Goal: Task Accomplishment & Management: Complete application form

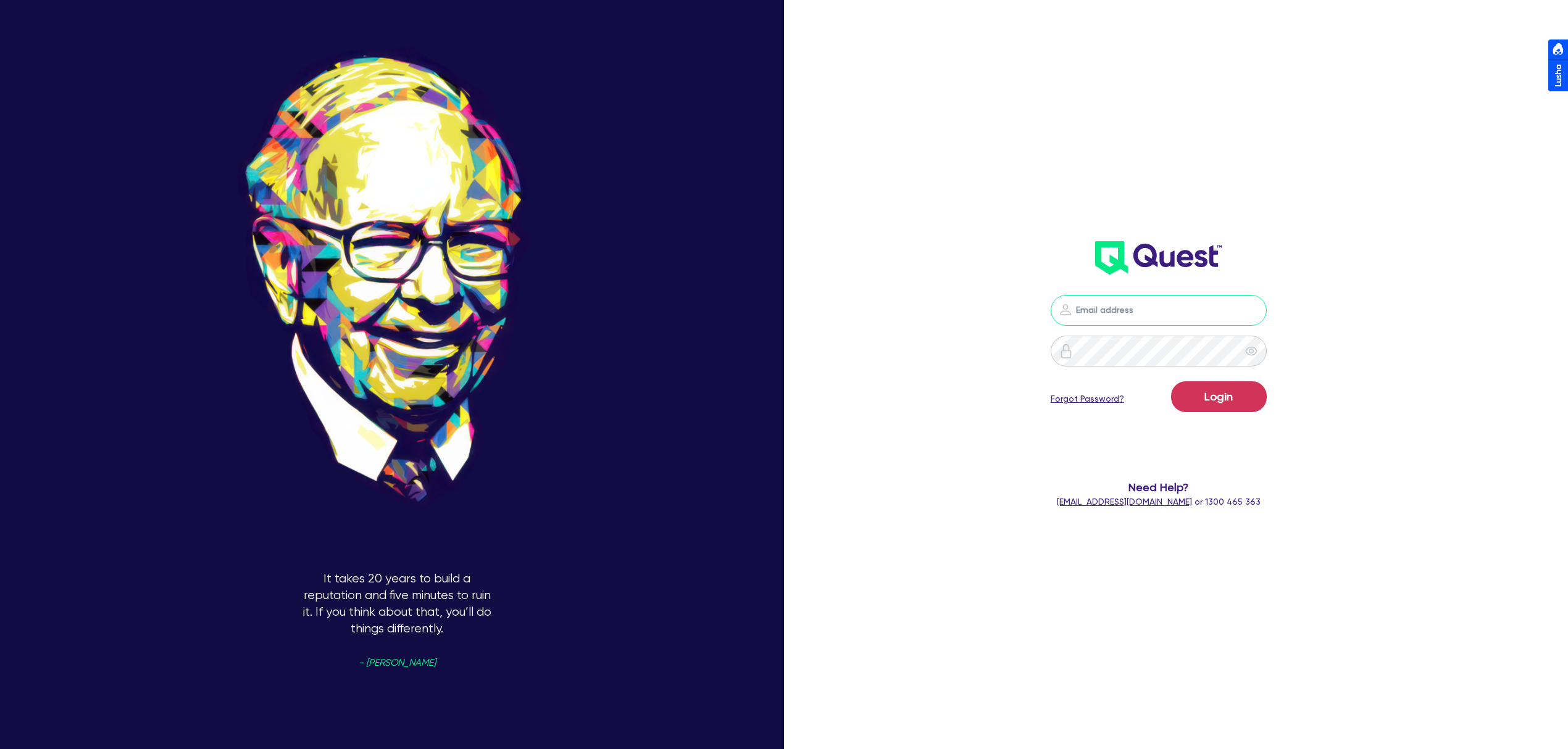
click at [1160, 316] on input "email" at bounding box center [1159, 310] width 216 height 31
click at [0, 748] on nordpass-portal at bounding box center [0, 749] width 0 height 0
type input "dean.tinellis@quest.finance"
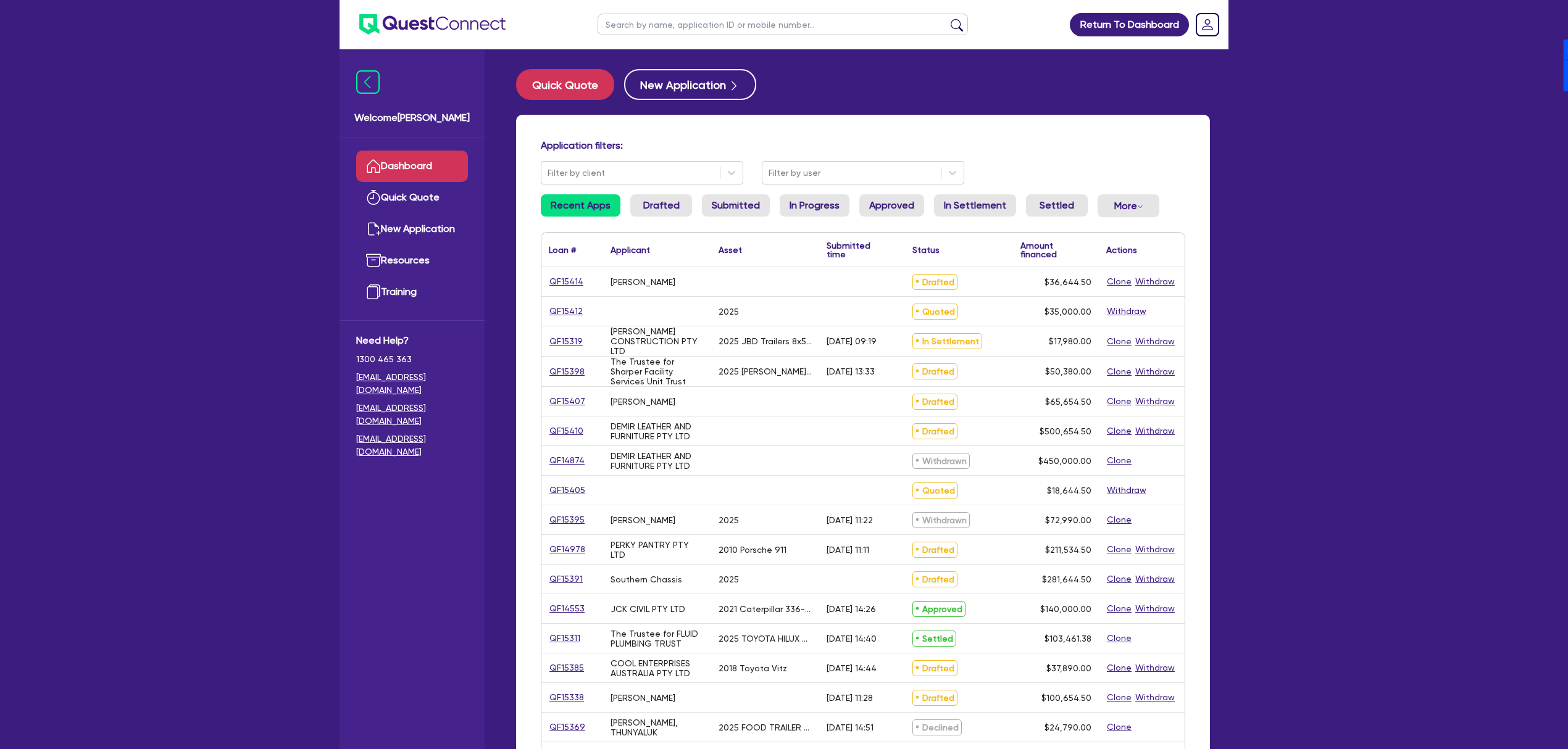
click at [715, 18] on input "text" at bounding box center [783, 24] width 371 height 21
paste input "QF15407"
type input "QF15407"
click at [576, 406] on link "QF15407" at bounding box center [567, 401] width 37 height 14
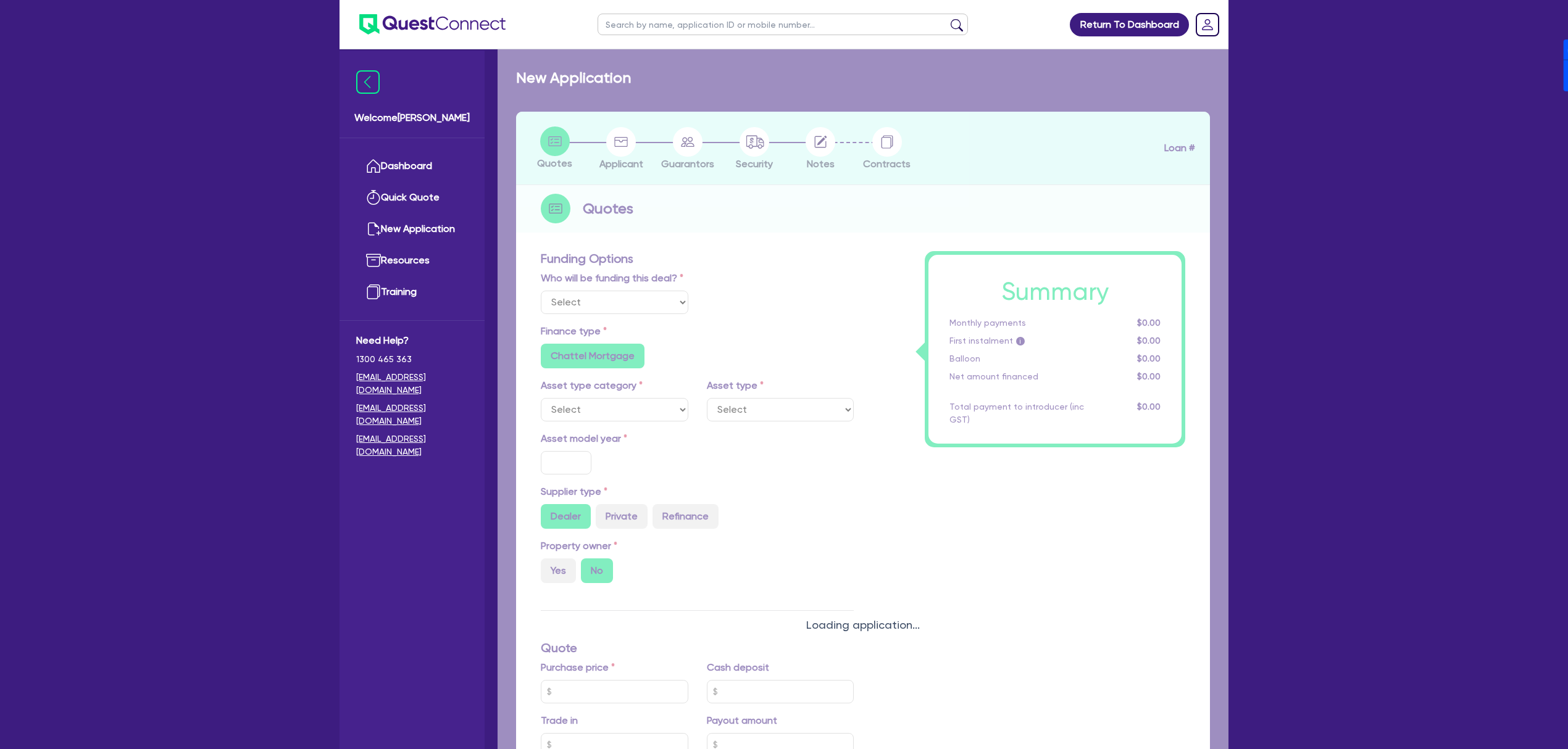
select select "Other"
radio input "false"
type input "65,000"
type input "4"
type input "2,626.18"
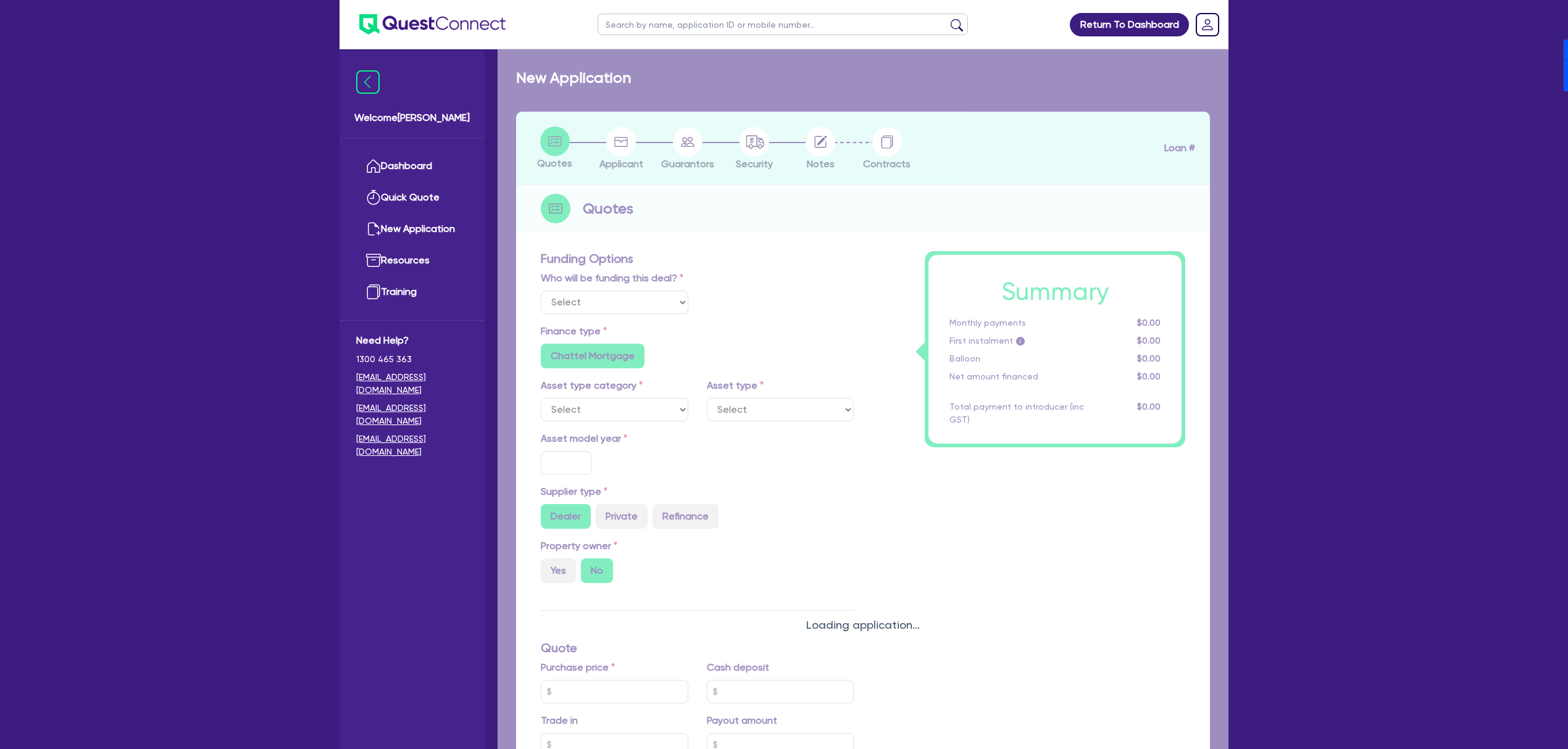
type input "17.95"
type input "900"
radio input "true"
radio input "false"
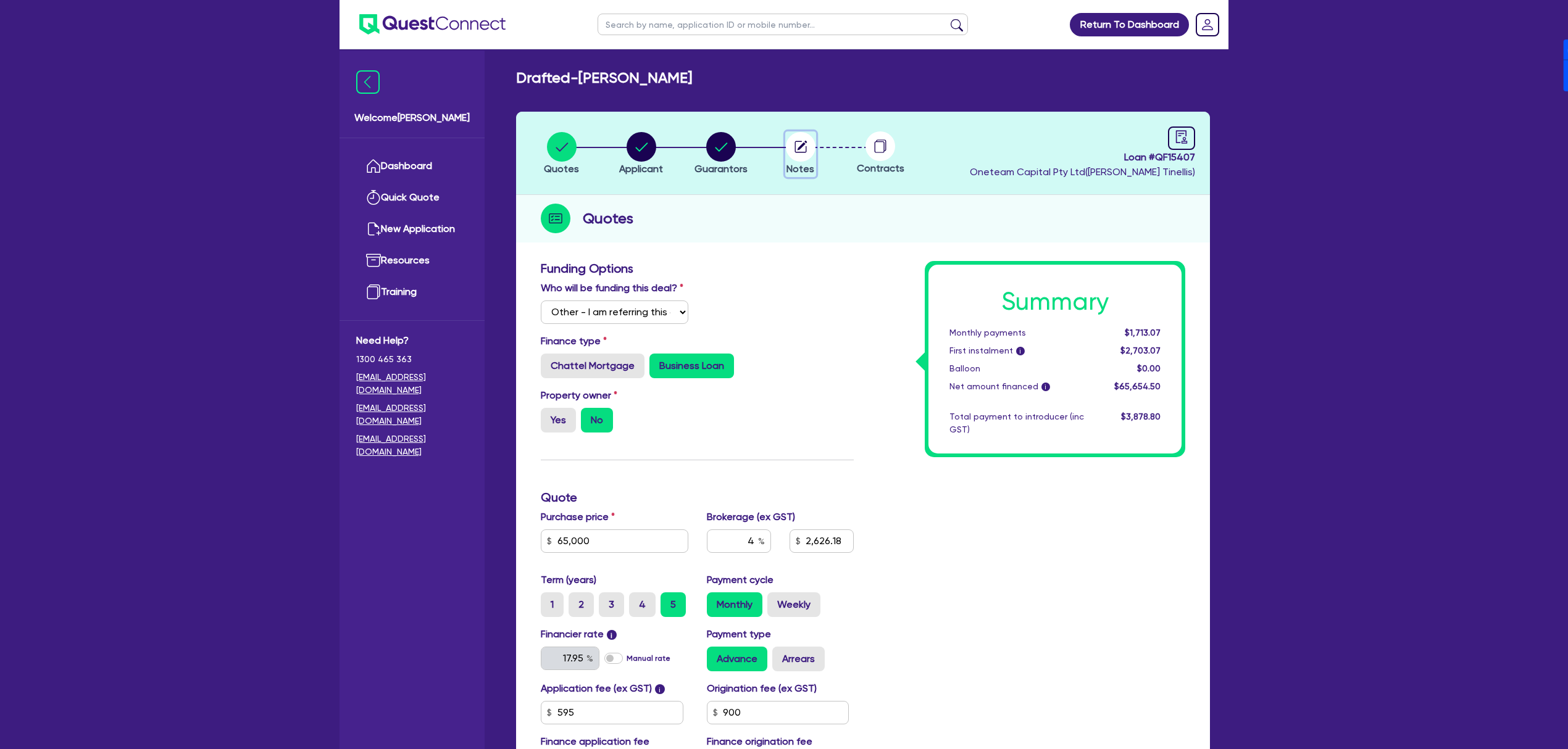
drag, startPoint x: 797, startPoint y: 152, endPoint x: 723, endPoint y: 169, distance: 75.9
click at [797, 152] on icon "button" at bounding box center [800, 146] width 12 height 12
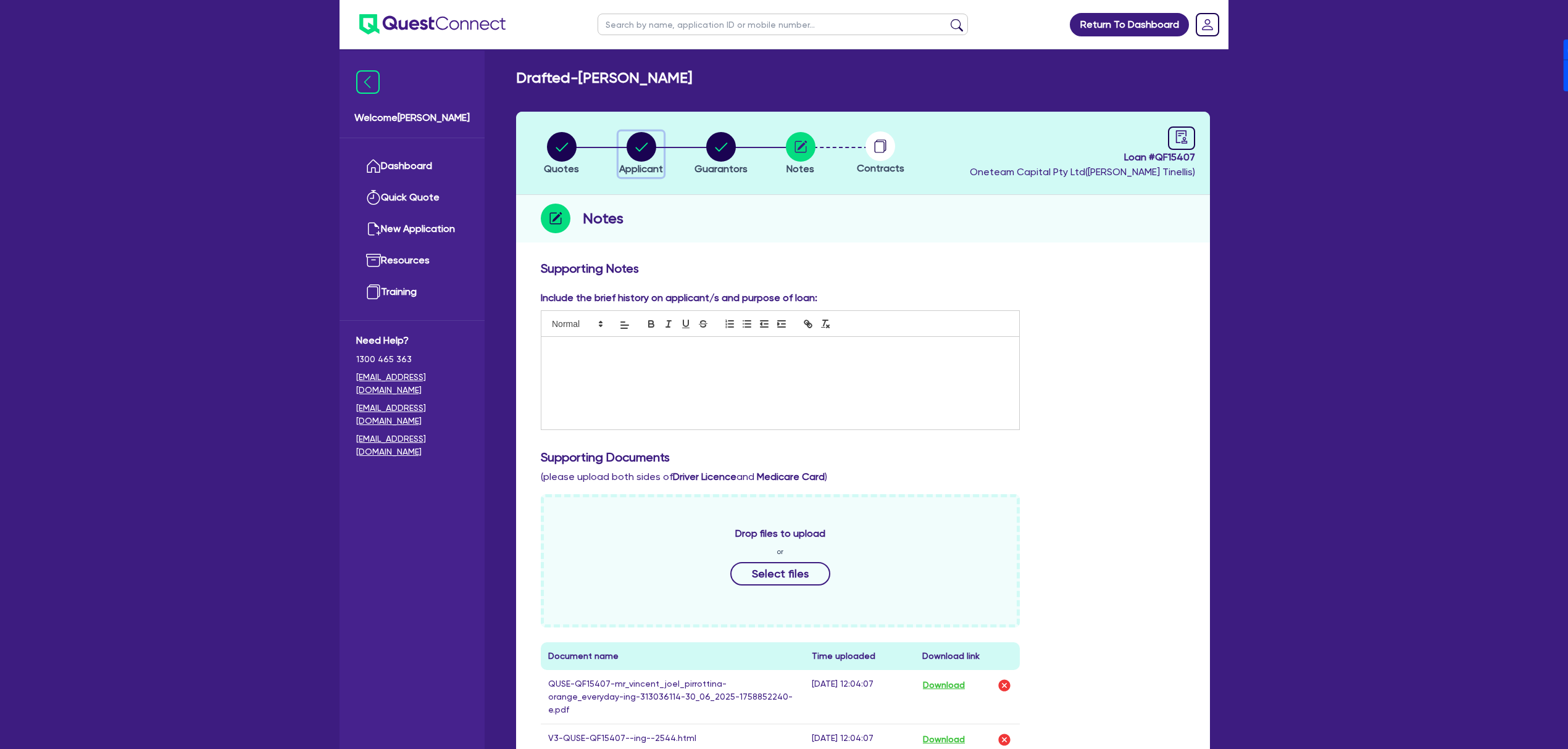
click at [630, 146] on circle "button" at bounding box center [641, 147] width 30 height 30
select select "SOLE_TRADER"
select select "ACCOMODATION_FOOD"
select select "HOTELS"
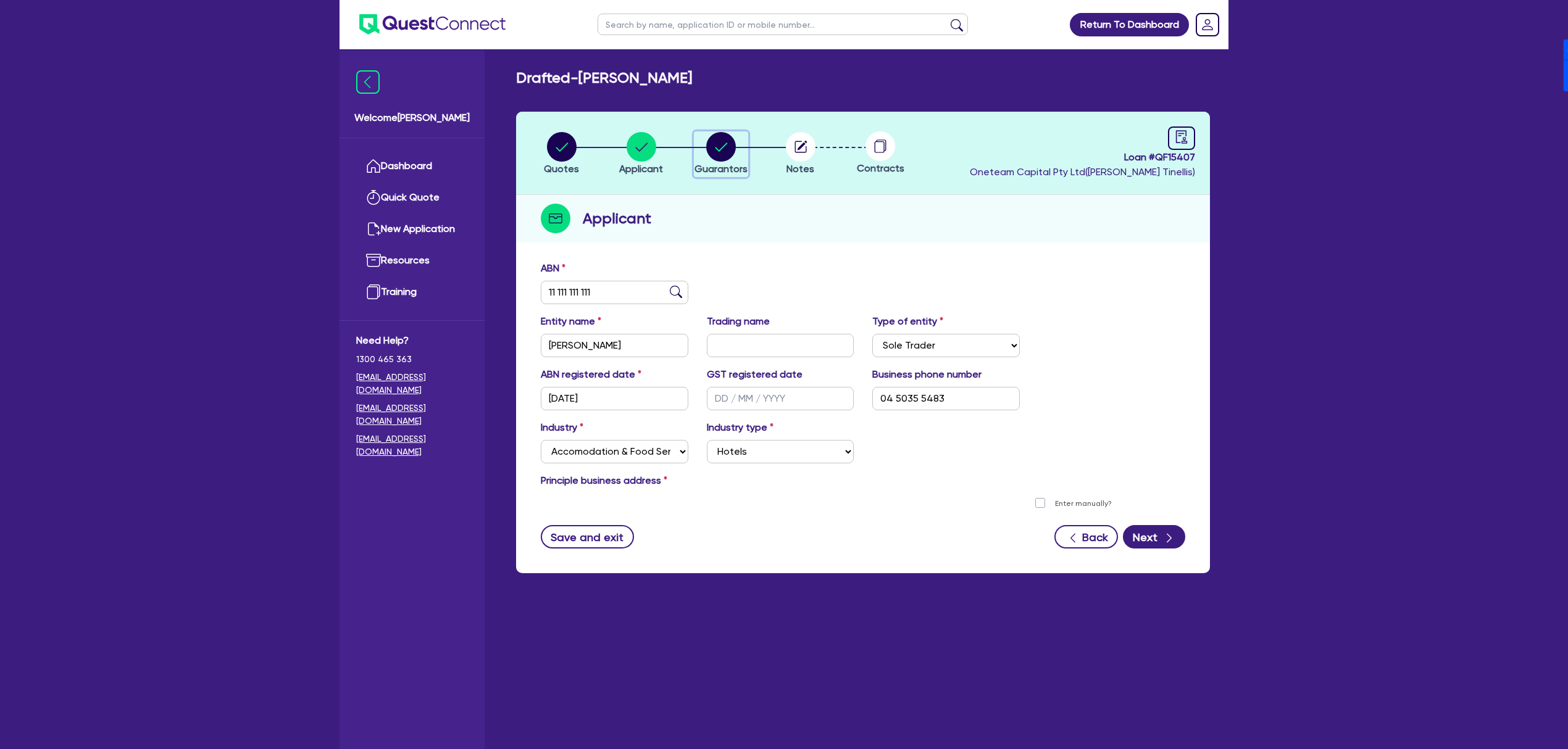
click at [701, 149] on div "button" at bounding box center [721, 147] width 53 height 30
select select "MR"
select select "SINGLE"
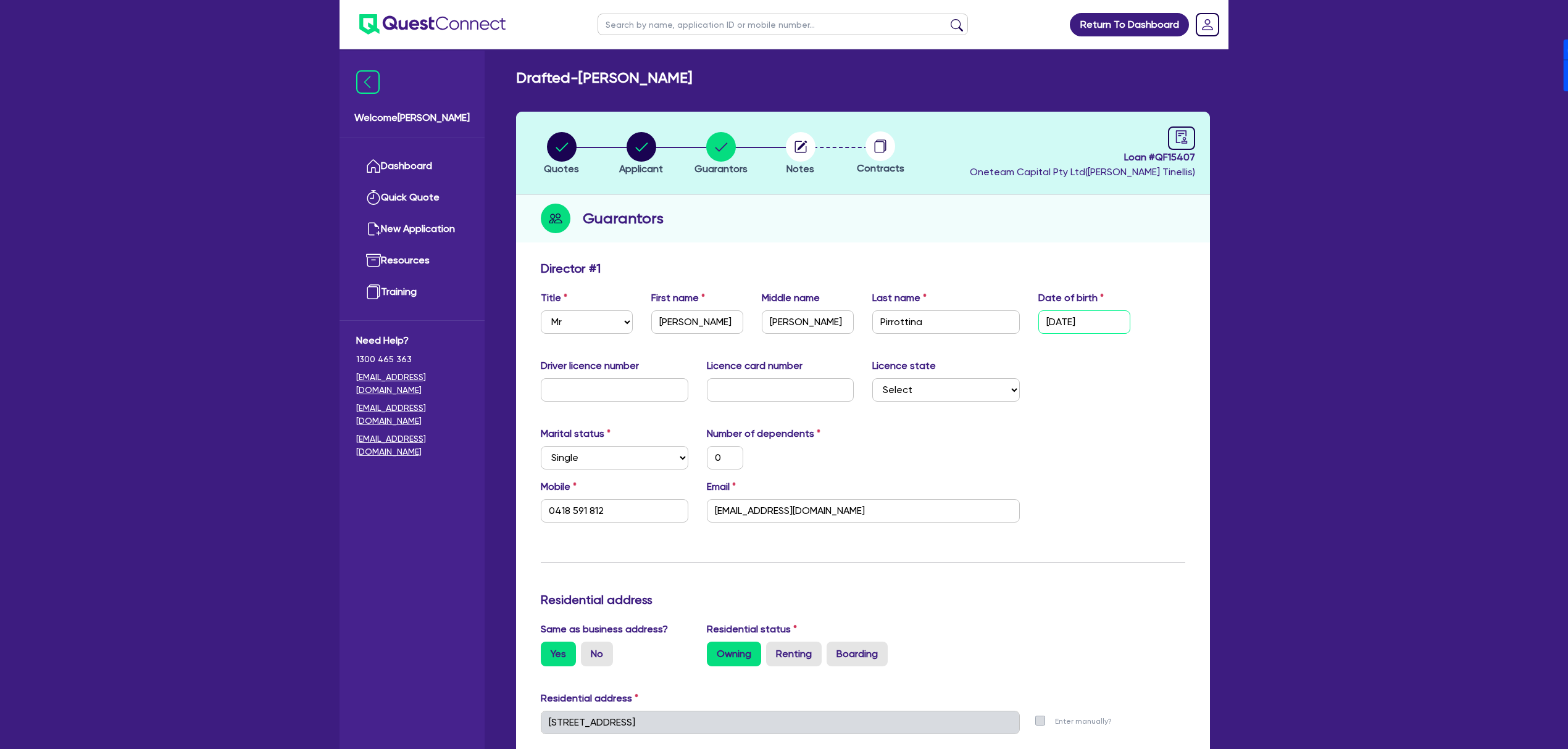
click at [1123, 324] on input "[DATE]" at bounding box center [1084, 322] width 92 height 24
type input "2 / /"
type input "0"
type input "0418 591 812"
type input "20/ /"
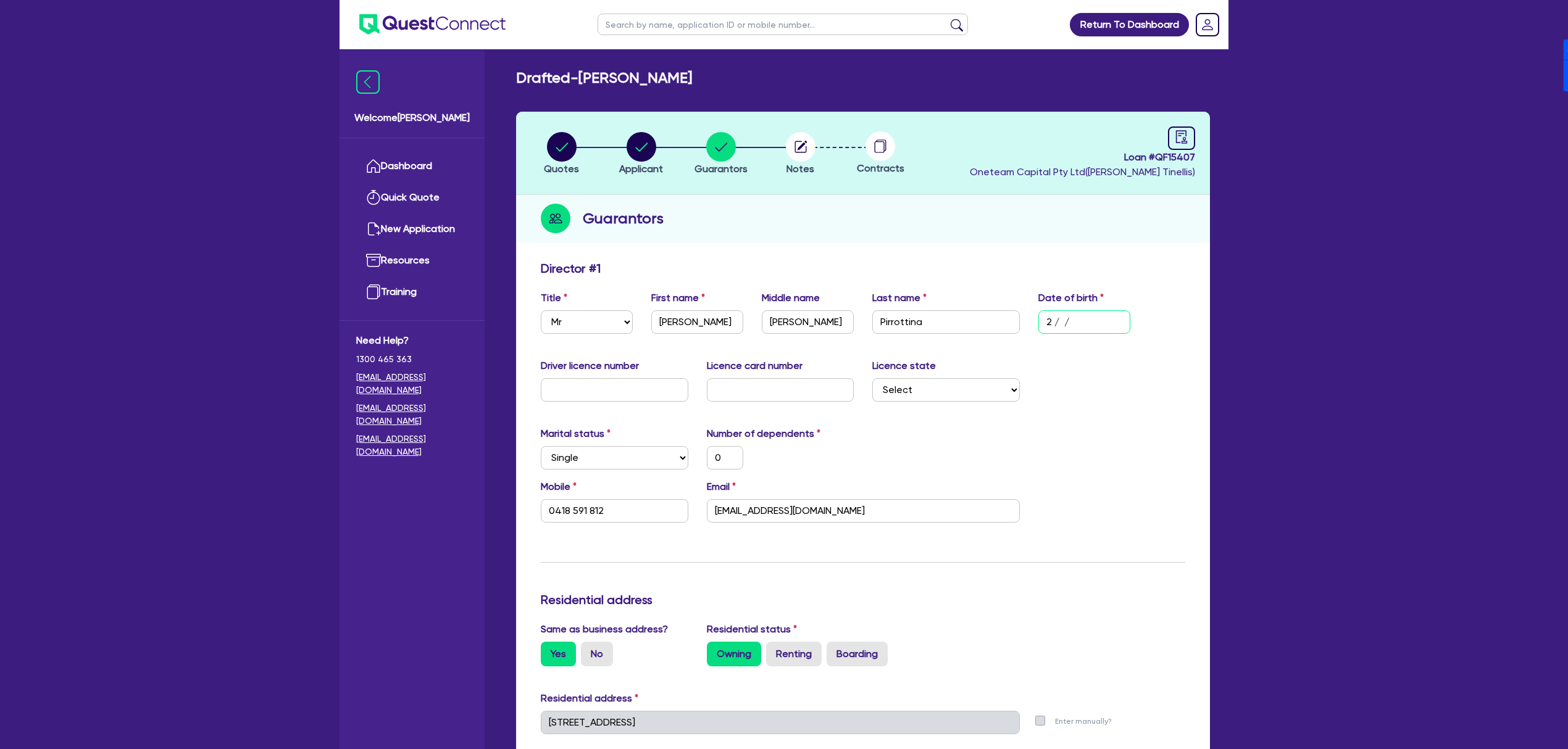
type input "0"
type input "0418 591 812"
type input "20/4 /"
type input "0"
type input "0418 591 812"
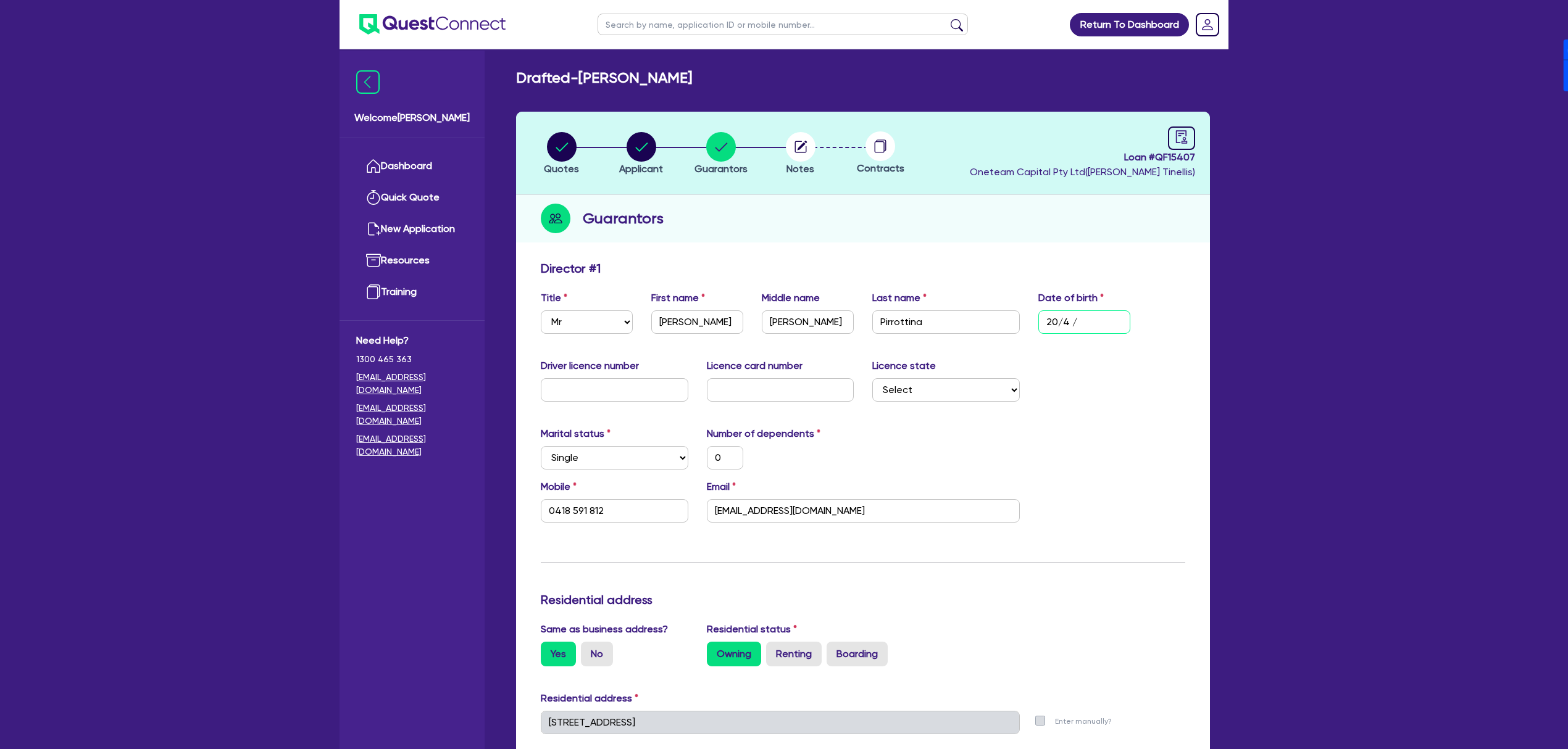
type input "20/ /"
type input "0"
type input "0418 591 812"
type input "20/0 /"
type input "0"
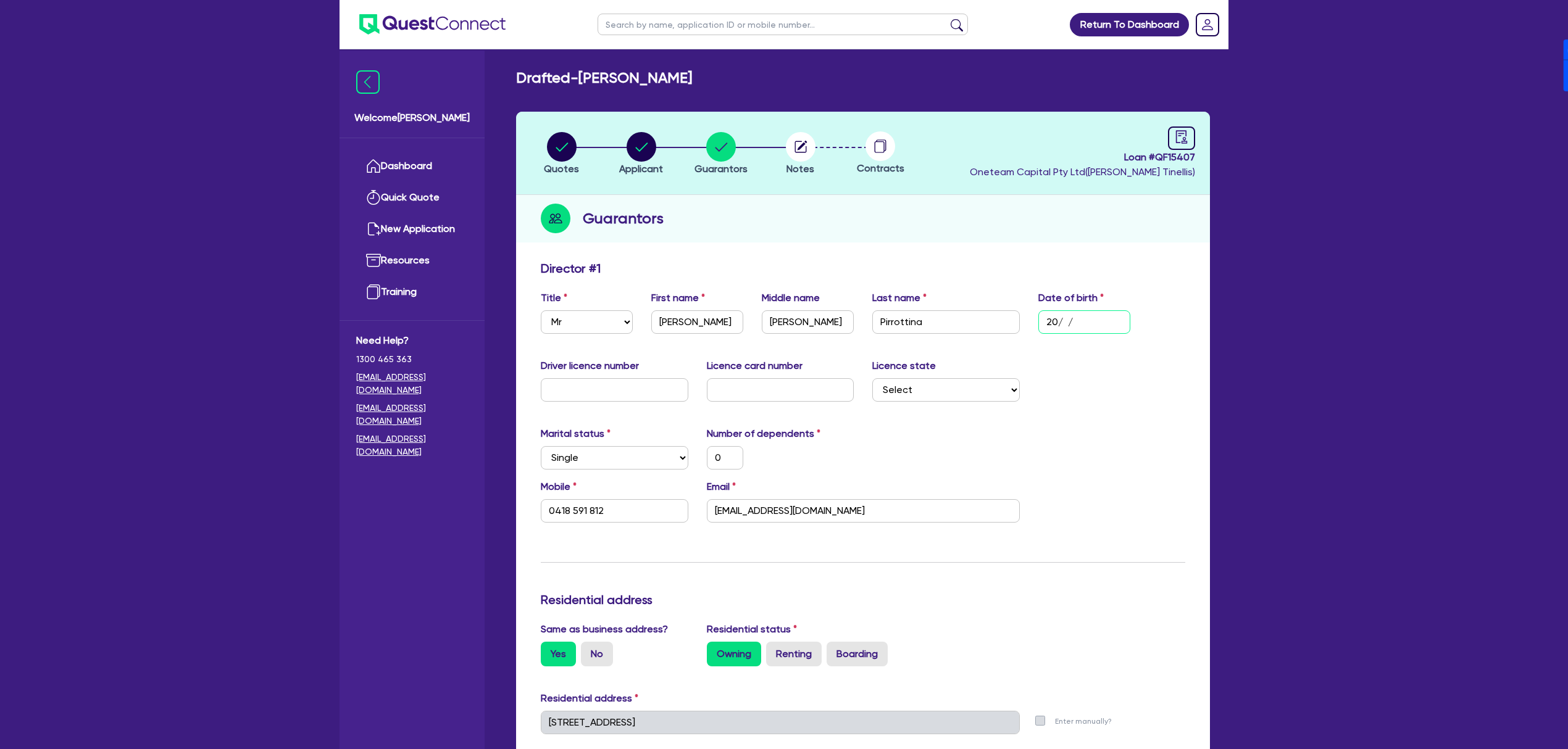
type input "0418 591 812"
type input "20/04/"
type input "0"
type input "0418 591 812"
type input "20/04/1"
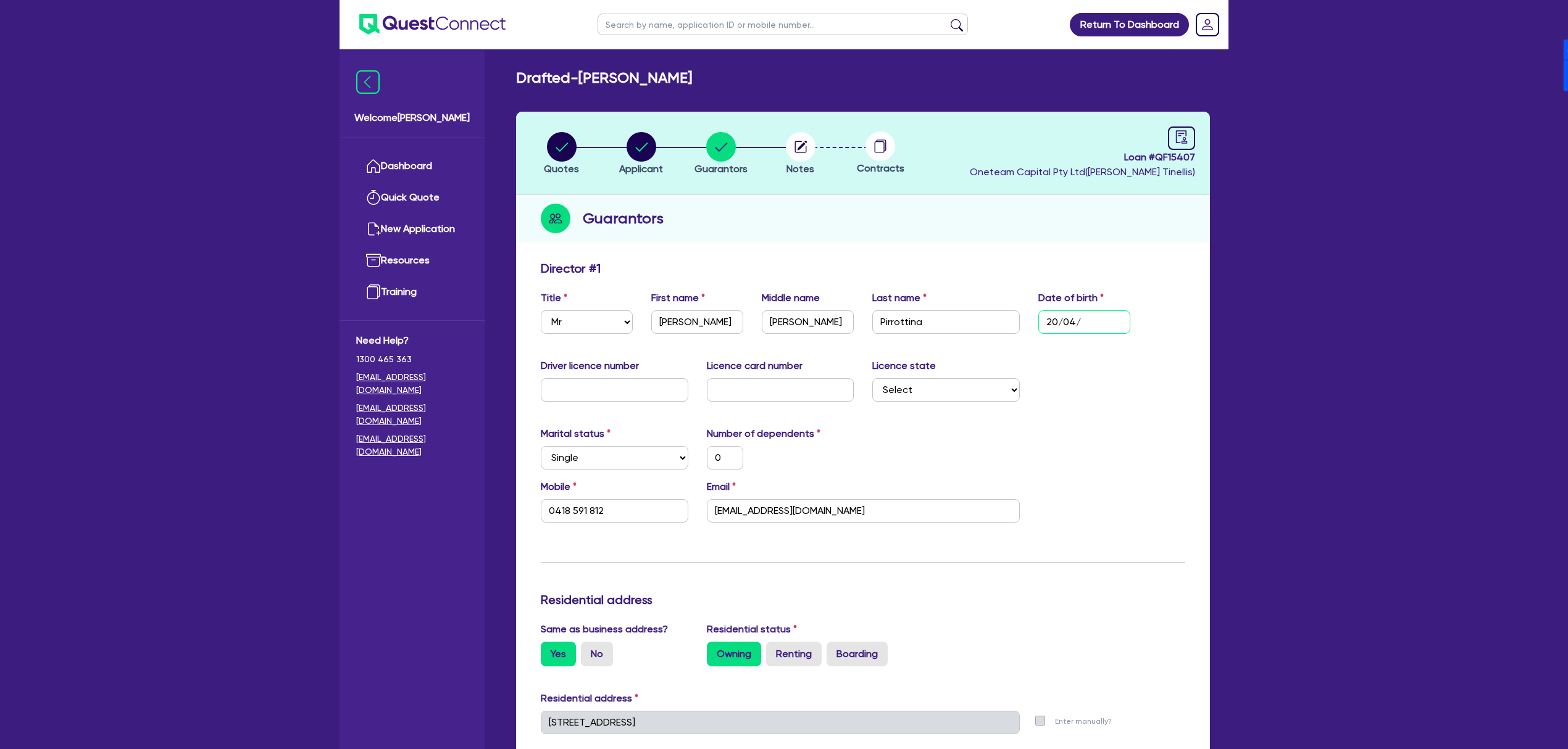
type input "0"
type input "0418 591 812"
type input "20/04/19"
type input "0"
type input "0418 591 812"
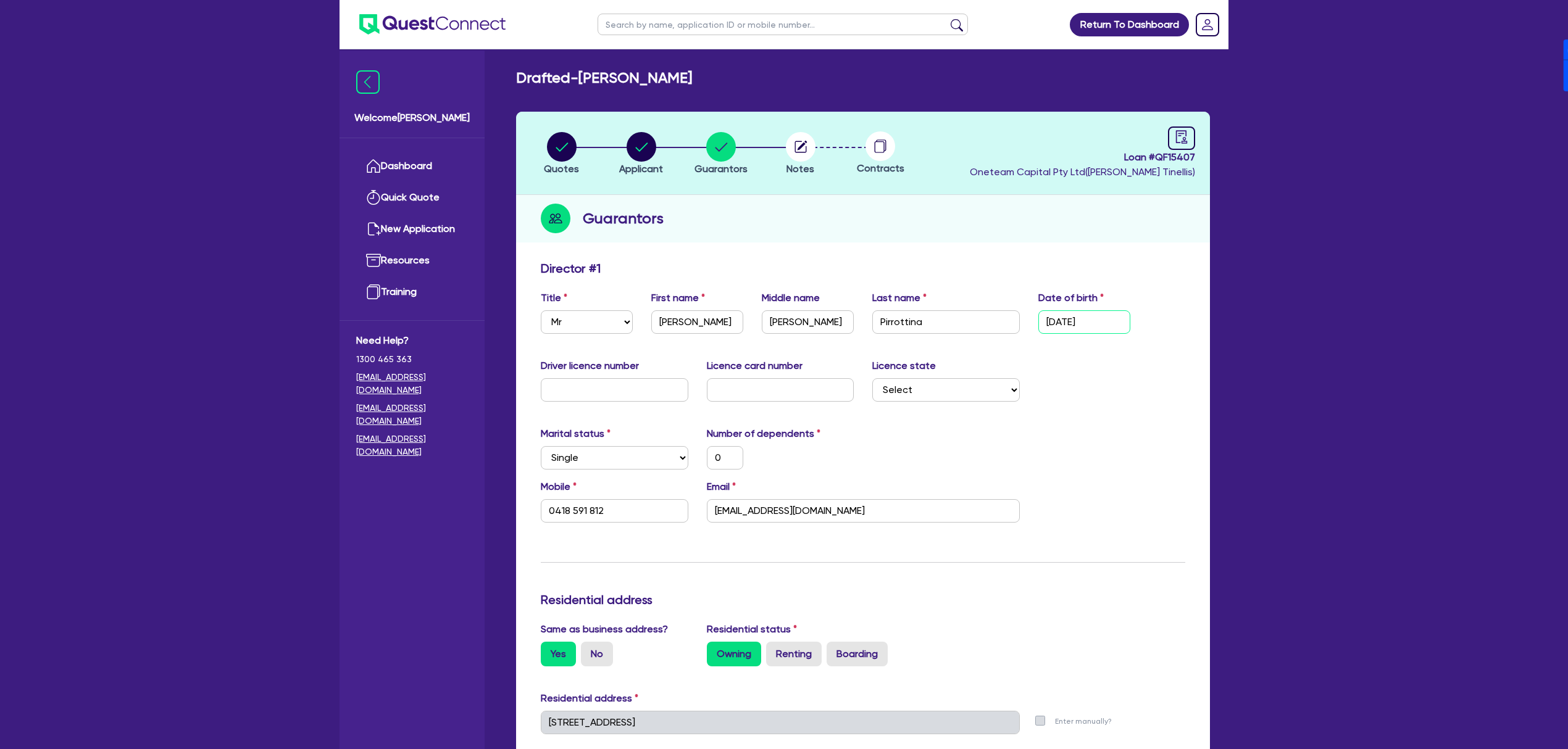
type input "20/04/198"
type input "0"
type input "0418 591 812"
type input "20/04/1987"
type input "0"
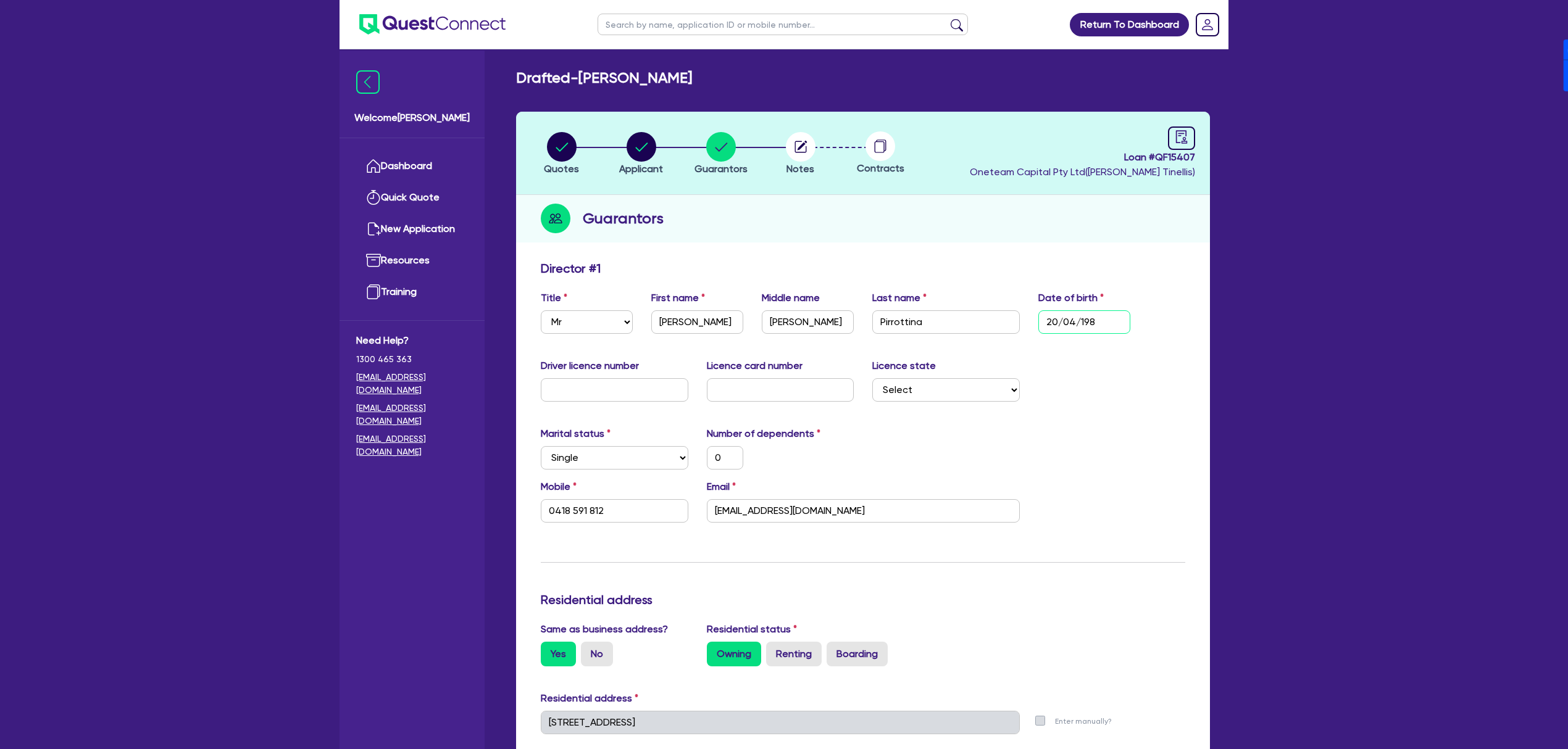
type input "0418 591 812"
type input "20/04/1987"
type input "0"
type input "0418 591 812"
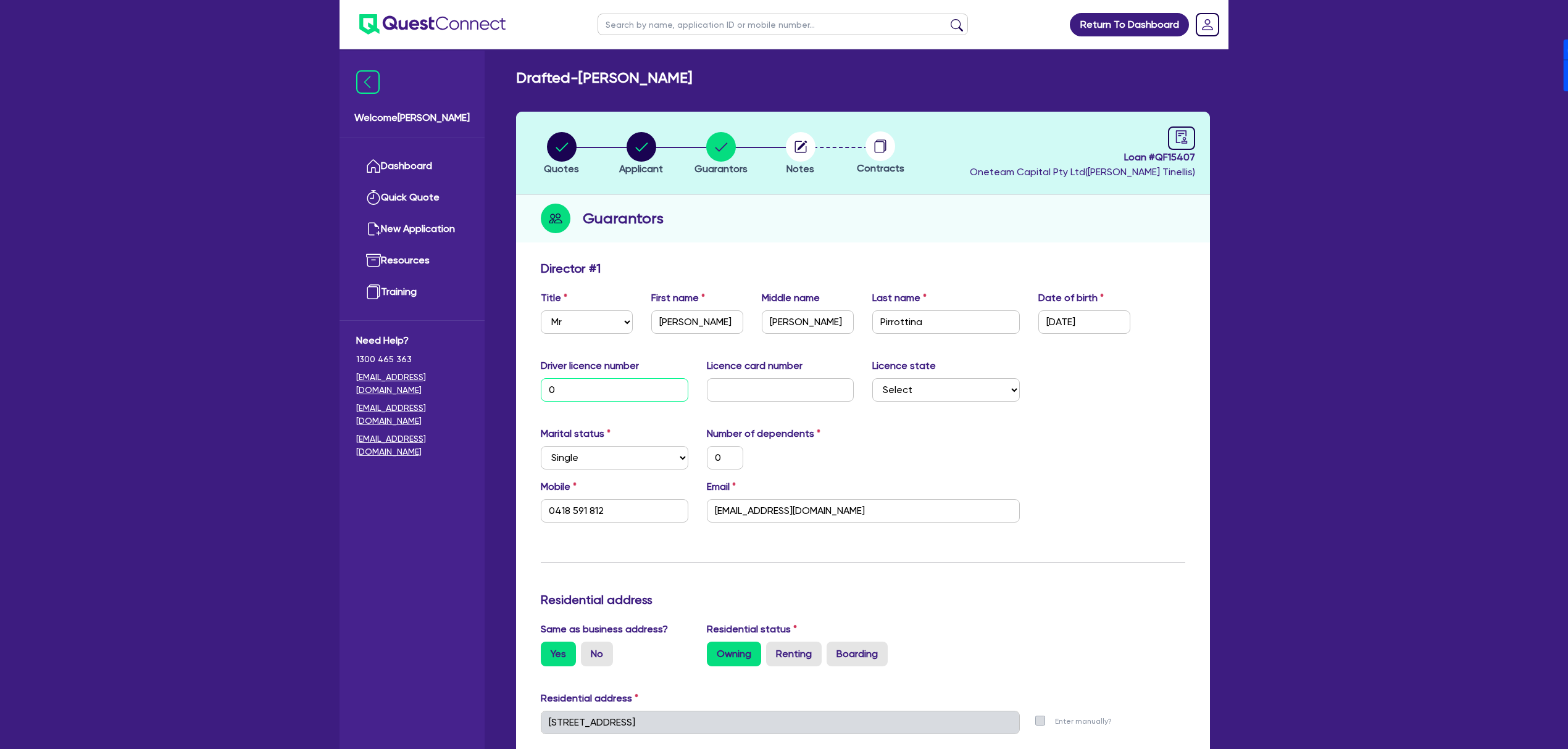
type input "08"
type input "0"
type input "0418 591 812"
type input "081"
type input "0"
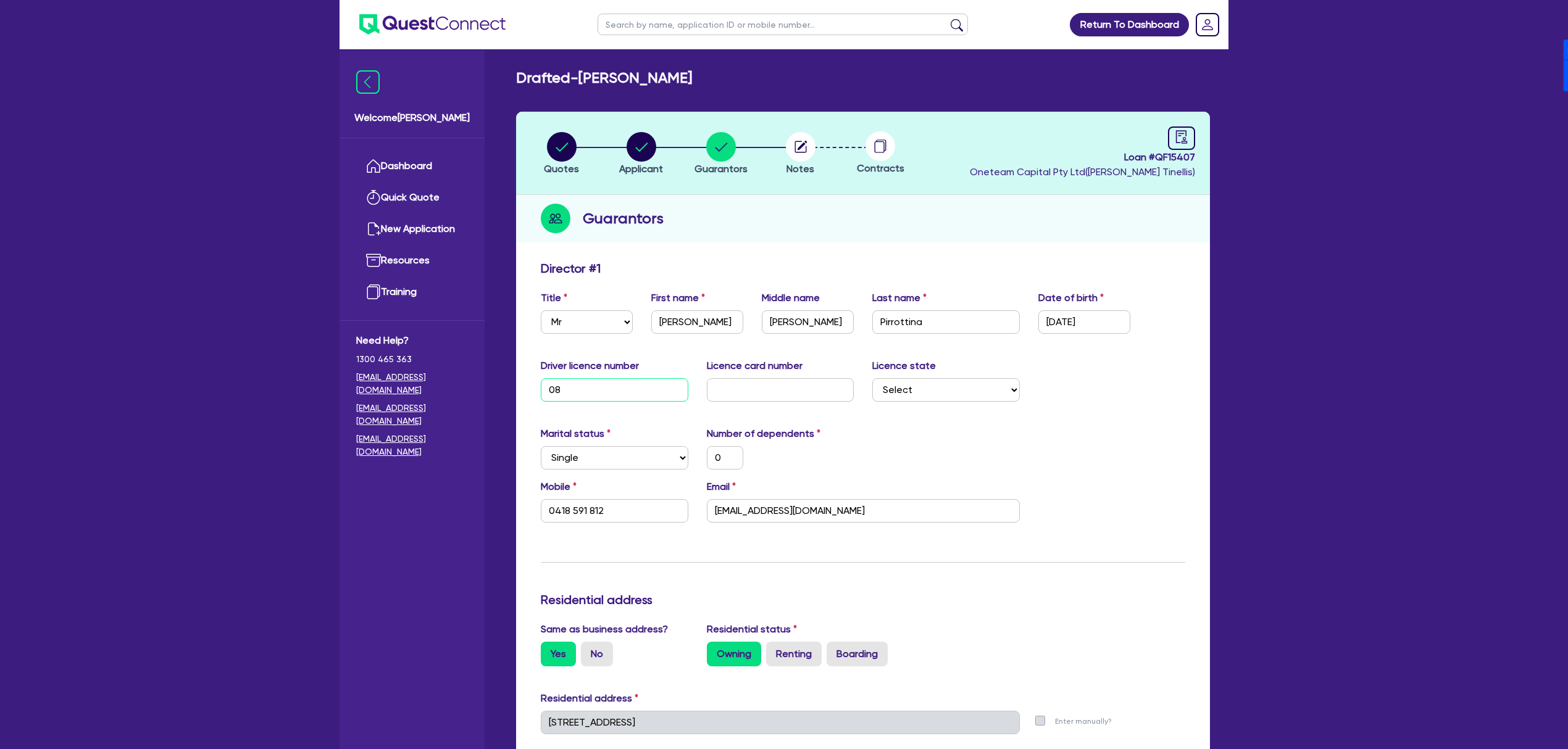
type input "0418 591 812"
type input "0819"
type input "0"
type input "0418 591 812"
type input "08191"
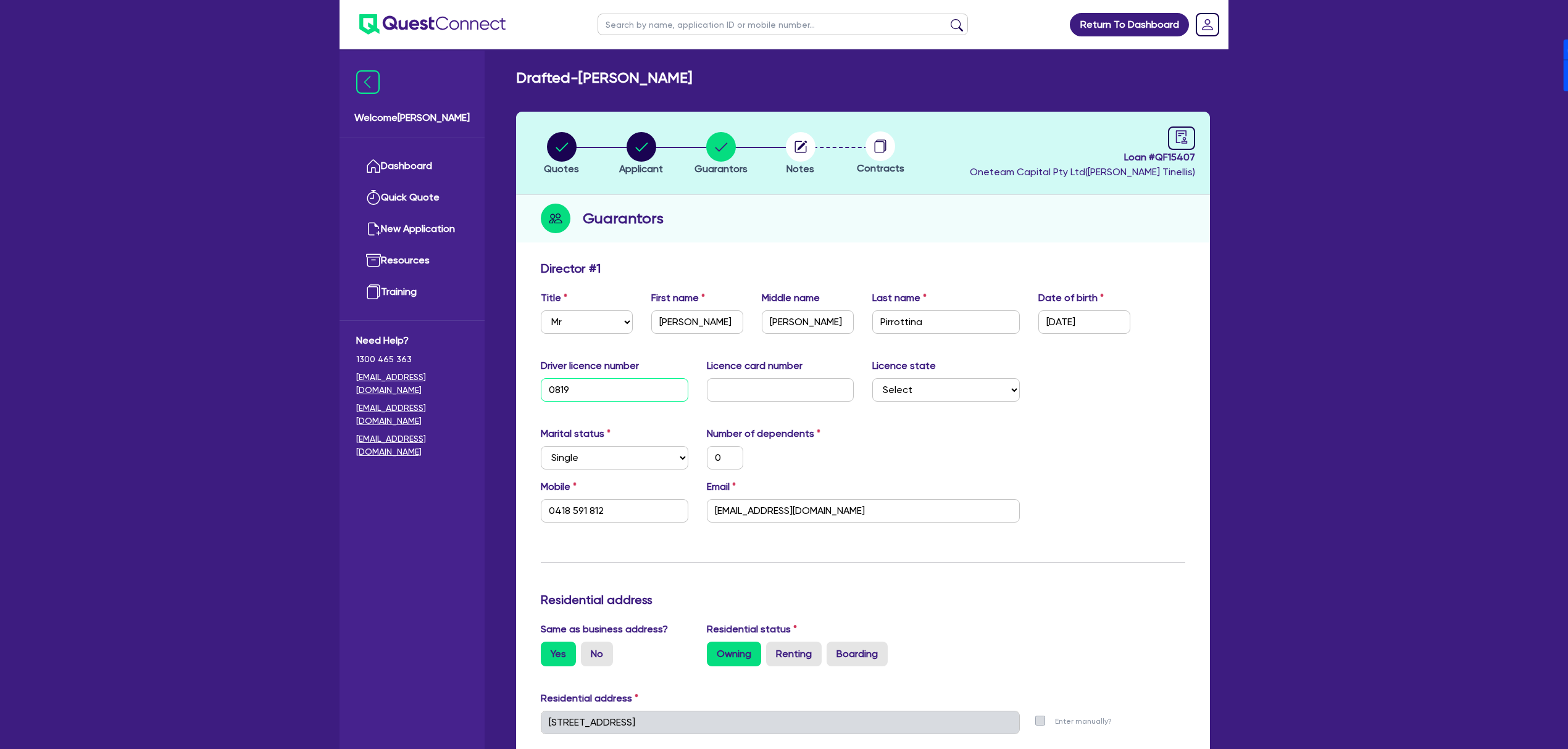
type input "0"
type input "0418 591 812"
type input "081918"
type input "0"
type input "0418 591 812"
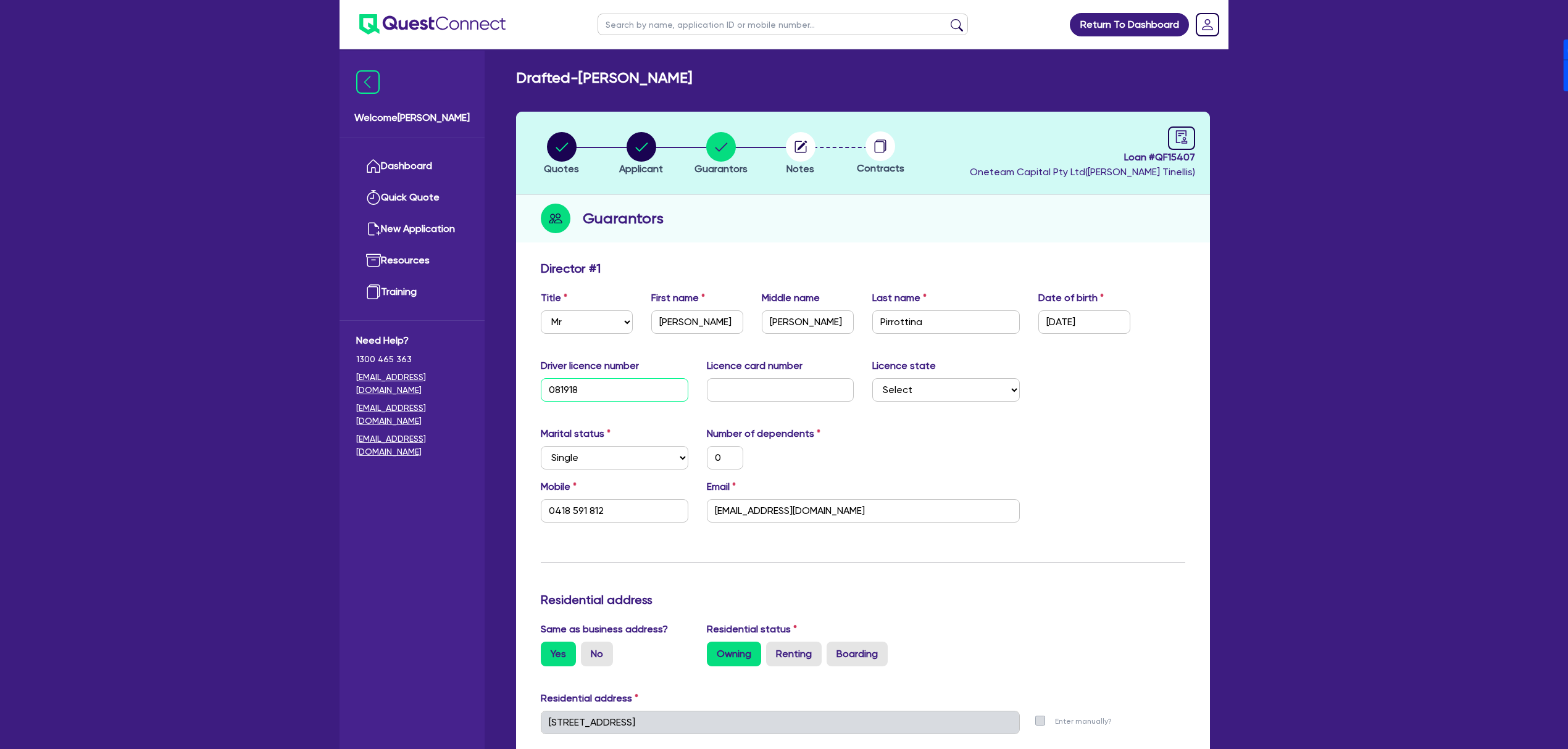
type input "0819187"
type input "0"
type input "0418 591 812"
type input "08191874"
type input "0"
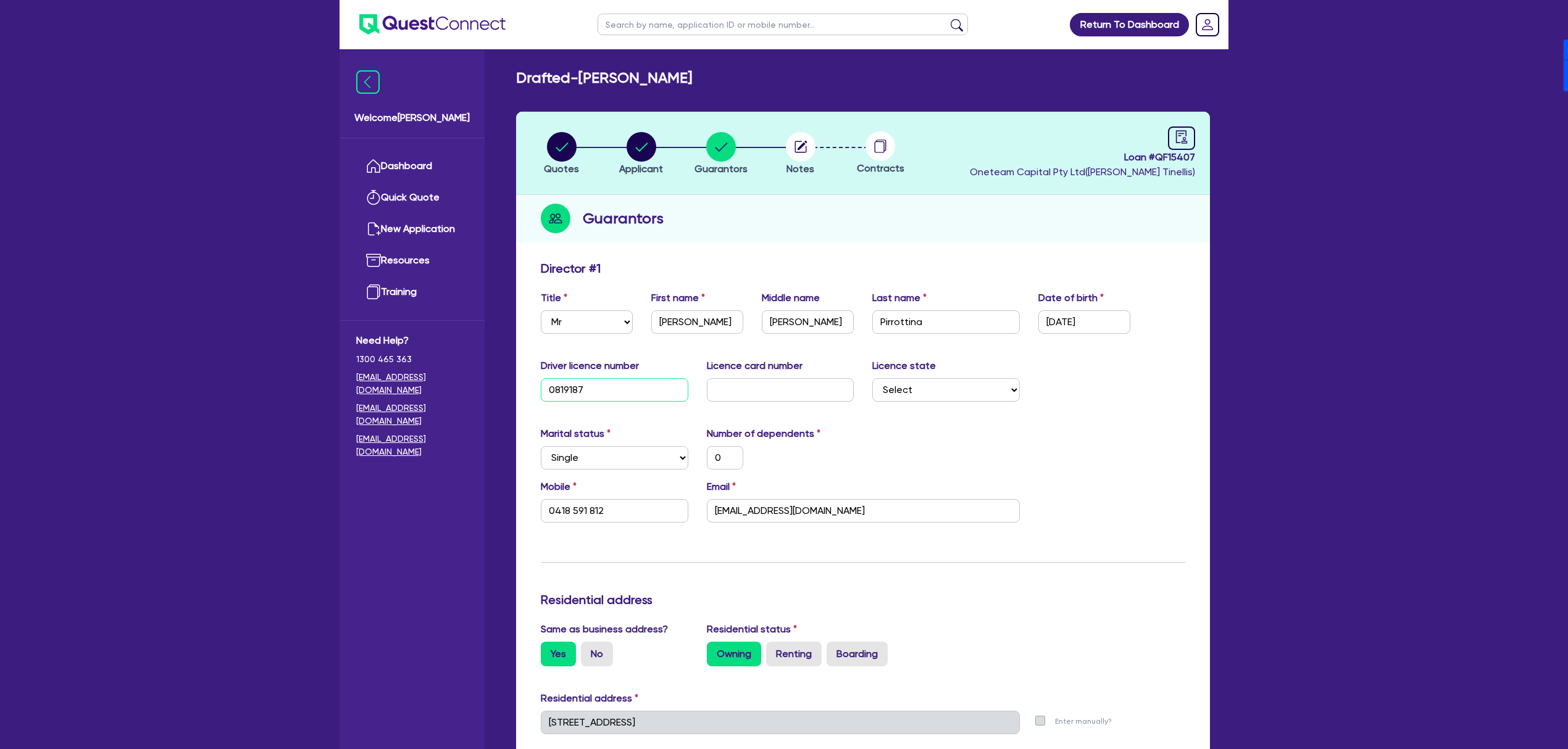
type input "0418 591 812"
type input "081918746"
type input "0"
type input "0418 591 812"
type input "081918746"
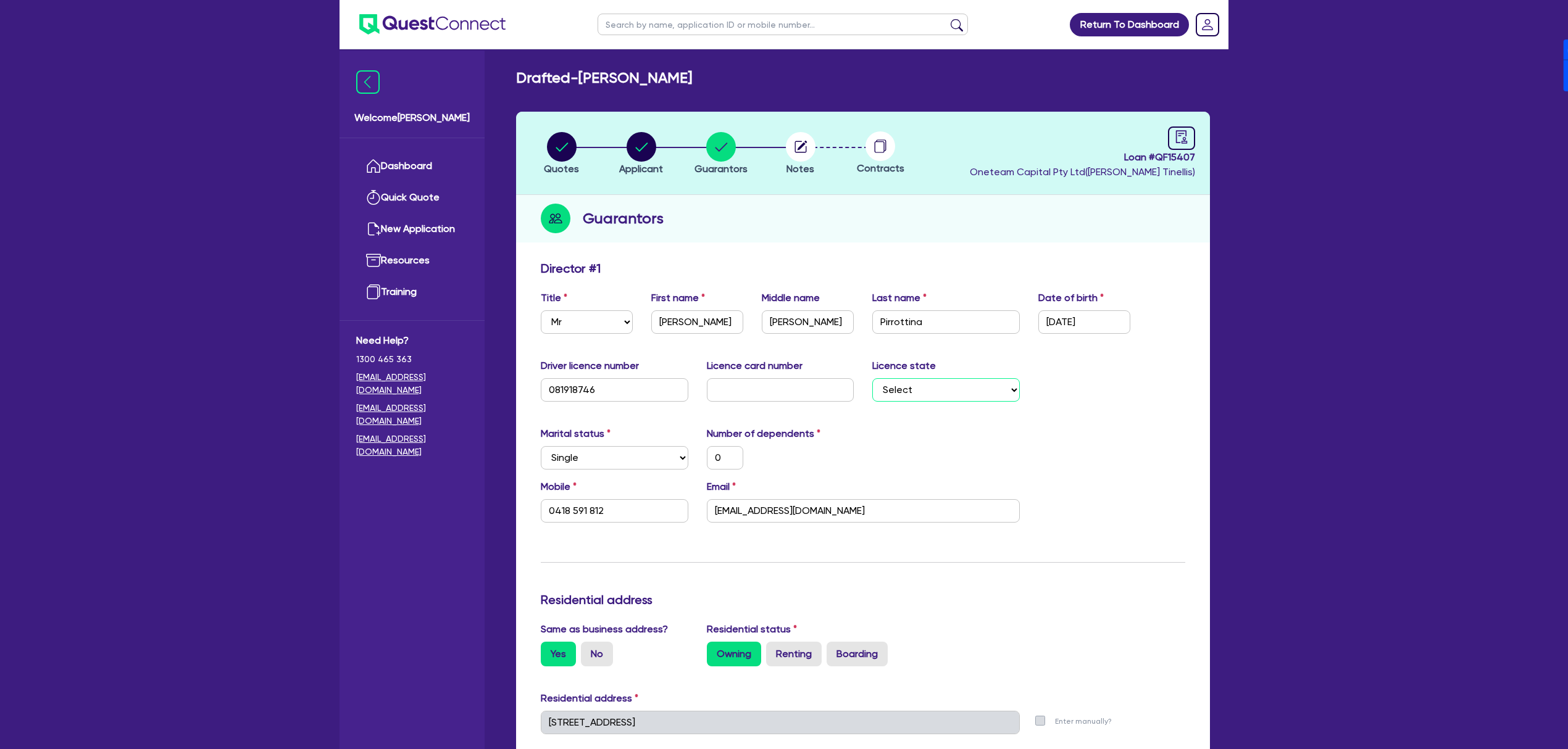
select select "[GEOGRAPHIC_DATA]"
type input "0"
type input "0418 591 812"
click at [618, 467] on select "Select Single Married De Facto / Partner" at bounding box center [614, 458] width 147 height 24
click at [618, 464] on select "Select Single Married De Facto / Partner" at bounding box center [614, 458] width 147 height 24
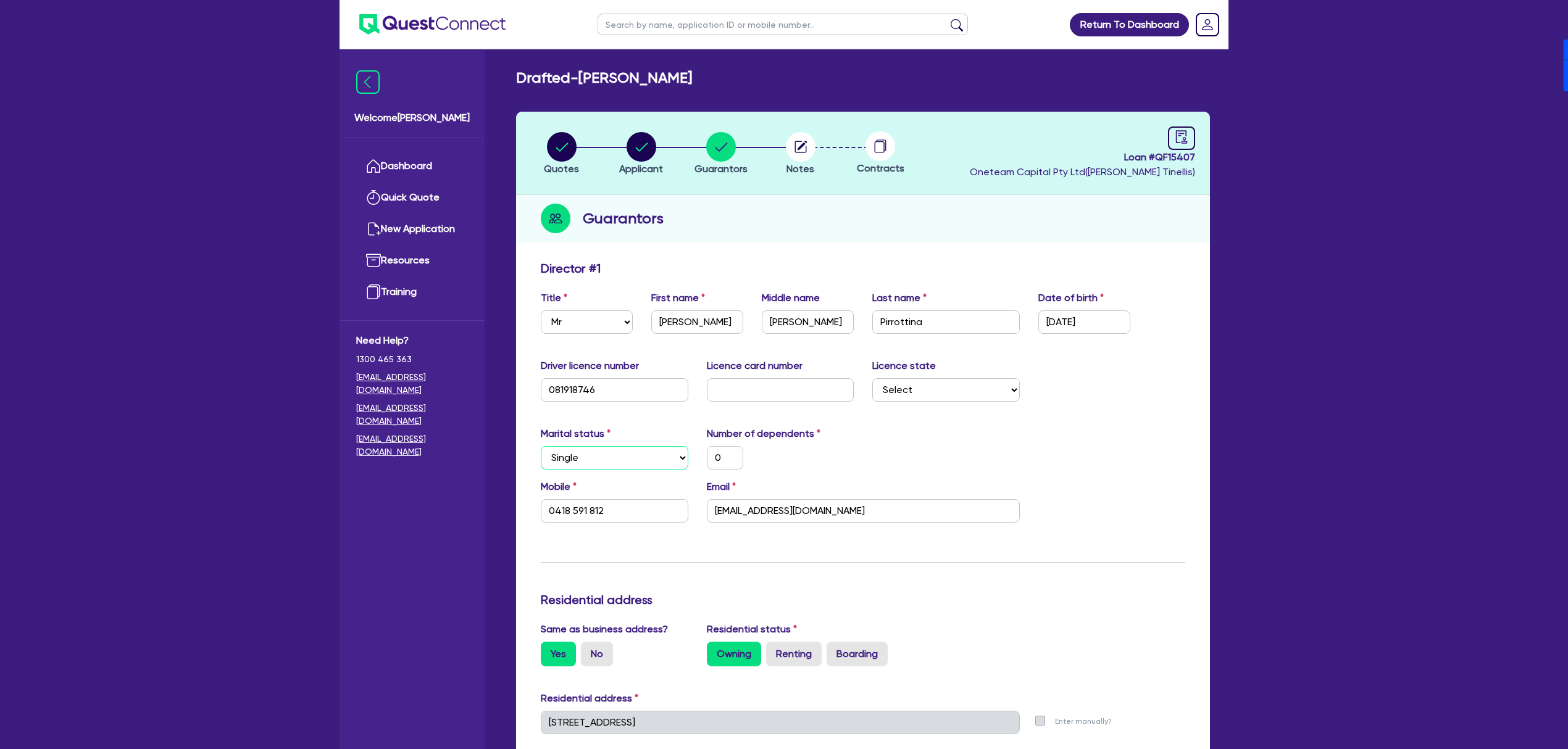
click at [611, 467] on select "Select Single Married De Facto / Partner" at bounding box center [614, 458] width 147 height 24
select select "DE_FACTO"
click at [541, 446] on select "Select Single Married De Facto / Partner" at bounding box center [614, 458] width 147 height 24
type input "0"
type input "0418 591 812"
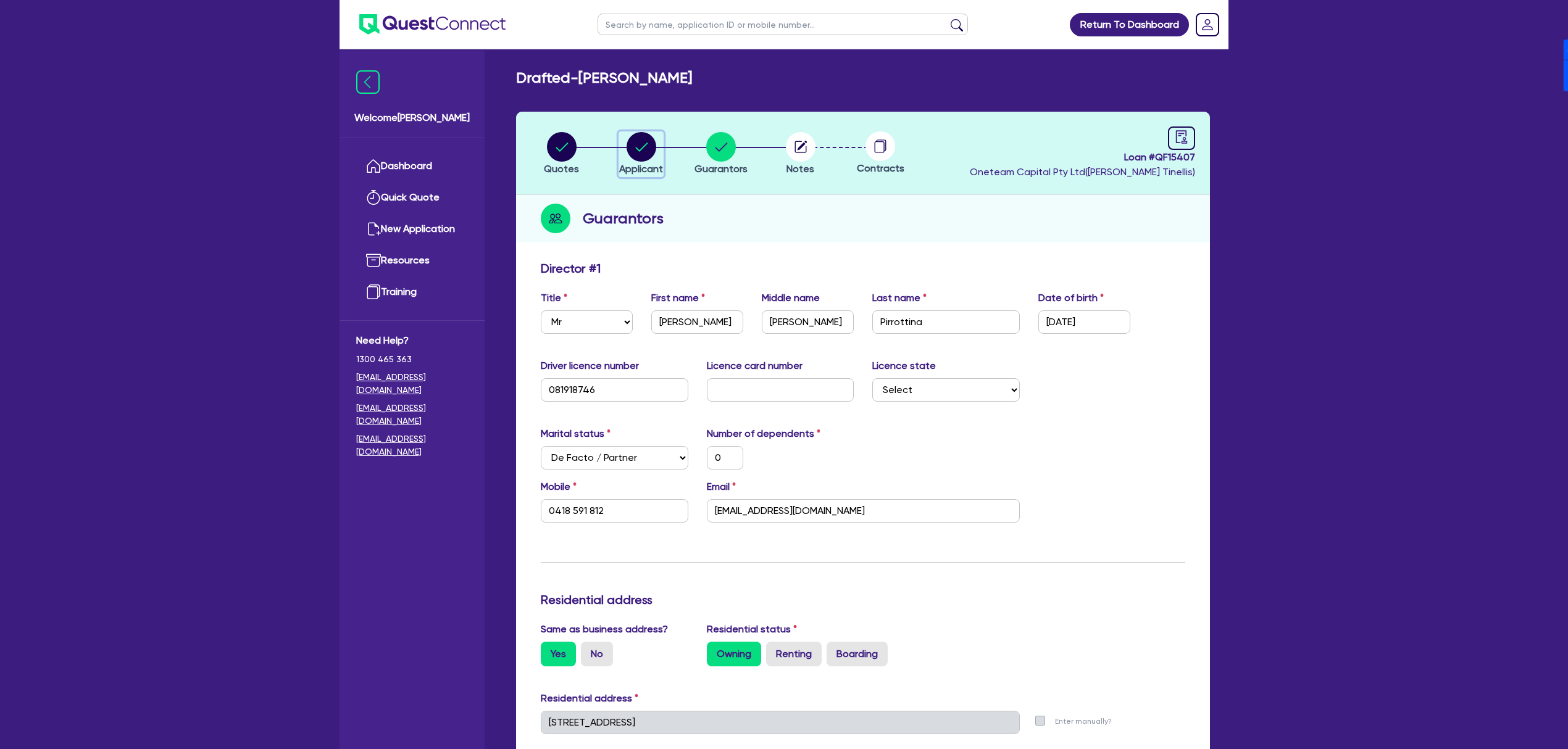
click at [638, 148] on circle "button" at bounding box center [641, 147] width 30 height 30
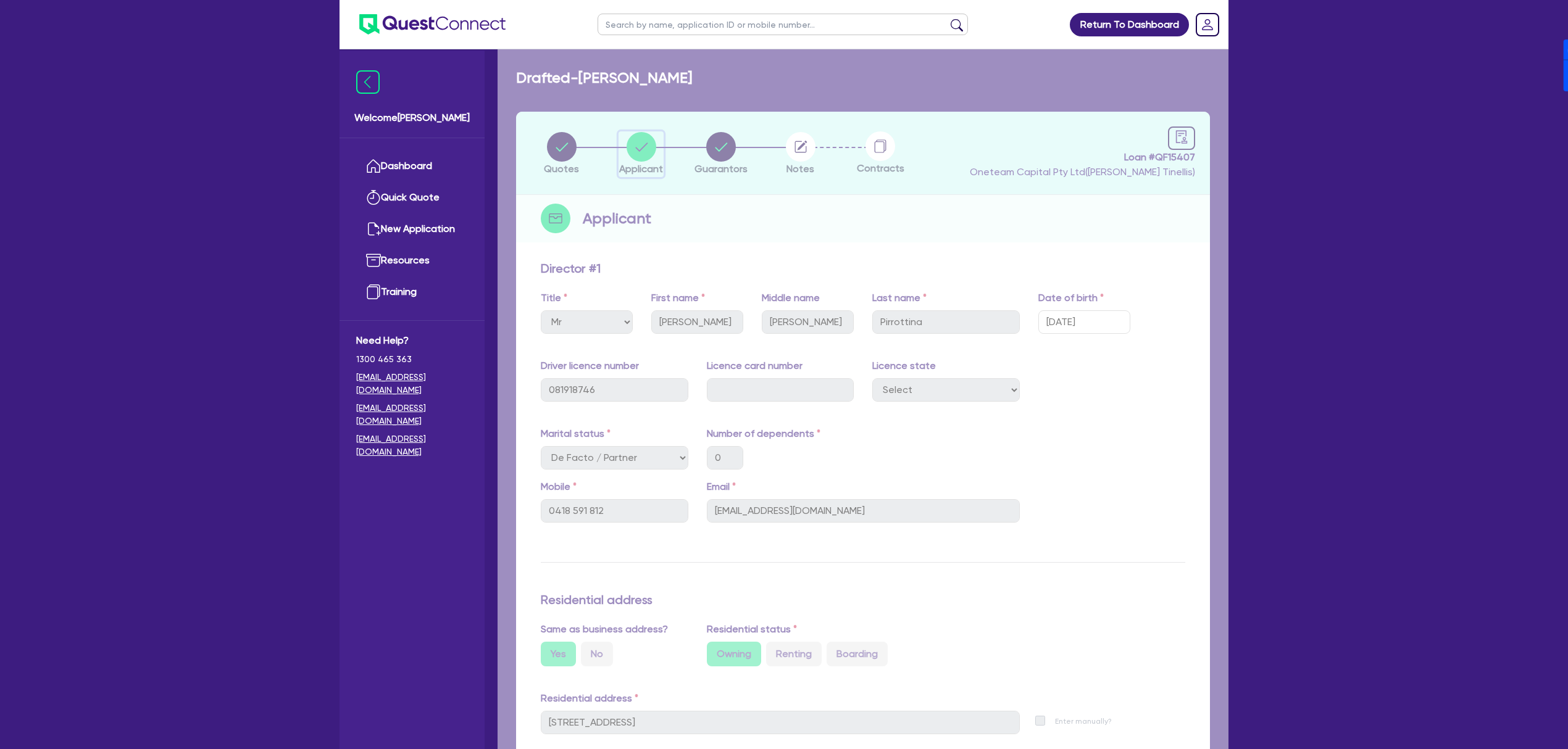
select select "SOLE_TRADER"
select select "ACCOMODATION_FOOD"
select select "HOTELS"
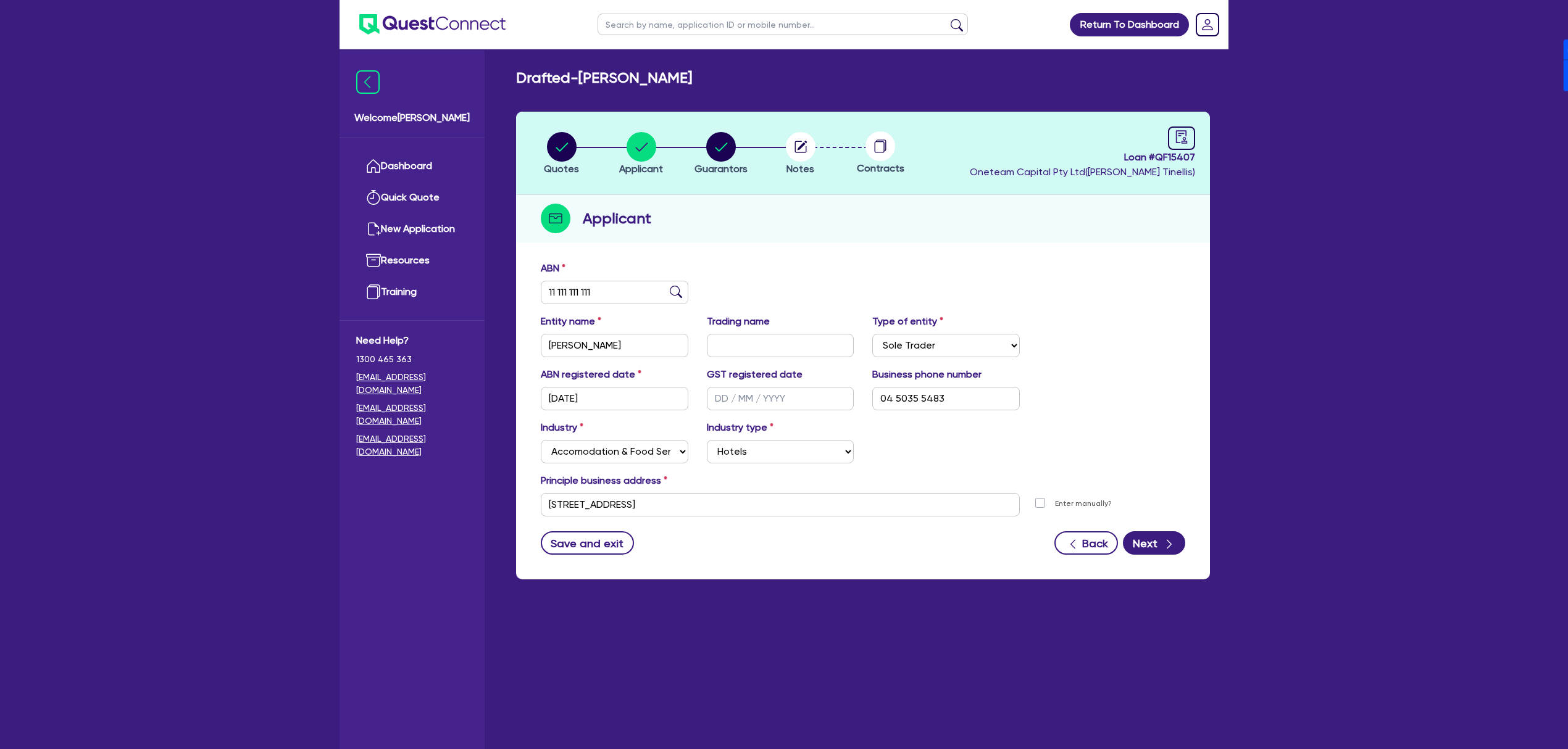
click at [848, 517] on form "ABN 11 111 111 111 Entity name Vincent Joel Pirrottina Trading name Type of ent…" at bounding box center [863, 408] width 644 height 294
click at [849, 505] on input "[STREET_ADDRESS]" at bounding box center [780, 505] width 479 height 24
paste input "81 Mountain View Avenue"
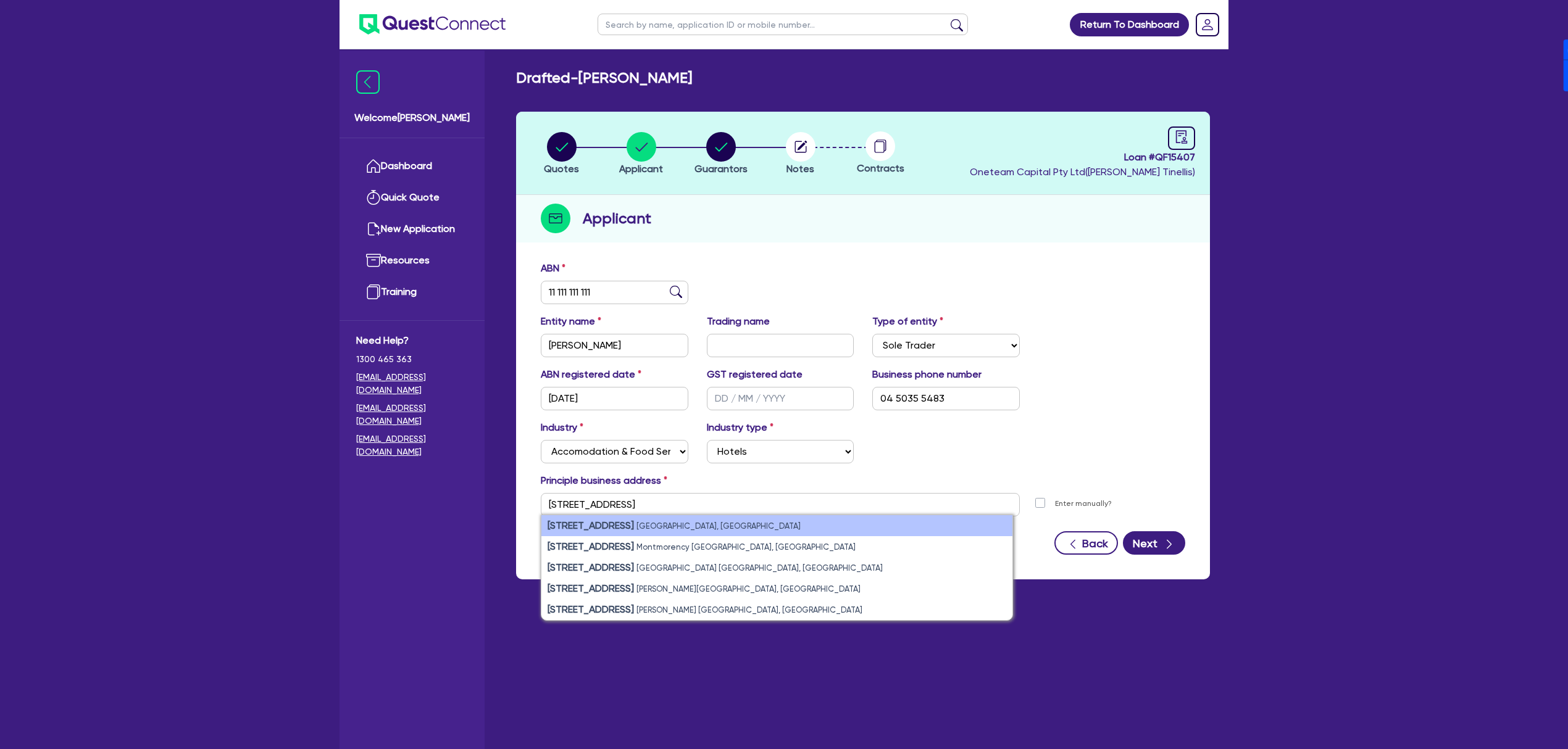
click at [768, 524] on li "81 Mountain View Avenue Miami QLD, Australia" at bounding box center [776, 526] width 471 height 21
type input "81 Mountain View Ave Miami QLD 4220"
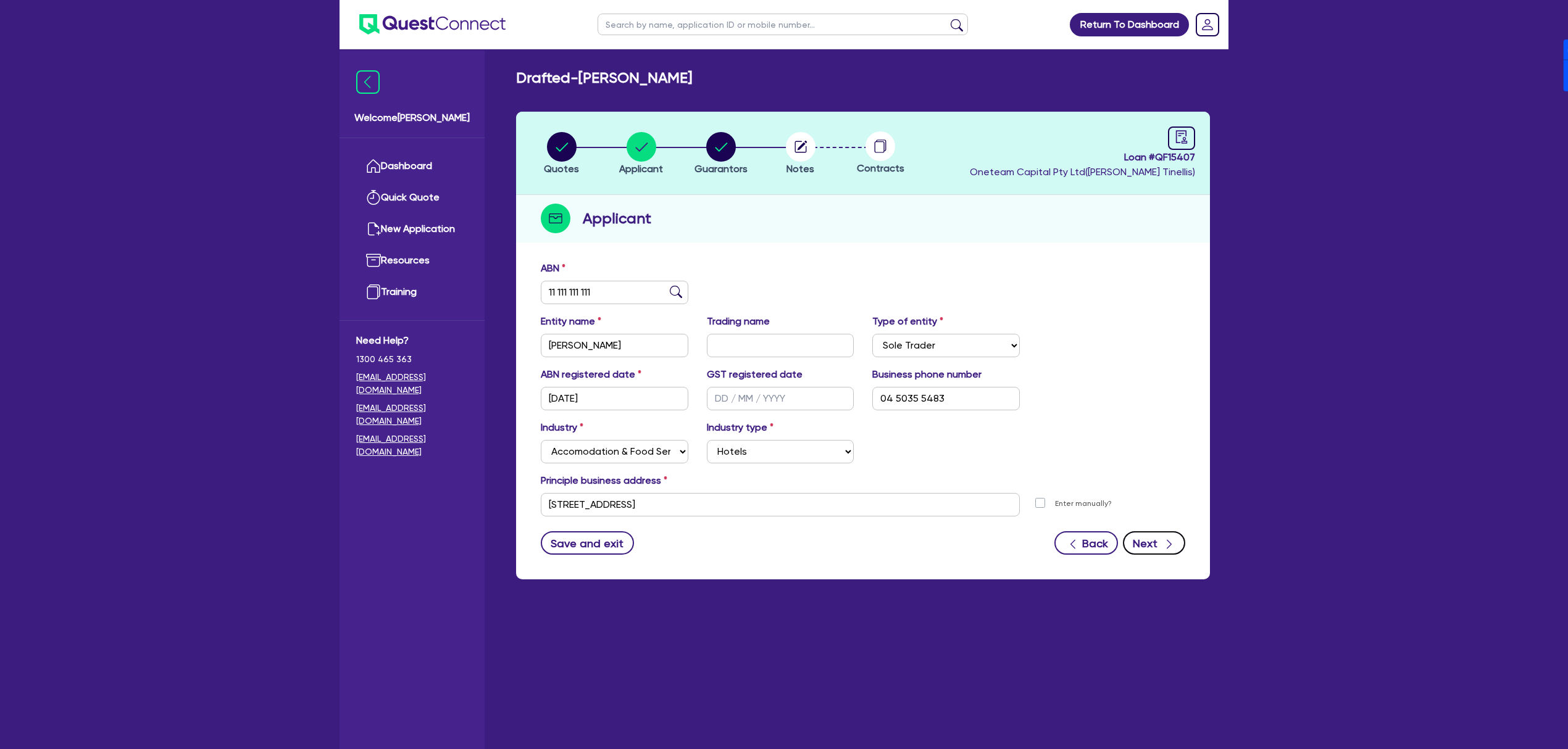
click at [1160, 541] on button "Next" at bounding box center [1154, 543] width 62 height 24
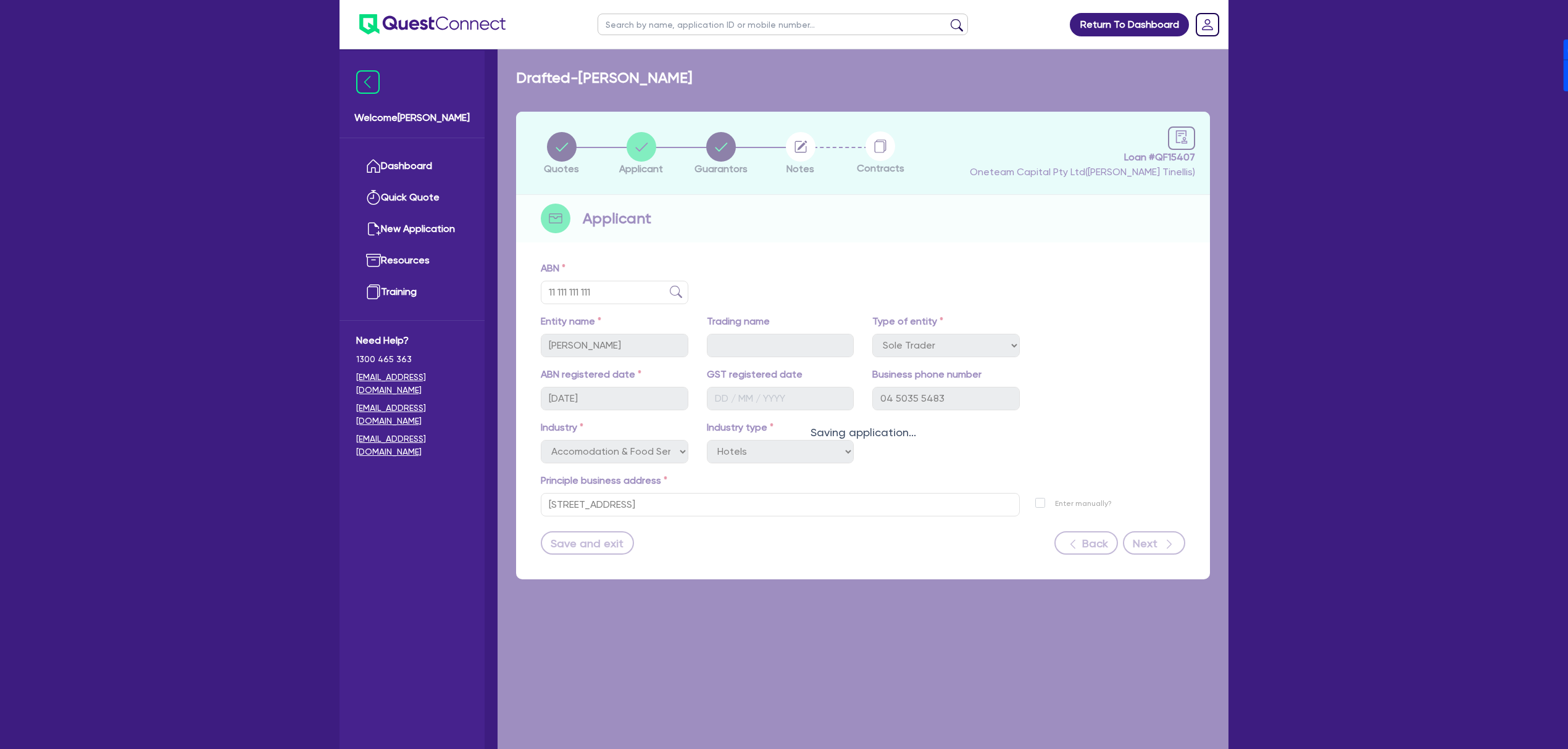
select select "MR"
select select "[GEOGRAPHIC_DATA]"
select select "DE_FACTO"
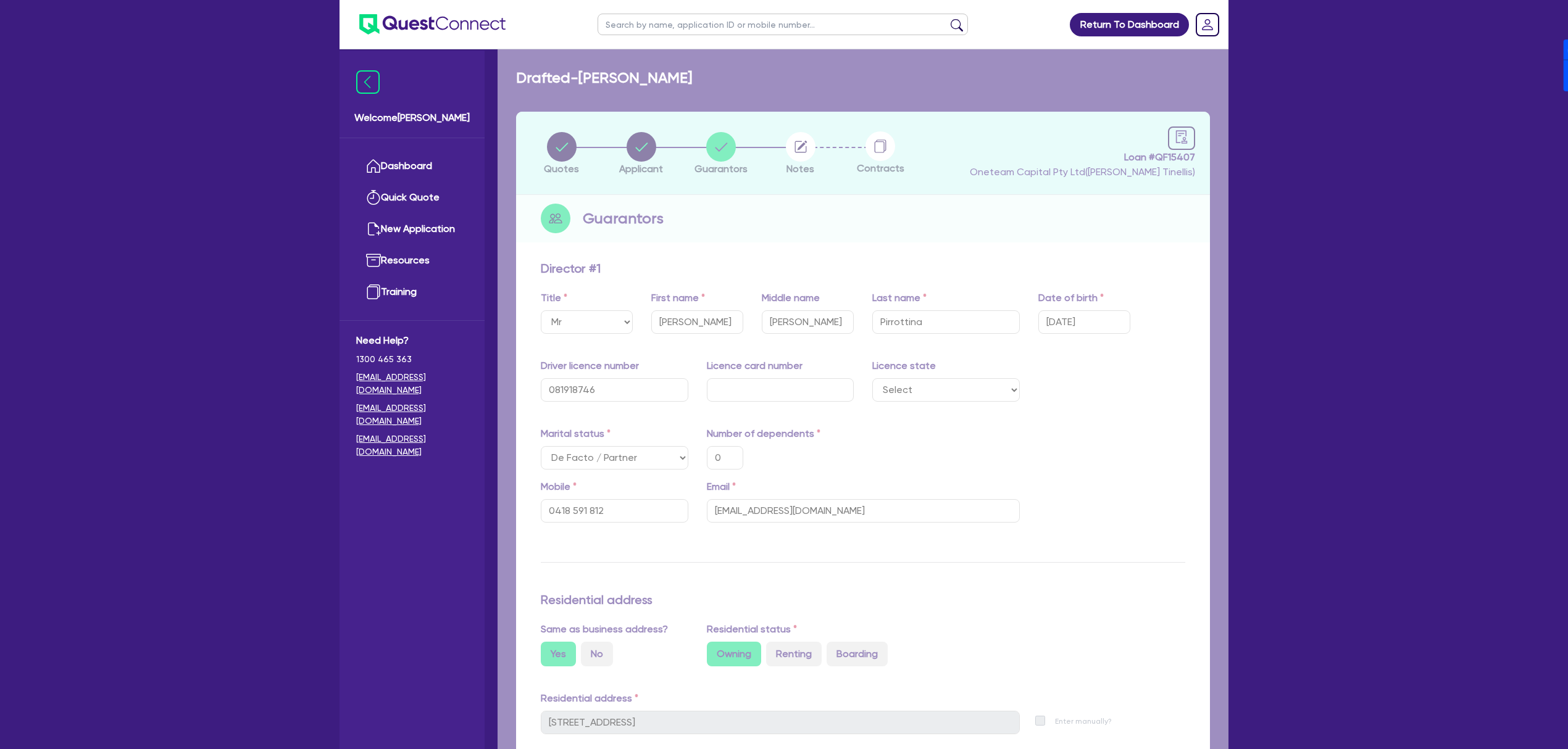
type input "0"
type input "0418 591 812"
type input "81 Mountain View Ave Miami QLD 4220"
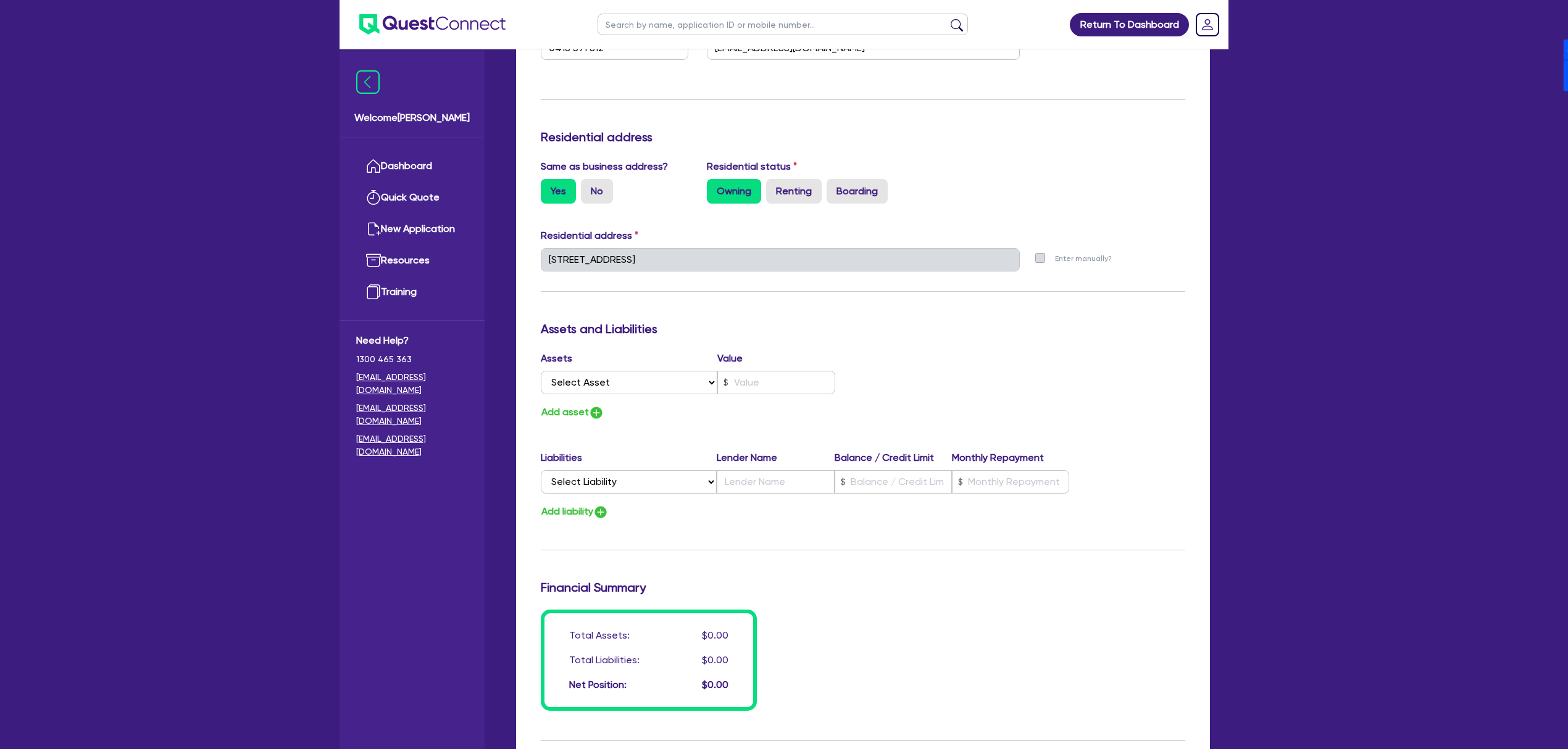
scroll to position [494, 0]
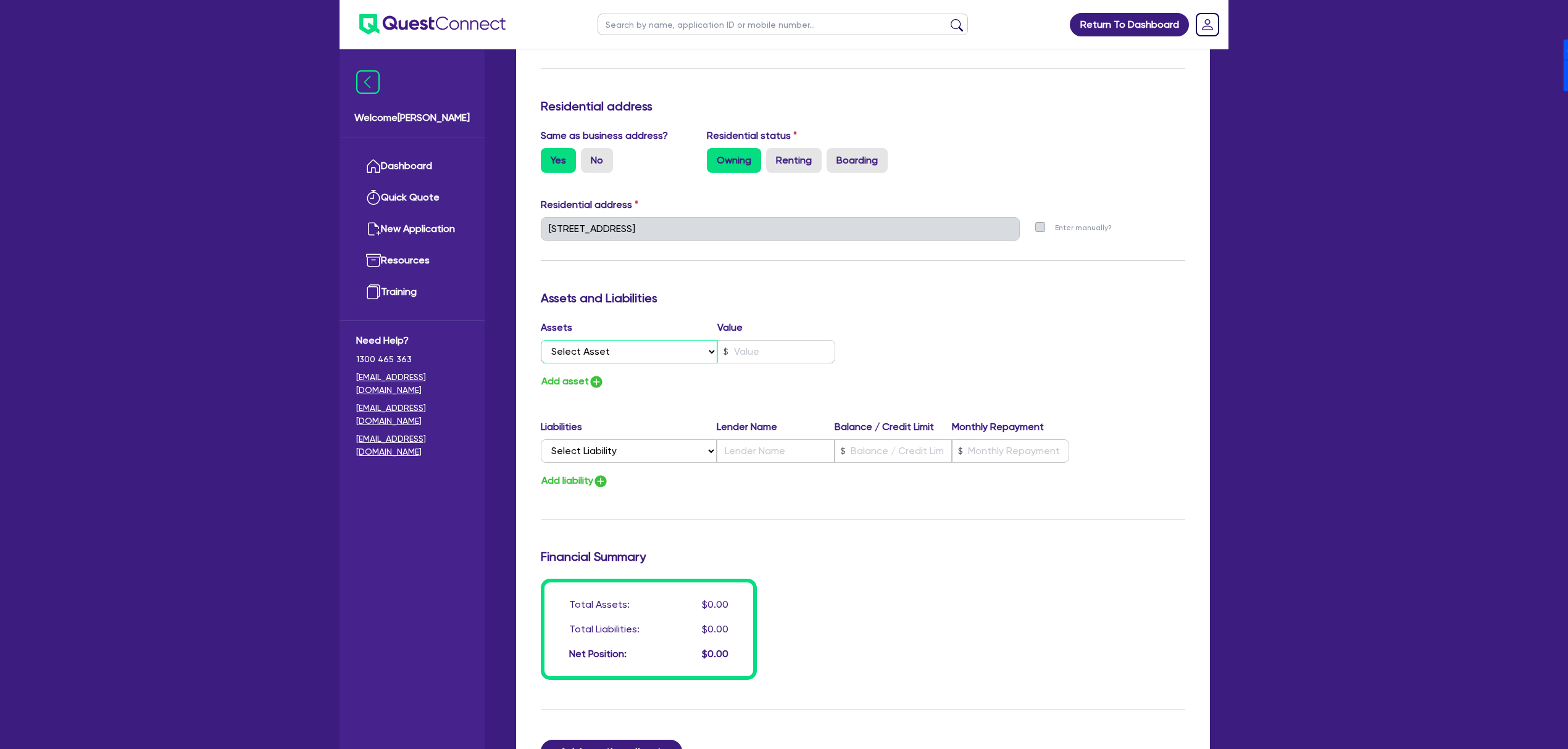
click at [630, 351] on select "Select Asset Cash Property Investment property Vehicle Truck Trailer Equipment …" at bounding box center [629, 352] width 177 height 24
select select "PROPERTY"
click at [541, 340] on select "Select Asset Cash Property Investment property Vehicle Truck Trailer Equipment …" at bounding box center [629, 352] width 177 height 24
type input "0"
type input "0418 591 812"
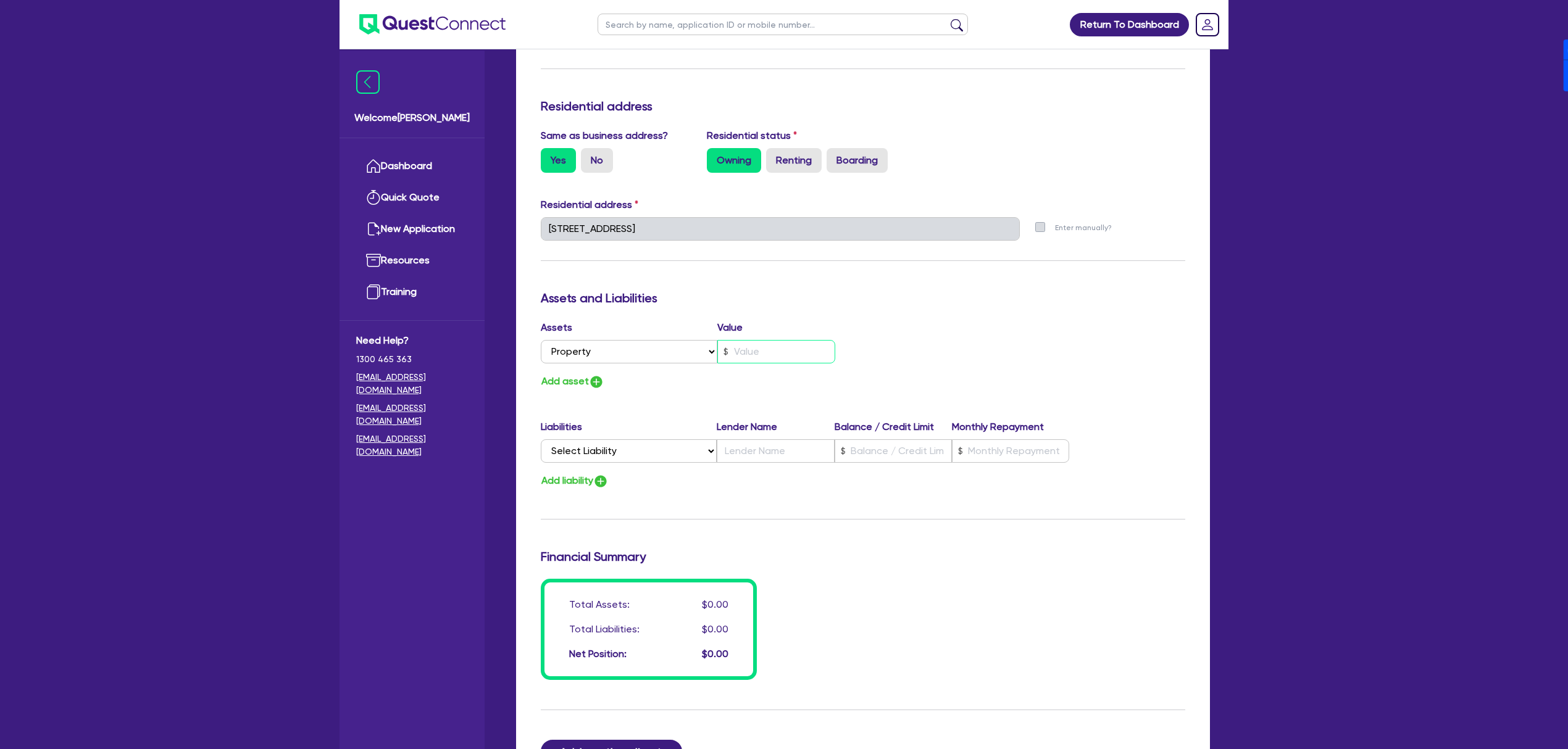
click at [802, 349] on input "text" at bounding box center [775, 352] width 118 height 24
type input "0"
type input "0418 591 812"
type input "2"
type input "0"
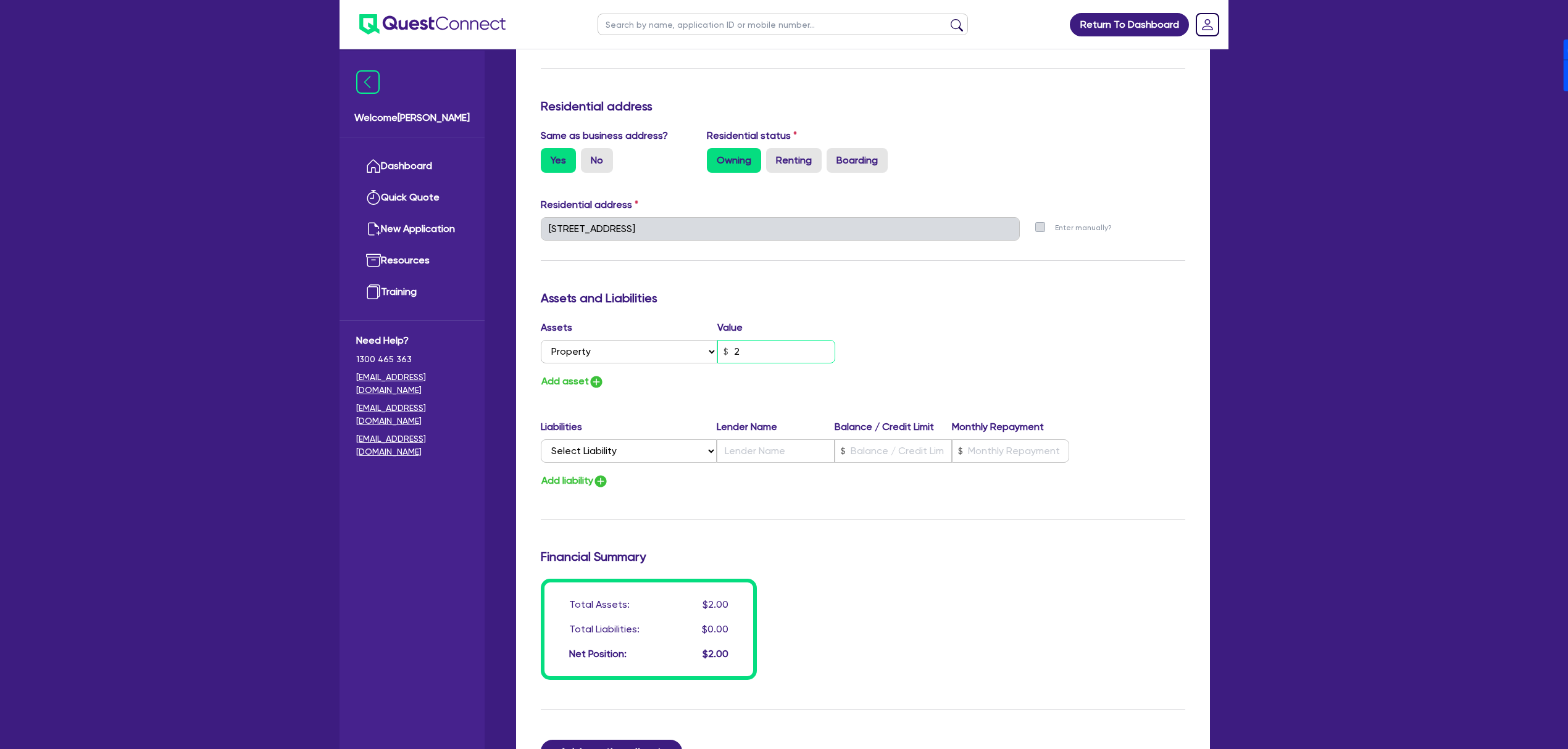
type input "0418 591 812"
type input "22"
type input "0"
type input "0418 591 812"
type input "220"
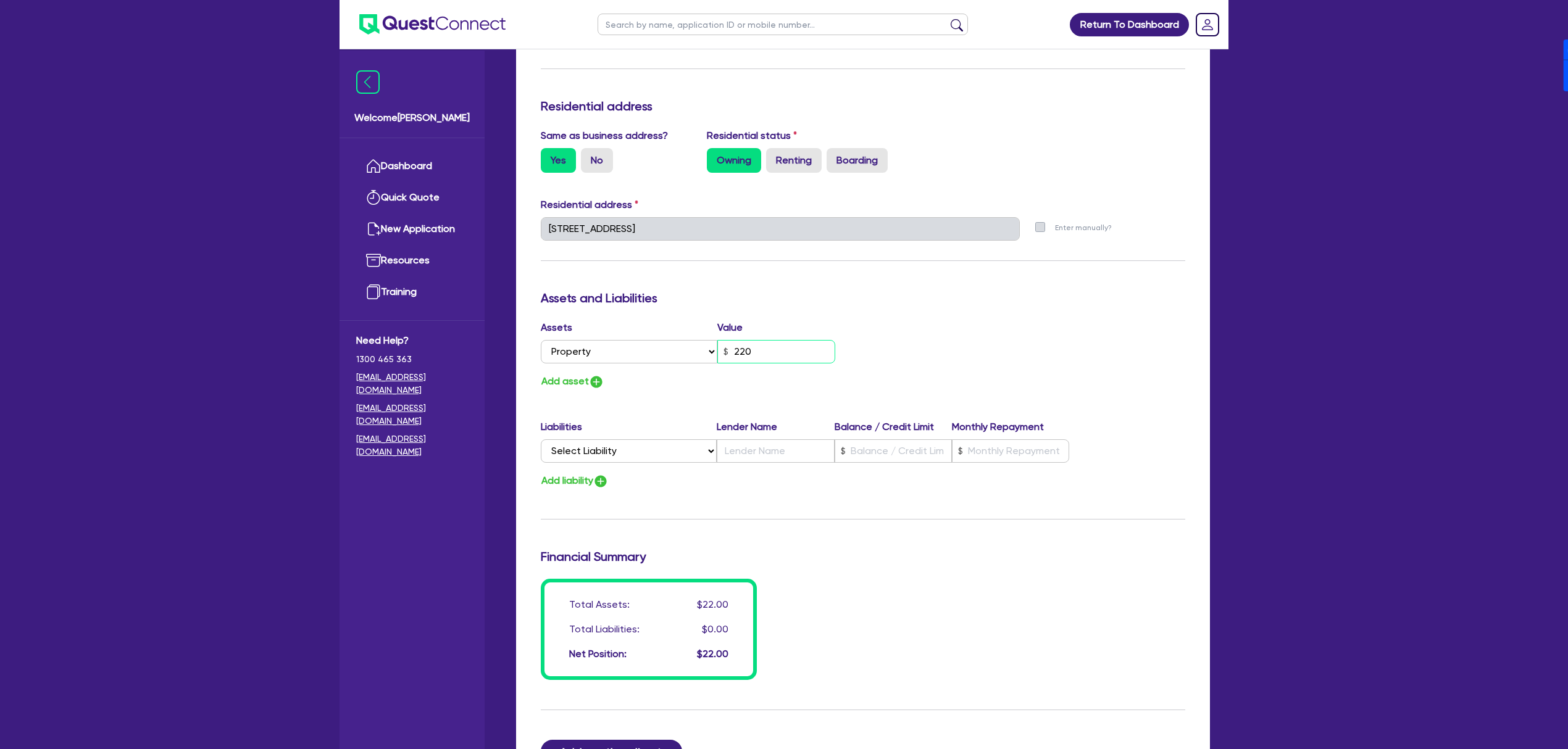
type input "0"
type input "0418 591 812"
type input "2,200"
type input "0"
type input "0418 591 812"
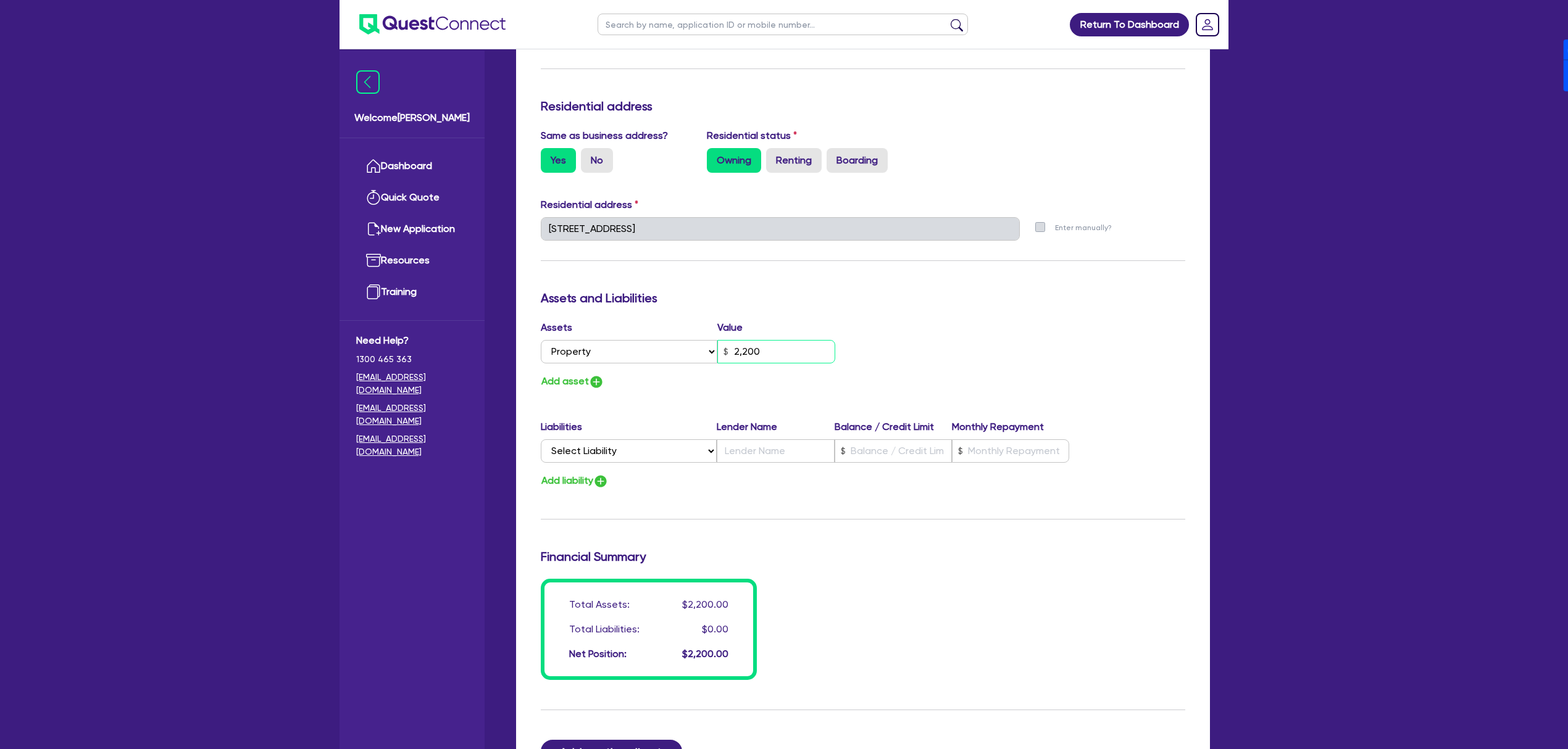
type input "22,000"
type input "0"
type input "0418 591 812"
type input "220,000"
type input "0"
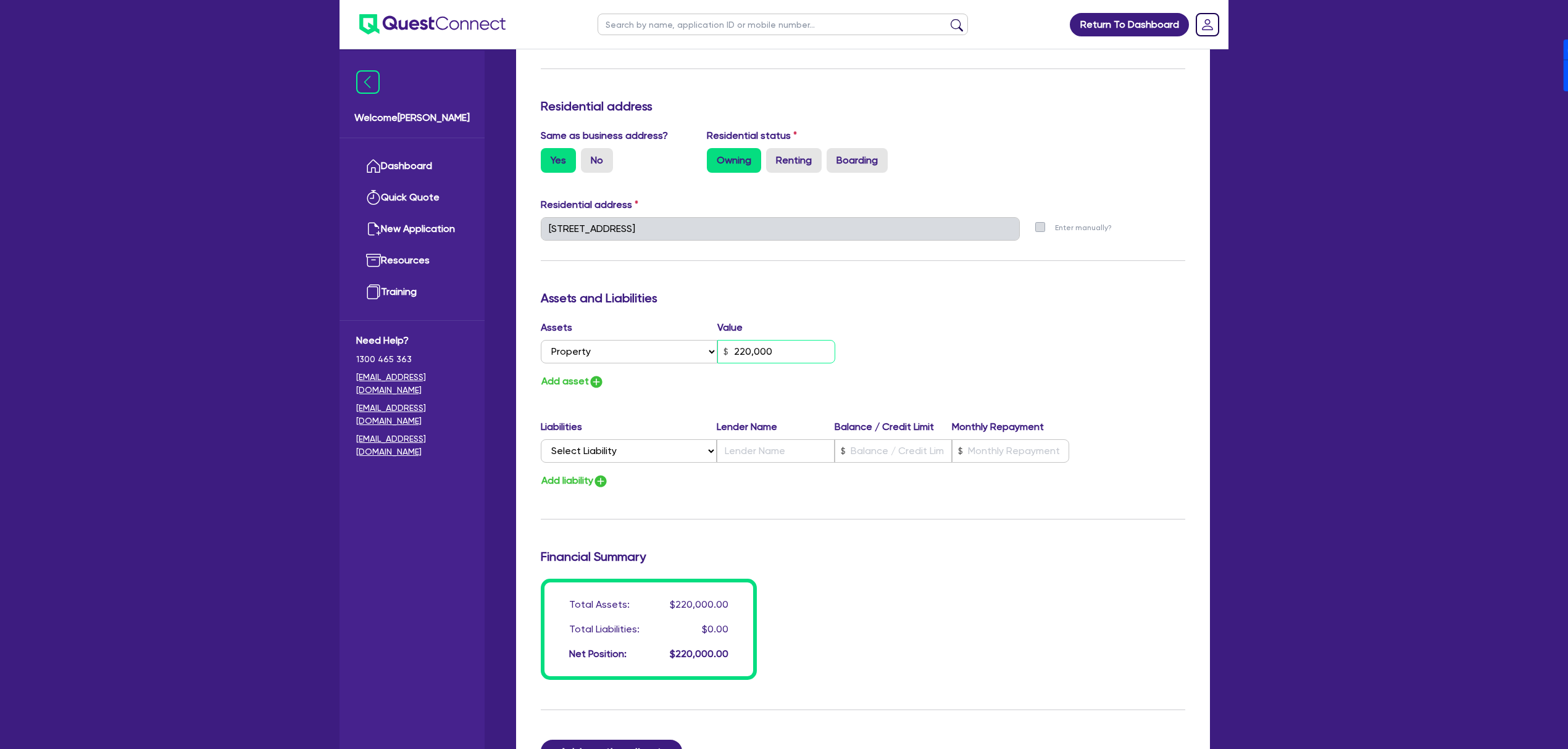
type input "0418 591 812"
type input "2,200,000"
click at [584, 386] on button "Add asset" at bounding box center [573, 382] width 64 height 17
type input "0"
type input "0418 591 812"
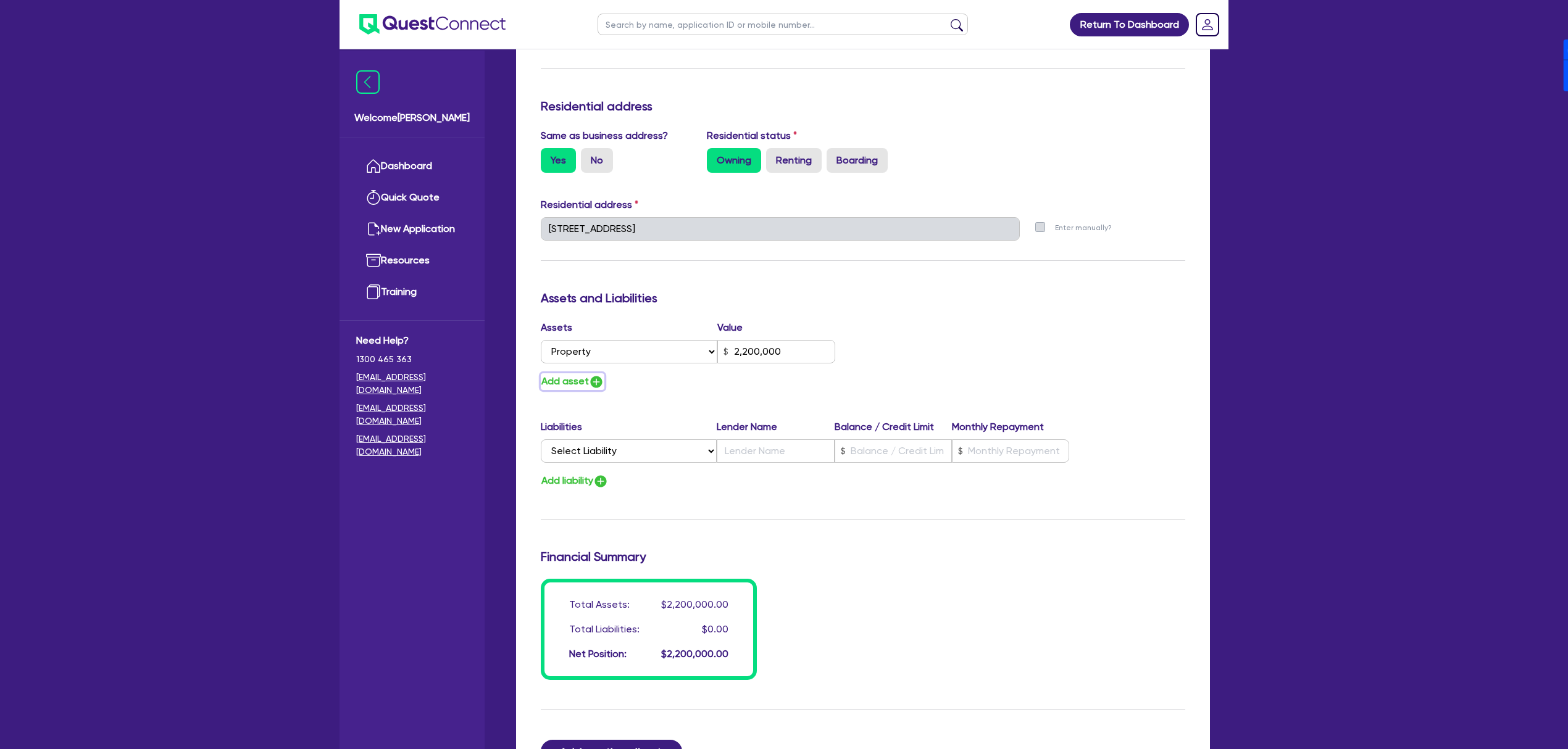
type input "2,200,000"
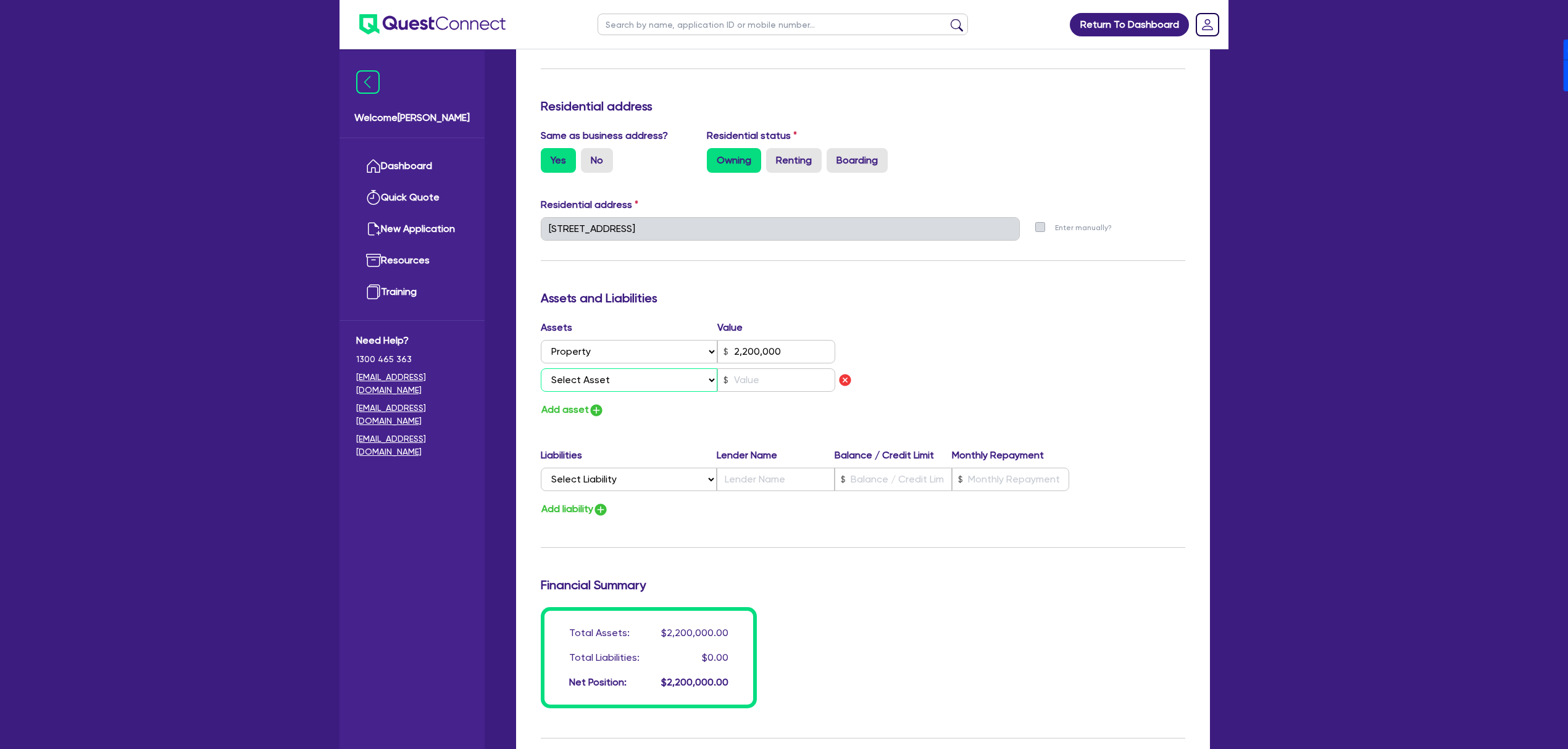
click at [605, 376] on select "Select Asset Cash Property Investment property Vehicle Truck Trailer Equipment …" at bounding box center [629, 380] width 177 height 24
select select "INVESTMENT_PROPERTY"
click at [541, 368] on select "Select Asset Cash Property Investment property Vehicle Truck Trailer Equipment …" at bounding box center [629, 380] width 177 height 24
type input "0"
type input "0418 591 812"
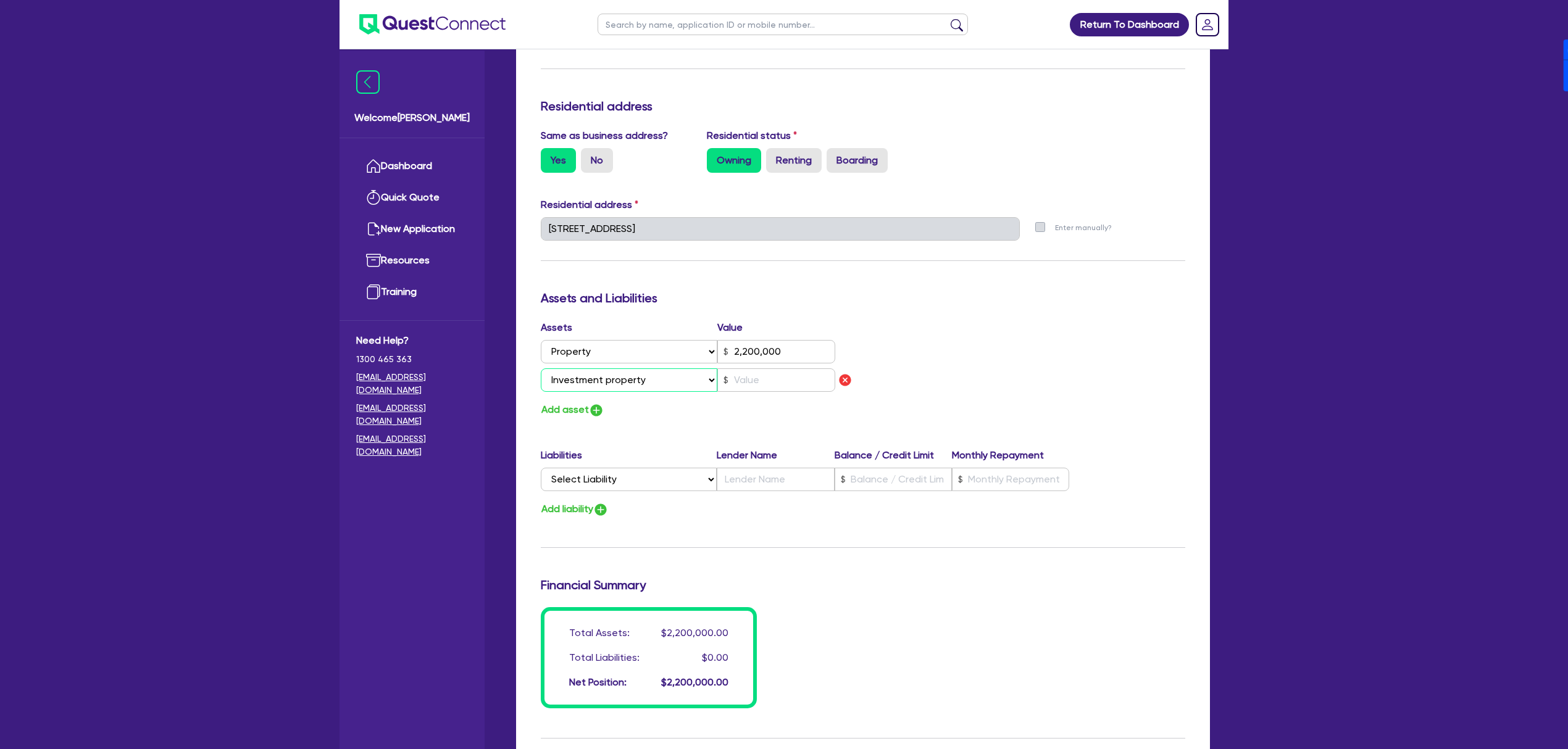
type input "2,200,000"
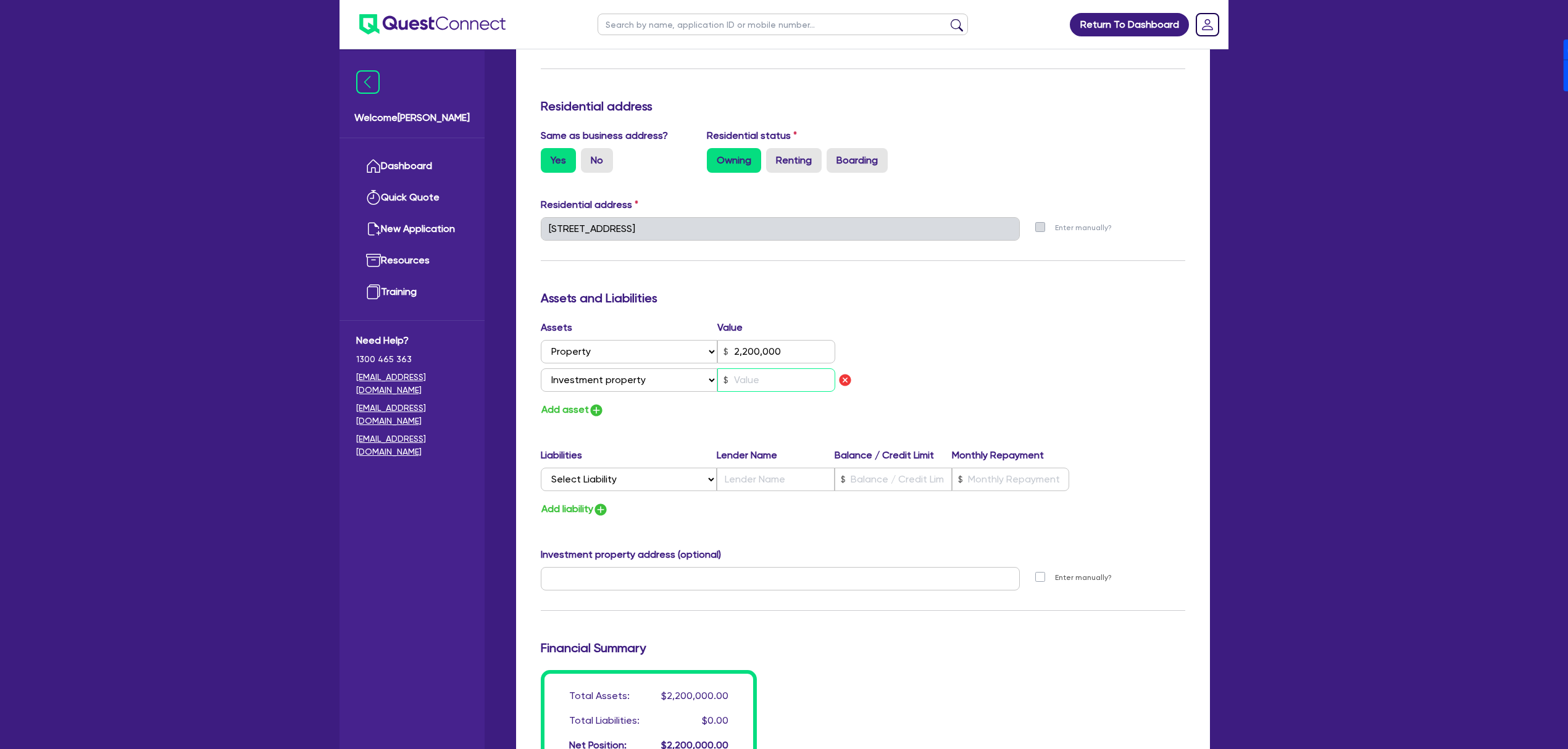
click at [762, 383] on input "text" at bounding box center [775, 380] width 118 height 24
type input "0"
type input "0418 591 812"
type input "2,200,000"
type input "6"
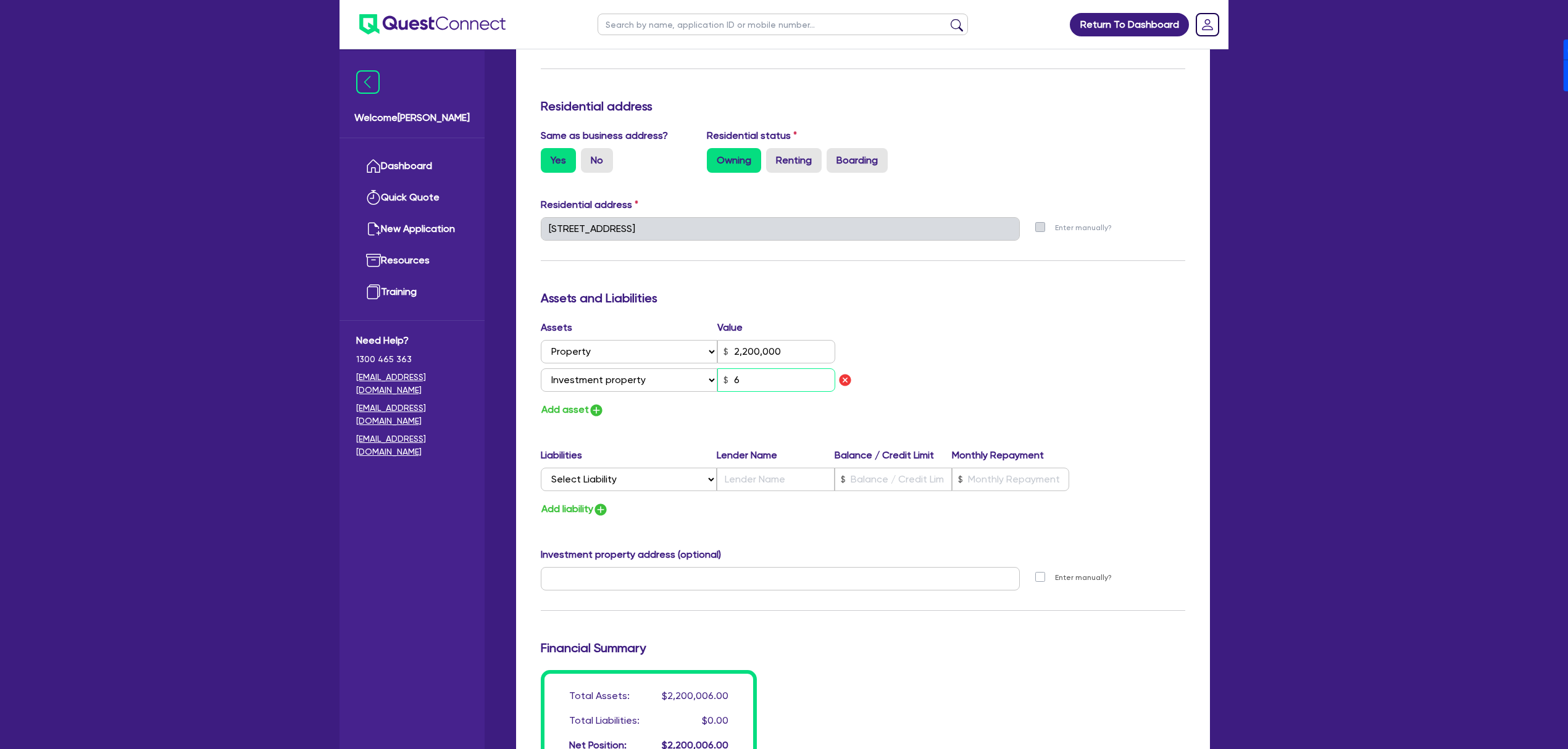
type input "0"
type input "0418 591 812"
type input "2,200,000"
type input "60"
type input "0"
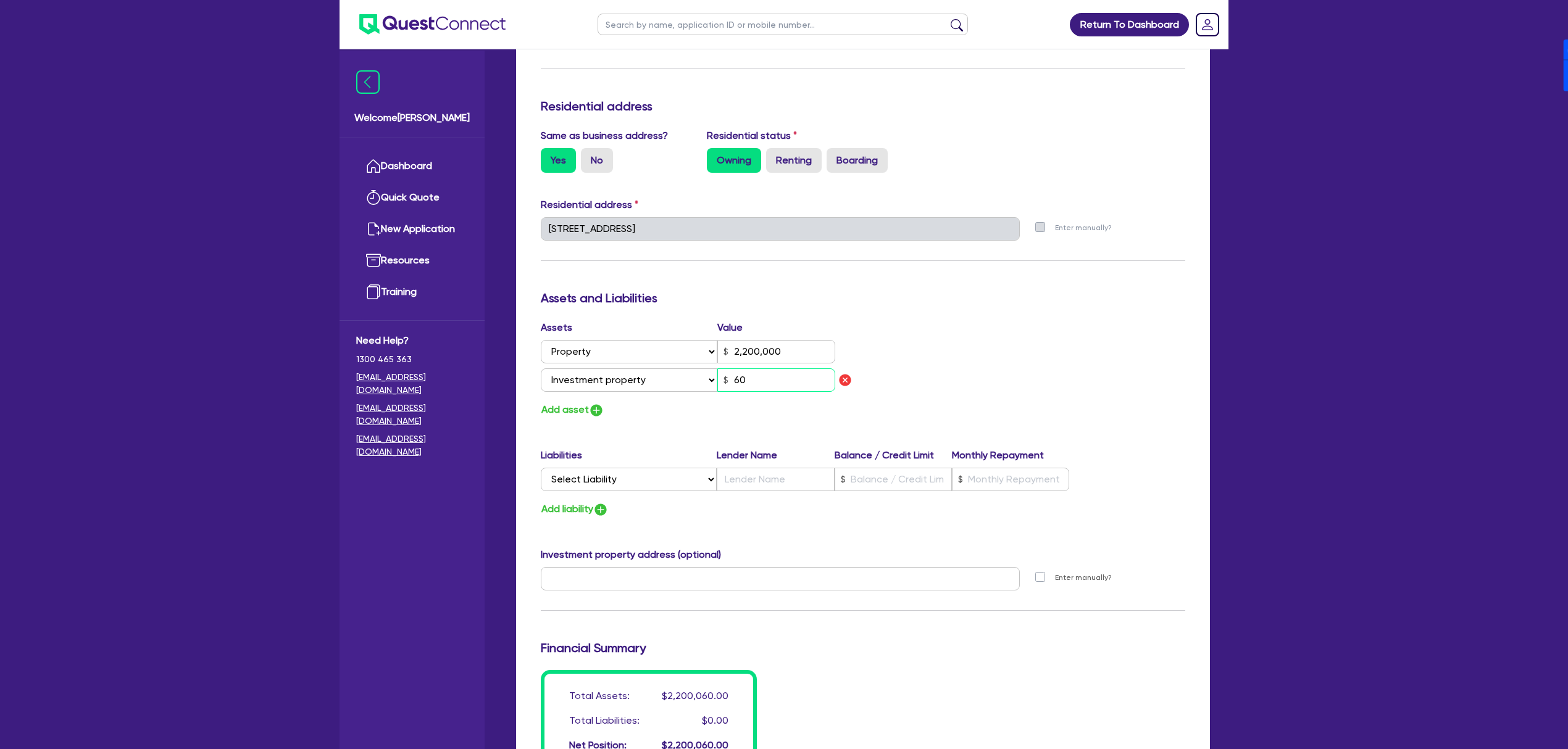
type input "0418 591 812"
type input "2,200,000"
type input "600"
type input "0"
type input "0418 591 812"
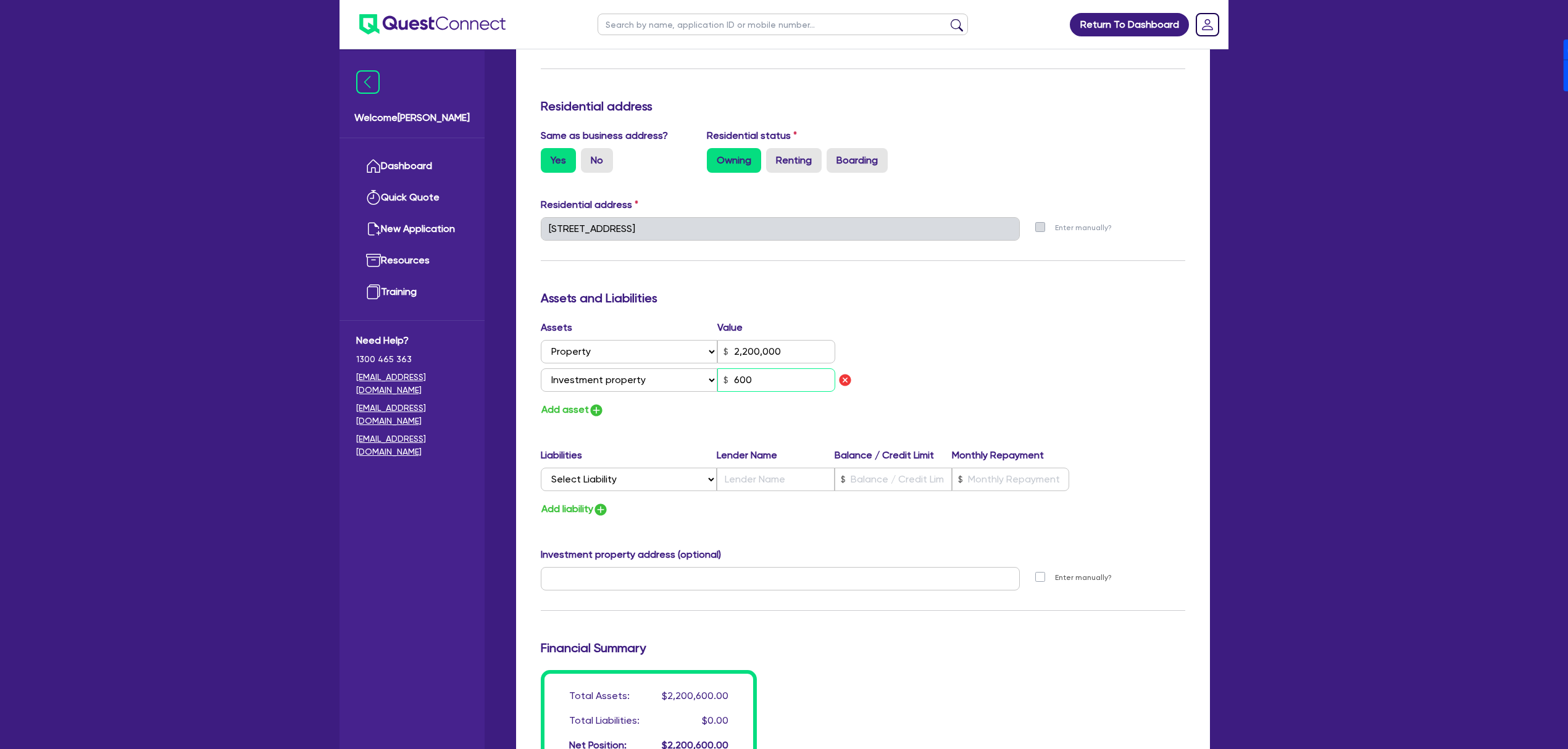
type input "2,200,000"
type input "6,000"
type input "0"
type input "0418 591 812"
type input "2,200,000"
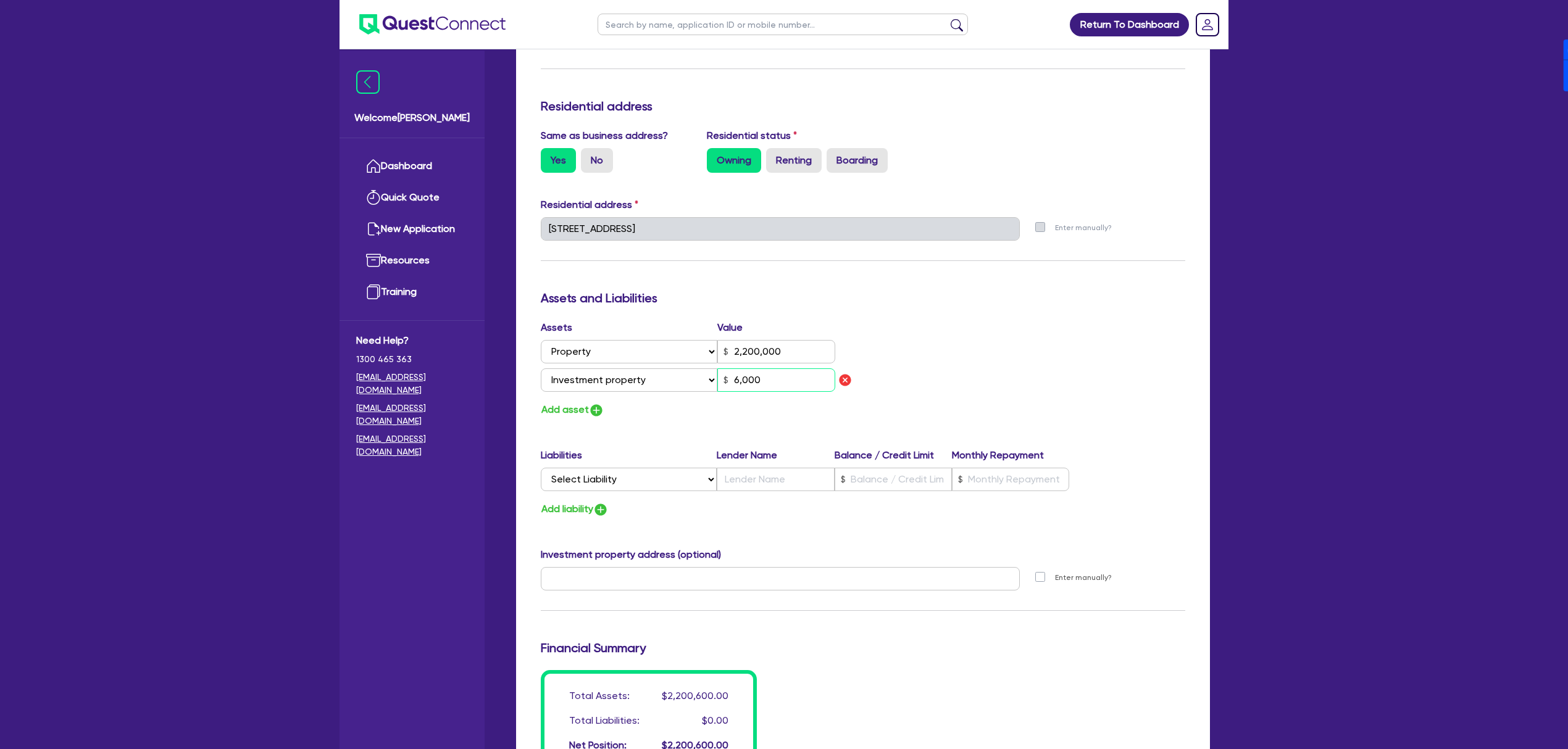
type input "60,000"
type input "0"
type input "0418 591 812"
type input "2,200,000"
type input "600,000"
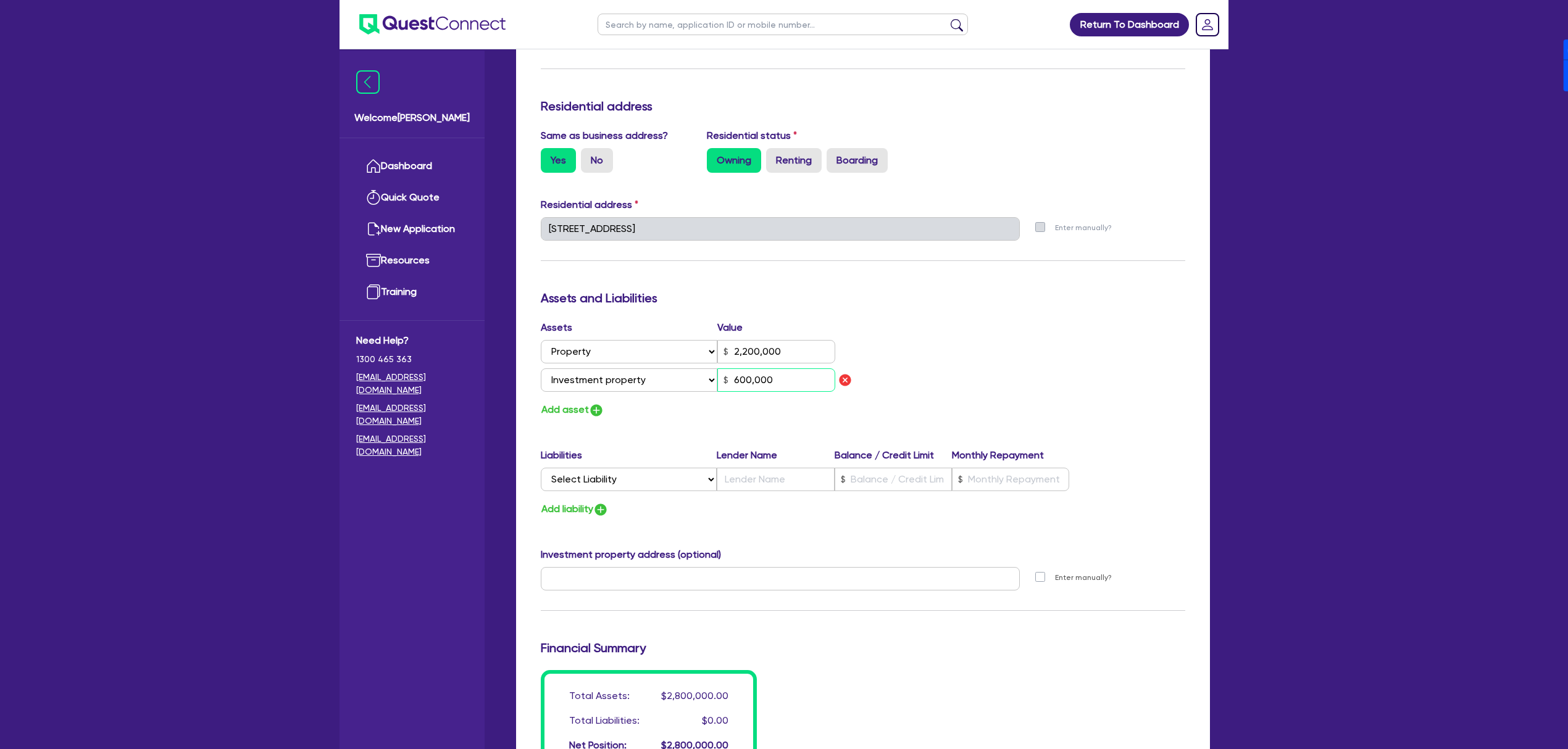
type input "0"
type input "0418 591 812"
type input "2,200,000"
type input "6,000,000"
click at [581, 411] on button "Add asset" at bounding box center [573, 410] width 64 height 17
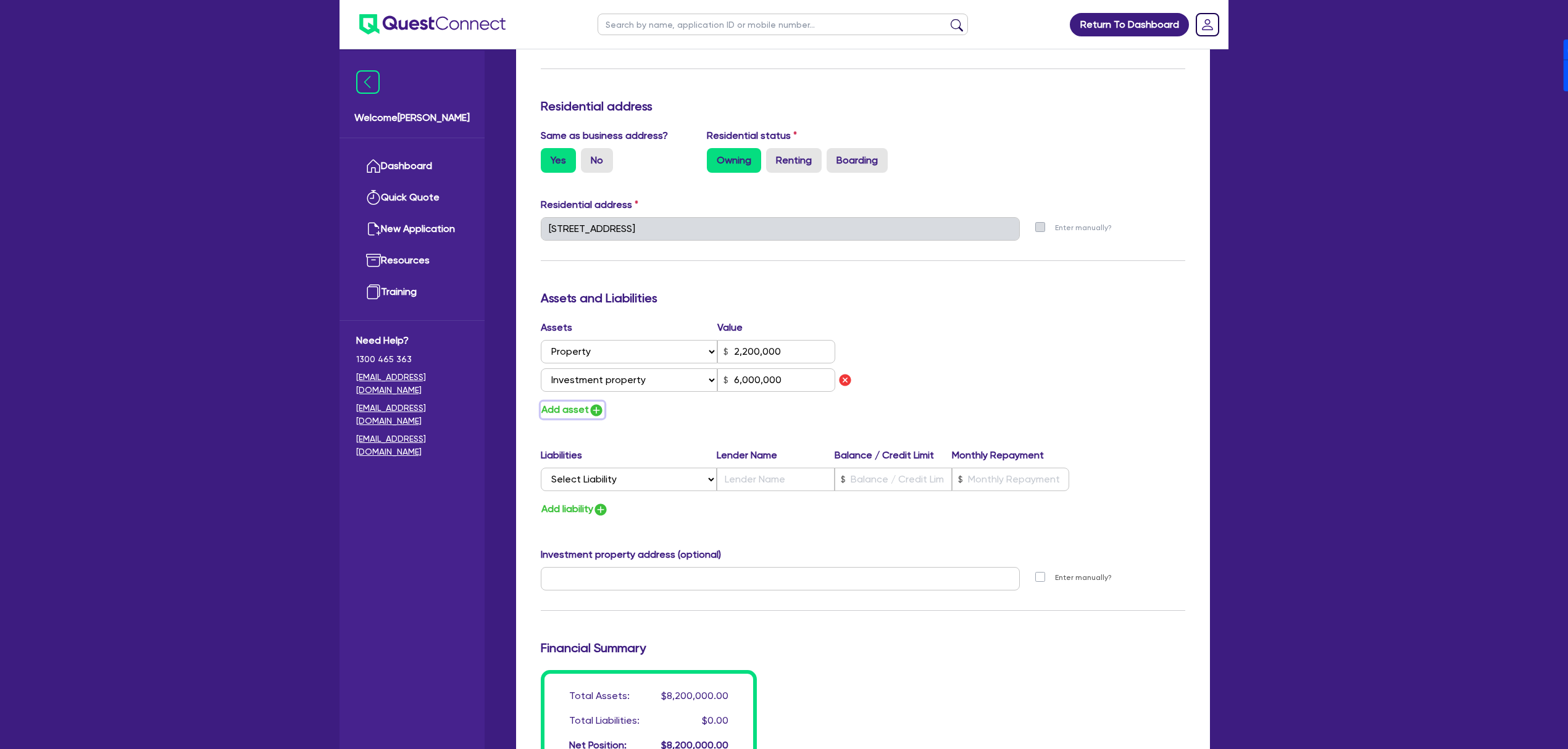
type input "0"
type input "0418 591 812"
type input "2,200,000"
type input "6,000,000"
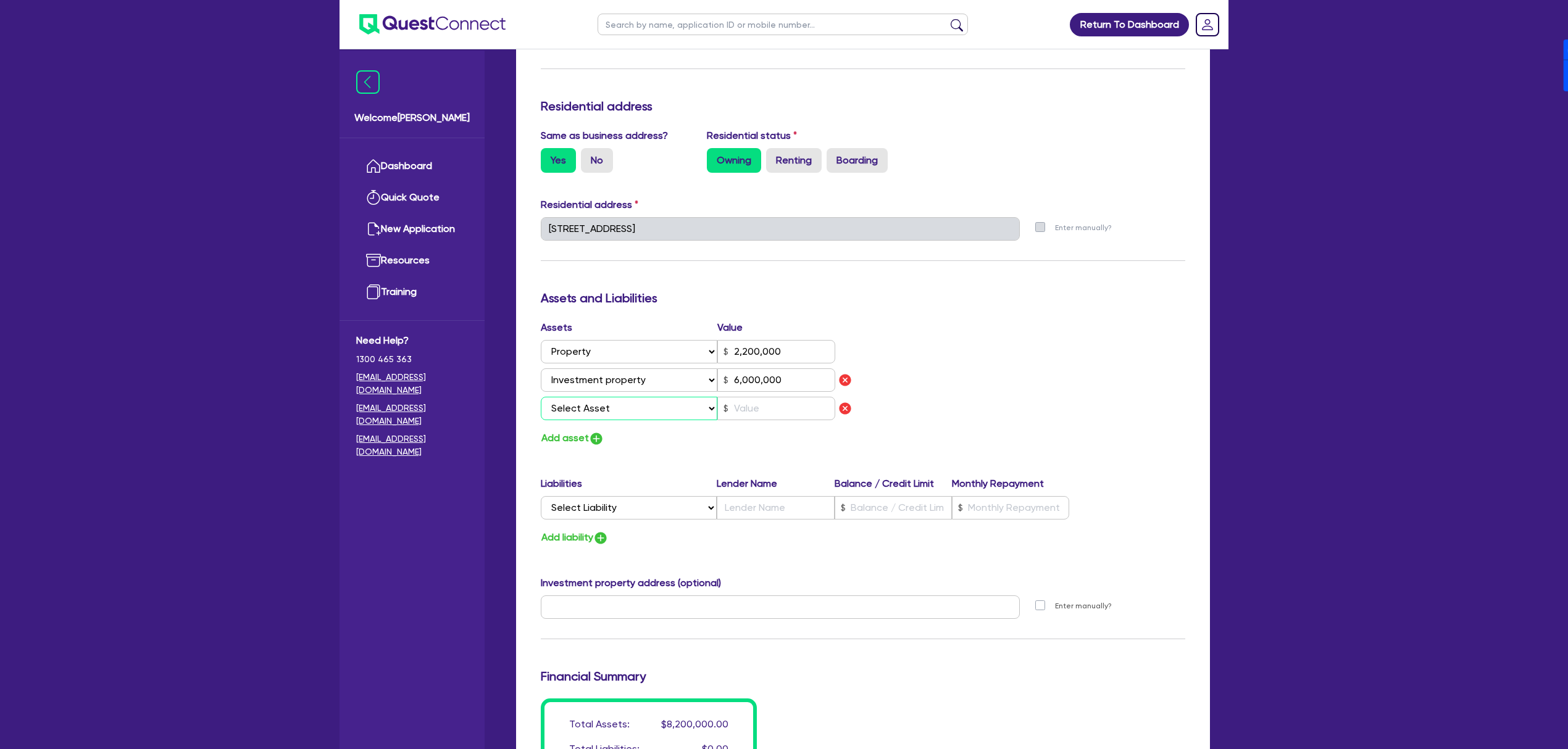
click at [606, 412] on select "Select Asset Cash Property Investment property Vehicle Truck Trailer Equipment …" at bounding box center [629, 408] width 177 height 24
select select "HOUSEHOLD_PERSONAL"
click at [541, 397] on select "Select Asset Cash Property Investment property Vehicle Truck Trailer Equipment …" at bounding box center [629, 408] width 177 height 24
type input "0"
type input "0418 591 812"
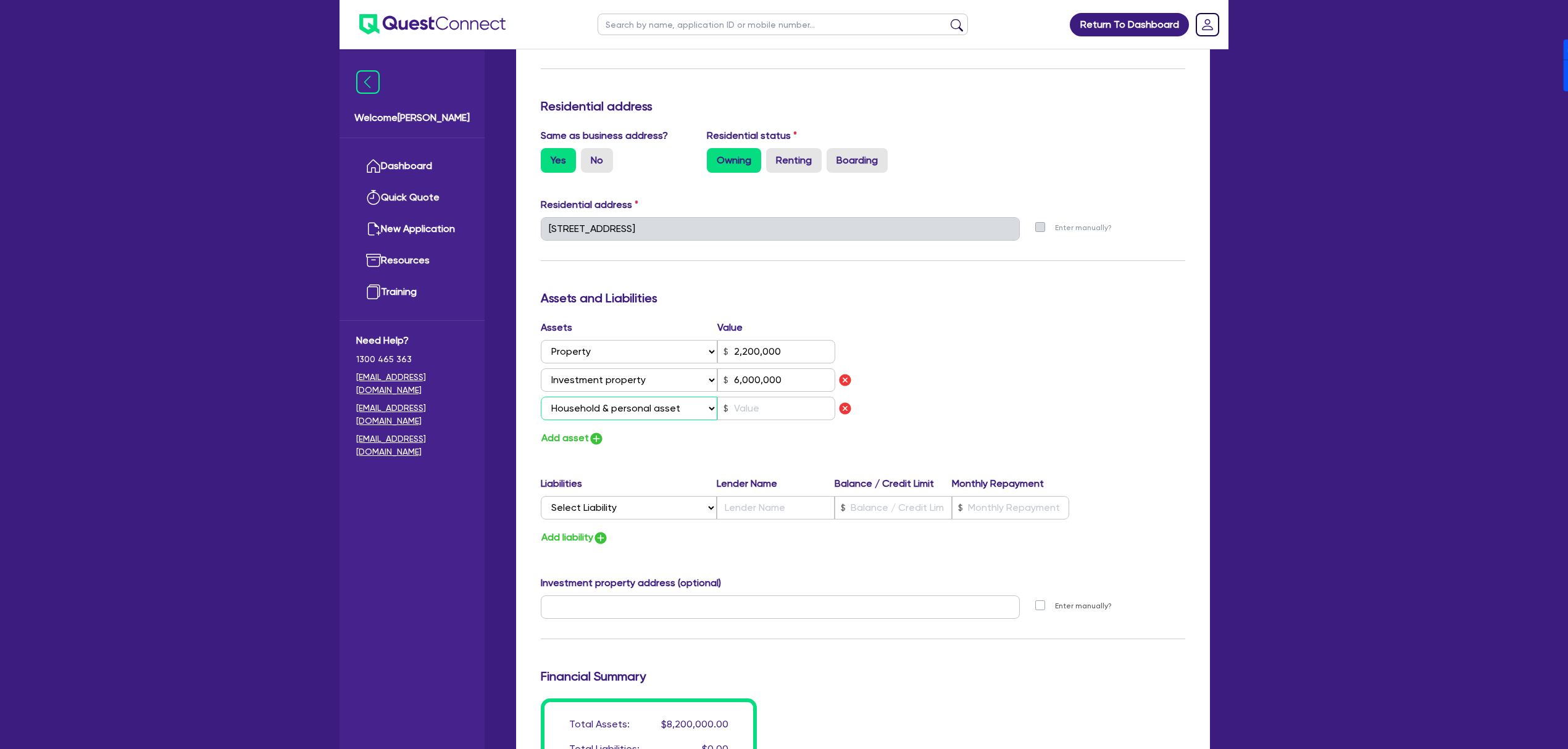
type input "2,200,000"
type input "6,000,000"
click at [780, 401] on input "text" at bounding box center [775, 408] width 118 height 24
type input "5"
type input "0"
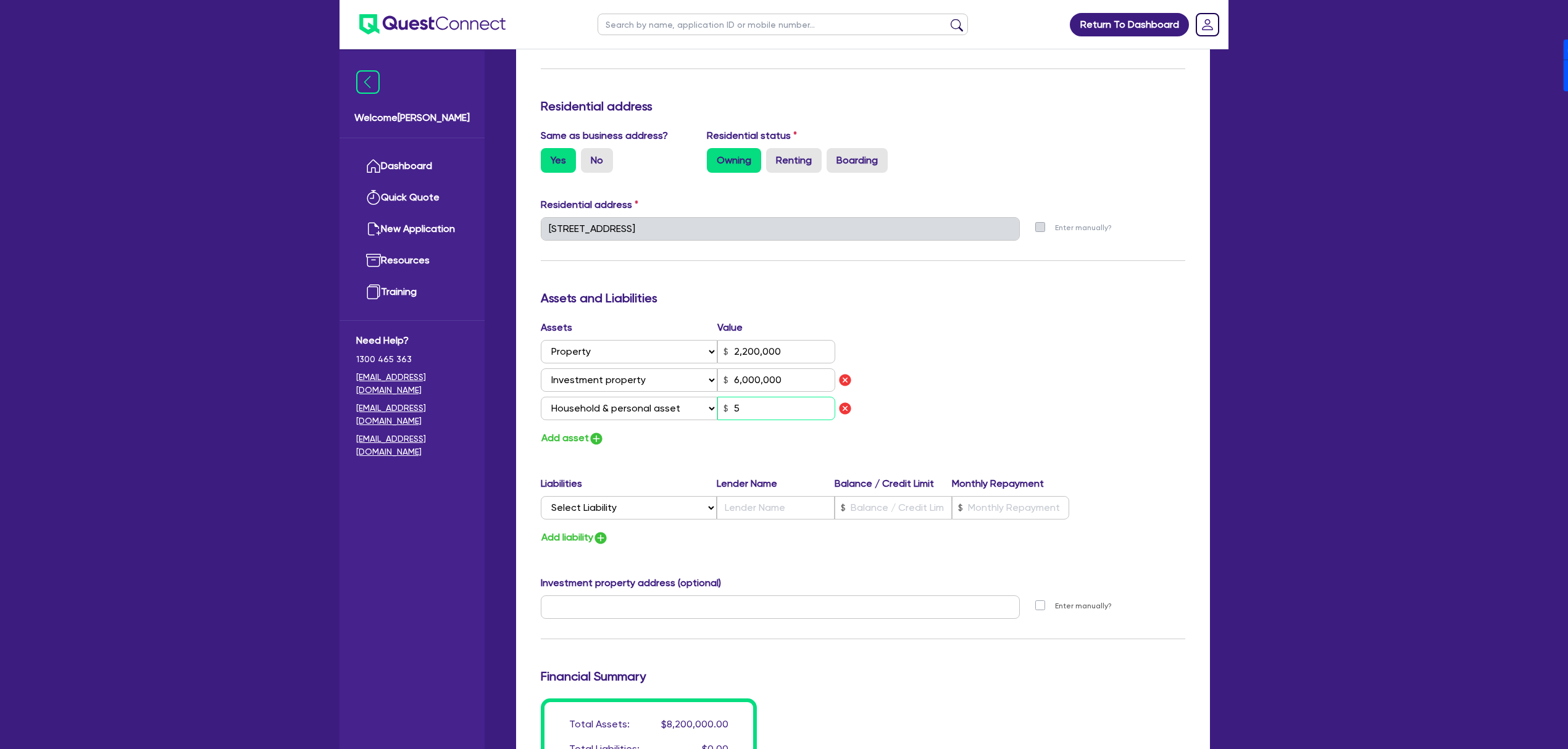
type input "0418 591 812"
type input "2,200,000"
type input "6,000,000"
type input "50"
type input "0"
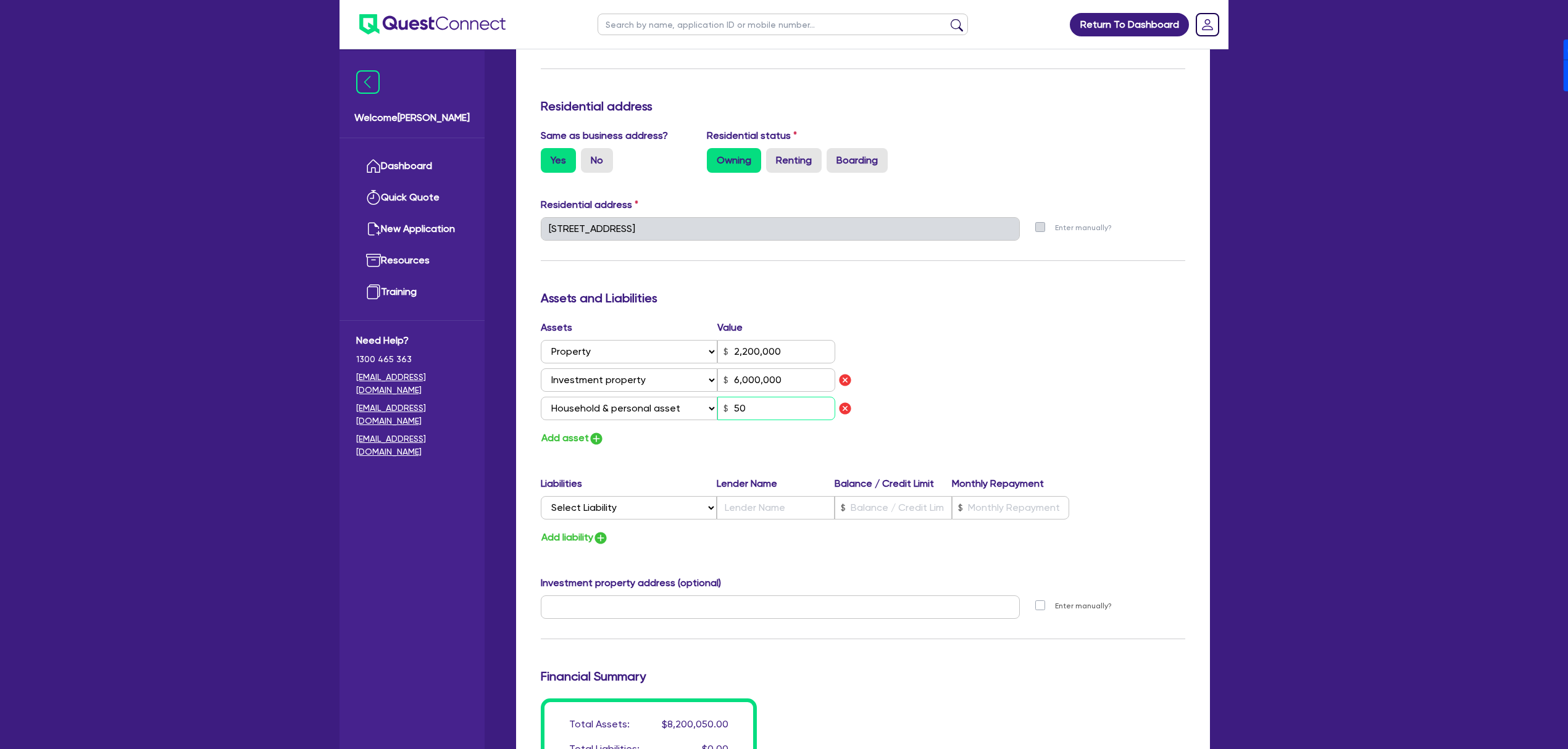
type input "0418 591 812"
type input "2,200,000"
type input "6,000,000"
type input "500"
type input "0"
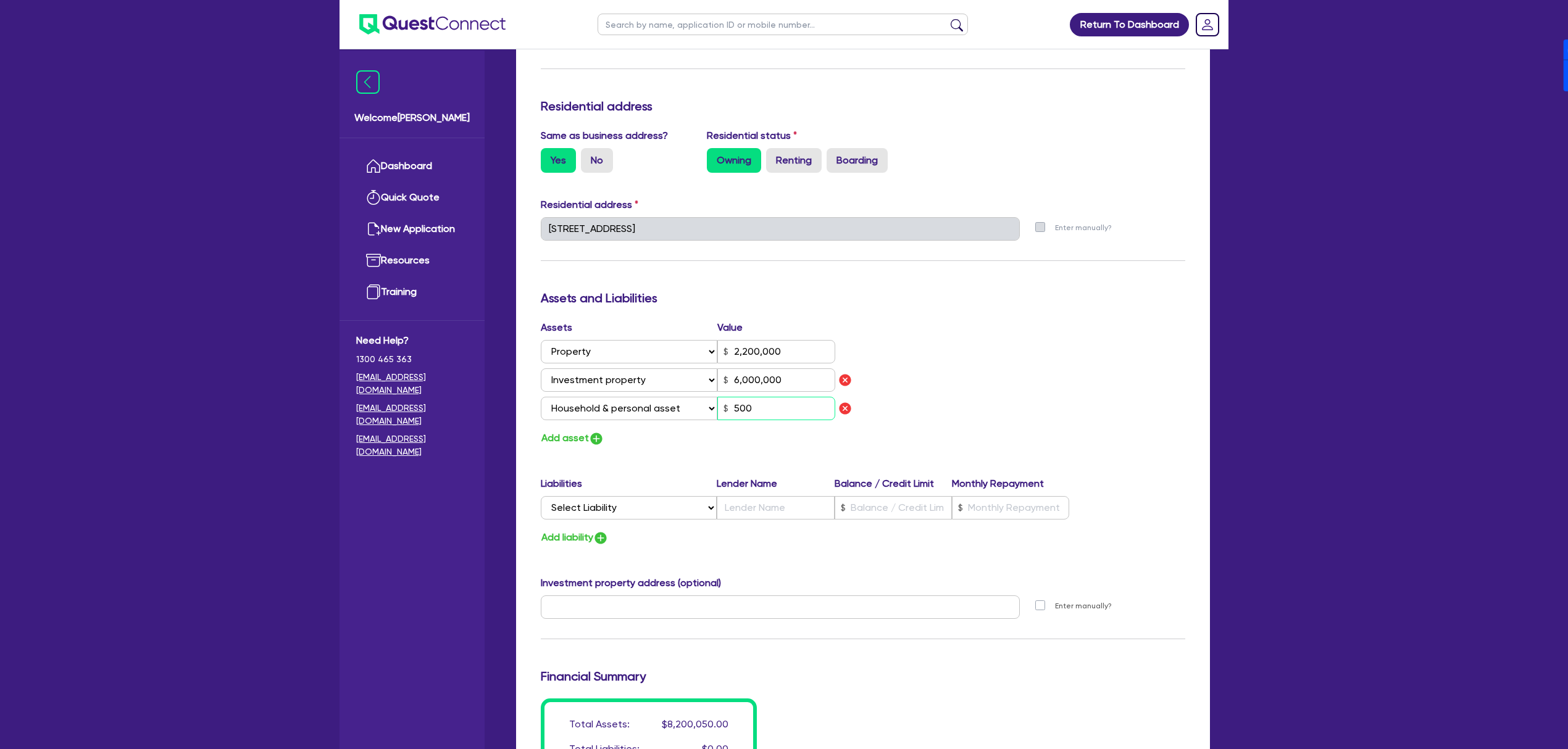
type input "0418 591 812"
type input "2,200,000"
type input "6,000,000"
type input "5,000"
type input "0"
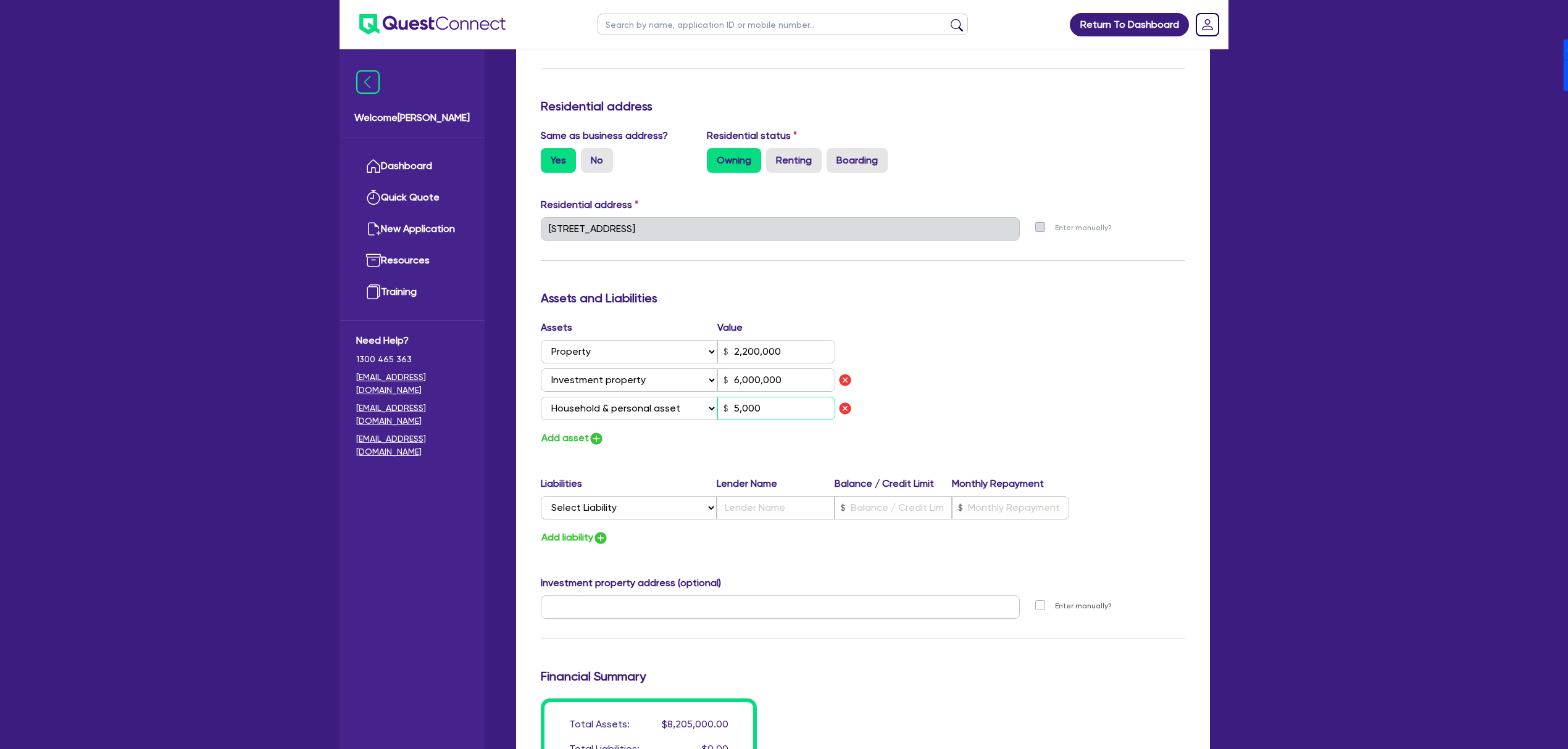
type input "0418 591 812"
type input "2,200,000"
type input "6,000,000"
type input "50,000"
click at [579, 432] on button "Add asset" at bounding box center [573, 438] width 64 height 17
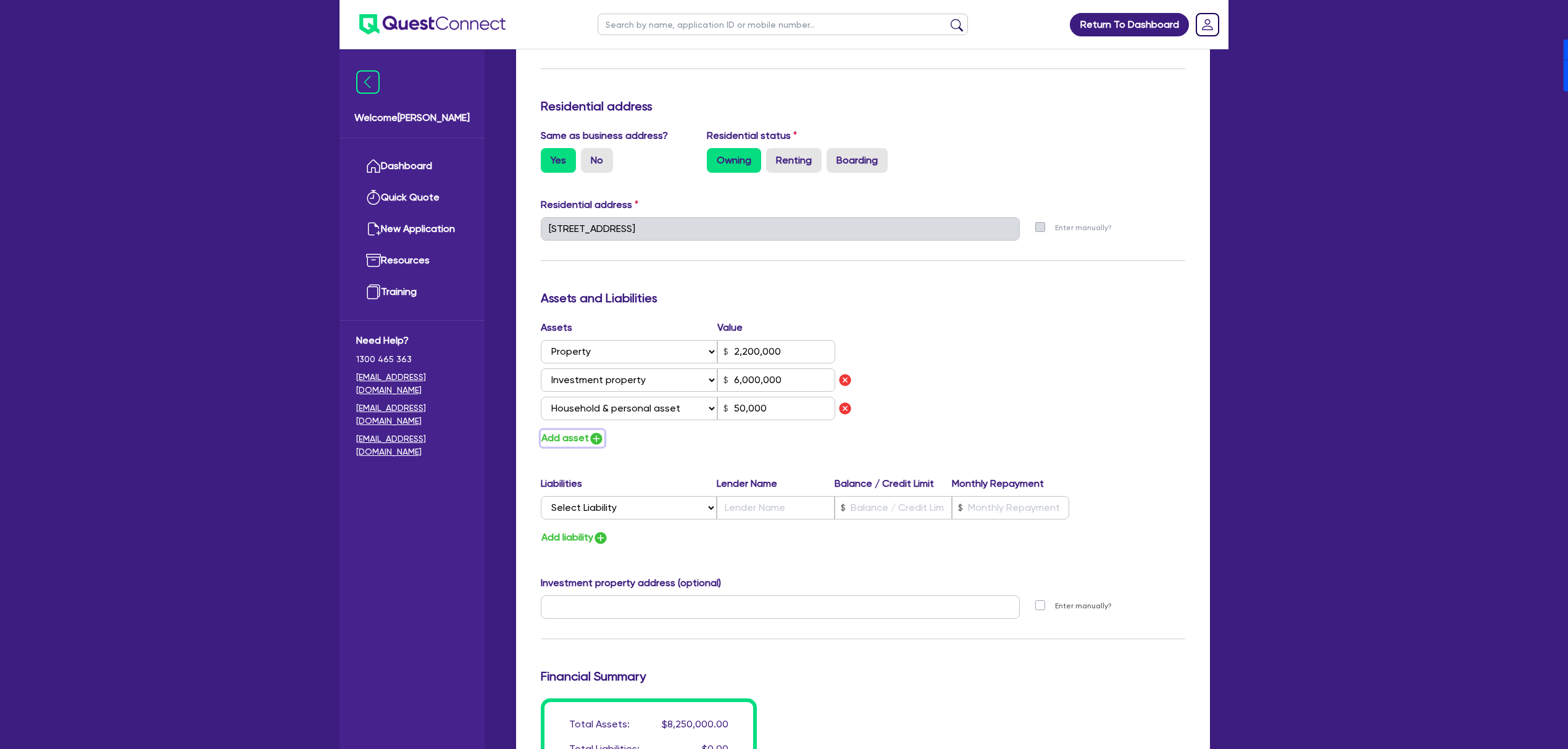
type input "0"
type input "0418 591 812"
type input "2,200,000"
type input "6,000,000"
type input "50,000"
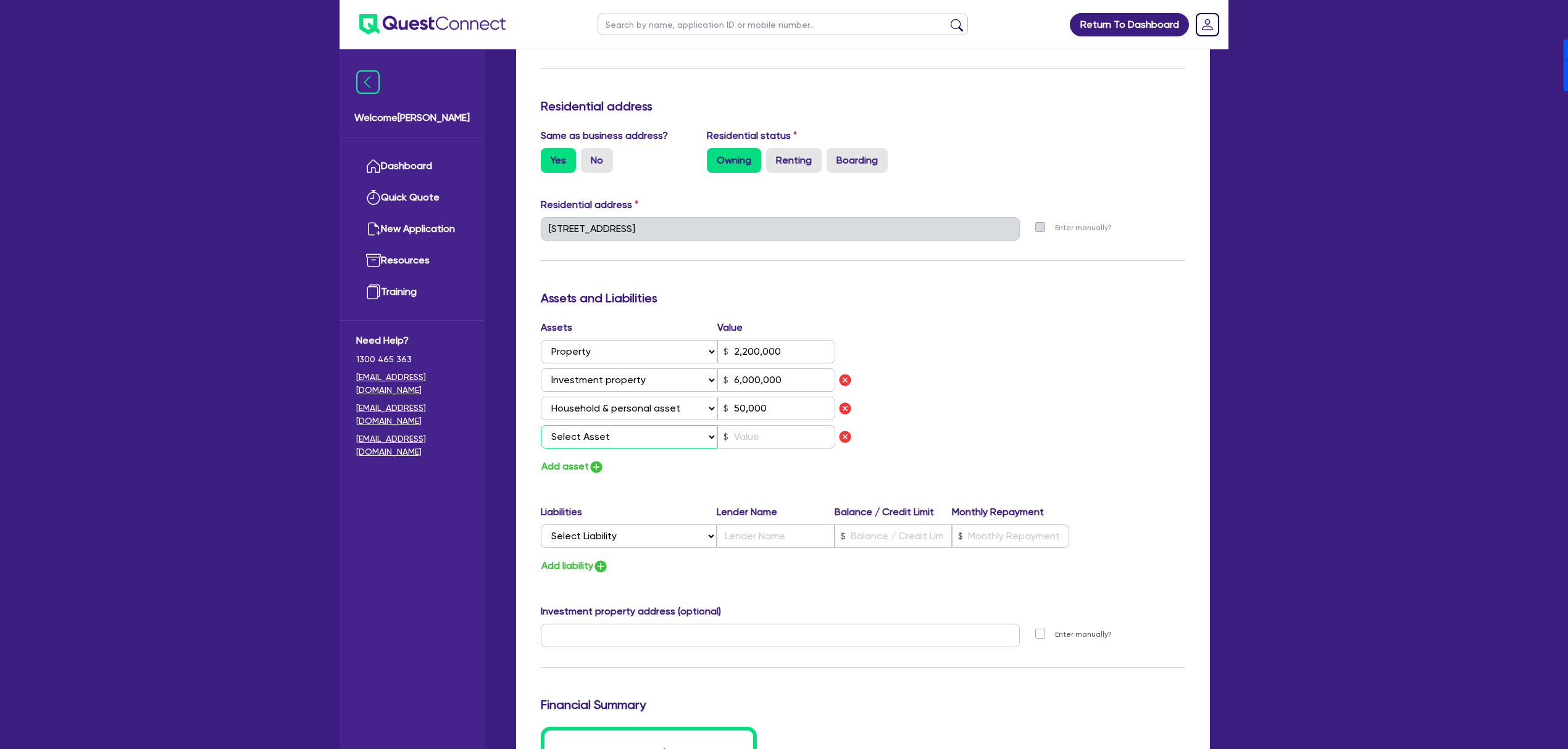
drag, startPoint x: 590, startPoint y: 430, endPoint x: 587, endPoint y: 447, distance: 17.3
click at [590, 430] on select "Select Asset Cash Property Investment property Vehicle Truck Trailer Equipment …" at bounding box center [629, 437] width 177 height 24
select select "CASH"
click at [541, 425] on select "Select Asset Cash Property Investment property Vehicle Truck Trailer Equipment …" at bounding box center [629, 437] width 177 height 24
type input "0"
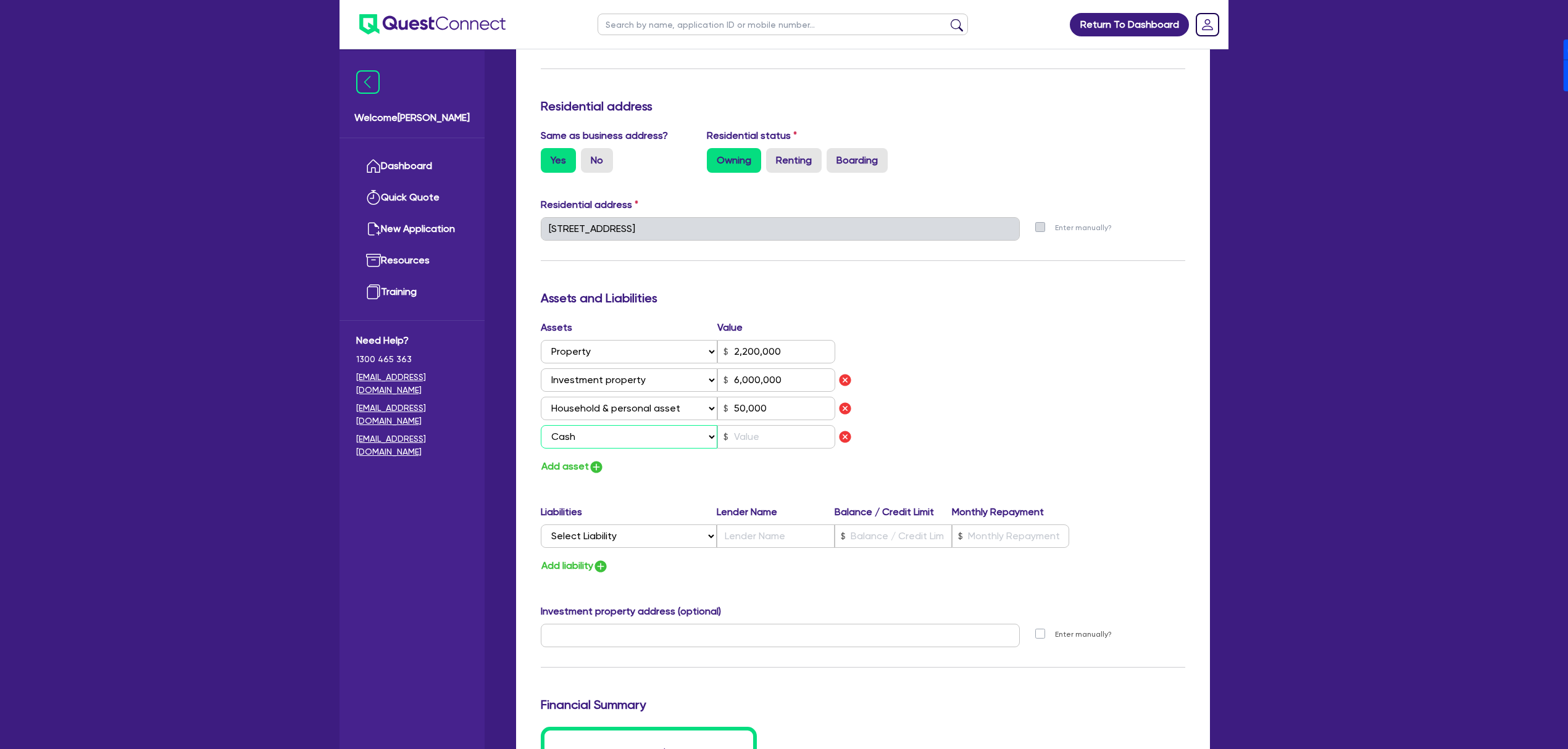
type input "0418 591 812"
type input "2,200,000"
type input "6,000,000"
type input "50,000"
click at [774, 447] on input "text" at bounding box center [775, 437] width 118 height 24
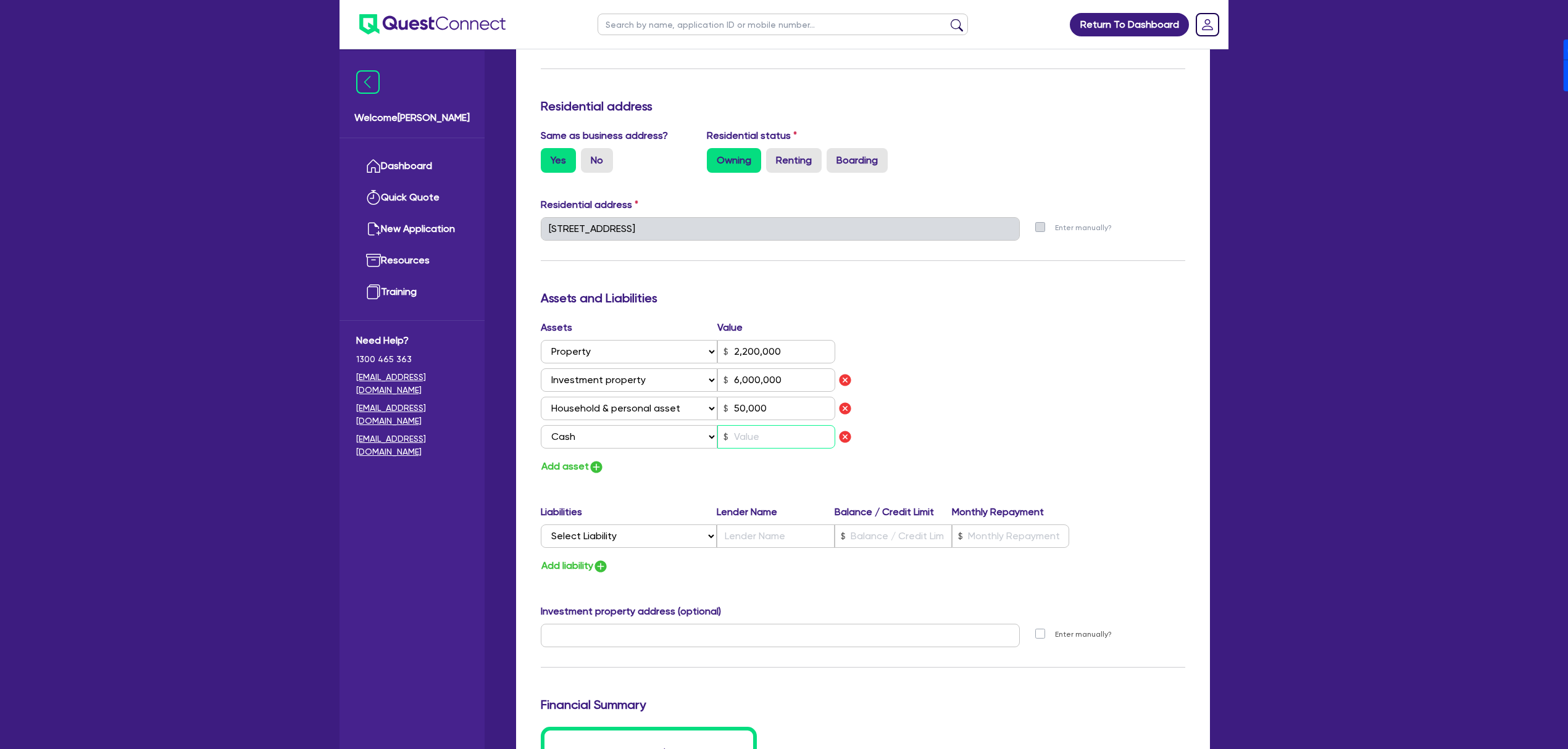
type input "0"
type input "0418 591 812"
type input "2,200,000"
type input "6,000,000"
type input "50,000"
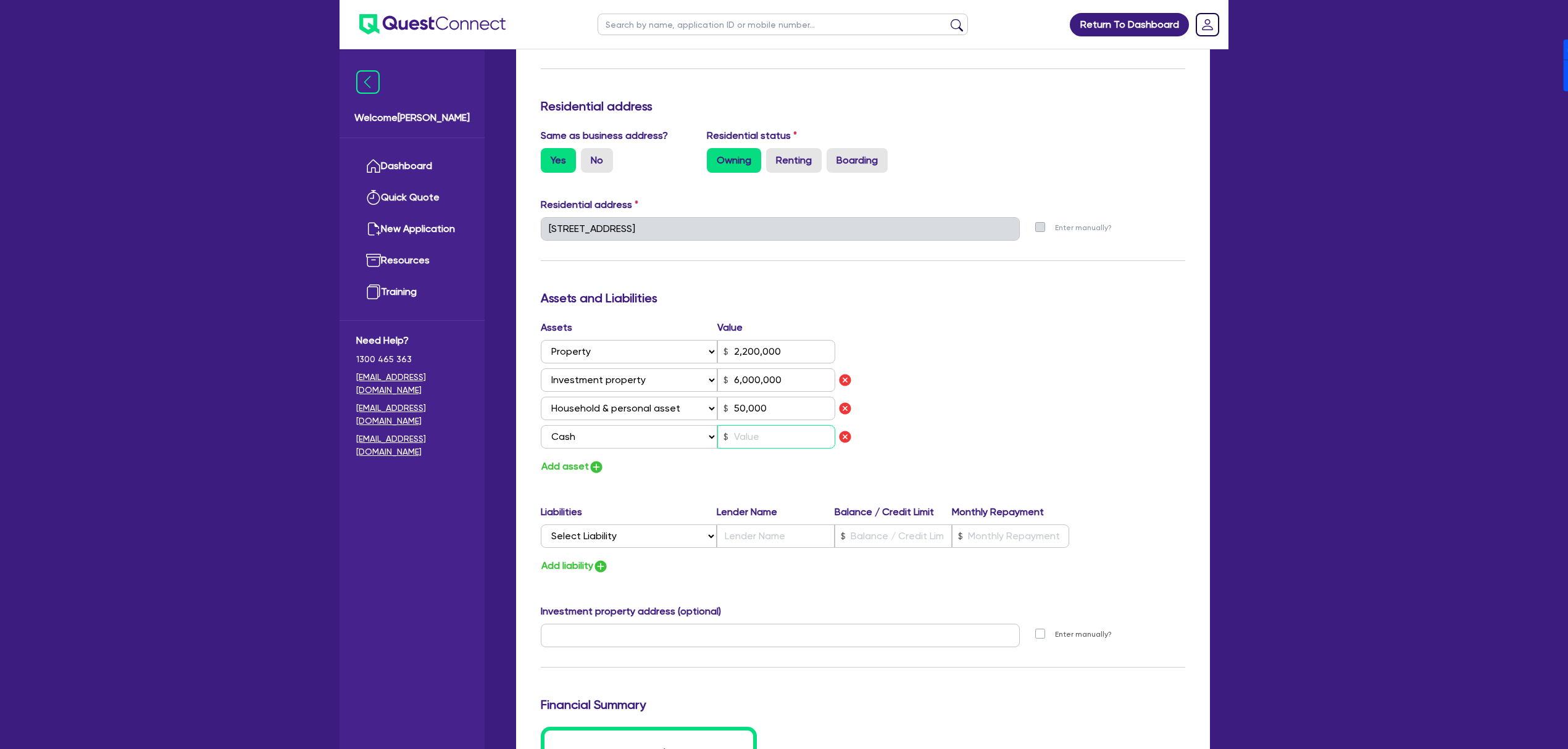
type input "2"
type input "0"
type input "0418 591 812"
type input "2,200,000"
click at [601, 464] on img "button" at bounding box center [596, 467] width 15 height 15
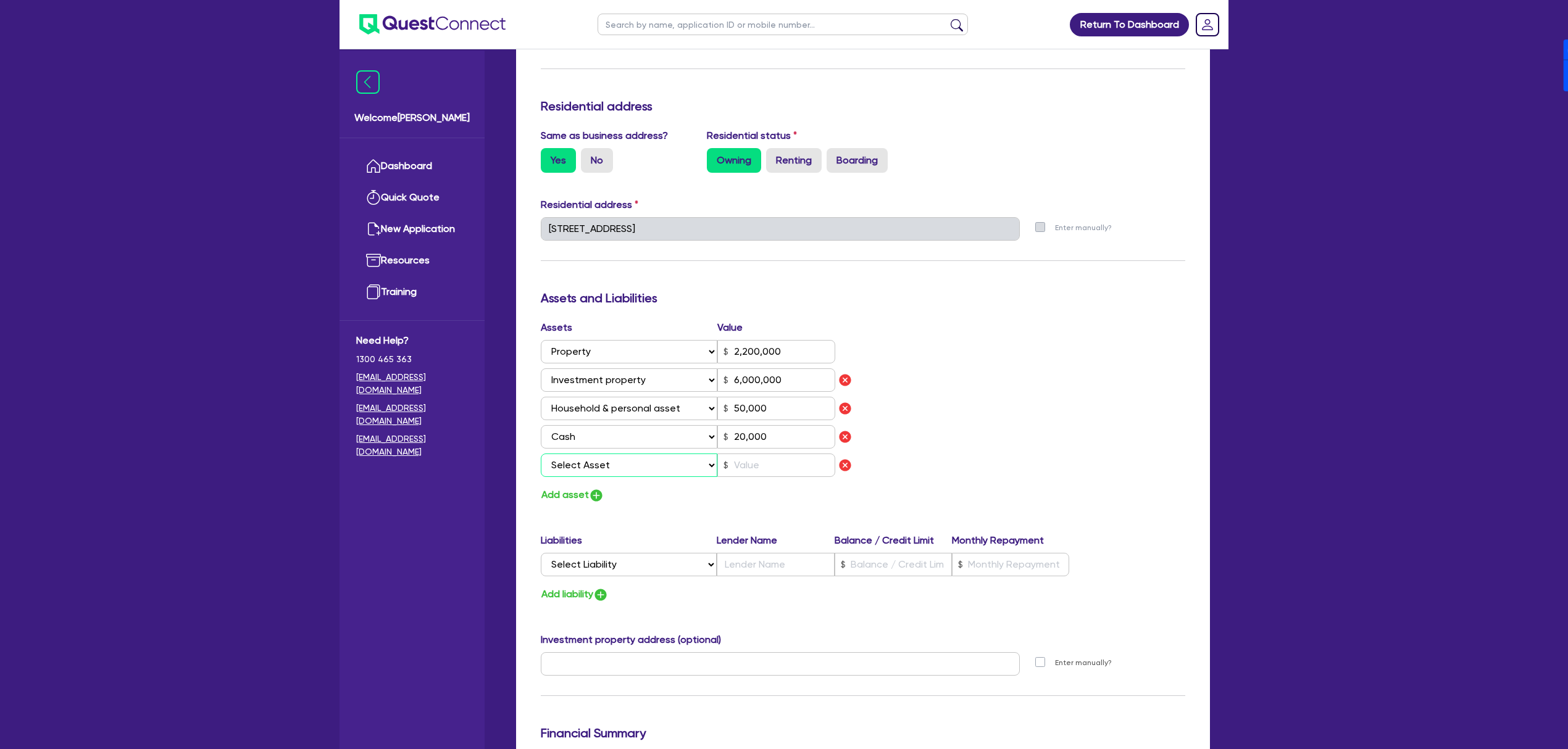
click at [613, 463] on select "Select Asset Cash Property Investment property Vehicle Truck Trailer Equipment …" at bounding box center [629, 465] width 177 height 24
click at [541, 453] on select "Select Asset Cash Property Investment property Vehicle Truck Trailer Equipment …" at bounding box center [629, 465] width 177 height 24
click at [738, 461] on input "text" at bounding box center [775, 465] width 118 height 24
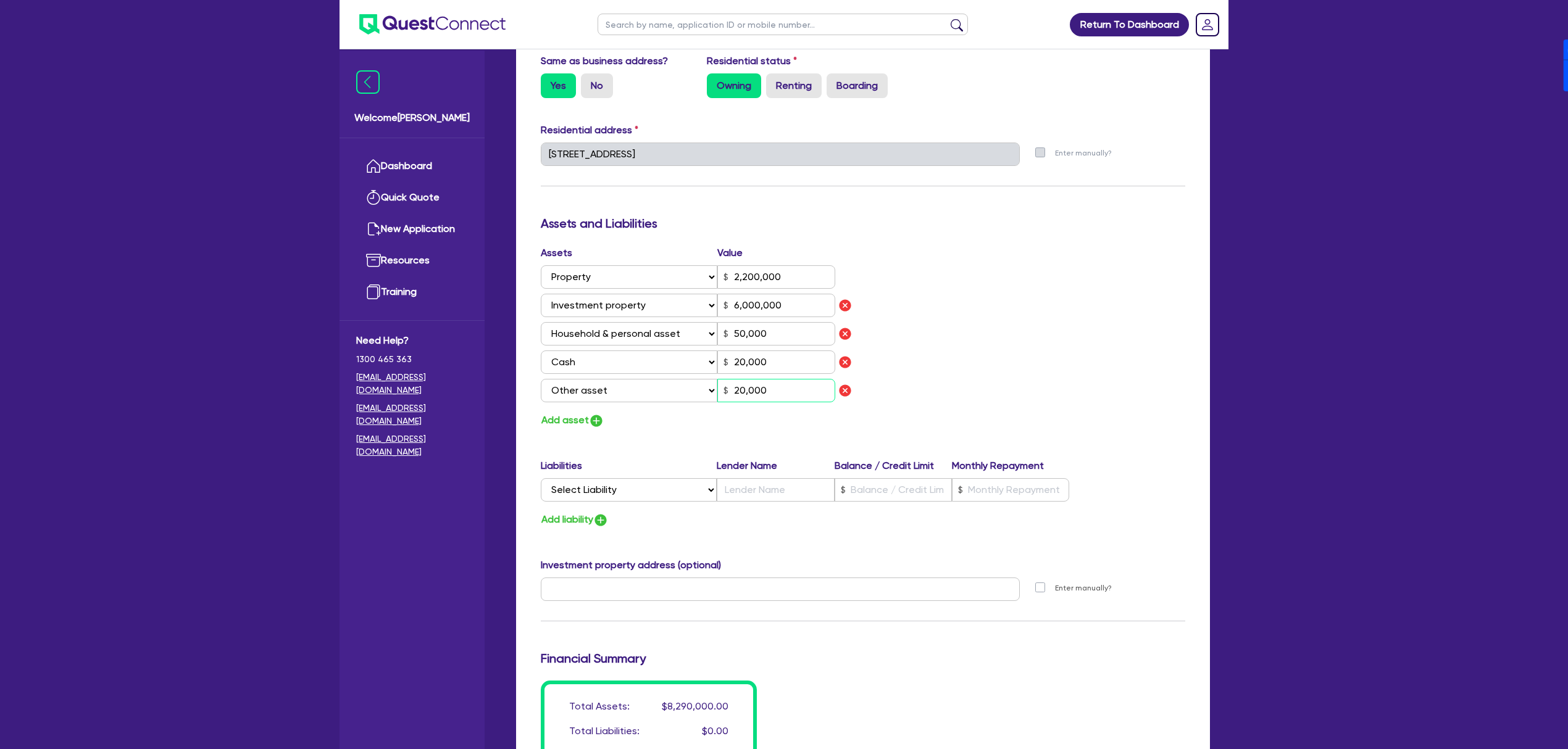
scroll to position [576, 0]
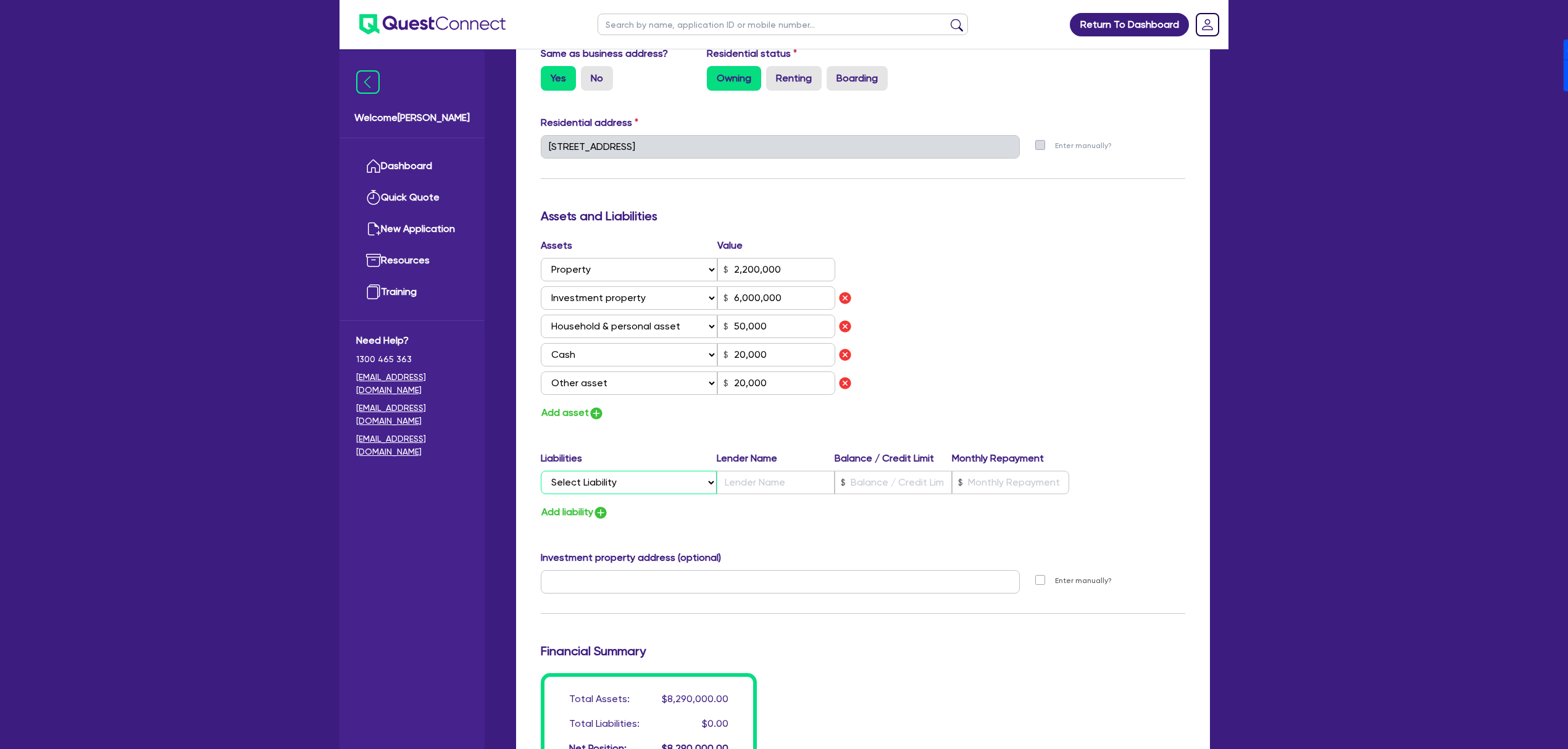
drag, startPoint x: 625, startPoint y: 484, endPoint x: 623, endPoint y: 491, distance: 7.3
click at [625, 484] on select "Select Liability Credit card Mortgage Investment property loan Vehicle loan Tru…" at bounding box center [629, 483] width 176 height 24
click at [541, 471] on select "Select Liability Credit card Mortgage Investment property loan Vehicle loan Tru…" at bounding box center [629, 483] width 176 height 24
click at [753, 473] on input "text" at bounding box center [775, 483] width 118 height 24
click at [880, 473] on input "text" at bounding box center [893, 483] width 118 height 24
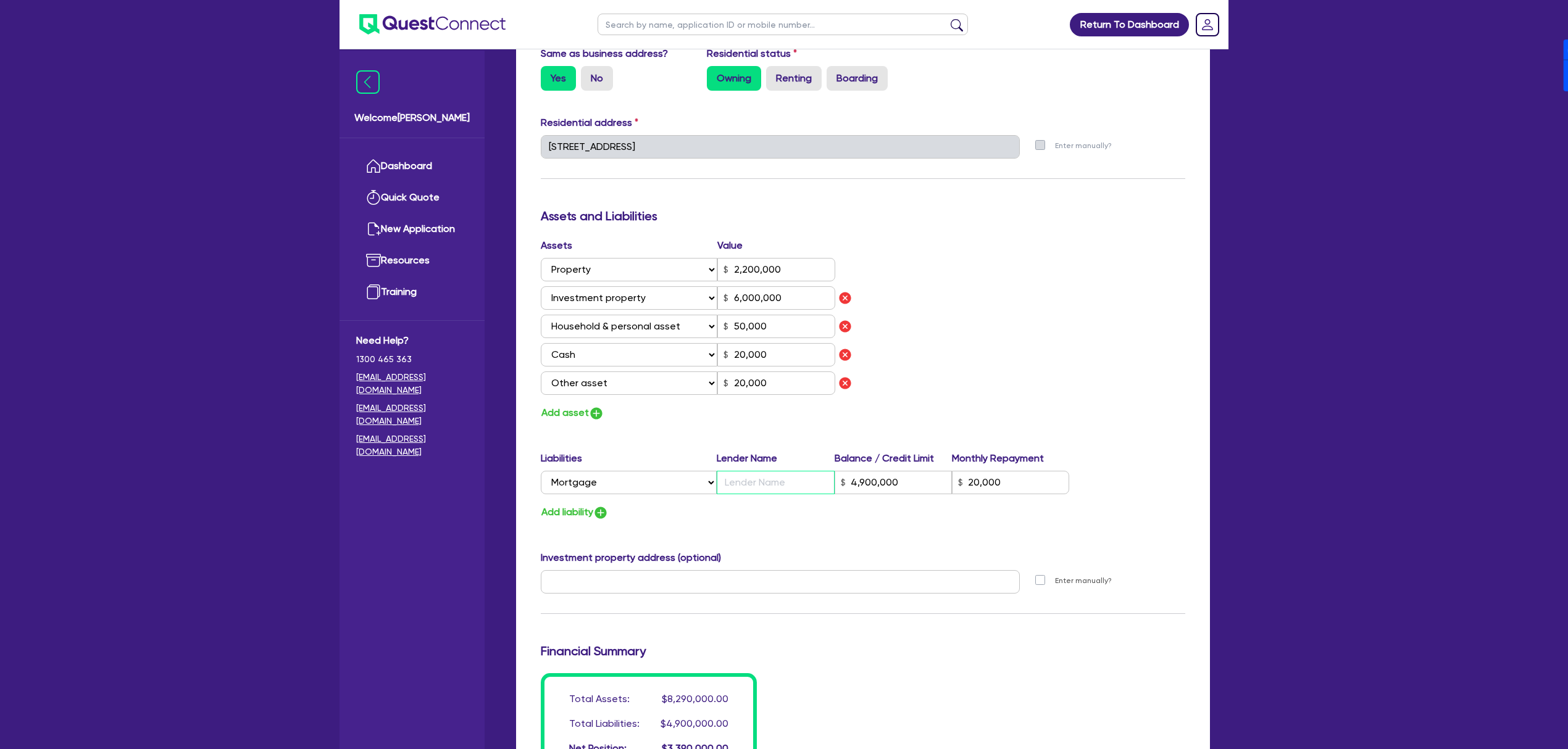
click at [763, 479] on input "text" at bounding box center [775, 483] width 118 height 24
drag, startPoint x: 1087, startPoint y: 334, endPoint x: 1081, endPoint y: 441, distance: 107.2
click at [1087, 334] on div "Assets Value Select Asset Cash Property Investment property Vehicle Truck Trail…" at bounding box center [863, 330] width 663 height 183
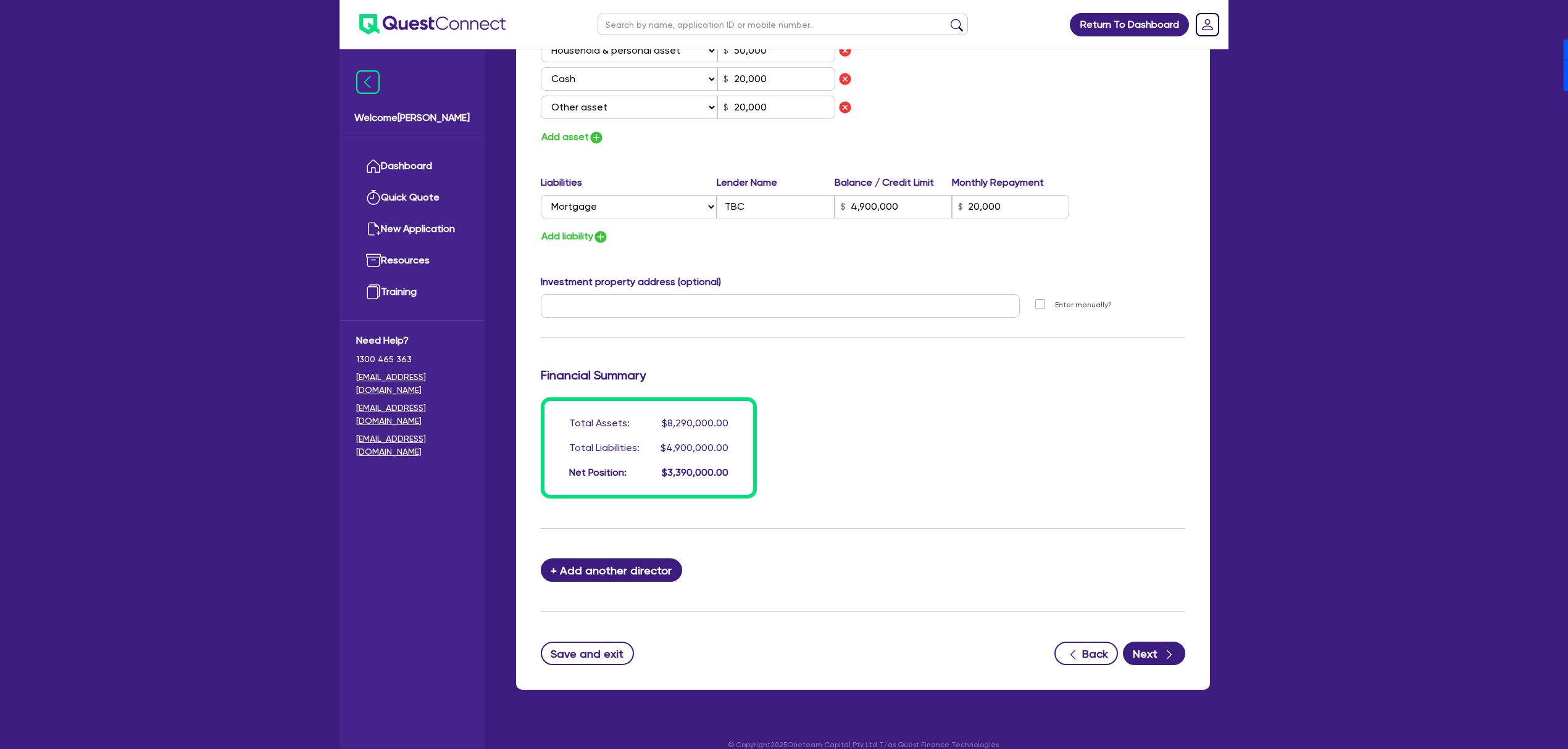
scroll to position [867, 0]
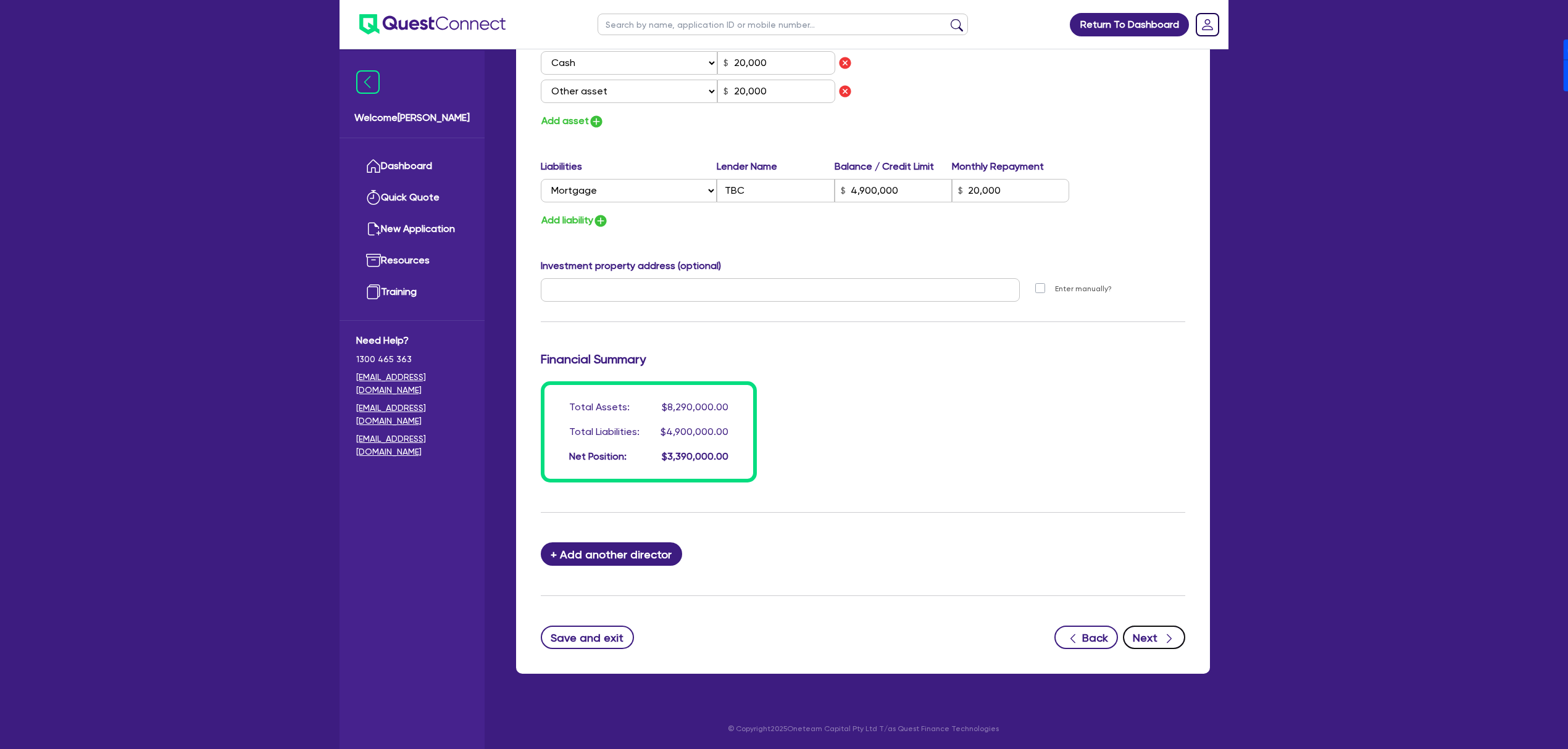
click at [1144, 635] on button "Next" at bounding box center [1154, 638] width 62 height 24
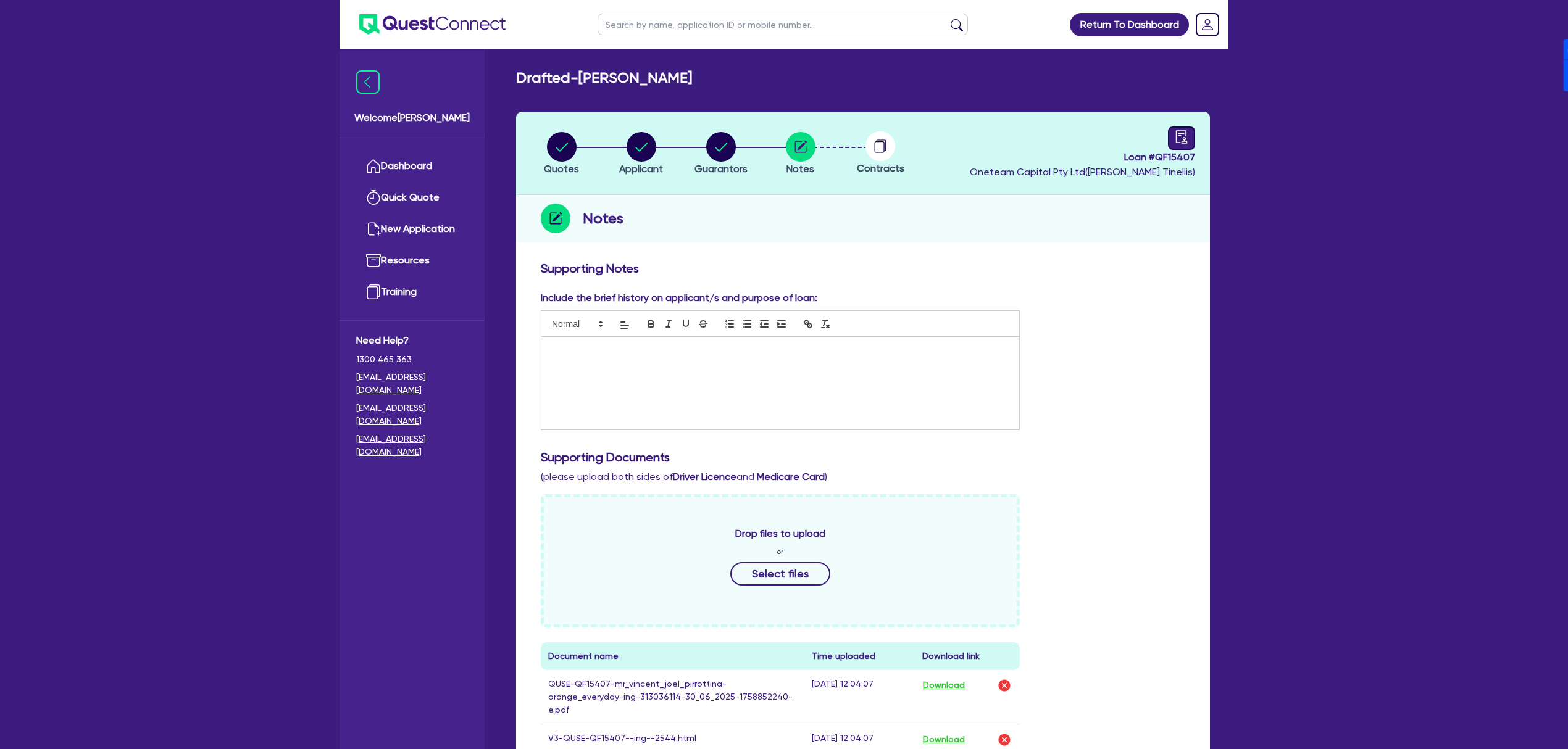
drag, startPoint x: 1166, startPoint y: 131, endPoint x: 1170, endPoint y: 138, distance: 8.1
click at [1167, 131] on div "Loan # QF15407 Oneteam Capital Pty Ltd ( Dean Tinellis )" at bounding box center [1083, 152] width 226 height 53
click at [1176, 141] on icon "audit" at bounding box center [1182, 136] width 11 height 13
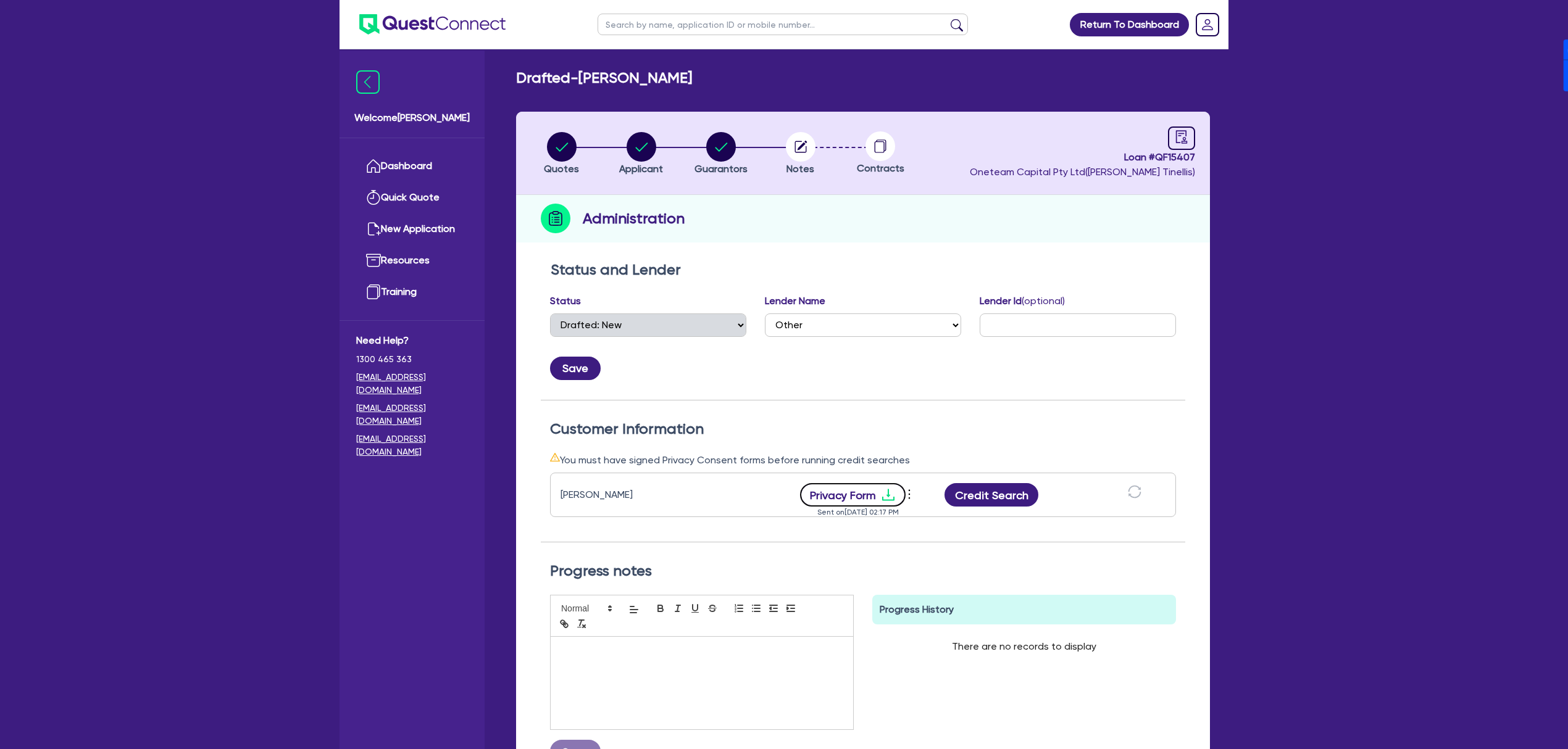
click at [876, 494] on button "Privacy Form" at bounding box center [853, 495] width 106 height 24
click at [993, 494] on button "Credit Search" at bounding box center [991, 495] width 94 height 24
click at [988, 500] on button "Credit Report" at bounding box center [991, 495] width 113 height 24
click at [724, 148] on circle "button" at bounding box center [721, 147] width 30 height 30
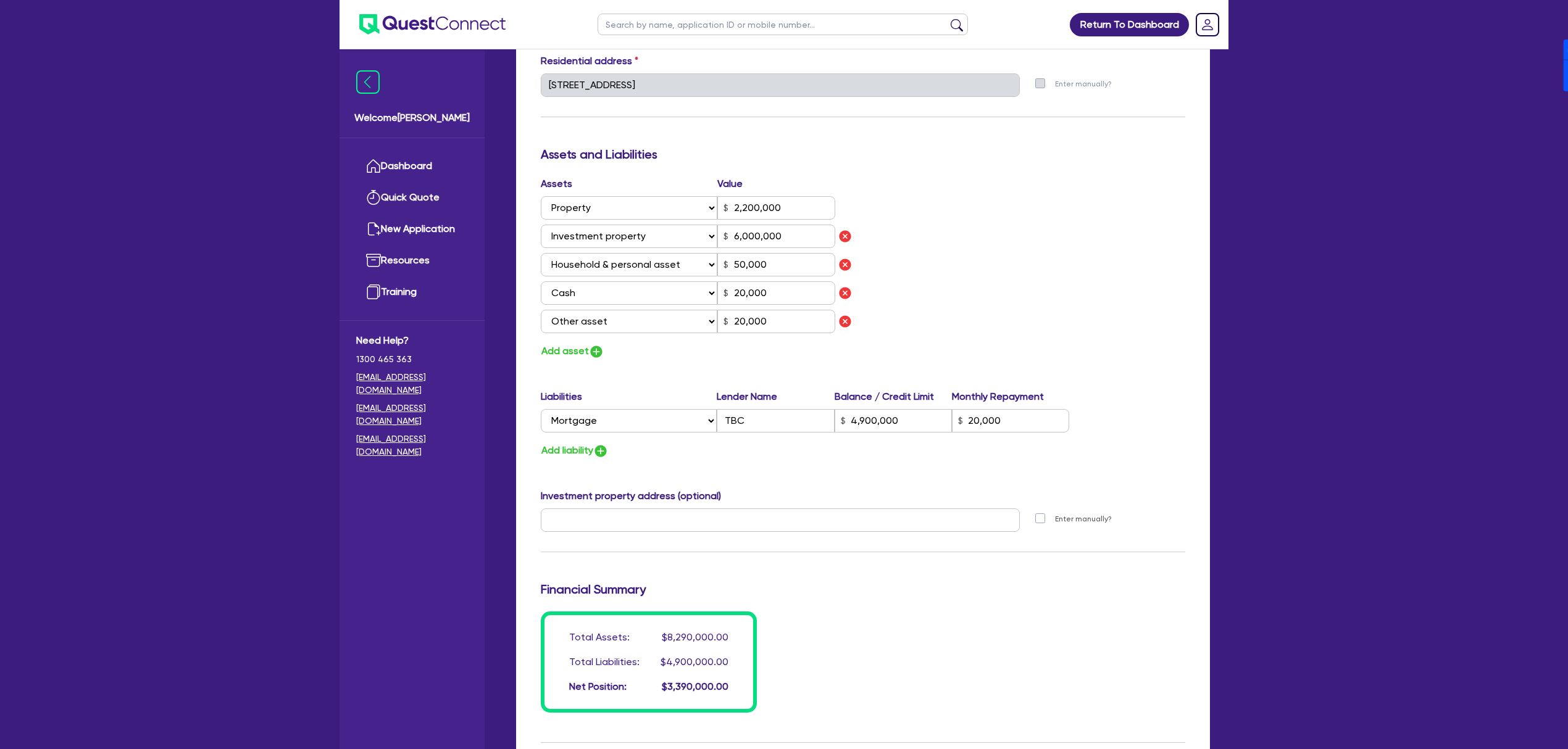
scroll to position [658, 0]
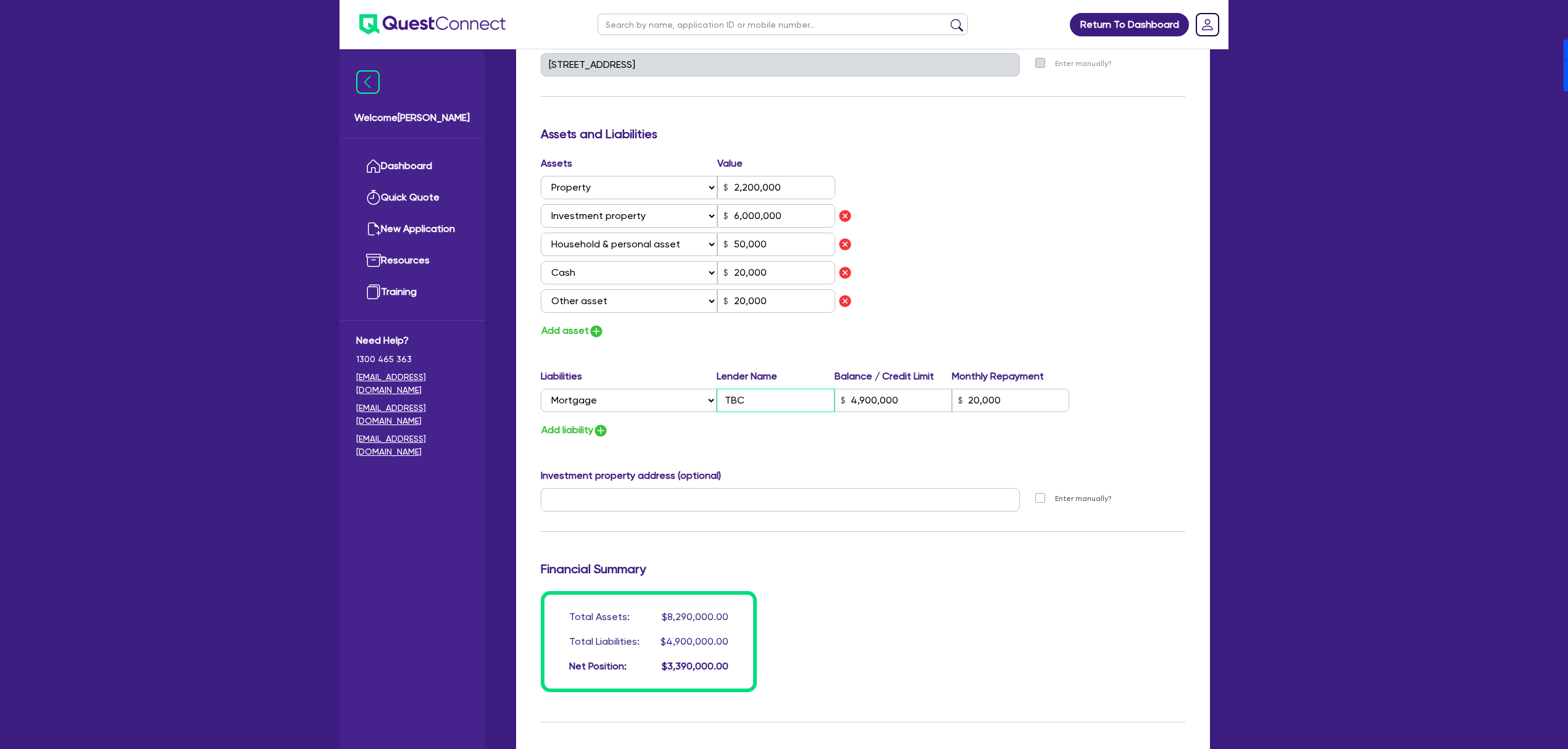
drag, startPoint x: 778, startPoint y: 396, endPoint x: 688, endPoint y: 388, distance: 90.4
click at [688, 388] on div "Liabilities Lender Name Balance / Credit Limit Monthly Repayment Select Liabili…" at bounding box center [863, 393] width 663 height 48
click at [1000, 292] on div "Assets Value Select Asset Cash Property Investment property Vehicle Truck Trail…" at bounding box center [863, 248] width 663 height 183
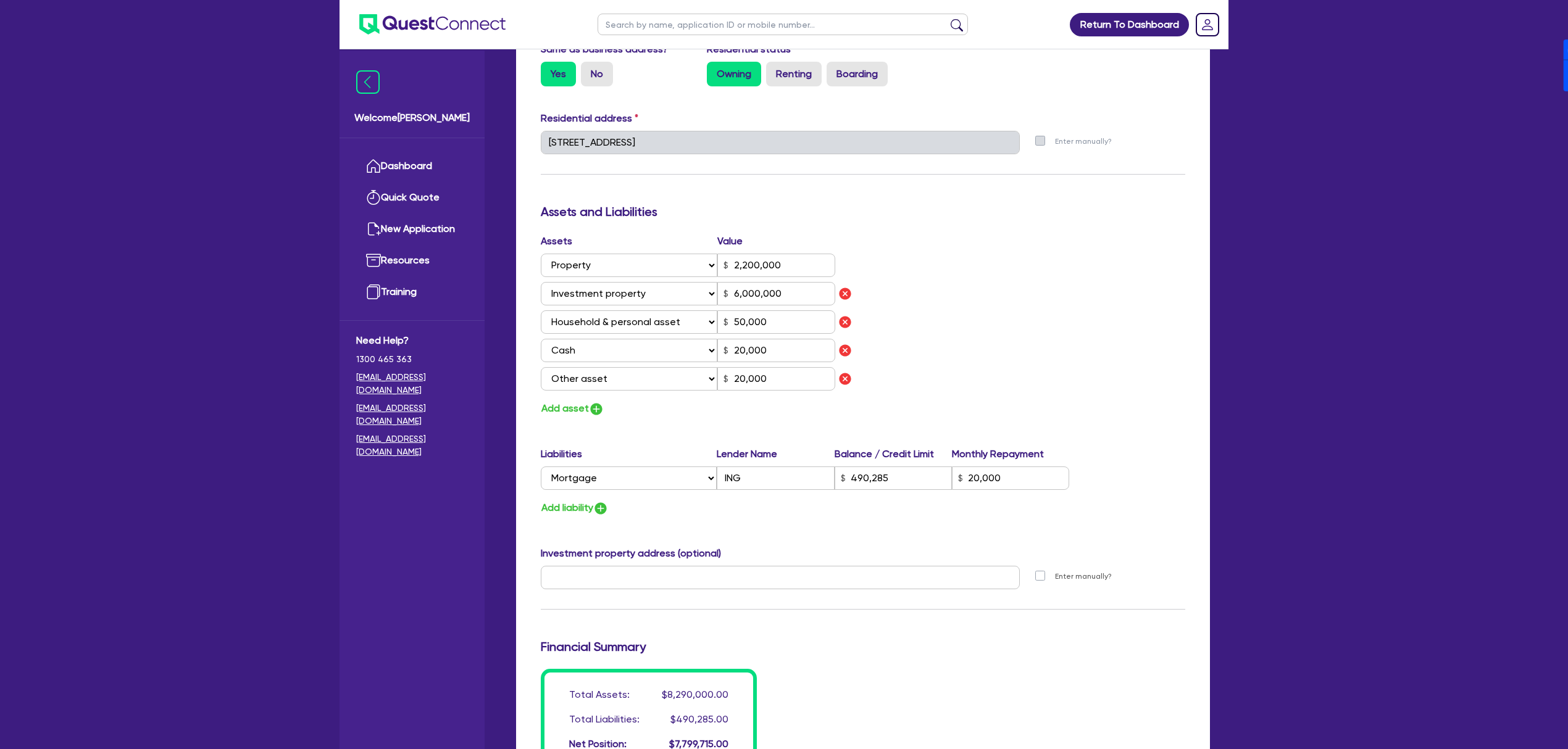
scroll to position [576, 0]
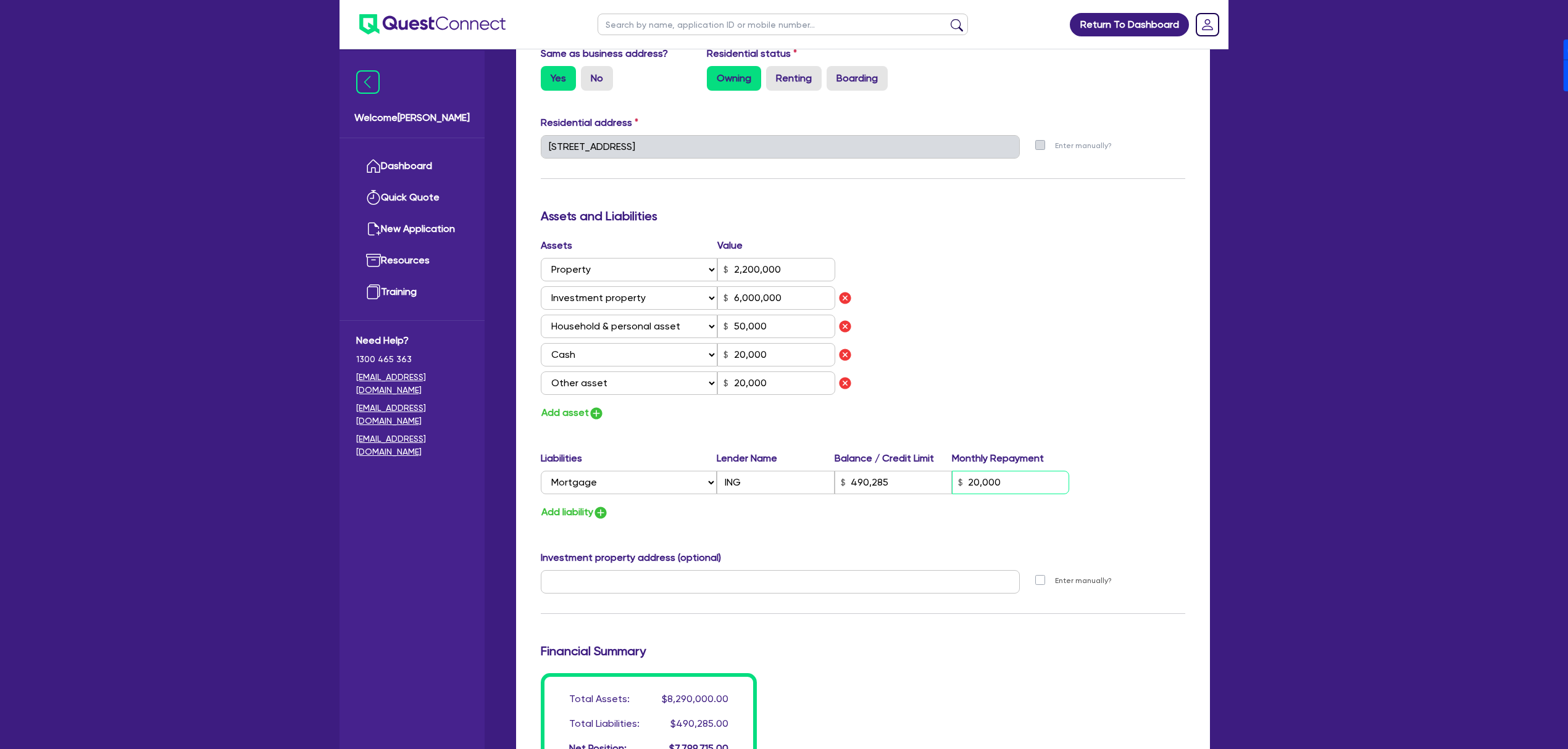
click at [1024, 491] on input "20,000" at bounding box center [1010, 483] width 118 height 24
drag, startPoint x: 1088, startPoint y: 260, endPoint x: 1090, endPoint y: 268, distance: 8.2
click at [1089, 262] on div "Assets Value Select Asset Cash Property Investment property Vehicle Truck Trail…" at bounding box center [863, 330] width 663 height 183
click at [1116, 317] on div "Assets Value Select Asset Cash Property Investment property Vehicle Truck Trail…" at bounding box center [863, 330] width 663 height 183
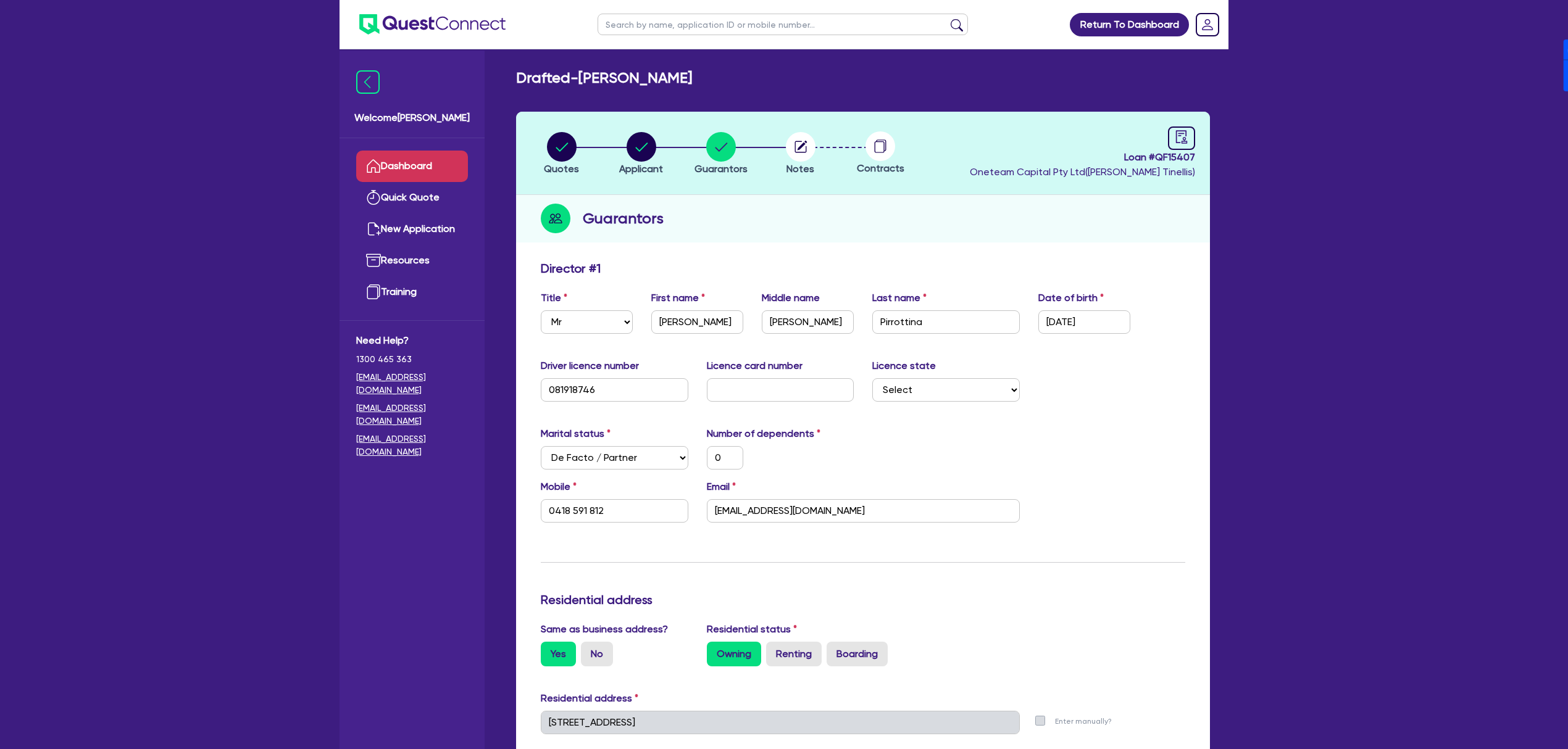
click at [421, 158] on link "Dashboard" at bounding box center [413, 166] width 112 height 32
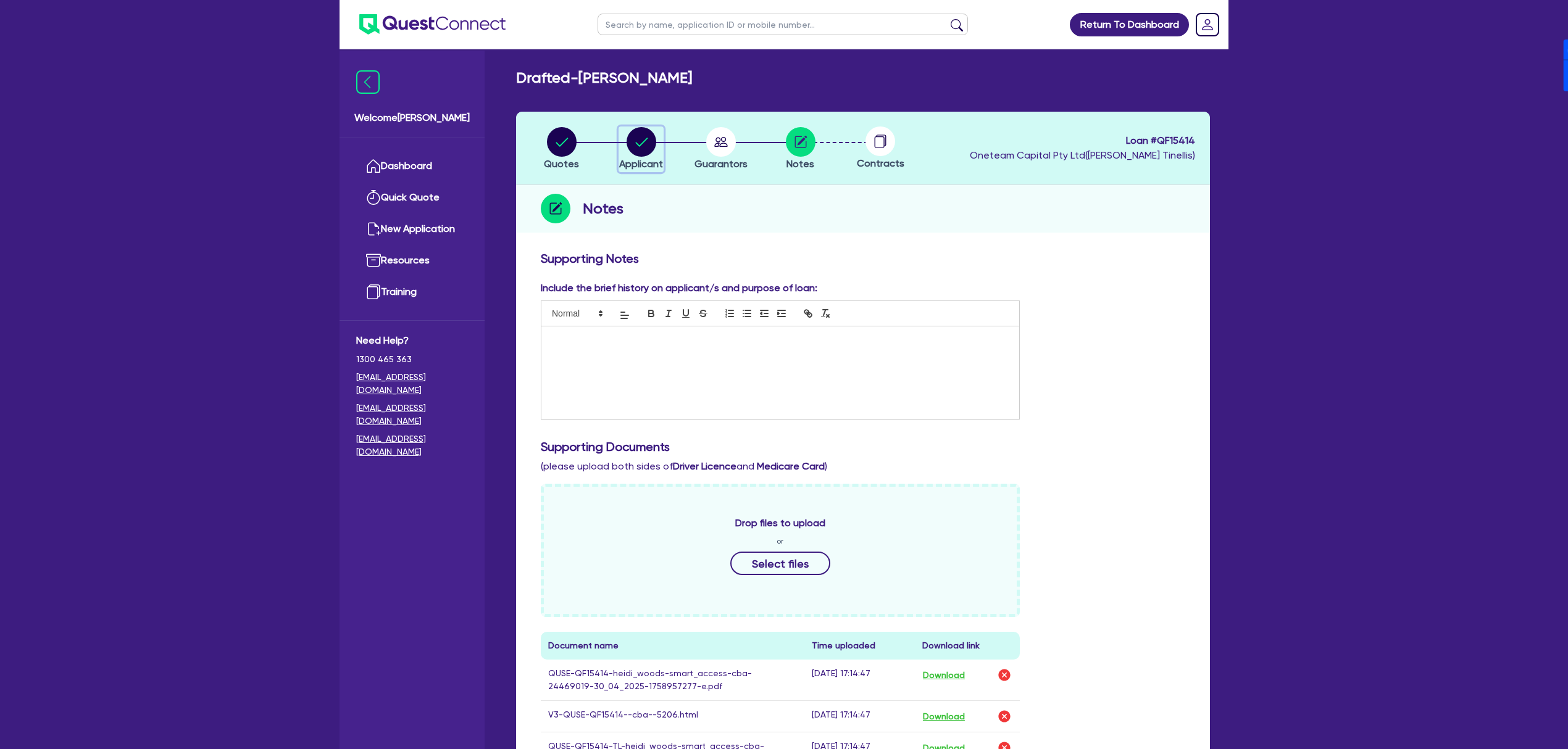
click at [636, 143] on icon "button" at bounding box center [641, 142] width 13 height 9
select select "SOLE_TRADER"
select select "ACCOMODATION_FOOD"
select select "HOTELS"
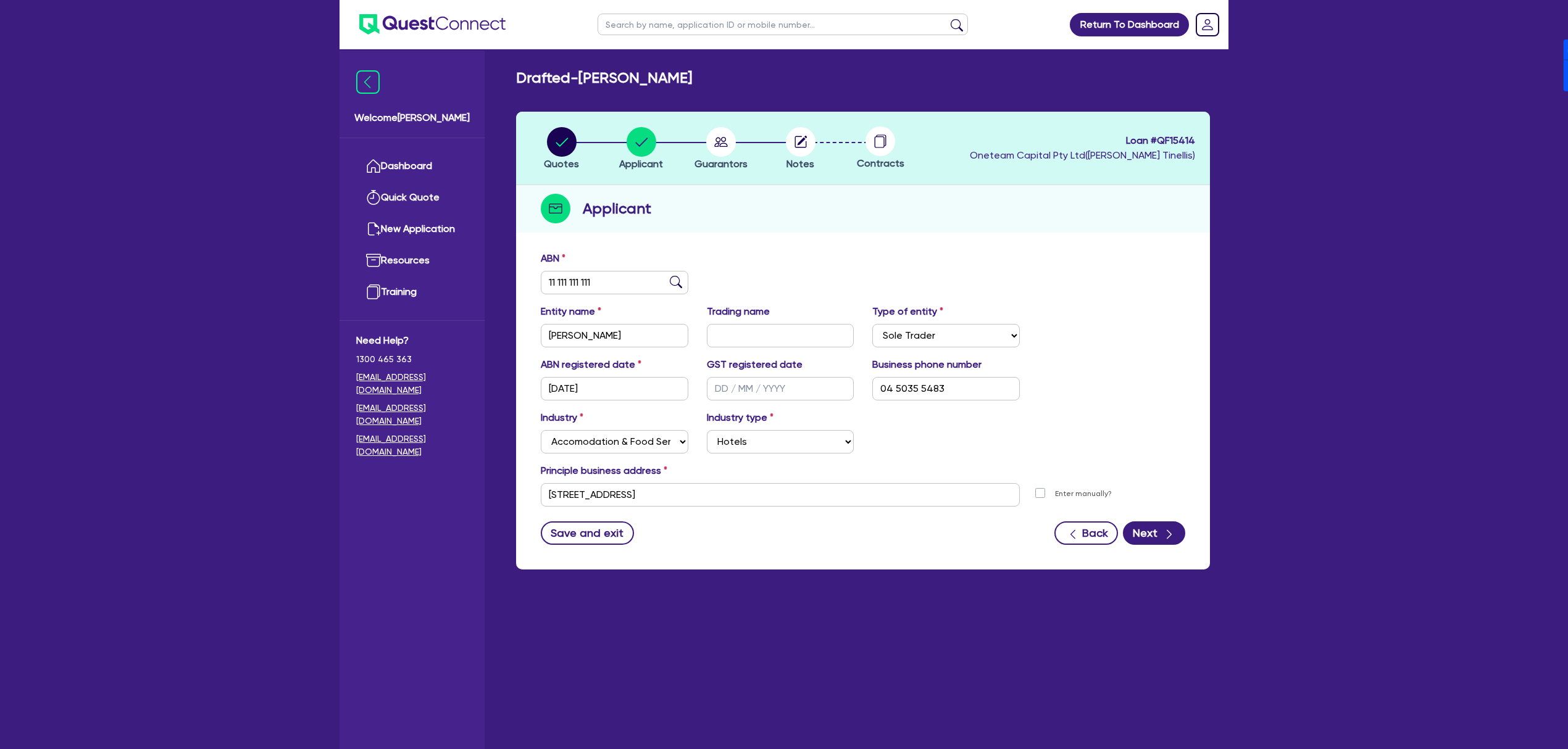
click at [771, 480] on div "Principle business address" at bounding box center [863, 473] width 663 height 20
click at [769, 489] on input "[STREET_ADDRESS]" at bounding box center [780, 495] width 479 height 24
click at [756, 486] on input "[STREET_ADDRESS]" at bounding box center [780, 495] width 479 height 24
paste input "[STREET_ADDRESS][PERSON_NAME]"
paste input "text"
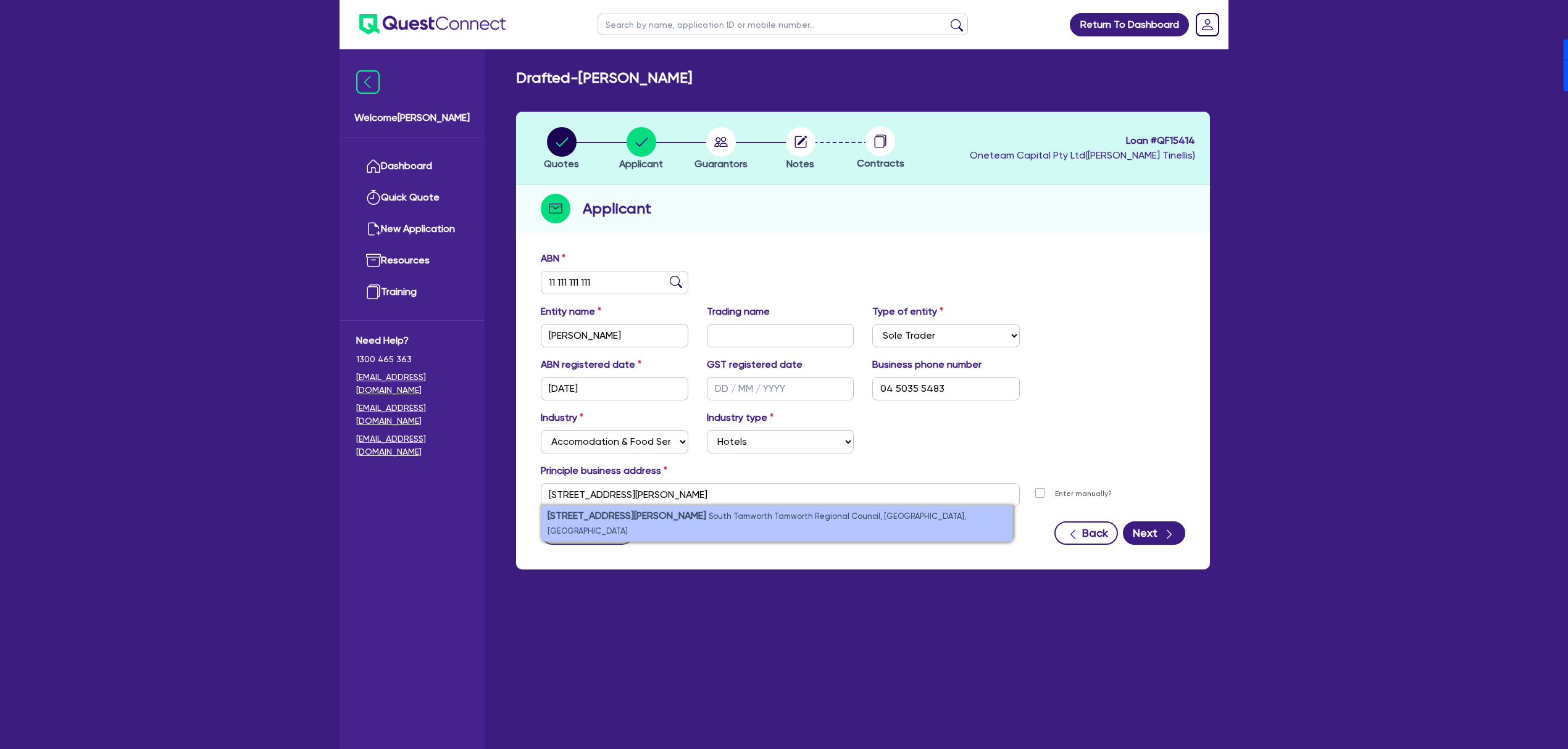
click at [665, 514] on small "South Tamworth Tamworth Regional Council, [GEOGRAPHIC_DATA], [GEOGRAPHIC_DATA]" at bounding box center [756, 524] width 419 height 24
type input "[STREET_ADDRESS][PERSON_NAME]"
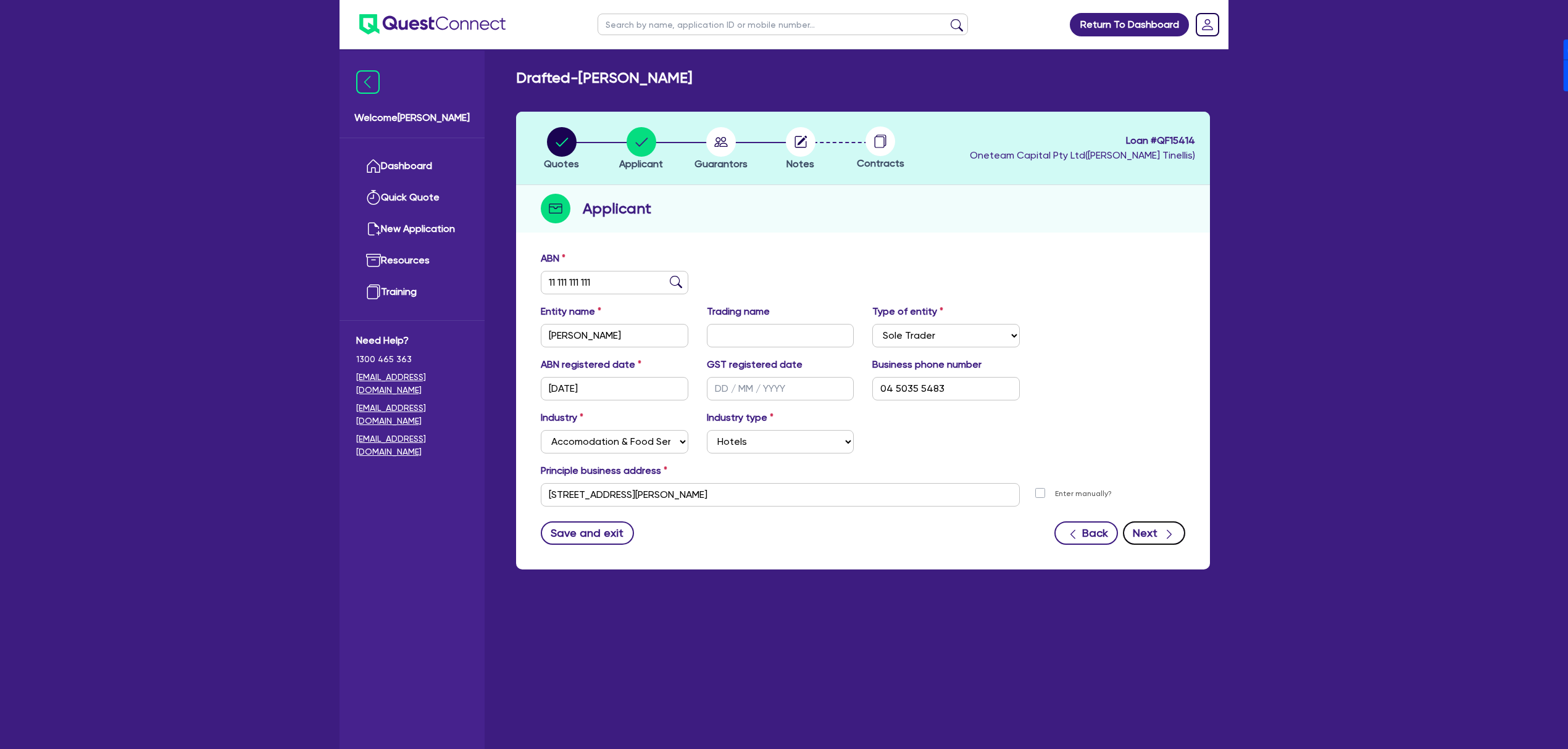
click at [1160, 533] on button "Next" at bounding box center [1154, 533] width 62 height 24
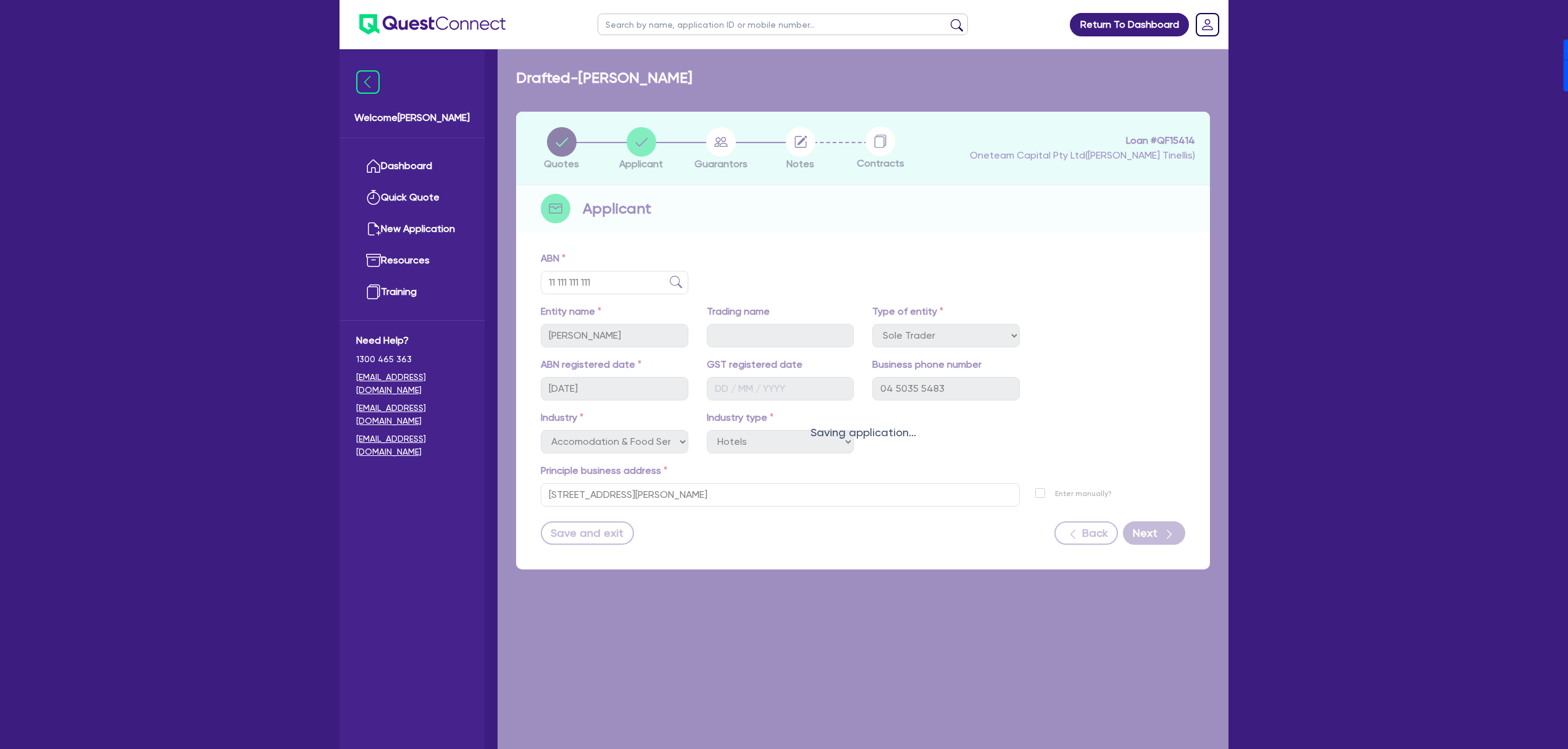
select select "MR"
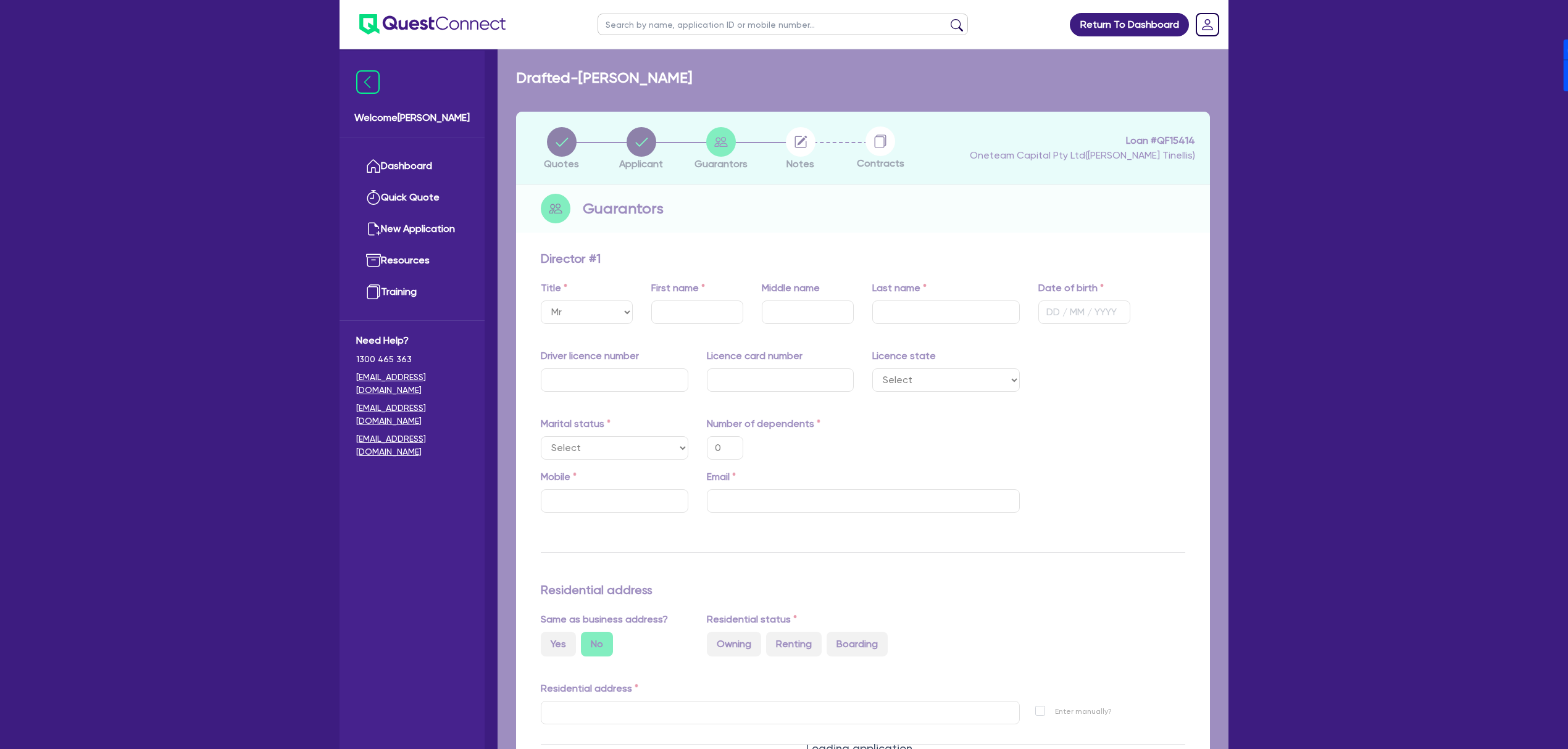
type input "0"
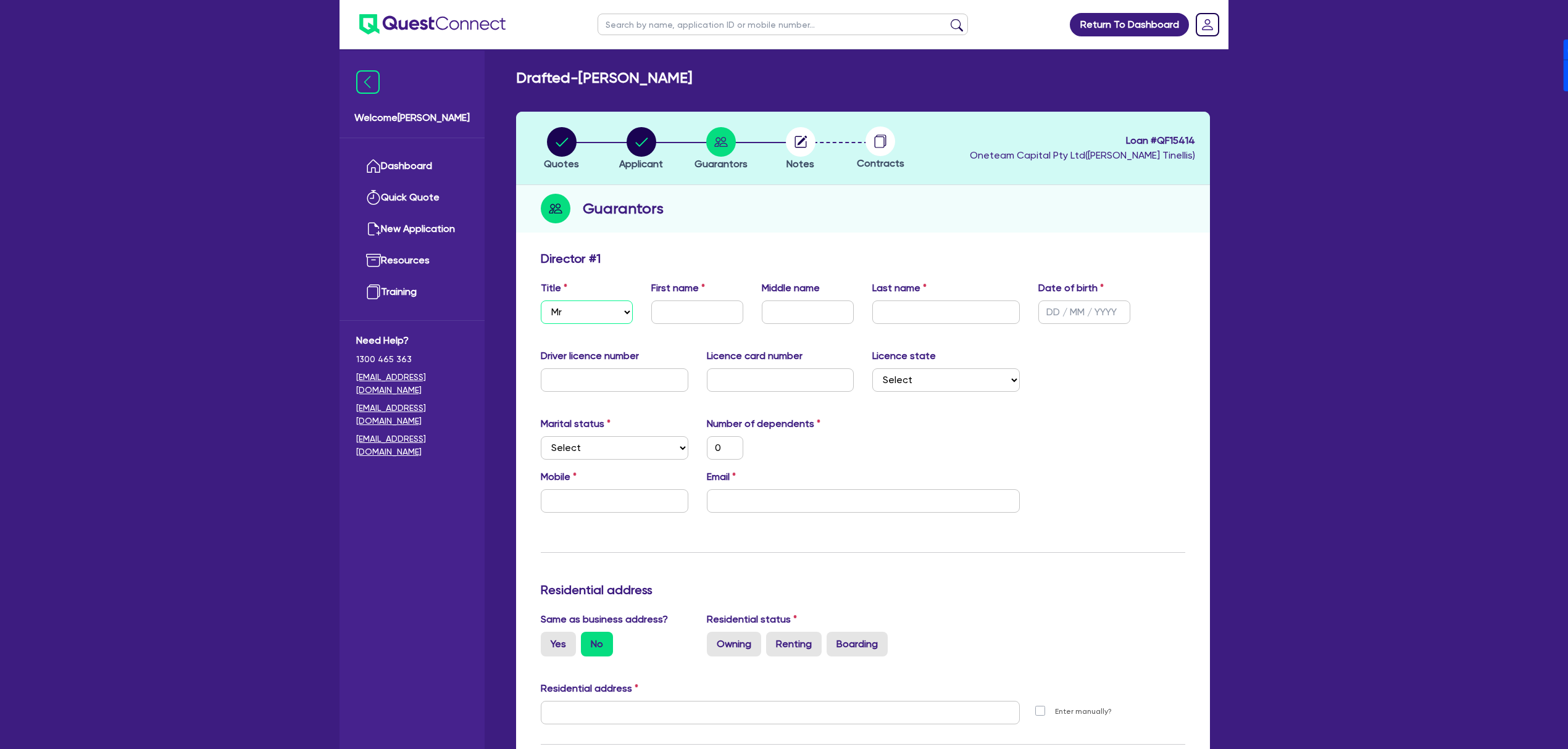
click at [581, 323] on select "Select Mr Mrs Ms Miss Dr" at bounding box center [587, 312] width 92 height 24
select select "MRS"
click at [541, 300] on select "Select Mr Mrs Ms Miss Dr" at bounding box center [587, 312] width 92 height 24
type input "0"
click at [683, 312] on input "text" at bounding box center [697, 312] width 92 height 24
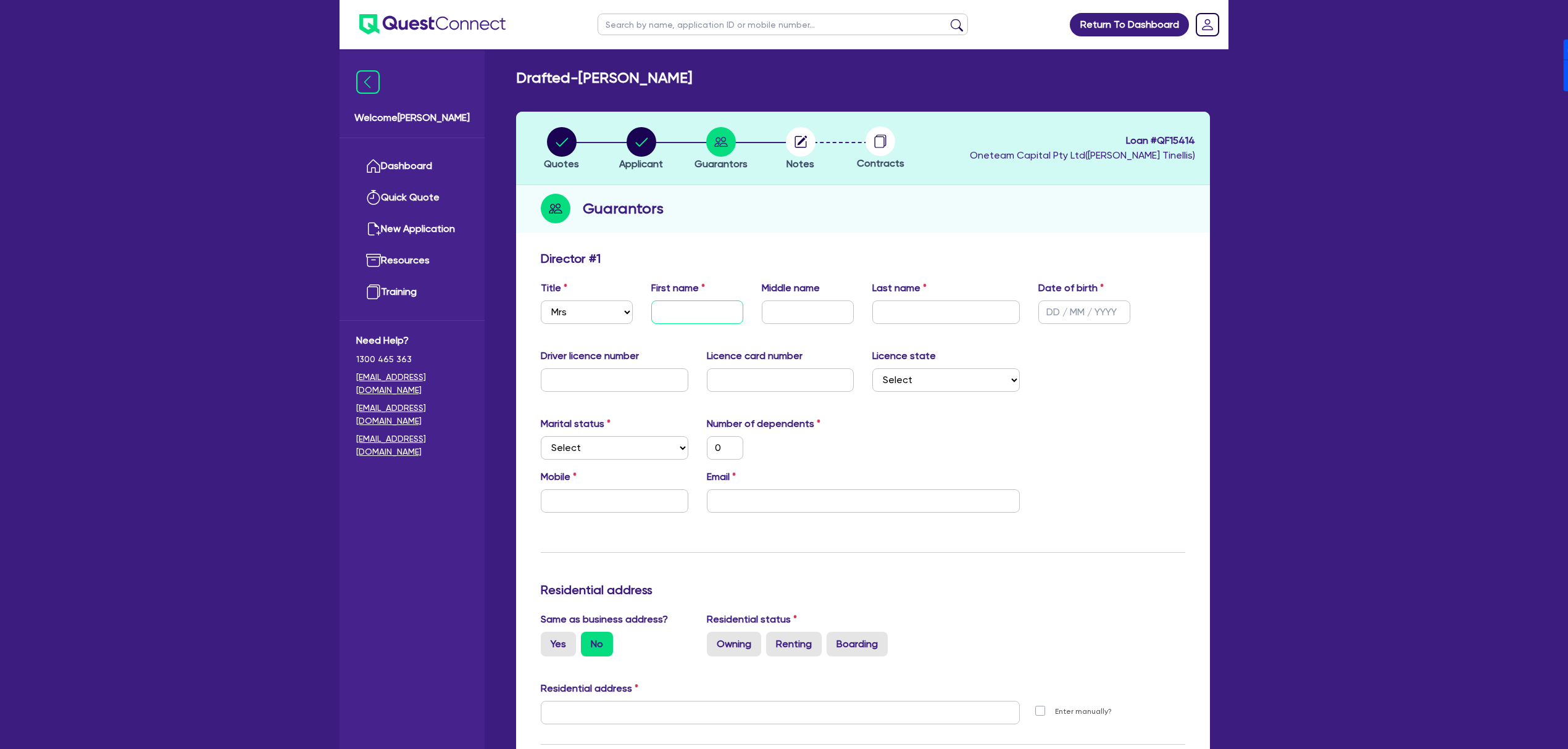
type input "H"
type input "0"
type input "He"
type input "0"
type input "Hei"
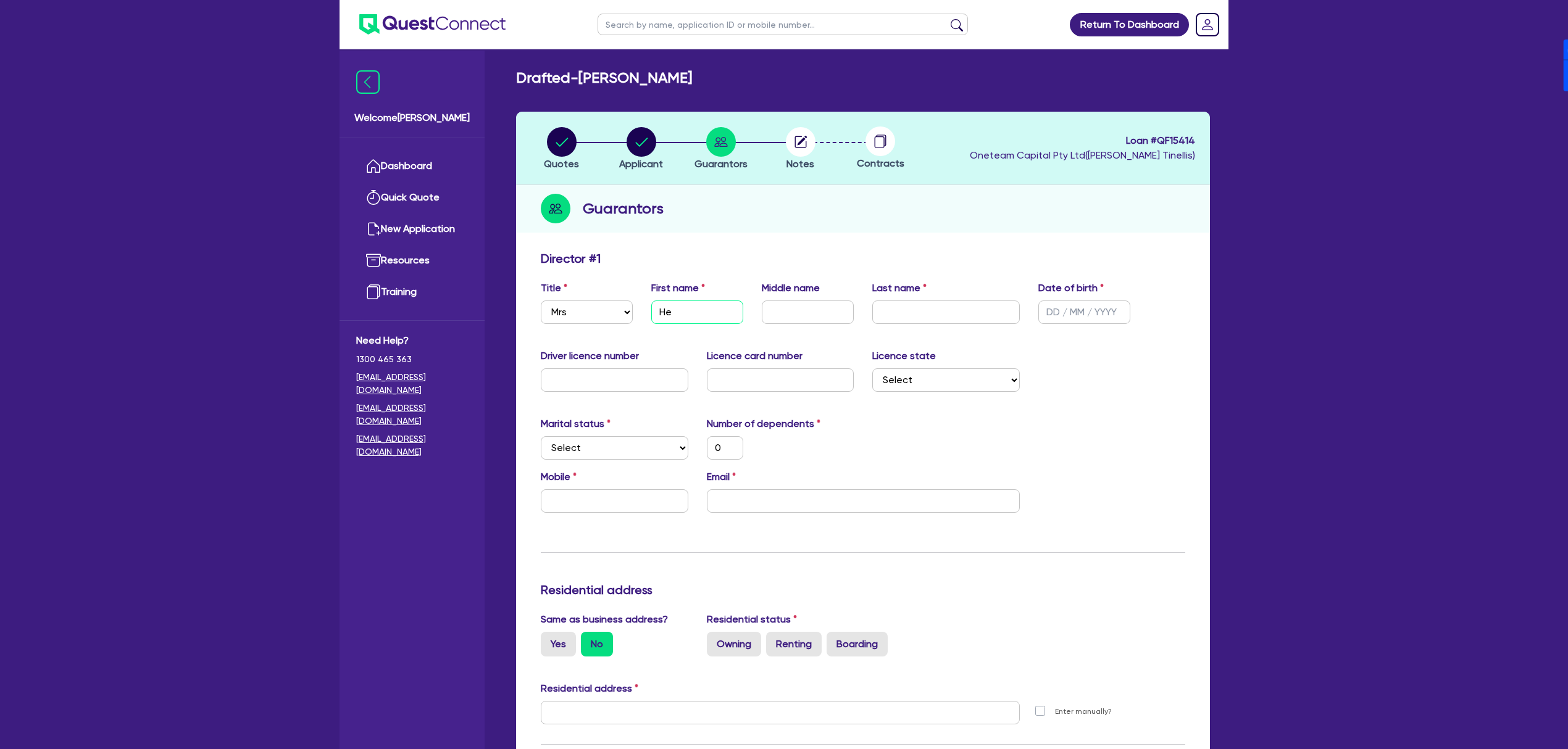
type input "0"
type input "Heid"
type input "0"
type input "Heidi"
type input "0"
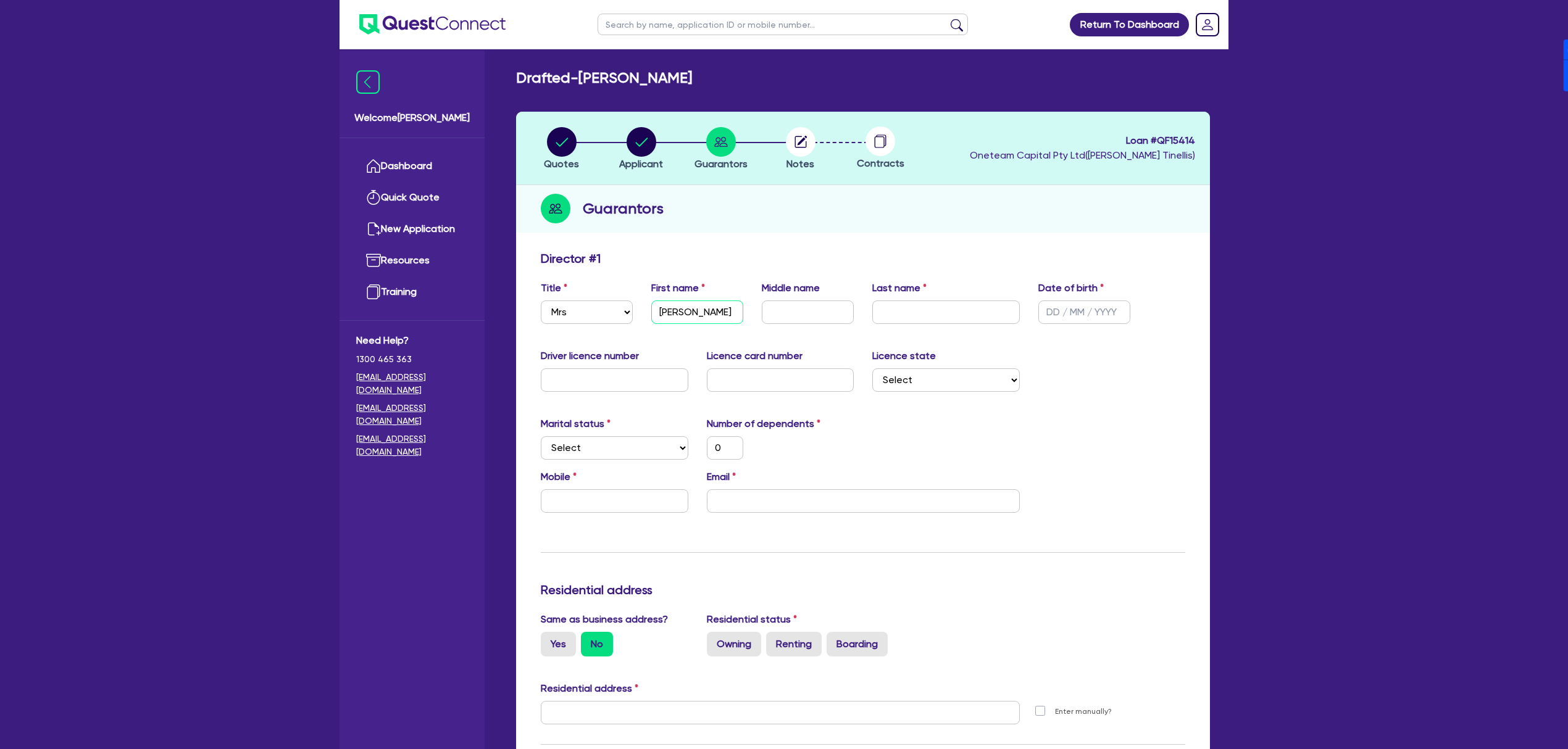
type input "Heidi"
type input "W"
type input "0"
type input "Wo"
type input "0"
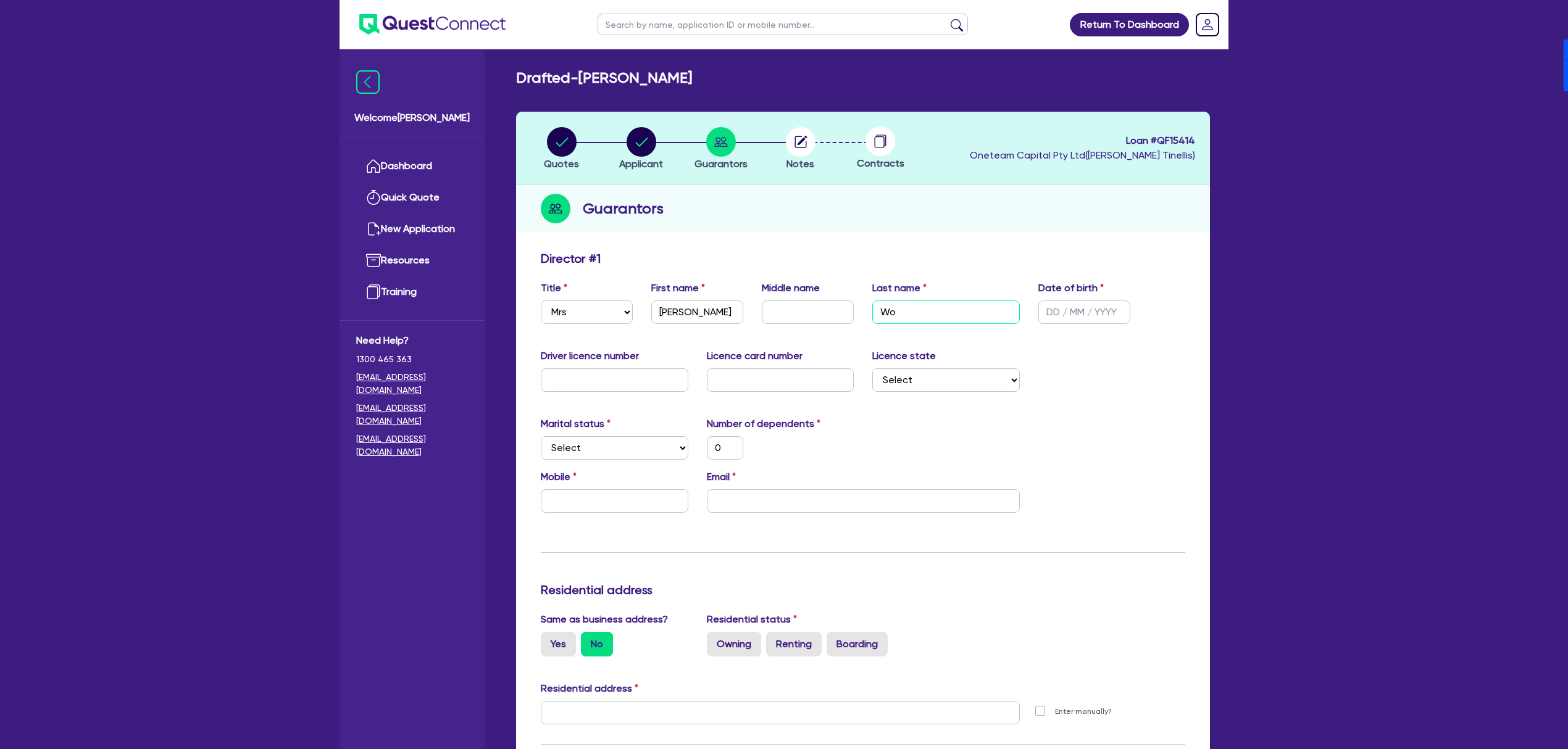
type input "Woo"
type input "0"
type input "Wood"
type input "0"
type input "Woods"
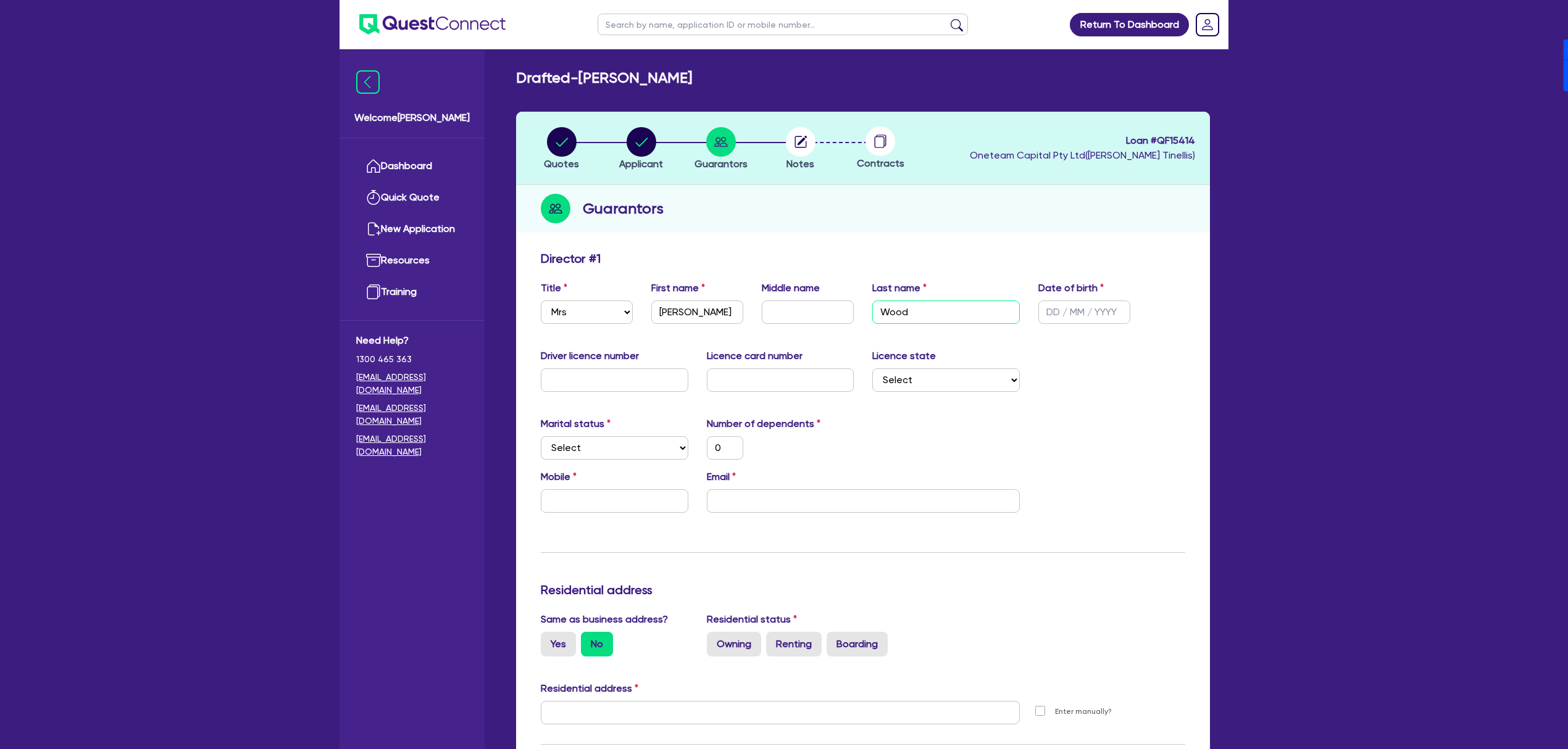
type input "0"
type input "Woods"
click at [786, 307] on input "text" at bounding box center [808, 312] width 92 height 24
type input "L"
type input "0"
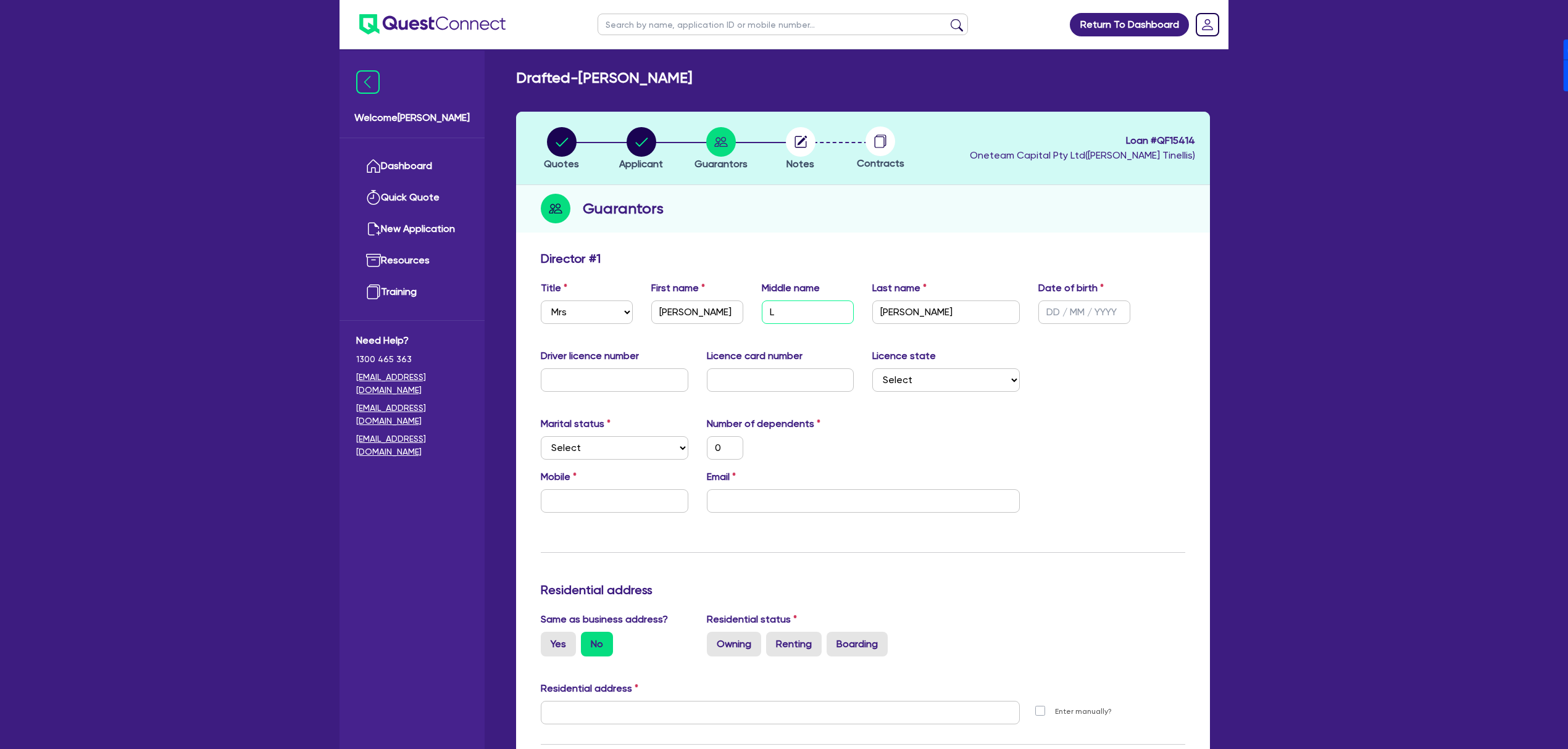
type input "Lo"
type input "0"
type input "Lou"
type input "0"
type input "Loui"
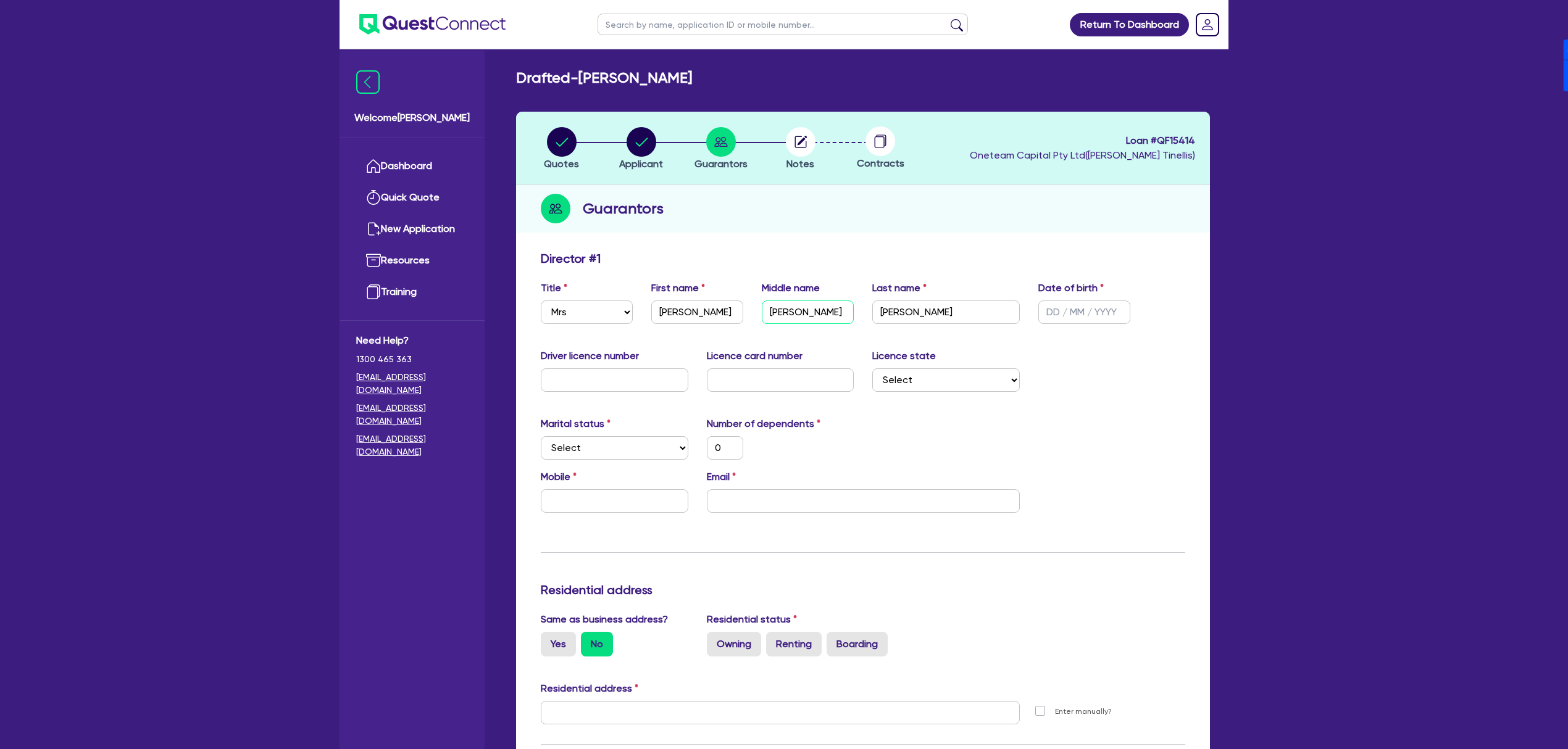
type input "0"
type input "Louis"
type input "0"
type input "Louise"
type input "0"
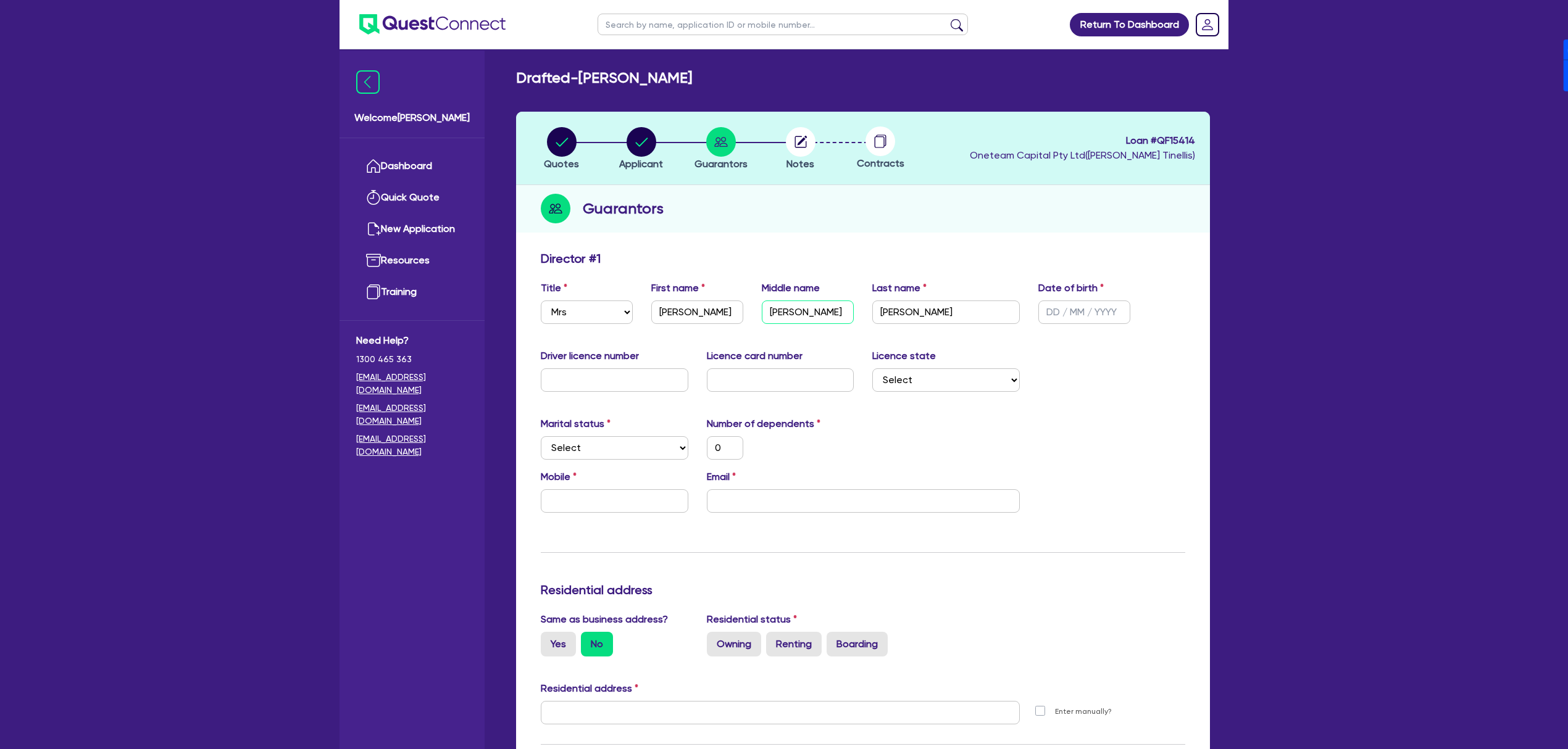
type input "Louise"
click at [613, 375] on input "text" at bounding box center [614, 380] width 147 height 24
type input "1"
type input "0"
type input "12"
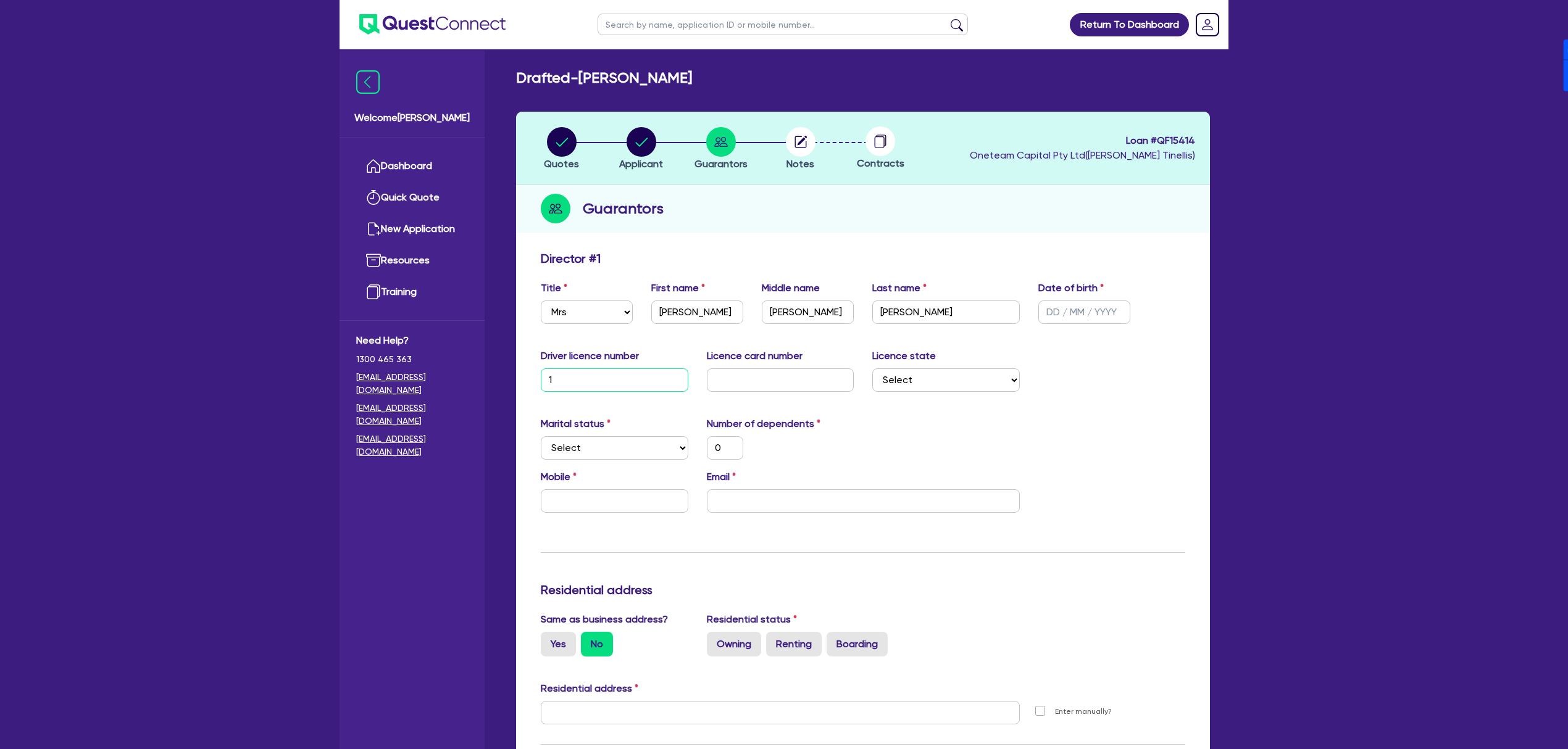
type input "0"
type input "125"
type input "0"
type input "1252"
type input "0"
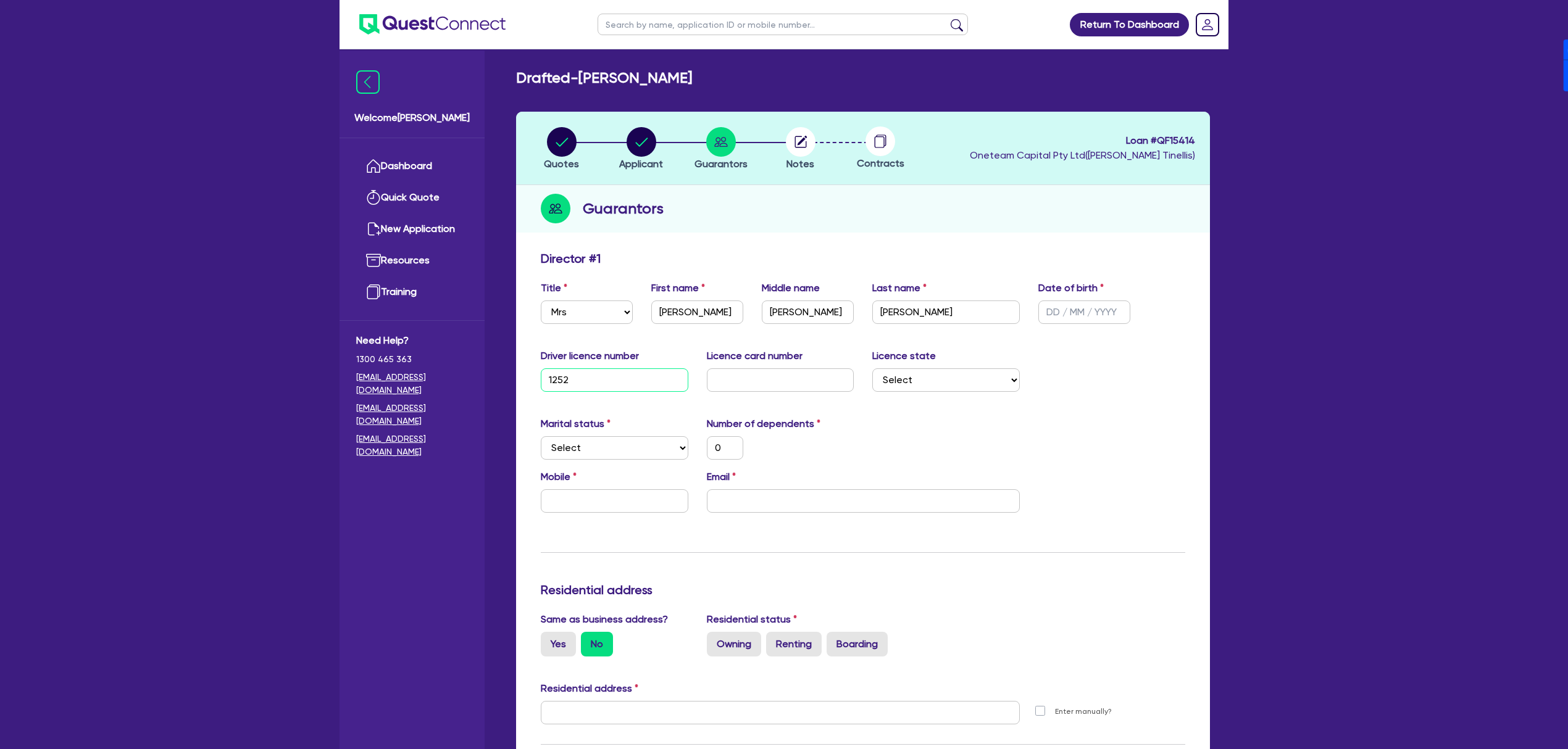
type input "1252E"
type input "0"
type input "1252EM"
type input "0"
type input "1252EM"
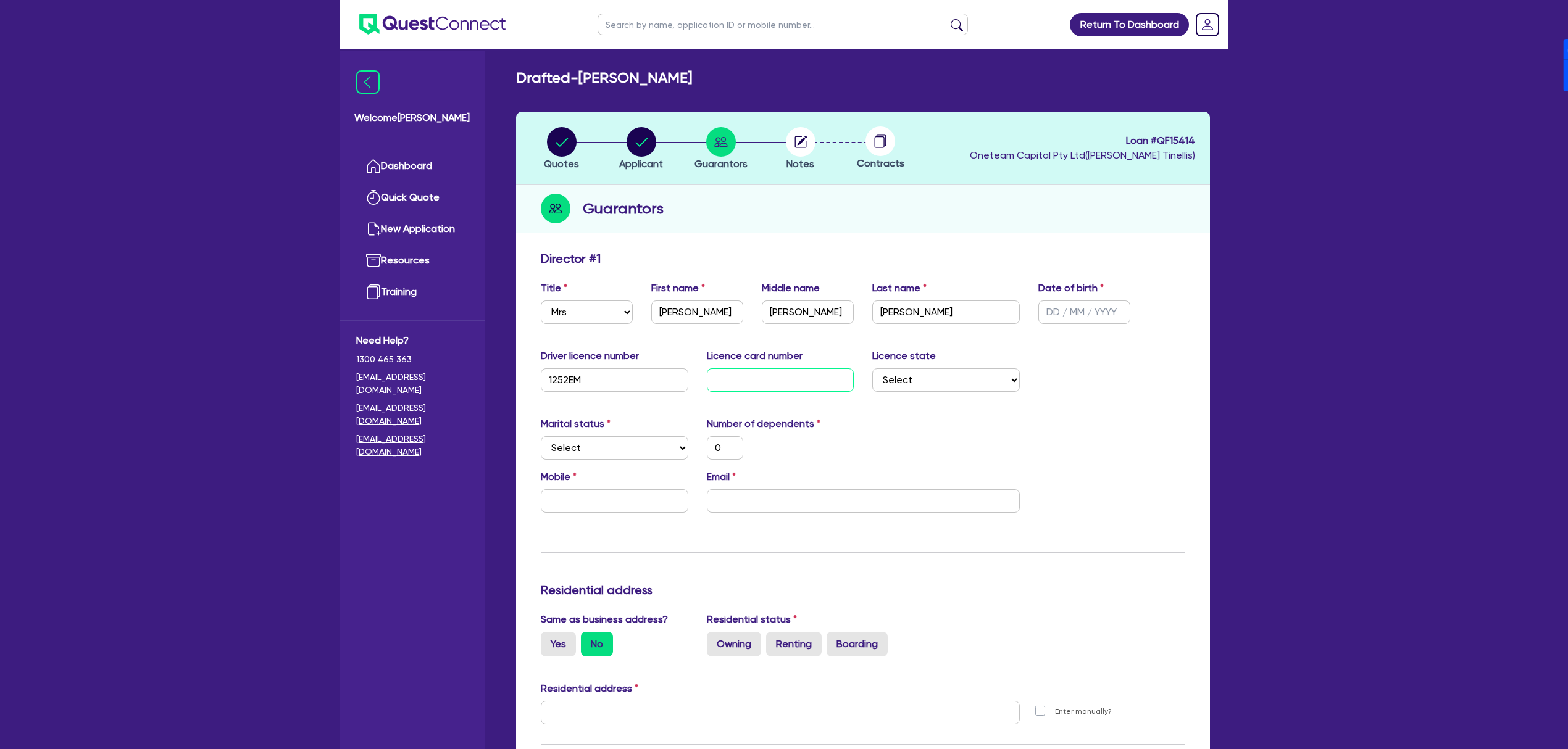
type input "2"
type input "0"
type input "20"
type input "0"
type input "206"
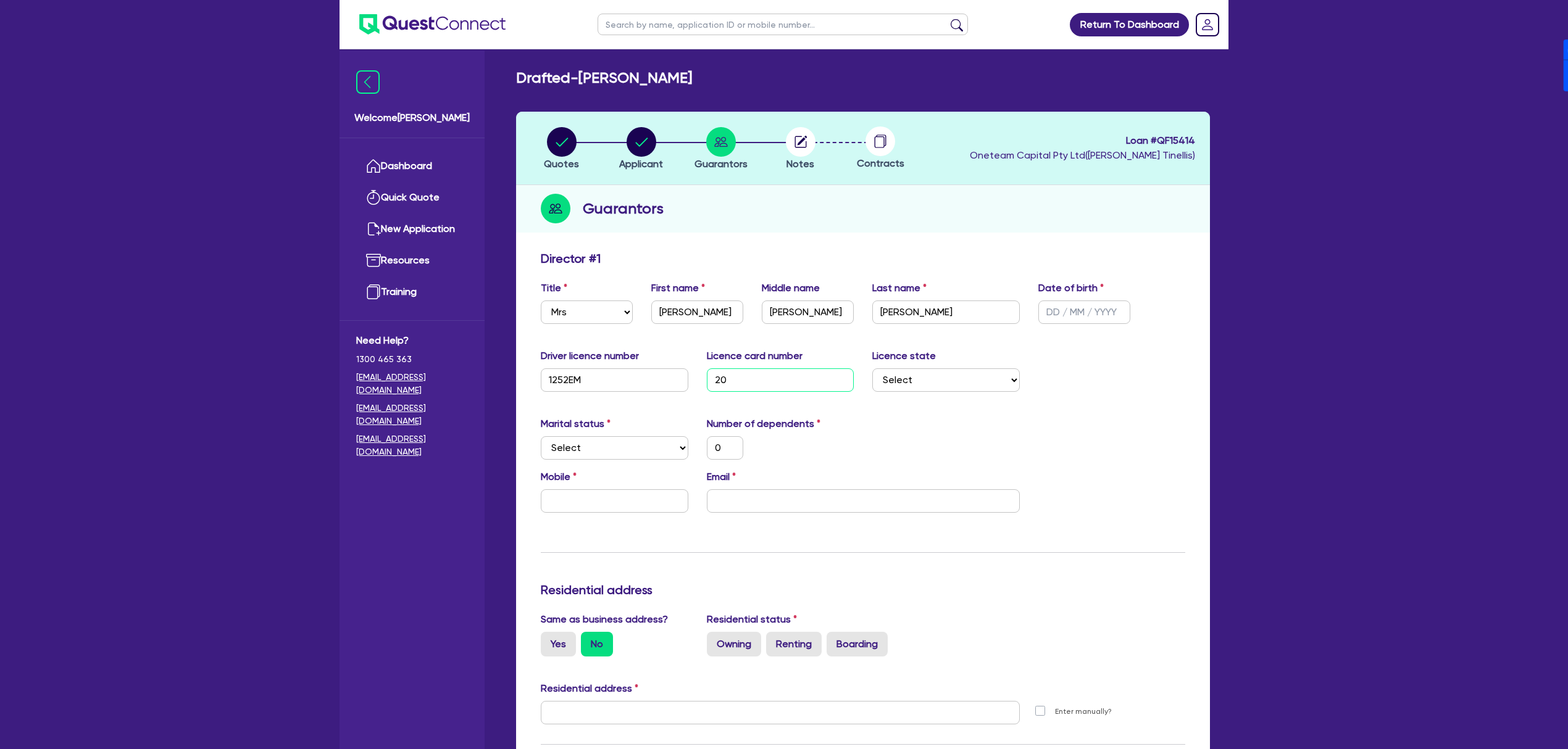
type input "0"
type input "2060"
type input "0"
type input "20608"
type input "0"
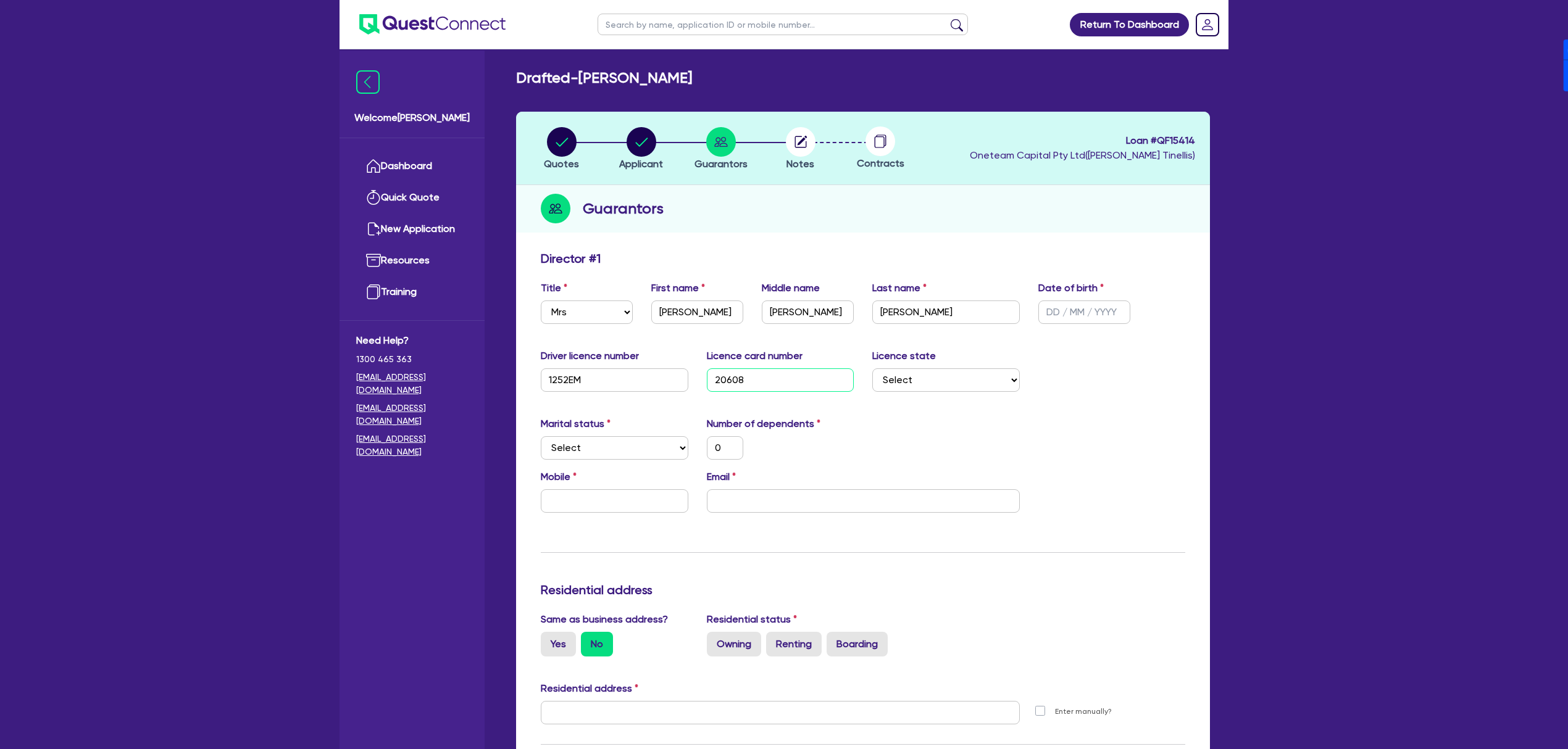
type input "206087"
type input "0"
type input "2060874"
type input "0"
type input "20608748"
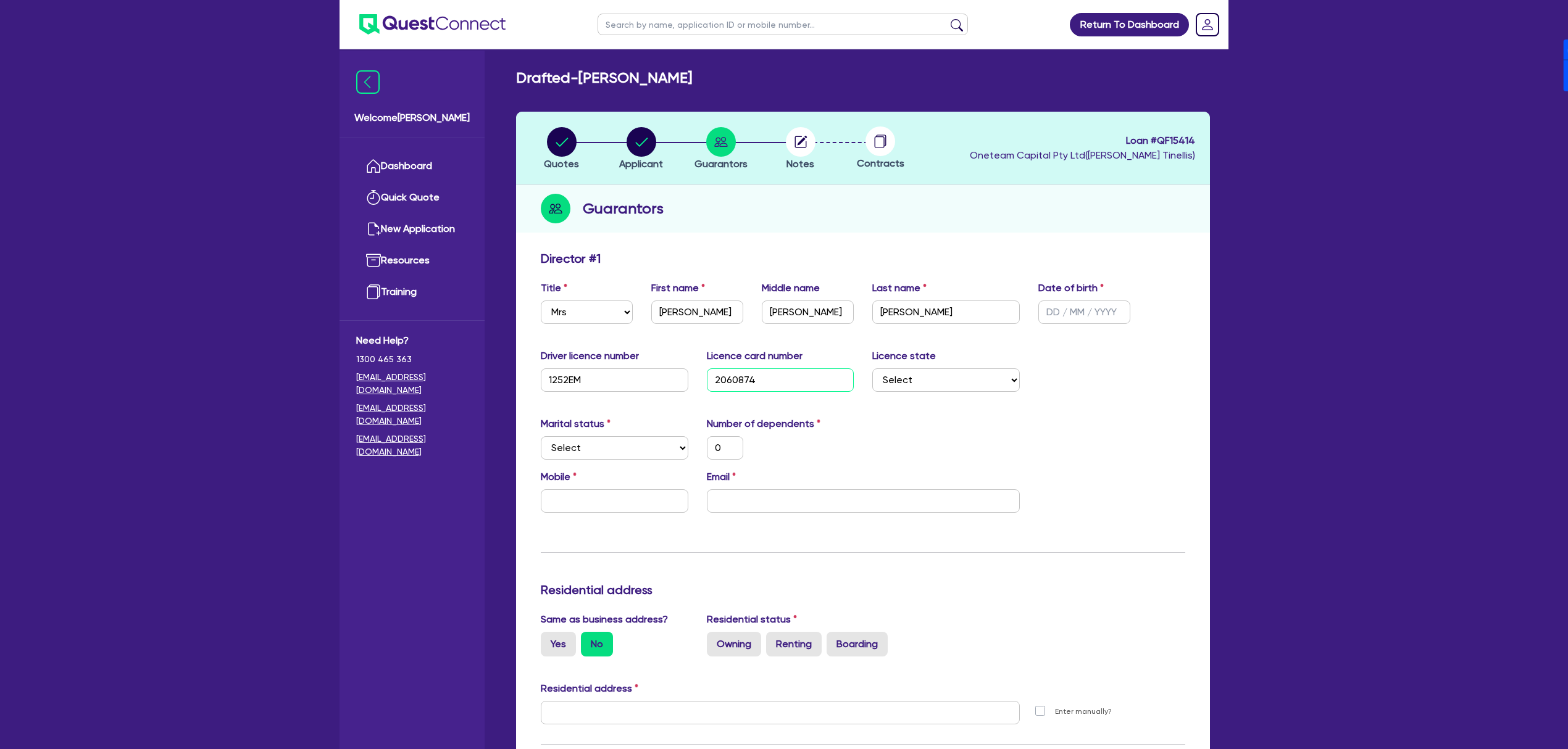
type input "0"
type input "206087481"
type input "0"
type input "2060874819"
type input "0"
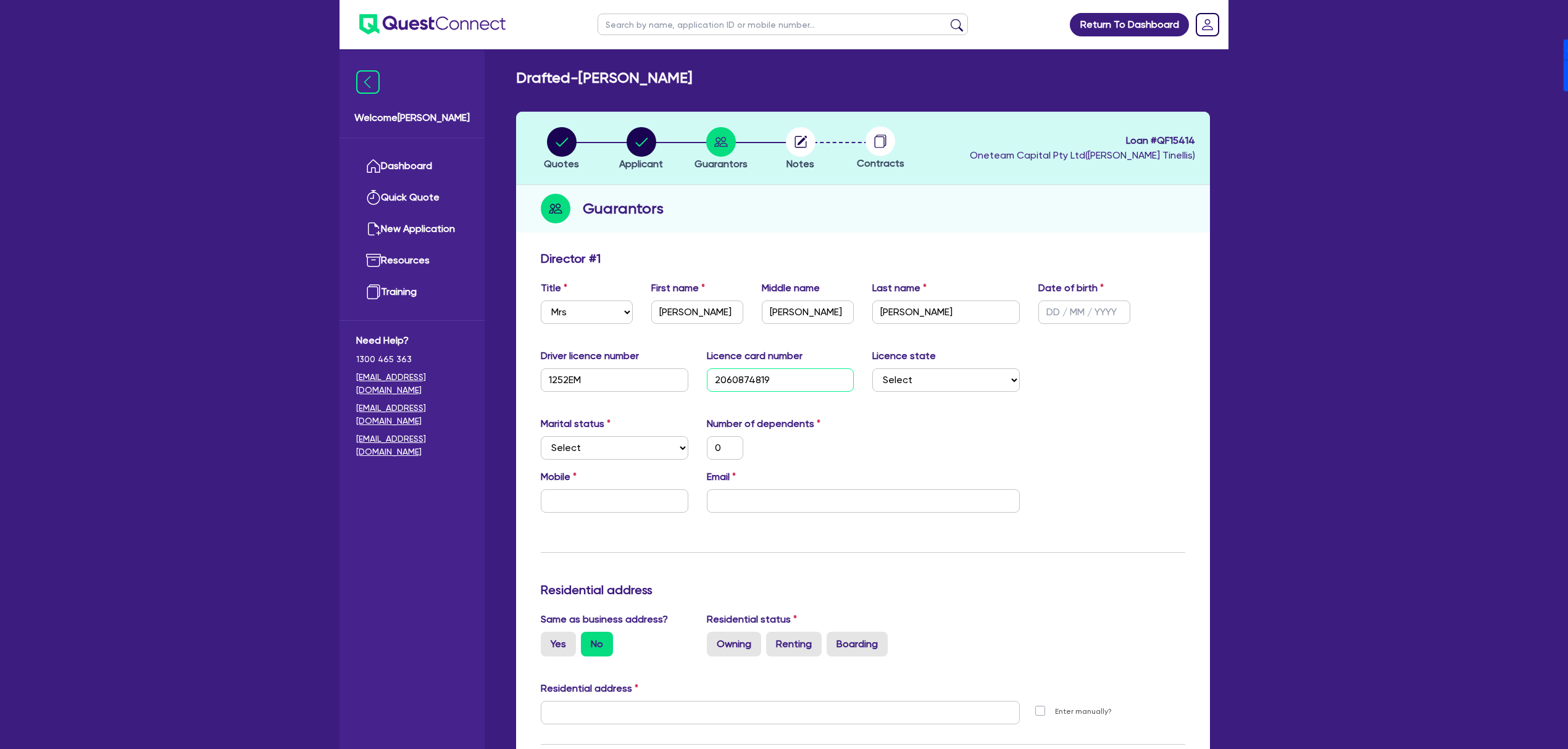
type input "2060874819"
select select "[GEOGRAPHIC_DATA]"
type input "0"
drag, startPoint x: 614, startPoint y: 445, endPoint x: 599, endPoint y: 459, distance: 20.5
click at [614, 445] on select "Select Single Married De Facto / Partner" at bounding box center [614, 448] width 147 height 24
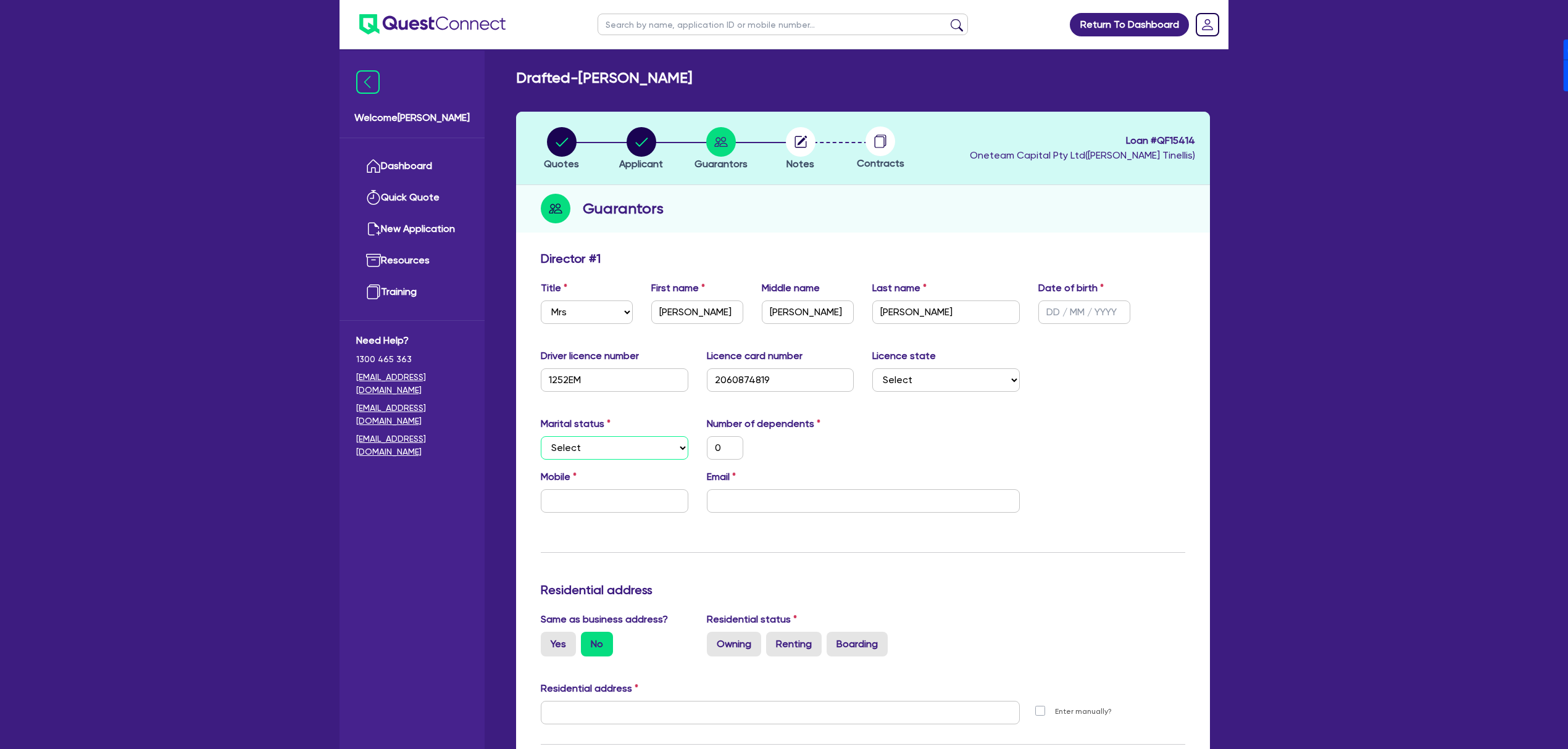
select select "SINGLE"
click at [541, 436] on select "Select Single Married De Facto / Partner" at bounding box center [614, 448] width 147 height 24
click at [630, 504] on input "text" at bounding box center [614, 501] width 147 height 24
type input "0"
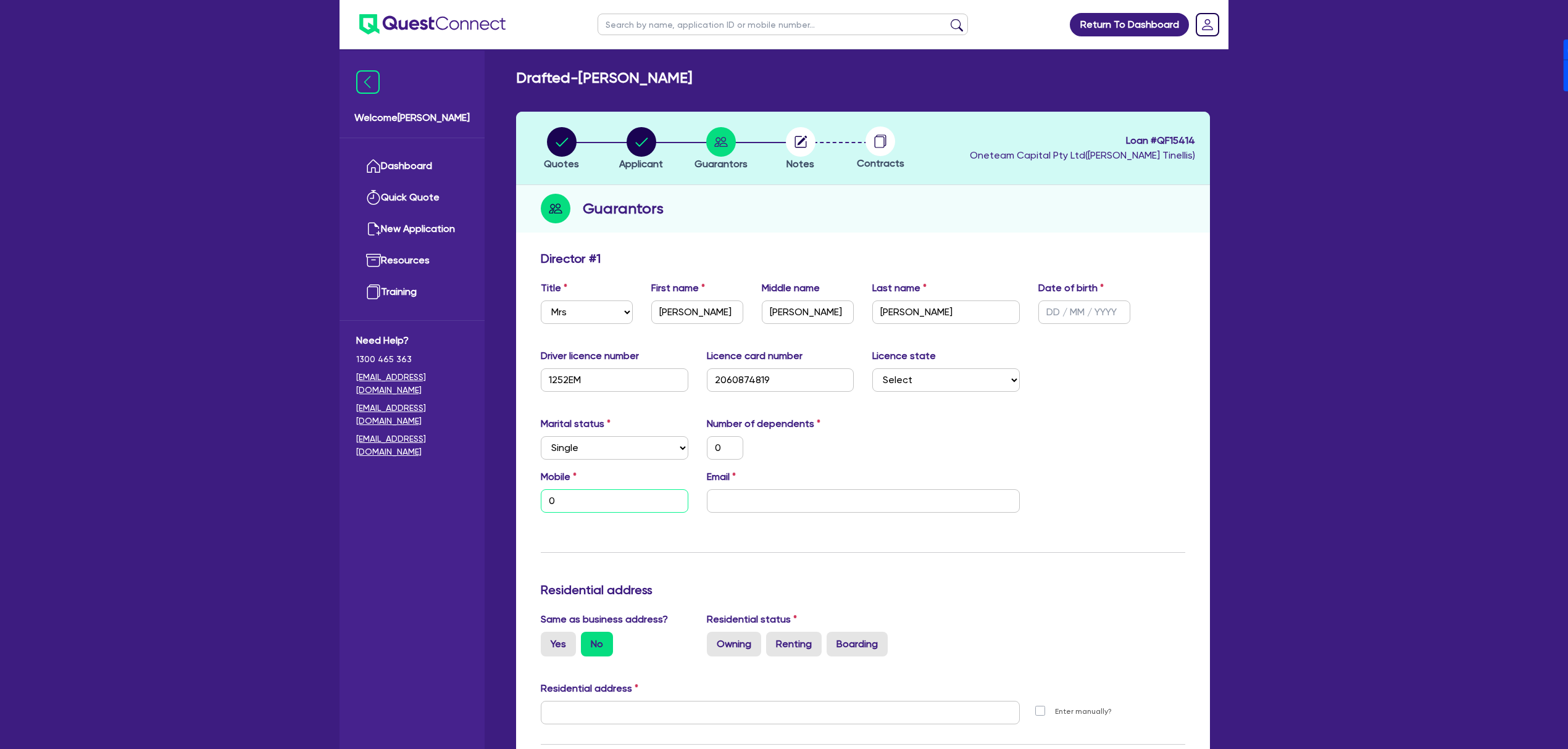
paste input "481 100 824"
type input "0"
type input "0481 100 824"
drag, startPoint x: 791, startPoint y: 496, endPoint x: 820, endPoint y: 486, distance: 30.7
click at [791, 496] on input "email" at bounding box center [863, 501] width 313 height 24
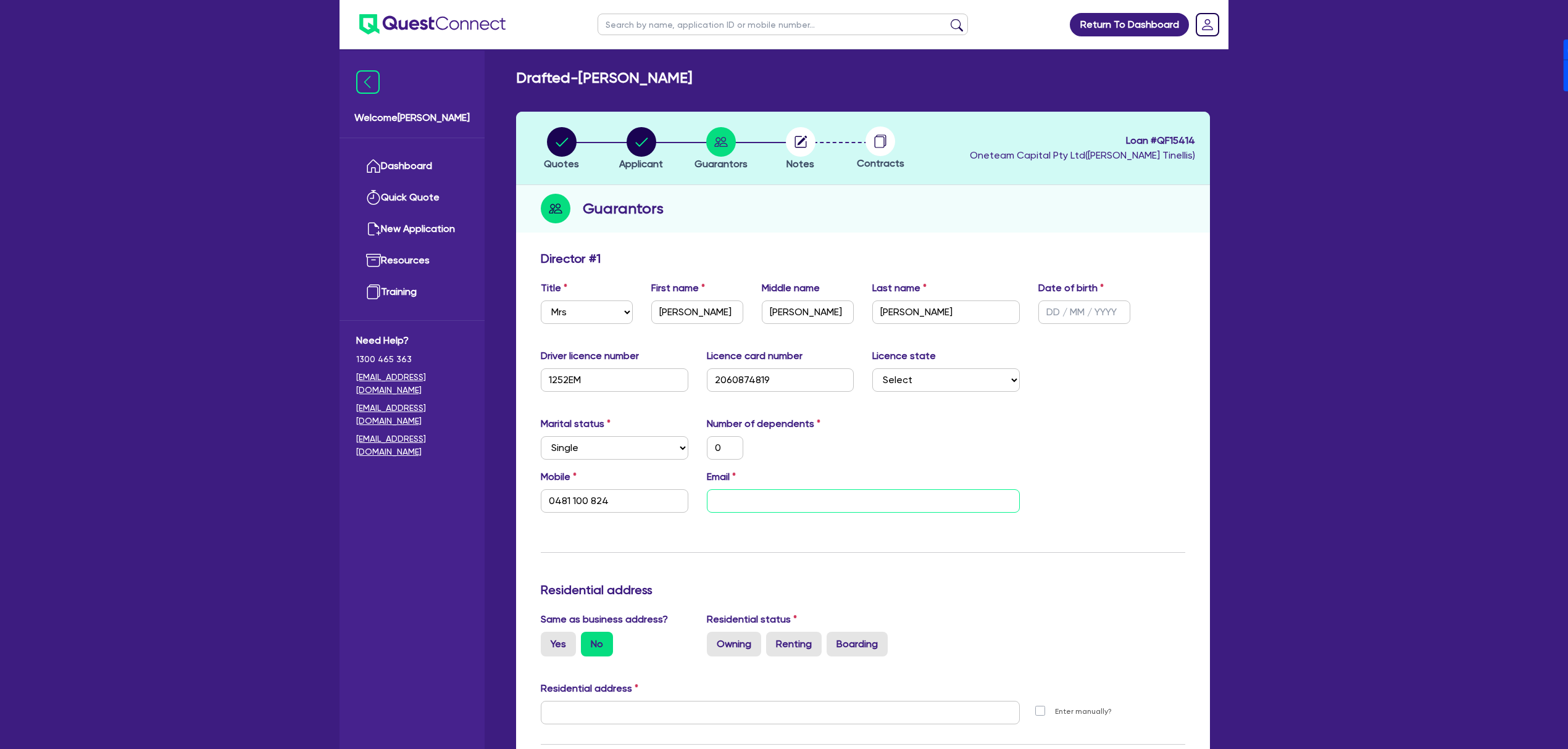
paste input "heidi.woods@mail.com"
type input "0"
type input "0481 100 824"
type input "heidi.woods@mail.com"
click at [922, 456] on div "Marital status Select Single Married De Facto / Partner Number of dependents 0" at bounding box center [863, 442] width 663 height 53
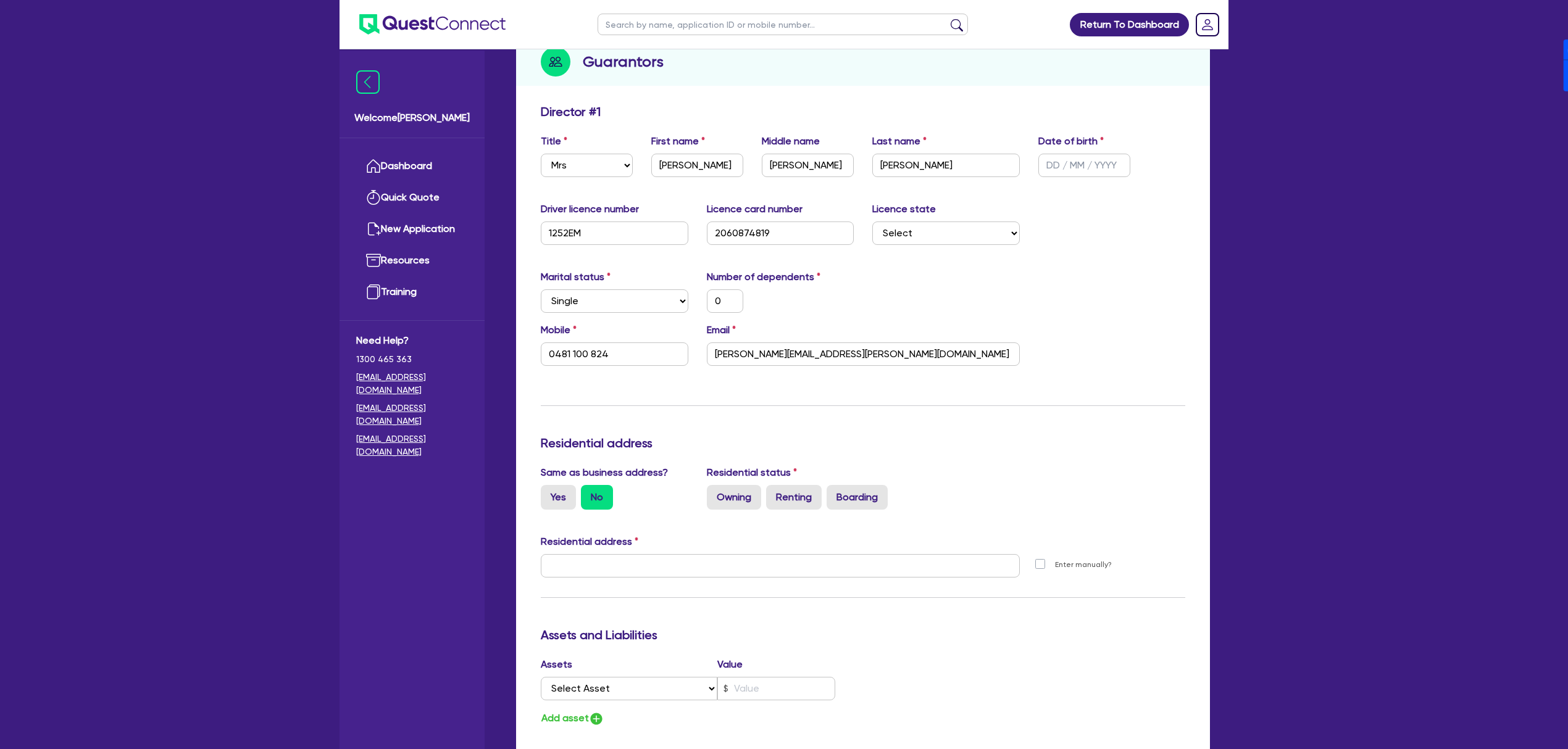
scroll to position [164, 0]
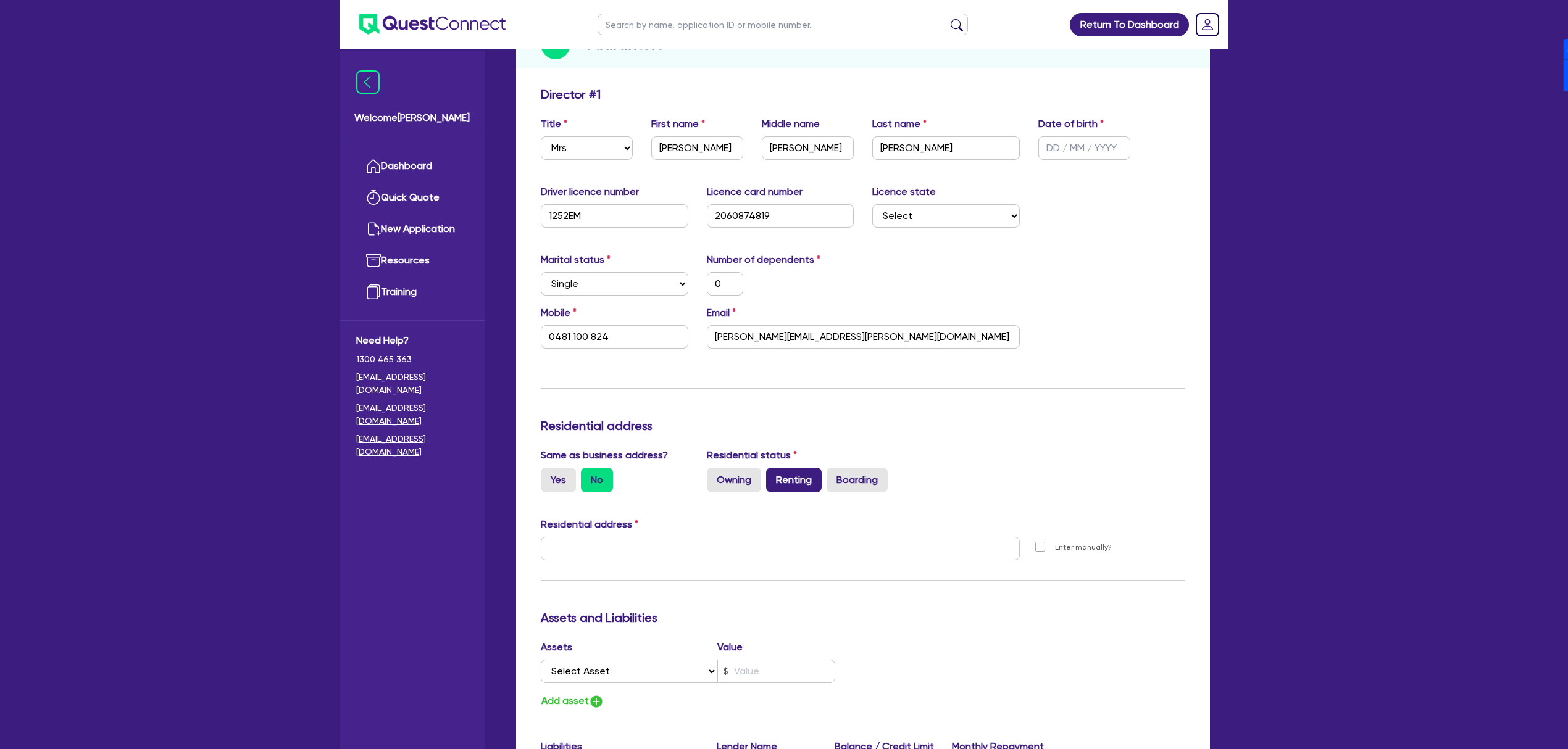
click at [791, 475] on label "Renting" at bounding box center [793, 479] width 55 height 24
click at [774, 475] on input "Renting" at bounding box center [770, 471] width 8 height 8
radio input "true"
type input "0"
type input "0481 100 824"
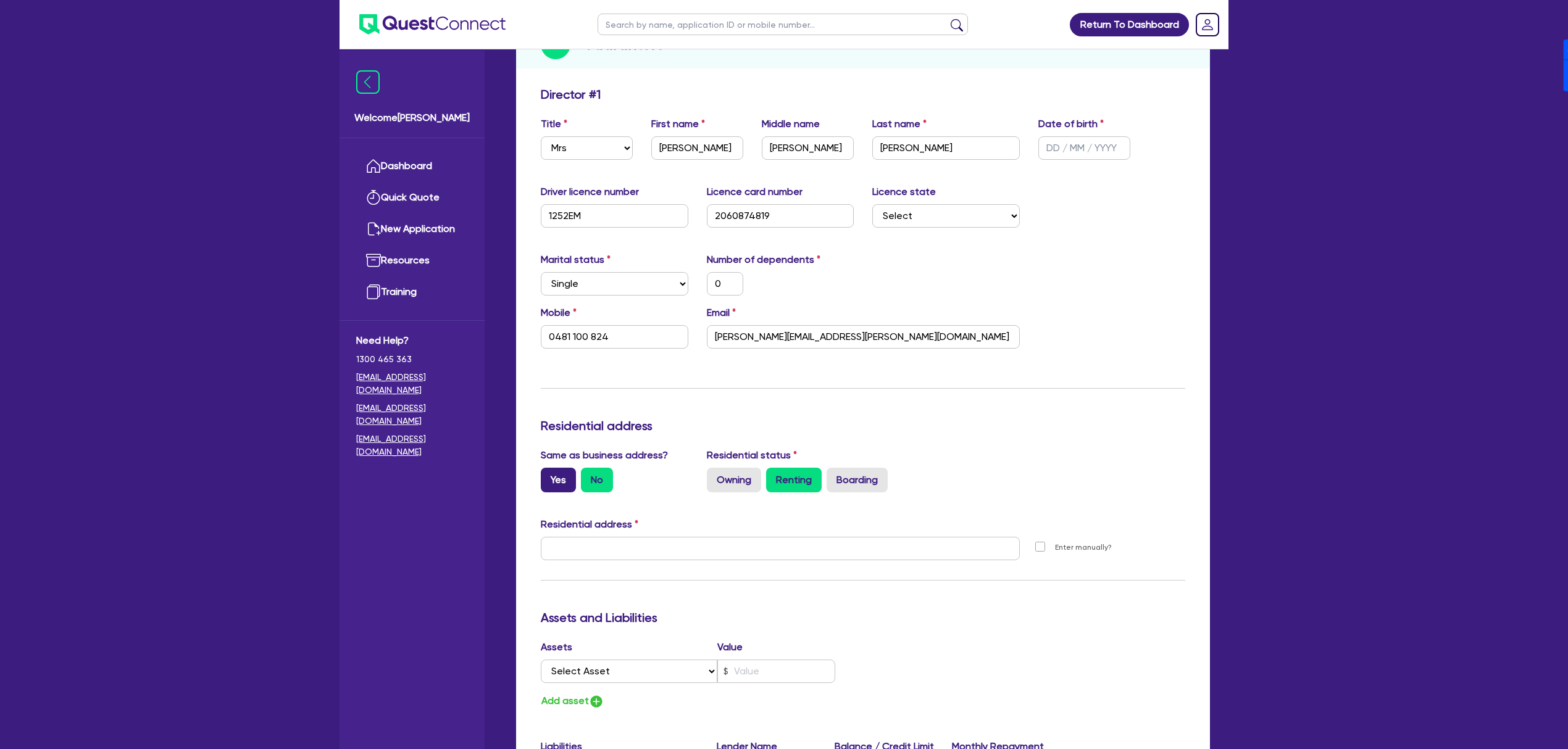
click at [559, 486] on label "Yes" at bounding box center [558, 479] width 35 height 24
click at [549, 475] on input "Yes" at bounding box center [545, 471] width 8 height 8
radio input "true"
type input "0"
type input "0481 100 824"
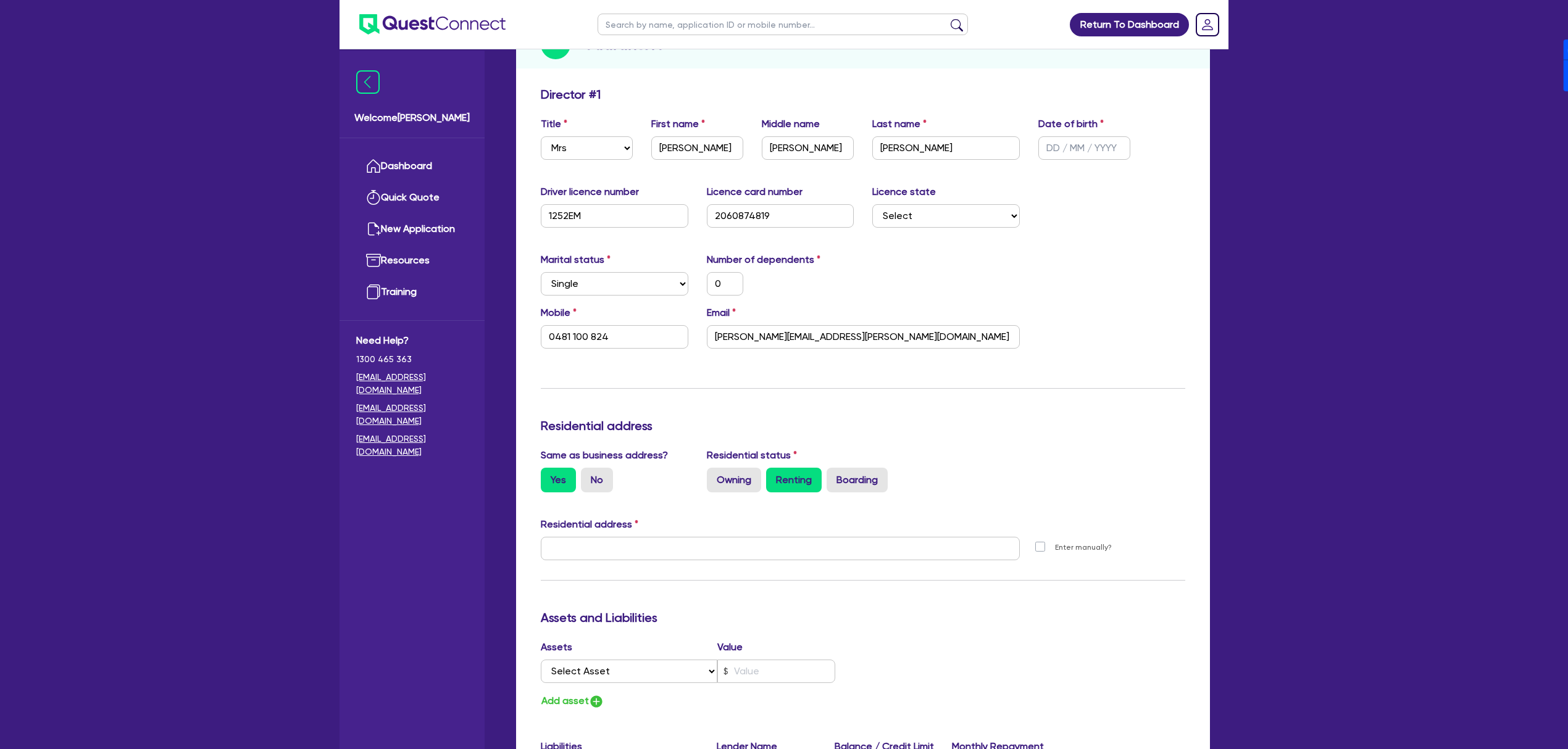
type input "101 Robert St South Tamworth NSW 2340"
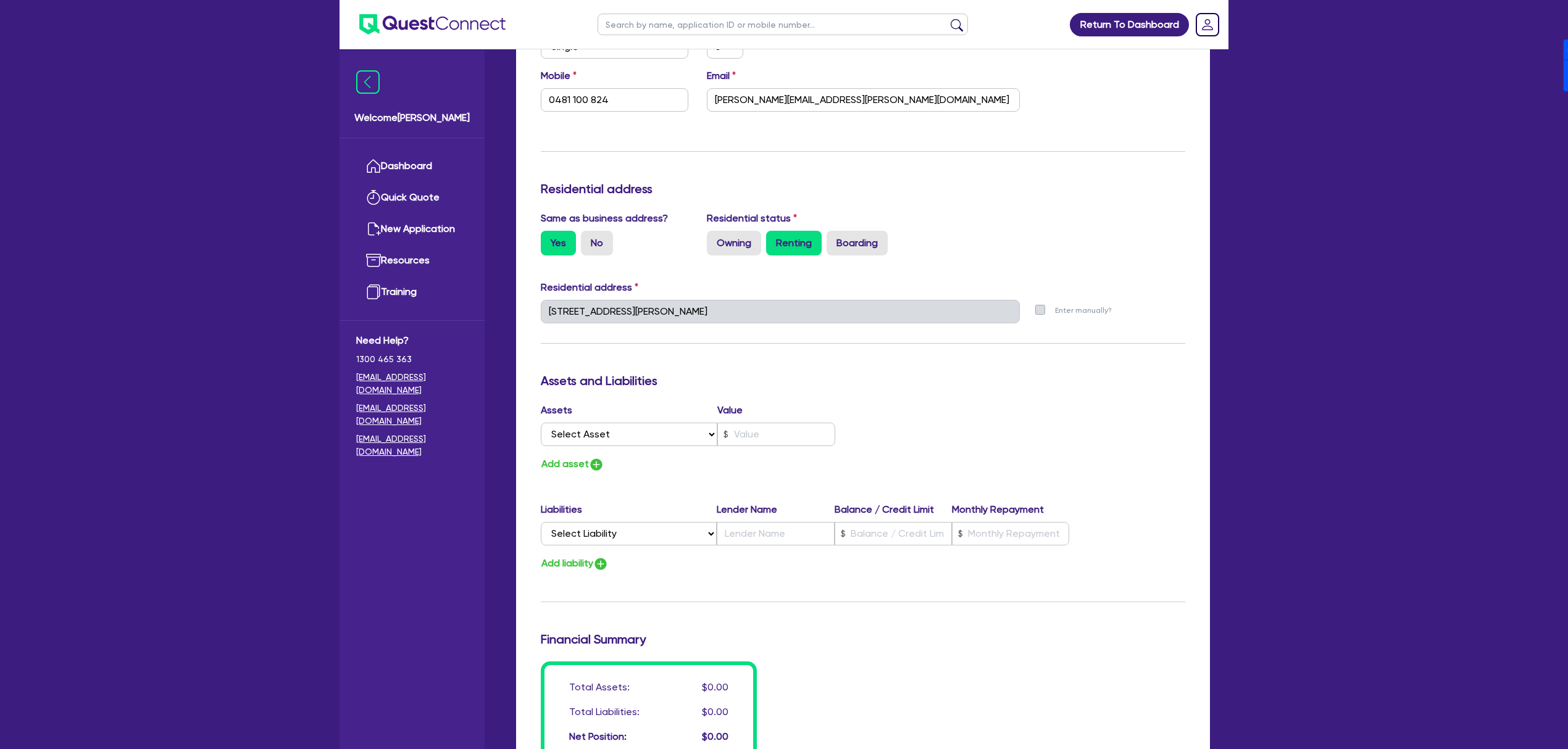
scroll to position [411, 0]
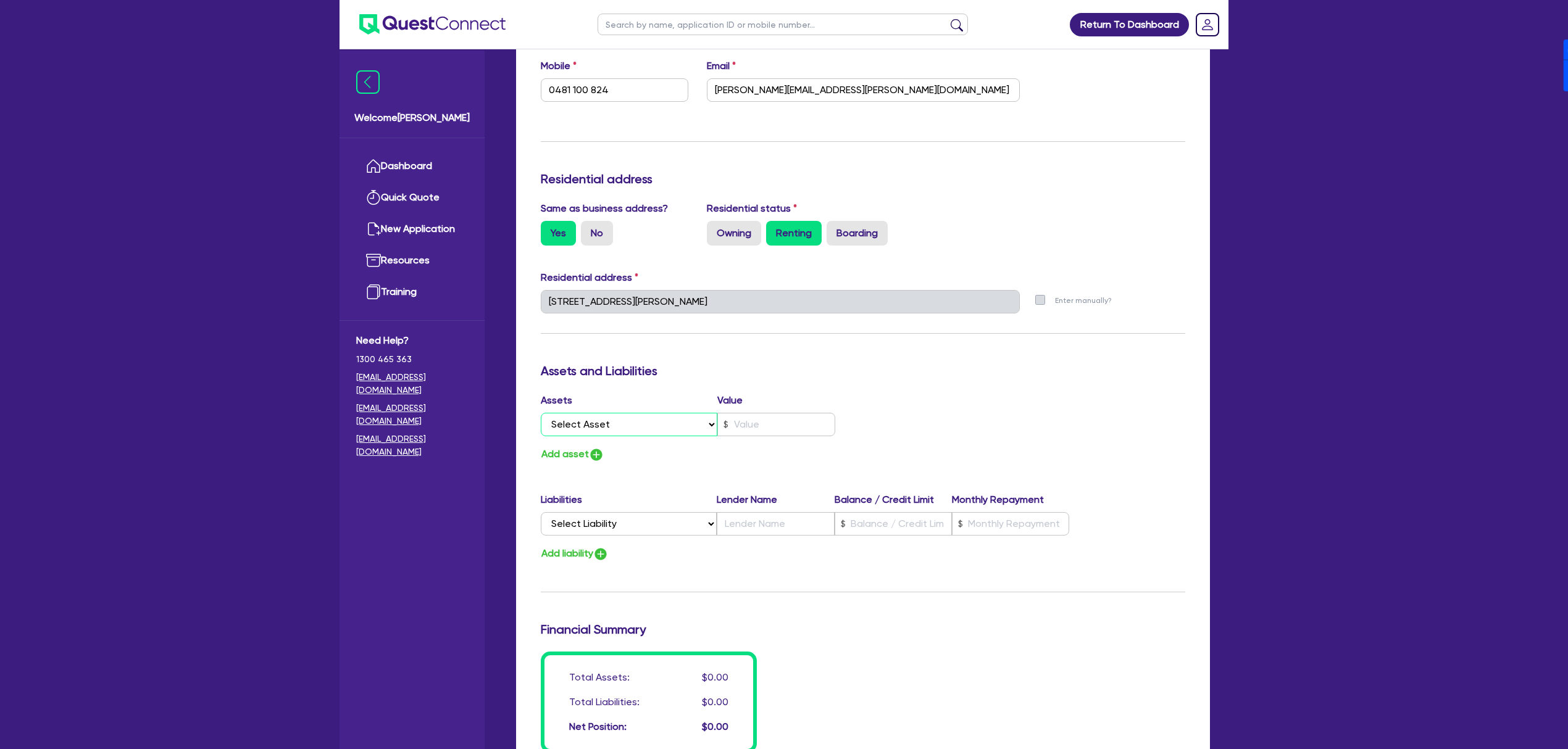
click at [655, 430] on select "Select Asset Cash Property Investment property Vehicle Truck Trailer Equipment …" at bounding box center [629, 425] width 177 height 24
select select "HOUSEHOLD_PERSONAL"
click at [541, 413] on select "Select Asset Cash Property Investment property Vehicle Truck Trailer Equipment …" at bounding box center [629, 425] width 177 height 24
type input "0"
type input "0481 100 824"
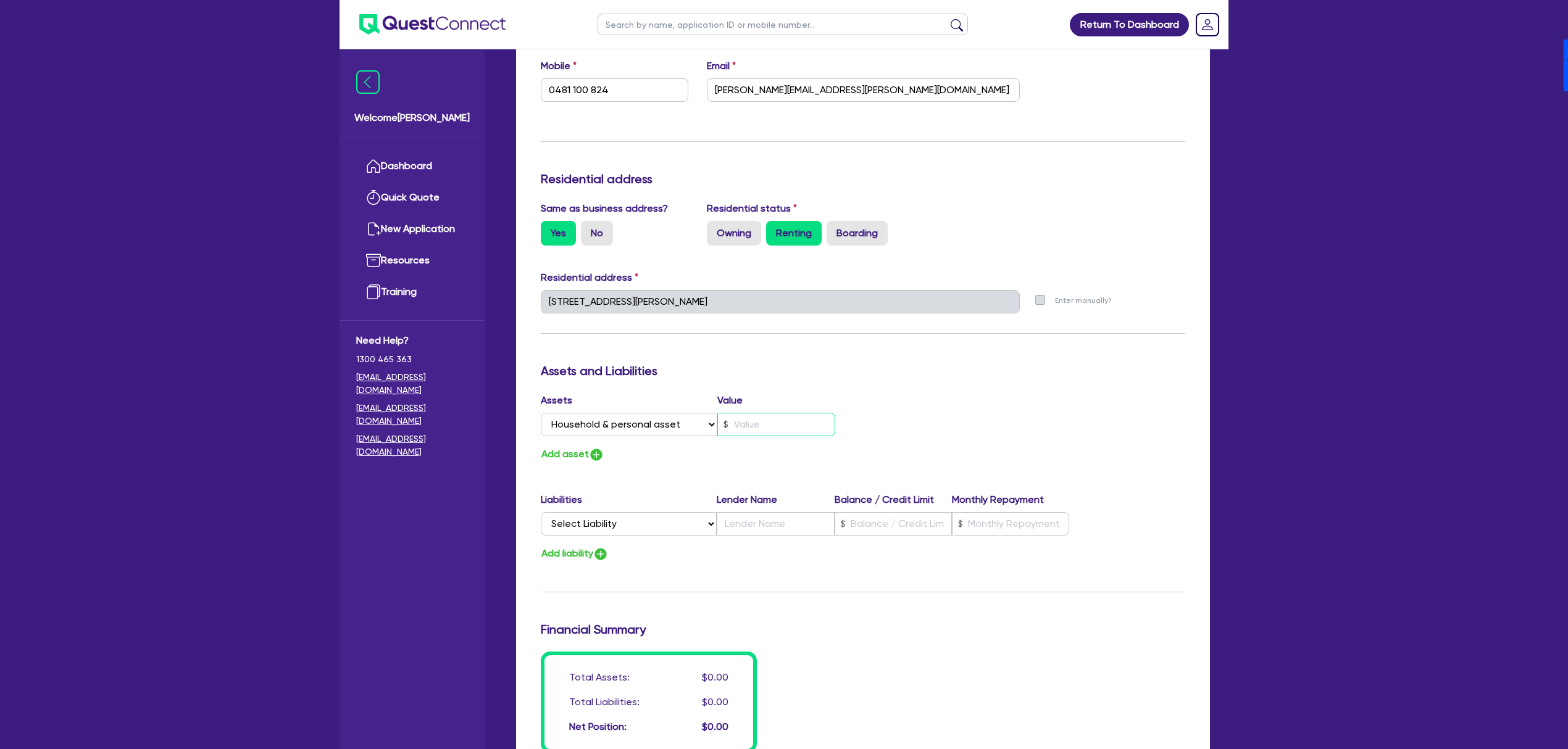
click at [752, 427] on input "text" at bounding box center [775, 425] width 118 height 24
type input "3"
type input "0"
type input "0481 100 824"
type input "30"
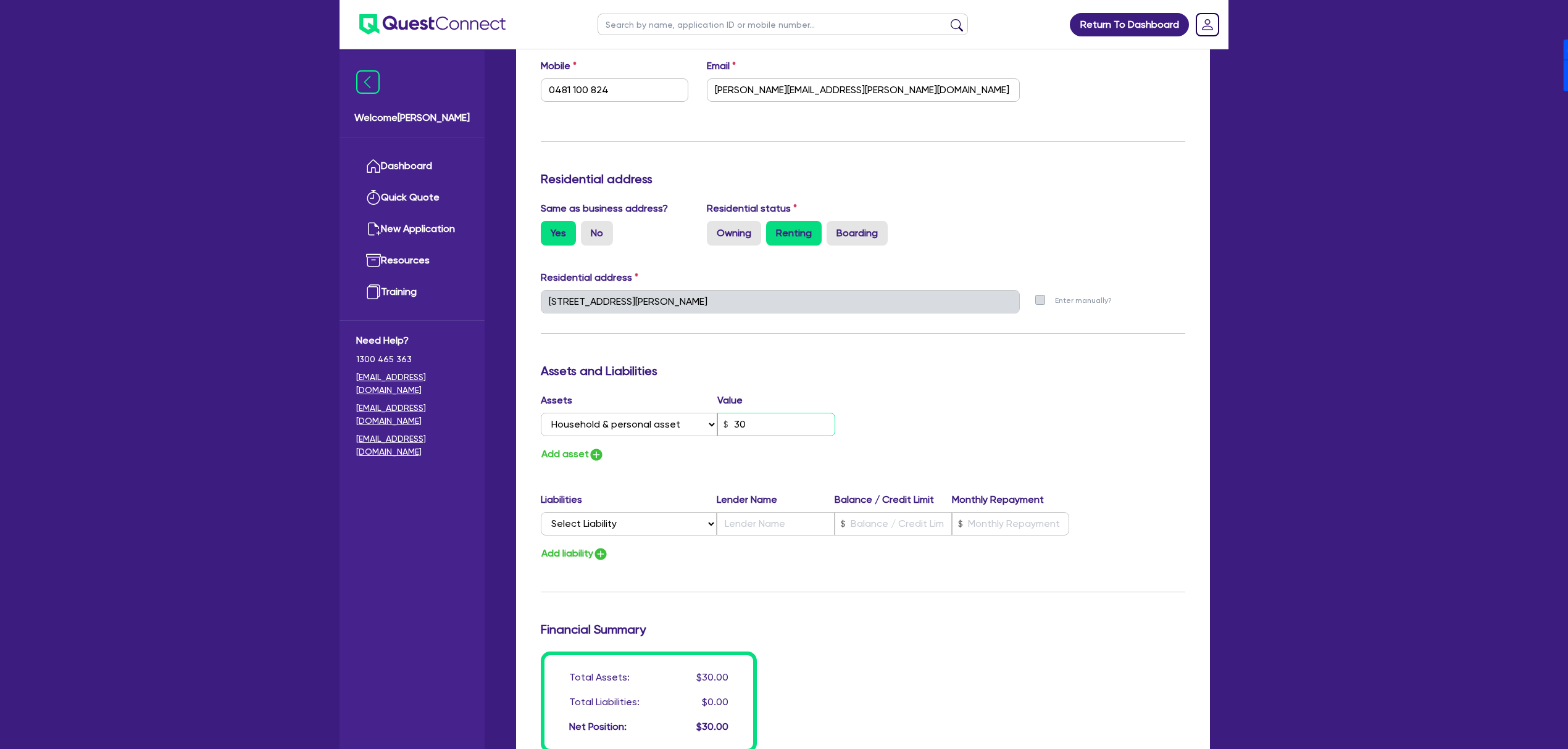
type input "0"
type input "0481 100 824"
type input "300"
type input "0"
type input "0481 100 824"
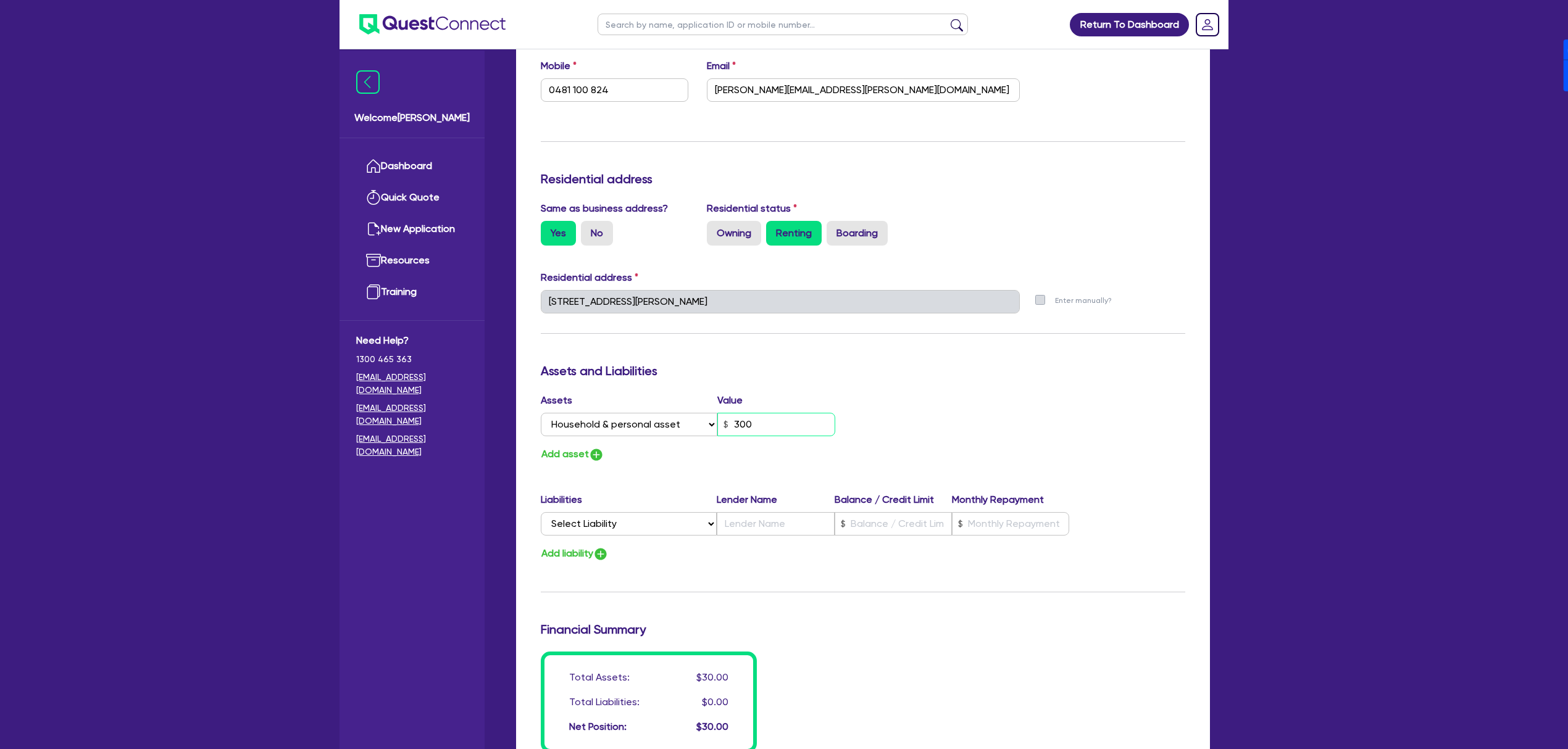
type input "3,000"
type input "0"
type input "0481 100 824"
type input "30,000"
click at [590, 450] on img "button" at bounding box center [596, 454] width 15 height 15
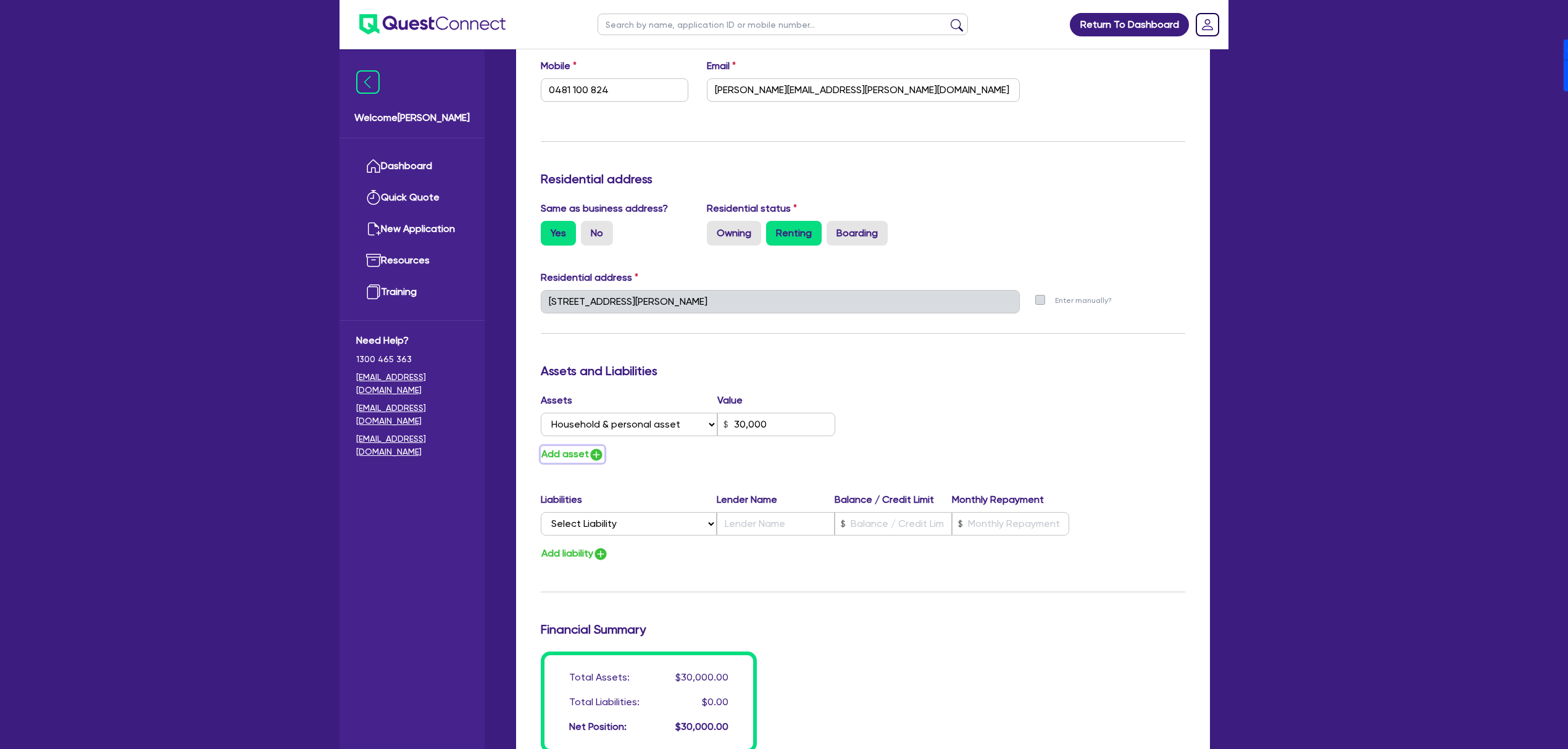
type input "0"
type input "0481 100 824"
type input "30,000"
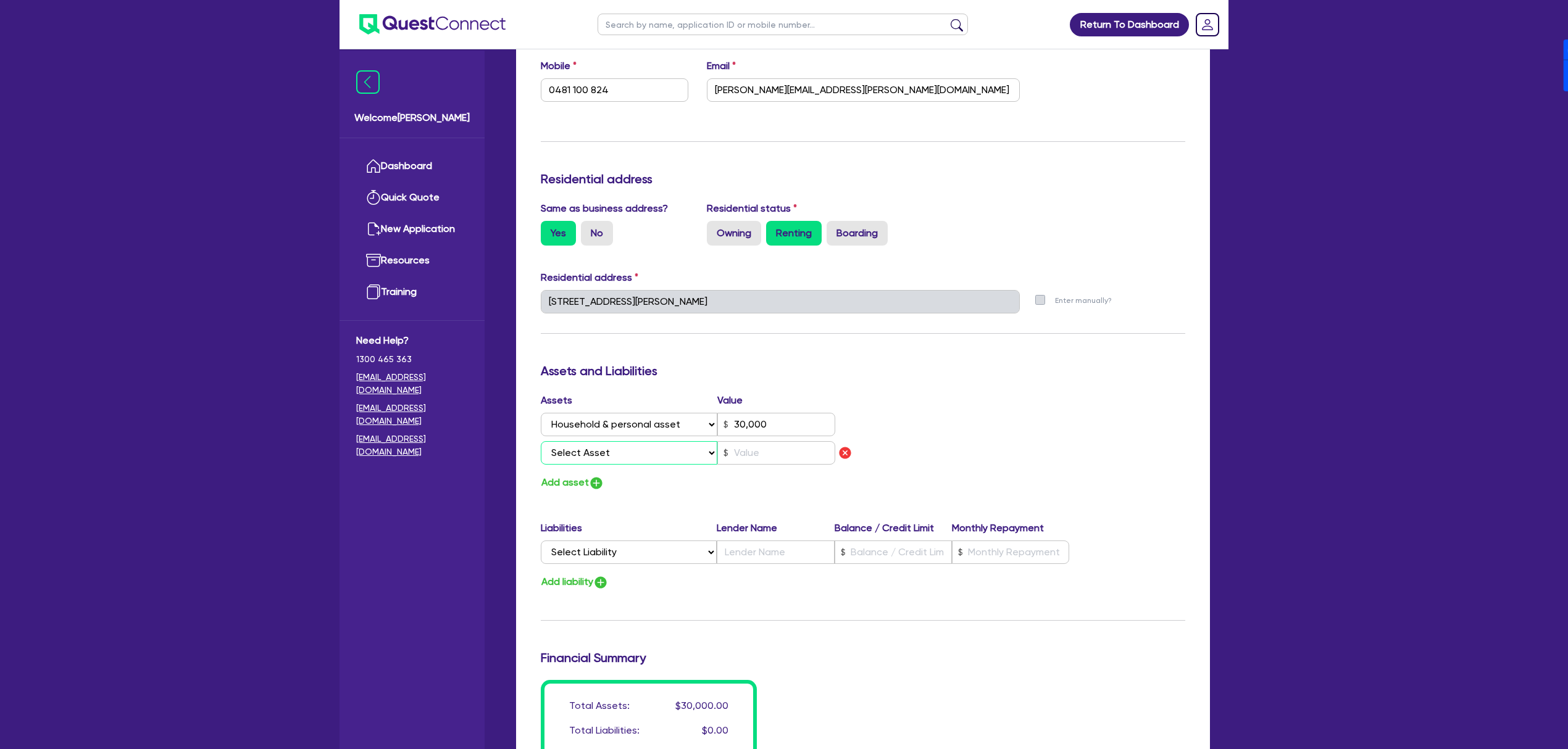
click at [603, 442] on select "Select Asset Cash Property Investment property Vehicle Truck Trailer Equipment …" at bounding box center [629, 453] width 177 height 24
select select "VEHICLE"
click at [541, 442] on select "Select Asset Cash Property Investment property Vehicle Truck Trailer Equipment …" at bounding box center [629, 453] width 177 height 24
type input "0"
type input "0481 100 824"
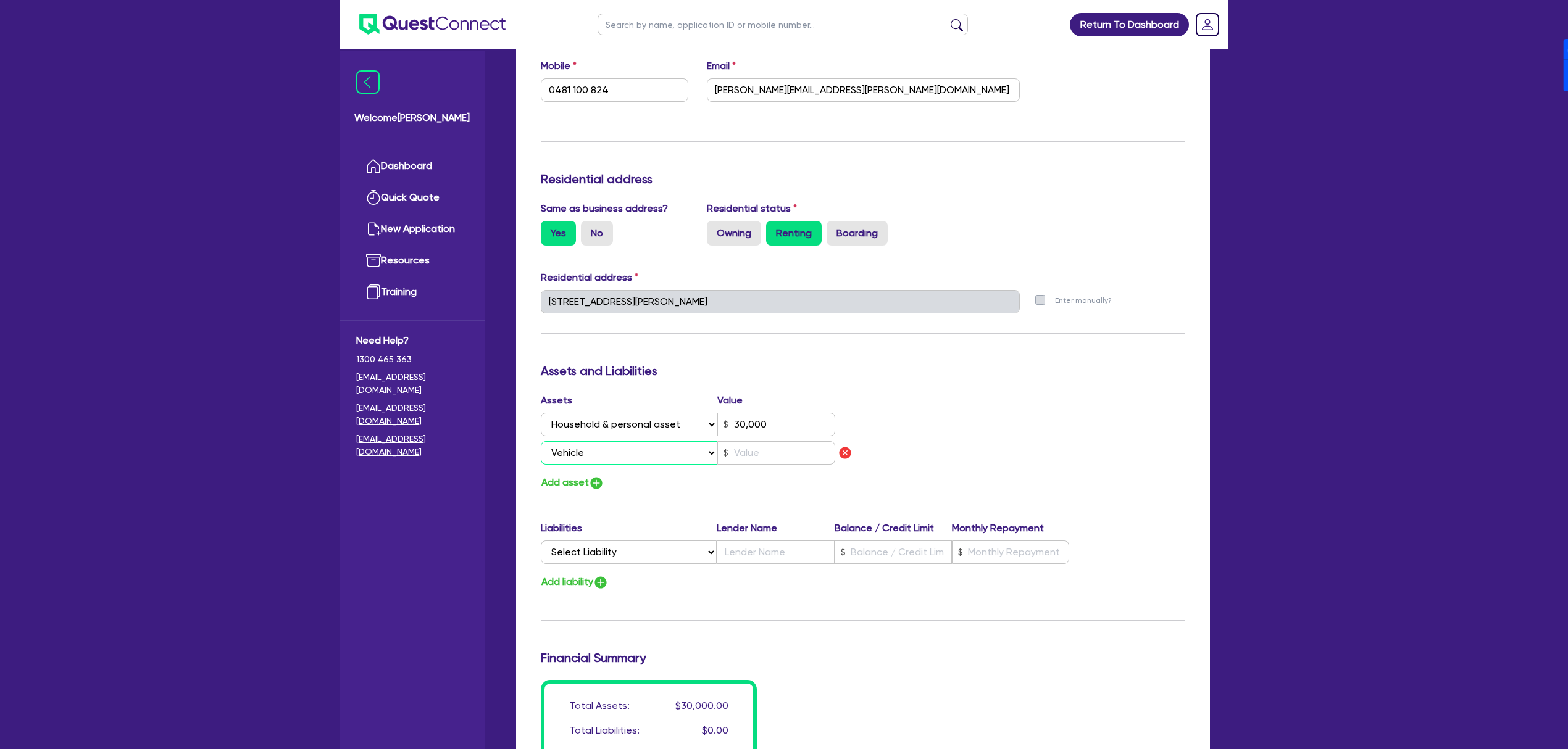
type input "30,000"
click at [805, 454] on input "text" at bounding box center [775, 453] width 118 height 24
type input "203"
type input "0"
type input "0481 100 824"
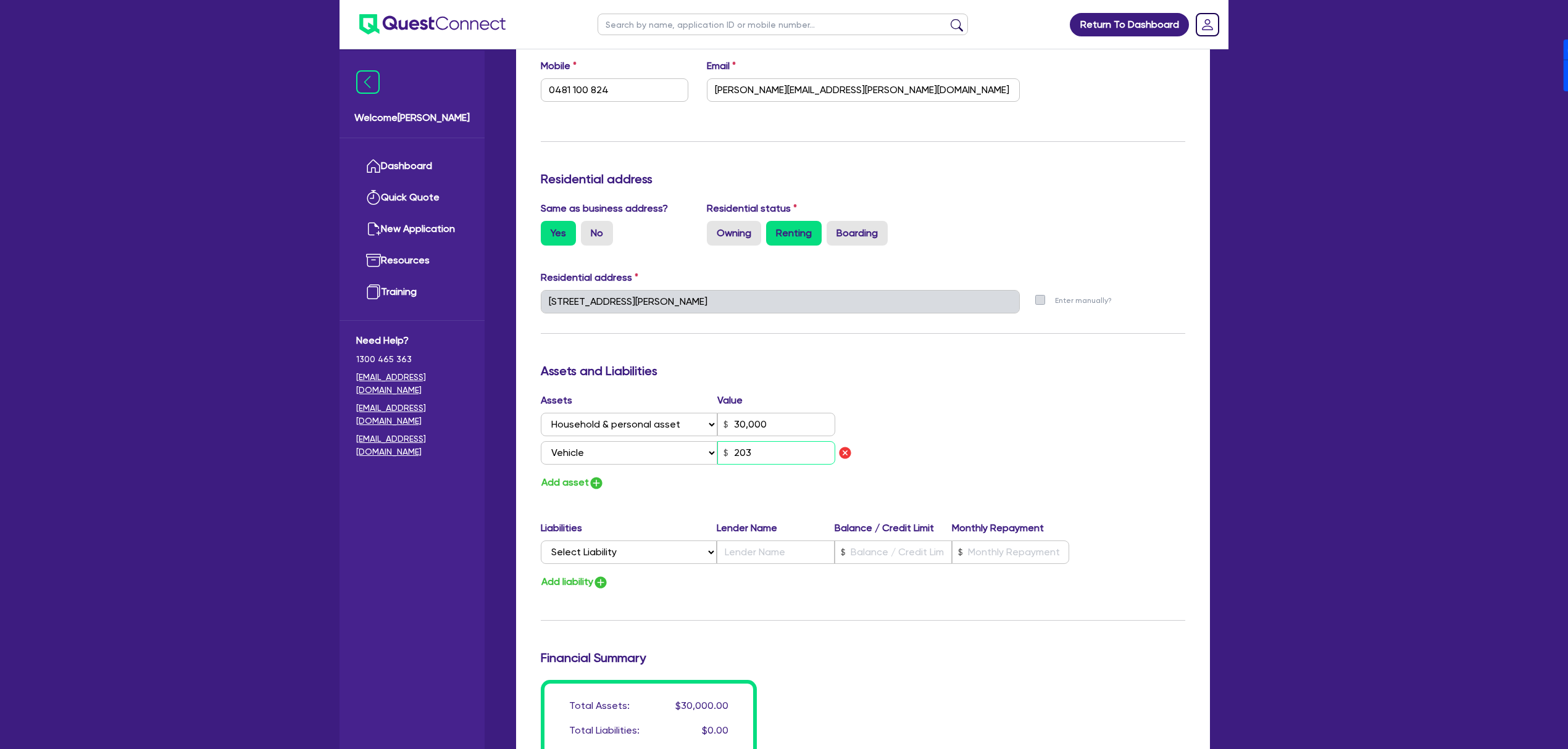
type input "30,000"
type input "0"
type input "0481 100 824"
type input "30,000"
type input "20"
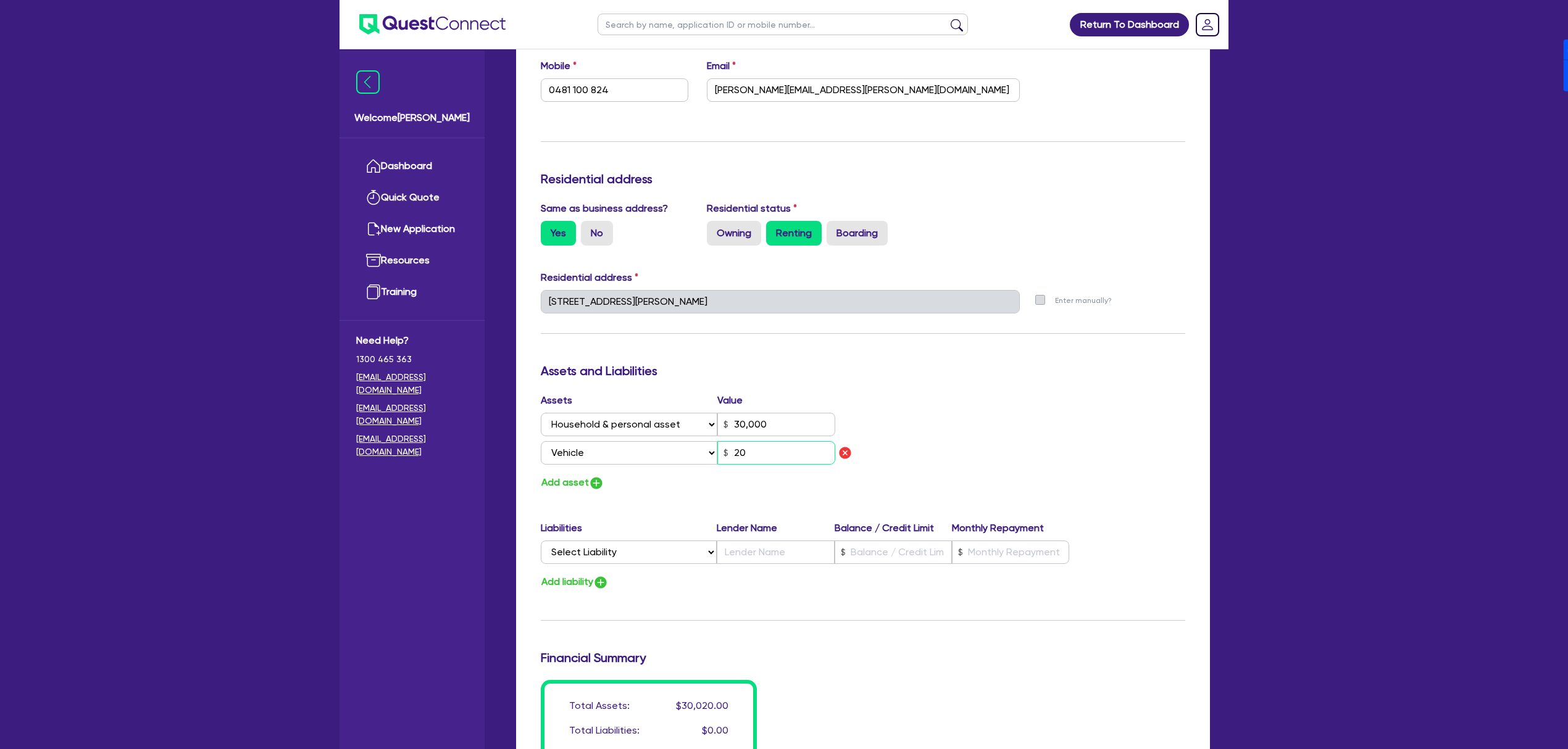
type input "0"
type input "0481 100 824"
type input "30,000"
type input "200"
type input "0"
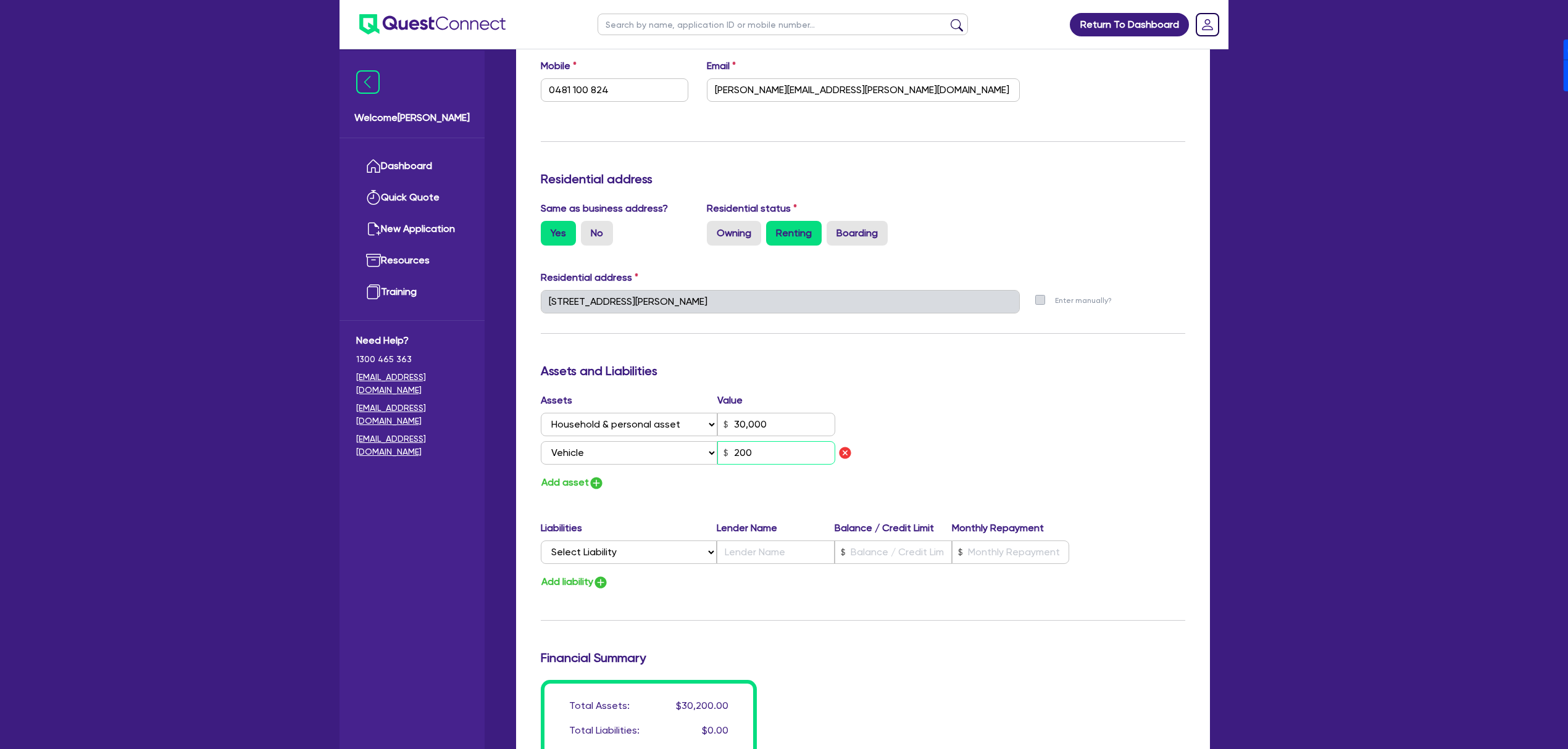
type input "0481 100 824"
type input "30,000"
type input "2,000"
type input "0"
type input "0481 100 824"
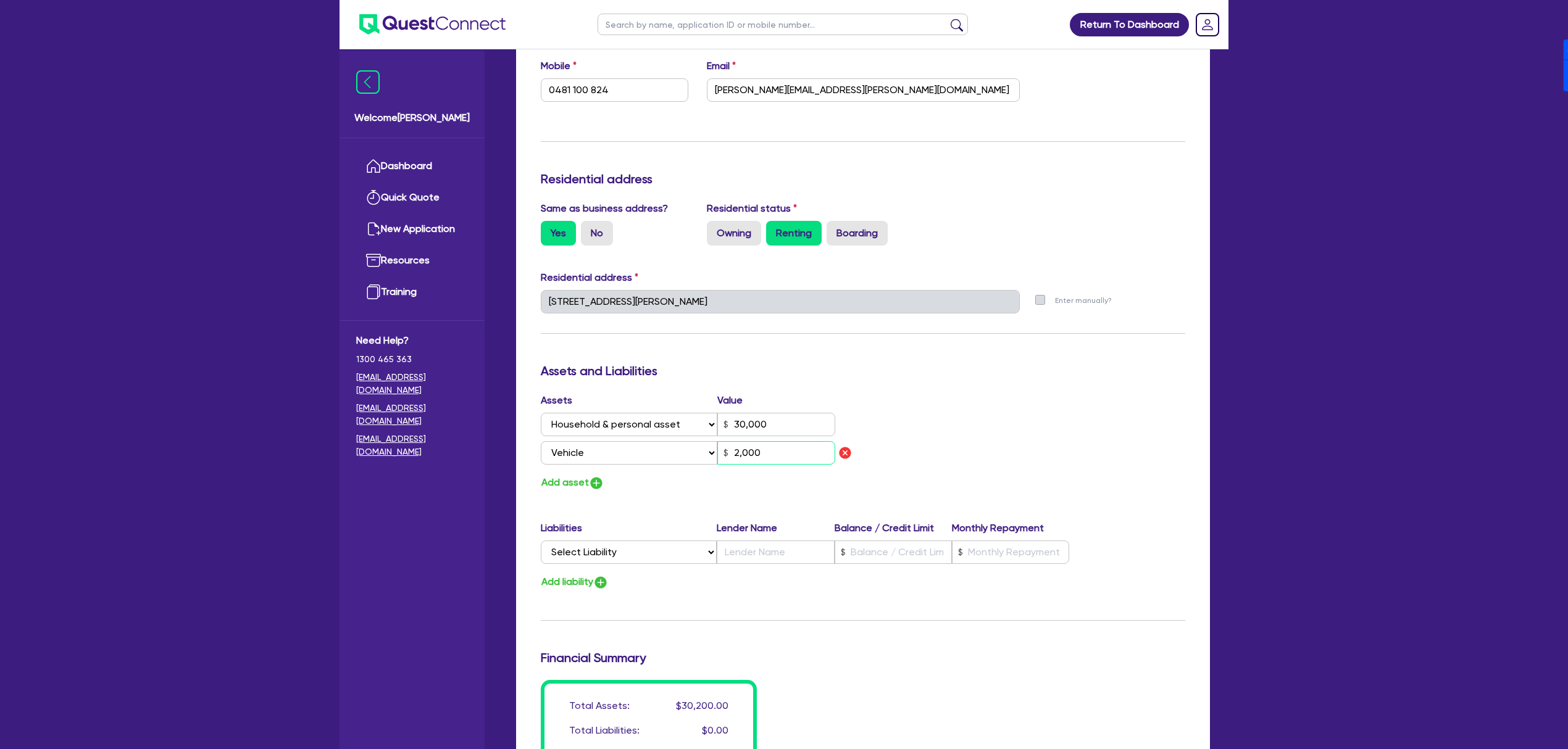
type input "30,000"
type input "20,000"
click at [603, 550] on select "Select Liability Credit card Mortgage Investment property loan Vehicle loan Tru…" at bounding box center [629, 553] width 176 height 24
select select "OTHER"
click at [541, 541] on select "Select Liability Credit card Mortgage Investment property loan Vehicle loan Tru…" at bounding box center [629, 553] width 176 height 24
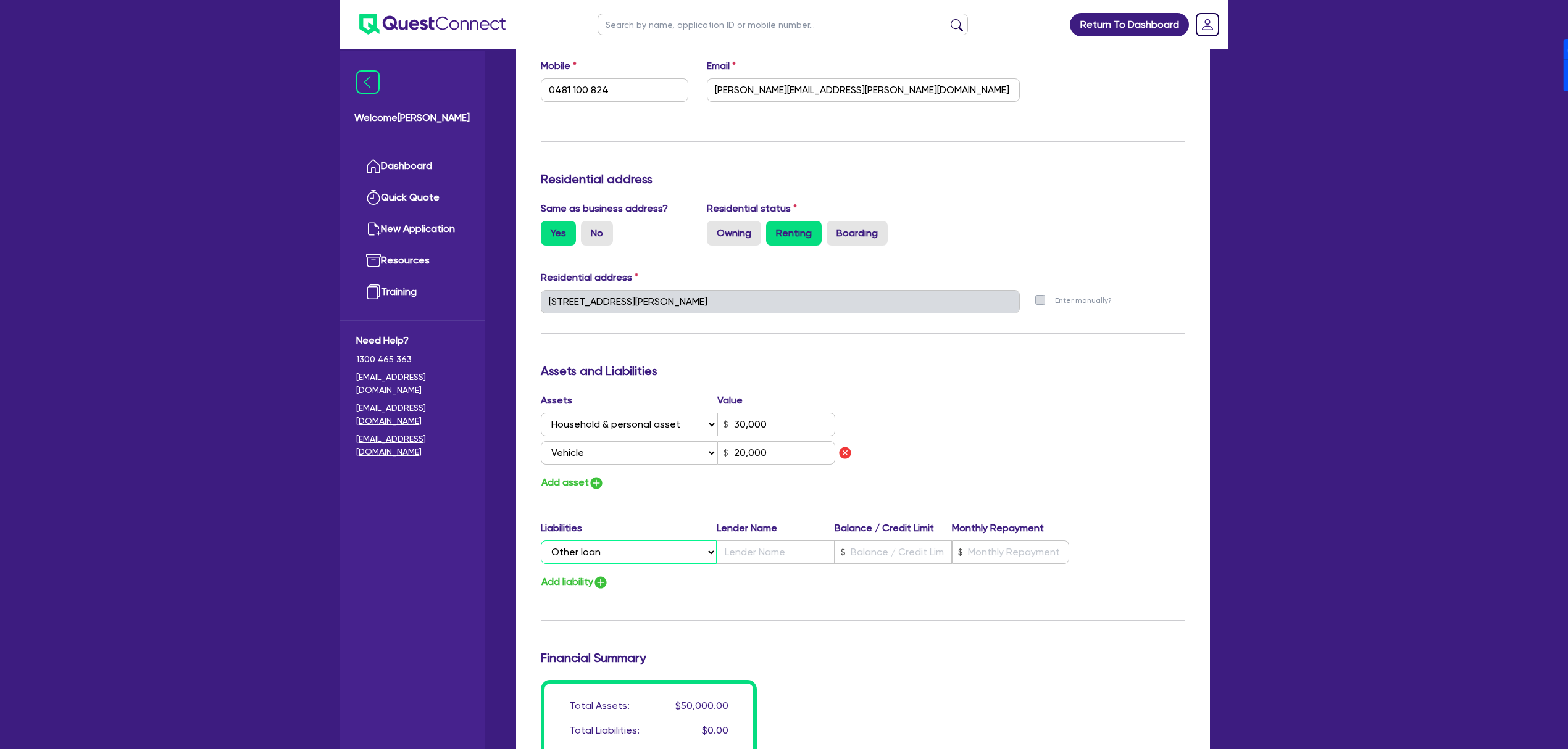
type input "0"
type input "0481 100 824"
type input "30,000"
type input "20,000"
click at [827, 557] on input "text" at bounding box center [775, 553] width 118 height 24
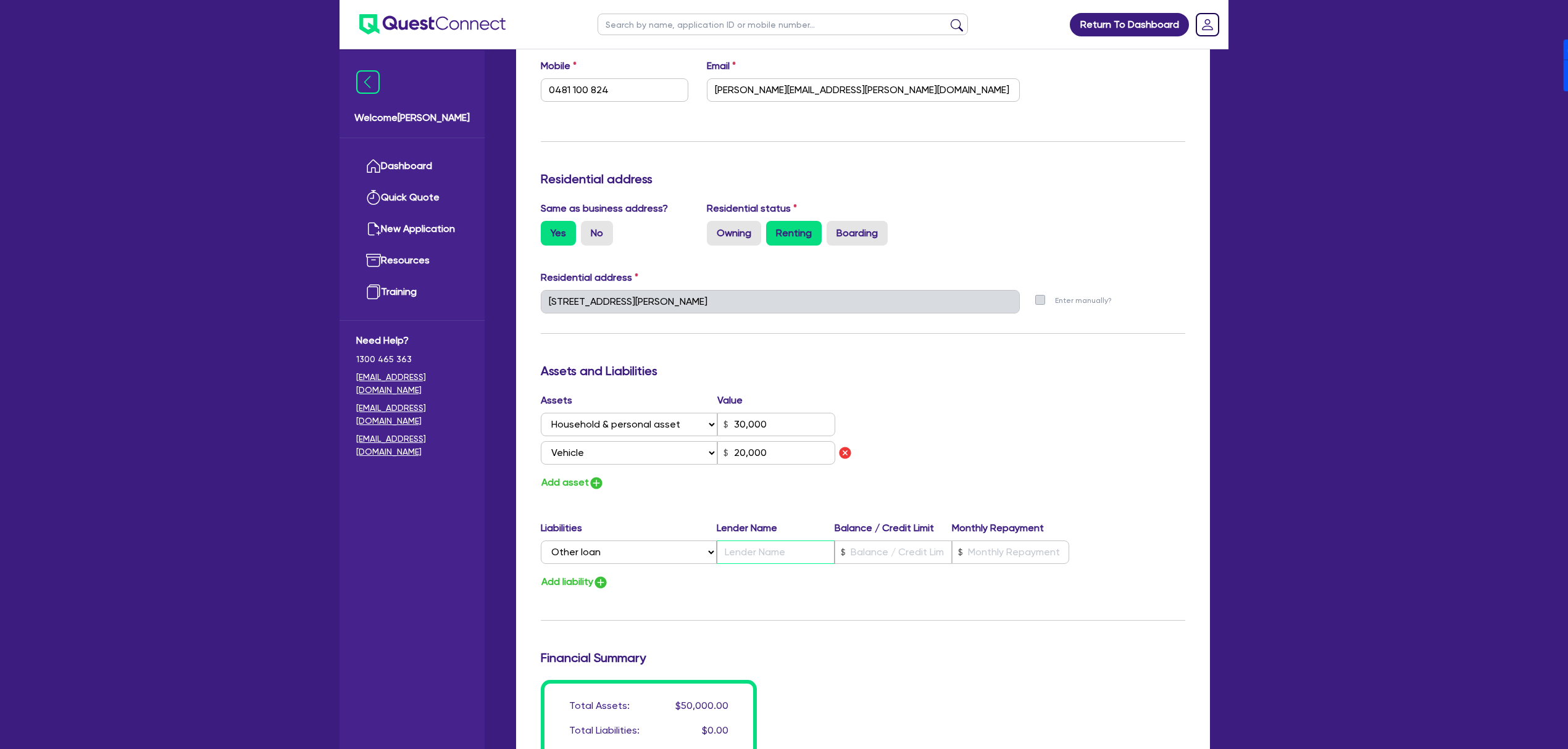
type input "0"
type input "0481 100 824"
type input "30,000"
type input "R"
type input "20,000"
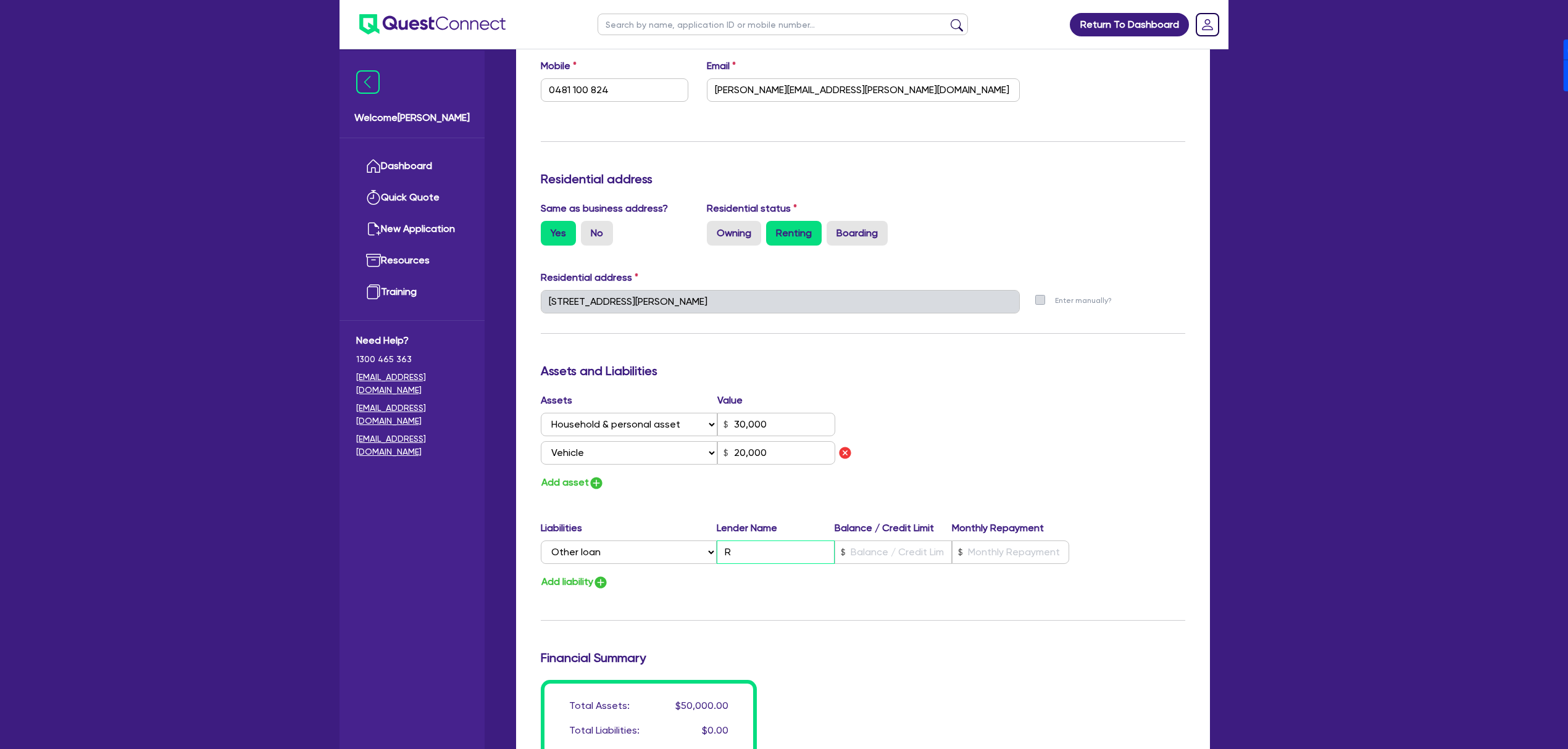
type input "0"
type input "0481 100 824"
type input "30,000"
type input "Re"
type input "20,000"
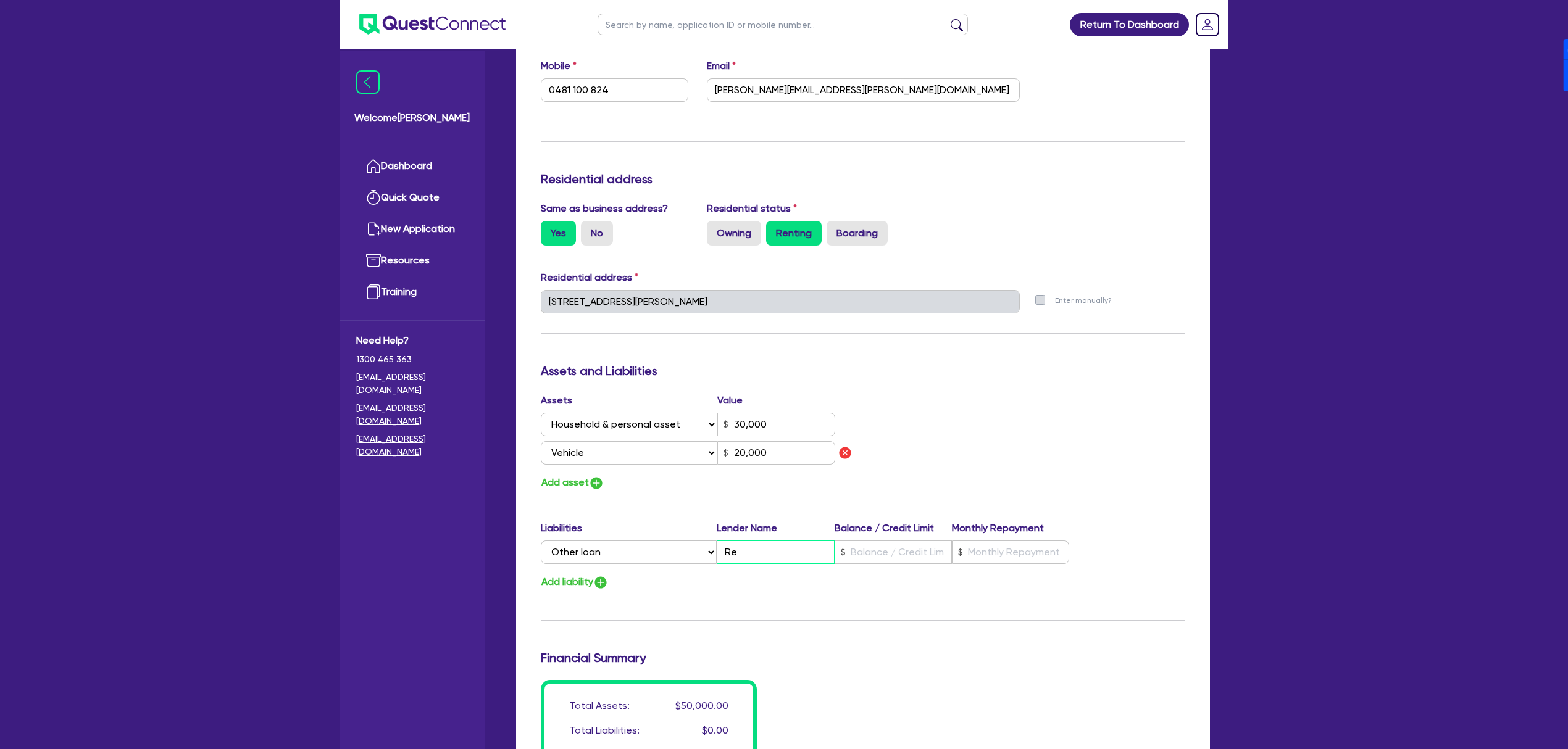
type input "0"
type input "0481 100 824"
type input "30,000"
type input "Ren"
type input "20,000"
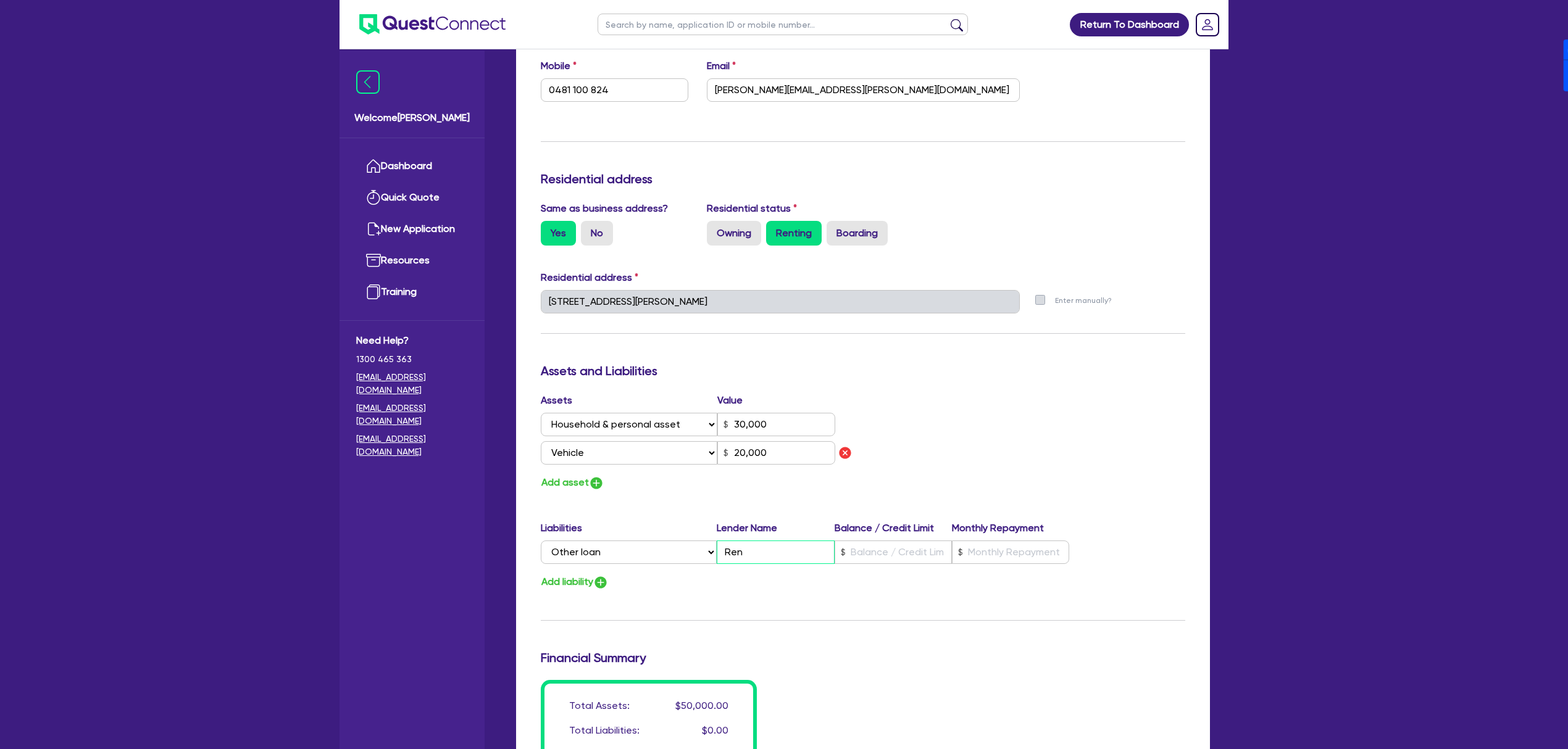
type input "0"
type input "0481 100 824"
type input "30,000"
type input "Rent"
type input "20,000"
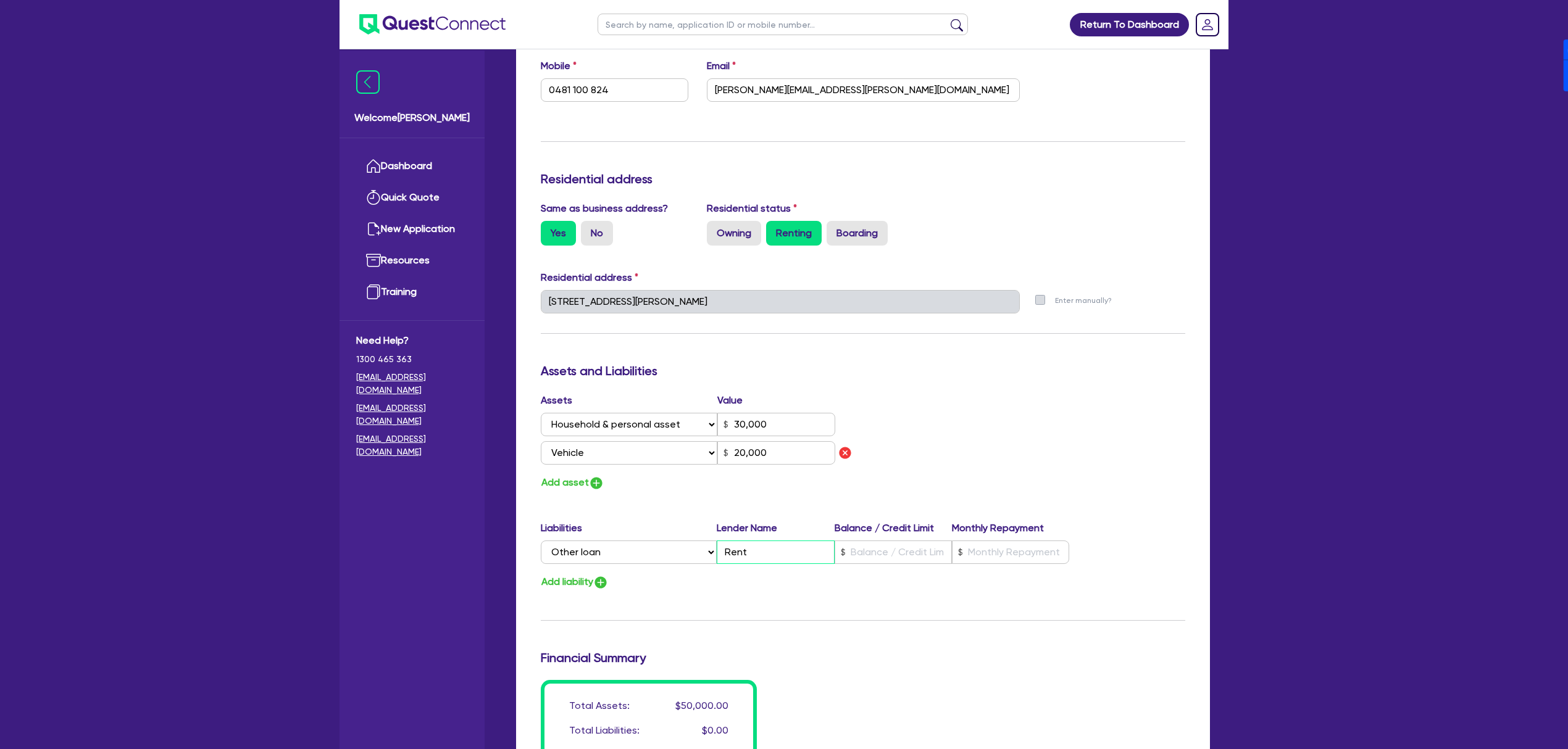
type input "Rent"
type input "0"
type input "0481 100 824"
type input "30,000"
type input "0"
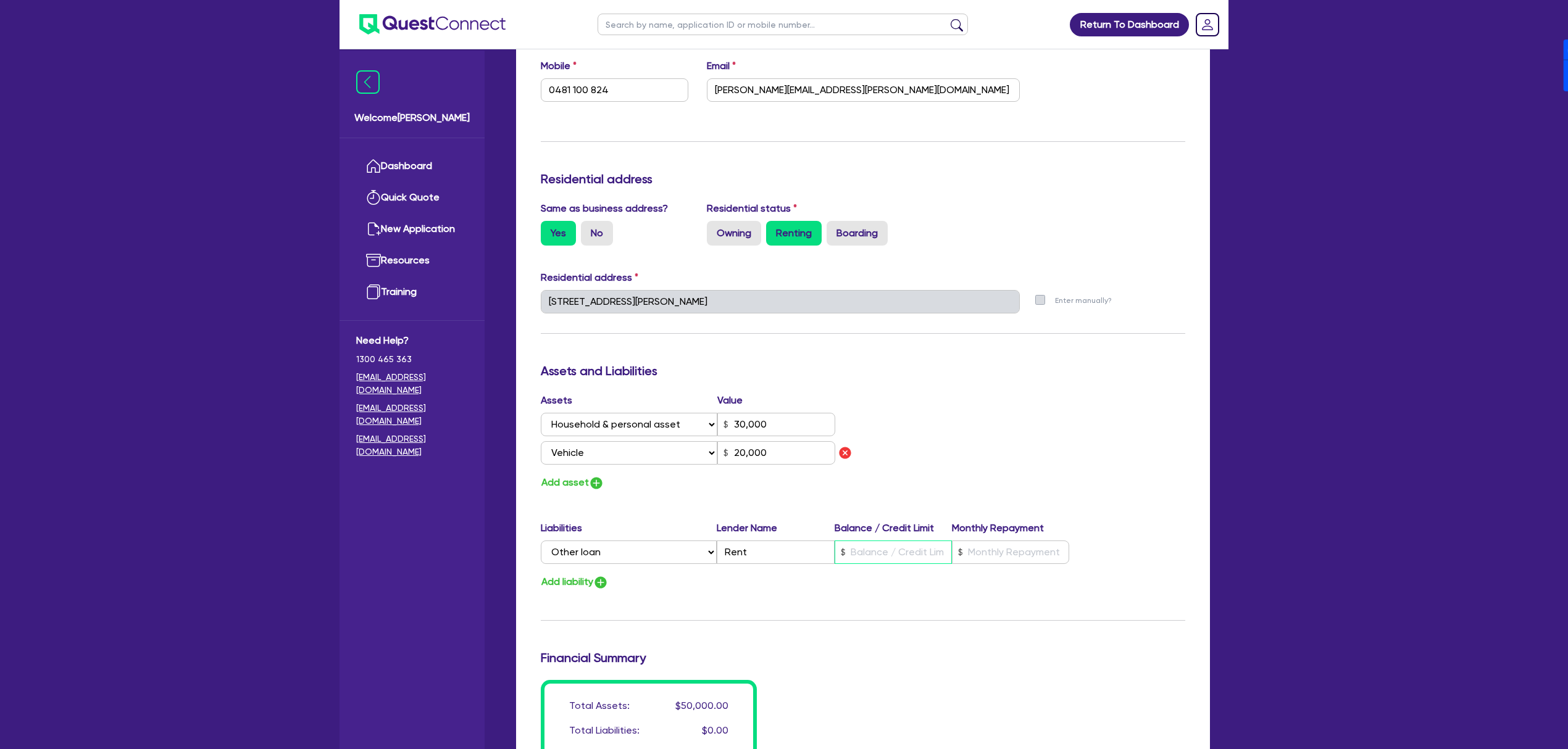
type input "20,000"
type input "0."
type input "0"
type input "0481 100 824"
type input "30,000"
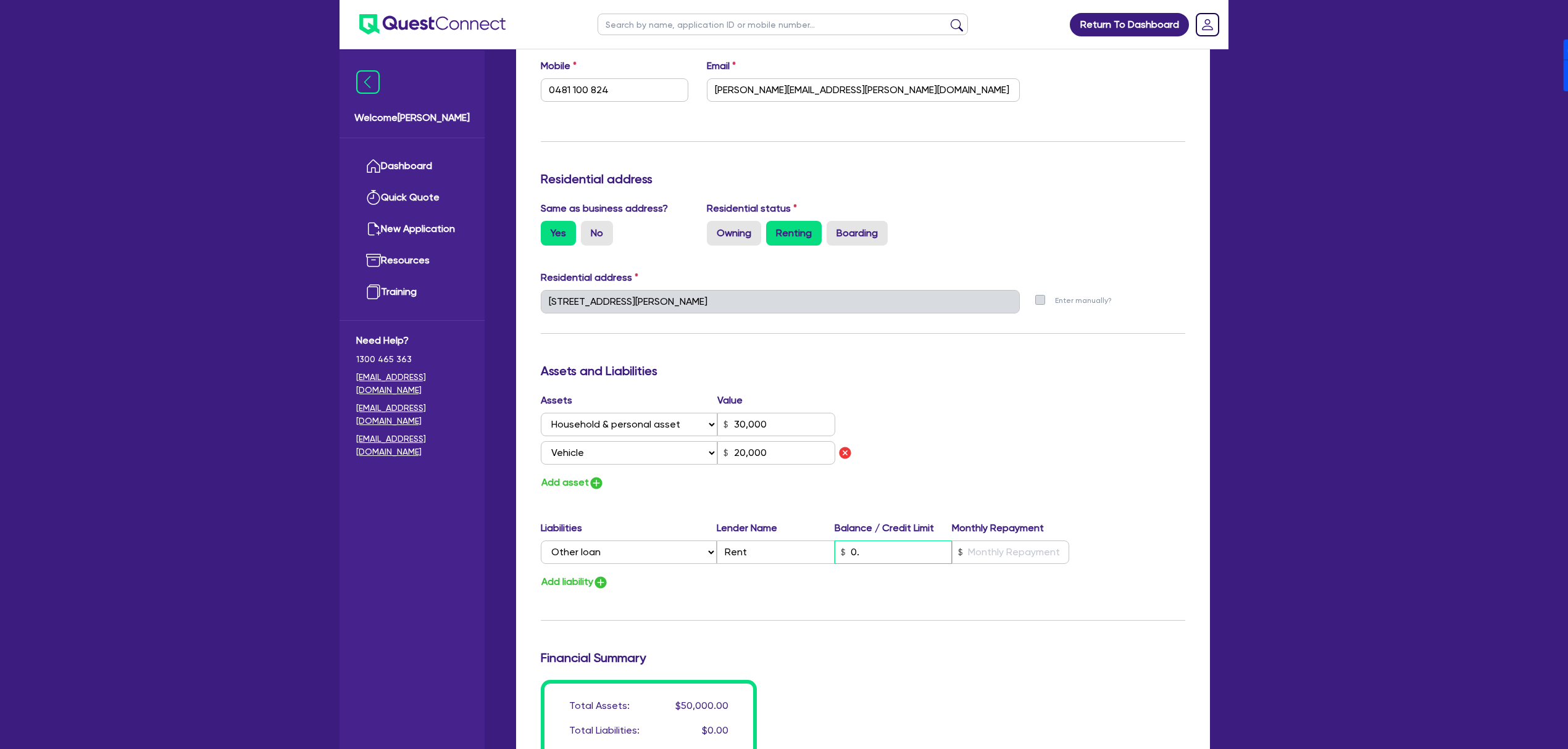
type input "20,000"
type input "0"
type input "0481 100 824"
type input "30,000"
type input "0.0"
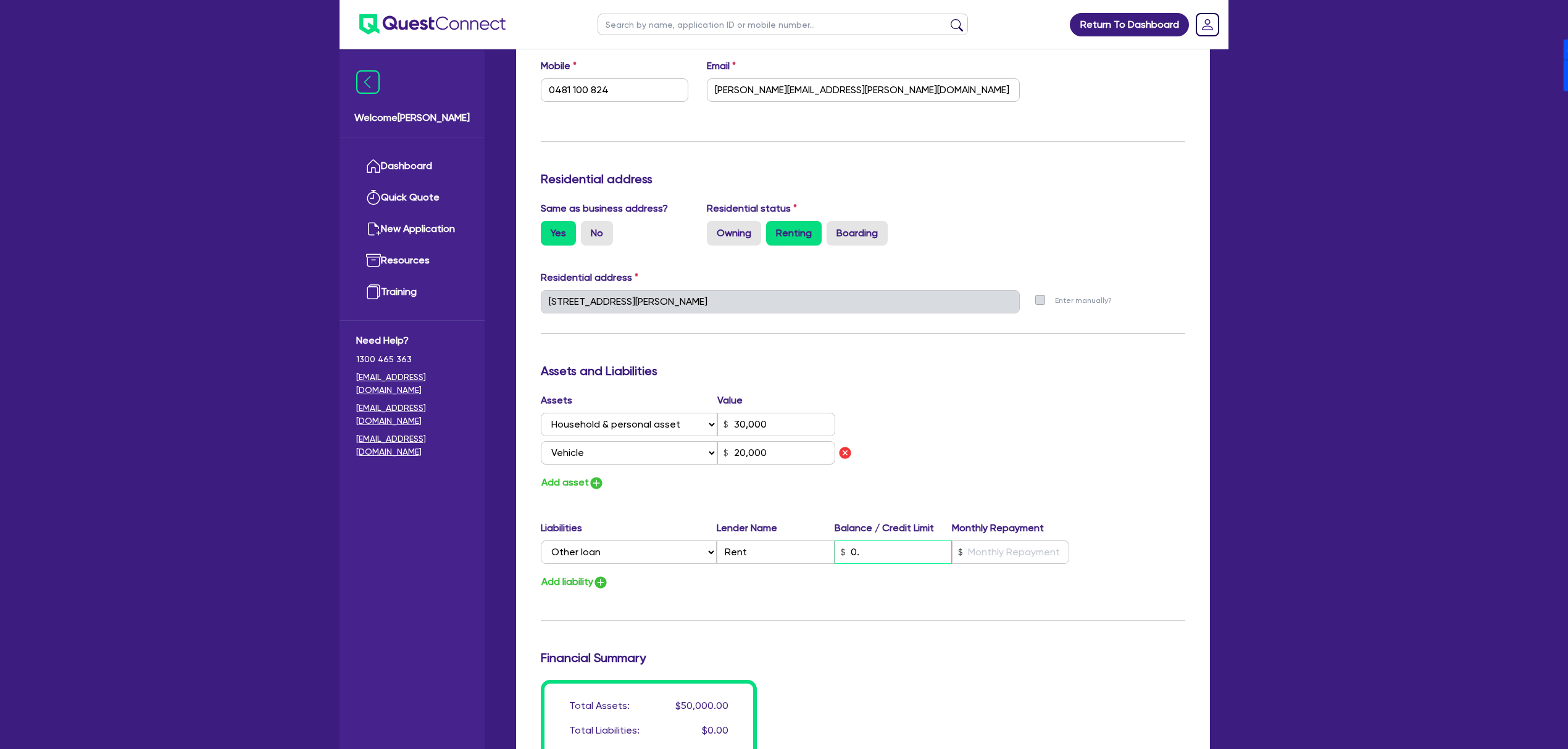
type input "20,000"
type input "0.0"
click at [882, 550] on input "0.0" at bounding box center [893, 553] width 118 height 24
type input "0"
type input "0481 100 824"
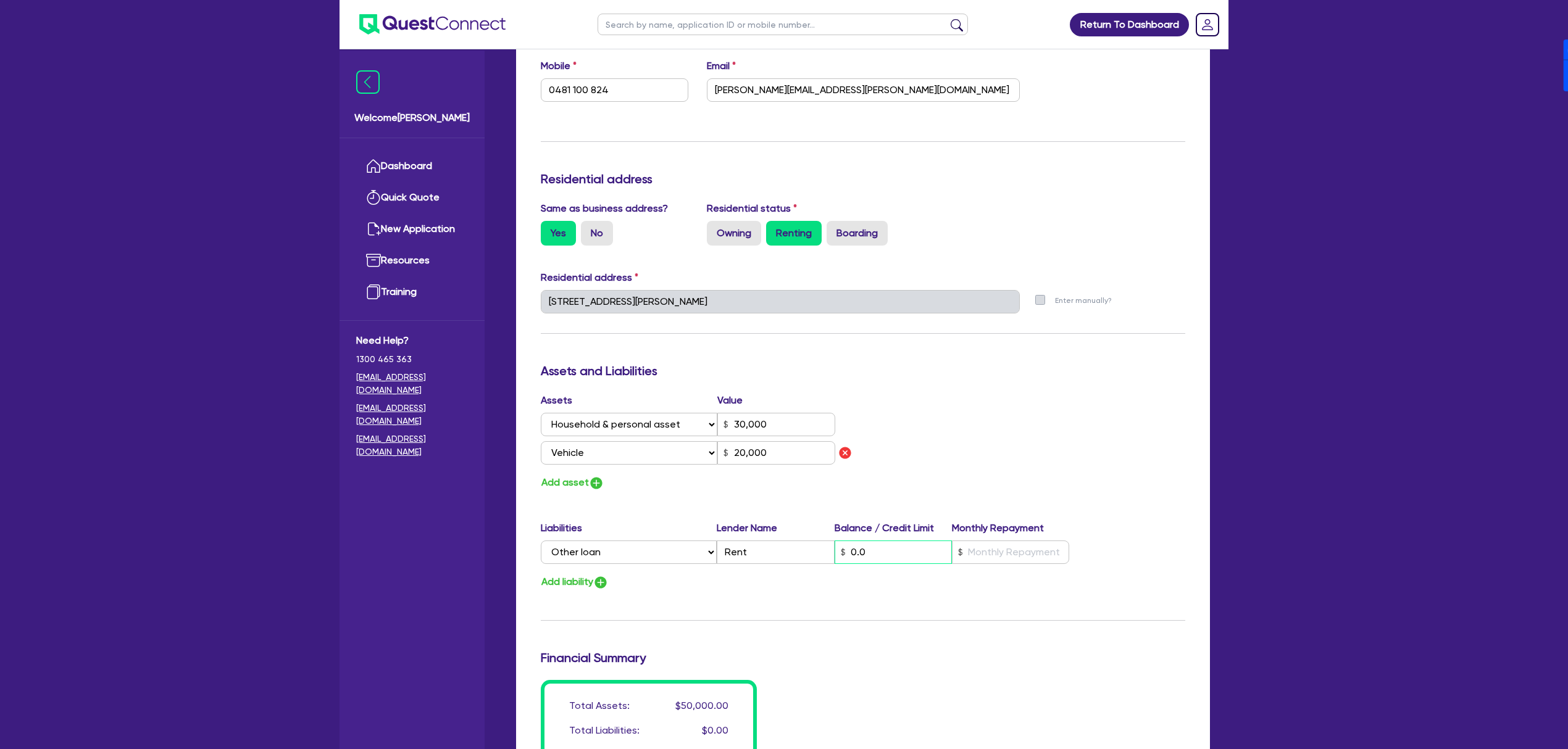
type input "30,000"
type input "0.01"
type input "20,000"
type input "0.01"
type input "0"
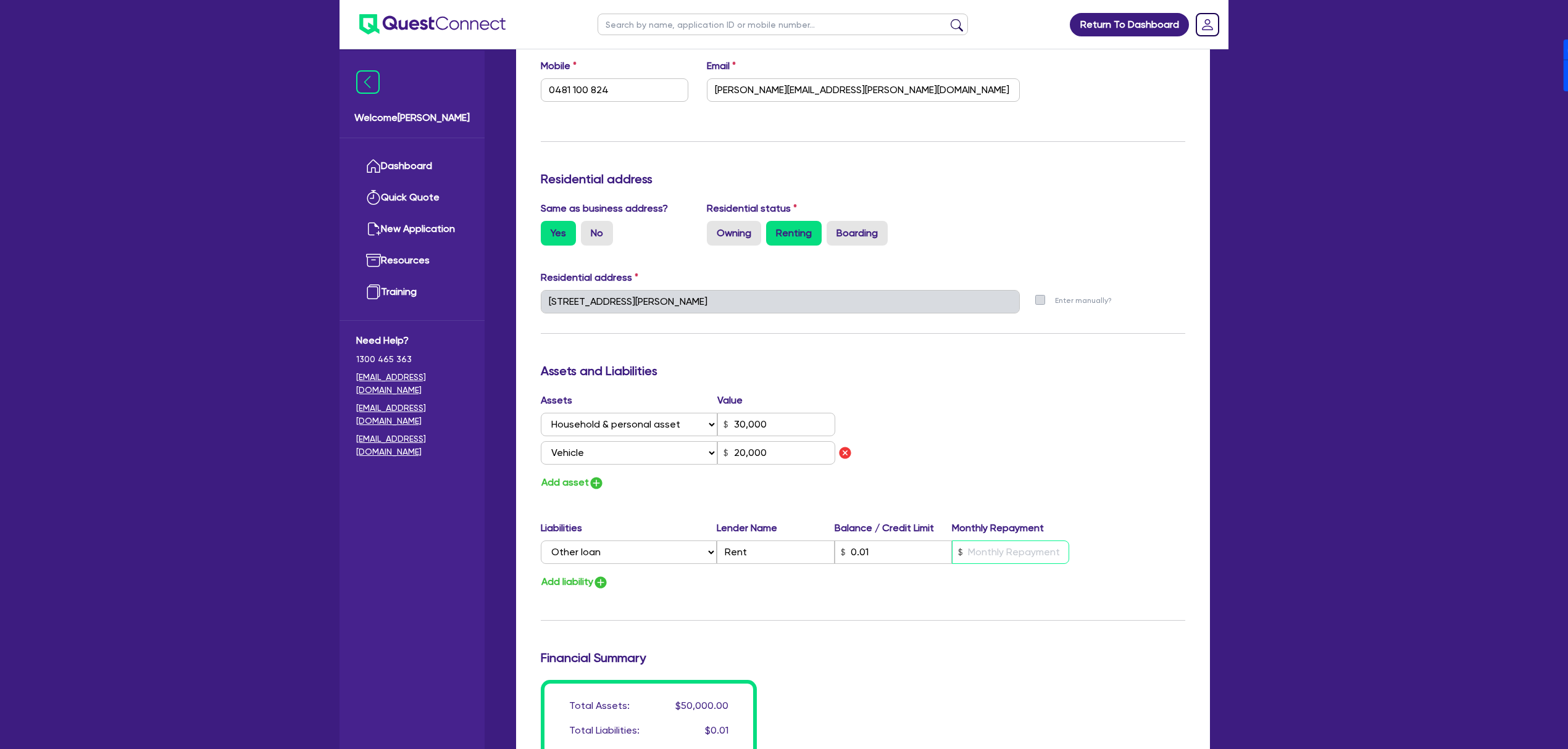
type input "0481 100 824"
type input "30,000"
type input "8"
type input "20,000"
type input "0"
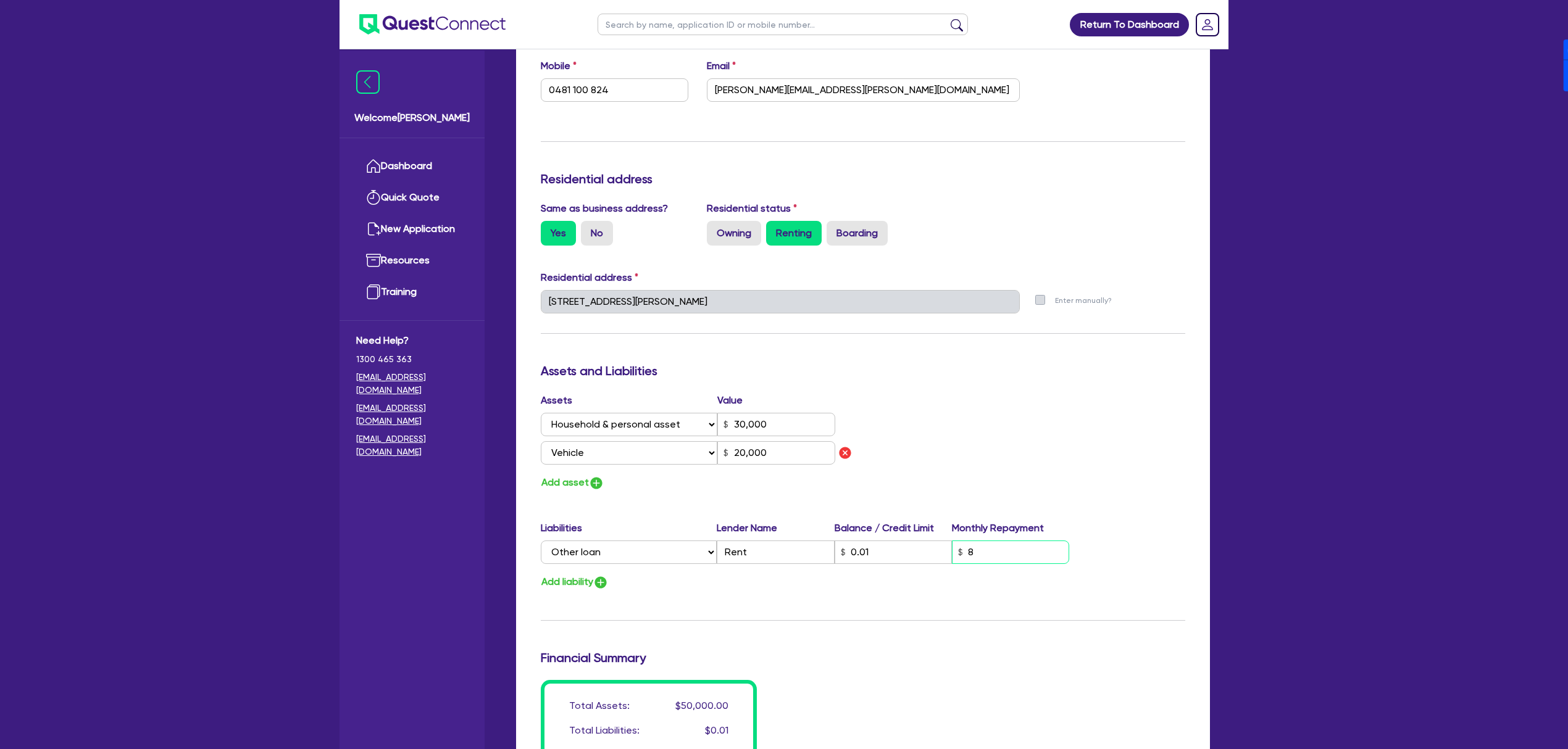
type input "0481 100 824"
type input "30,000"
type input "84"
type input "20,000"
type input "0"
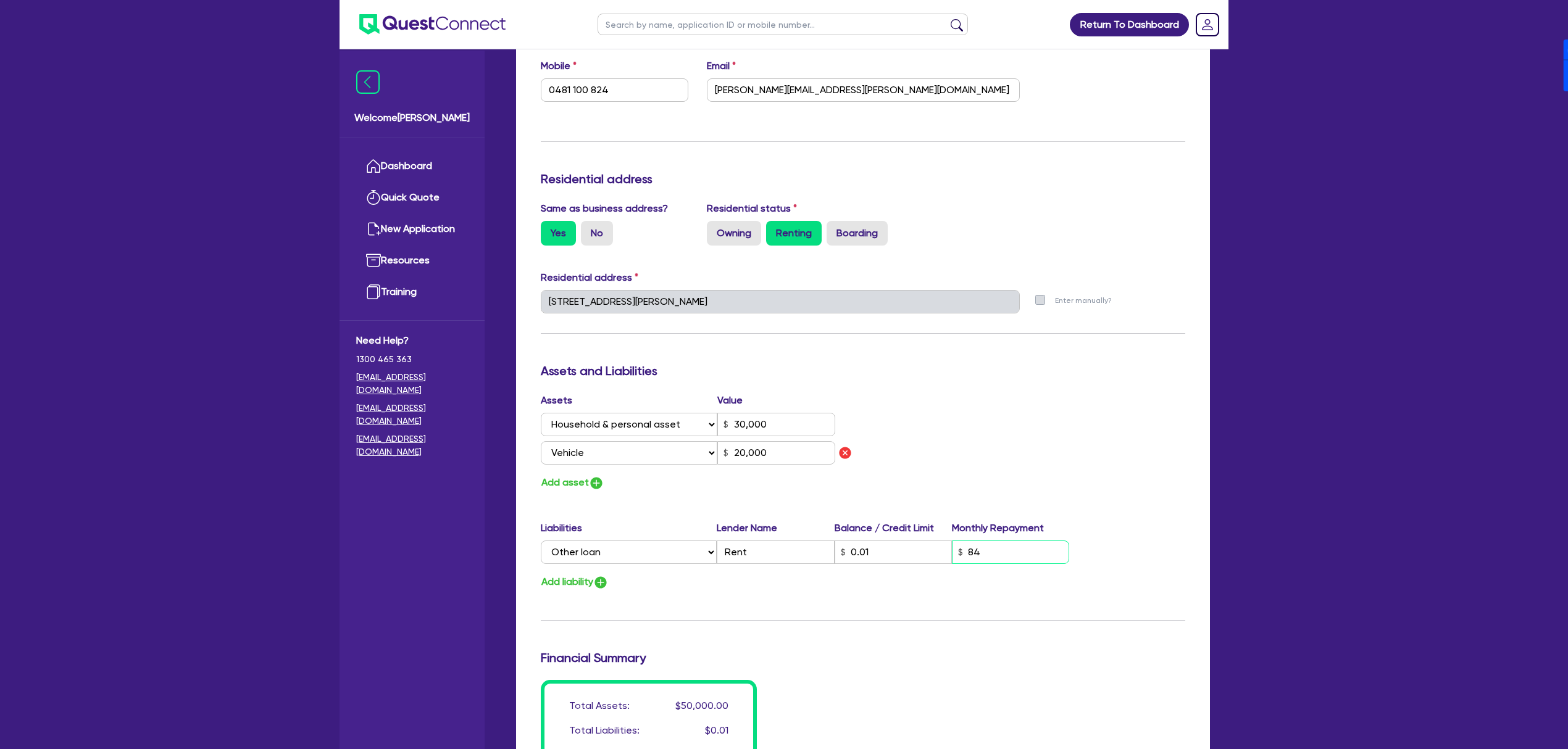
type input "0481 100 824"
type input "30,000"
type input "840"
type input "20,000"
click at [1099, 404] on div "Assets Value Select Asset Cash Property Investment property Vehicle Truck Trail…" at bounding box center [863, 442] width 663 height 98
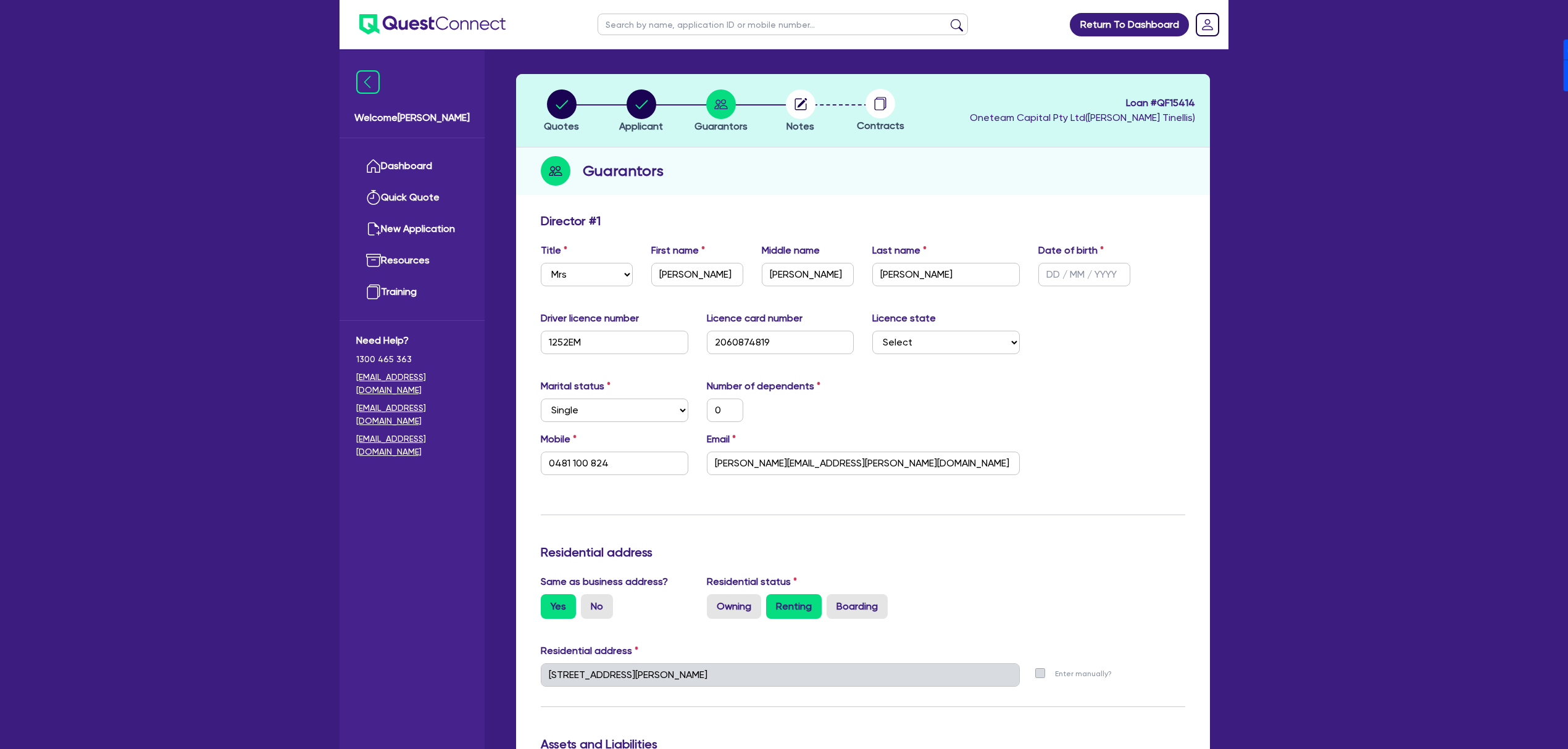
scroll to position [0, 0]
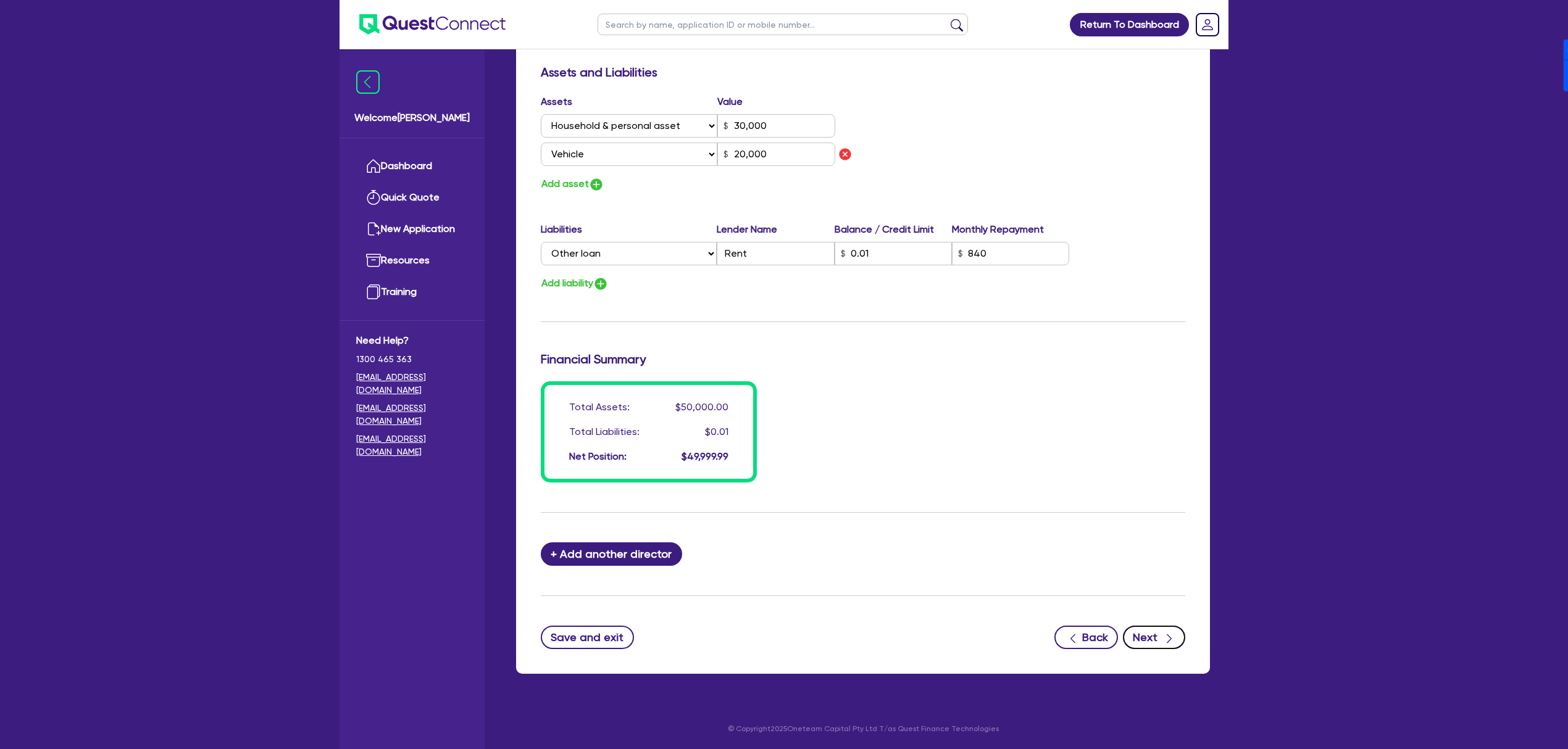
click at [1169, 632] on icon "button" at bounding box center [1170, 639] width 13 height 13
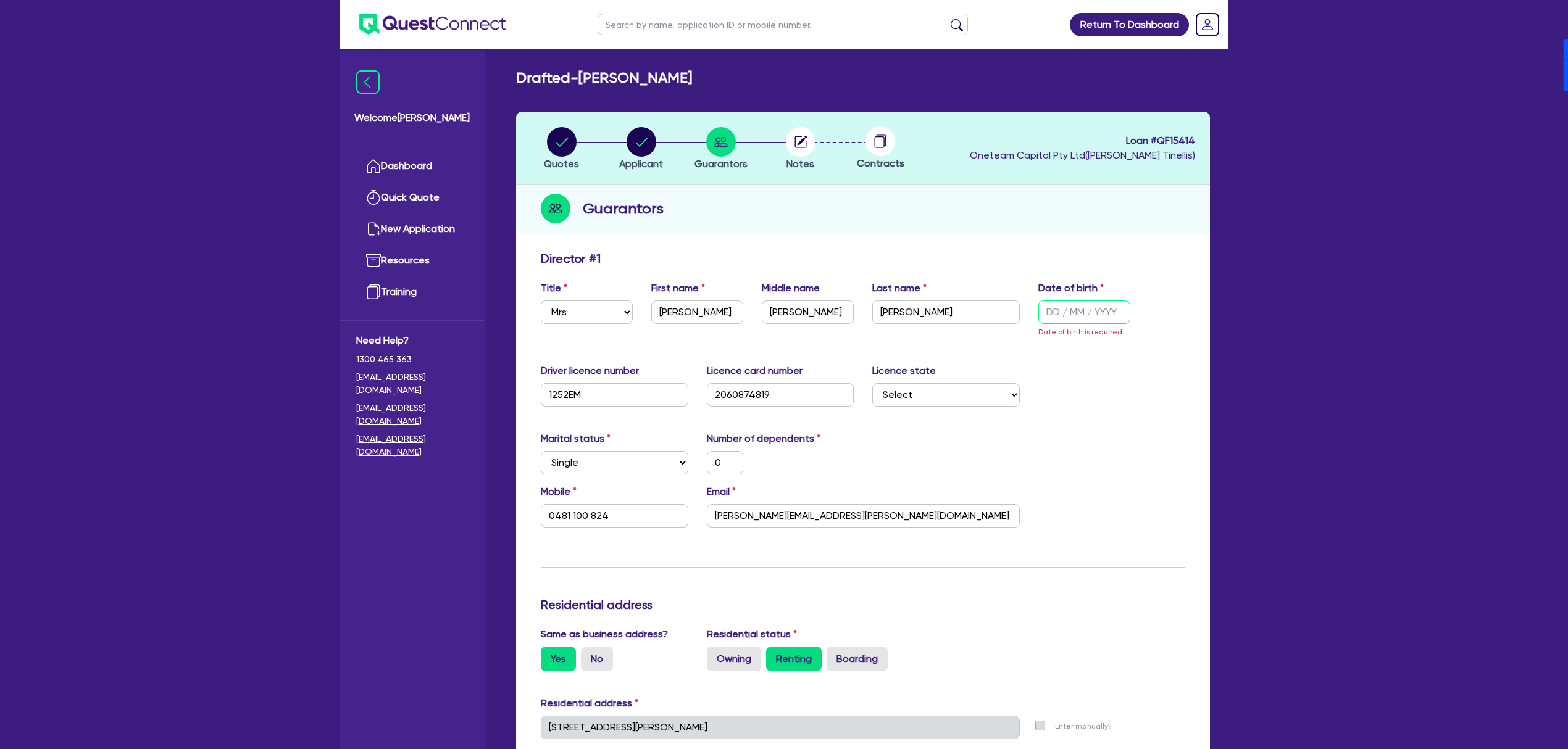
click at [1053, 311] on input "text" at bounding box center [1084, 312] width 92 height 24
drag, startPoint x: 1058, startPoint y: 314, endPoint x: 1074, endPoint y: 311, distance: 16.3
click at [1058, 314] on input "text" at bounding box center [1084, 312] width 92 height 24
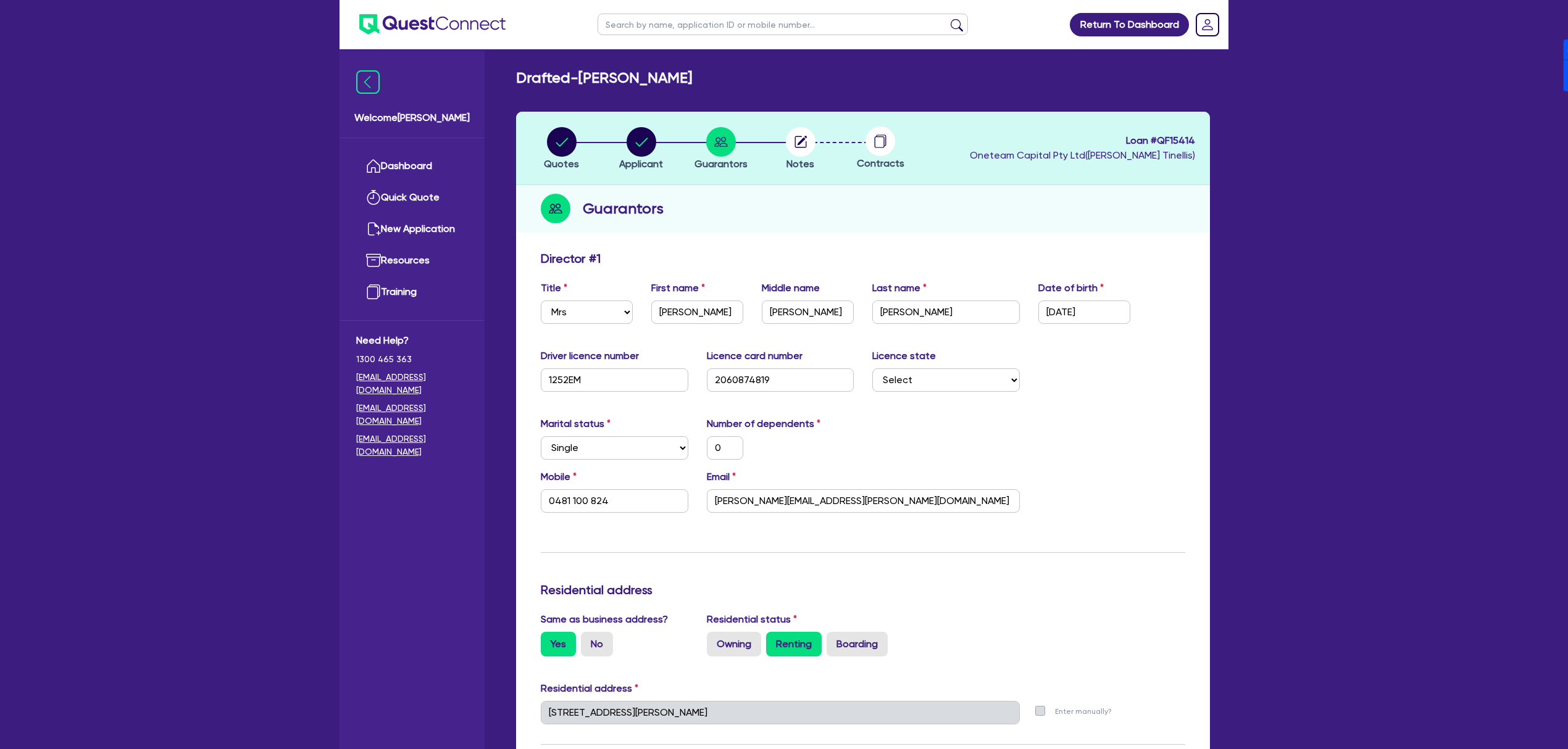
click at [1149, 400] on div "Driver licence number 1252EM Licence card number 2060874819 Licence state Selec…" at bounding box center [863, 374] width 663 height 53
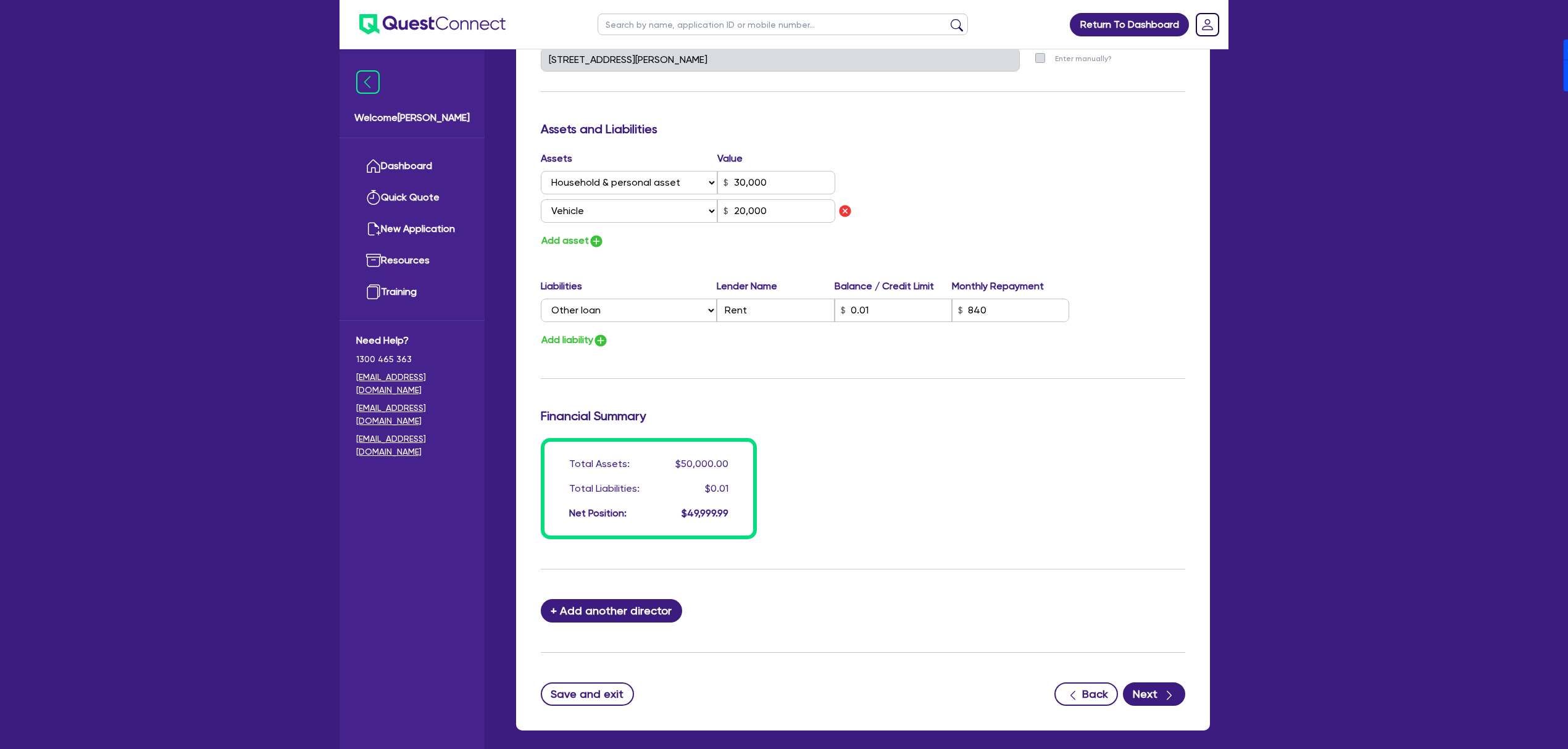
scroll to position [658, 0]
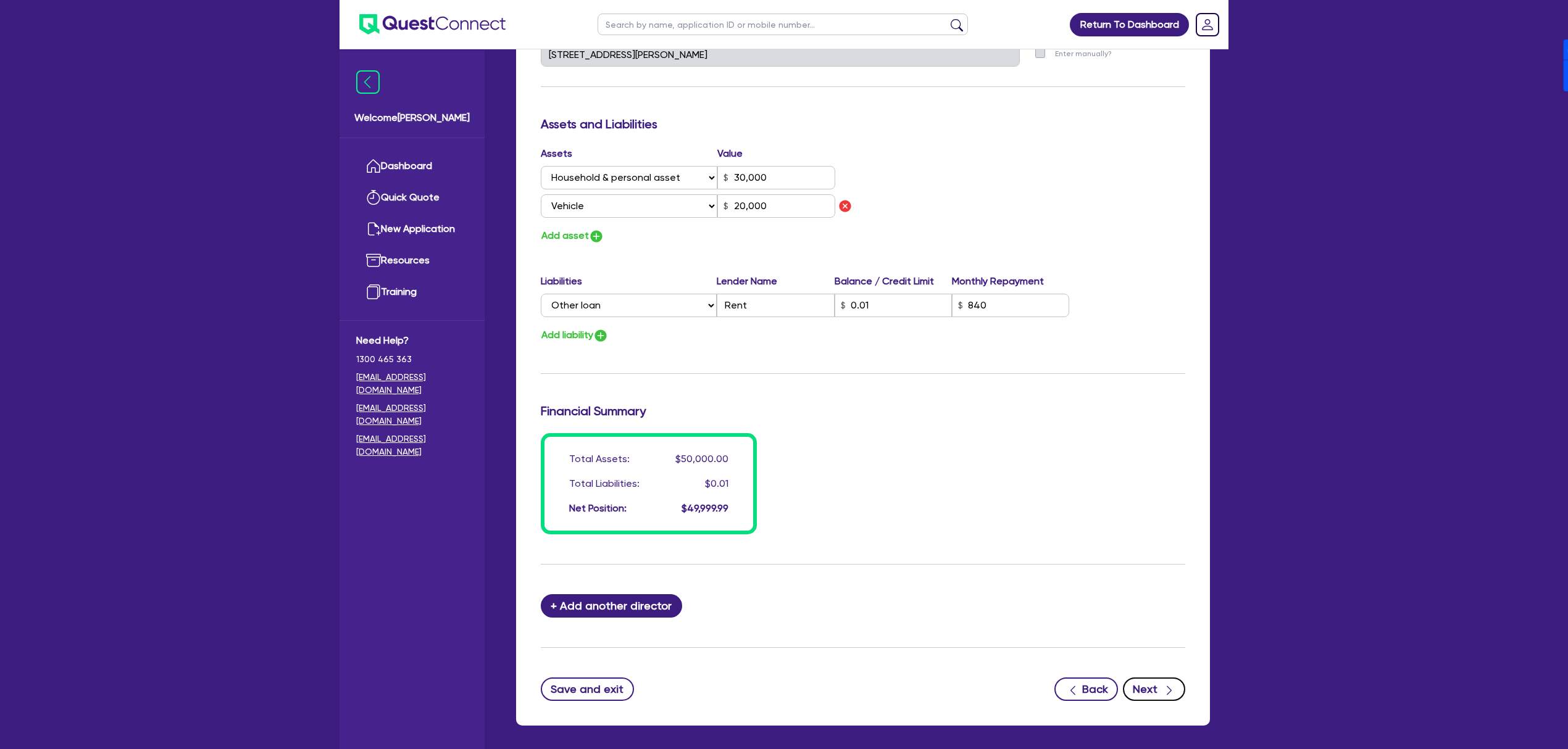
click at [1160, 685] on button "Next" at bounding box center [1154, 689] width 62 height 24
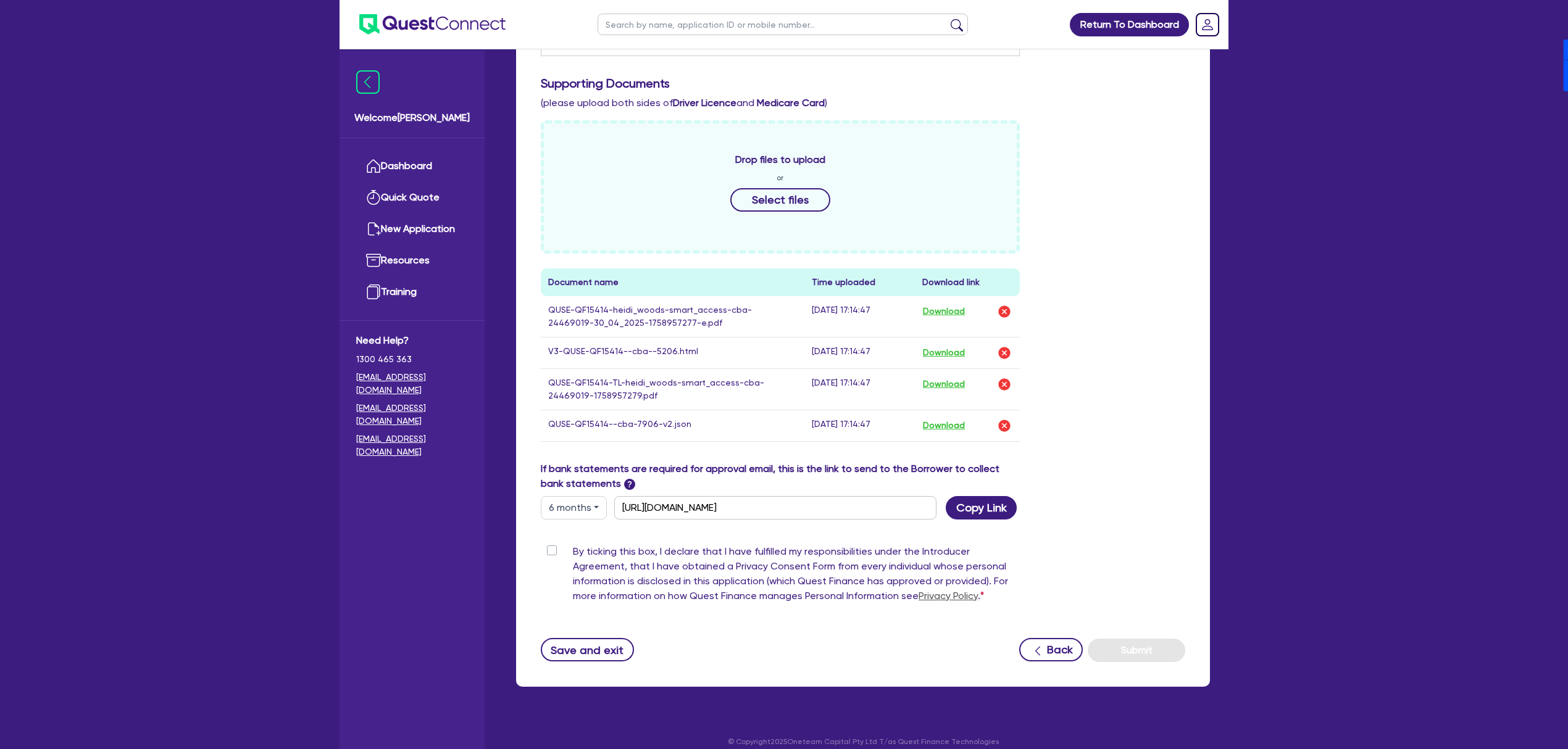
scroll to position [388, 0]
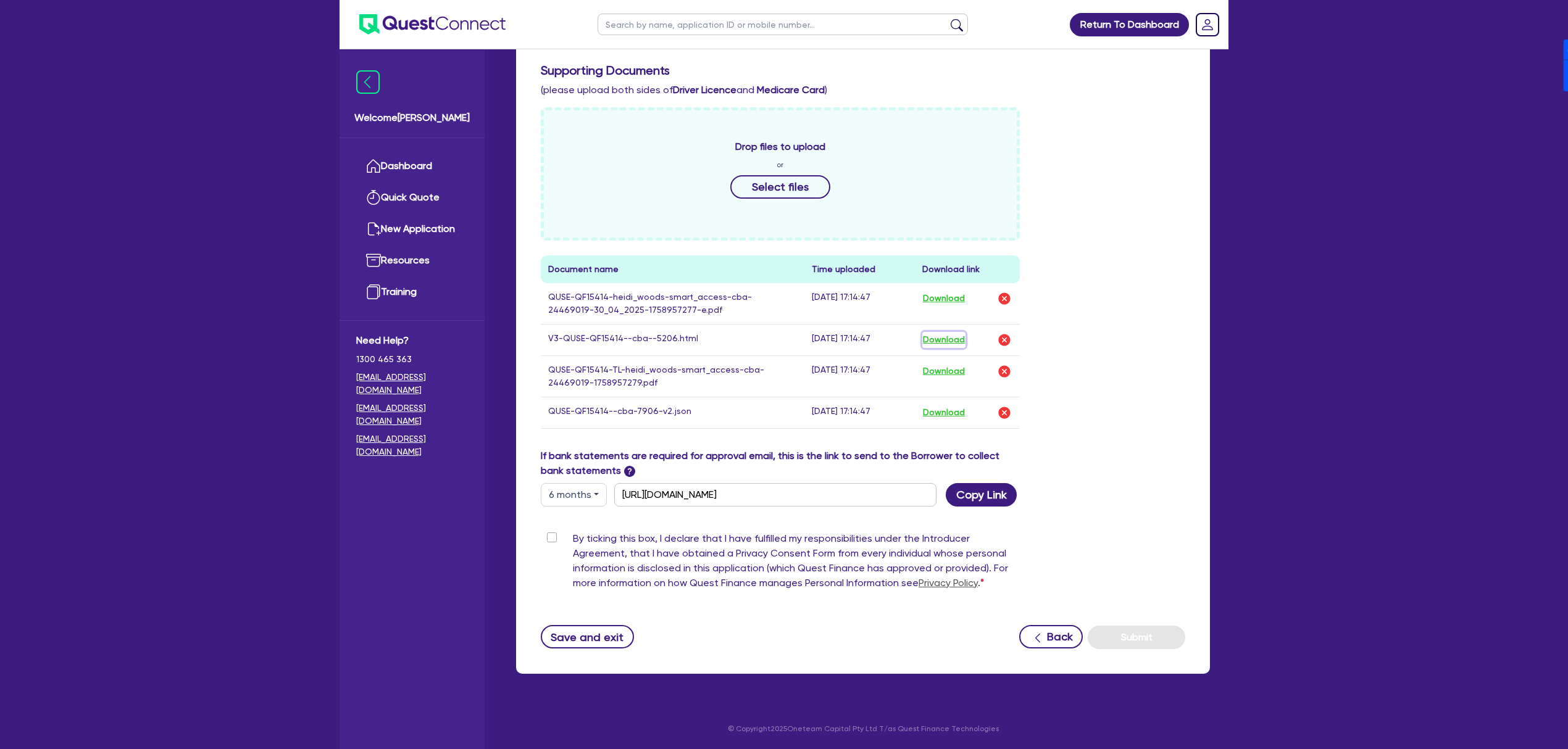
click at [947, 337] on button "Download" at bounding box center [943, 340] width 43 height 16
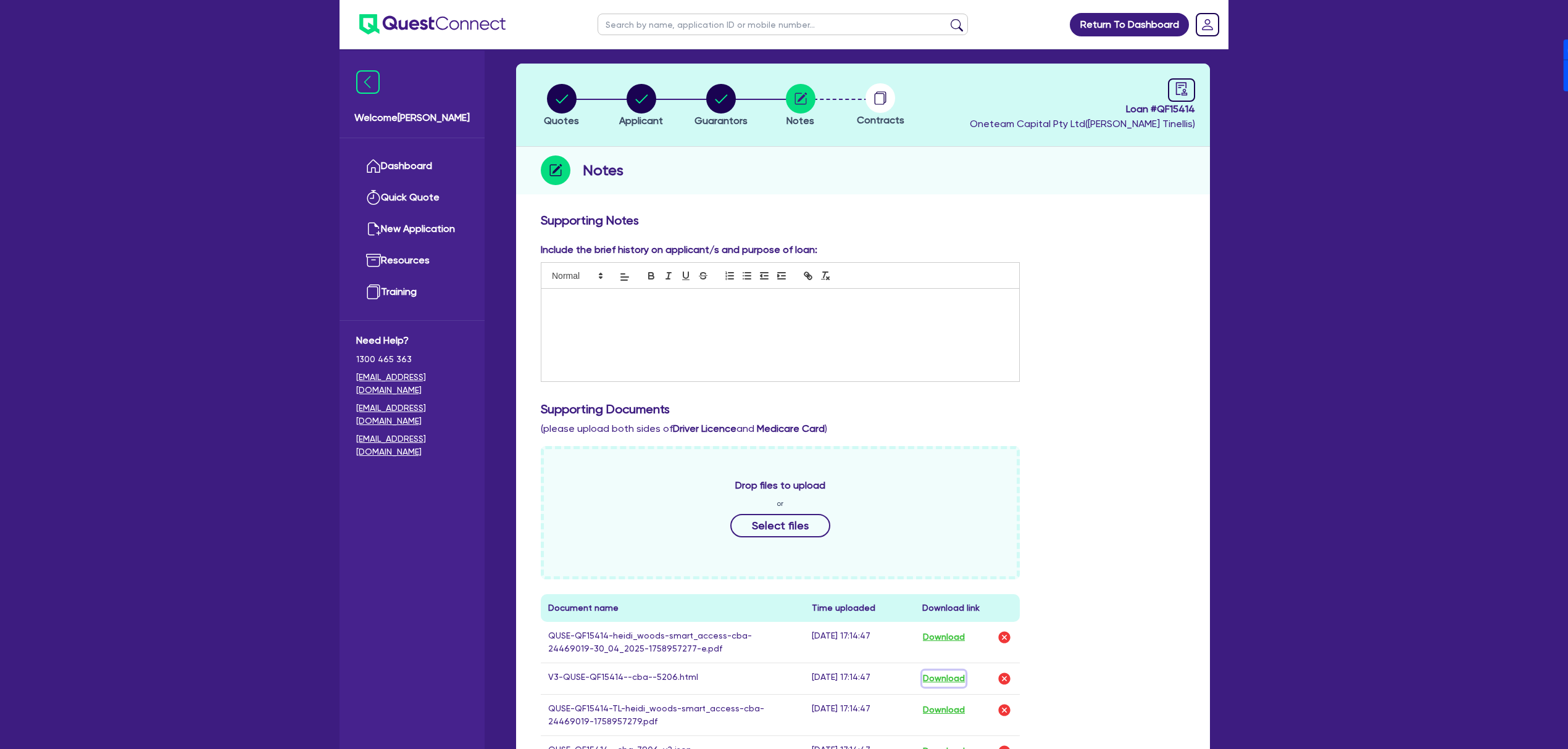
scroll to position [0, 0]
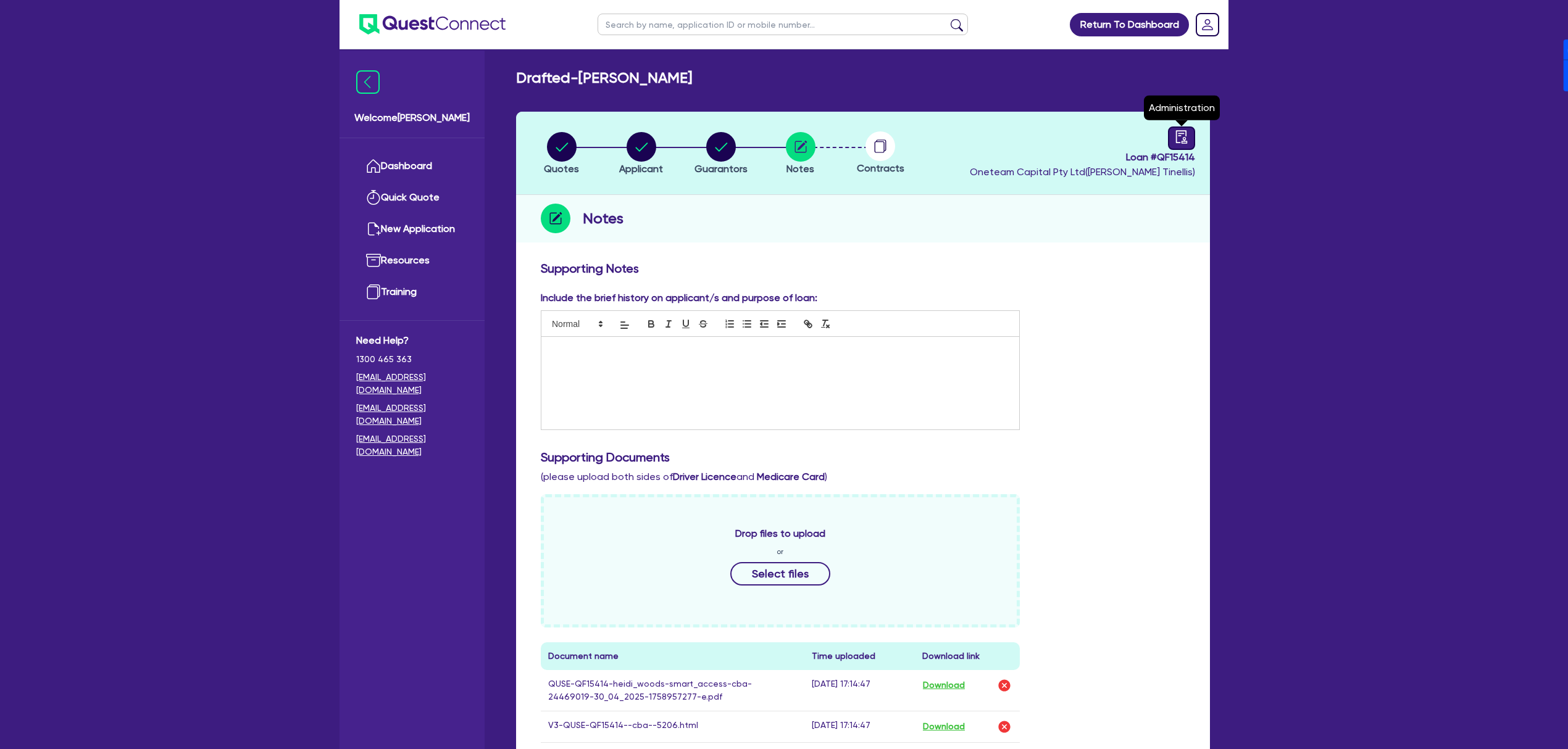
click at [1191, 138] on div at bounding box center [1182, 138] width 27 height 24
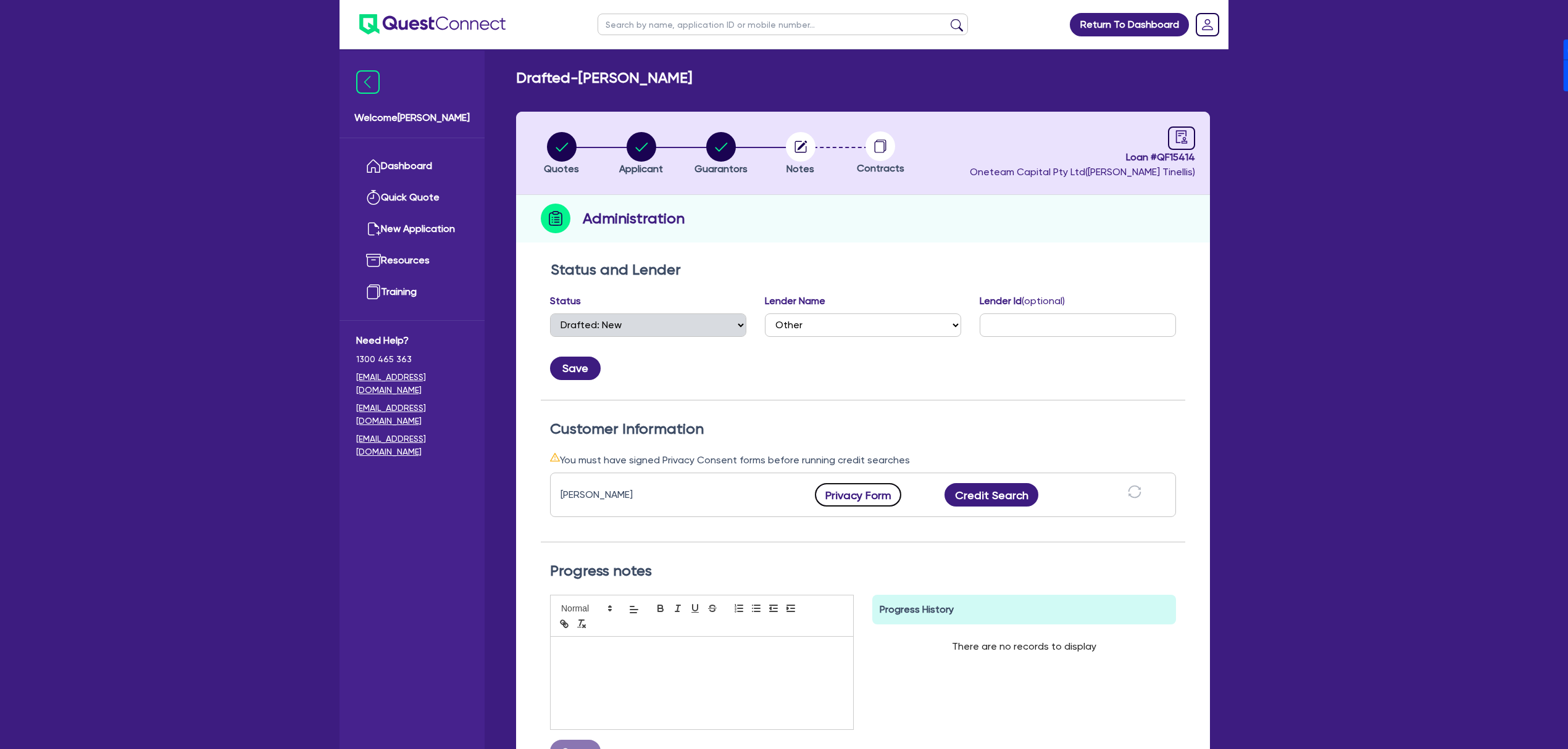
click at [869, 506] on button "Privacy Form" at bounding box center [858, 495] width 87 height 24
click at [645, 151] on circle "button" at bounding box center [641, 147] width 30 height 30
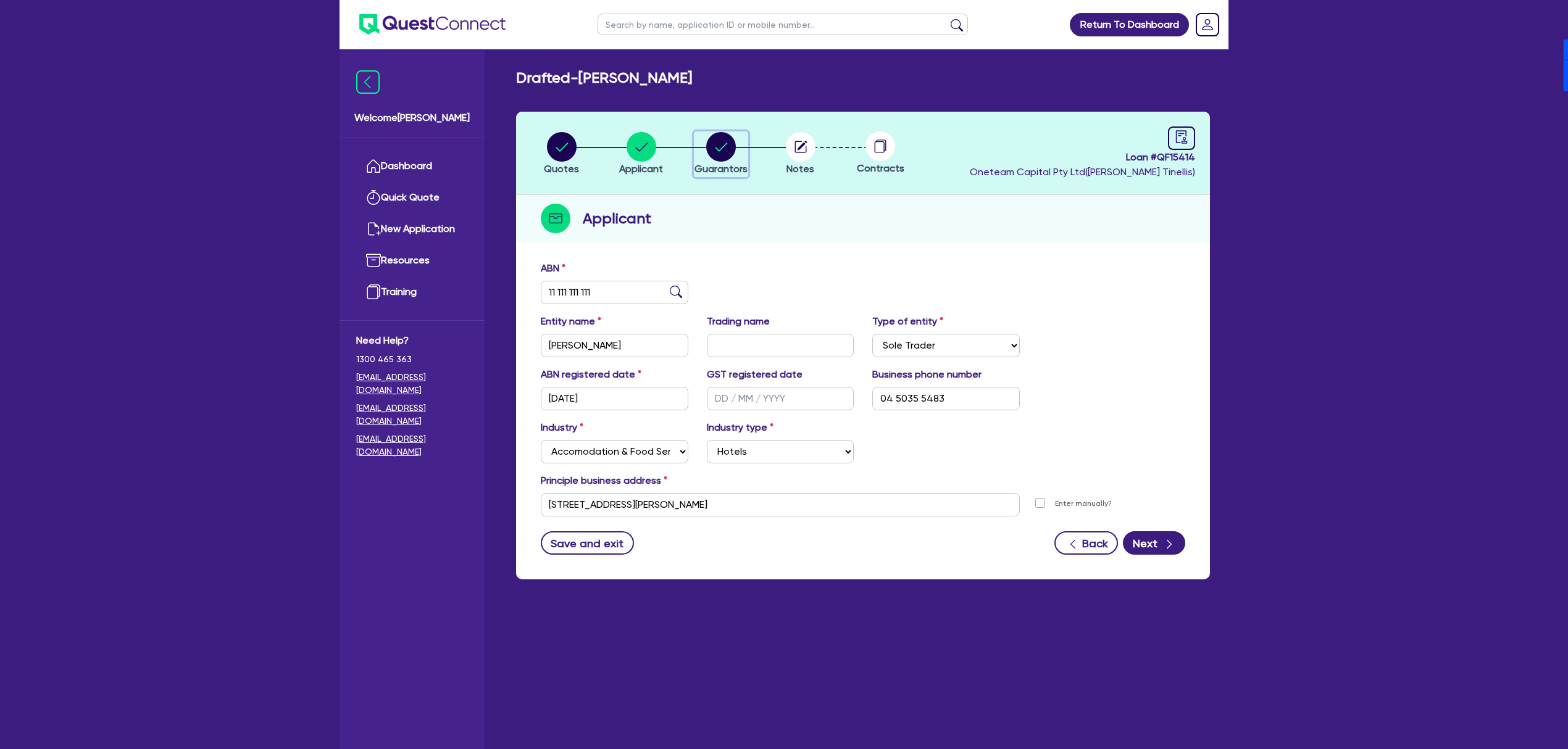
click at [719, 157] on circle "button" at bounding box center [721, 147] width 30 height 30
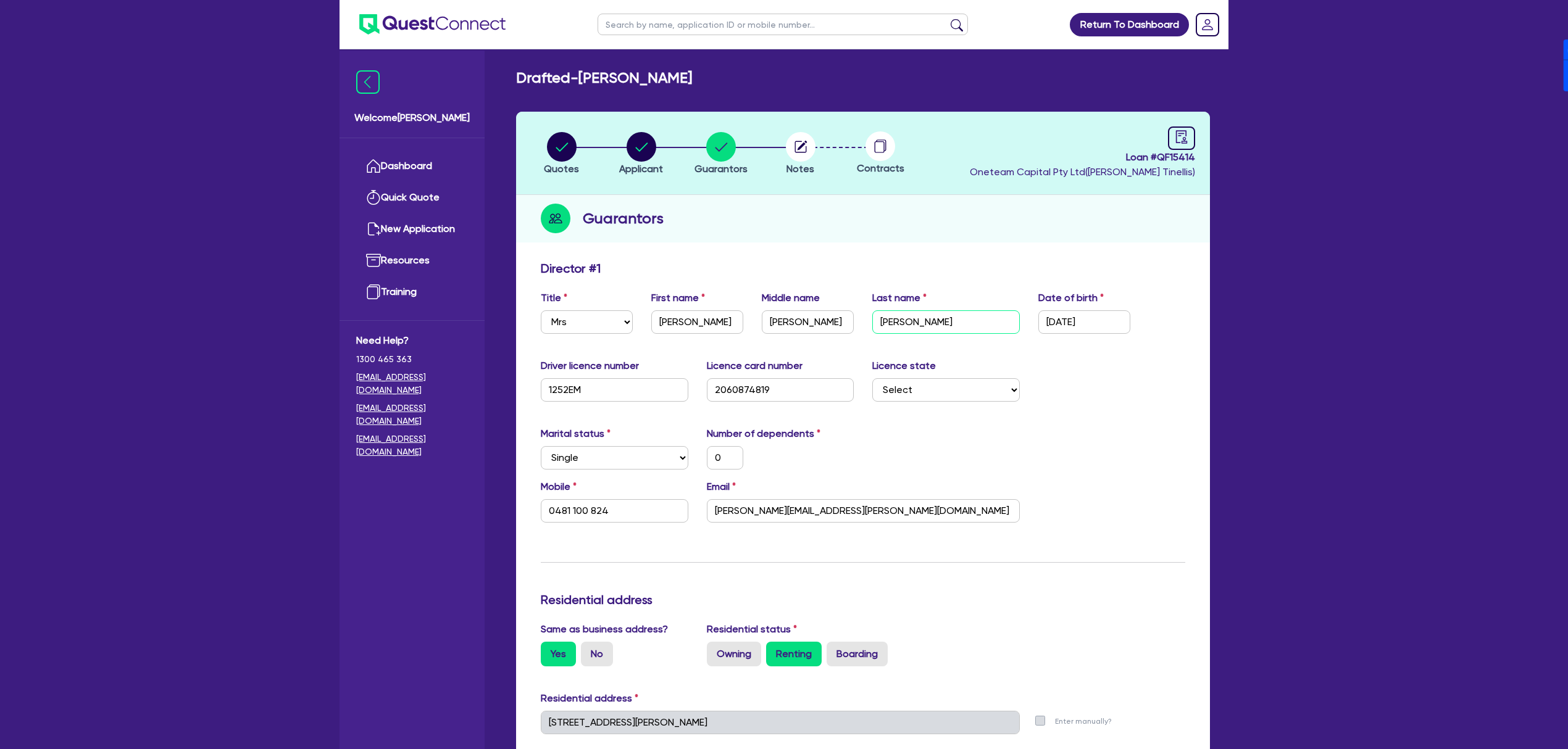
drag, startPoint x: 952, startPoint y: 316, endPoint x: 834, endPoint y: 315, distance: 118.0
click at [834, 315] on div "Title Select Mr Mrs Ms Miss Dr First name Heidi Middle name Louise Last name Wo…" at bounding box center [863, 317] width 663 height 53
click at [644, 141] on circle "button" at bounding box center [641, 147] width 30 height 30
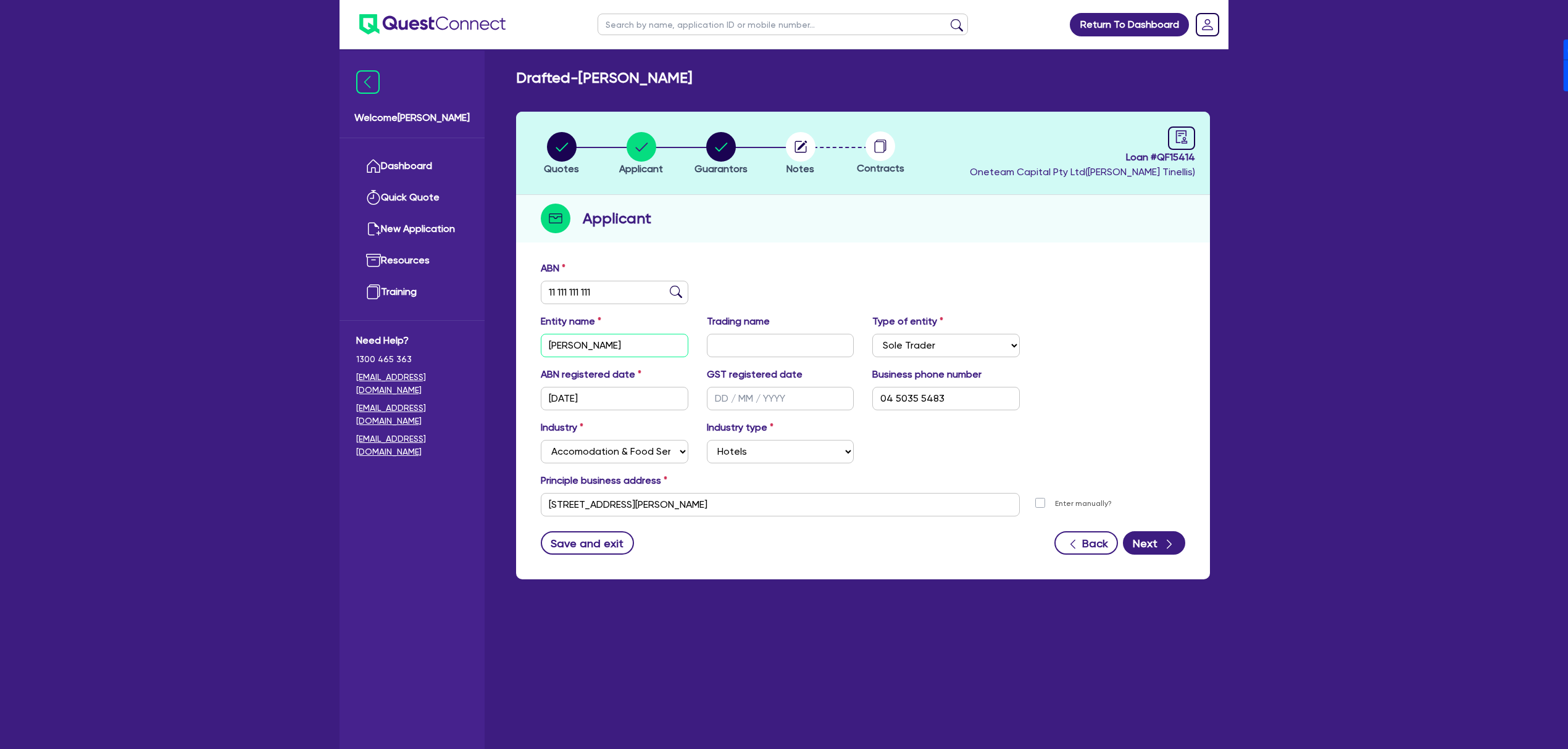
click at [607, 346] on input "Heidi" at bounding box center [614, 345] width 147 height 24
paste input "Woods"
click at [788, 307] on div "ABN 11 111 111 111" at bounding box center [863, 287] width 663 height 53
click at [717, 143] on circle "button" at bounding box center [721, 147] width 30 height 30
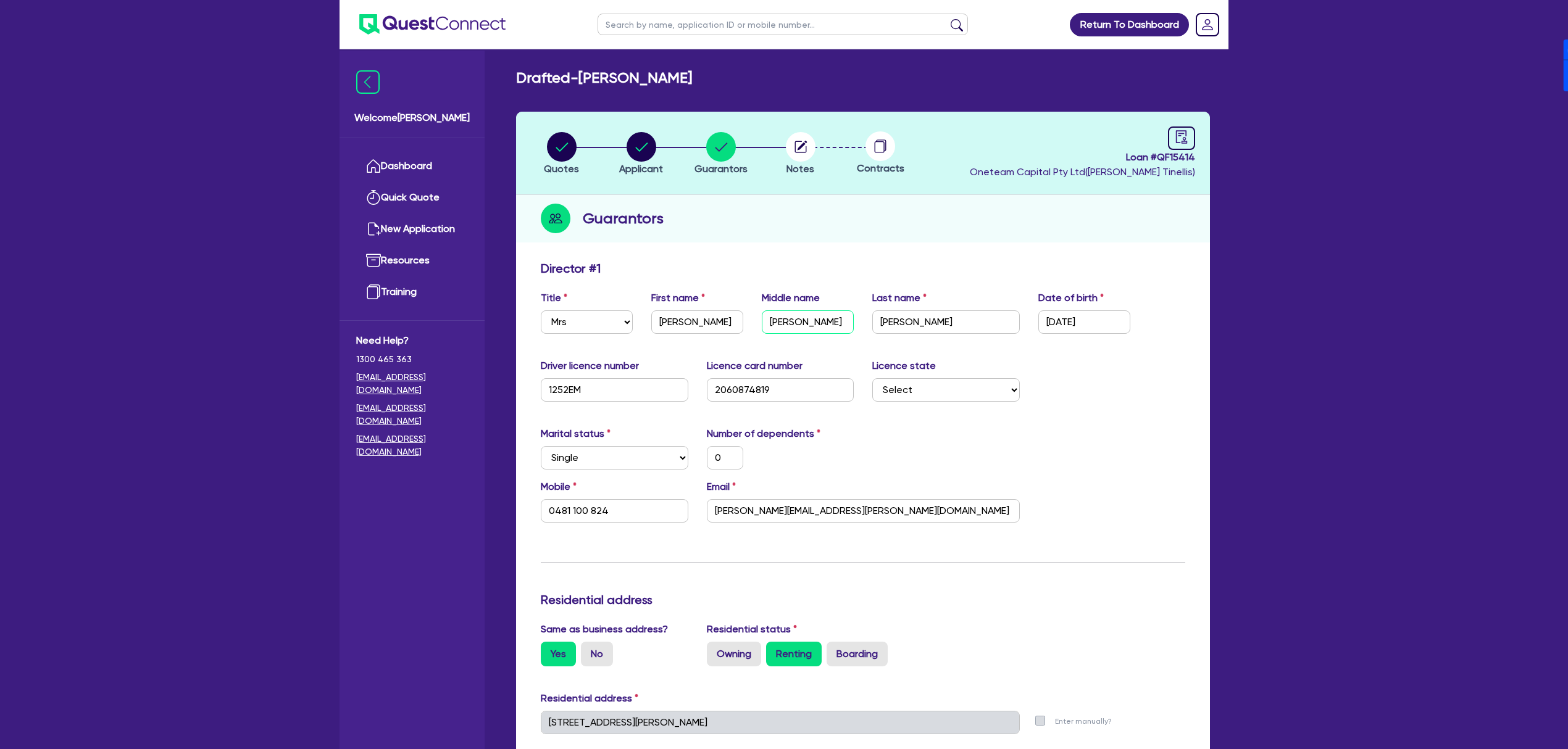
drag, startPoint x: 816, startPoint y: 319, endPoint x: 752, endPoint y: 317, distance: 64.0
click at [752, 317] on div "Middle name Louise" at bounding box center [808, 312] width 110 height 43
click at [644, 157] on circle "button" at bounding box center [641, 147] width 30 height 30
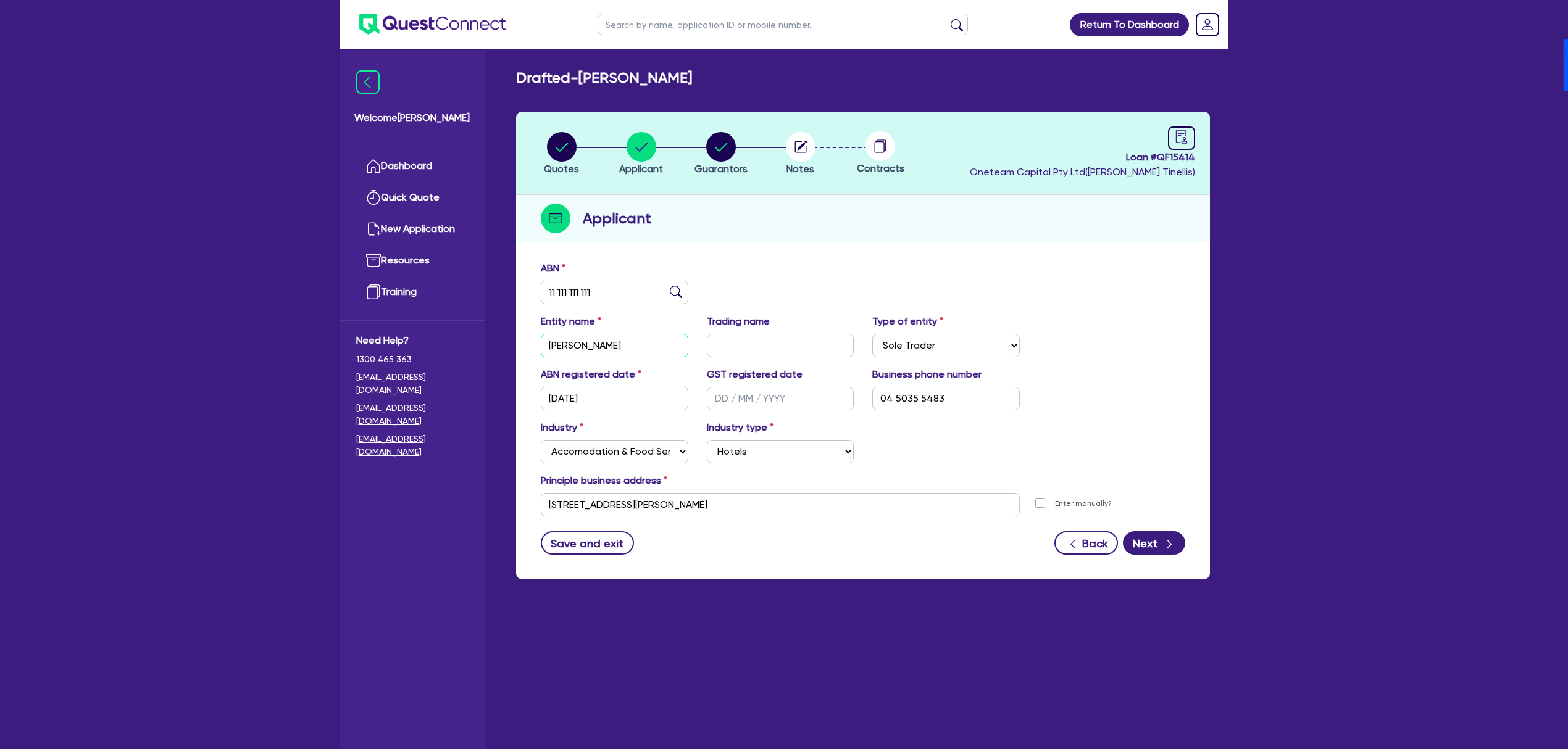
click at [573, 342] on input "Heidi Woods" at bounding box center [614, 345] width 147 height 24
paste input "Louise"
click at [936, 289] on div "ABN 11 111 111 111" at bounding box center [863, 287] width 663 height 53
click at [791, 146] on circle "button" at bounding box center [801, 147] width 30 height 30
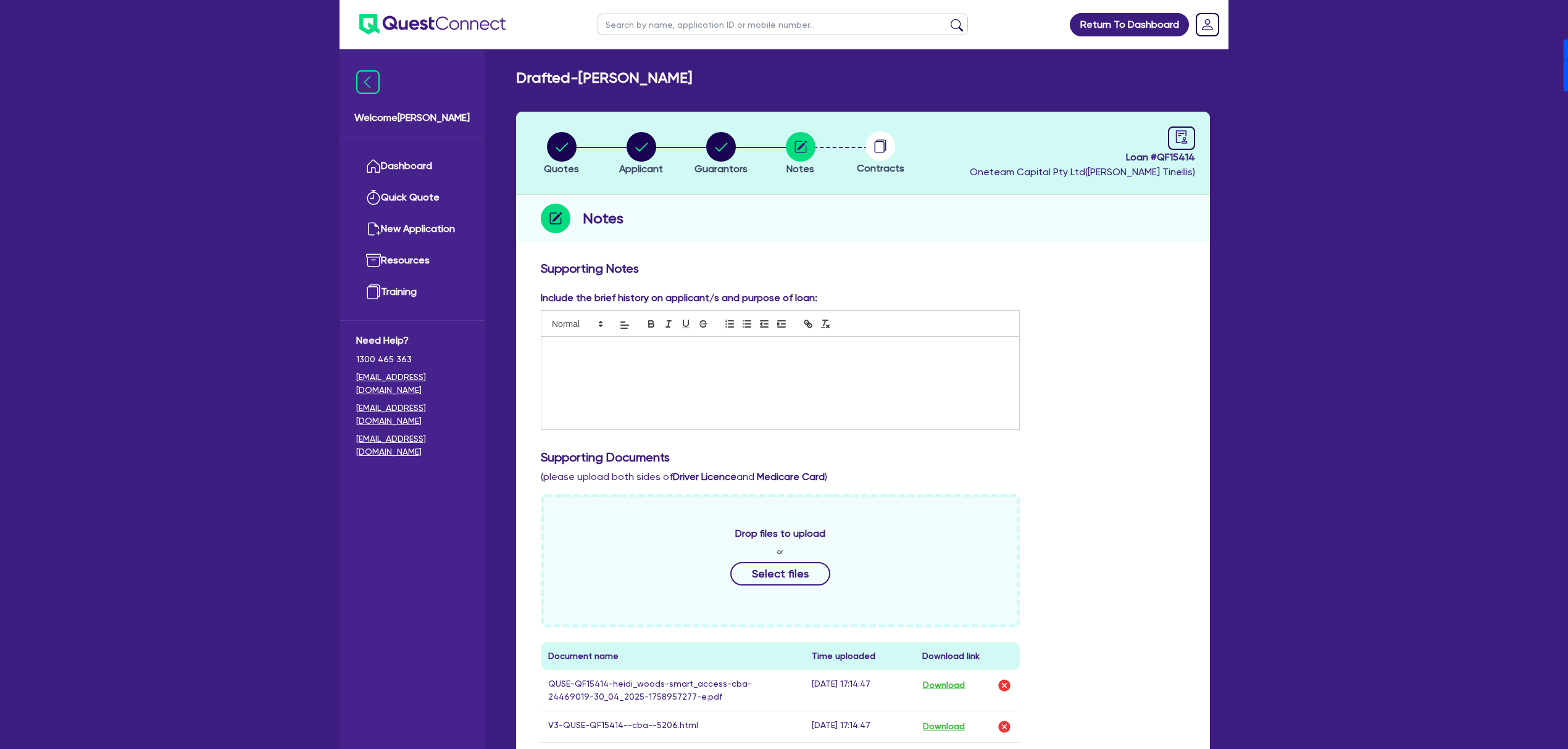
click at [1180, 156] on span "Loan # QF15414" at bounding box center [1083, 157] width 226 height 15
click at [1179, 155] on span "Loan # QF15414" at bounding box center [1083, 157] width 226 height 15
copy span "QF15414"
drag, startPoint x: 586, startPoint y: 76, endPoint x: 717, endPoint y: 69, distance: 131.2
click at [717, 69] on div "Drafted - Heidi Louise Woods" at bounding box center [863, 78] width 712 height 18
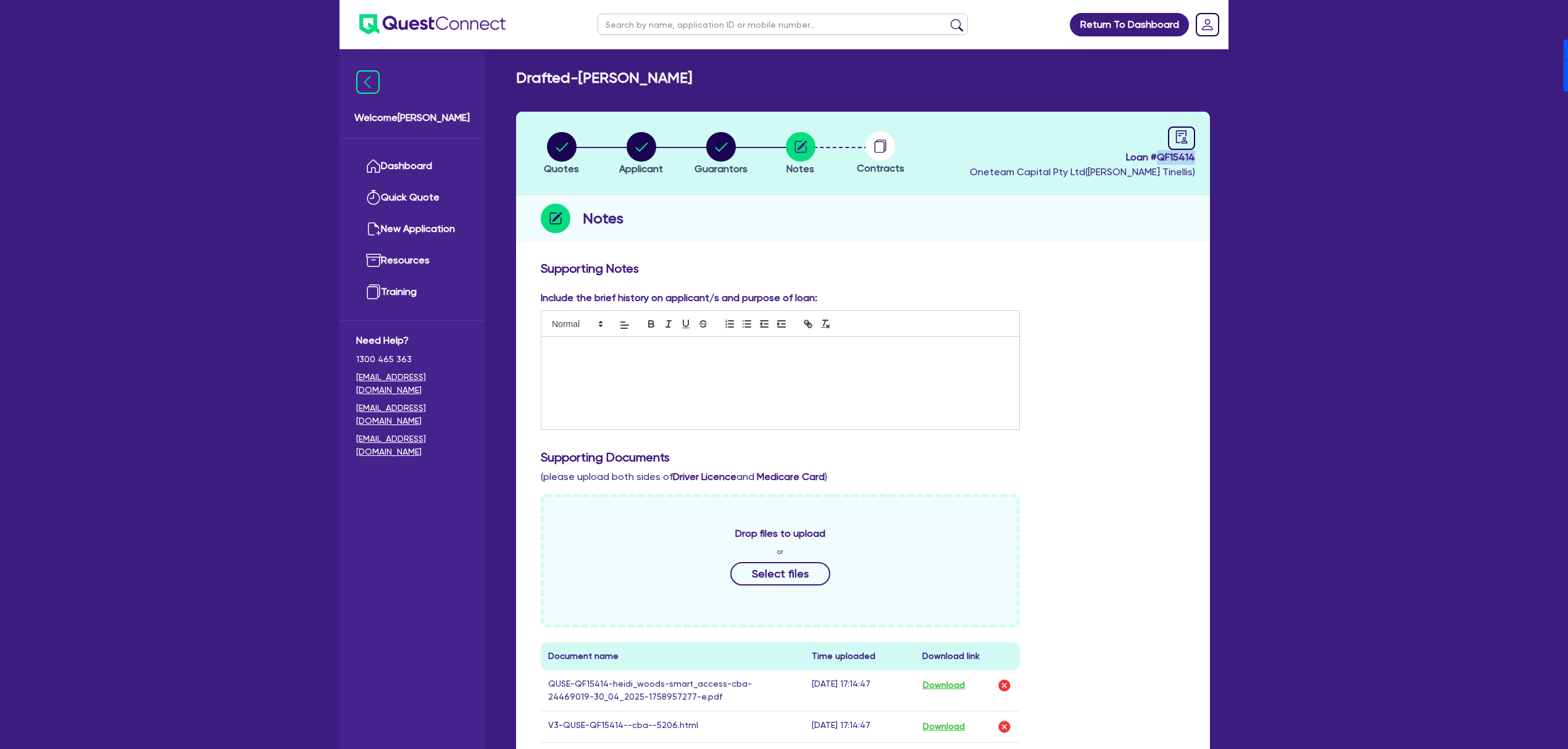
copy h2 "Heidi Louise Woods"
click at [1186, 141] on icon "audit" at bounding box center [1181, 136] width 13 height 13
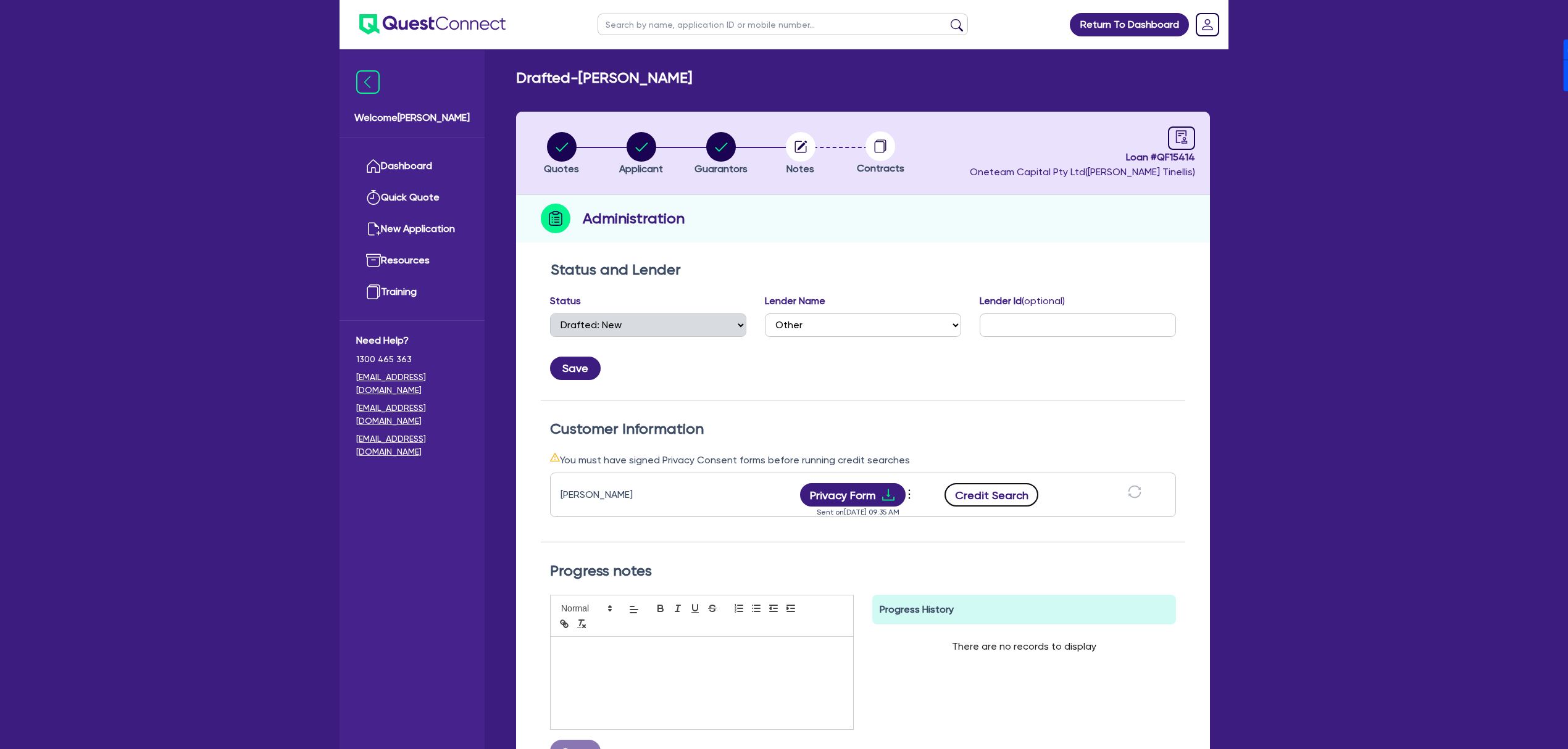
click at [991, 494] on button "Credit Search" at bounding box center [991, 495] width 94 height 24
click at [865, 498] on button "Privacy Form" at bounding box center [853, 495] width 106 height 24
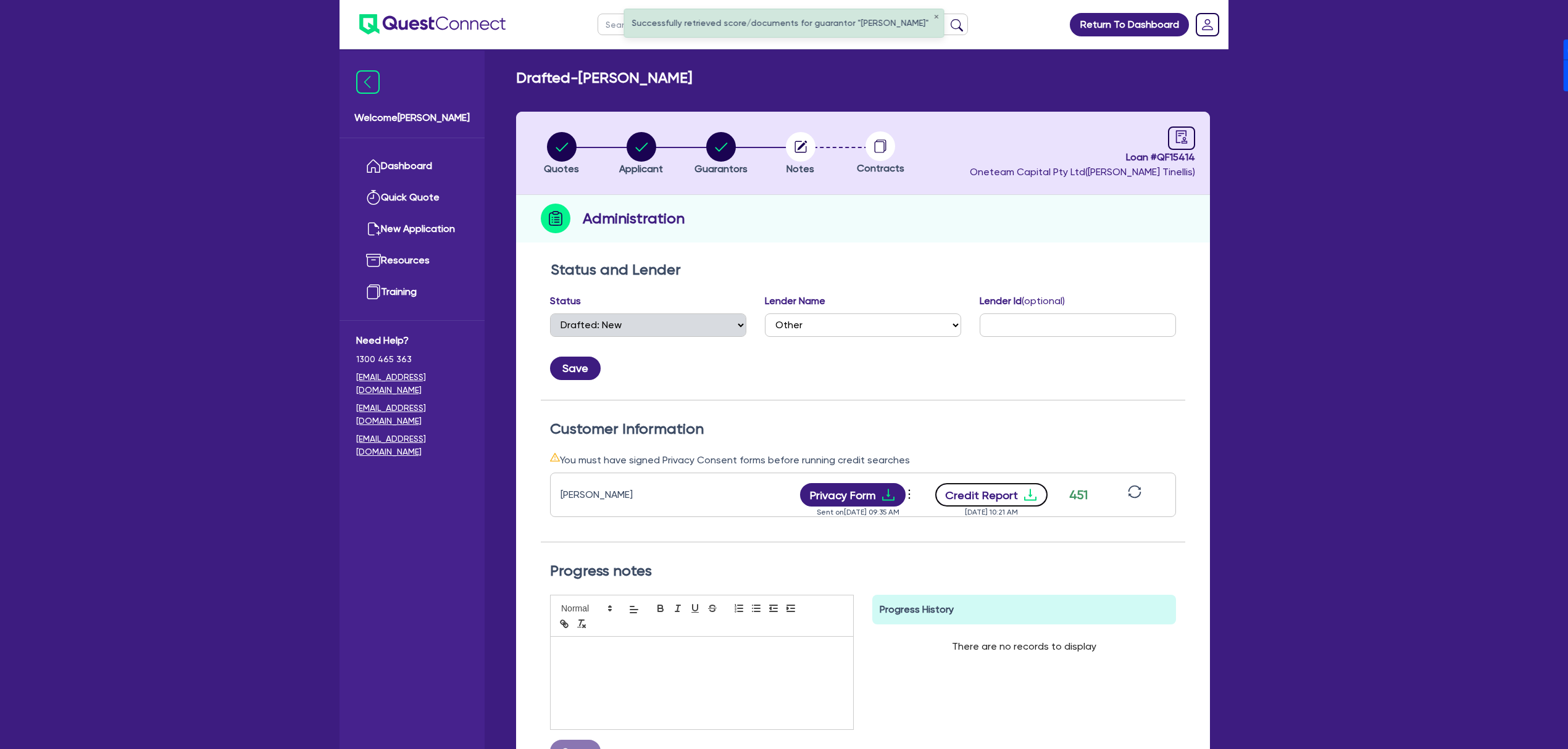
click at [1002, 498] on button "Credit Report" at bounding box center [991, 495] width 113 height 24
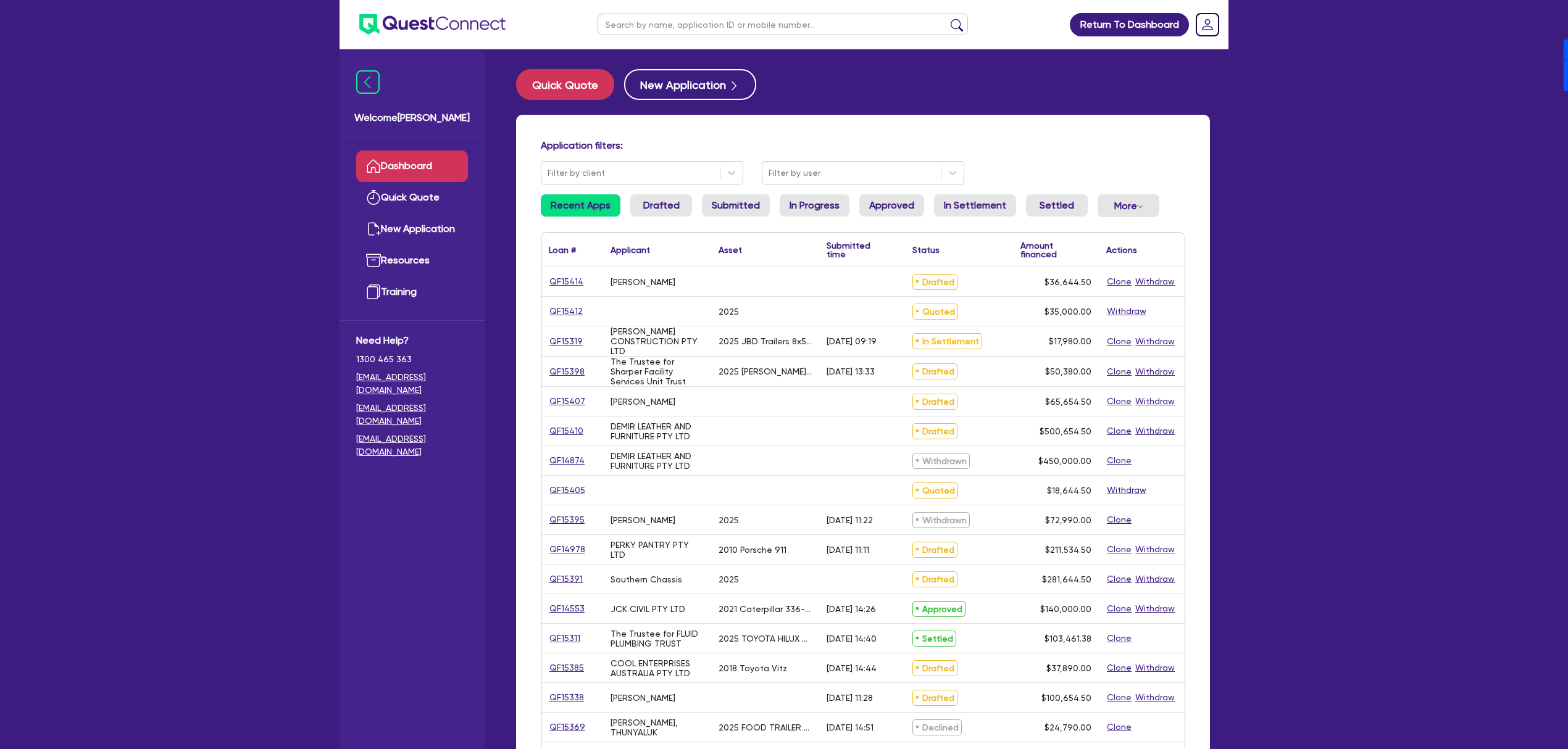
click at [701, 9] on ul at bounding box center [782, 24] width 395 height 49
click at [700, 20] on input "text" at bounding box center [783, 24] width 371 height 21
click at [947, 18] on button "submit" at bounding box center [957, 27] width 20 height 17
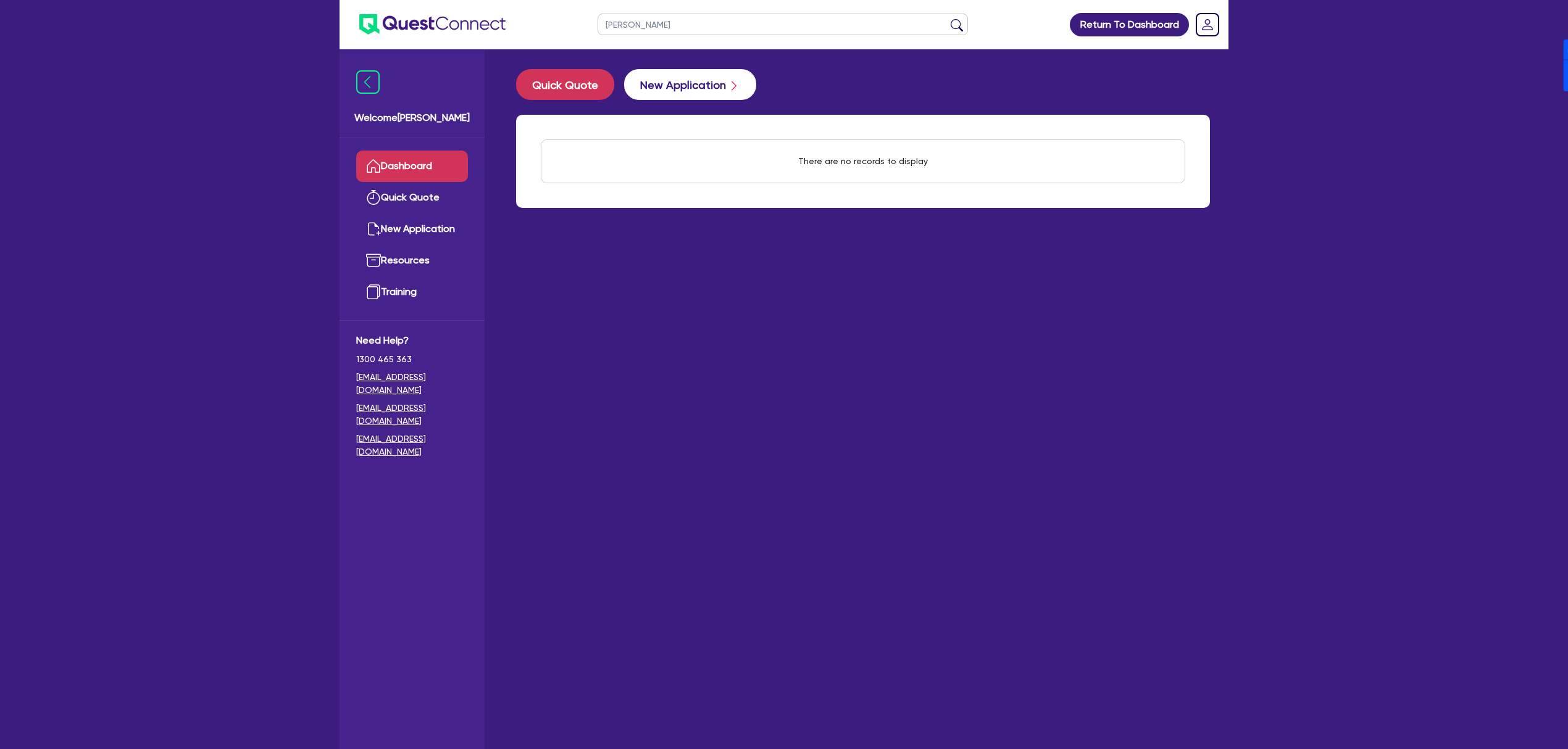
click at [947, 18] on button "submit" at bounding box center [957, 27] width 20 height 17
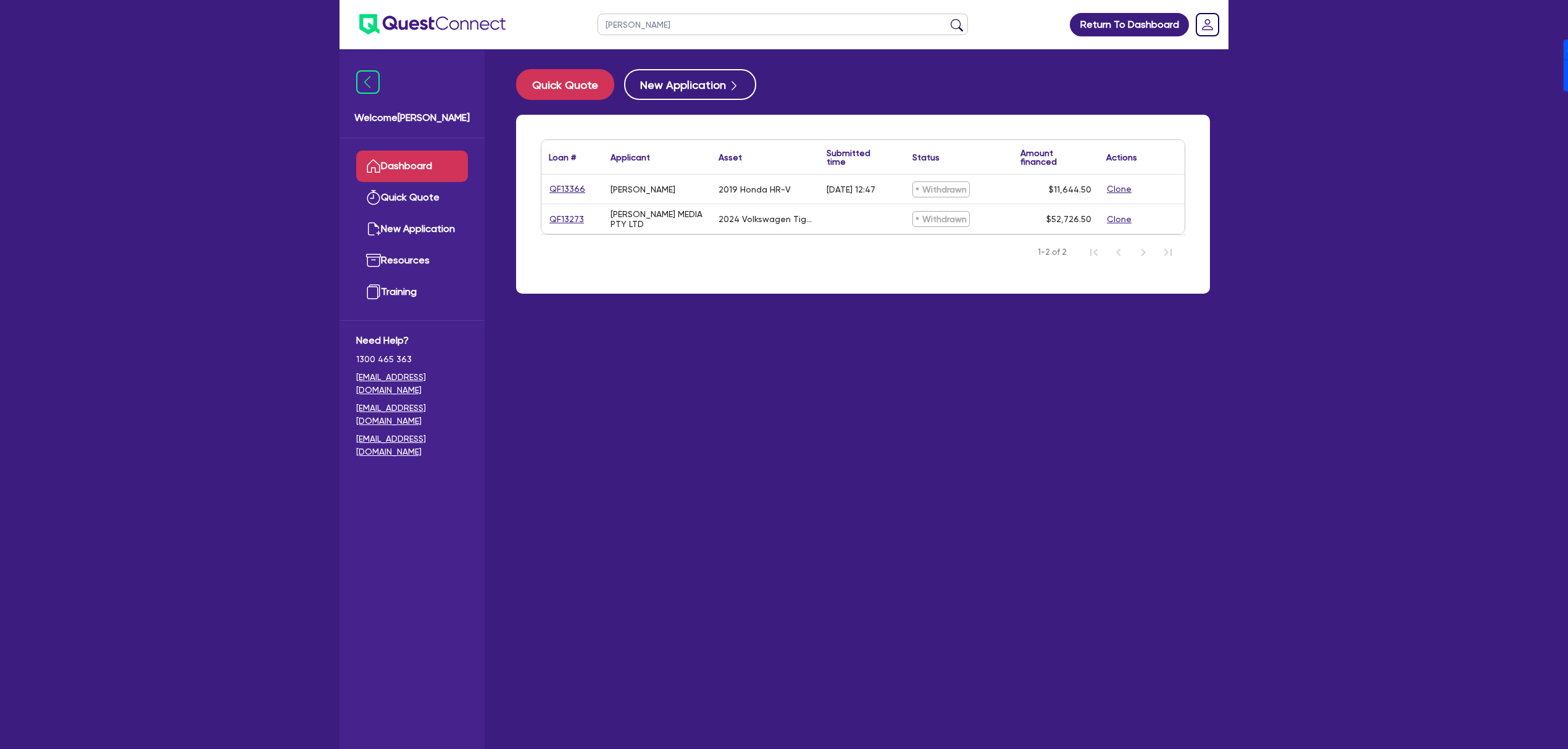
drag, startPoint x: 666, startPoint y: 35, endPoint x: 660, endPoint y: 30, distance: 7.8
click at [664, 32] on ul "Julie" at bounding box center [782, 24] width 395 height 49
click at [658, 28] on input "Julie" at bounding box center [783, 24] width 371 height 21
paste input "QF15405"
type input "QF15405"
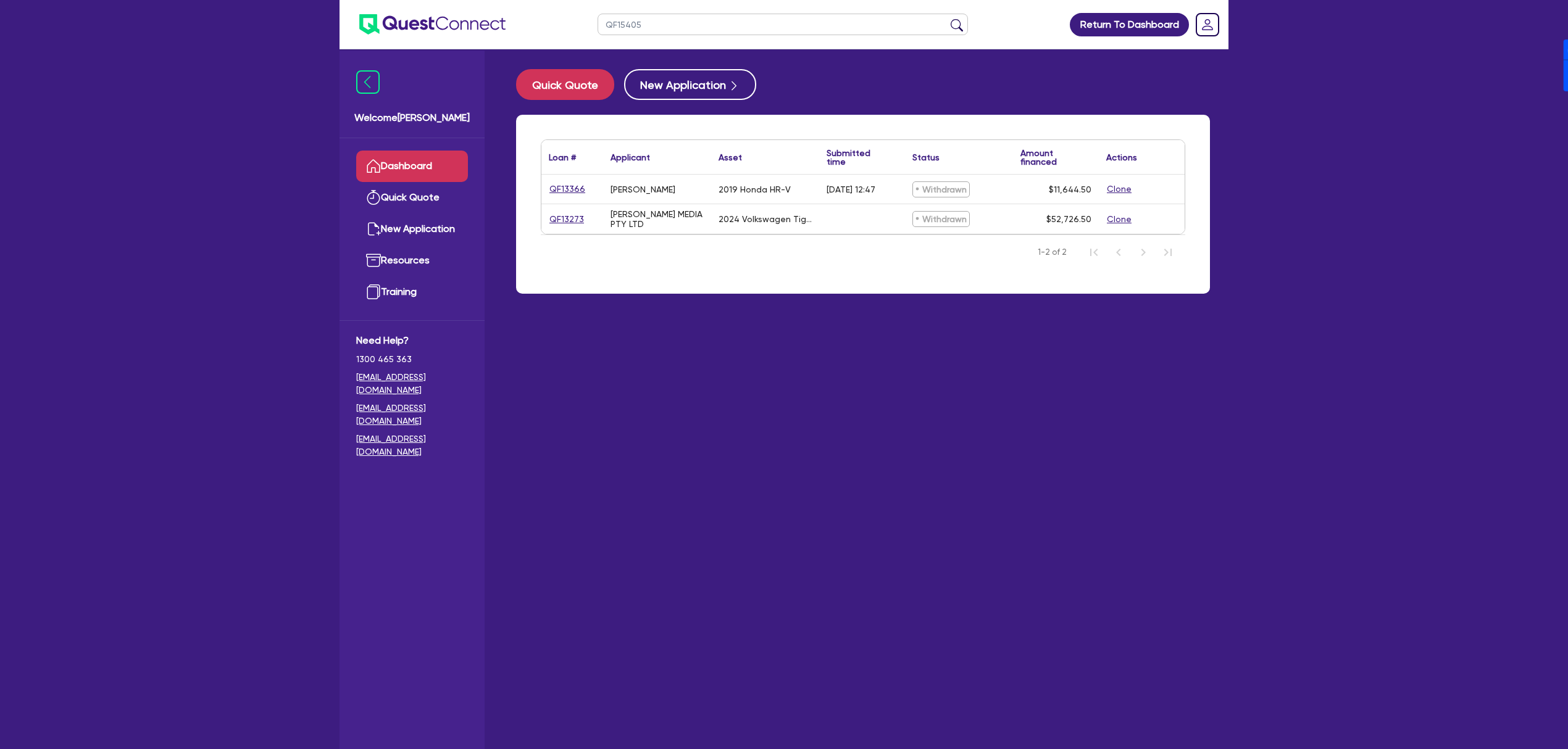
click at [947, 18] on button "submit" at bounding box center [957, 27] width 20 height 17
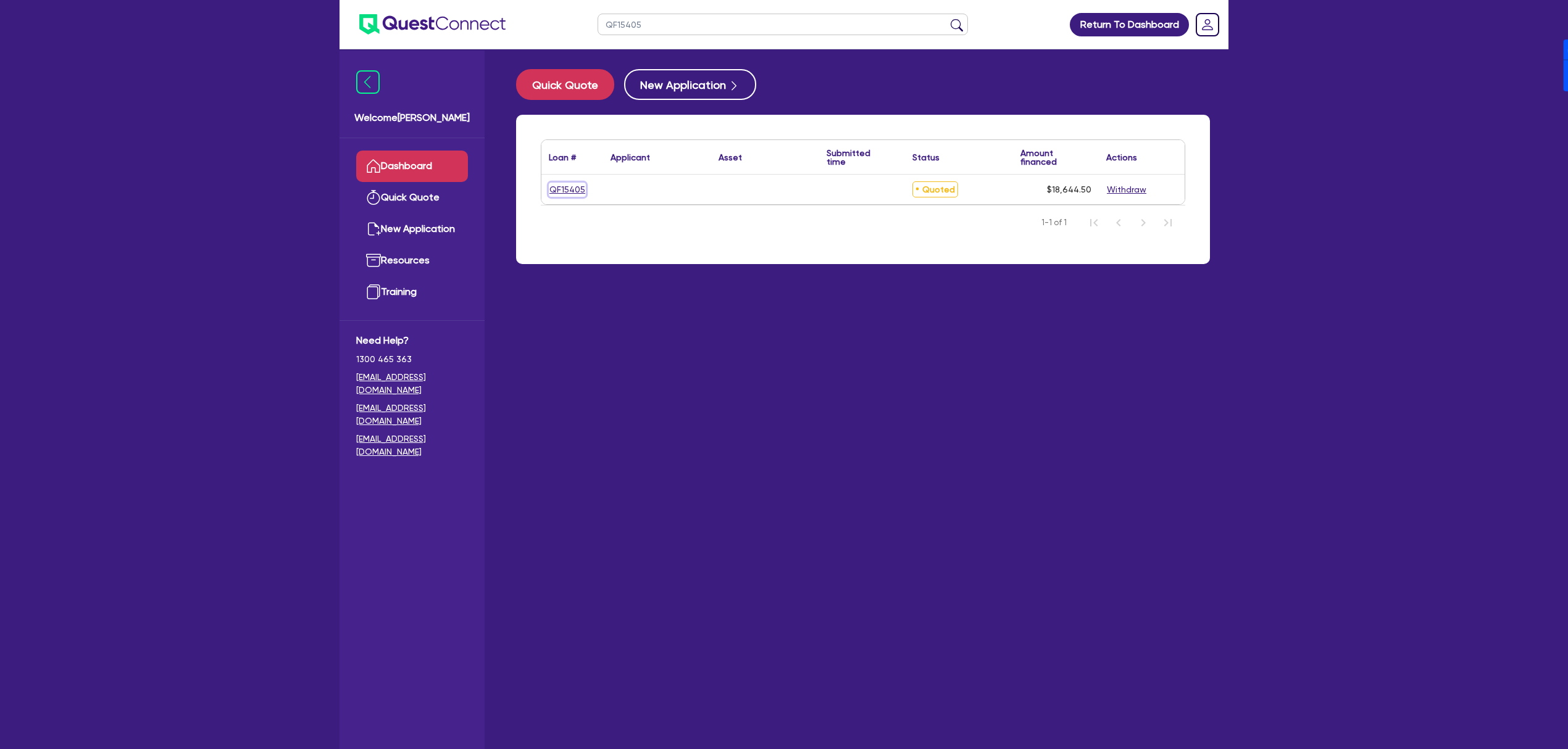
click at [566, 191] on link "QF15405" at bounding box center [567, 190] width 37 height 14
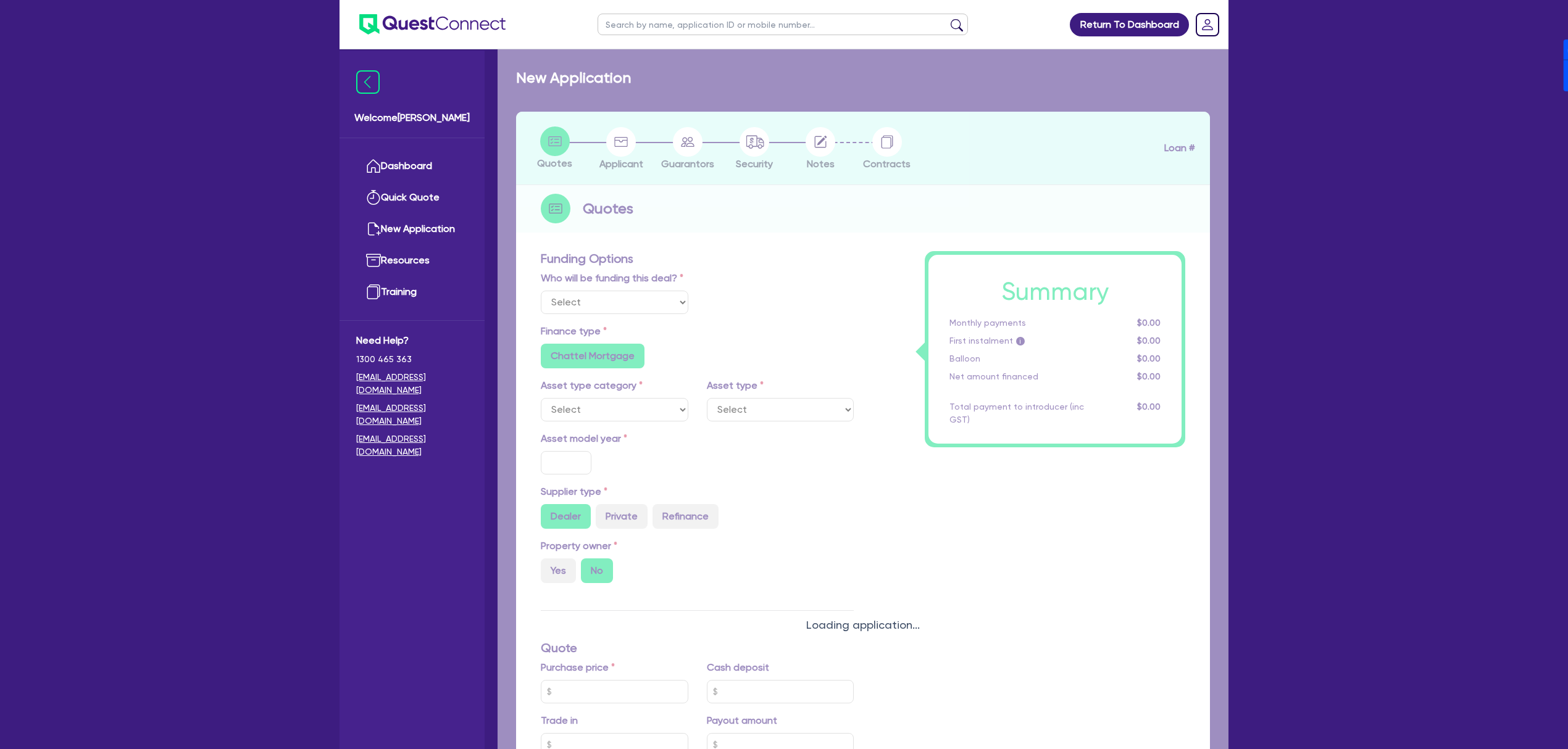
select select "Other"
radio input "false"
radio input "true"
type input "17,000"
type input "4"
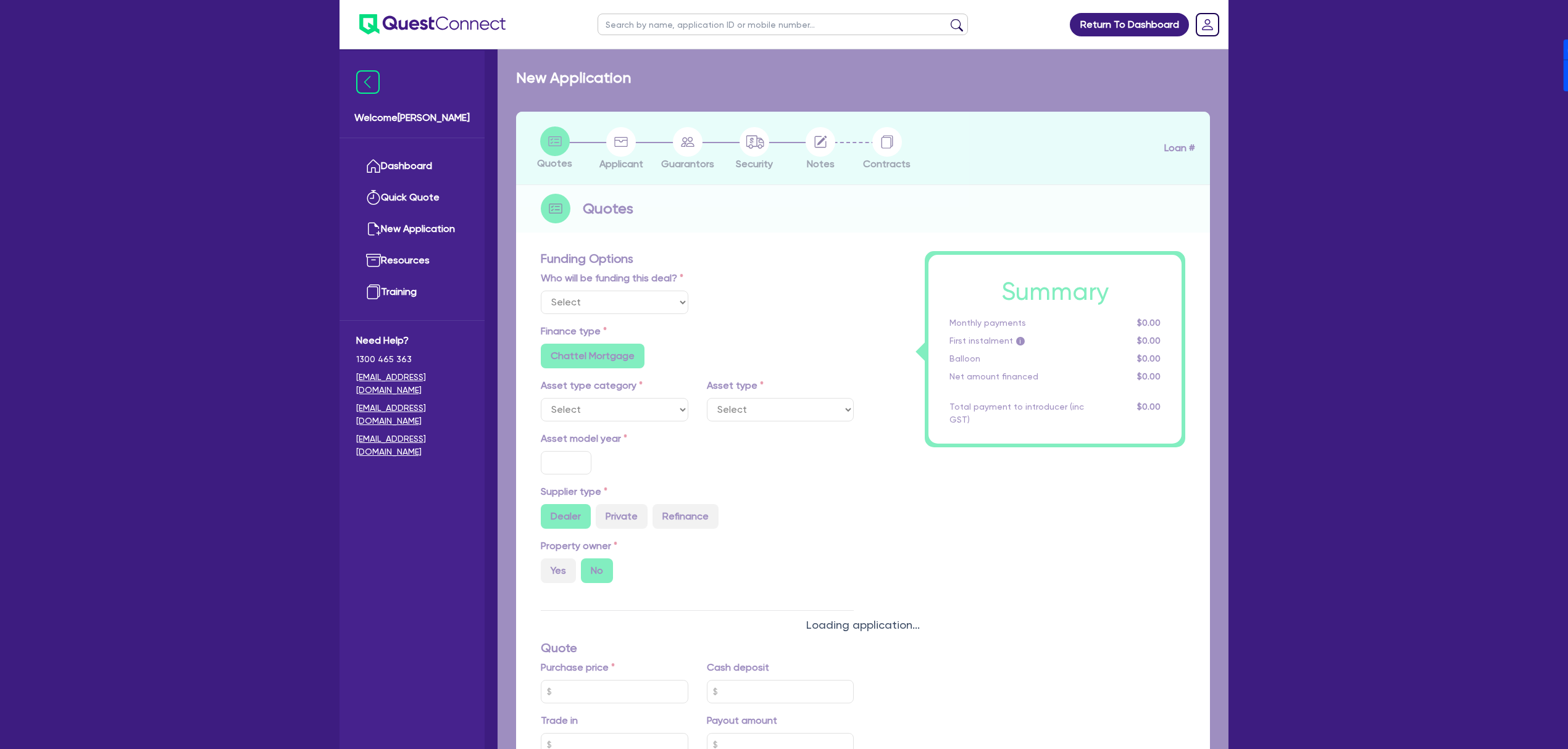
type input "745.78"
type input "17.95"
radio input "false"
type input "900"
radio input "true"
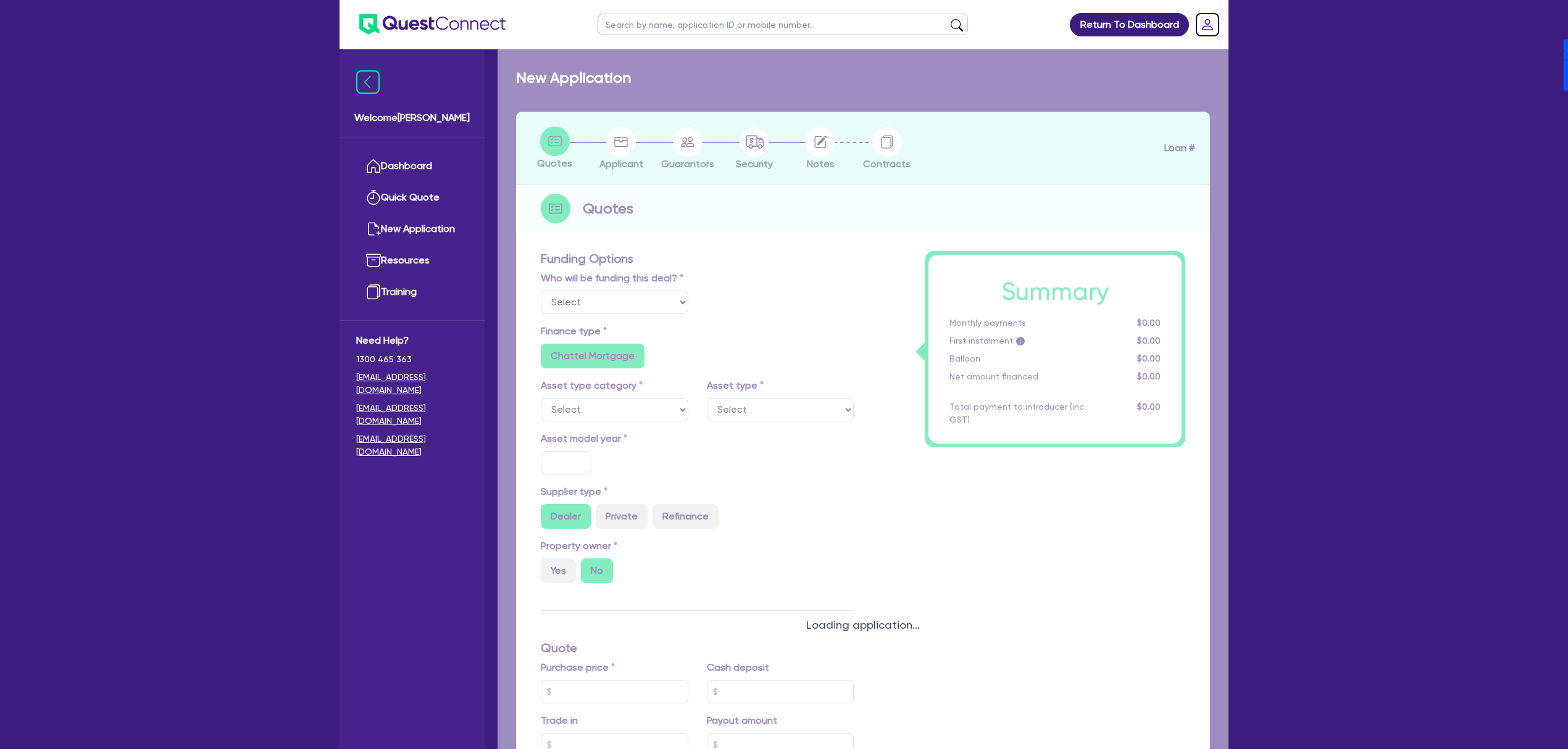
radio input "true"
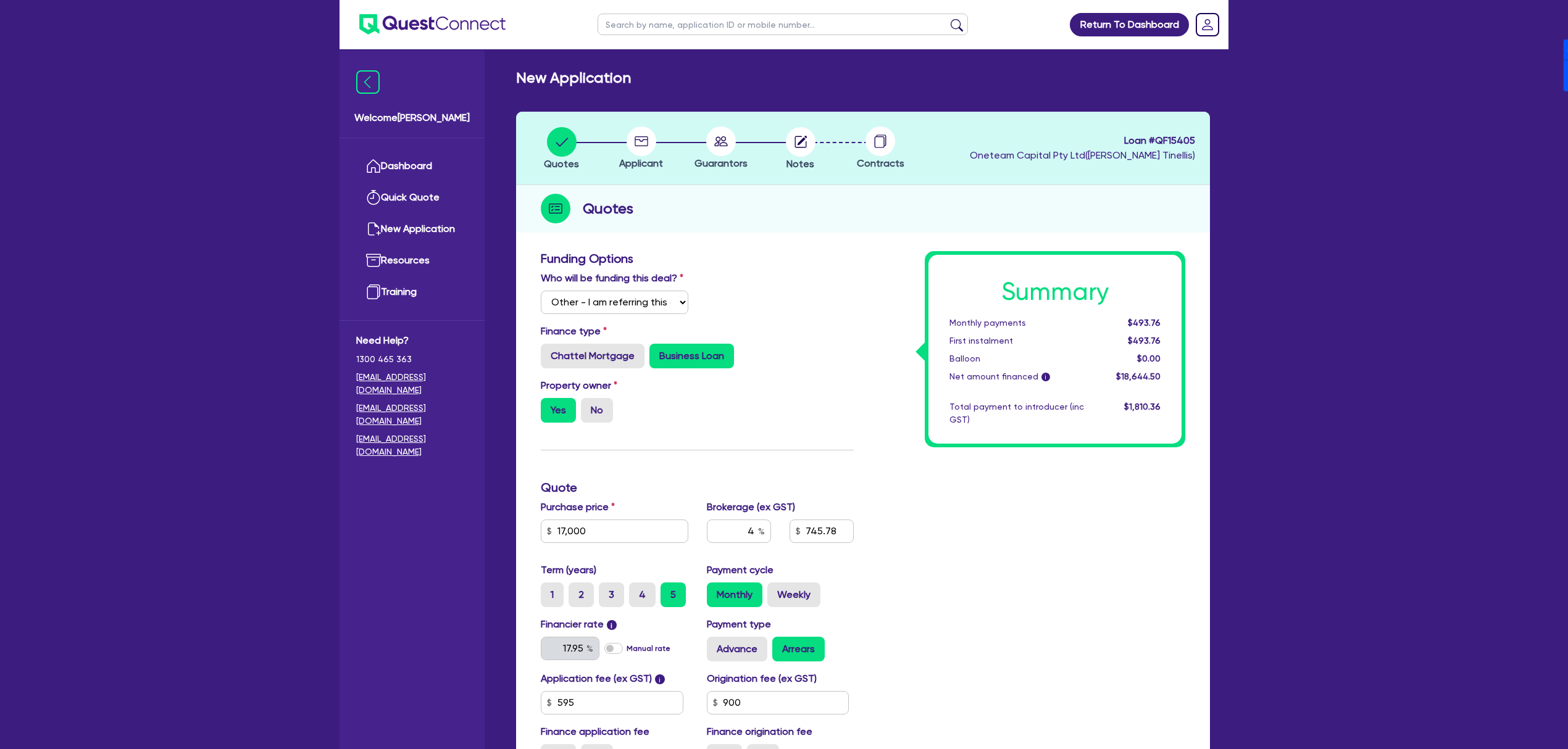
drag, startPoint x: 632, startPoint y: 141, endPoint x: 643, endPoint y: 147, distance: 12.5
click at [638, 141] on circle at bounding box center [641, 141] width 30 height 30
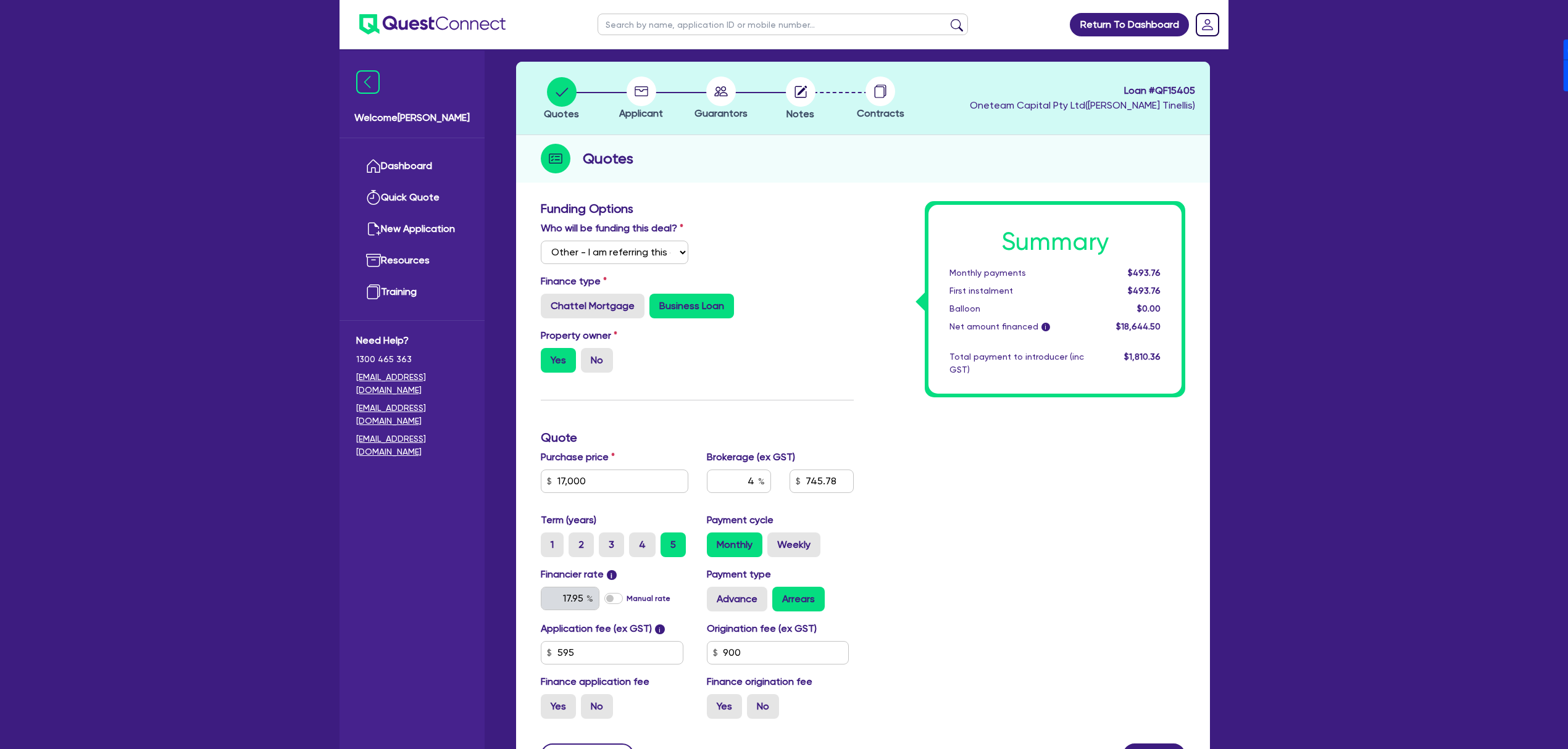
scroll to position [168, 0]
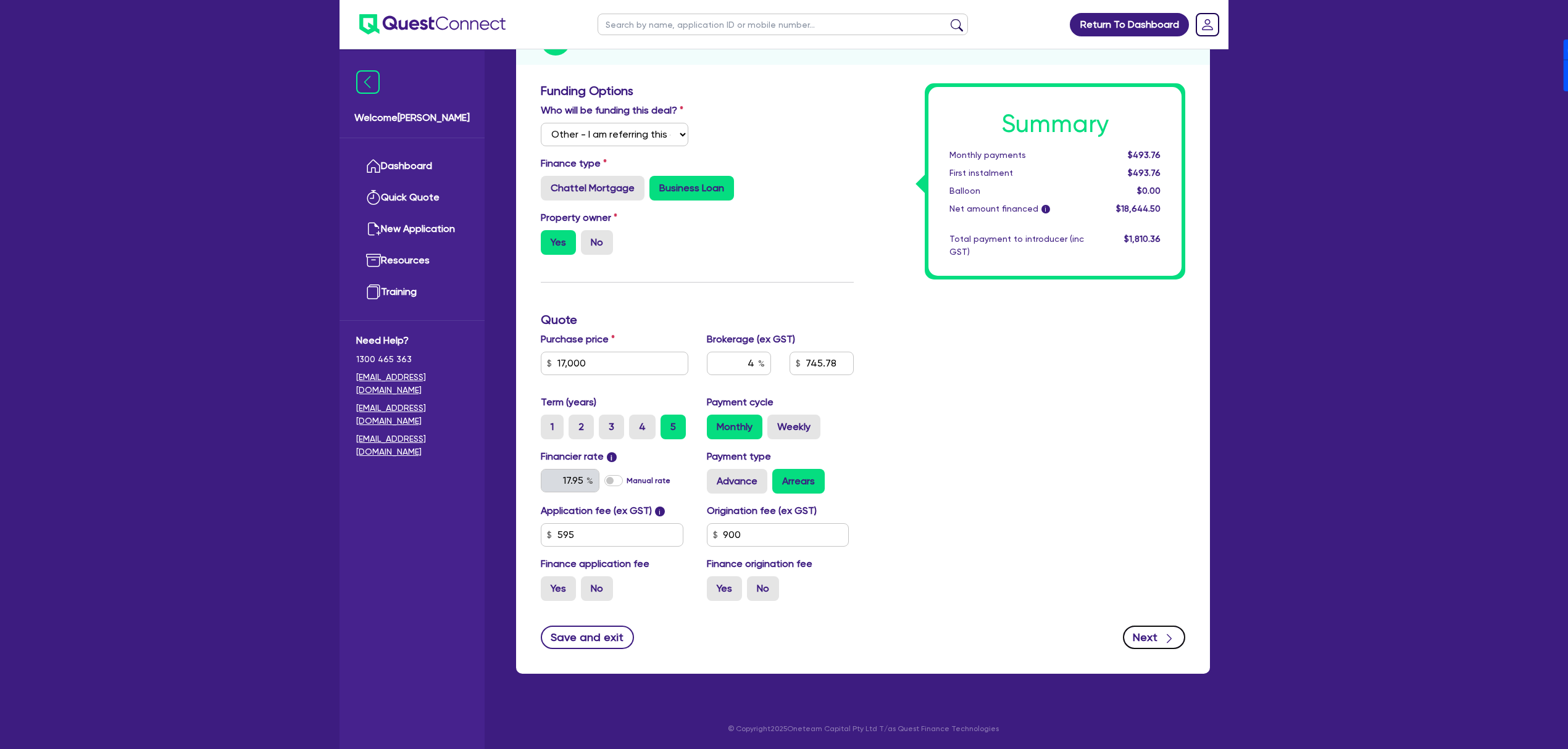
click at [1157, 648] on button "Next" at bounding box center [1154, 638] width 62 height 24
type input "17,000"
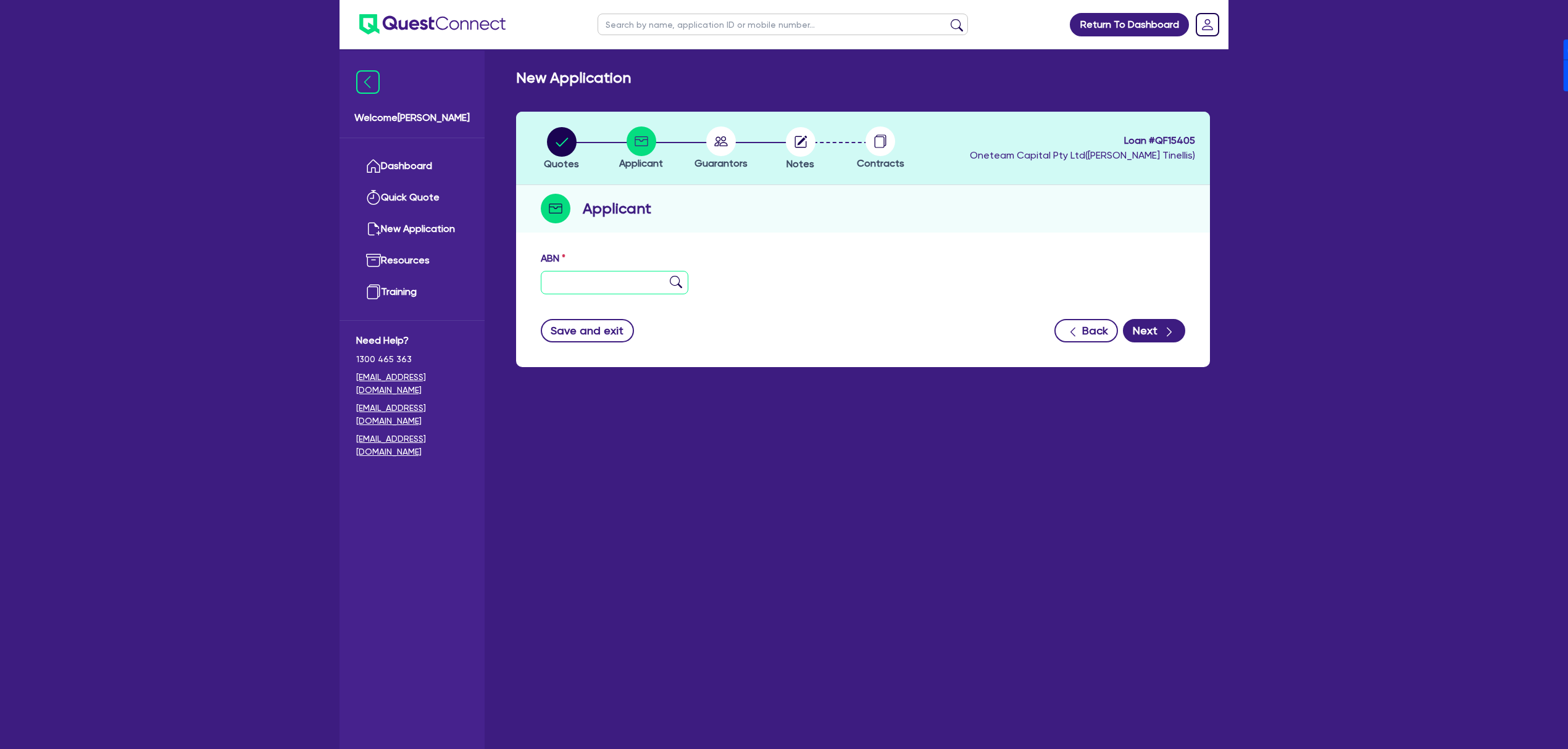
click at [603, 282] on input "text" at bounding box center [614, 283] width 147 height 24
type input "11 111 111 111"
click at [1156, 334] on button "Next" at bounding box center [1154, 331] width 62 height 24
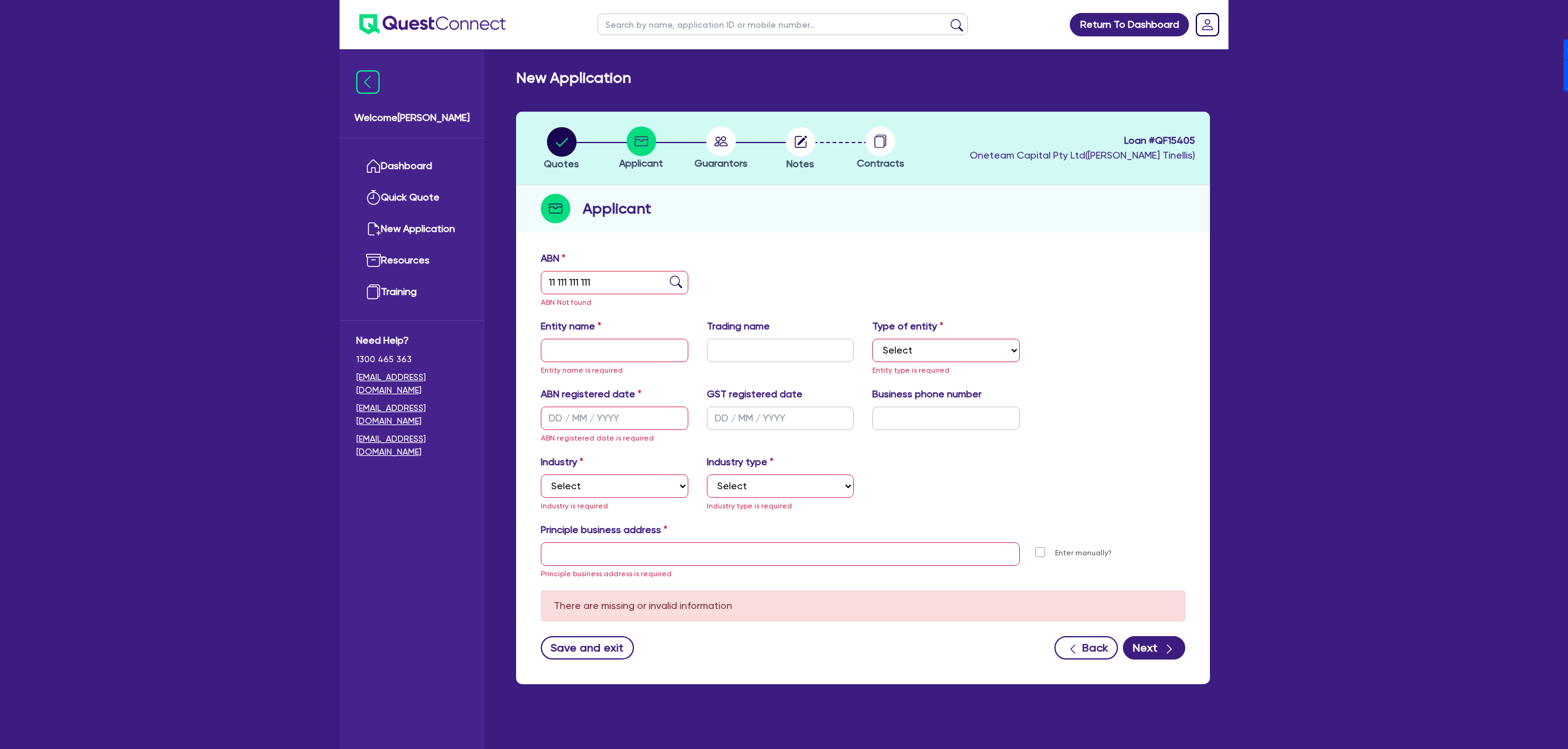
click at [594, 337] on div "Entity name Entity name is required" at bounding box center [614, 348] width 166 height 58
click at [595, 347] on input "text" at bounding box center [614, 351] width 147 height 24
paste input "QF15405"
type input "QF15405"
type input "Julie Ann Dunn"
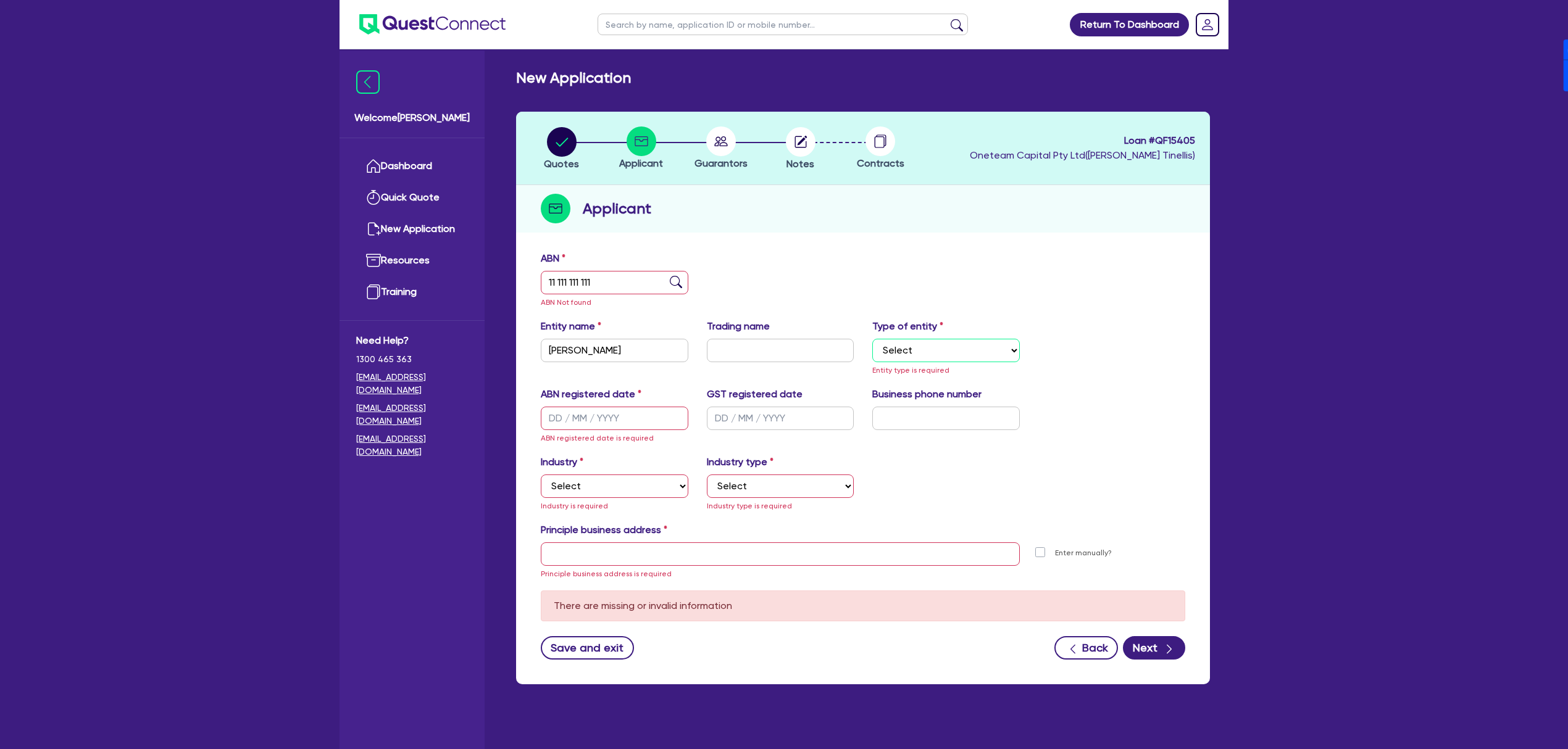
select select "SOLE_TRADER"
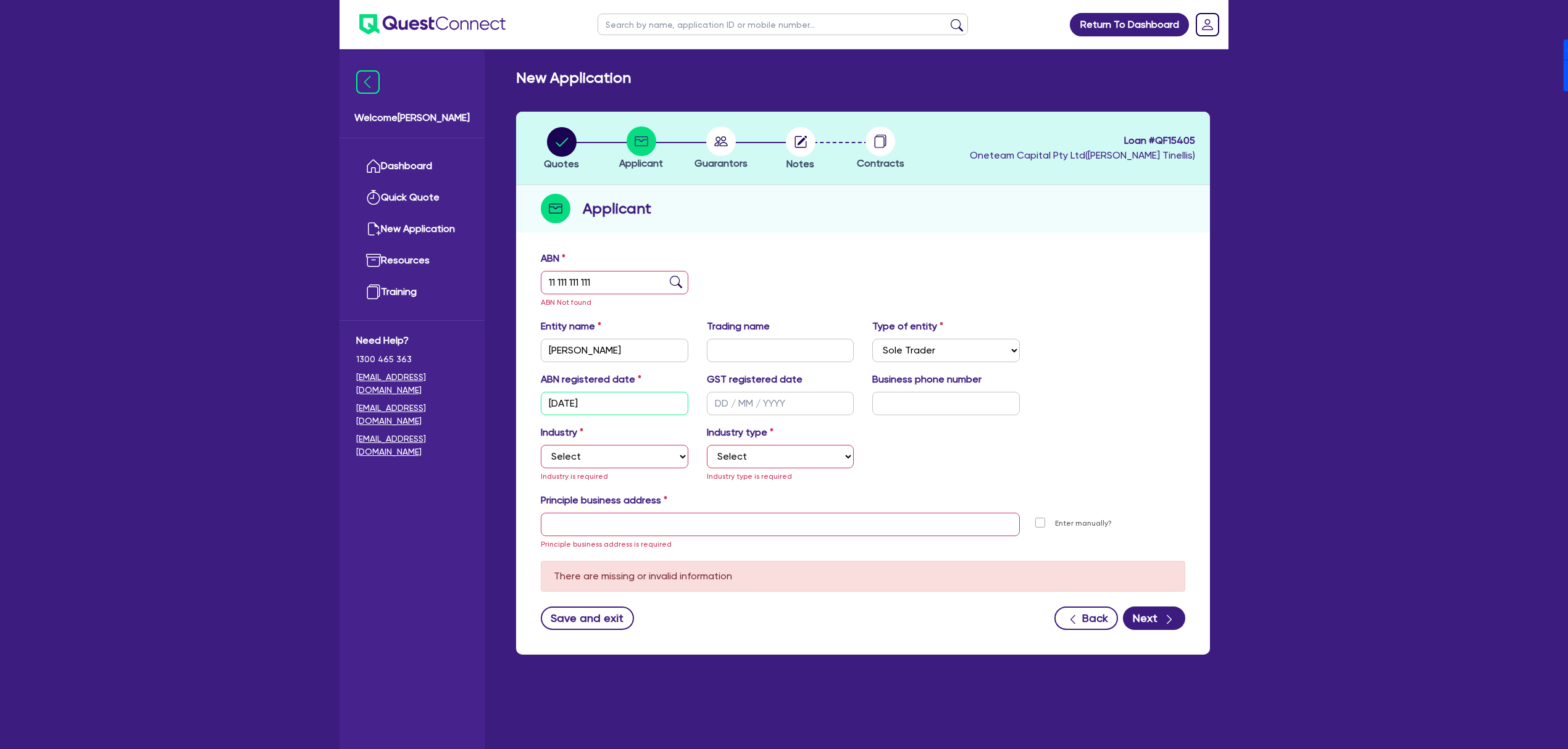
type input "[DATE]"
select select "ACCOMODATION_FOOD"
select select "HOTELS"
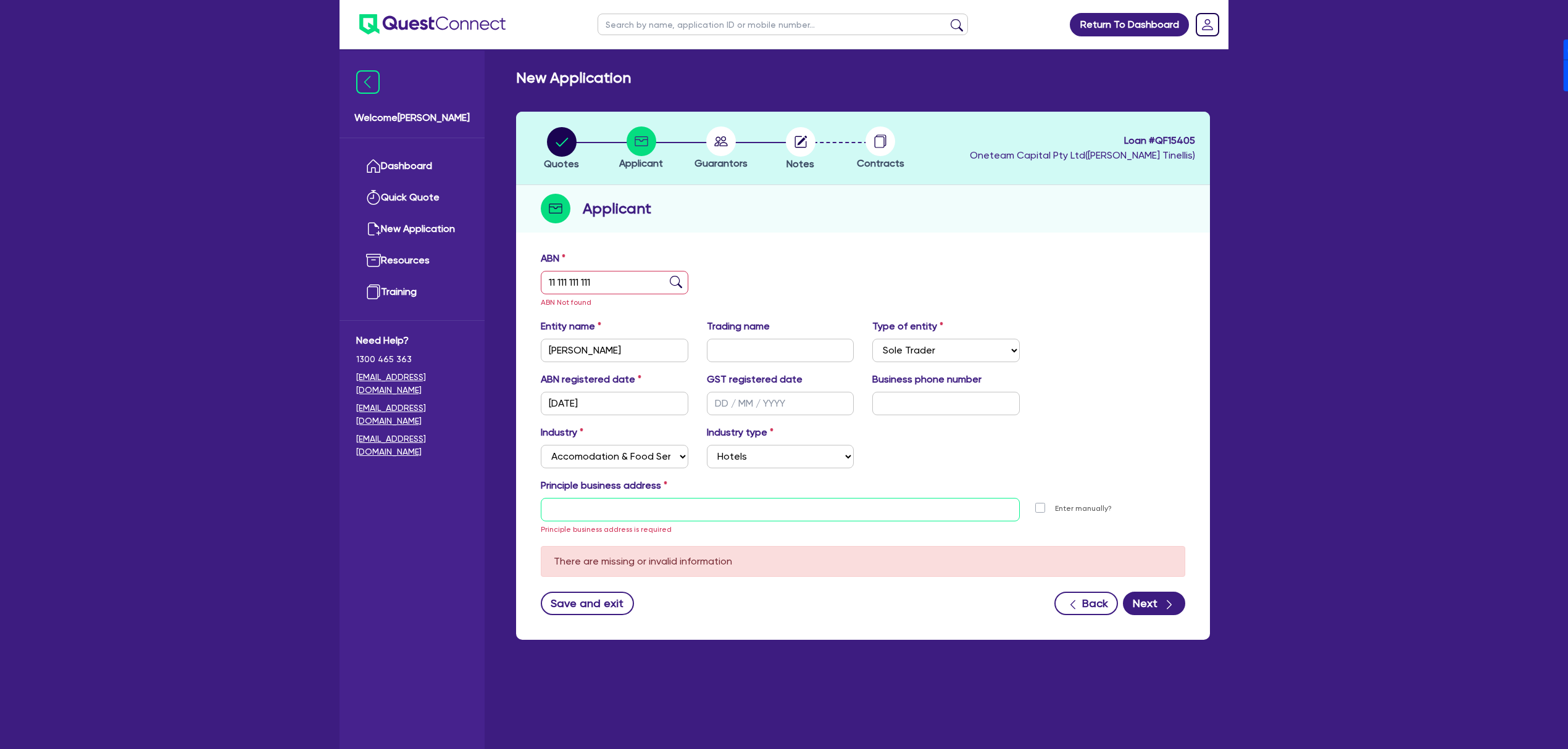
click at [754, 501] on input "text" at bounding box center [780, 510] width 479 height 24
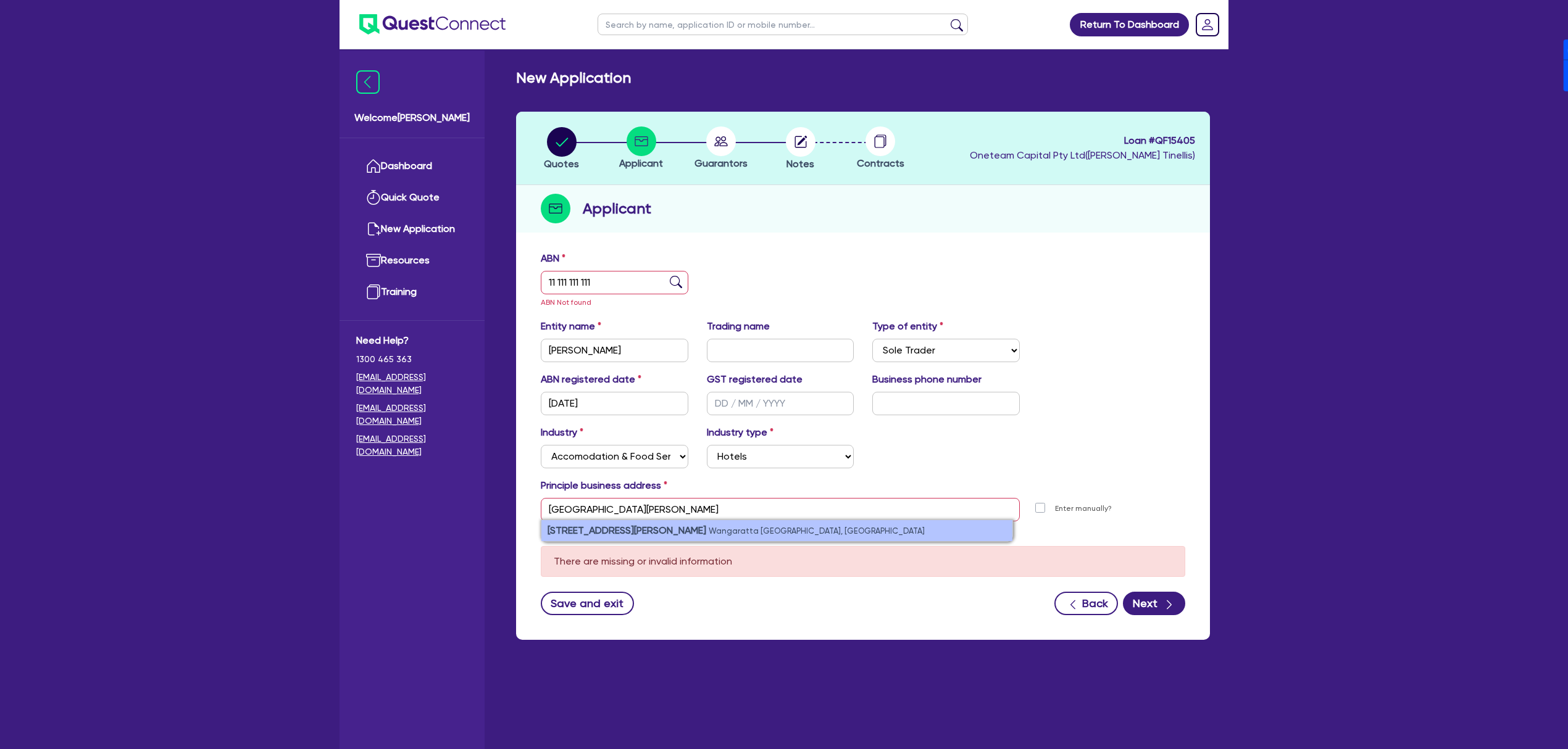
click at [745, 534] on li "3 Noonan Street Wangaratta VIC, Australia" at bounding box center [776, 531] width 471 height 21
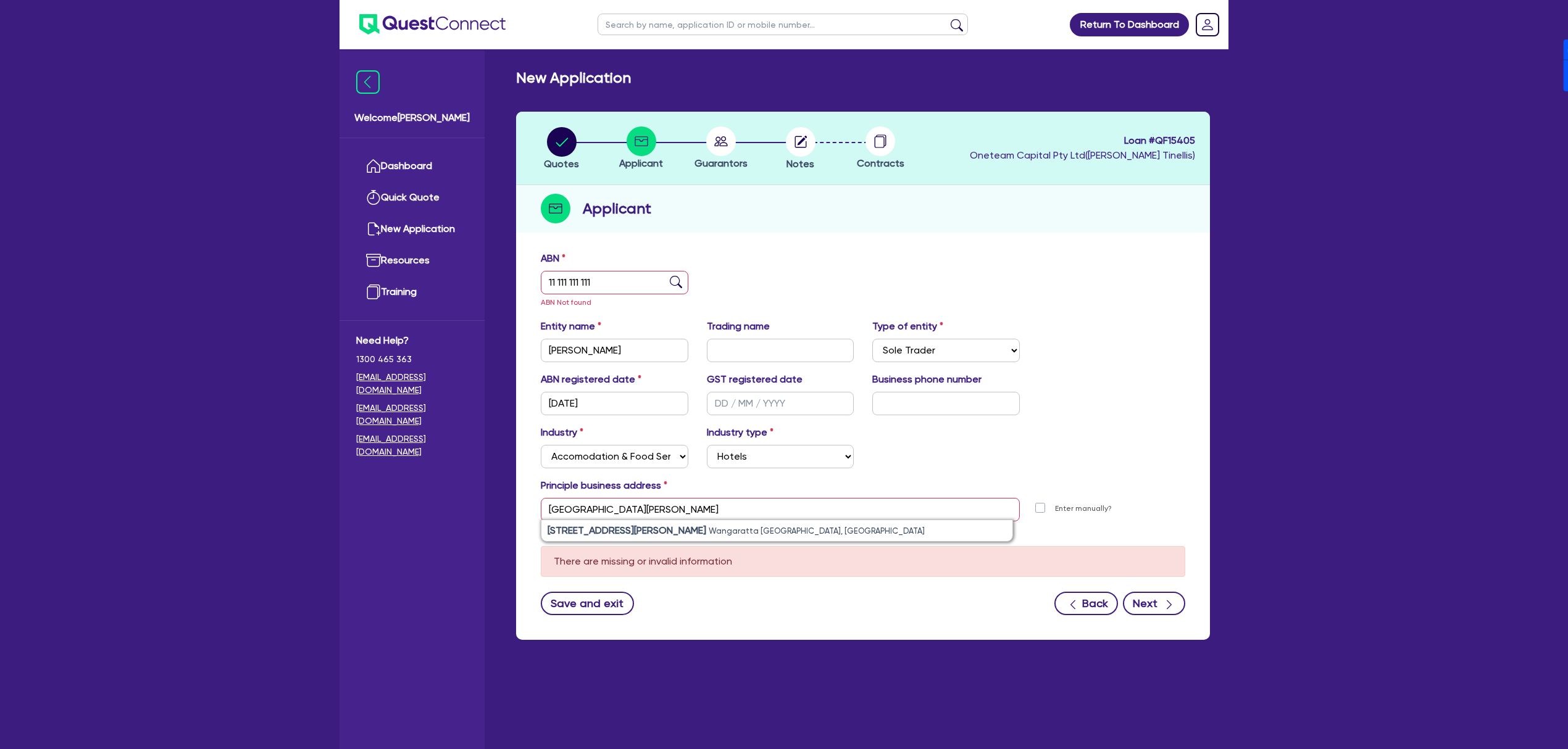
type input "3 Noonan St Wangaratta VIC 3677"
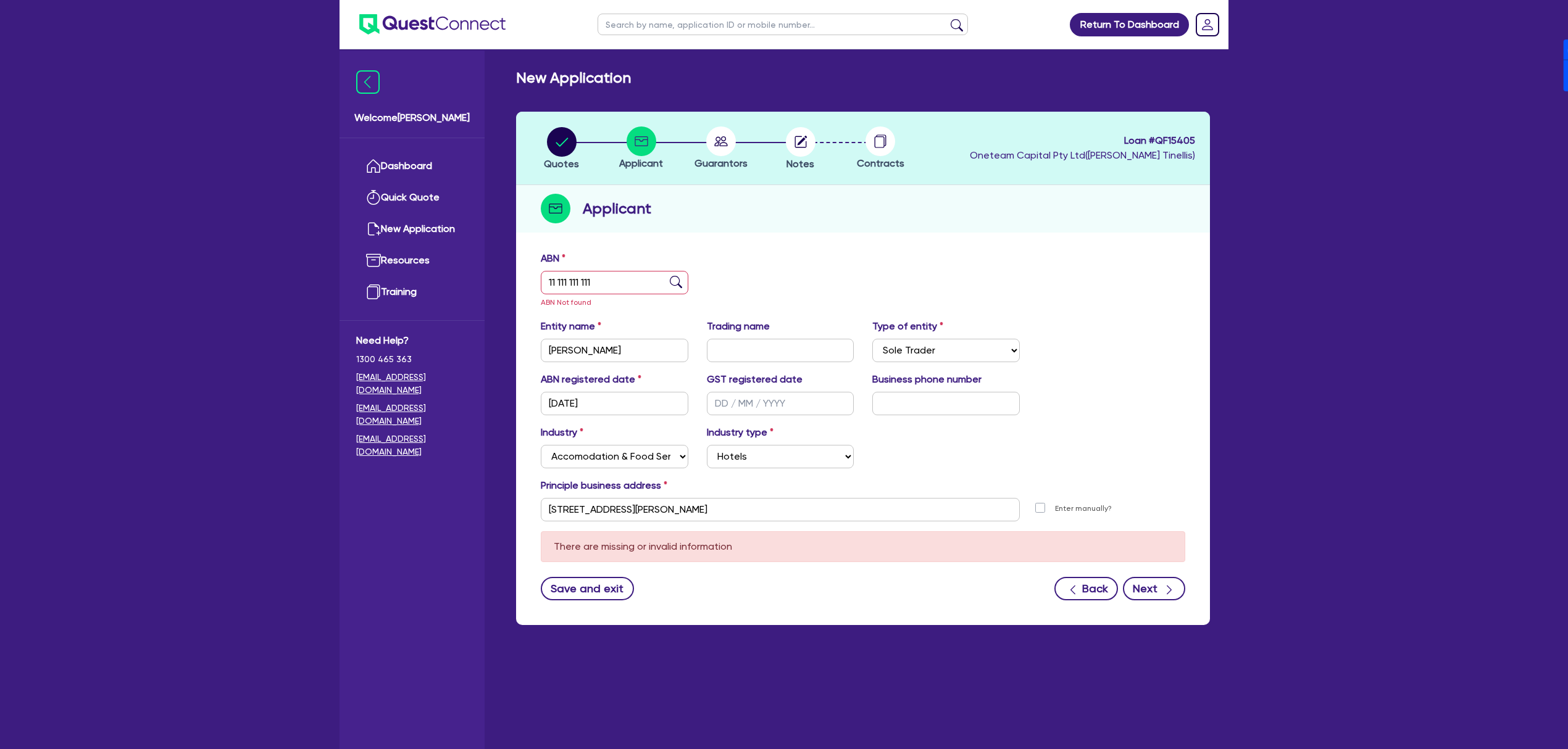
click at [1170, 602] on div "ABN 11 111 111 111 ABN Not found Entity name Julie Ann Dunn Trading name Type o…" at bounding box center [863, 435] width 694 height 380
click at [1171, 598] on button "Next" at bounding box center [1154, 589] width 62 height 24
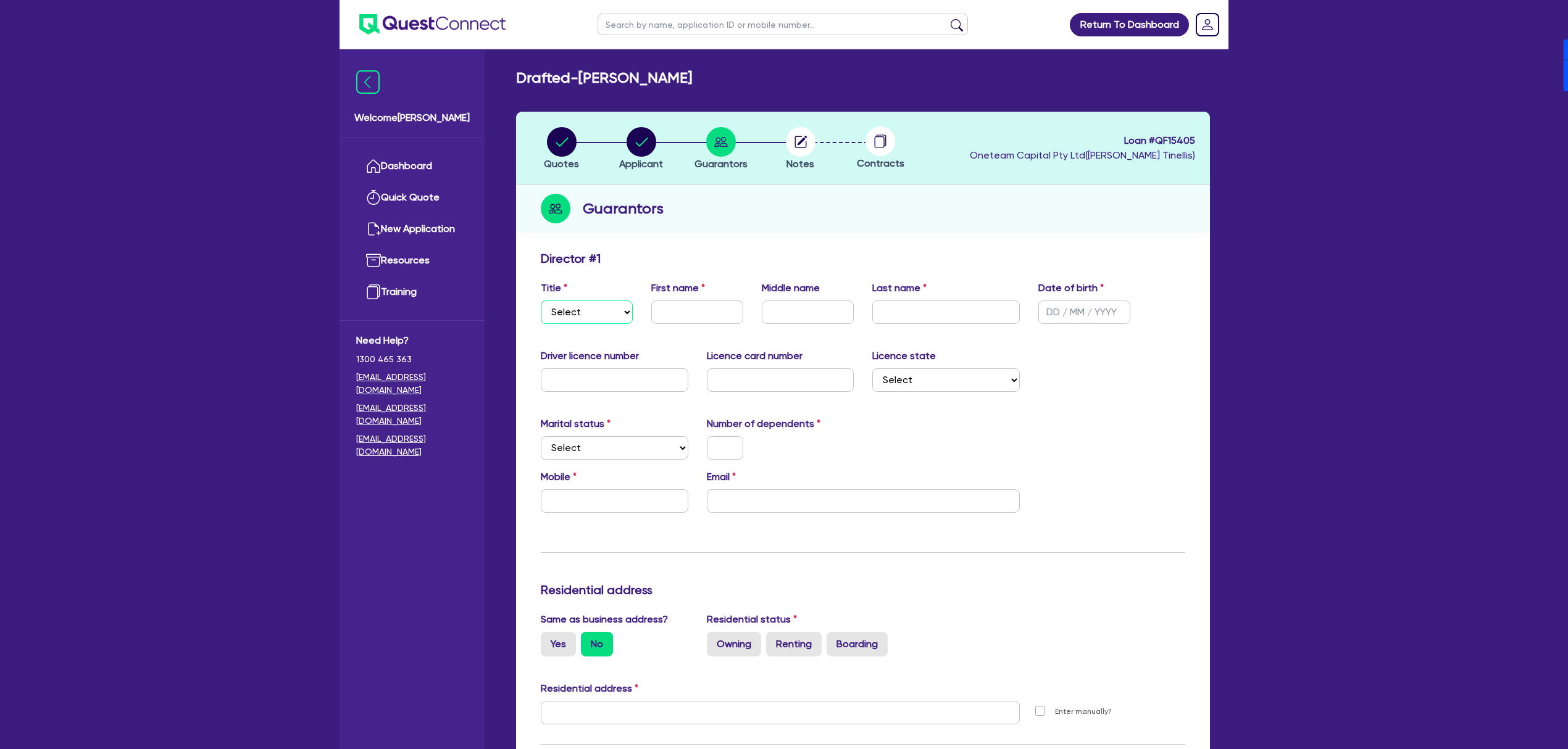
drag, startPoint x: 603, startPoint y: 309, endPoint x: 594, endPoint y: 321, distance: 15.0
click at [603, 310] on select "Select Mr Mrs Ms Miss Dr" at bounding box center [587, 312] width 92 height 24
click at [541, 300] on select "Select Mr Mrs Ms Miss Dr" at bounding box center [587, 312] width 92 height 24
click at [590, 315] on select "Select Mr Mrs Ms Miss Dr" at bounding box center [587, 312] width 92 height 24
select select "MRS"
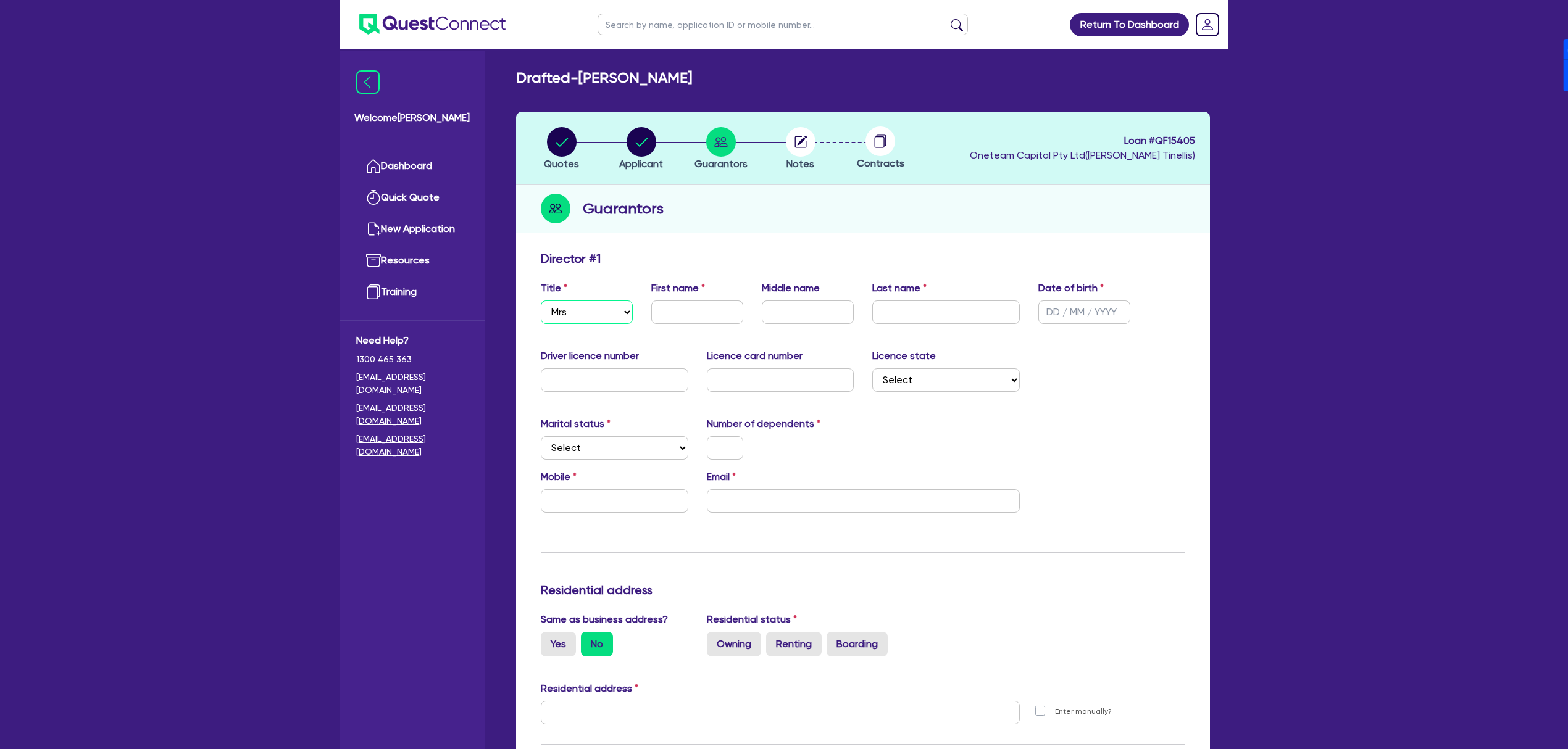
click at [541, 300] on select "Select Mr Mrs Ms Miss Dr" at bounding box center [587, 312] width 92 height 24
click at [670, 315] on input "text" at bounding box center [697, 312] width 92 height 24
type input "Julie"
type input "Ann"
type input "Dunn"
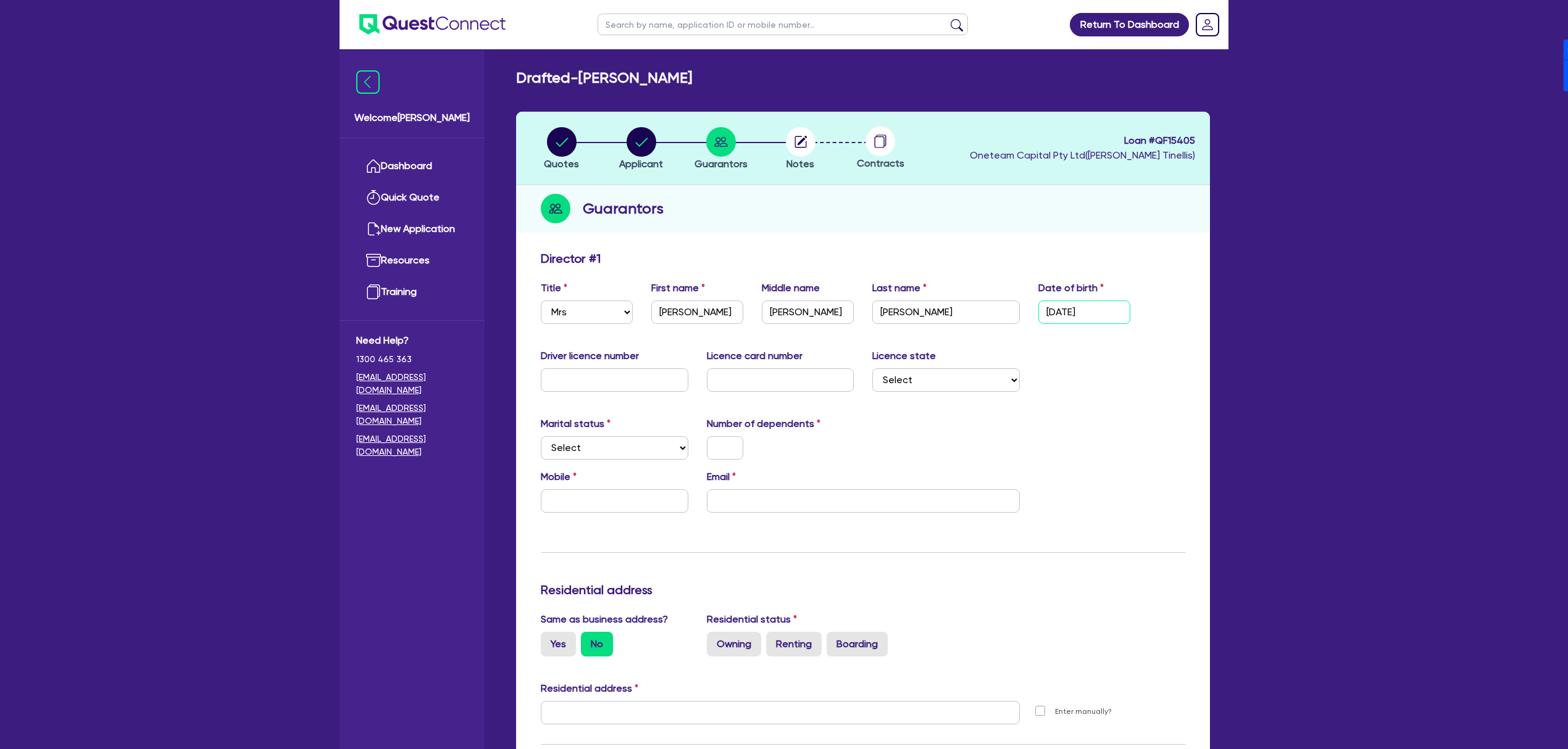
type input "16/03/1961"
type input "082936642"
select select "VIC"
select select "SINGLE"
click at [651, 141] on circle "button" at bounding box center [641, 142] width 30 height 30
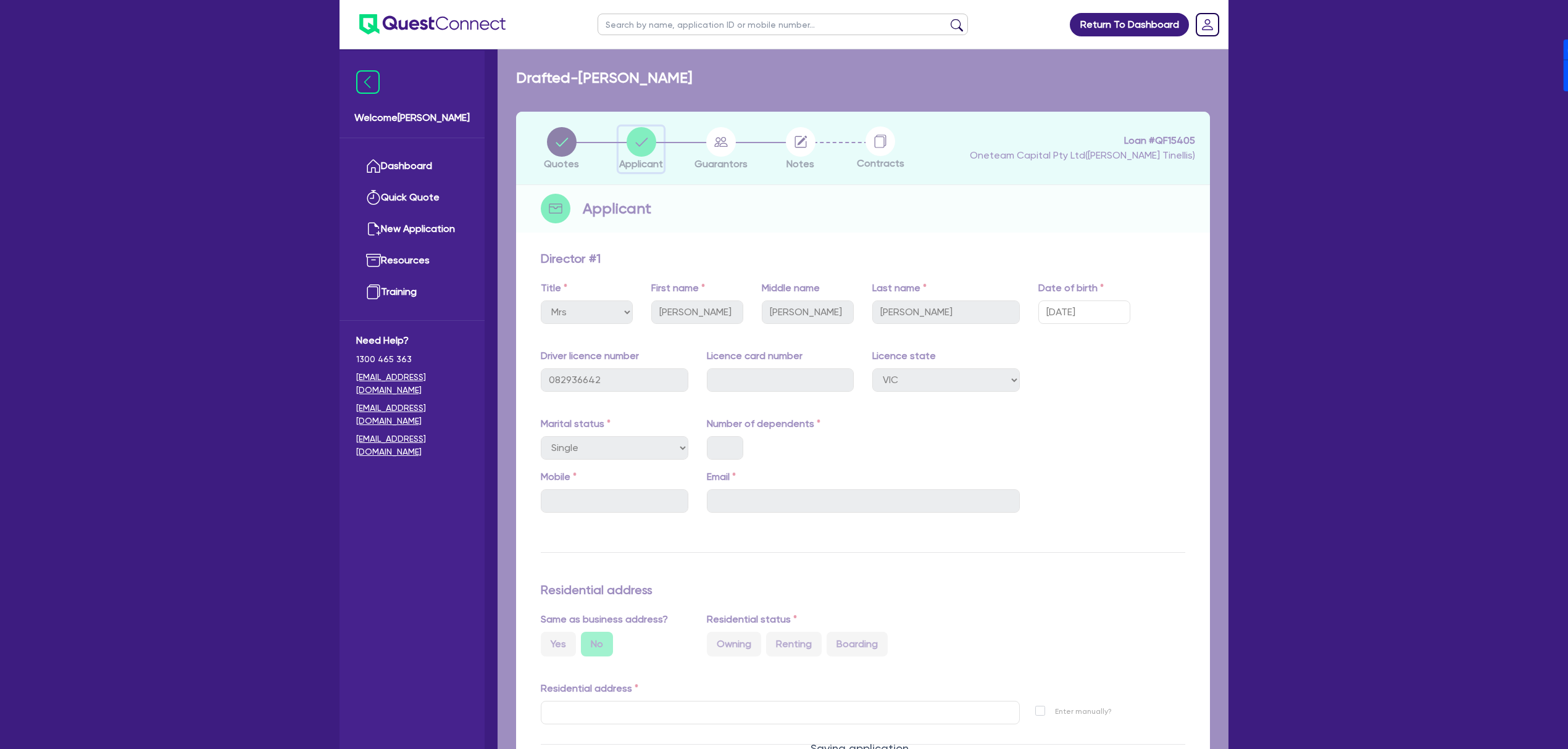
select select "SOLE_TRADER"
select select "ACCOMODATION_FOOD"
select select "HOTELS"
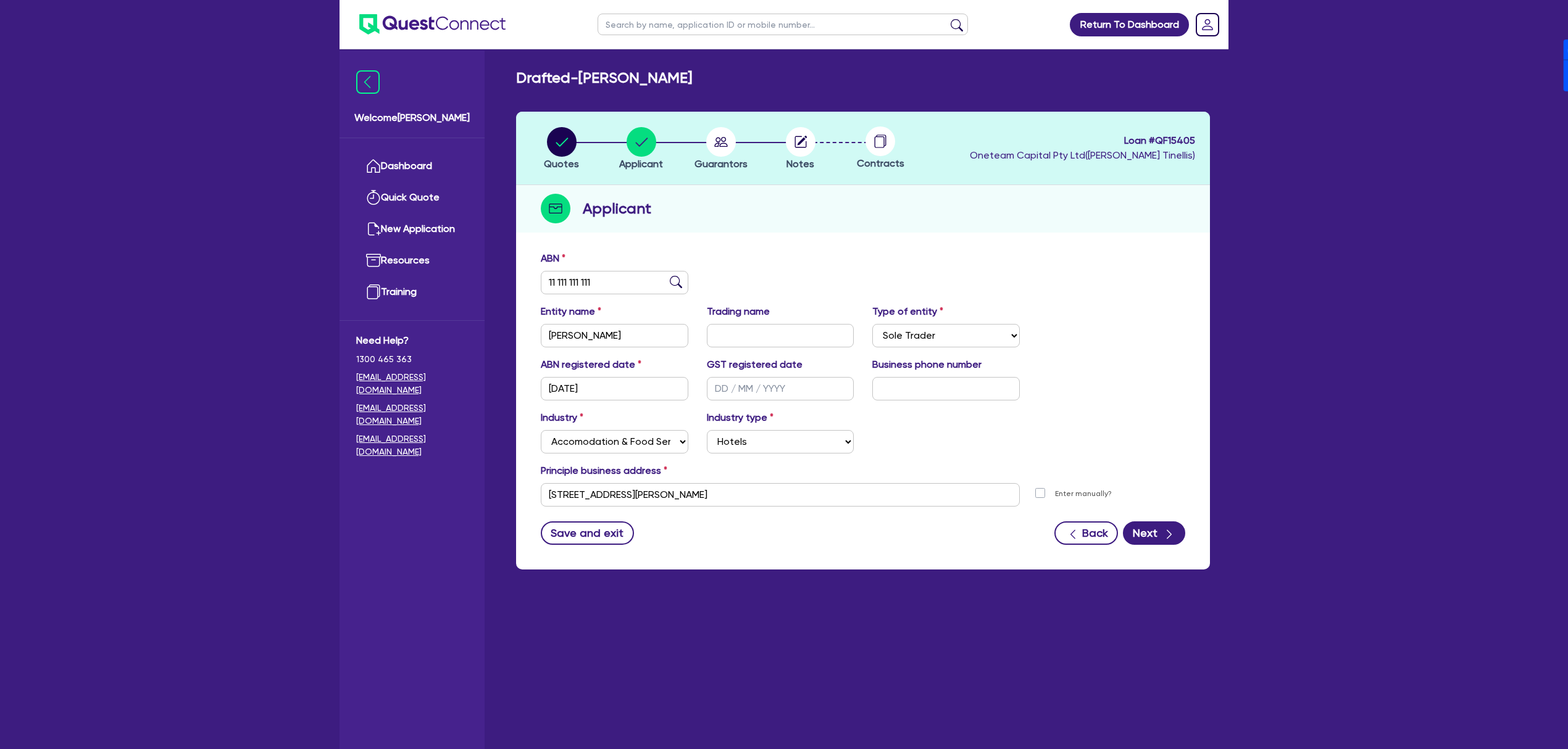
click at [804, 479] on div "Principle business address" at bounding box center [863, 473] width 663 height 20
click at [803, 489] on input "3 Noonan St Wangaratta VIC 3677" at bounding box center [780, 495] width 479 height 24
paste input "11 Graham Avenue"
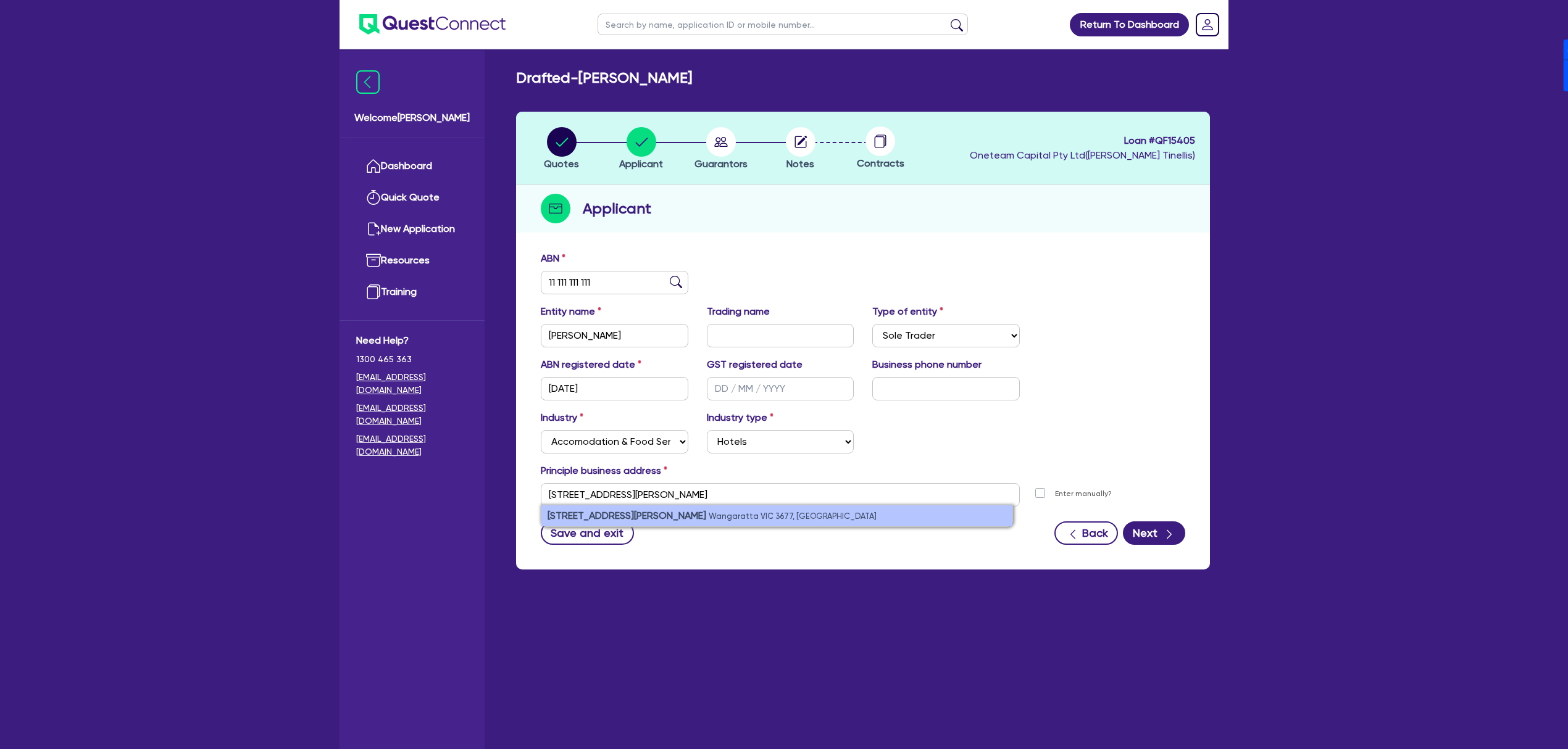
click at [786, 512] on li "11 Graham Avenue Wangaratta VIC 3677, Australia" at bounding box center [776, 516] width 471 height 21
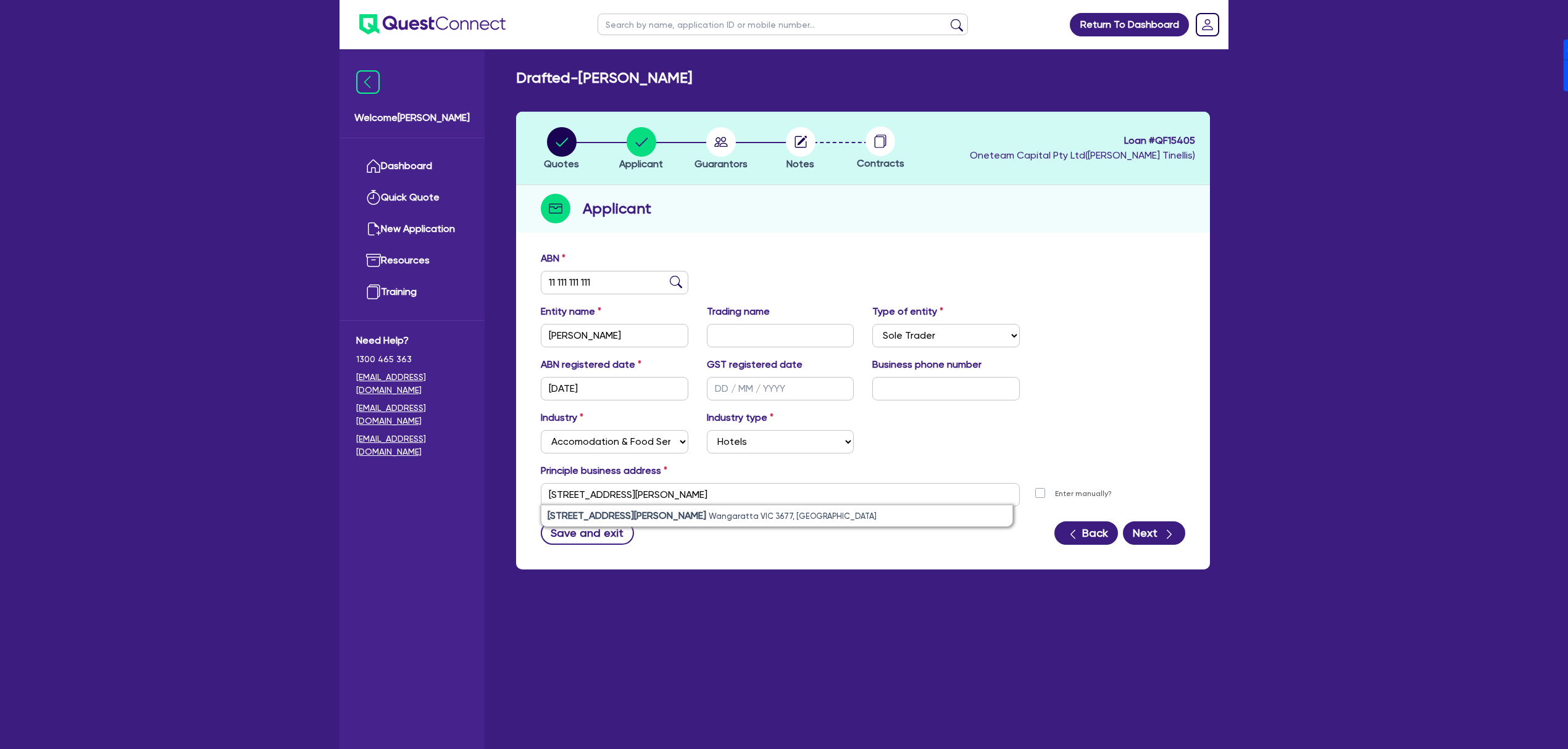
type input "11 Graham Ave Wangaratta VIC 3677"
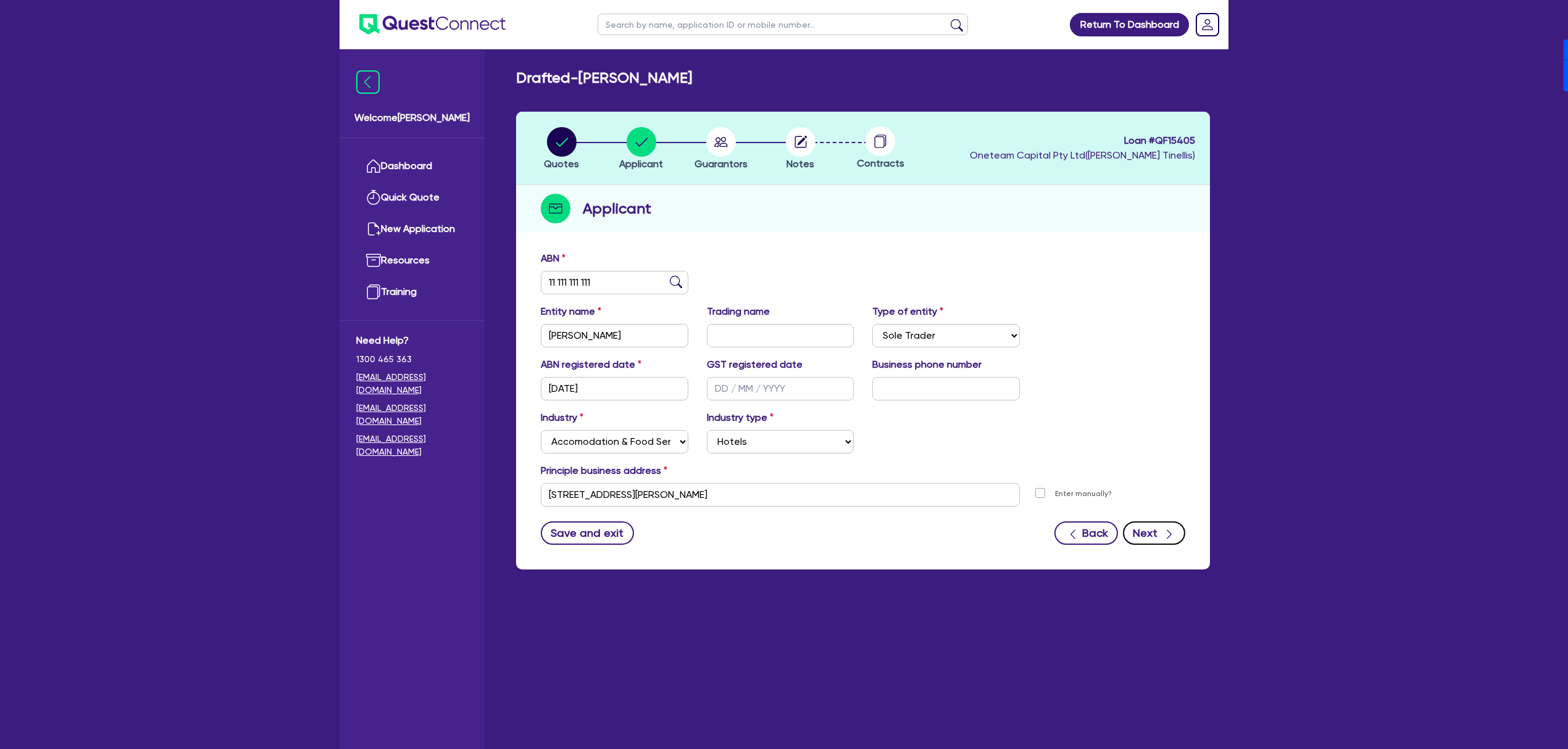
click at [1180, 526] on button "Next" at bounding box center [1154, 533] width 62 height 24
select select "MRS"
select select "VIC"
select select "SINGLE"
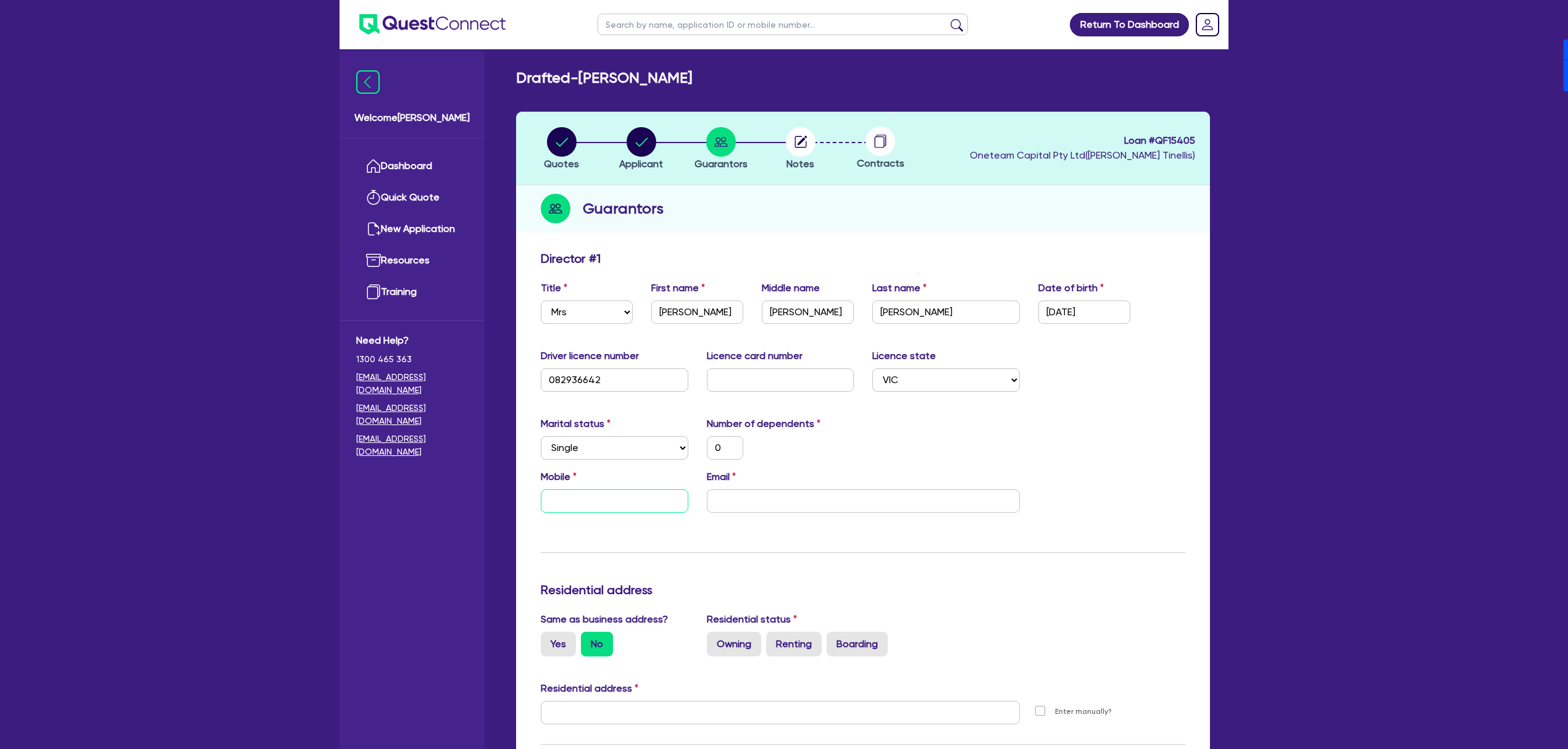
click at [618, 490] on input "text" at bounding box center [614, 501] width 147 height 24
type input "0"
paste input "488 189 975"
type input "0"
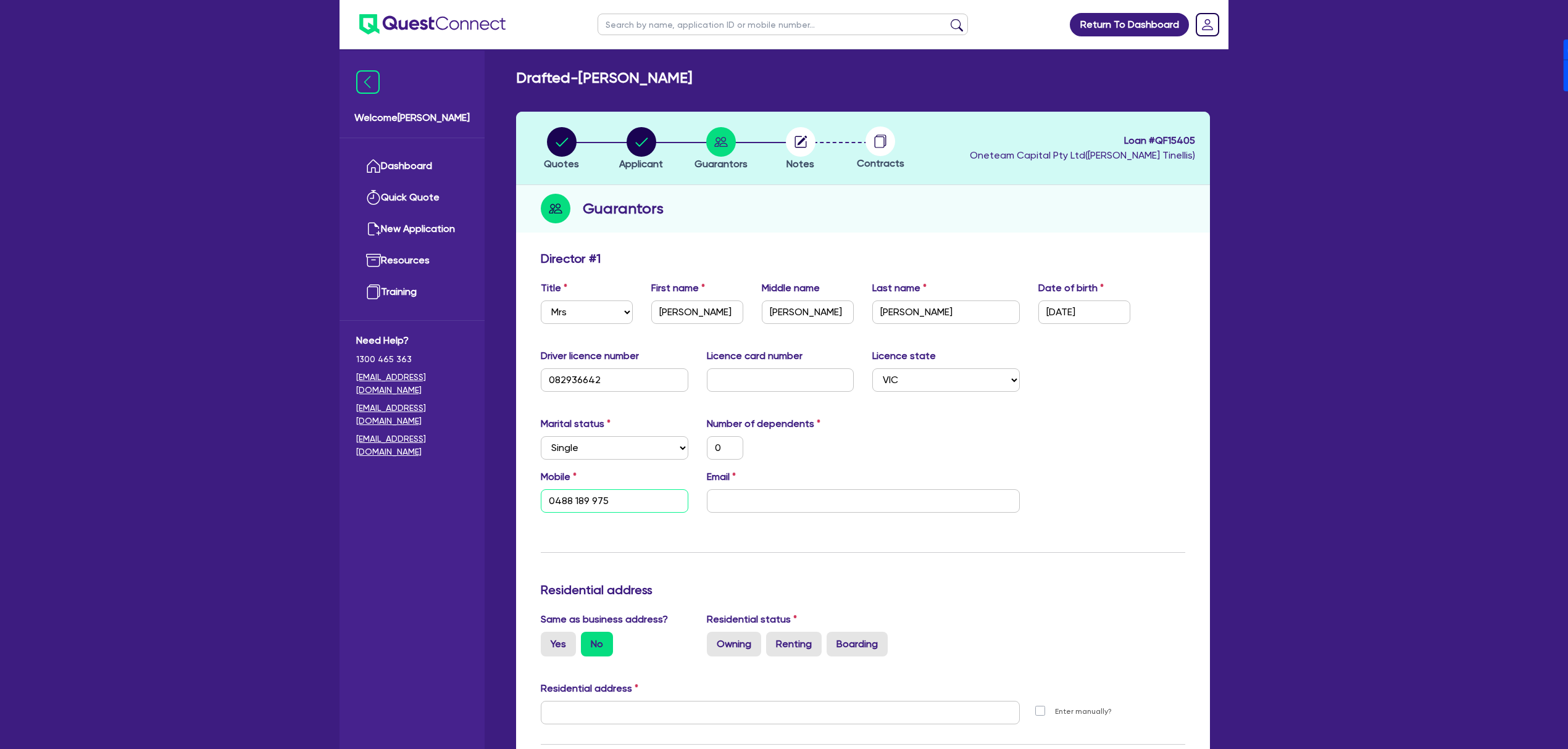
type input "0488 189 975"
drag, startPoint x: 834, startPoint y: 511, endPoint x: 813, endPoint y: 507, distance: 21.4
click at [834, 511] on input "email" at bounding box center [863, 501] width 313 height 24
paste input "julie.dunn1961@gmail.com"
type input "0"
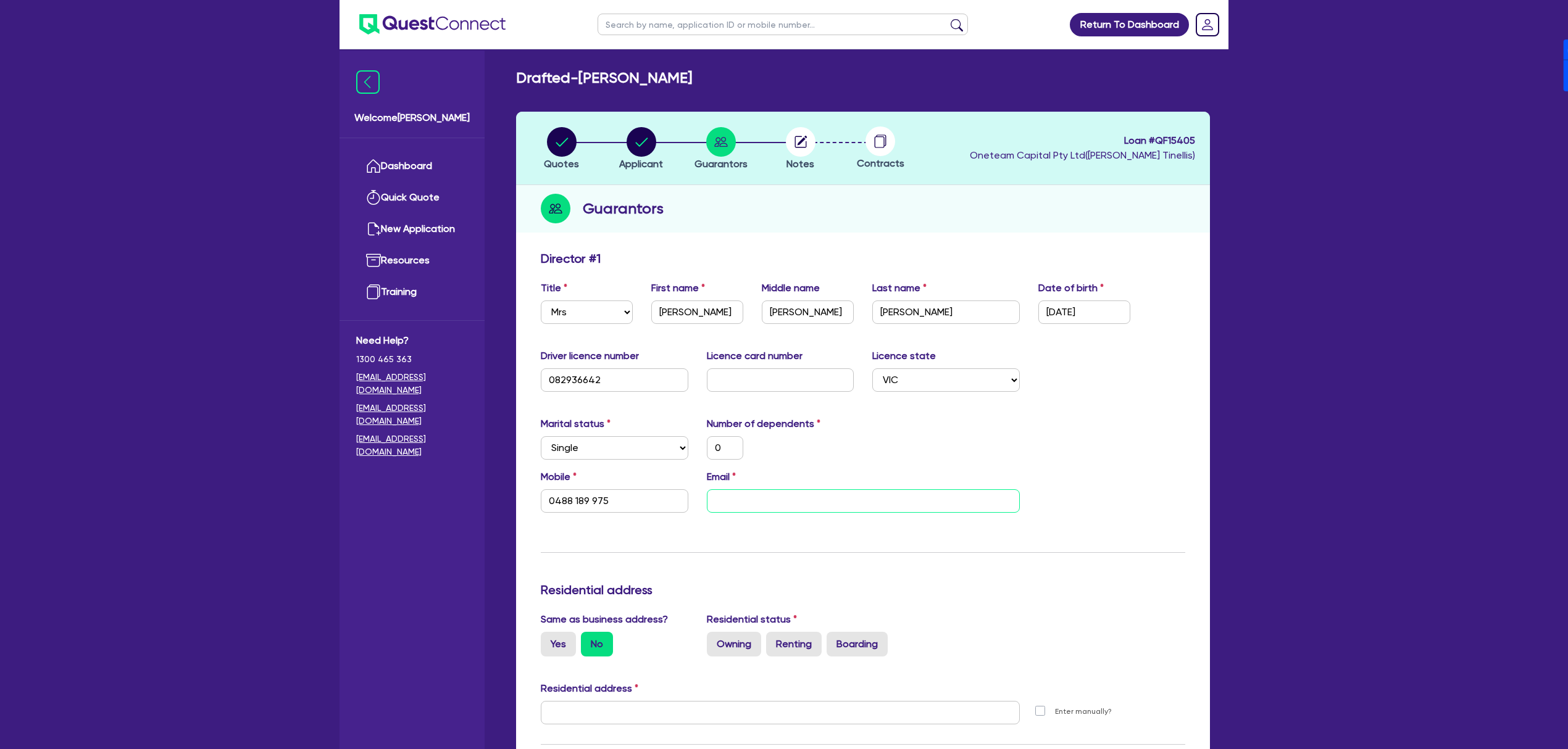
type input "0488 189 975"
type input "julie.dunn1961@gmail.com"
click at [745, 556] on div "Update residential status for Director #1 Boarding is only acceptable when the …" at bounding box center [863, 708] width 644 height 913
click at [782, 643] on label "Renting" at bounding box center [793, 643] width 55 height 24
click at [774, 640] on input "Renting" at bounding box center [770, 635] width 8 height 8
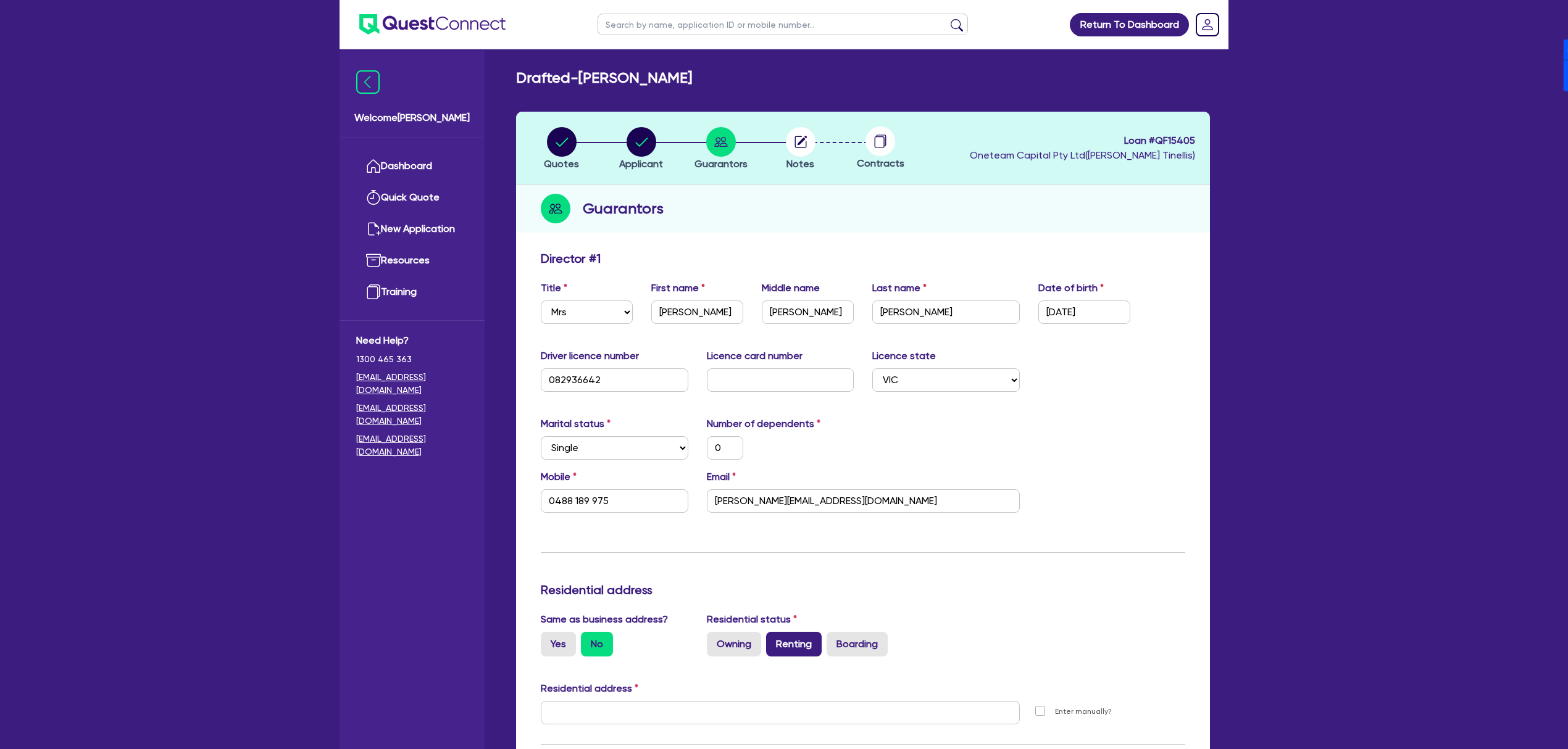
radio input "true"
type input "0"
type input "0488 189 975"
click at [552, 646] on label "Yes" at bounding box center [558, 643] width 35 height 24
click at [549, 640] on input "Yes" at bounding box center [545, 635] width 8 height 8
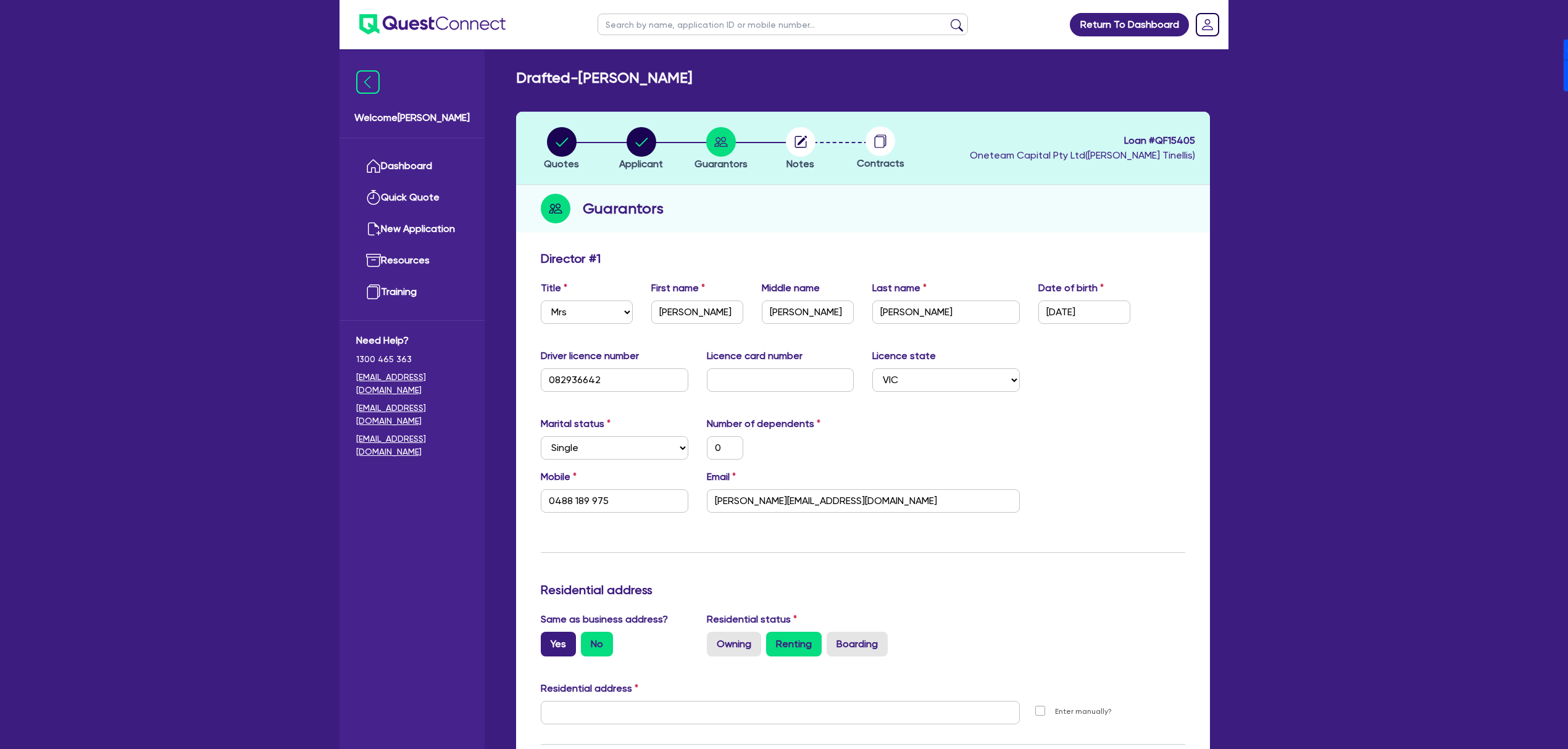
radio input "true"
type input "0"
type input "0488 189 975"
type input "11 Graham Ave Wangaratta VIC 3677"
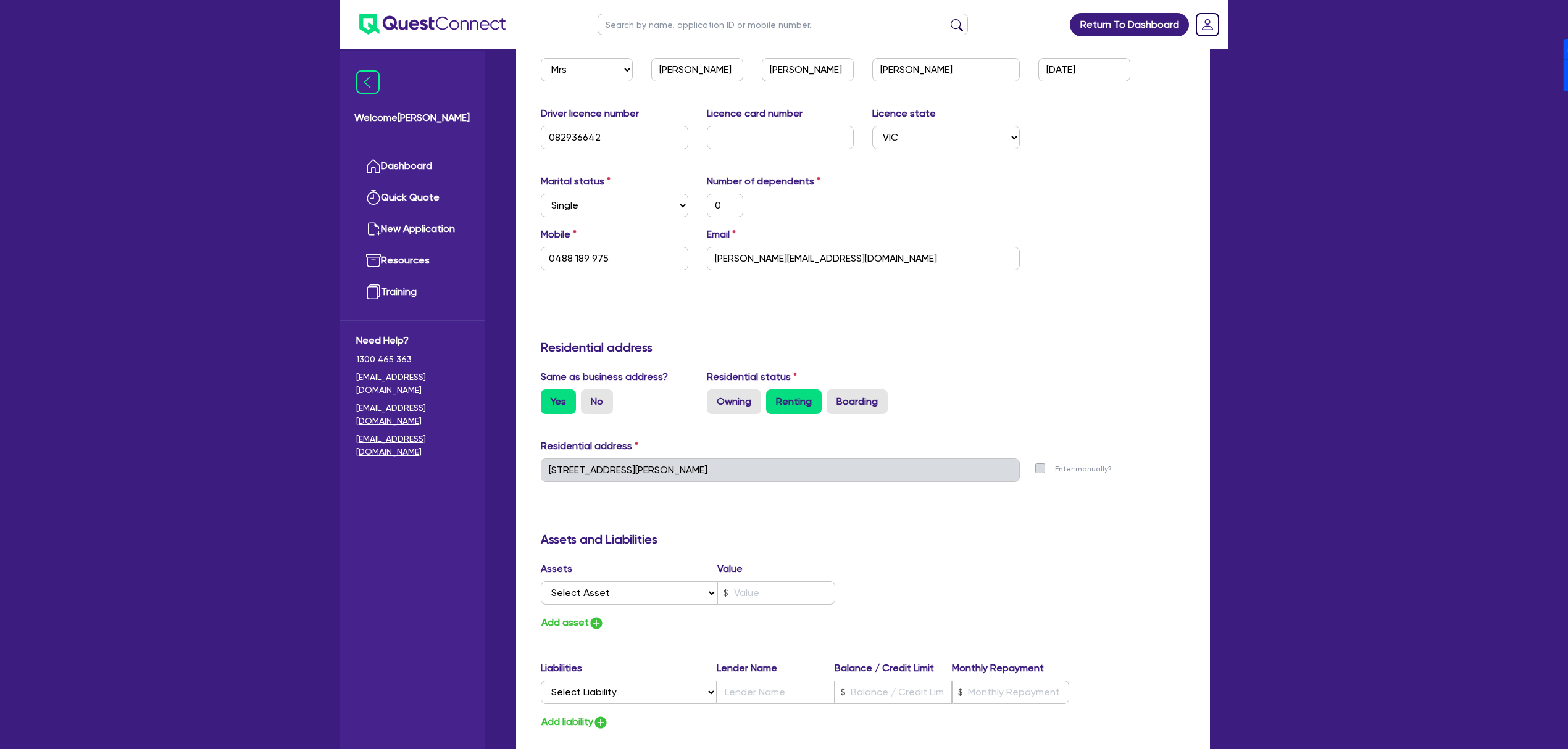
scroll to position [576, 0]
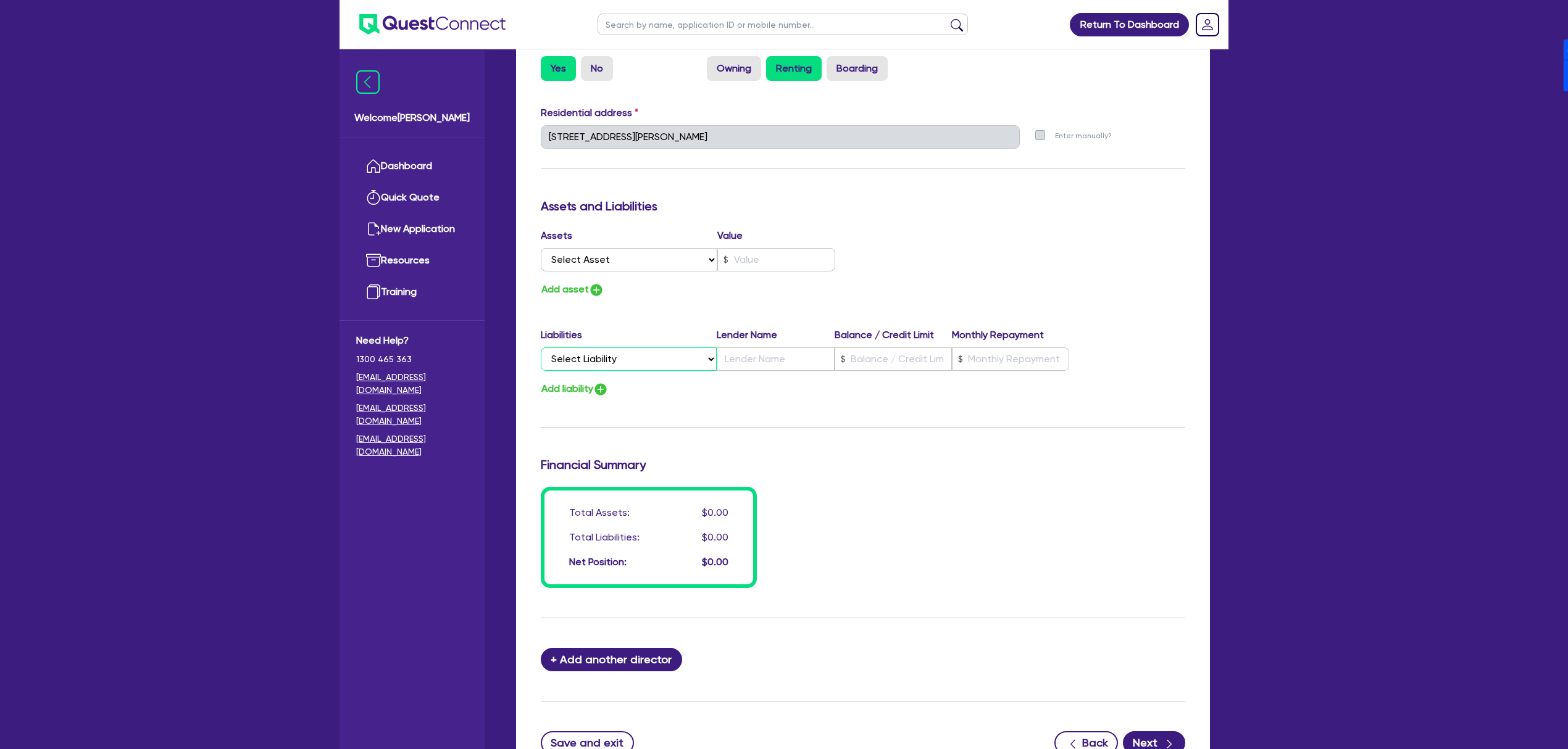
click at [642, 367] on select "Select Liability Credit card Mortgage Investment property loan Vehicle loan Tru…" at bounding box center [629, 360] width 176 height 24
select select "OTHER"
click at [541, 348] on select "Select Liability Credit card Mortgage Investment property loan Vehicle loan Tru…" at bounding box center [629, 360] width 176 height 24
type input "0"
type input "0488 189 975"
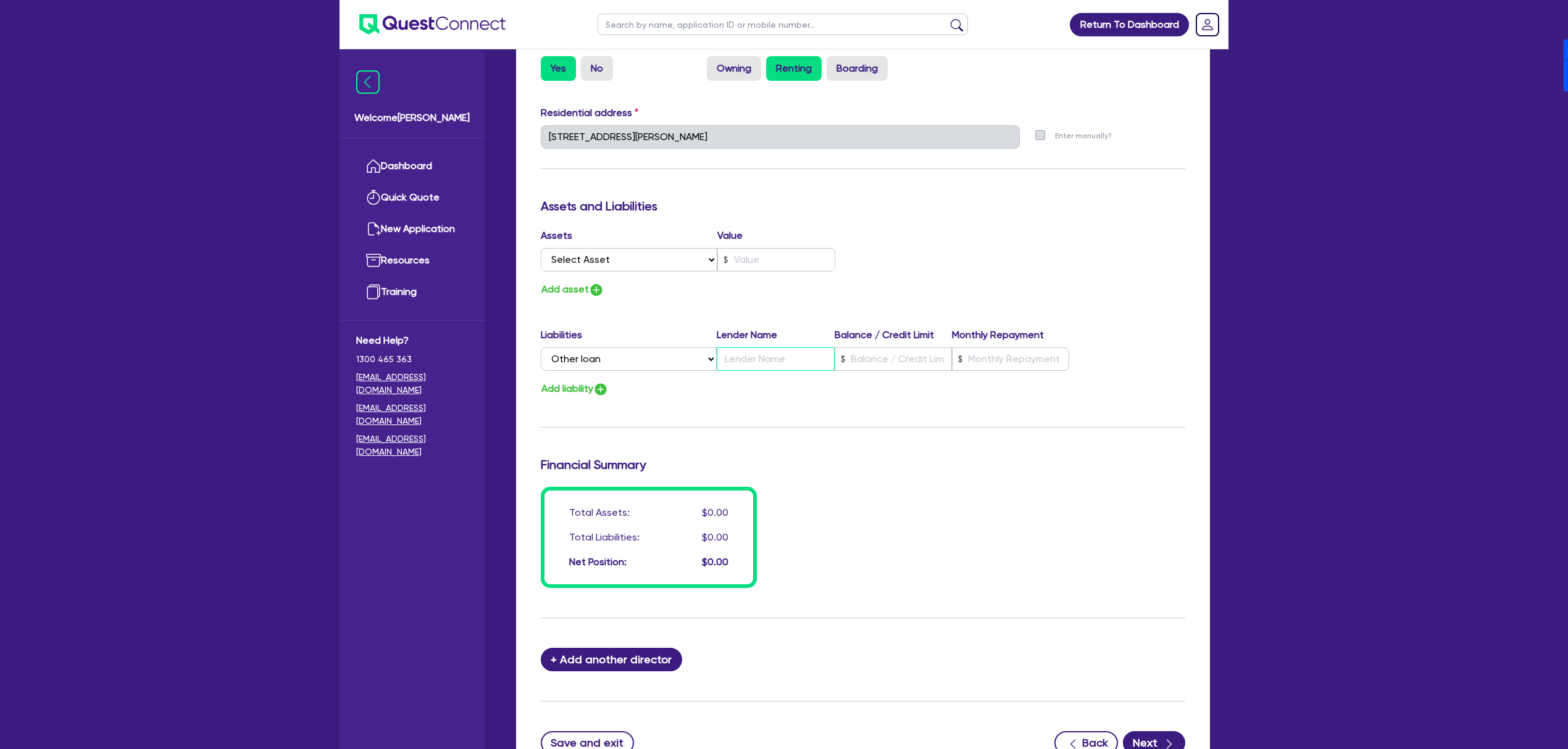
click at [778, 368] on input "text" at bounding box center [775, 360] width 118 height 24
type input "0"
type input "0488 189 975"
type input "T"
type input "0"
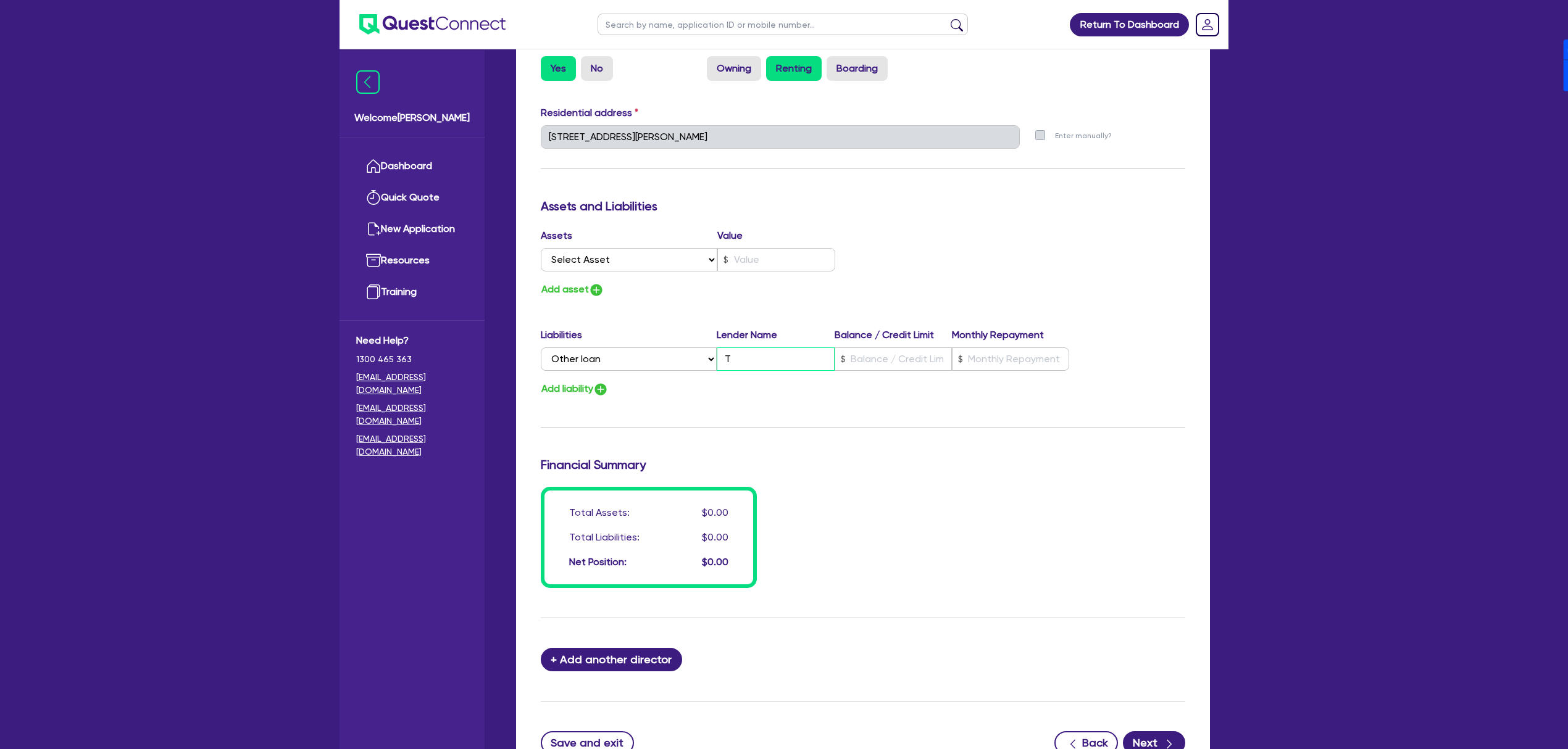
type input "0488 189 975"
type input "TBC"
type input "0"
type input "0488 189 975"
type input "TBC"
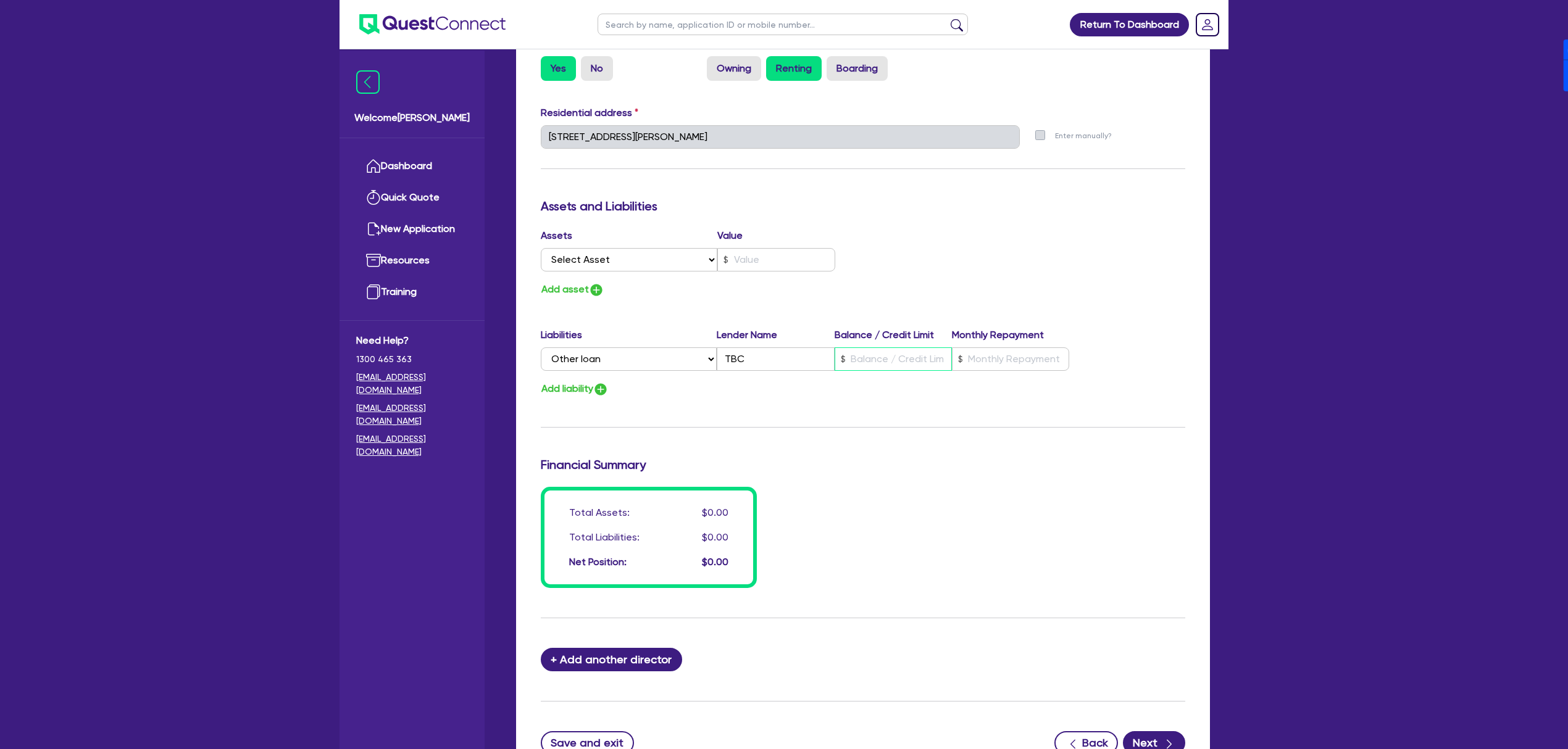
type input "0"
type input "0488 189 975"
type input "0"
type input "0488 189 975"
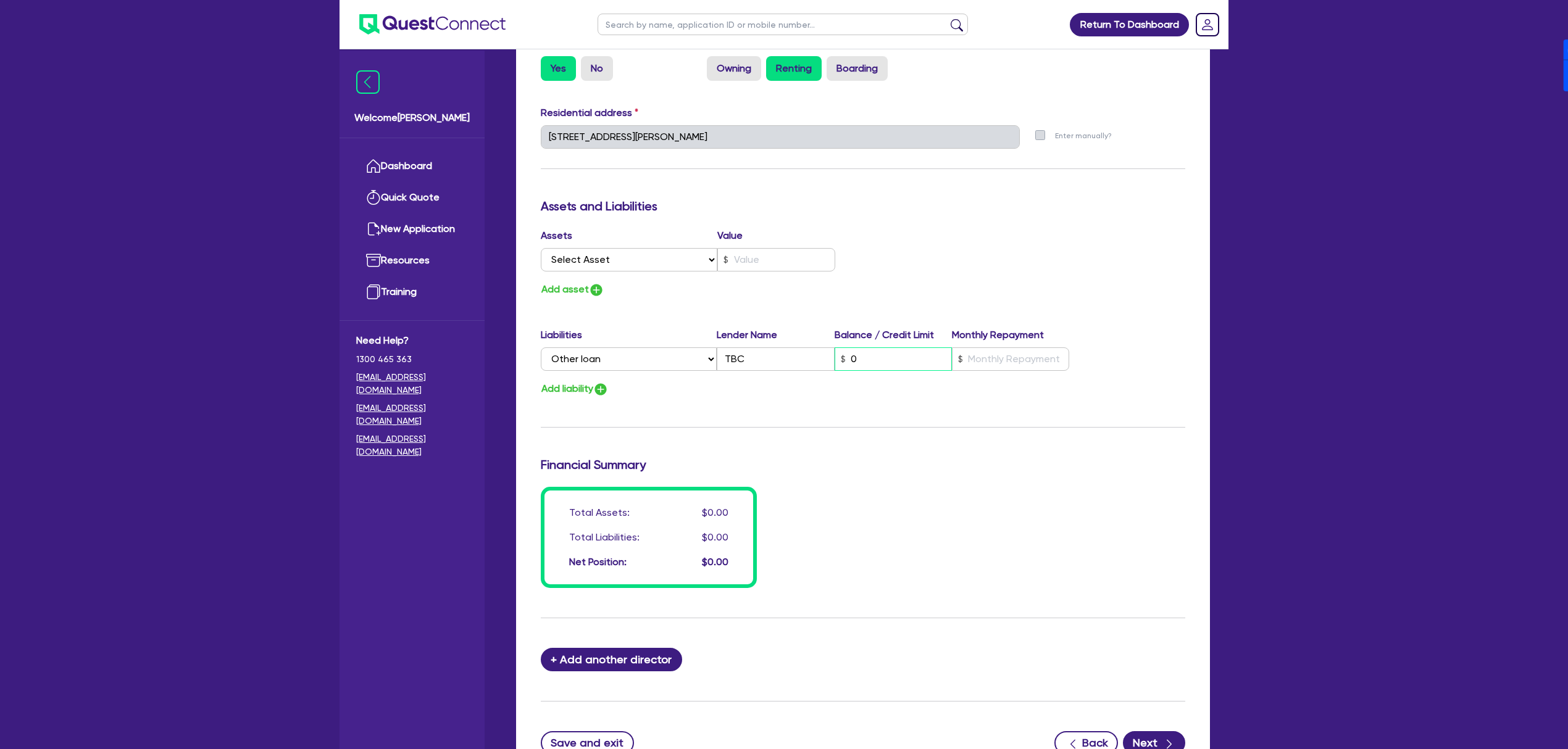
type input "0."
type input "0"
type input "0488 189 975"
type input "0.0"
type input "0"
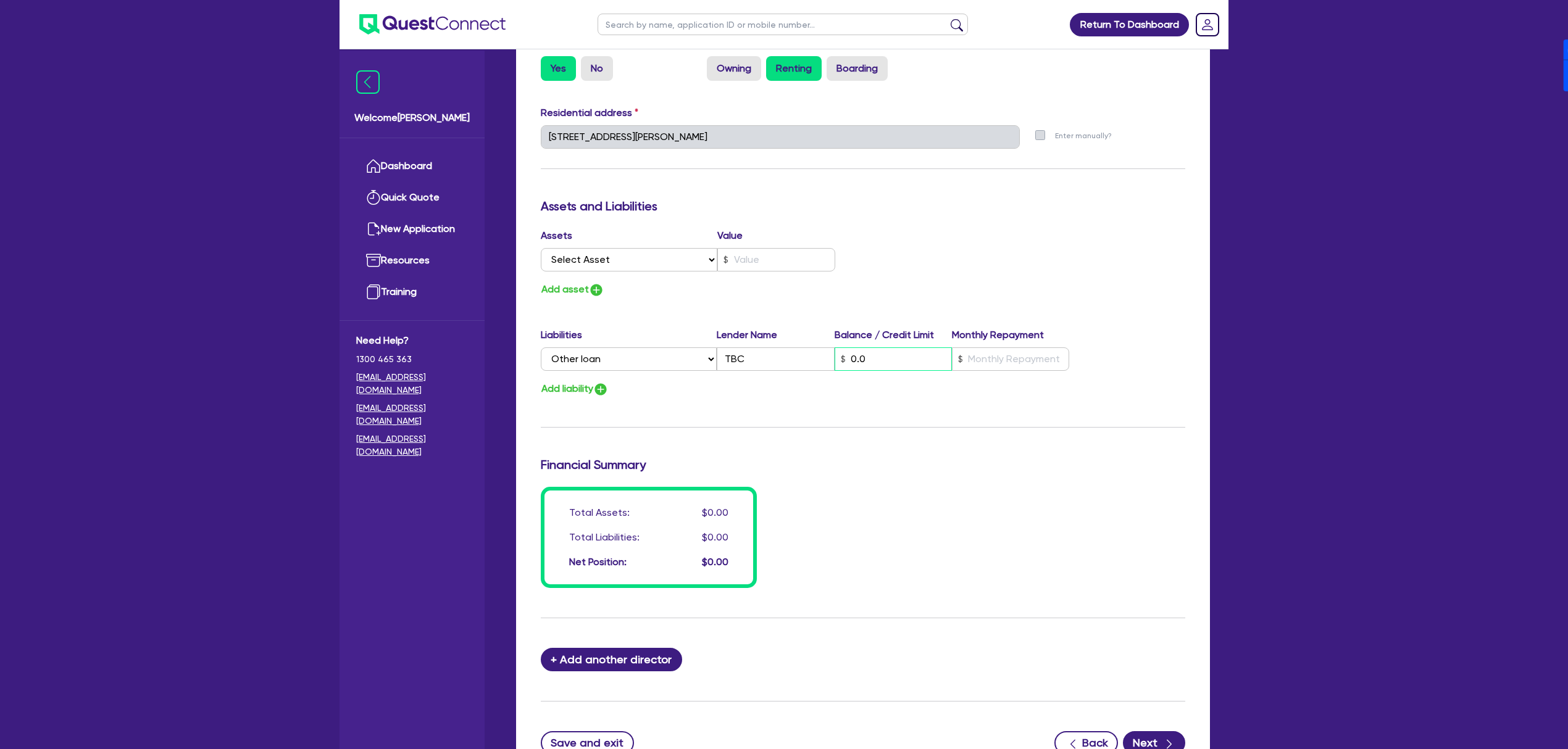
type input "0488 189 975"
type input "0.01"
type input "0"
type input "0488 189 975"
type input "1"
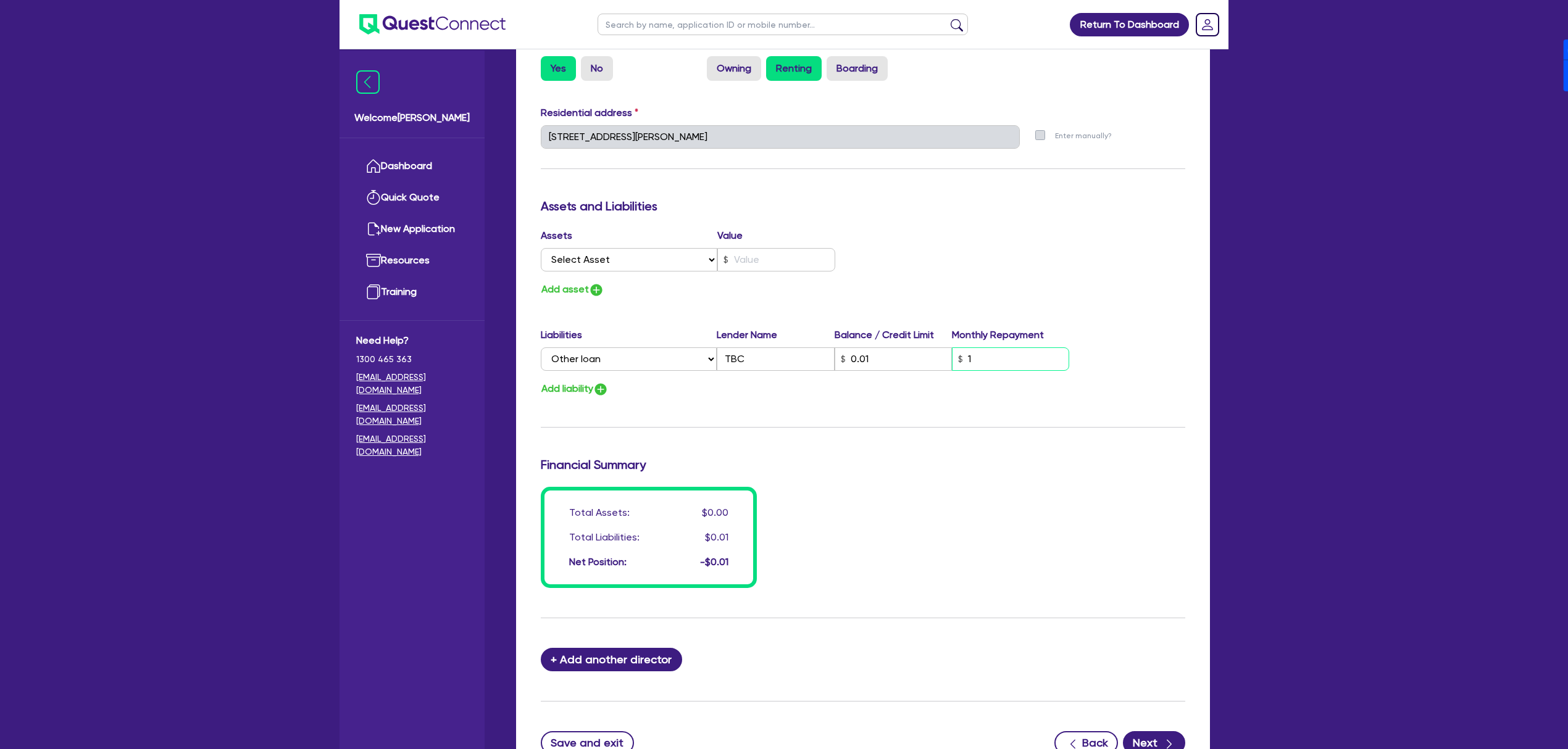
type input "0"
type input "0488 189 975"
type input "16"
type input "0"
type input "0488 189 975"
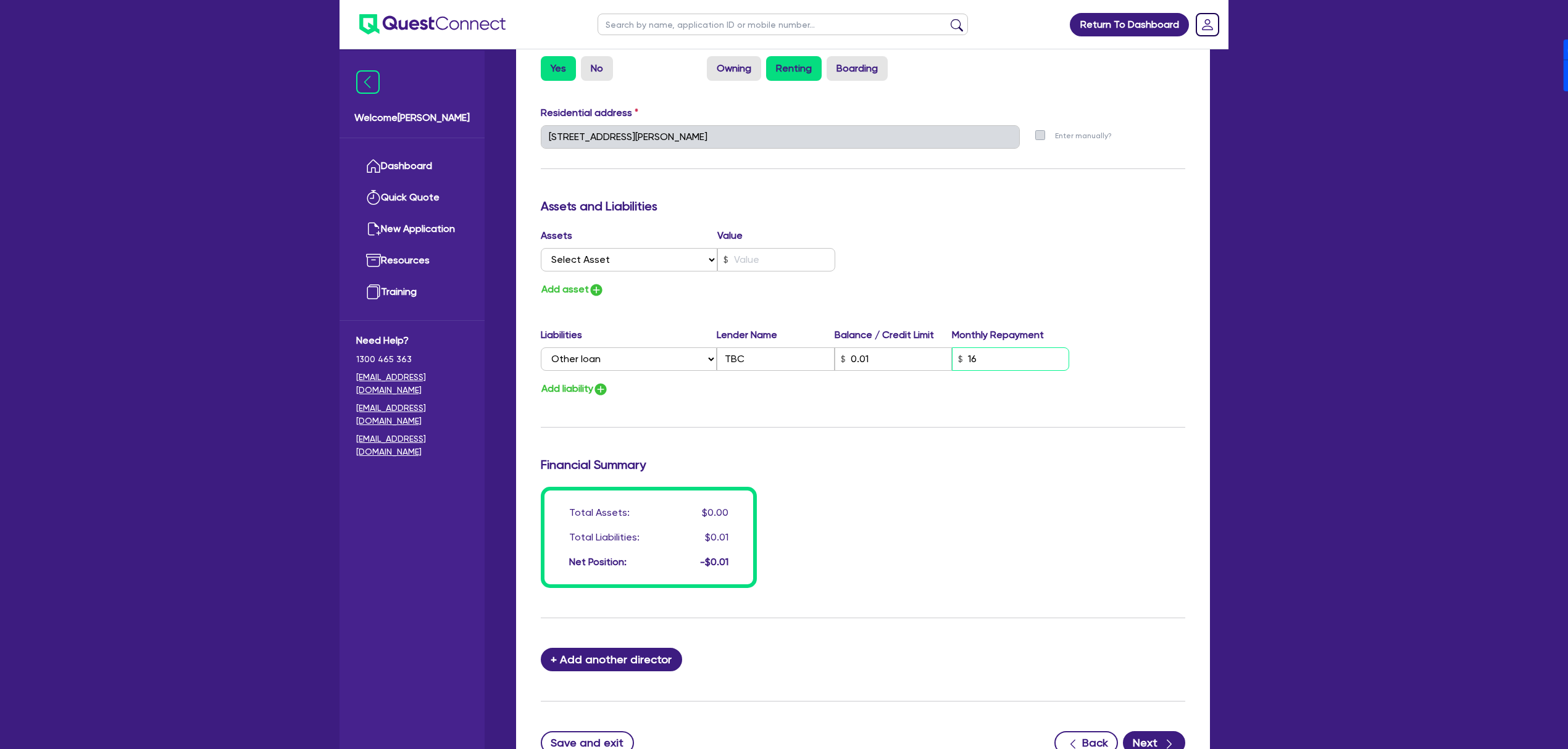
type input "164"
type input "0"
type input "0488 189 975"
type input "1,640"
click at [1079, 260] on div "Assets Value Select Asset Cash Property Investment property Vehicle Truck Trail…" at bounding box center [863, 263] width 663 height 69
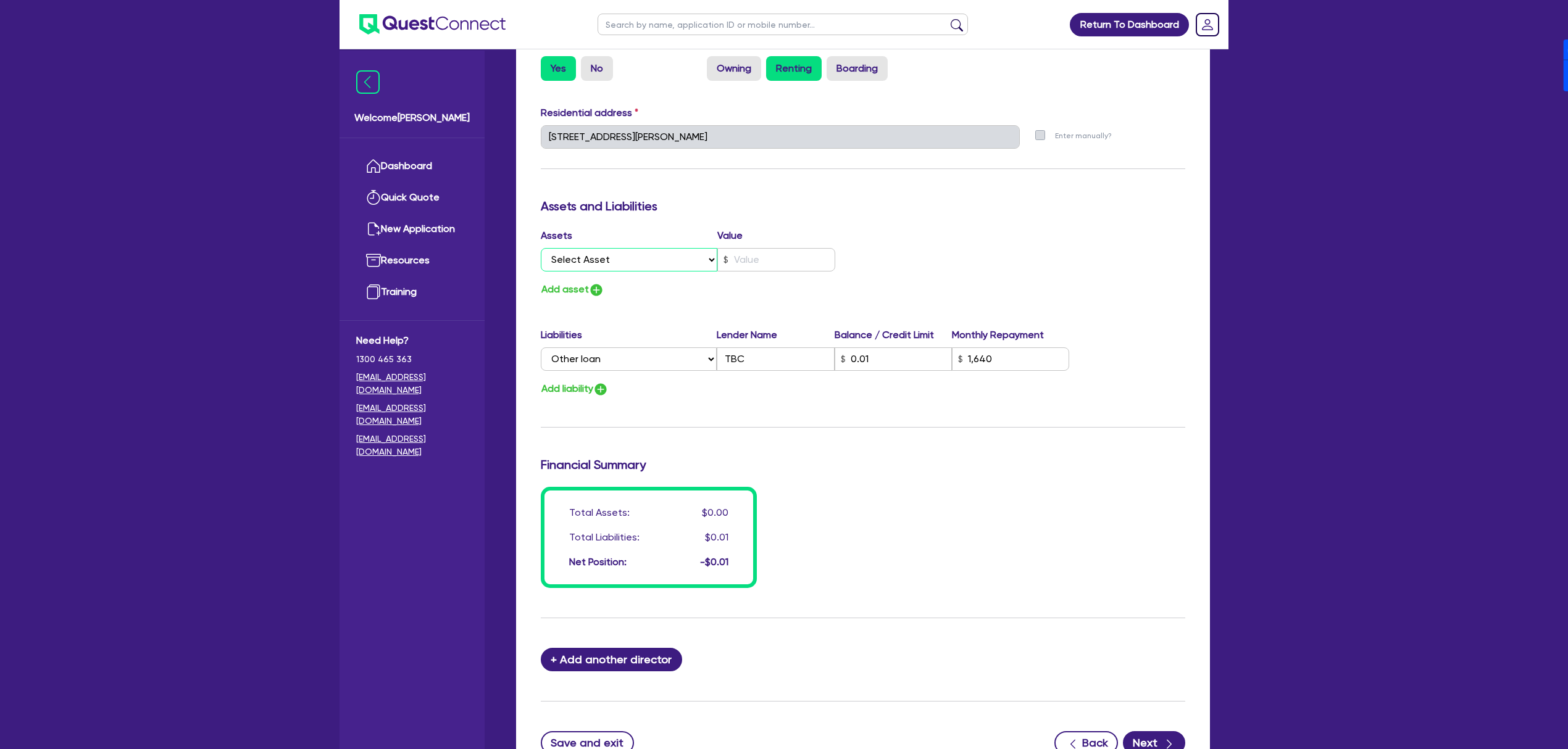
click at [646, 266] on select "Select Asset Cash Property Investment property Vehicle Truck Trailer Equipment …" at bounding box center [629, 260] width 177 height 24
select select "HOUSEHOLD_PERSONAL"
click at [541, 248] on select "Select Asset Cash Property Investment property Vehicle Truck Trailer Equipment …" at bounding box center [629, 260] width 177 height 24
type input "0"
type input "0488 189 975"
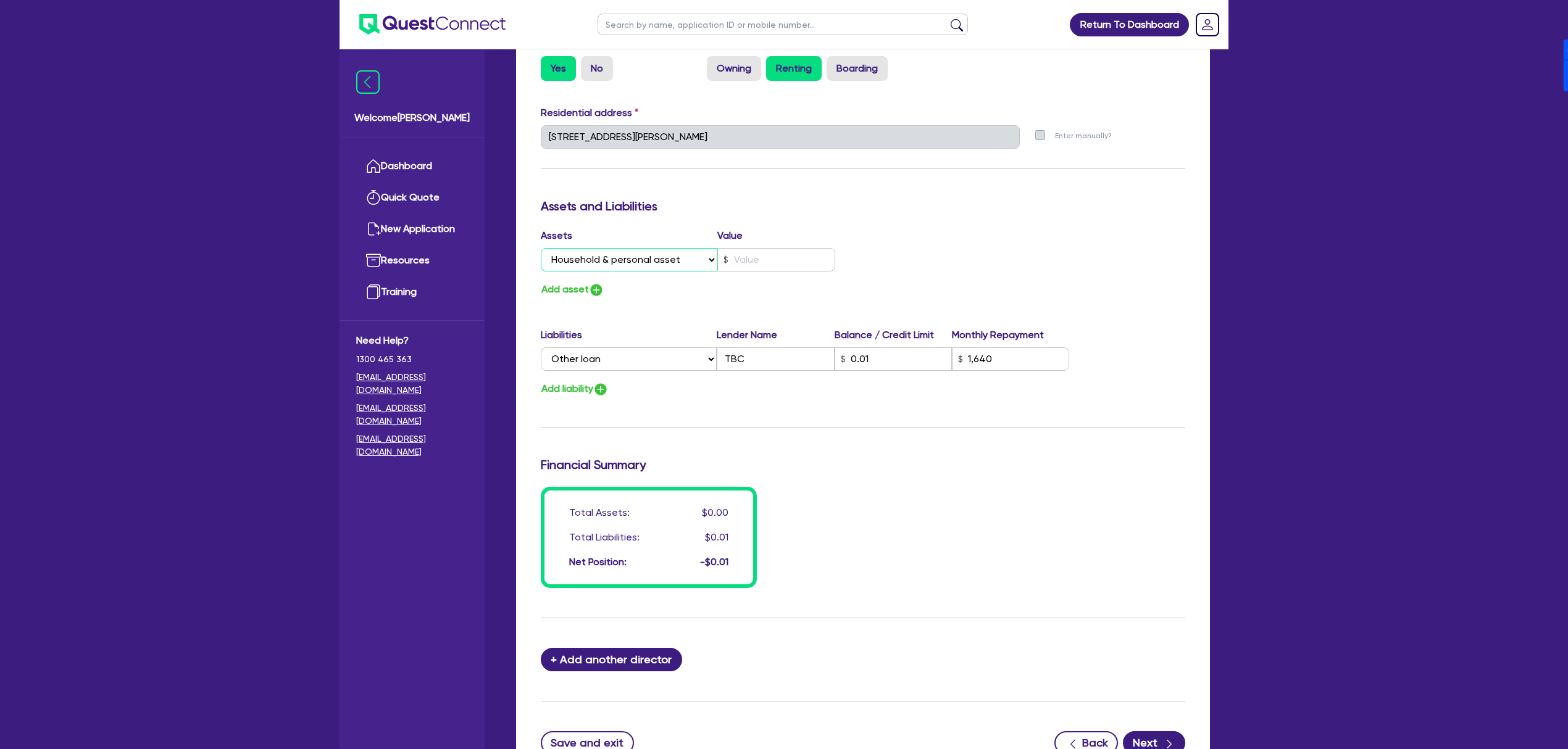
type input "1,640"
click at [768, 267] on input "text" at bounding box center [775, 260] width 118 height 24
type input "5"
type input "0"
type input "0488 189 975"
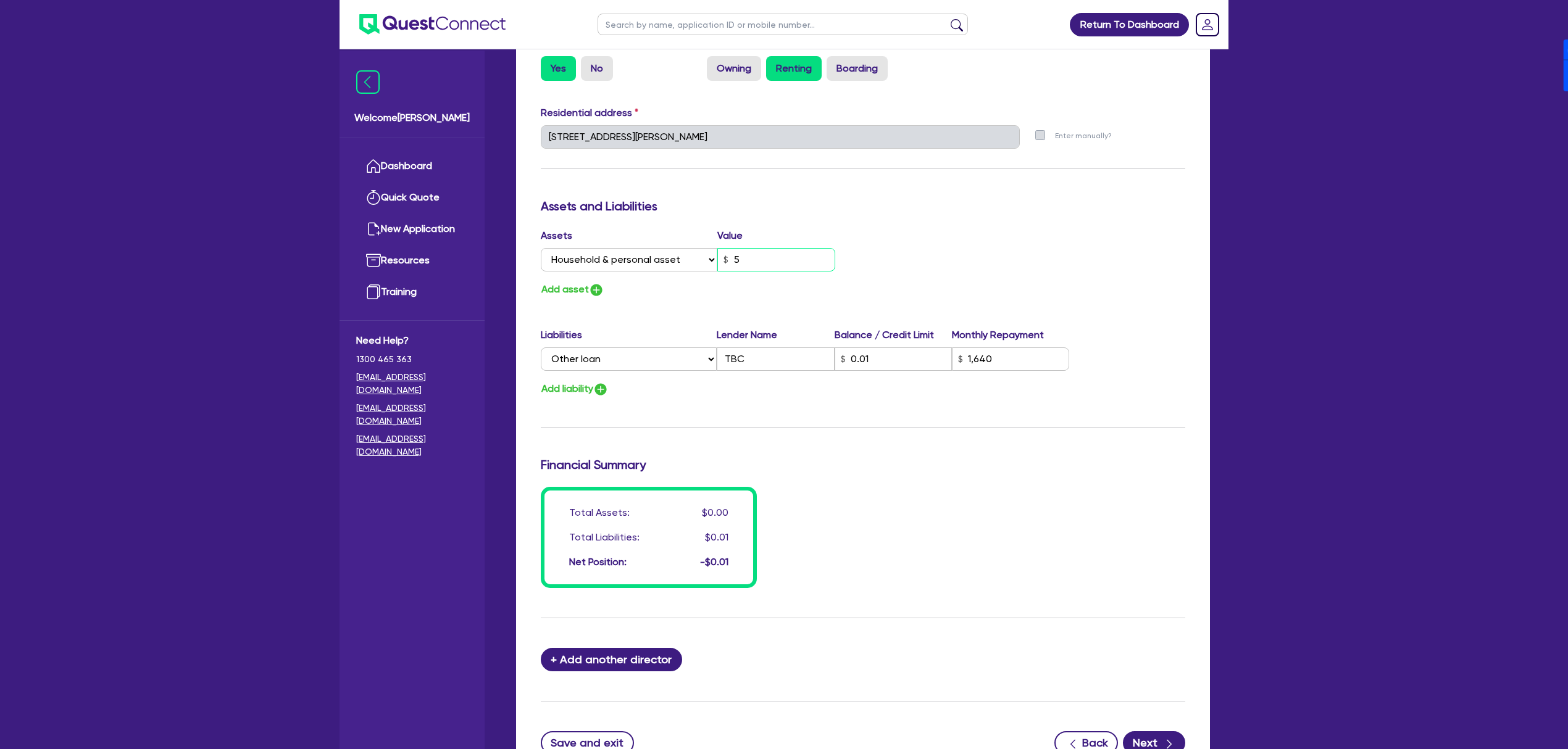
type input "50"
type input "1,640"
type input "0"
type input "0488 189 975"
type input "500"
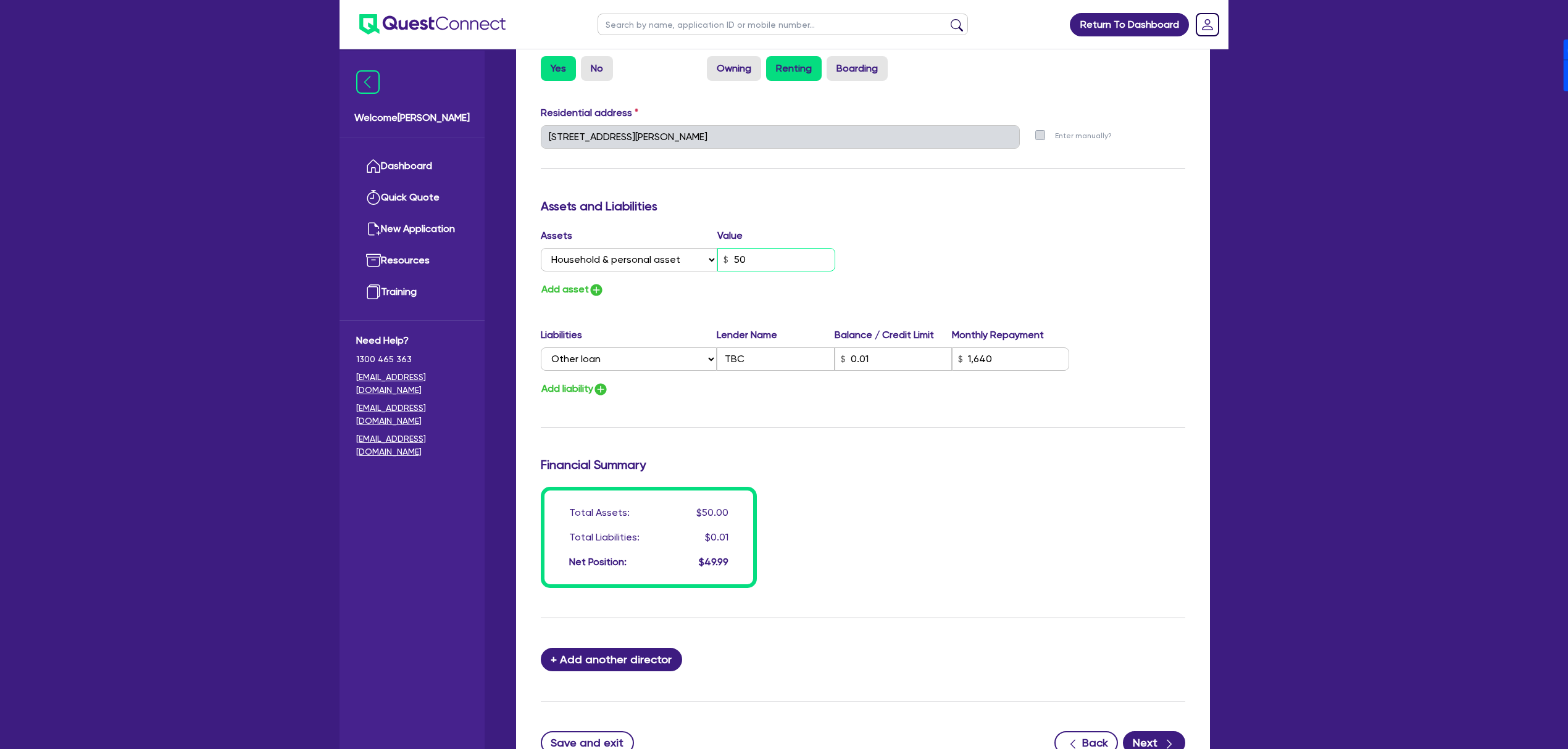
type input "1,640"
type input "0"
type input "0488 189 975"
type input "5,000"
type input "1,640"
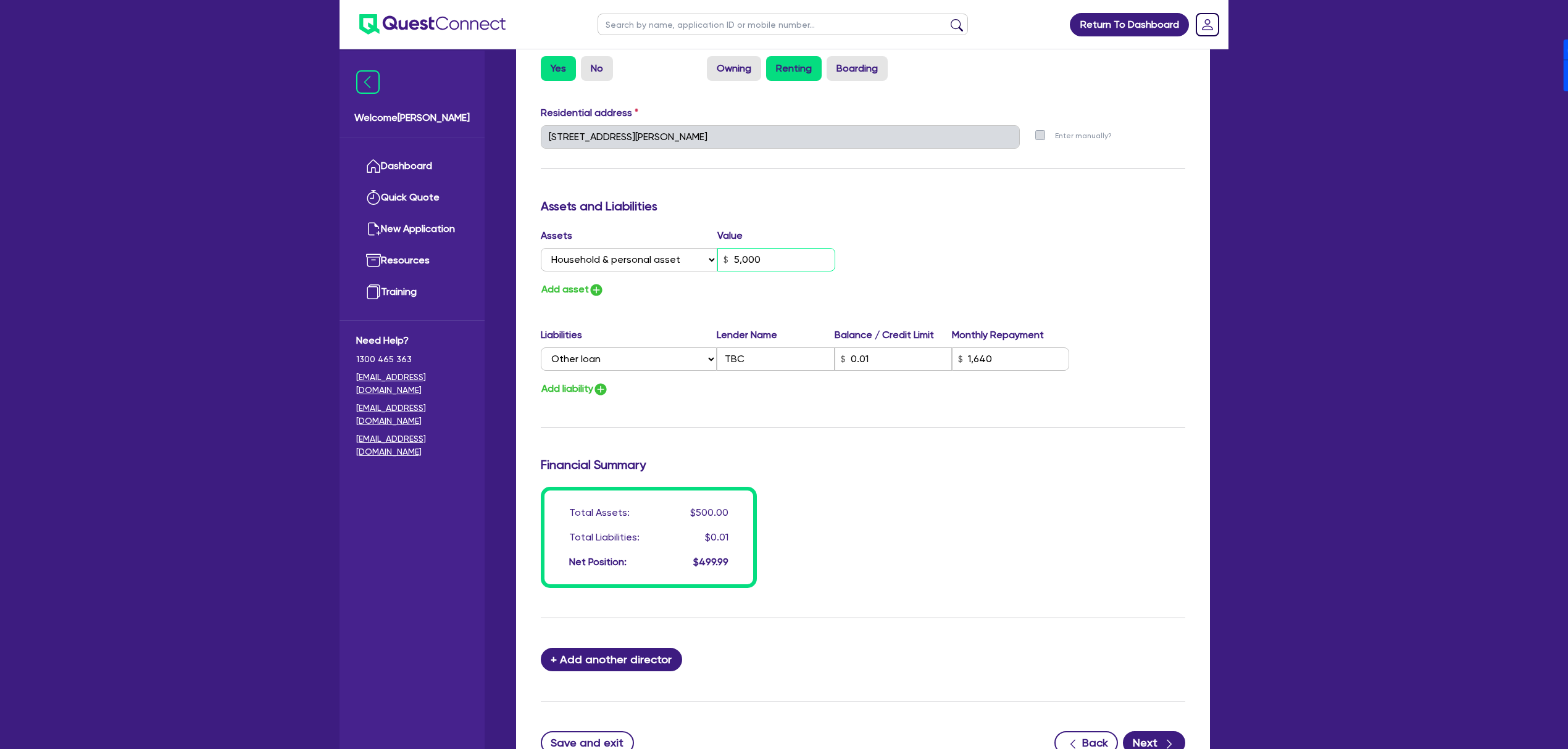
type input "0"
type input "0488 189 975"
type input "50,000"
type input "1,640"
type input "50,000"
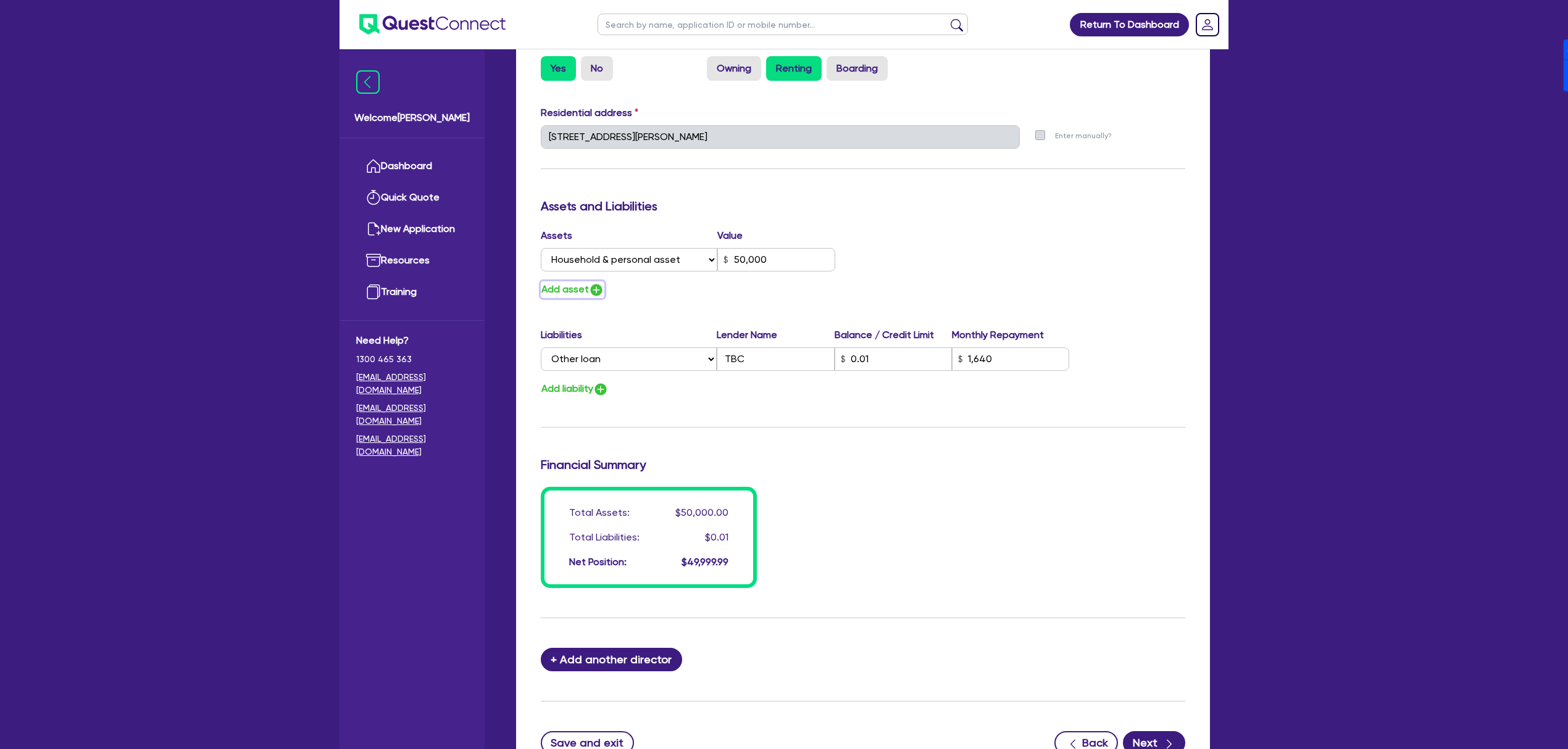
click at [588, 288] on button "Add asset" at bounding box center [573, 289] width 64 height 17
type input "0"
type input "0488 189 975"
type input "50,000"
type input "1,640"
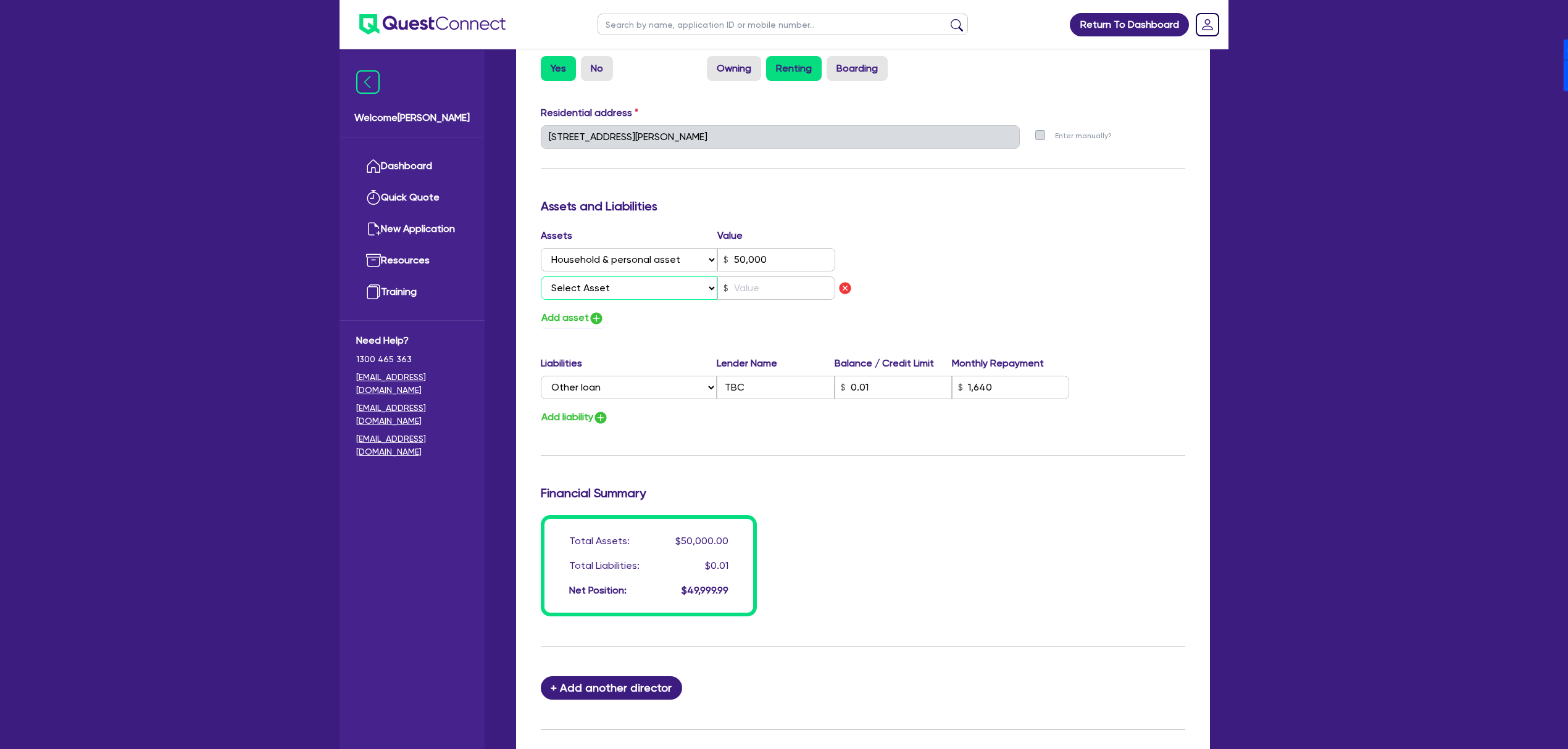
click at [596, 294] on select "Select Asset Cash Property Investment property Vehicle Truck Trailer Equipment …" at bounding box center [629, 289] width 177 height 24
select select "VEHICLE"
click at [541, 277] on select "Select Asset Cash Property Investment property Vehicle Truck Trailer Equipment …" at bounding box center [629, 289] width 177 height 24
type input "0"
type input "0488 189 975"
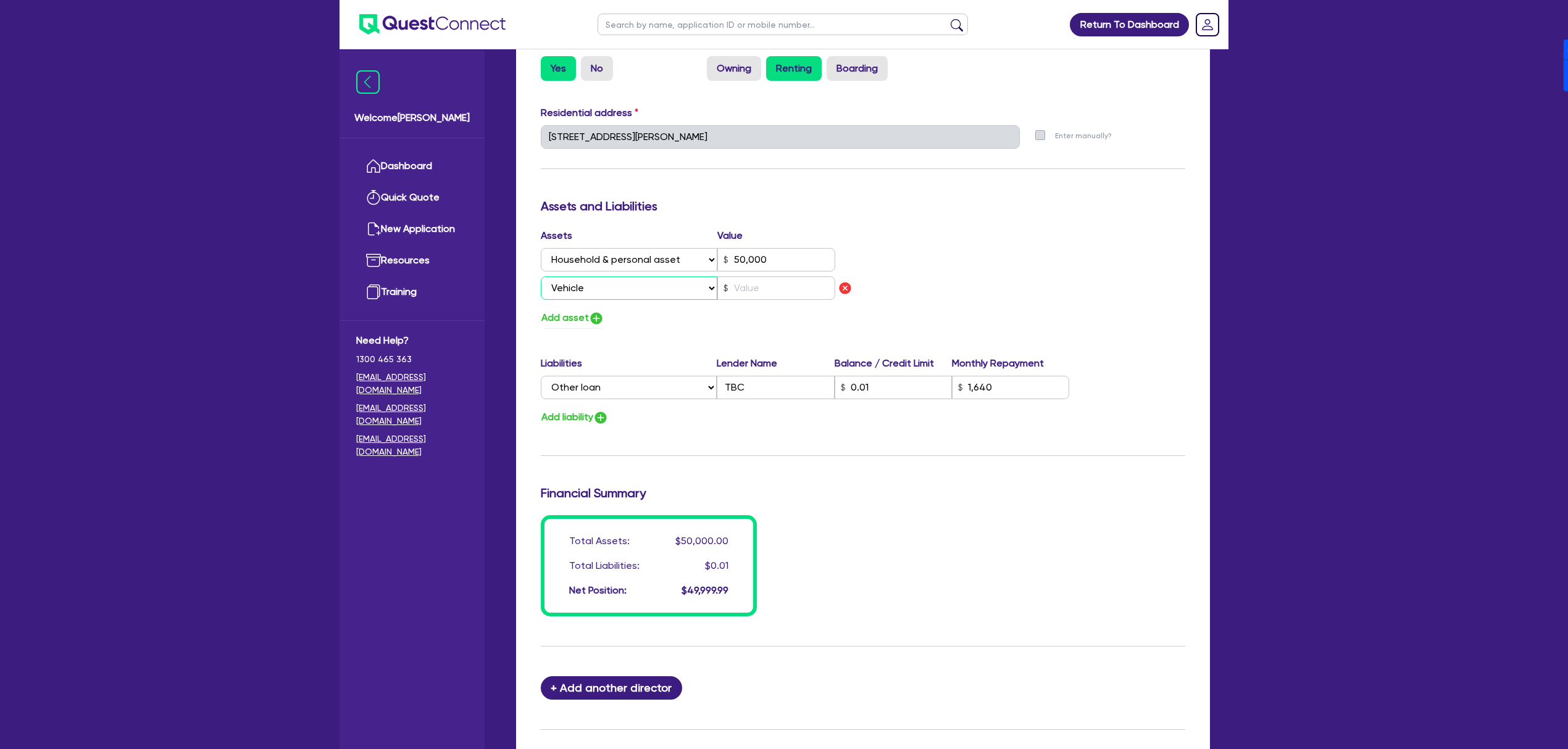
type input "50,000"
type input "1,640"
click at [810, 288] on input "text" at bounding box center [775, 289] width 118 height 24
type input "0"
type input "0488 189 975"
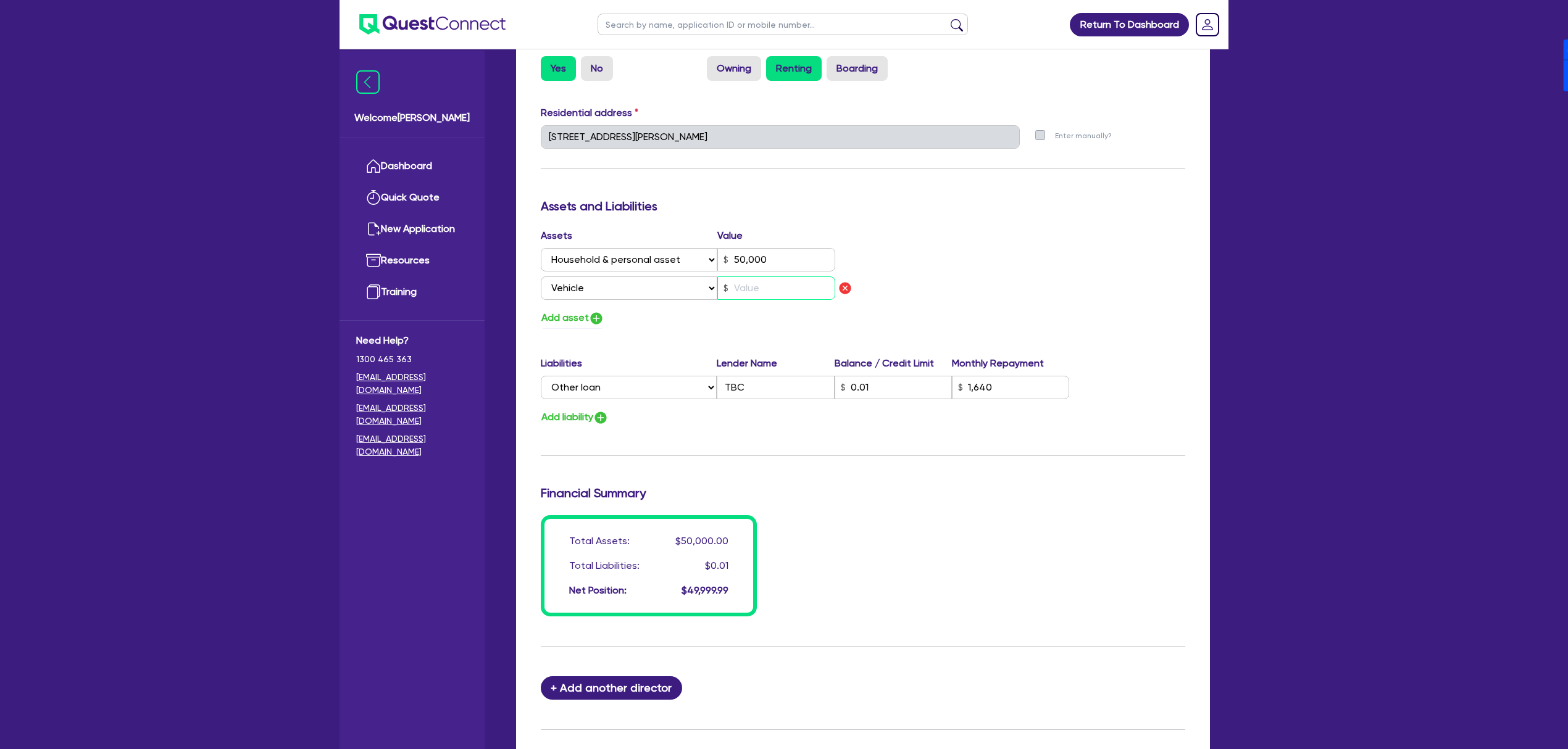
type input "50,000"
type input "1,640"
type input "1"
type input "0"
type input "0488 189 975"
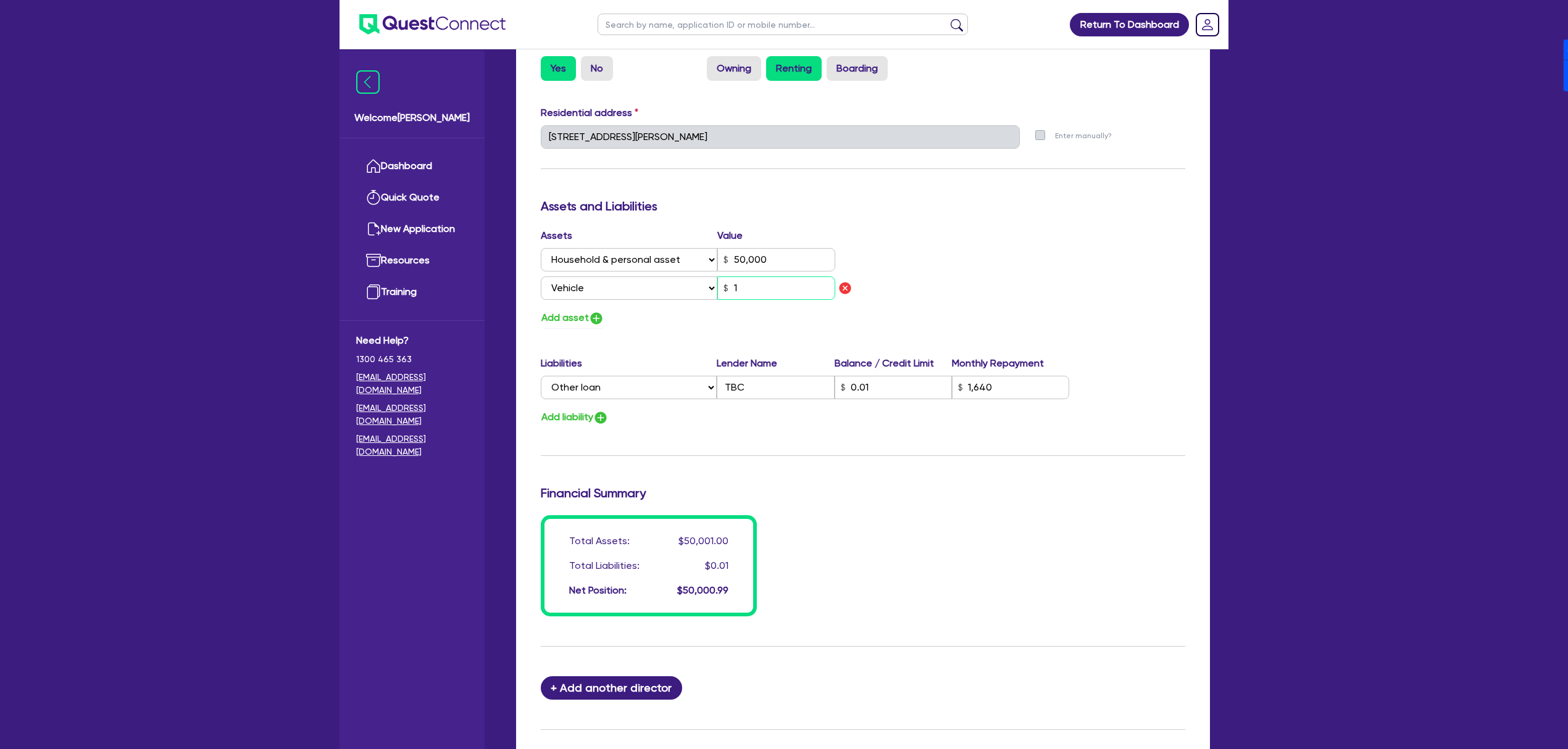
type input "50,000"
type input "1,640"
type input "10"
type input "0"
type input "0488 189 975"
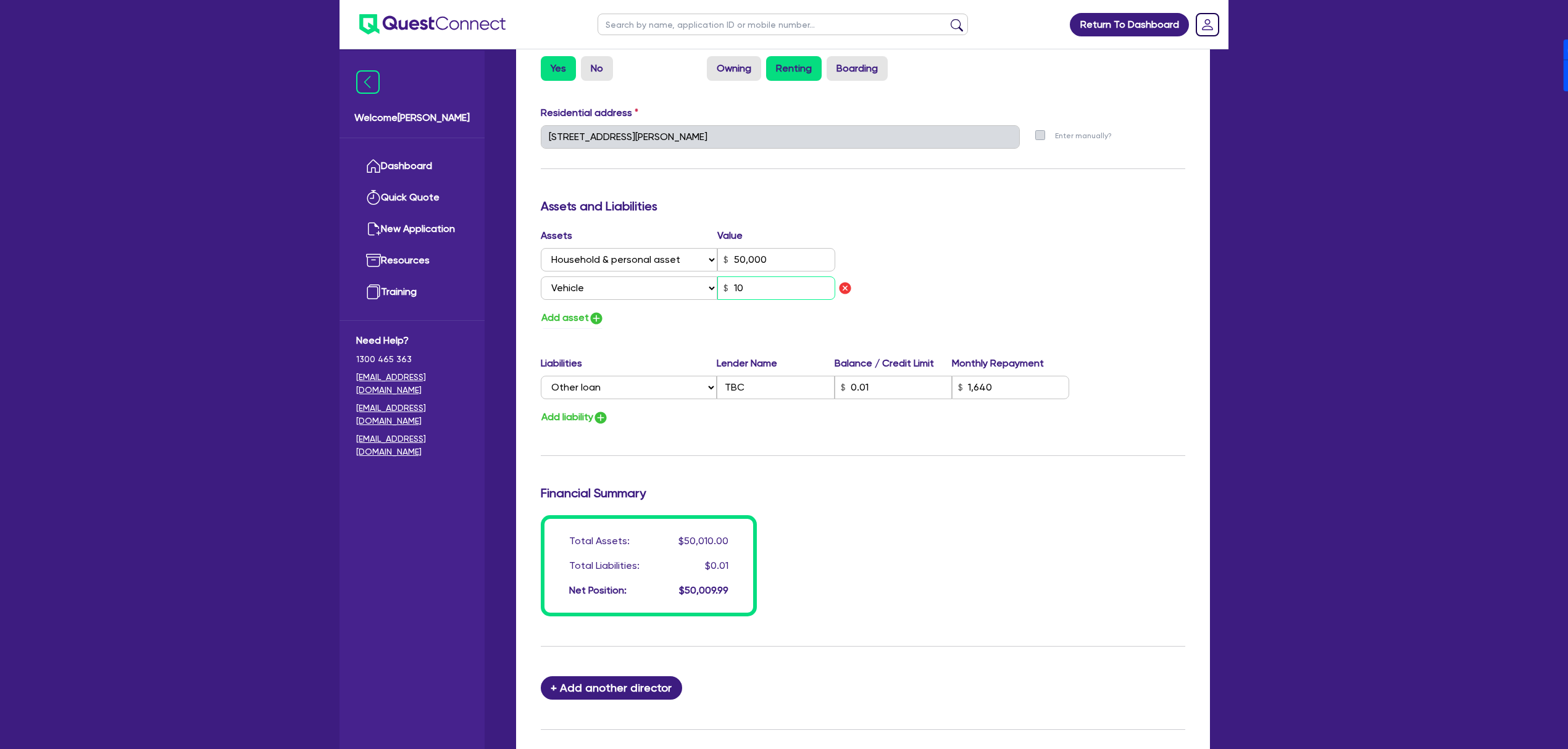
type input "50,000"
type input "1,640"
type input "100"
type input "0"
type input "0488 189 975"
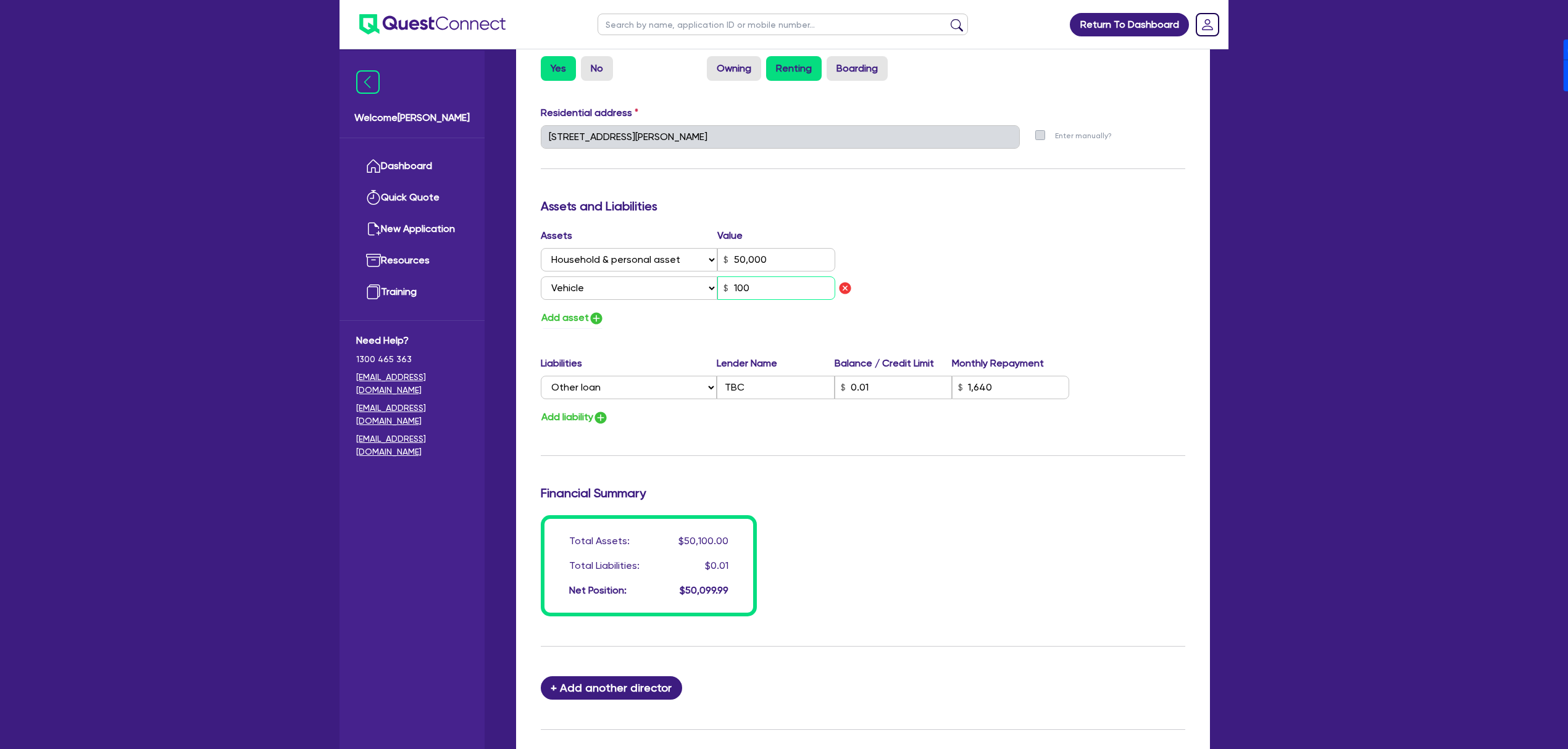
type input "50,000"
type input "1,640"
type input "1,000"
type input "0"
type input "0488 189 975"
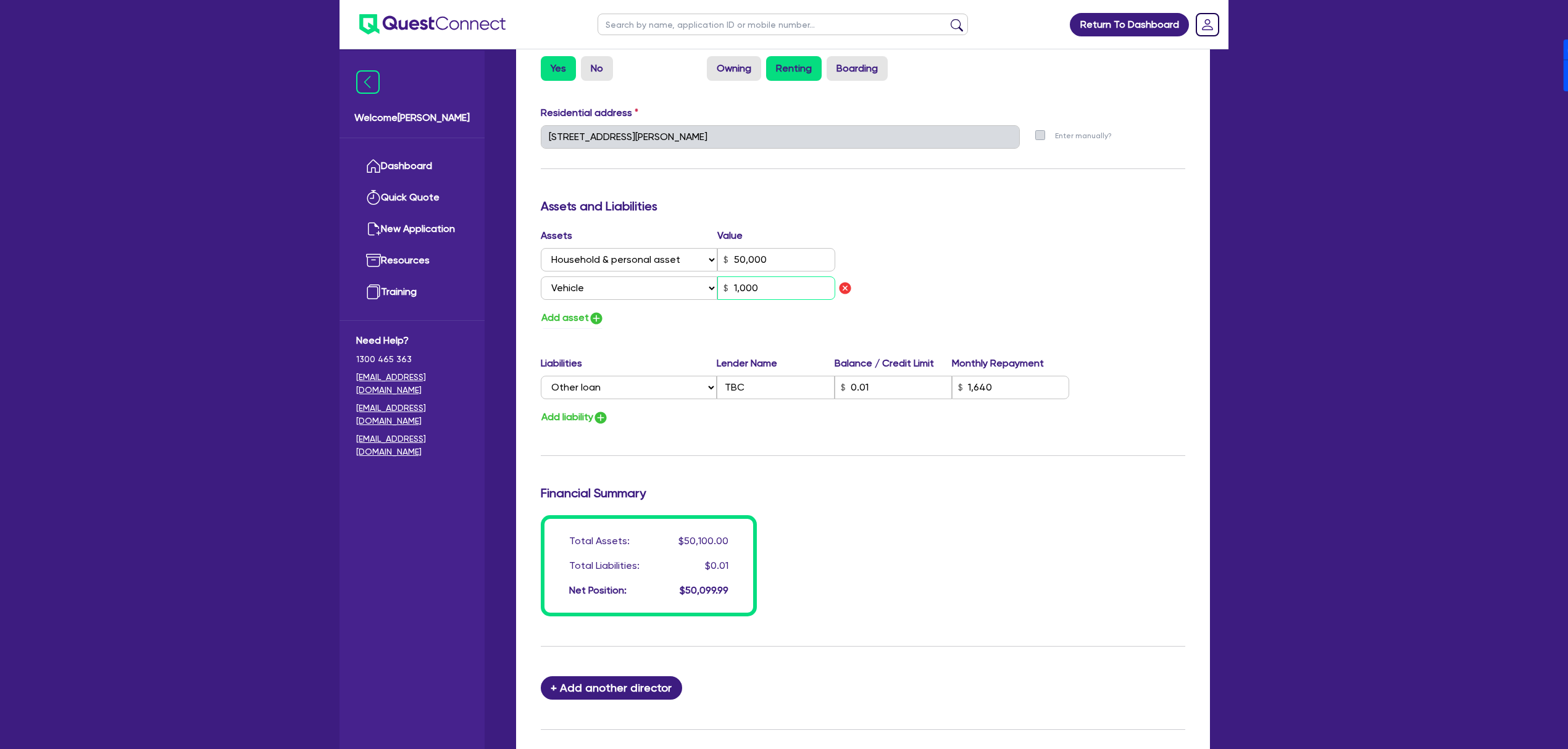
type input "50,000"
type input "1,640"
type input "10,000"
click at [575, 323] on button "Add asset" at bounding box center [573, 318] width 64 height 17
type input "0"
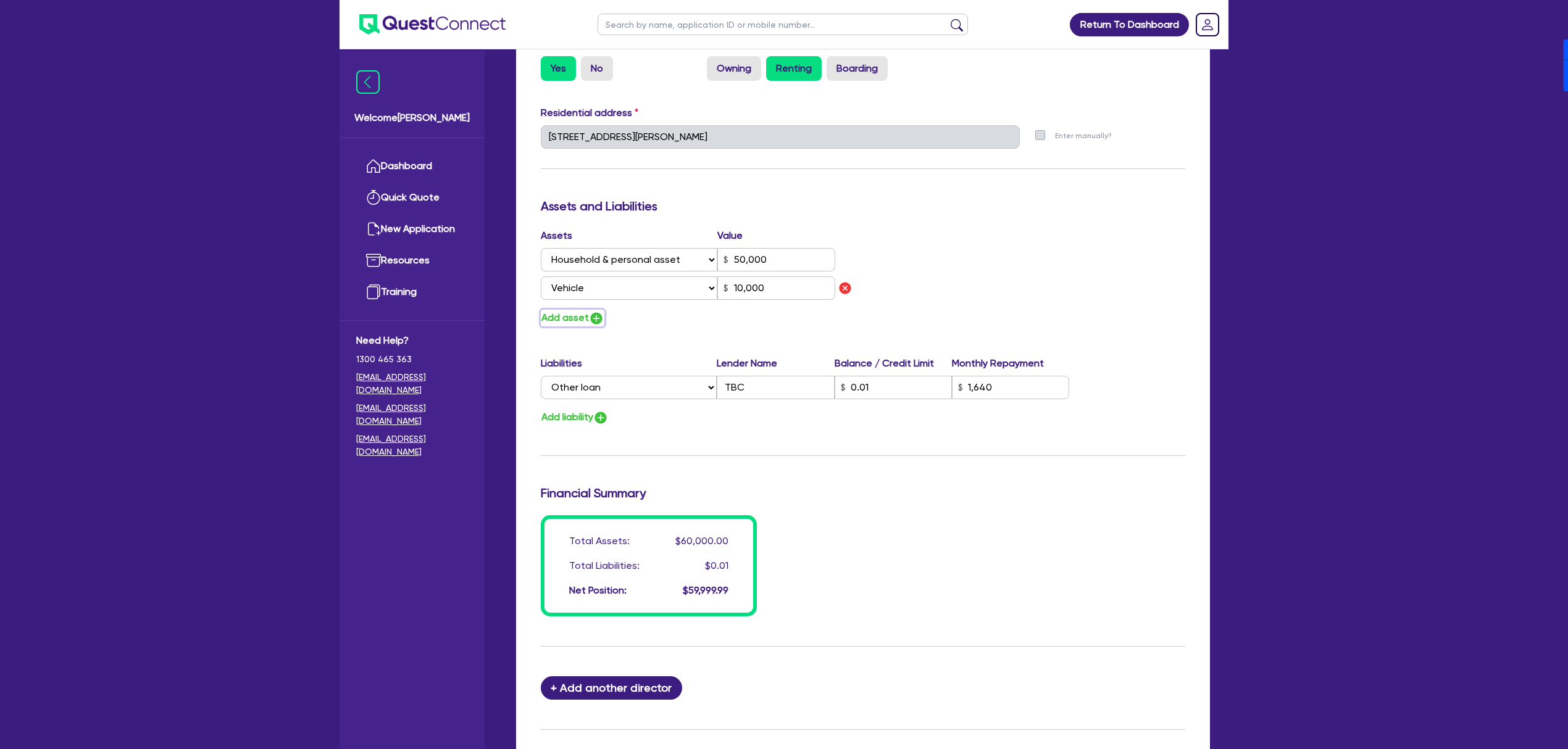
type input "0488 189 975"
type input "50,000"
type input "1,640"
type input "10,000"
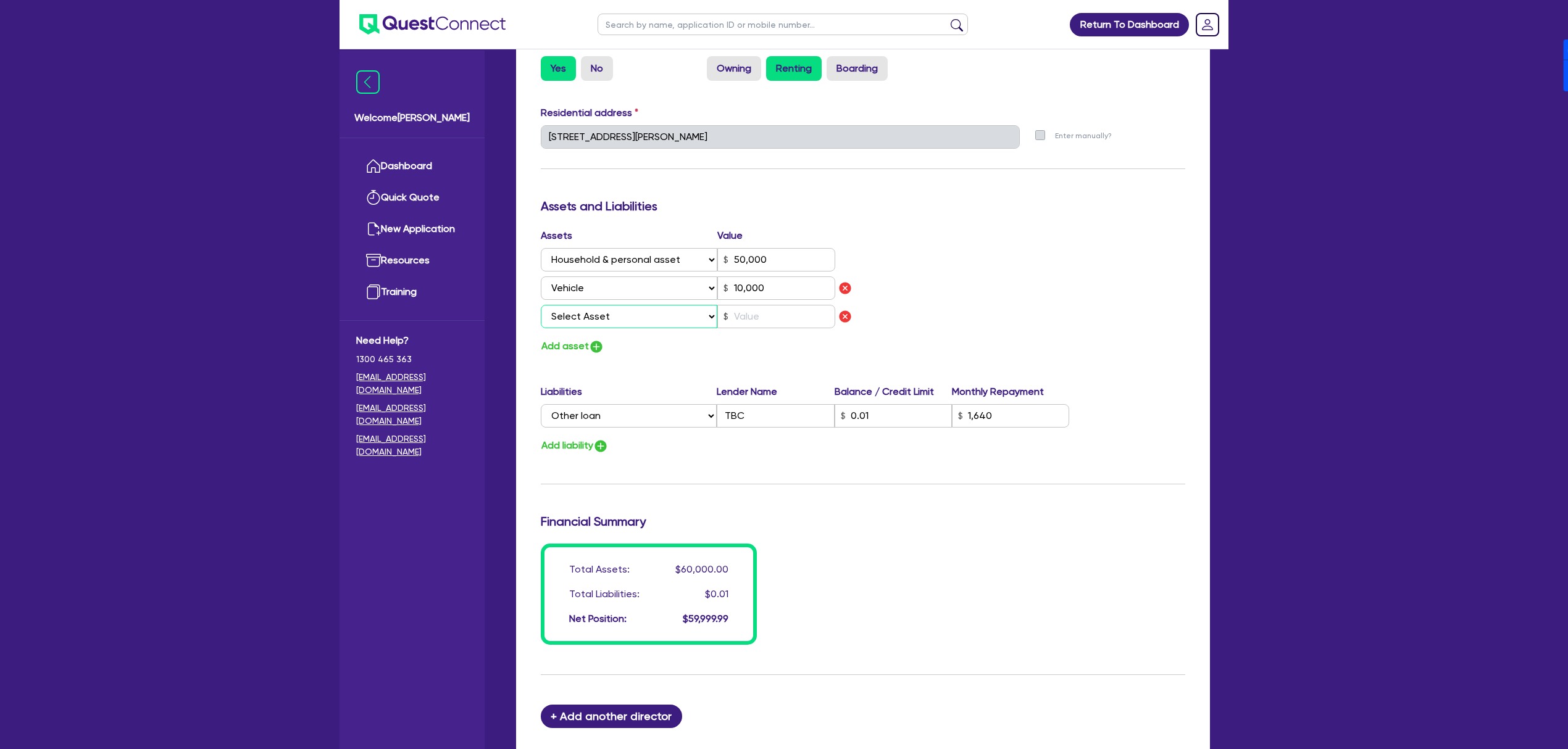
click at [603, 322] on select "Select Asset Cash Property Investment property Vehicle Truck Trailer Equipment …" at bounding box center [629, 317] width 177 height 24
select select "CASH"
click at [541, 305] on select "Select Asset Cash Property Investment property Vehicle Truck Trailer Equipment …" at bounding box center [629, 317] width 177 height 24
type input "0"
type input "0488 189 975"
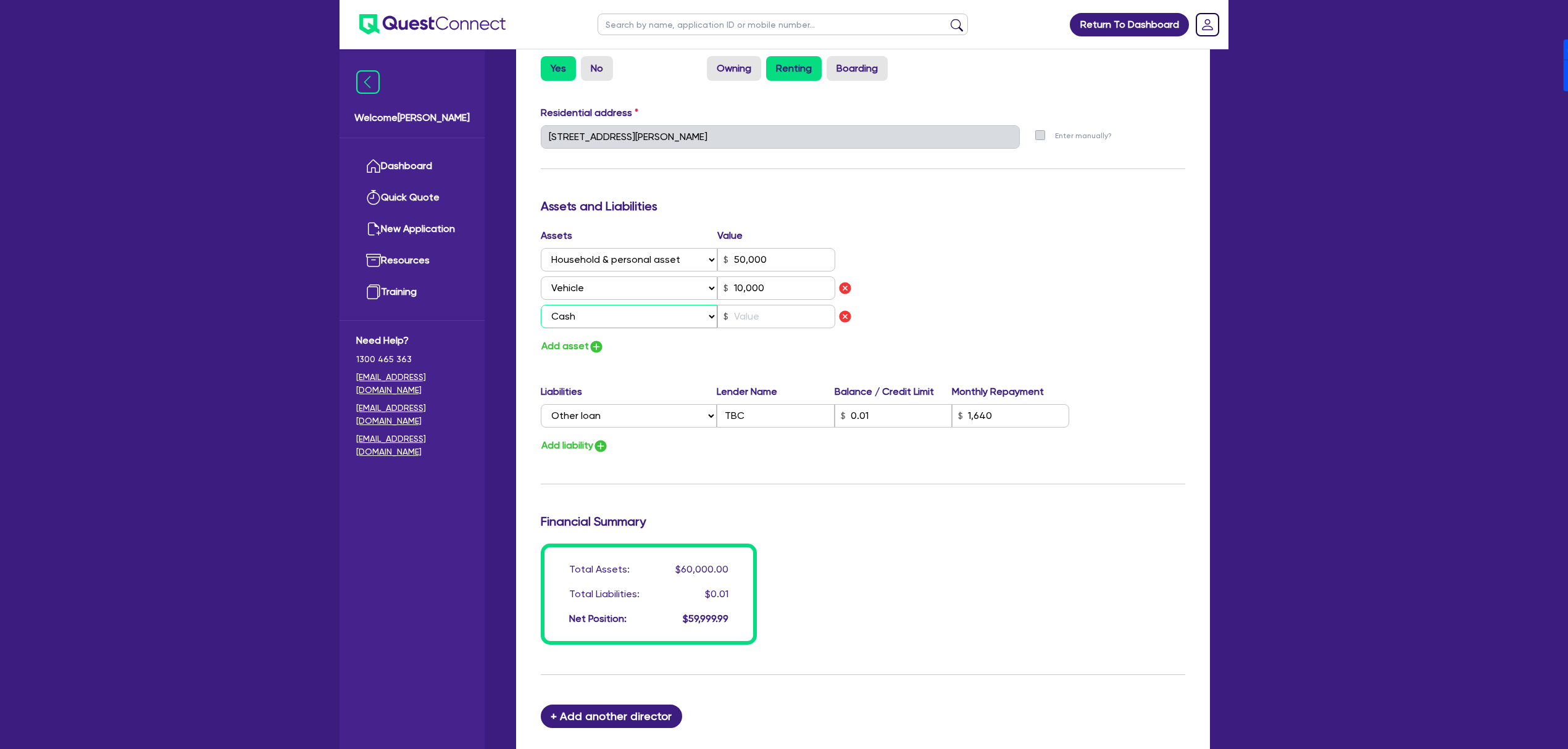
type input "50,000"
type input "1,640"
type input "10,000"
click at [771, 314] on input "text" at bounding box center [775, 317] width 118 height 24
type input "0"
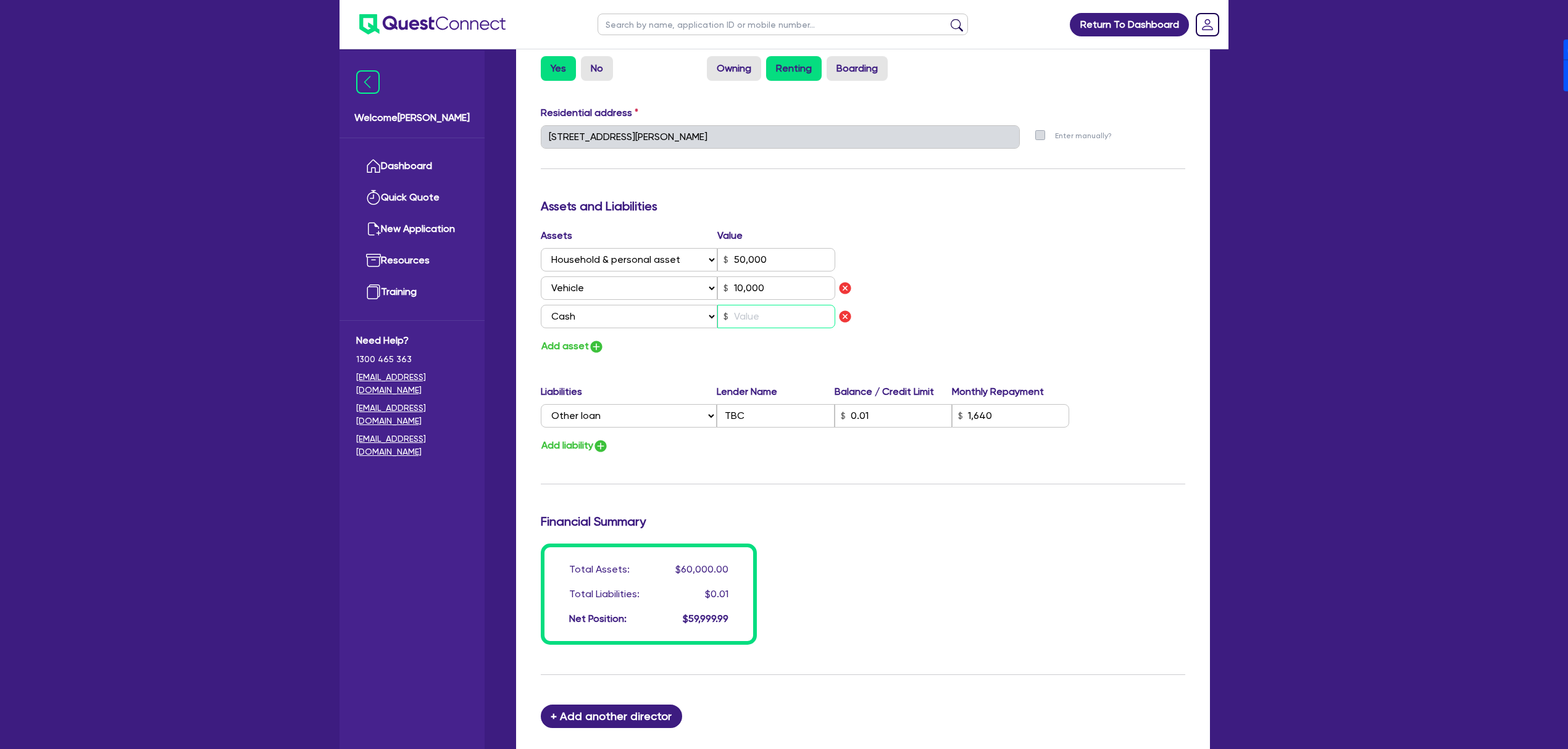
type input "0488 189 975"
type input "50,000"
type input "1,640"
type input "10,000"
type input "1"
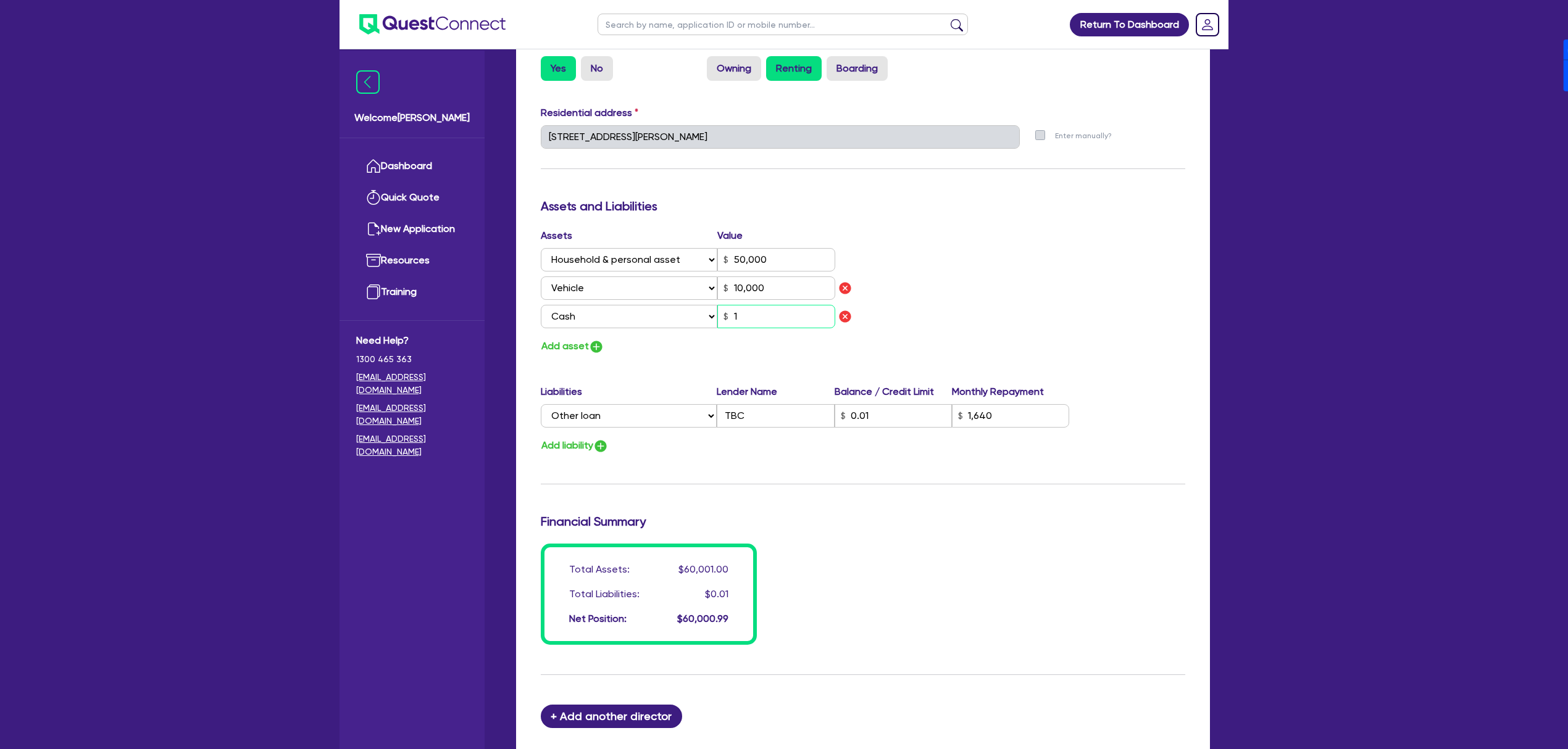
type input "0"
type input "0488 189 975"
type input "50,000"
type input "1,640"
type input "10,000"
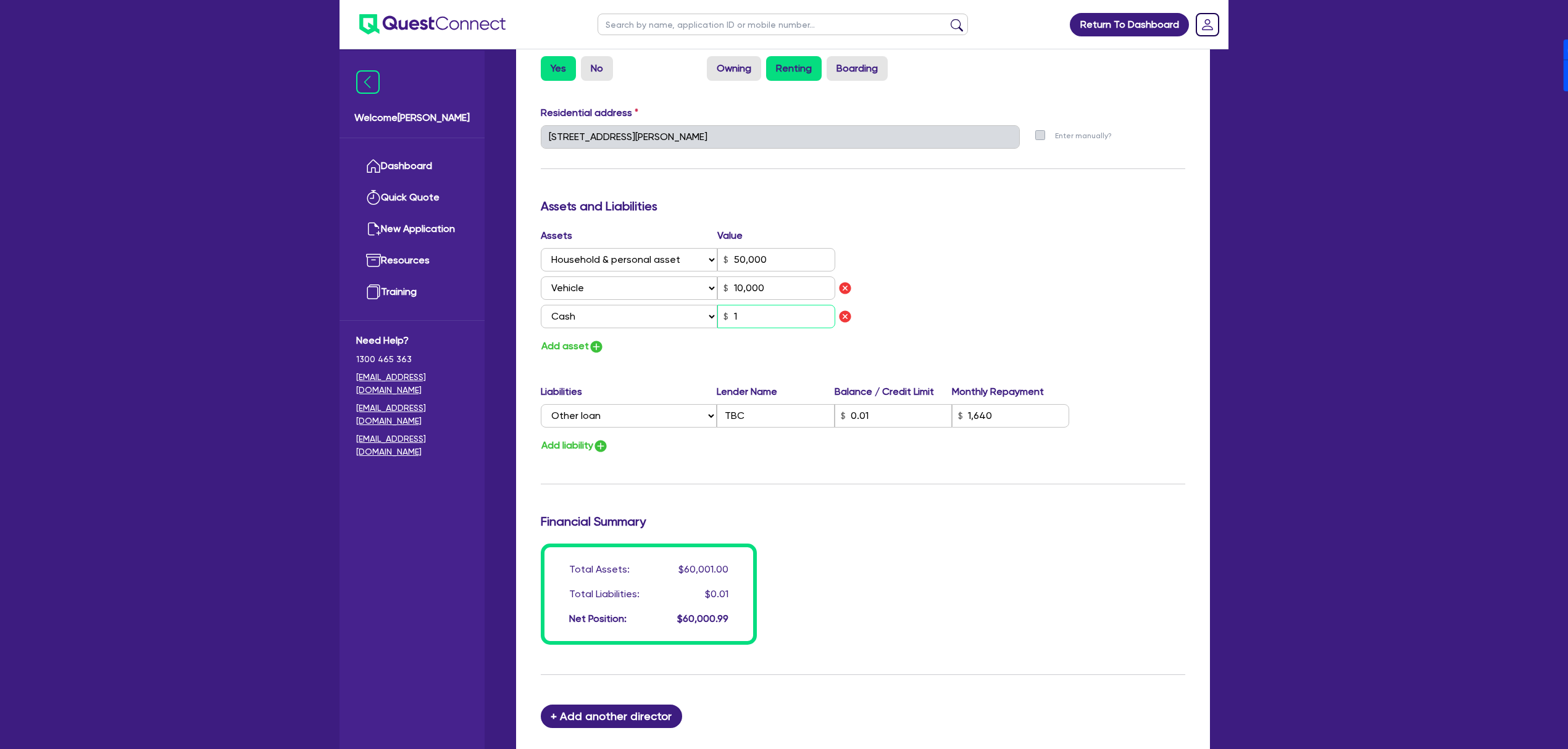
type input "10"
type input "0"
type input "0488 189 975"
type input "50,000"
type input "1,640"
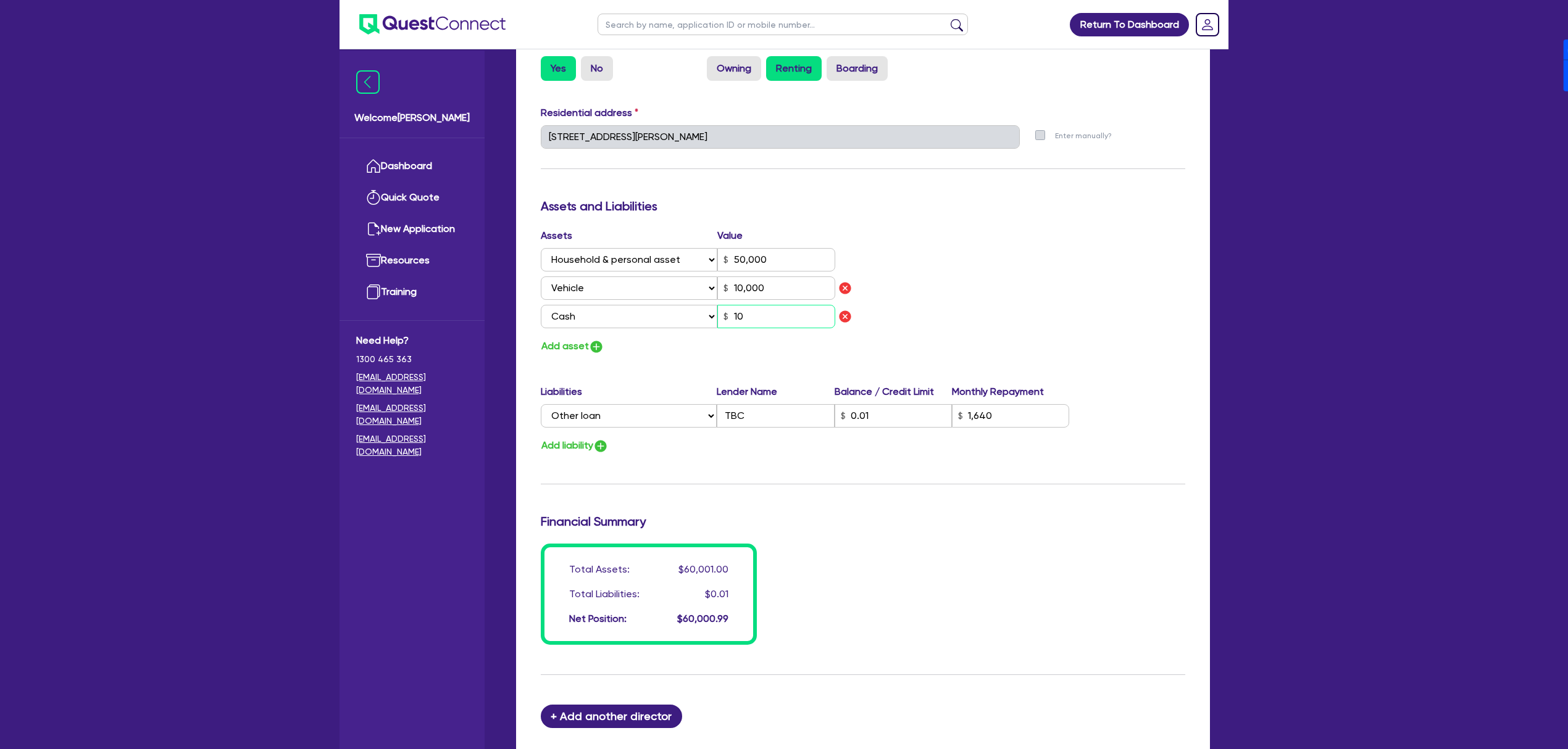
type input "10,000"
type input "100"
type input "0"
type input "0488 189 975"
type input "50,000"
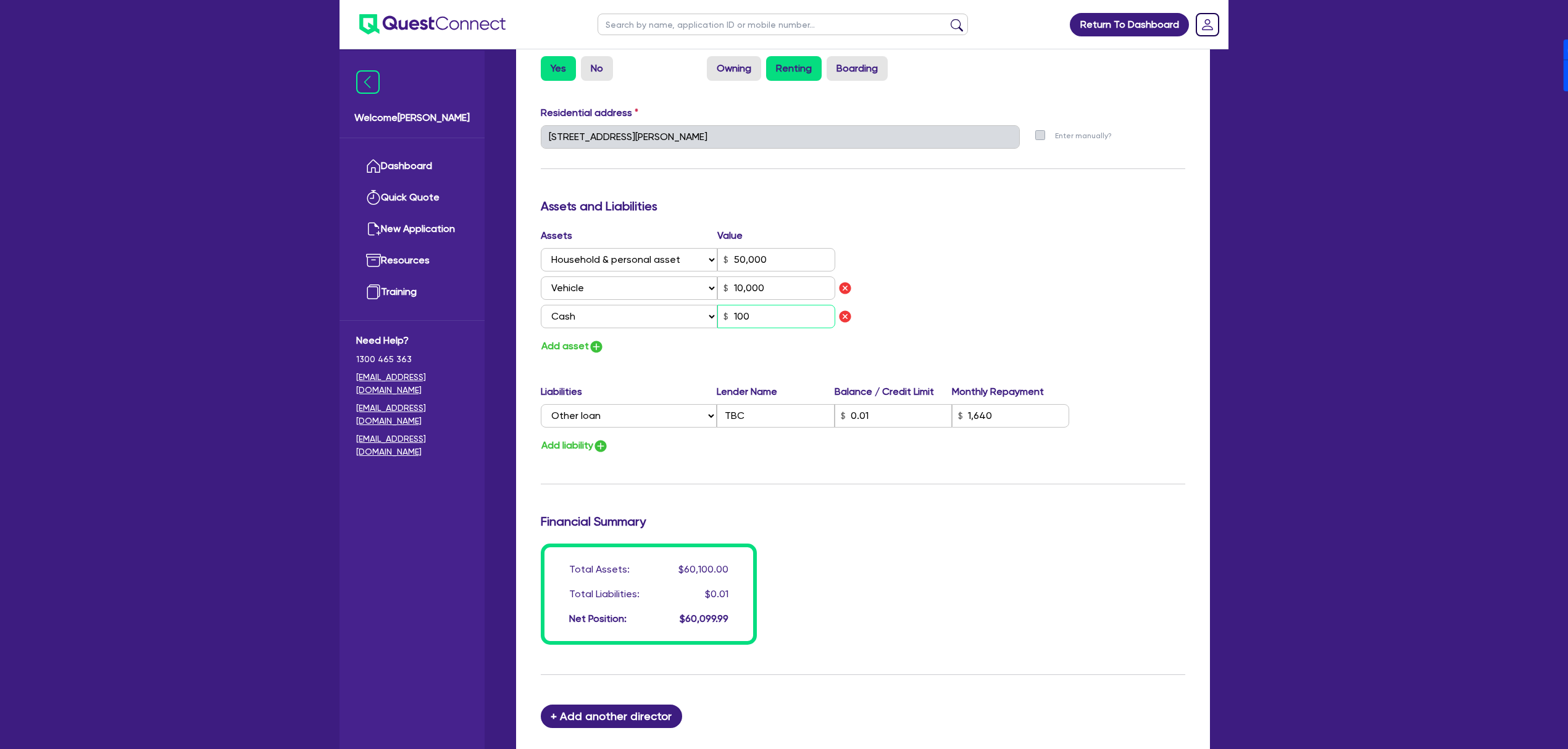
type input "1,640"
type input "10,000"
type input "1,000"
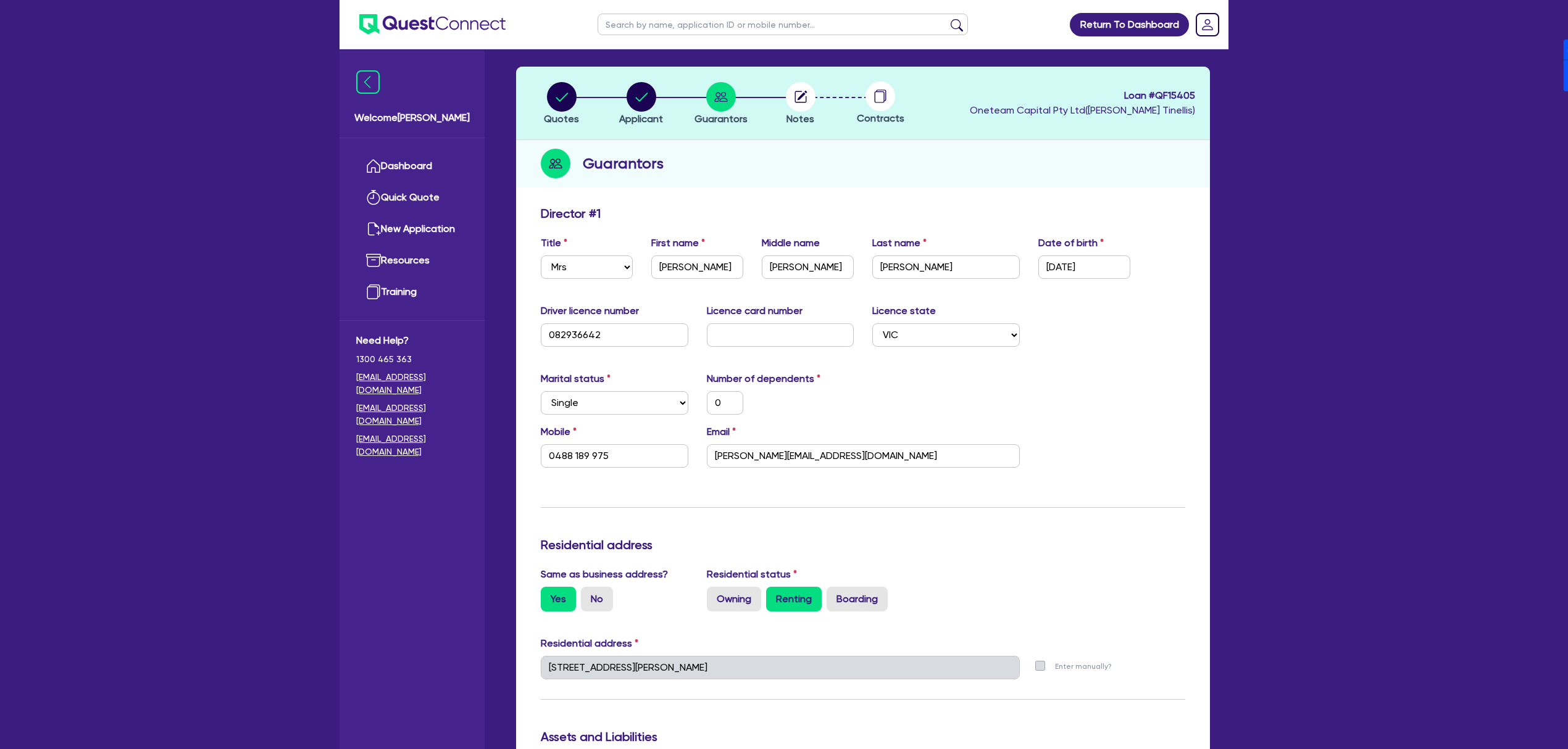
scroll to position [0, 0]
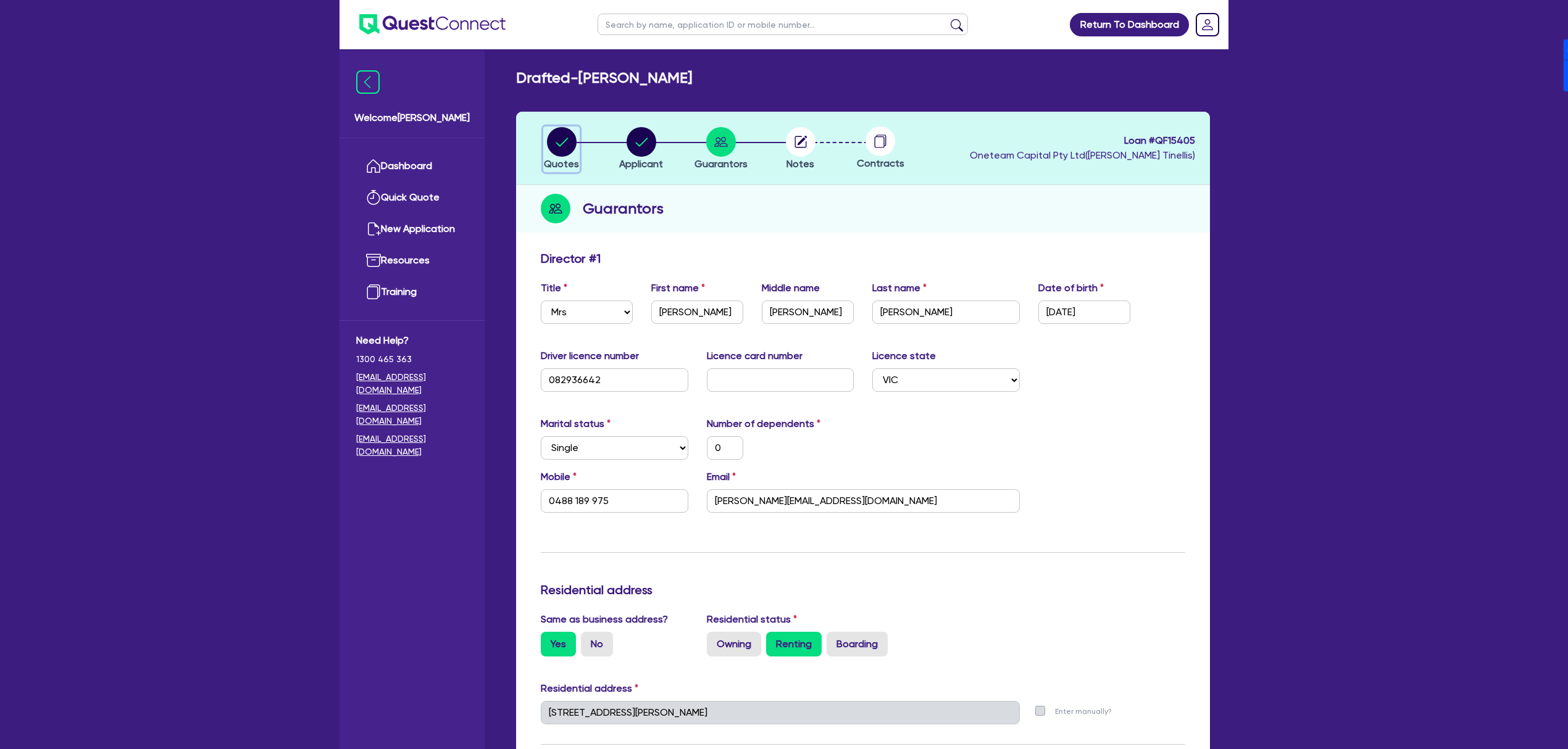
click at [571, 143] on circle "button" at bounding box center [562, 142] width 30 height 30
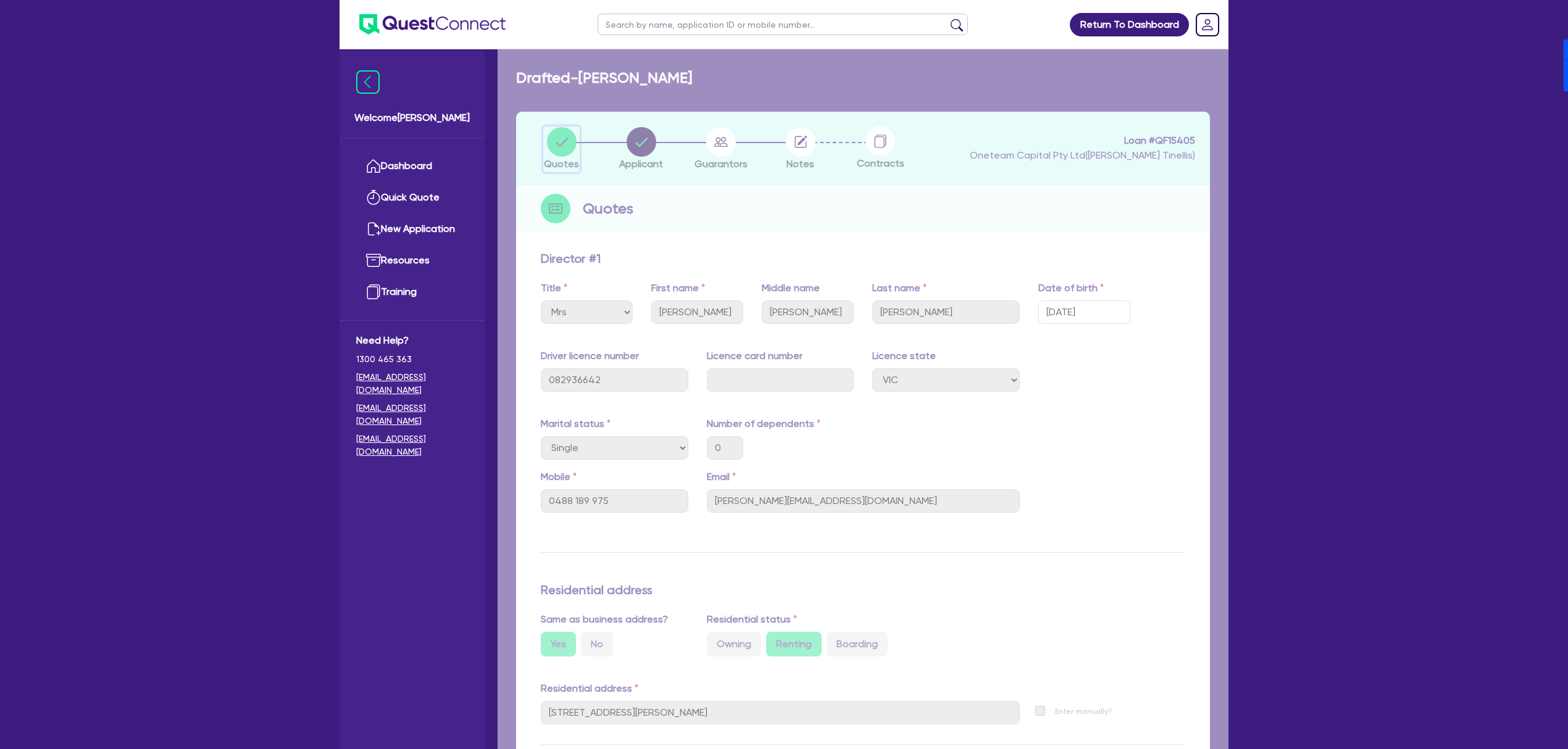
select select "Other"
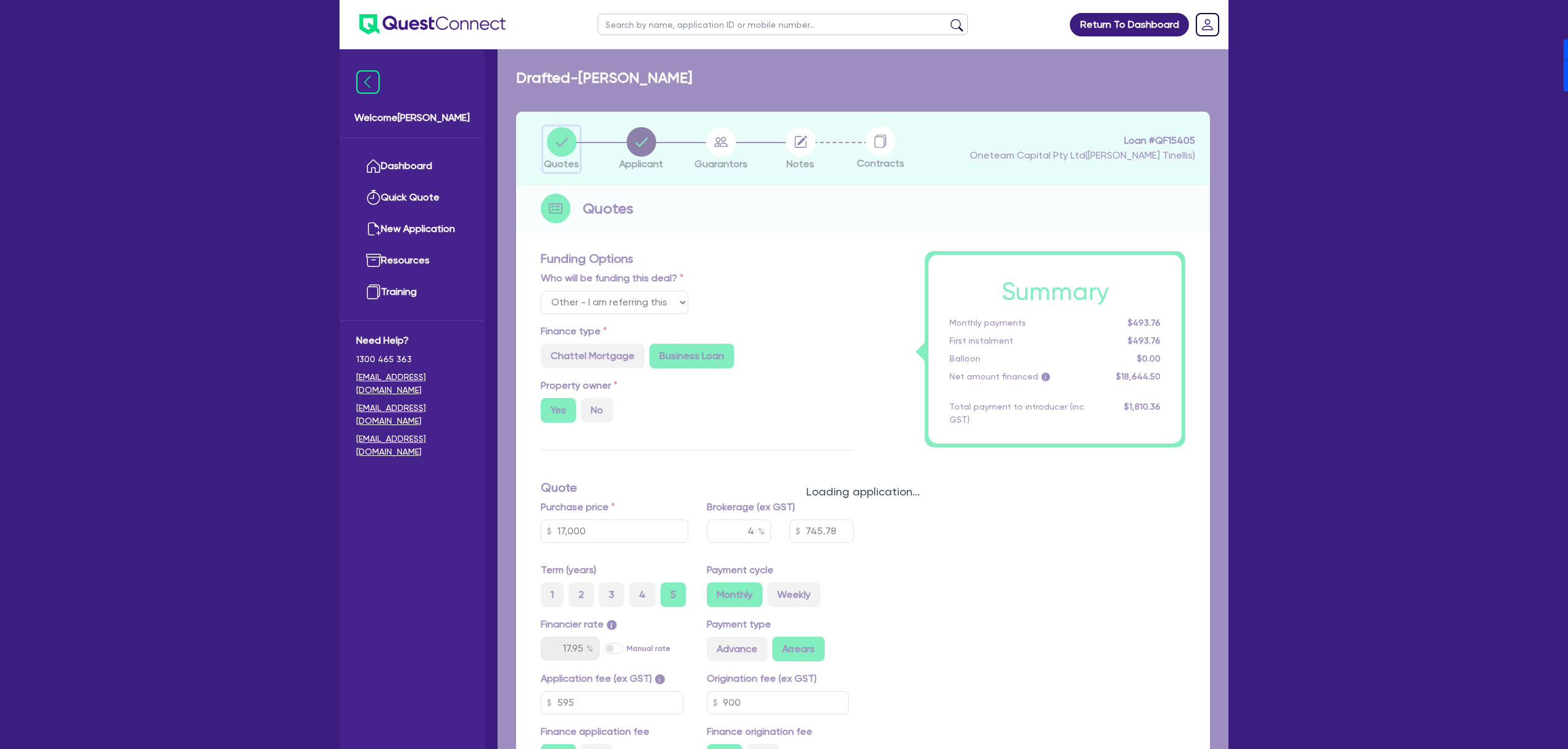
type input "17,000"
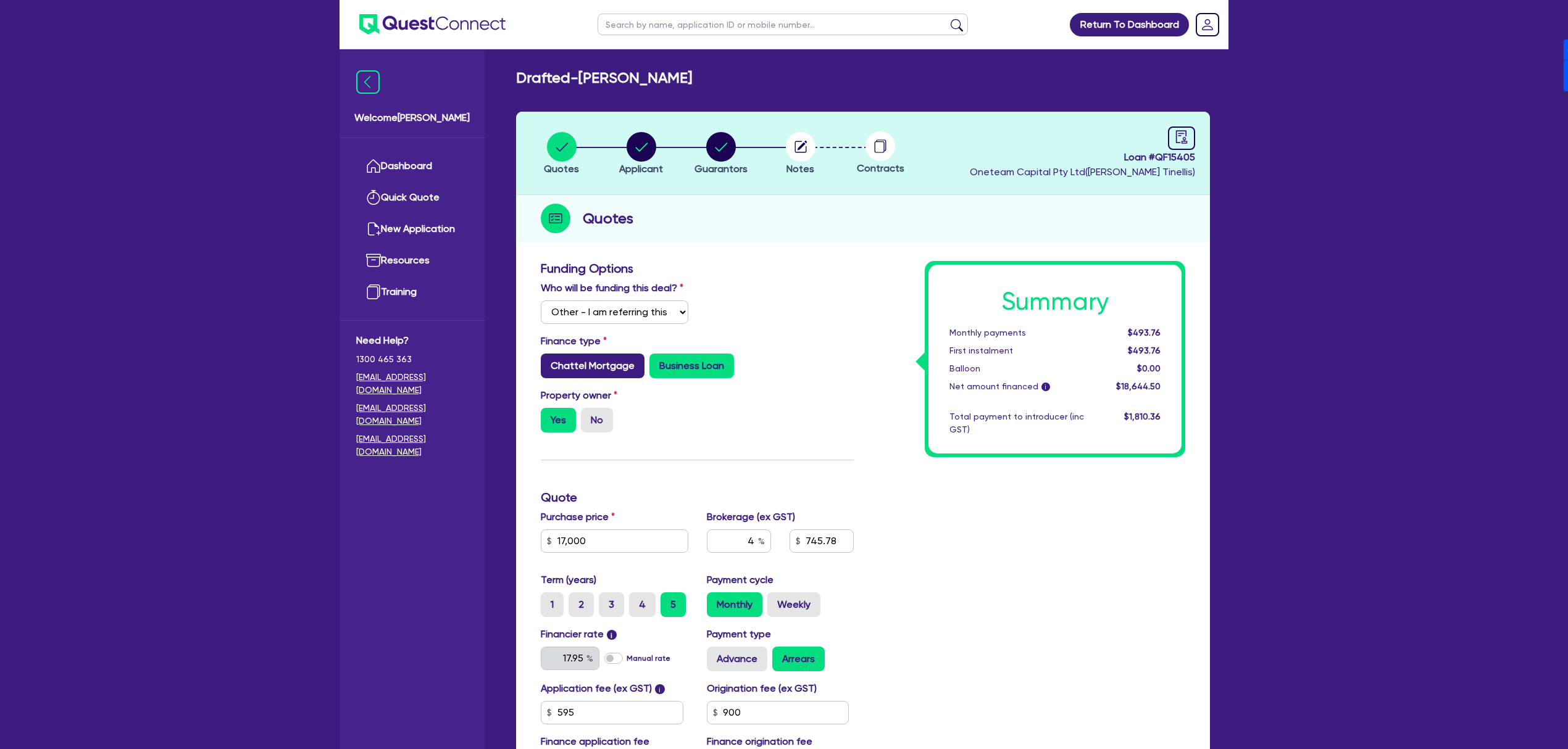
click at [584, 367] on label "Chattel Mortgage" at bounding box center [592, 365] width 103 height 24
click at [549, 362] on input "Chattel Mortgage" at bounding box center [545, 357] width 8 height 8
radio input "true"
type input "17,000"
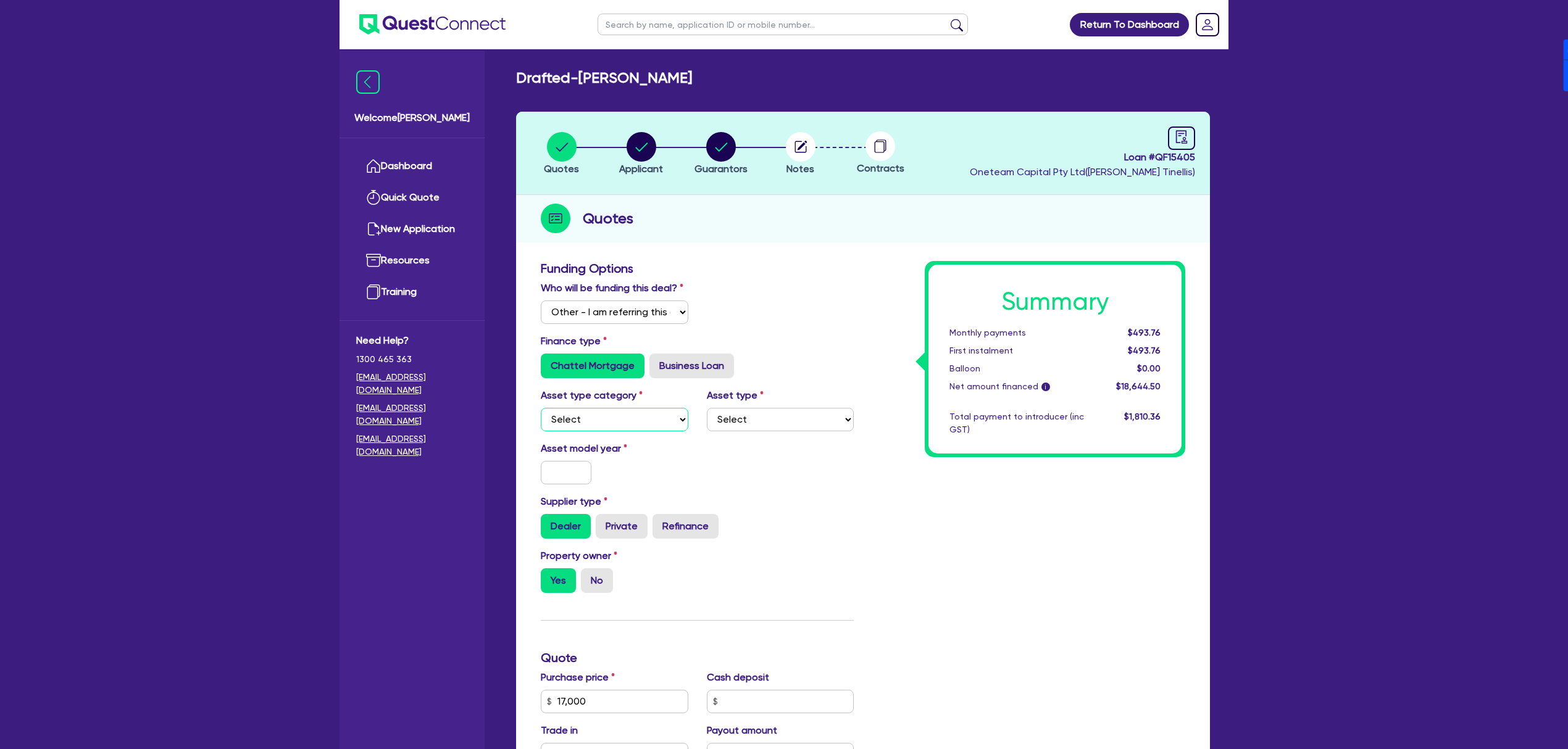
click at [640, 417] on select "Select Cars and light trucks Primary assets Secondary assets Tertiary assets" at bounding box center [614, 419] width 147 height 24
select select "CARS_AND_LIGHT_TRUCKS"
click at [541, 408] on select "Select Cars and light trucks Primary assets Secondary assets Tertiary assets" at bounding box center [614, 419] width 147 height 24
type input "17,000"
click at [734, 427] on select "Select Passenger vehicles Vans and utes Light trucks up to 4.5 tonne" at bounding box center [780, 419] width 147 height 24
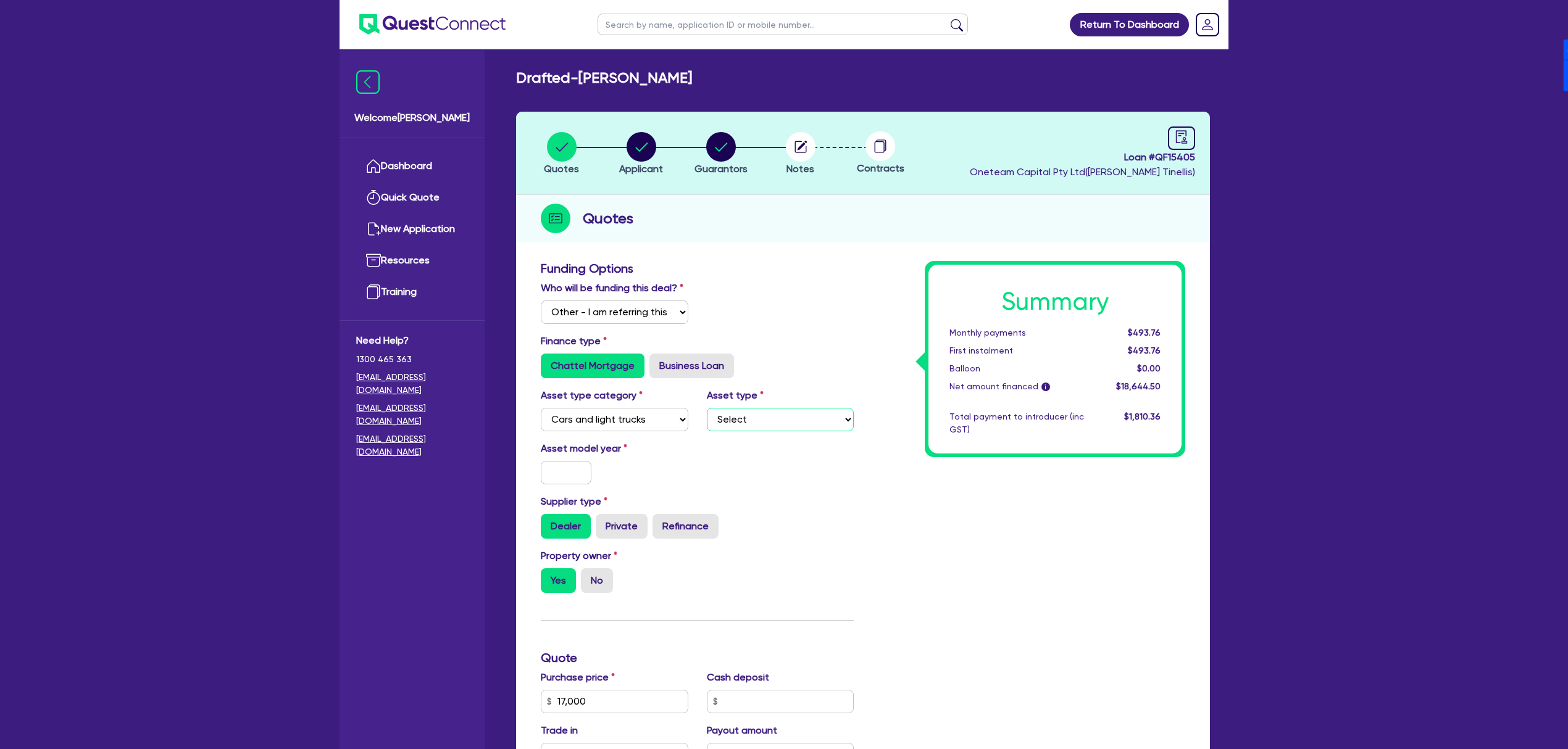
select select "PASSENGER_VEHICLES"
click at [707, 408] on select "Select Passenger vehicles Vans and utes Light trucks up to 4.5 tonne" at bounding box center [780, 419] width 147 height 24
type input "17,000"
click at [566, 479] on input "text" at bounding box center [566, 473] width 50 height 24
type input "20"
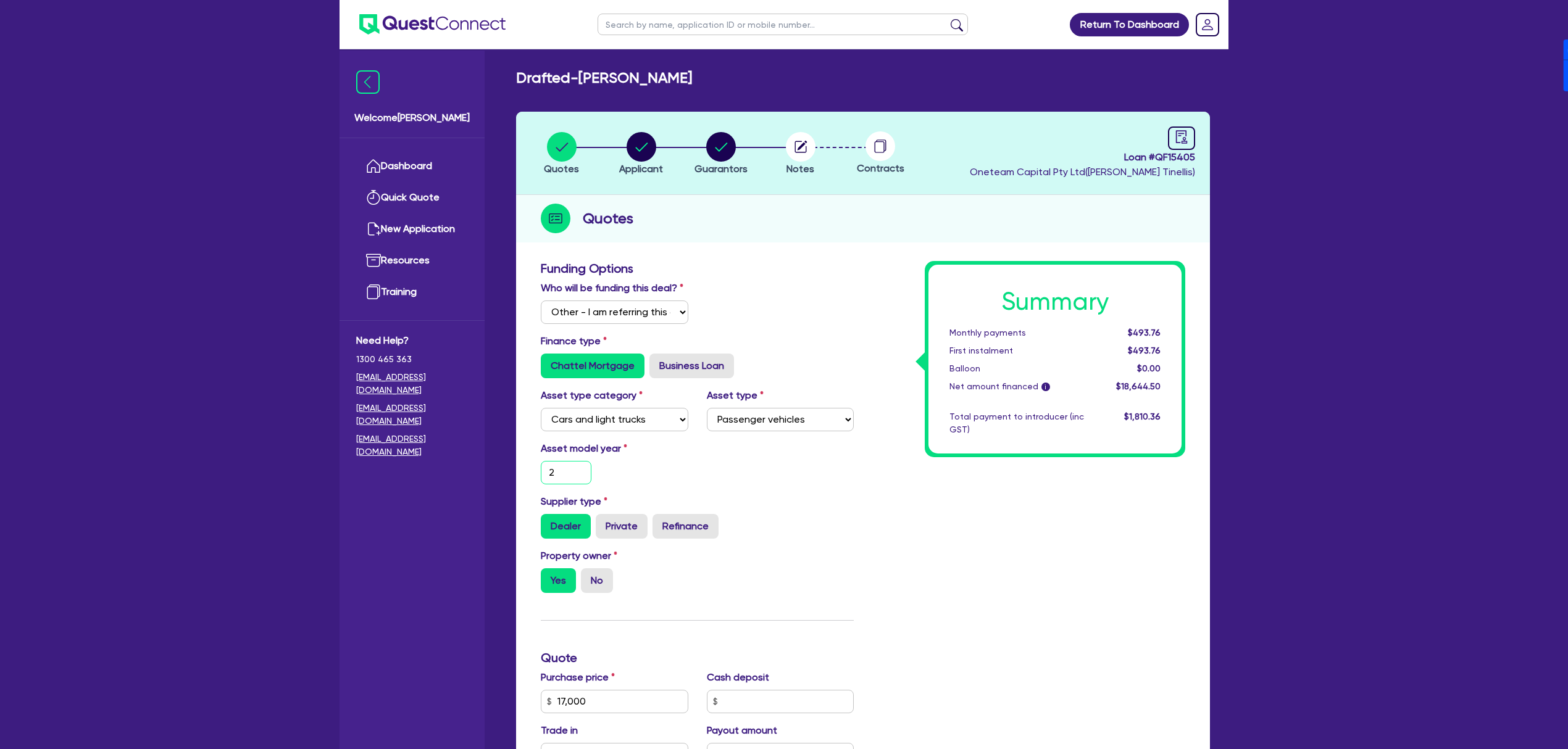
type input "17,000"
type input "201"
type input "17,000"
type input "2018"
type input "17,000"
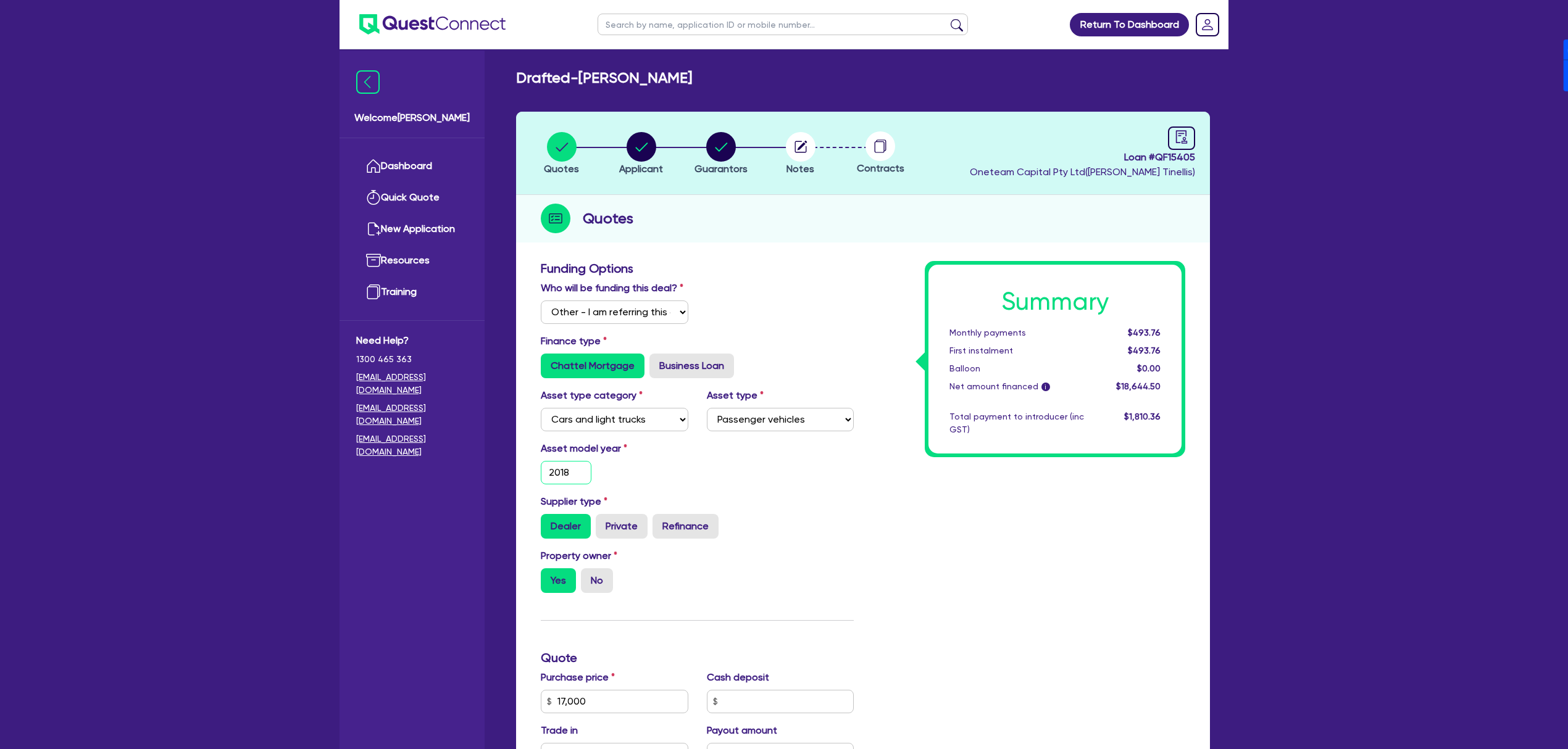
type input "2018"
type input "17,000"
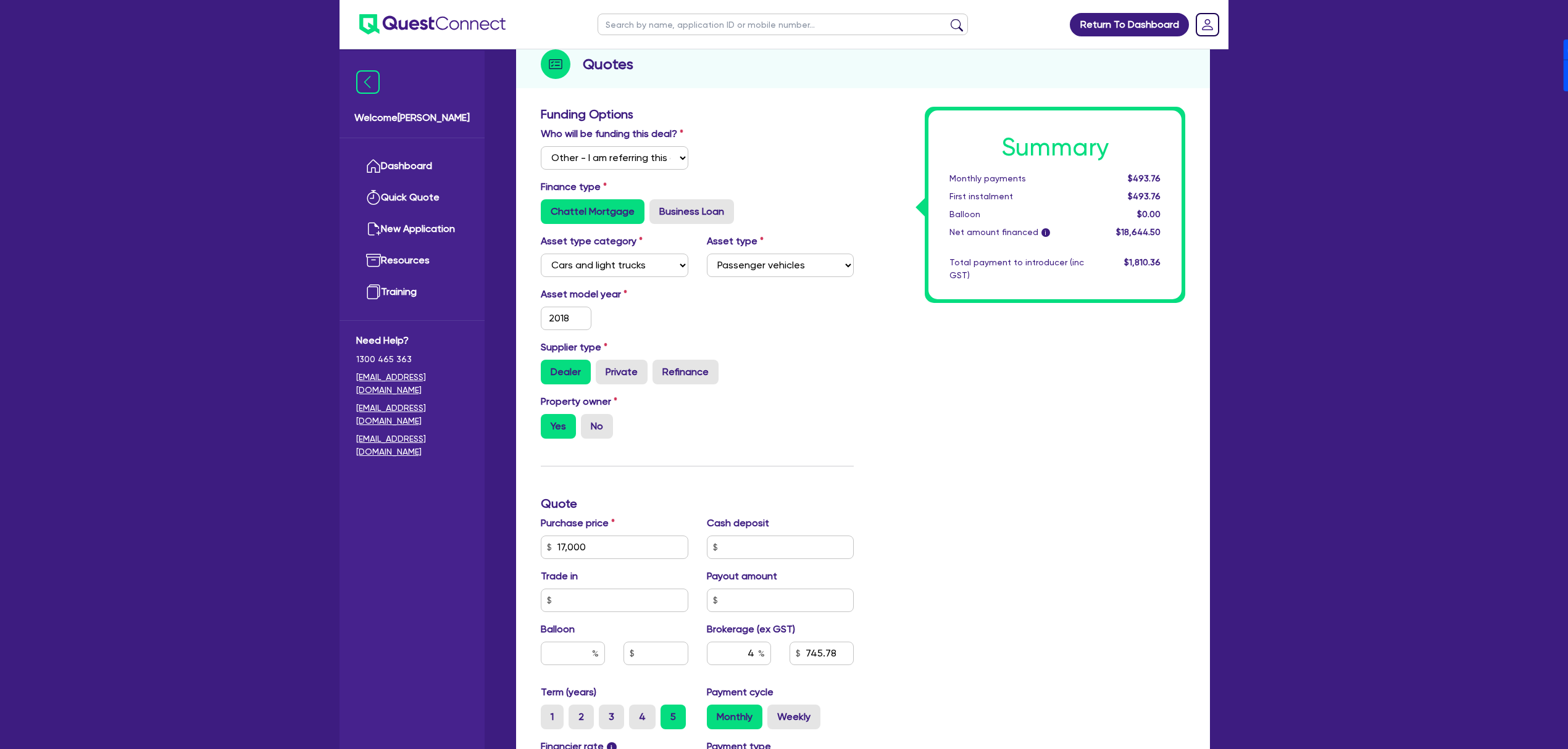
scroll to position [164, 0]
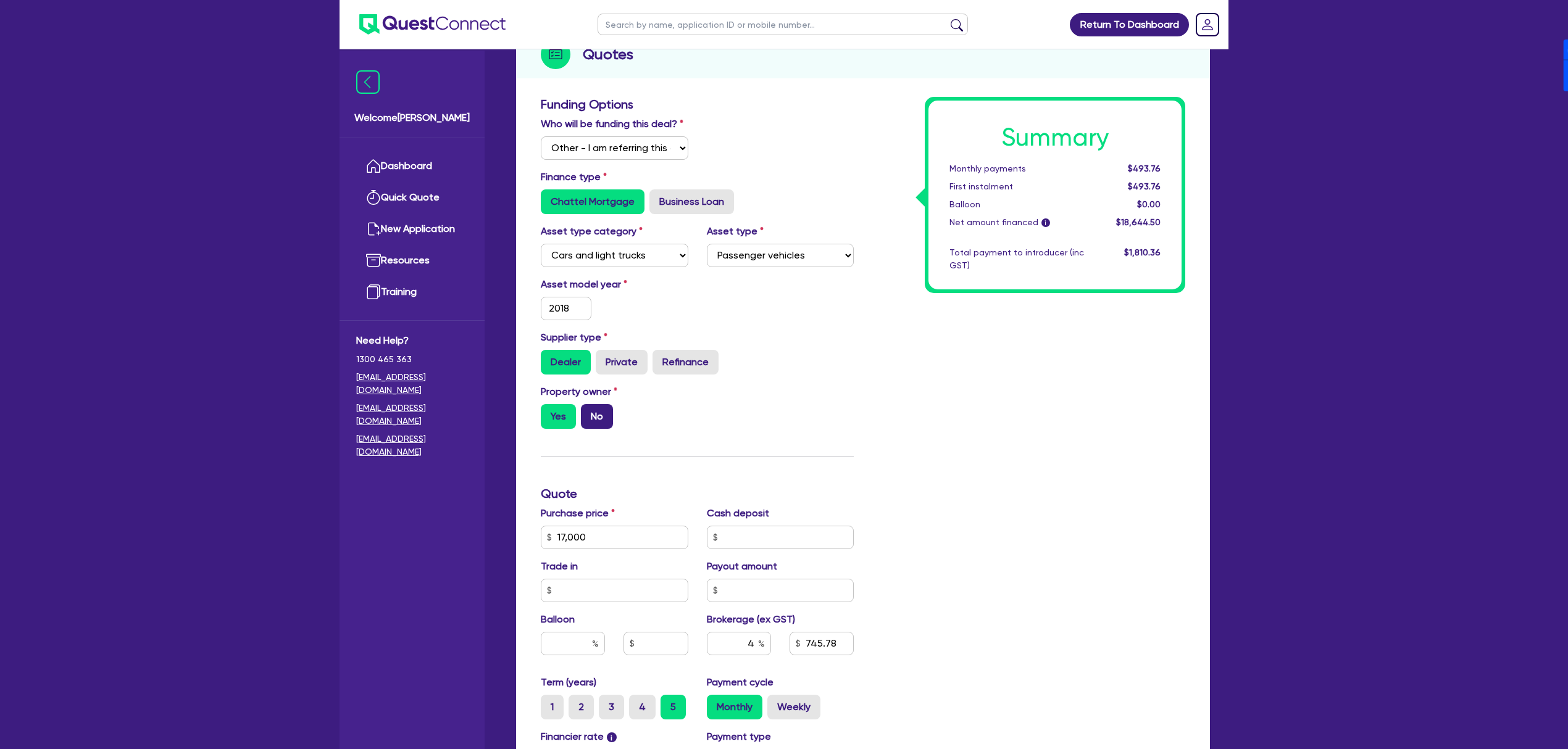
click at [594, 410] on label "No" at bounding box center [596, 416] width 32 height 24
click at [589, 410] on input "No" at bounding box center [584, 408] width 8 height 8
radio input "true"
click at [633, 537] on input "17,000" at bounding box center [614, 538] width 147 height 24
click at [1118, 541] on div "Summary Monthly payments $493.76 First instalment $493.76 Balloon $0.00 Net amo…" at bounding box center [1029, 494] width 331 height 794
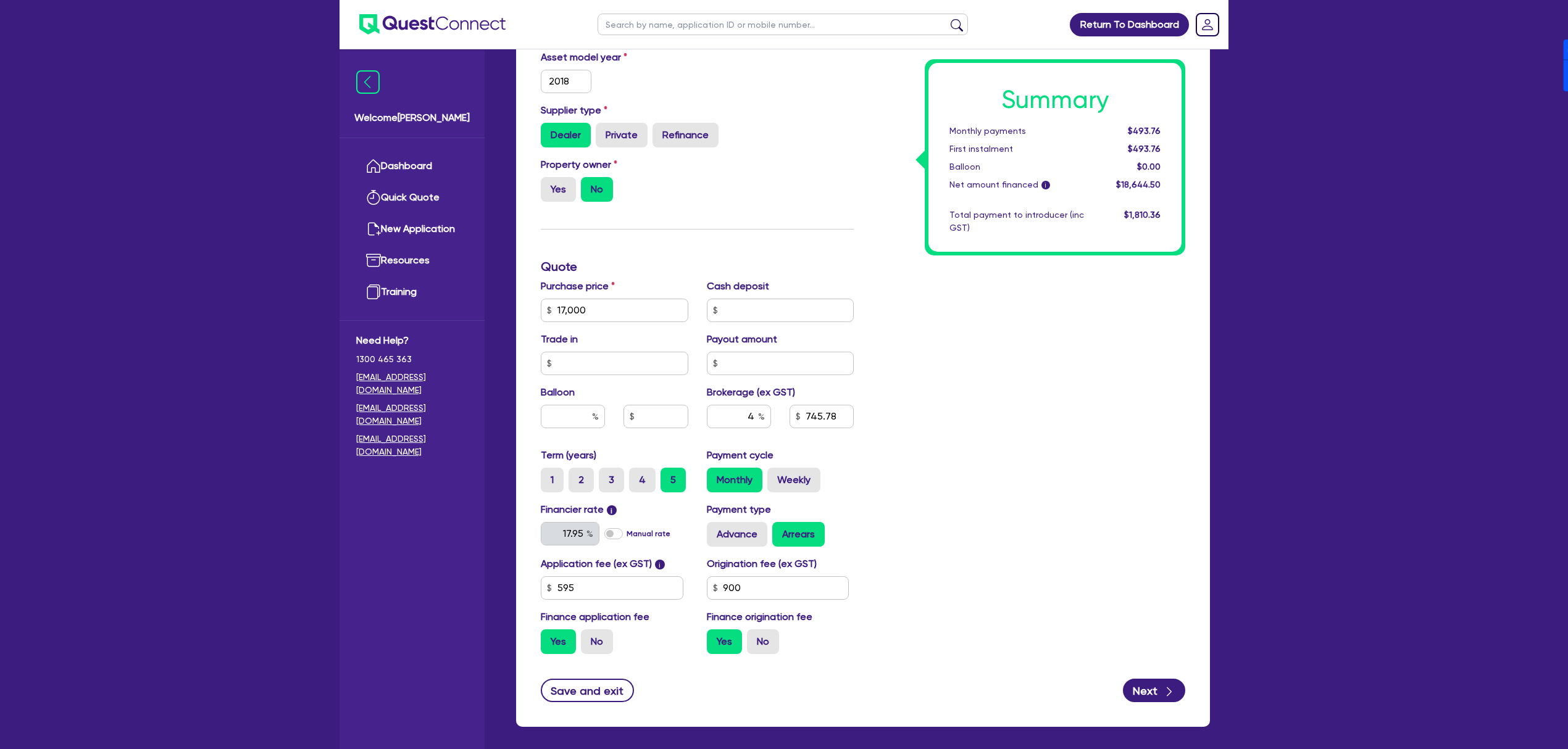
scroll to position [443, 0]
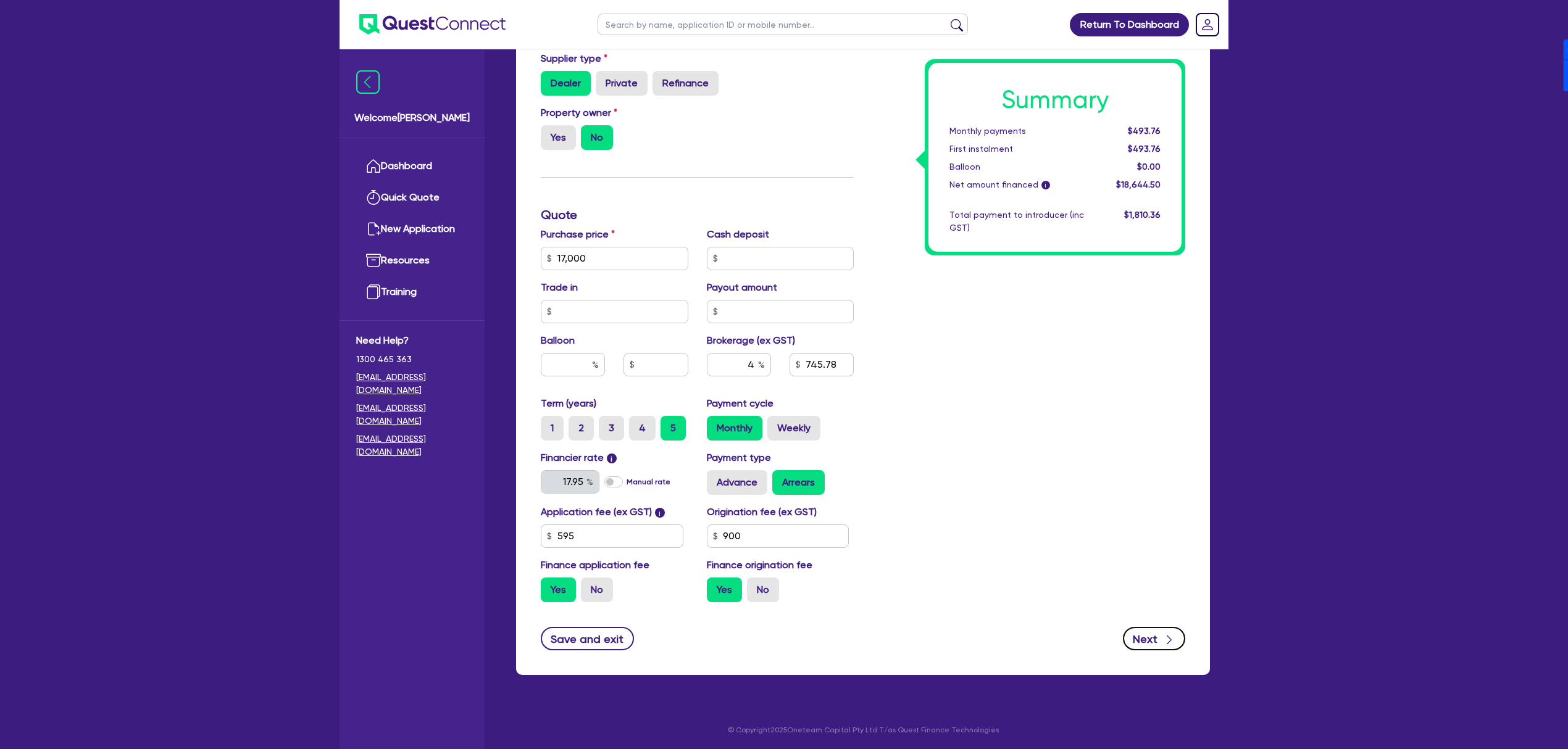
click at [1141, 644] on button "Next" at bounding box center [1154, 639] width 62 height 24
type input "17,000"
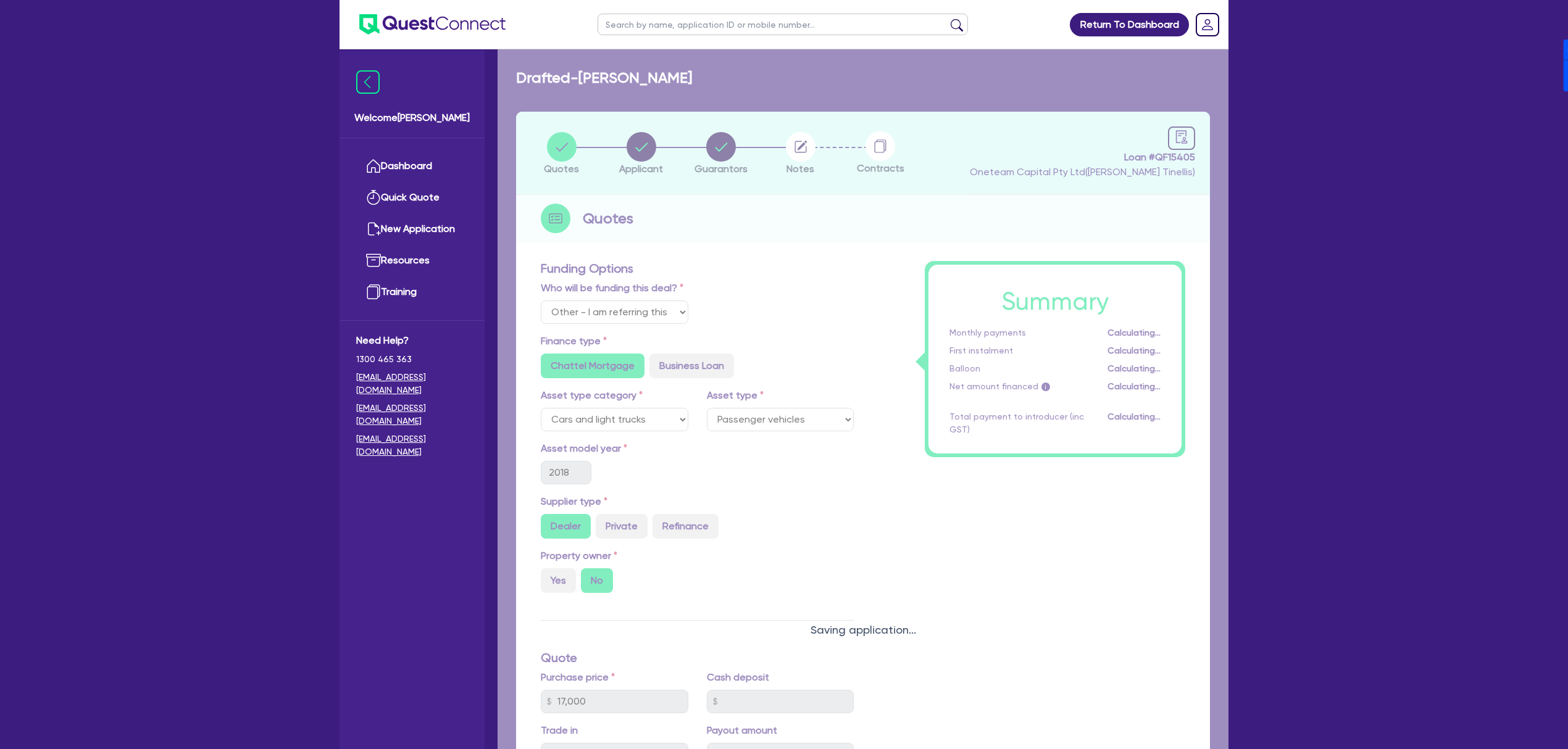
select select "SOLE_TRADER"
select select "ACCOMODATION_FOOD"
select select "HOTELS"
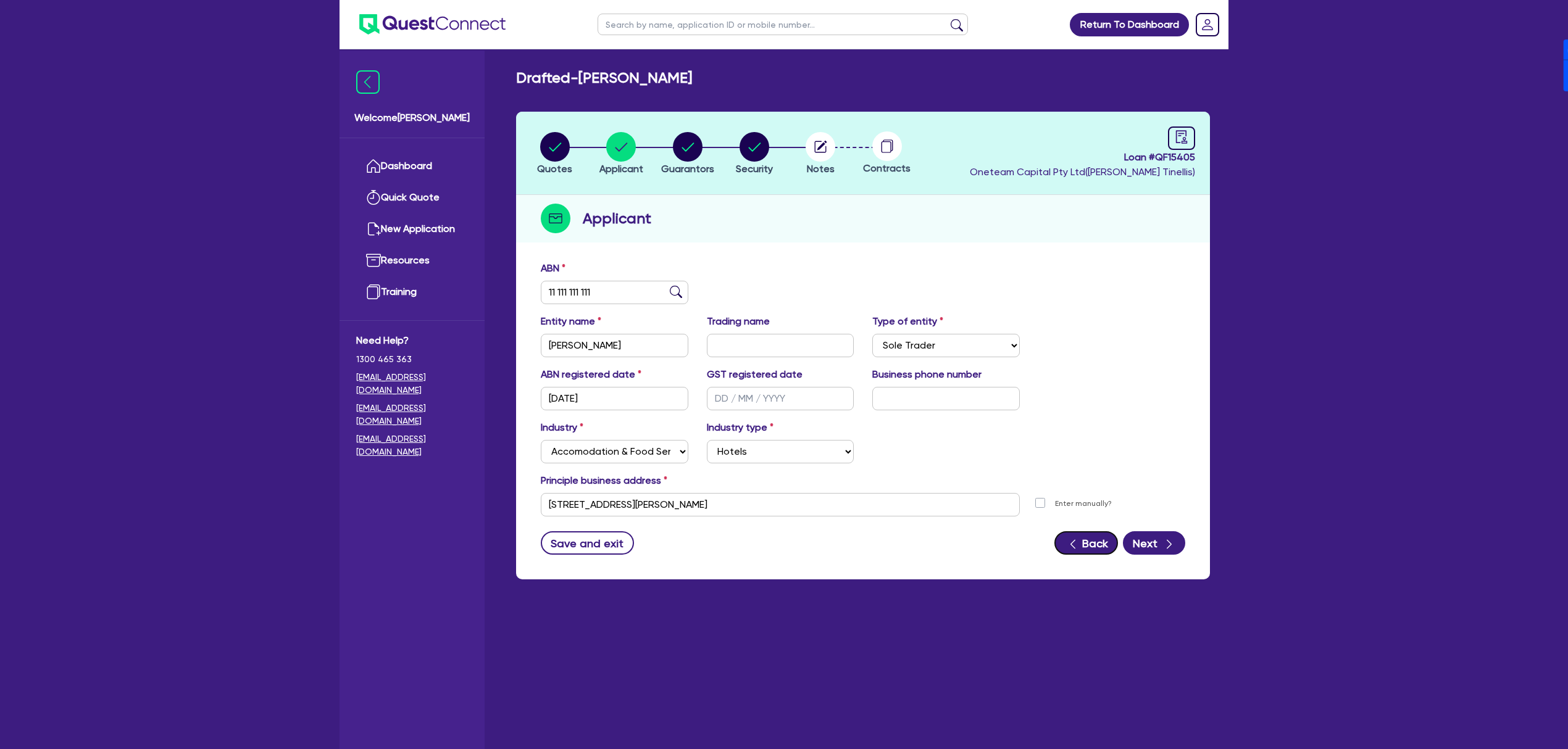
click at [1107, 544] on button "Back" at bounding box center [1086, 543] width 64 height 24
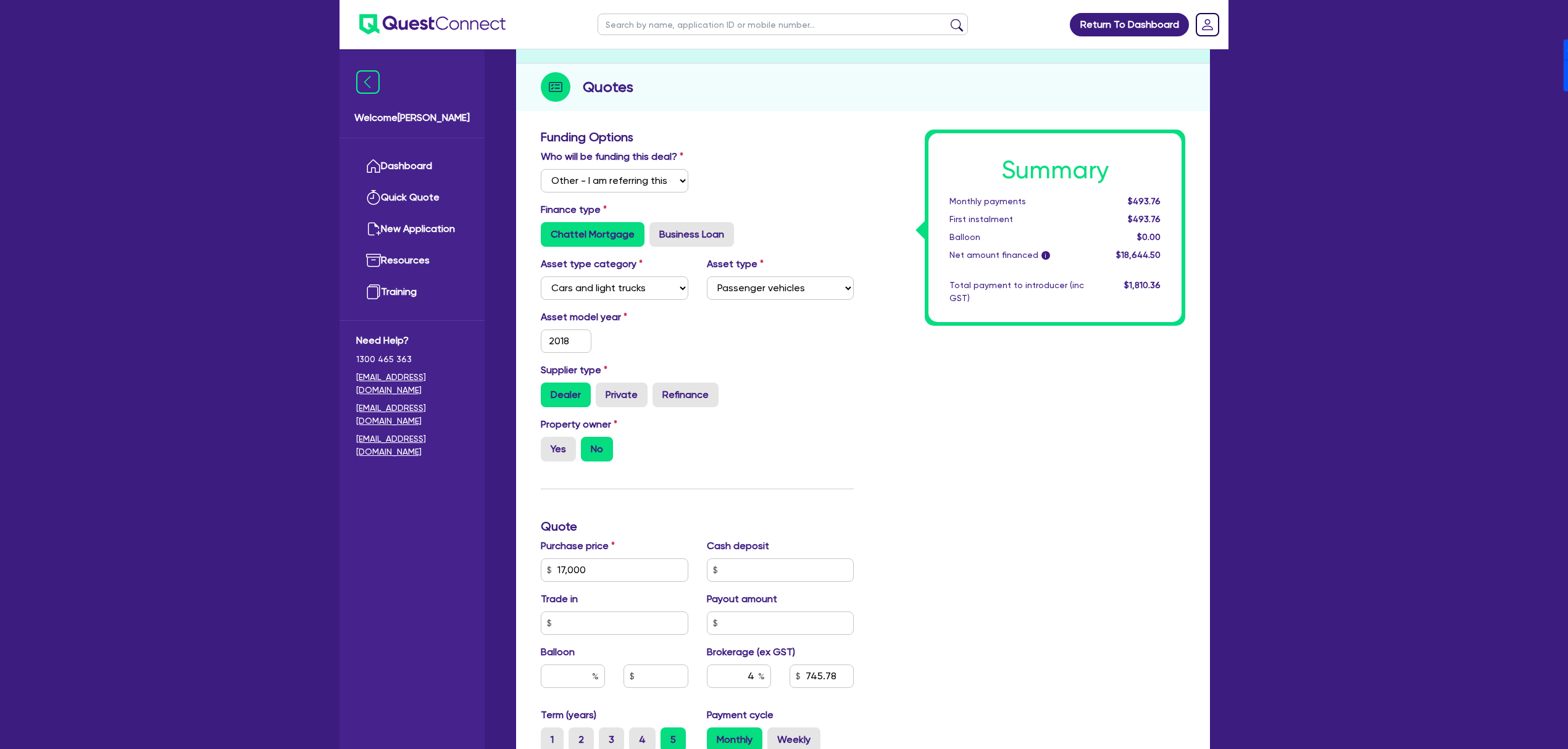
scroll to position [443, 0]
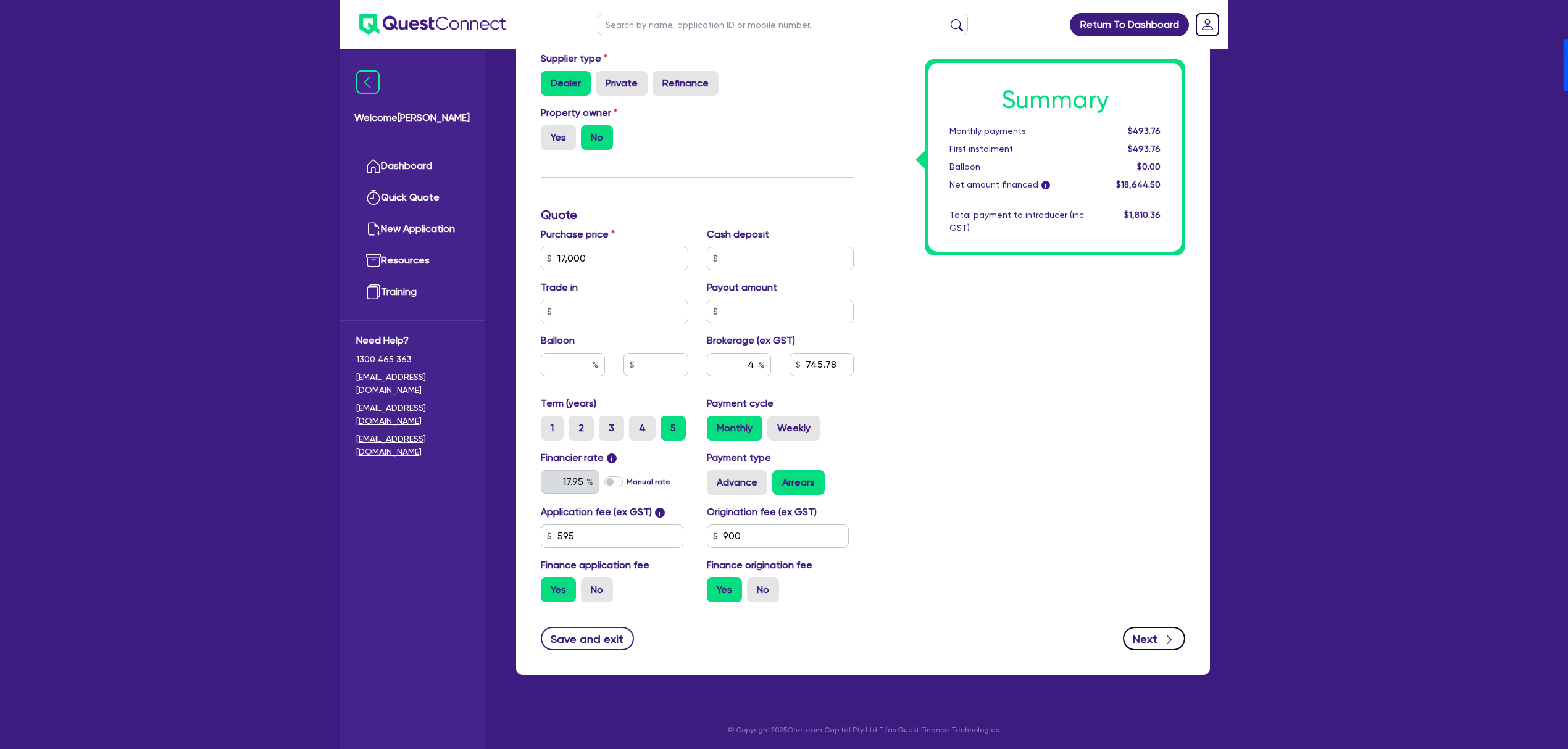
click at [1170, 647] on button "Next" at bounding box center [1154, 639] width 62 height 24
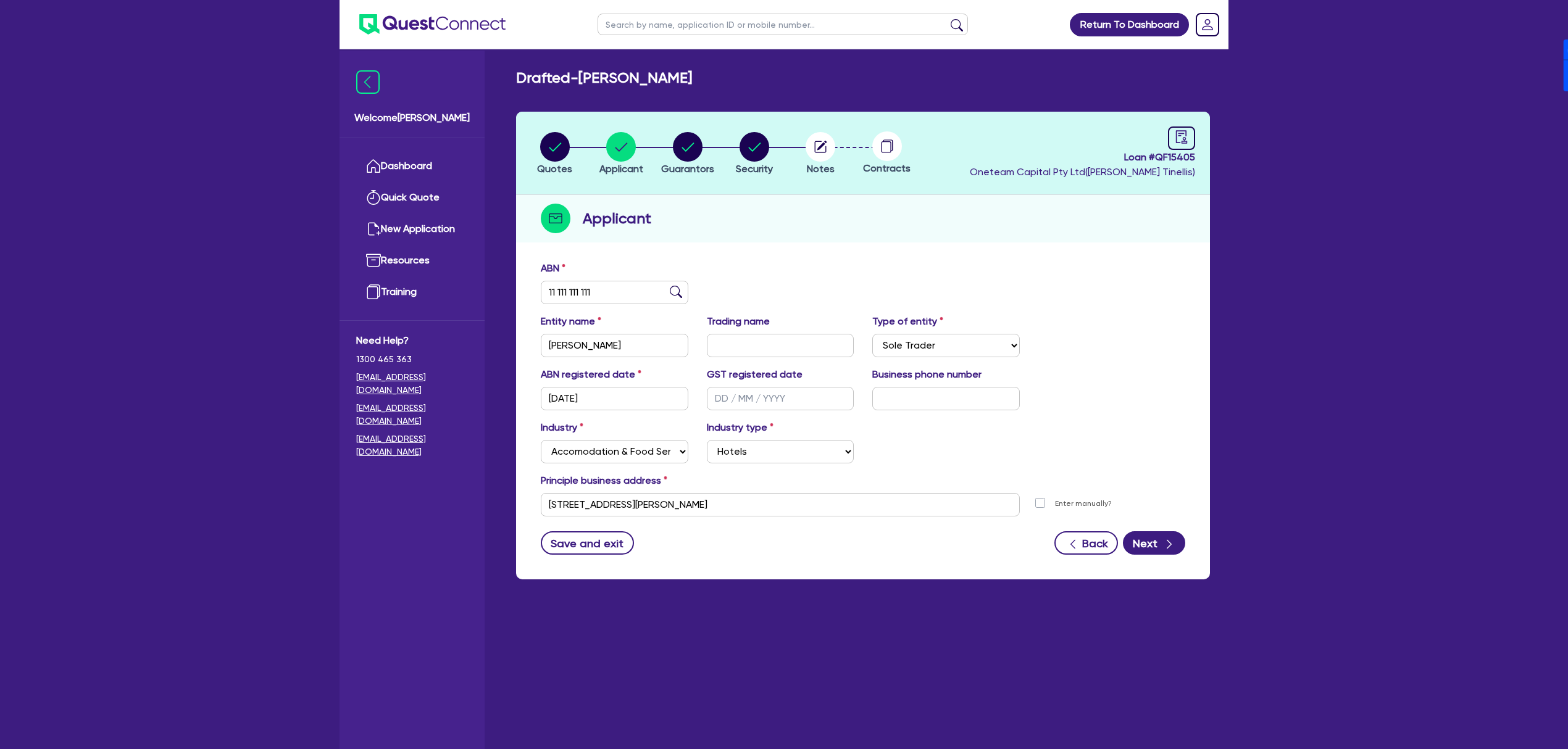
click at [1159, 528] on form "ABN 11 111 111 111 Entity name Julie Ann Dunn Trading name Type of entity Selec…" at bounding box center [863, 408] width 644 height 294
click at [1163, 533] on button "Next" at bounding box center [1154, 543] width 62 height 24
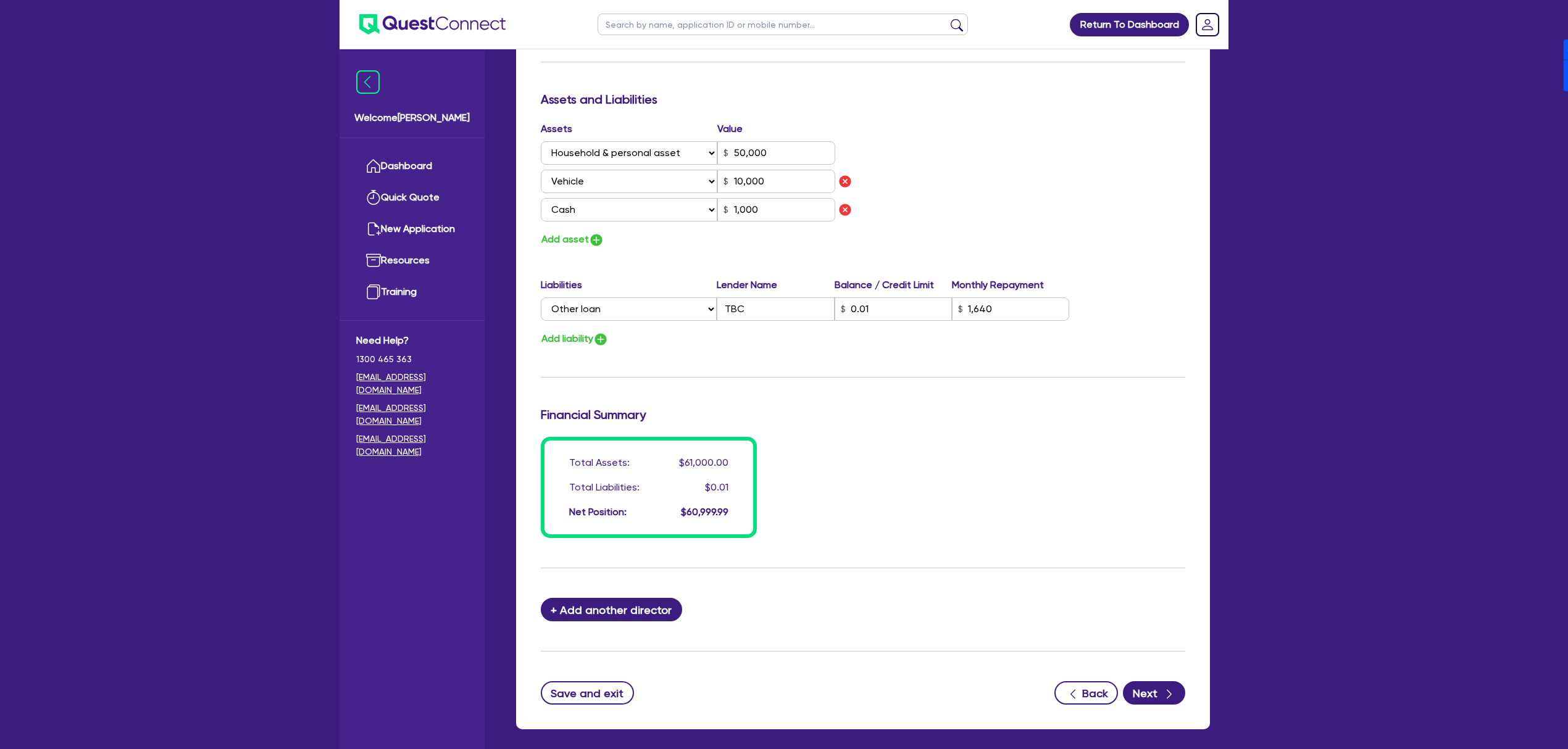
scroll to position [748, 0]
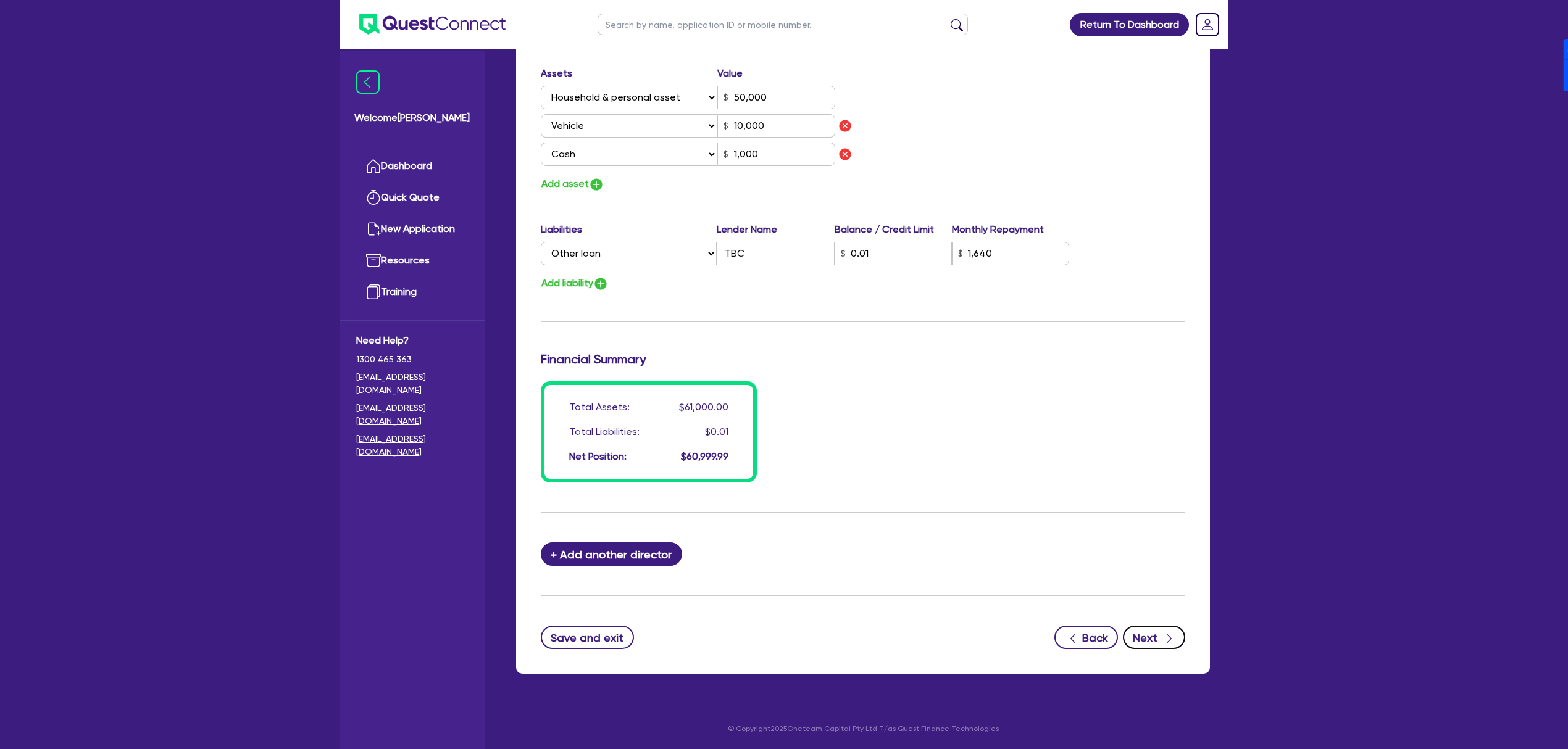
click at [1169, 629] on button "Next" at bounding box center [1154, 638] width 62 height 24
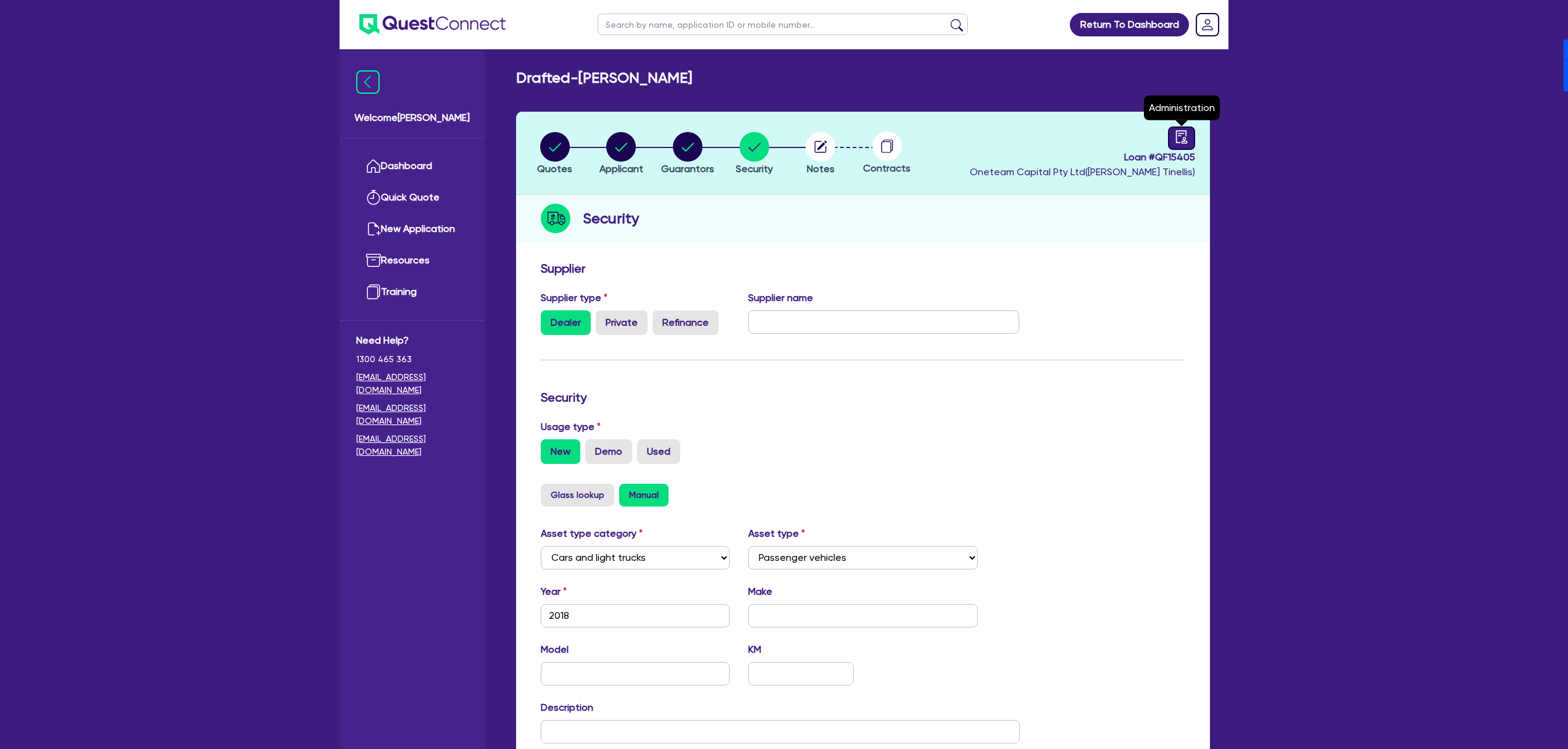
click at [1179, 126] on div at bounding box center [1182, 138] width 27 height 24
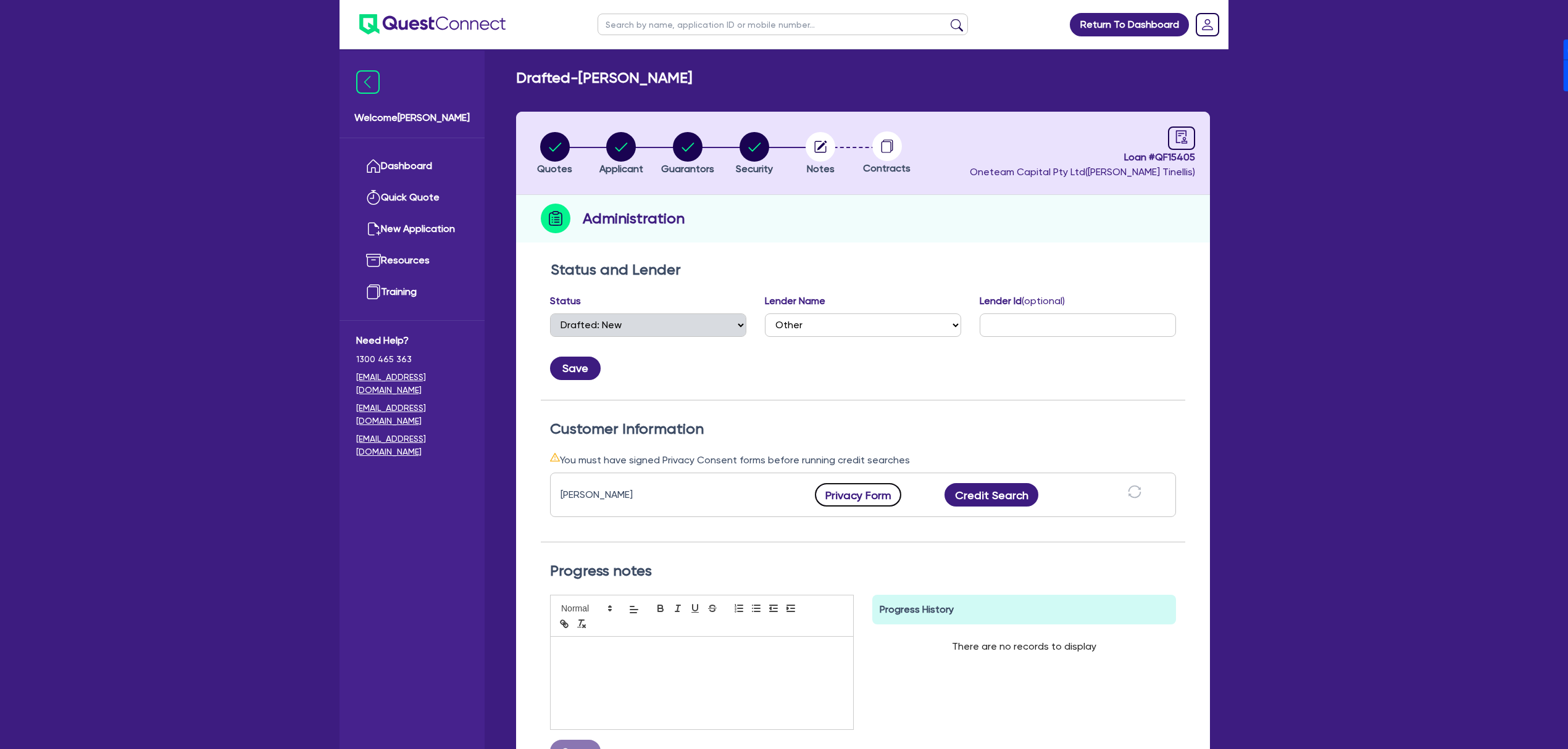
click at [855, 490] on button "Privacy Form" at bounding box center [858, 495] width 87 height 24
click at [616, 156] on circle "button" at bounding box center [622, 147] width 30 height 30
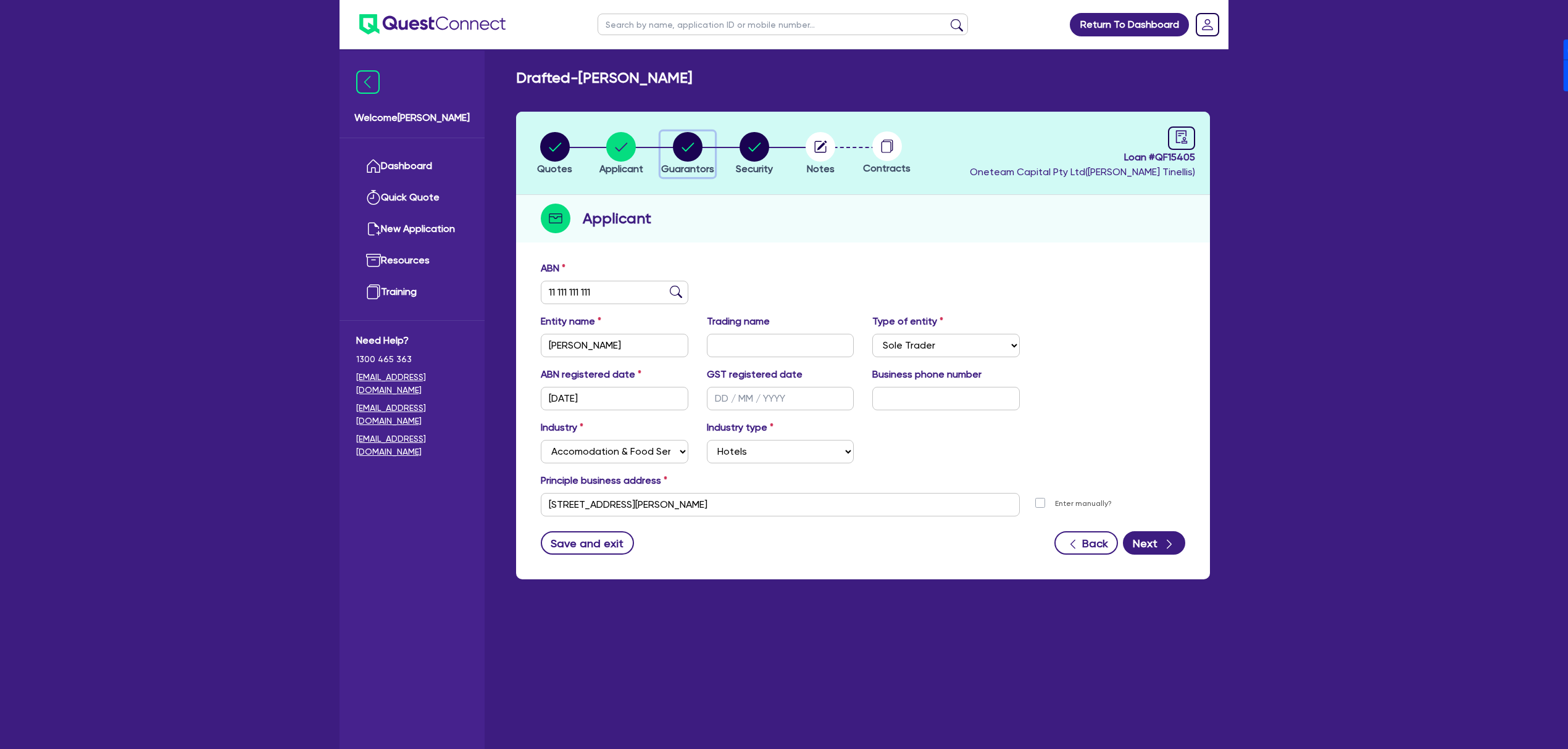
click at [670, 151] on div "button" at bounding box center [687, 147] width 53 height 30
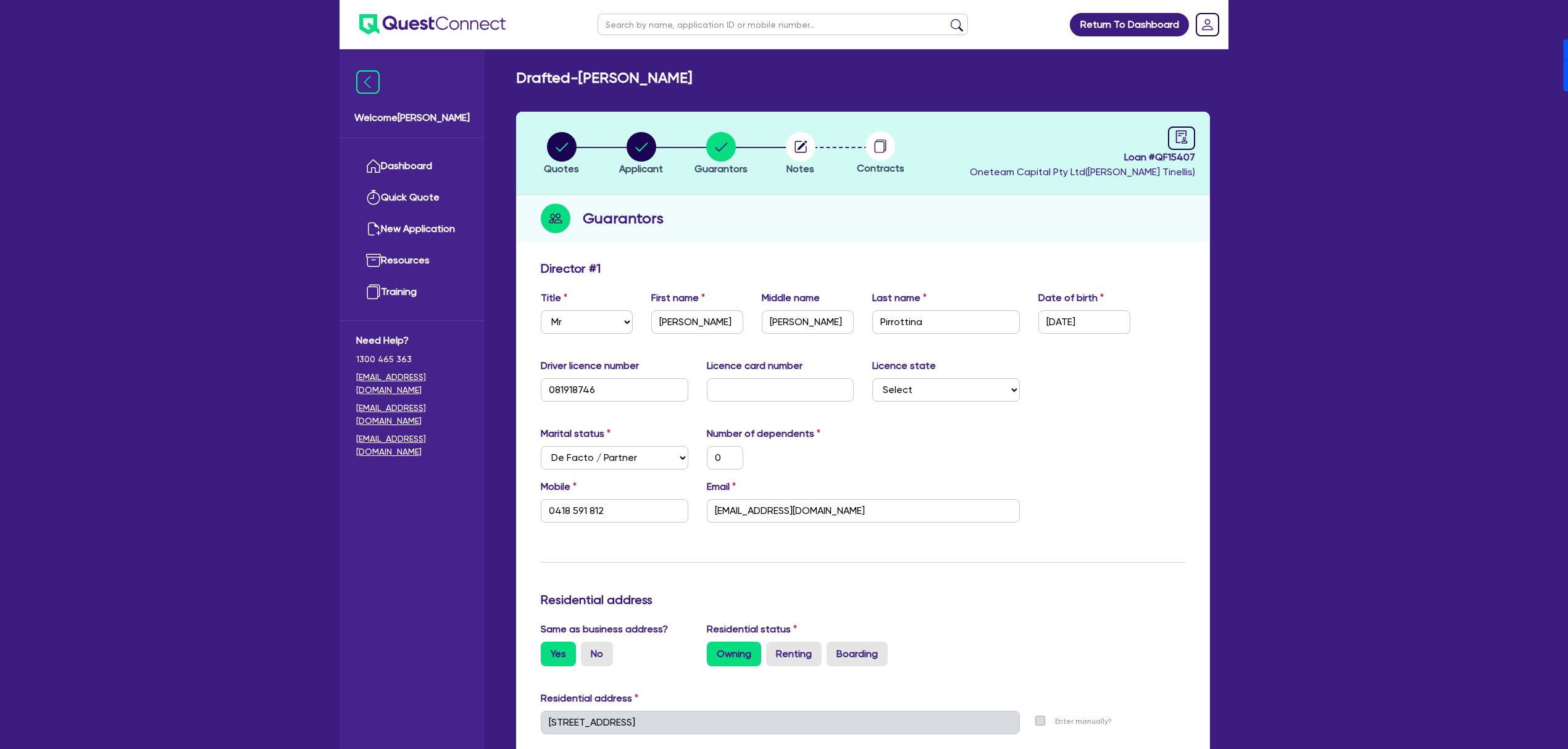
select select "MR"
select select "[GEOGRAPHIC_DATA]"
select select "DE_FACTO"
select select "PROPERTY"
select select "INVESTMENT_PROPERTY"
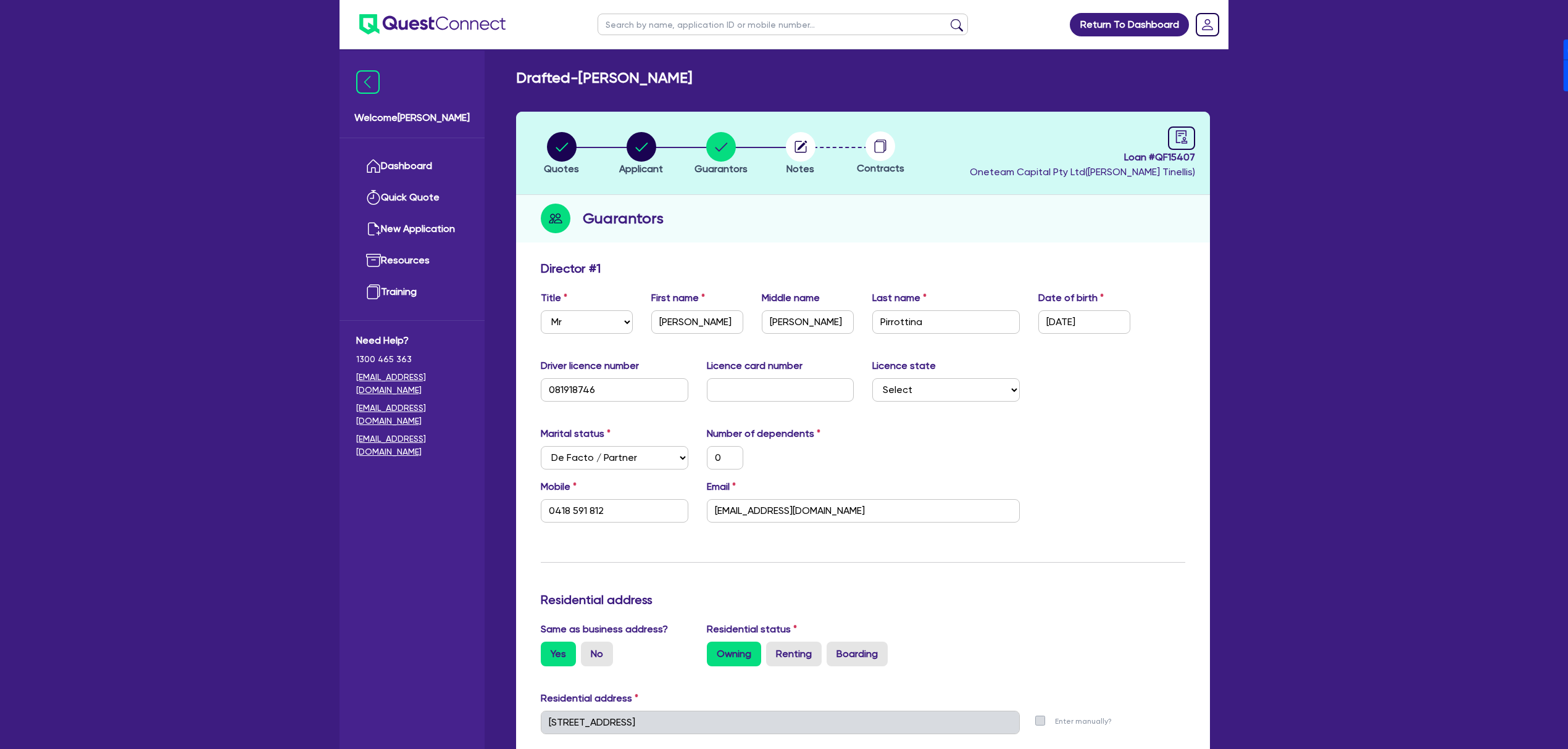
select select "HOUSEHOLD_PERSONAL"
select select "CASH"
select select "OTHER"
select select "MORTGAGE"
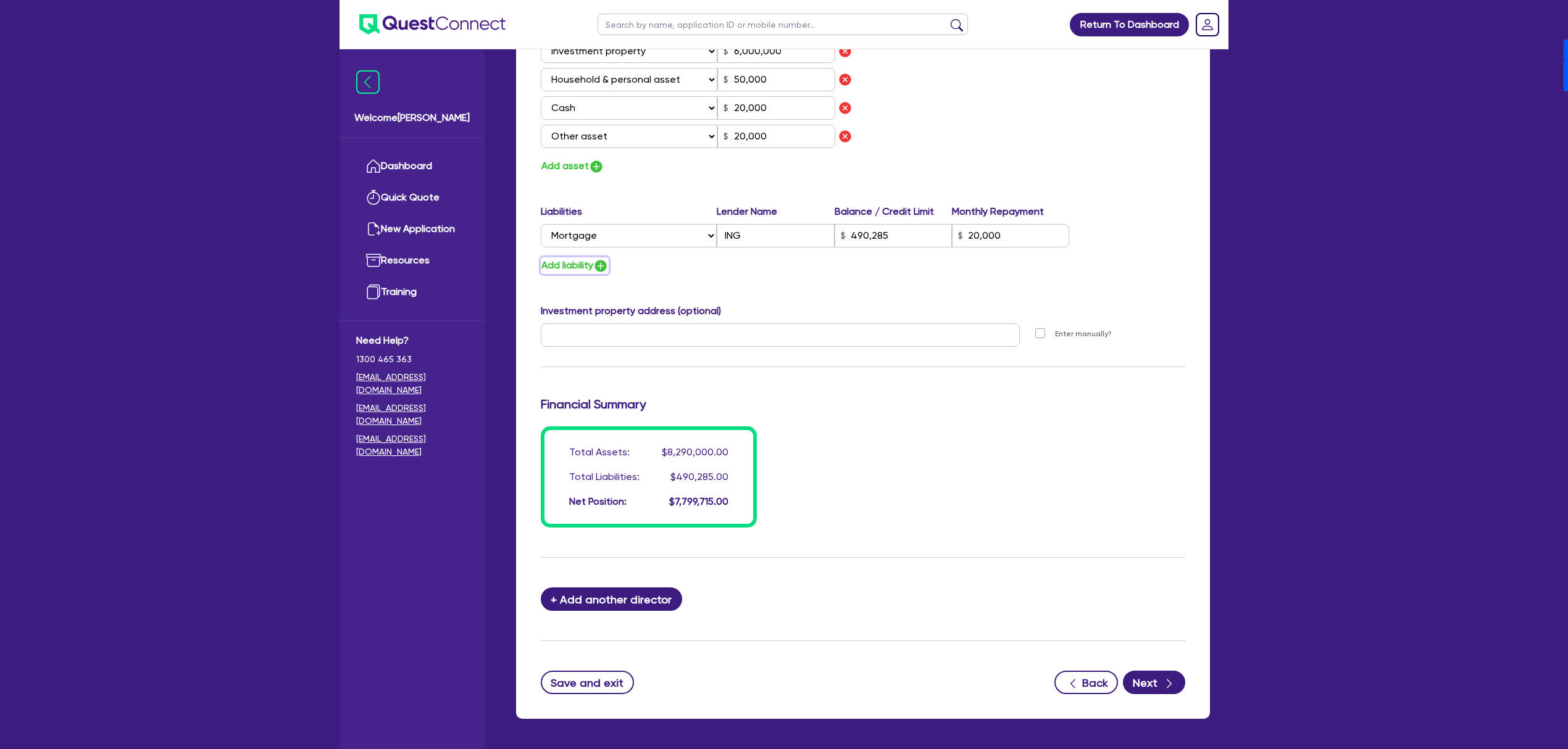
click at [605, 263] on img "button" at bounding box center [600, 266] width 15 height 15
type input "0"
type input "0418 591 812"
type input "2,200,000"
type input "6,000,000"
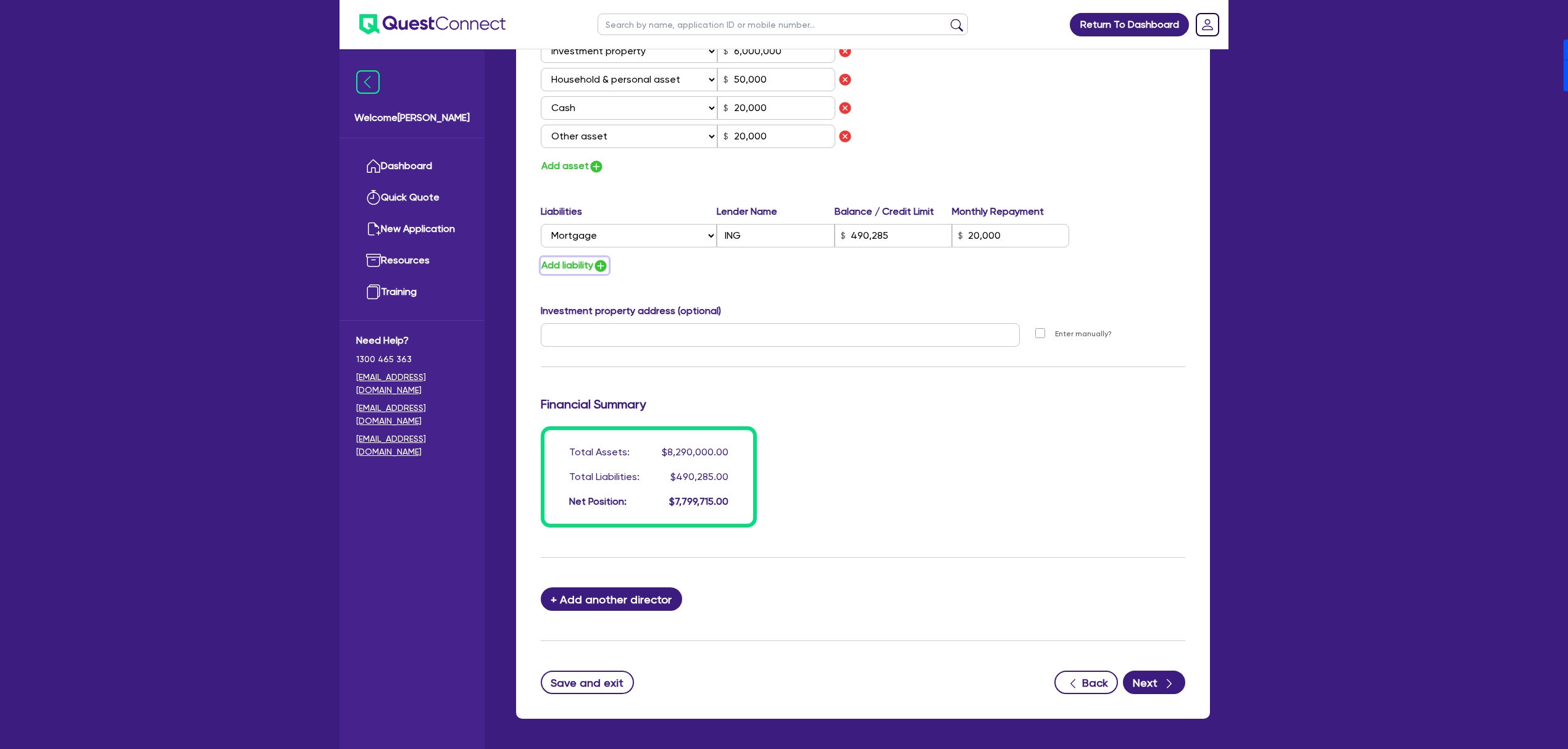
type input "50,000"
type input "20,000"
type input "490,285"
type input "20,000"
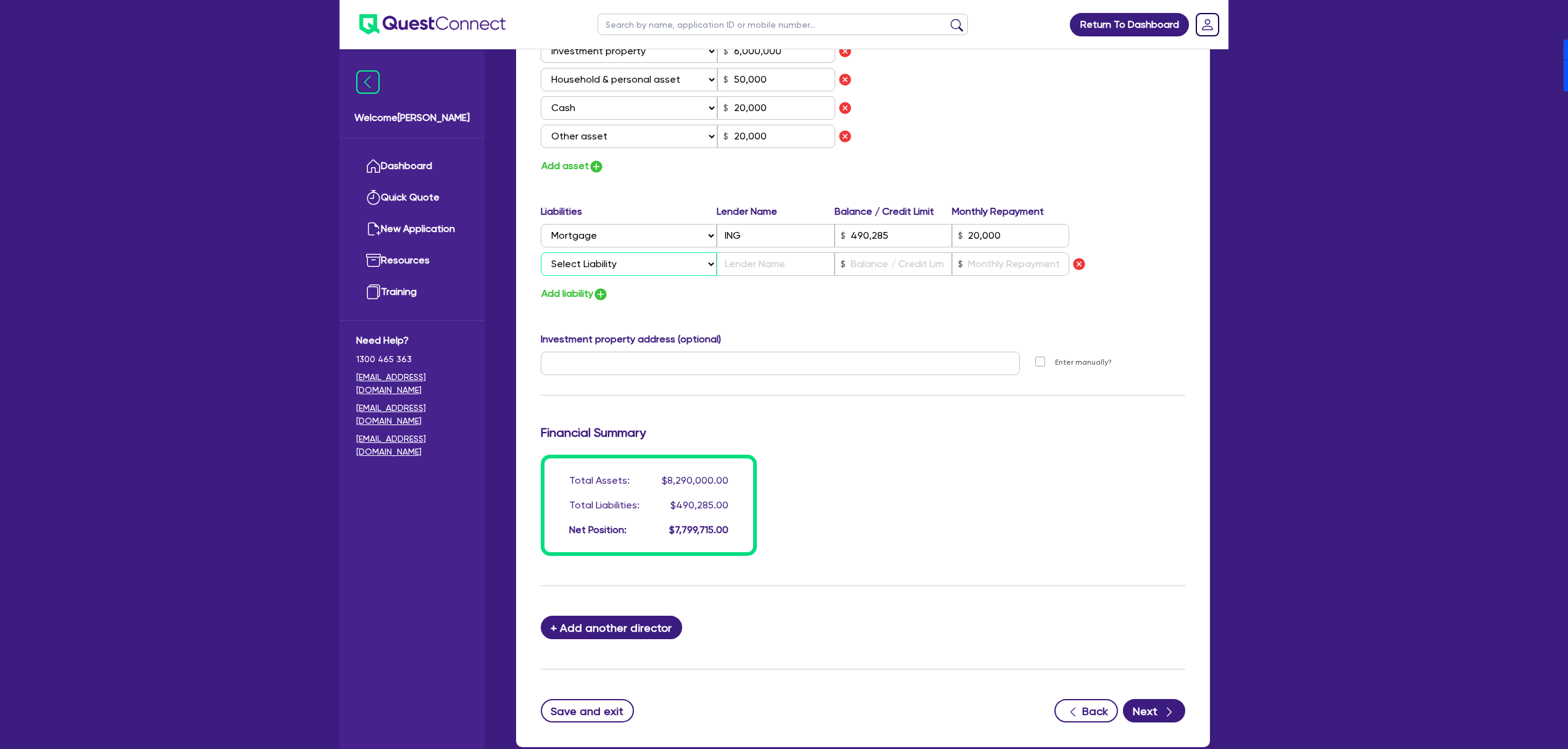
drag, startPoint x: 621, startPoint y: 262, endPoint x: 621, endPoint y: 274, distance: 12.0
click at [621, 262] on select "Select Liability Credit card Mortgage Investment property loan Vehicle loan Tru…" at bounding box center [629, 264] width 176 height 24
select select "INVESTMENT_PROPERTY_LOAN"
click at [541, 252] on select "Select Liability Credit card Mortgage Investment property loan Vehicle loan Tru…" at bounding box center [629, 264] width 176 height 24
type input "0"
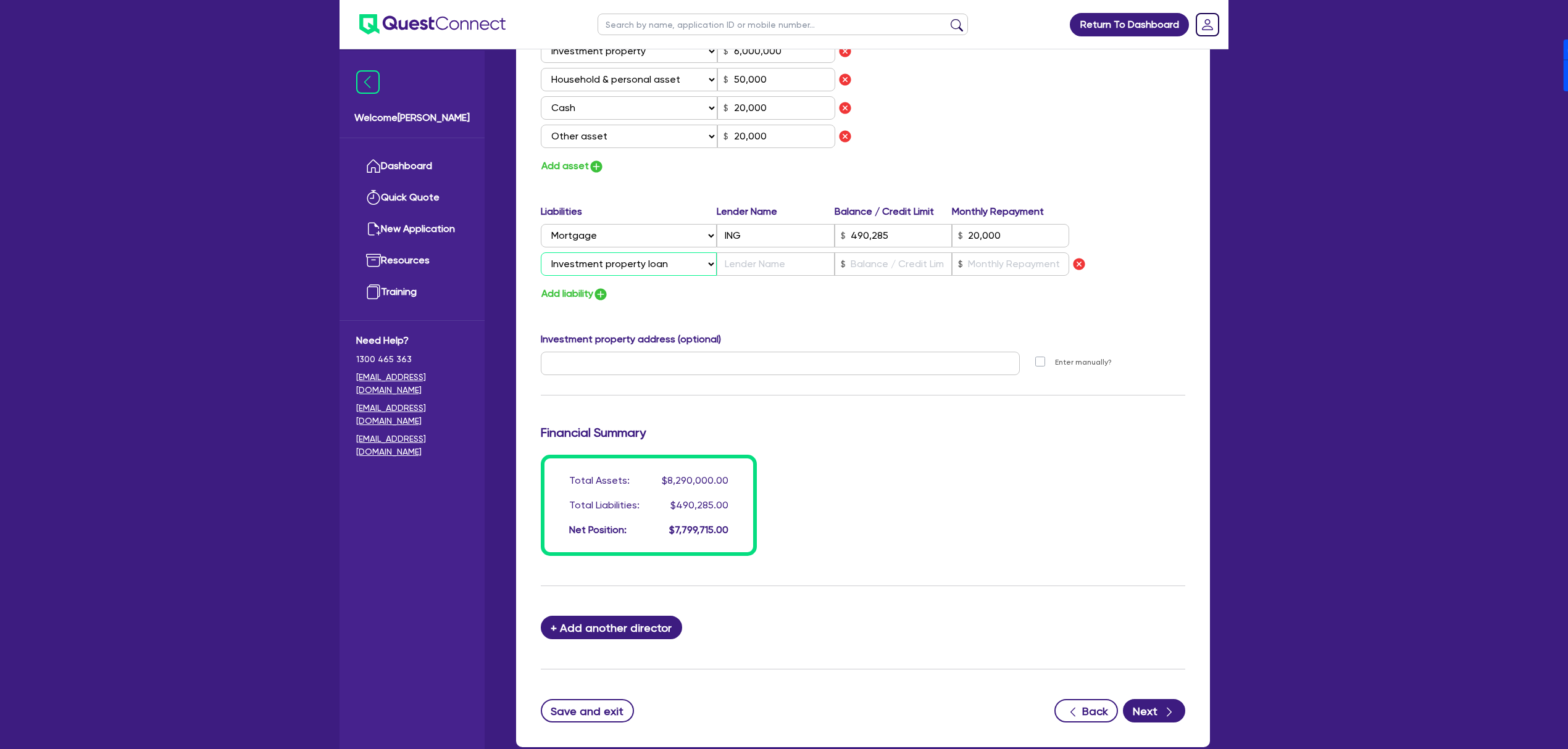
type input "0418 591 812"
type input "2,200,000"
type input "6,000,000"
type input "50,000"
type input "20,000"
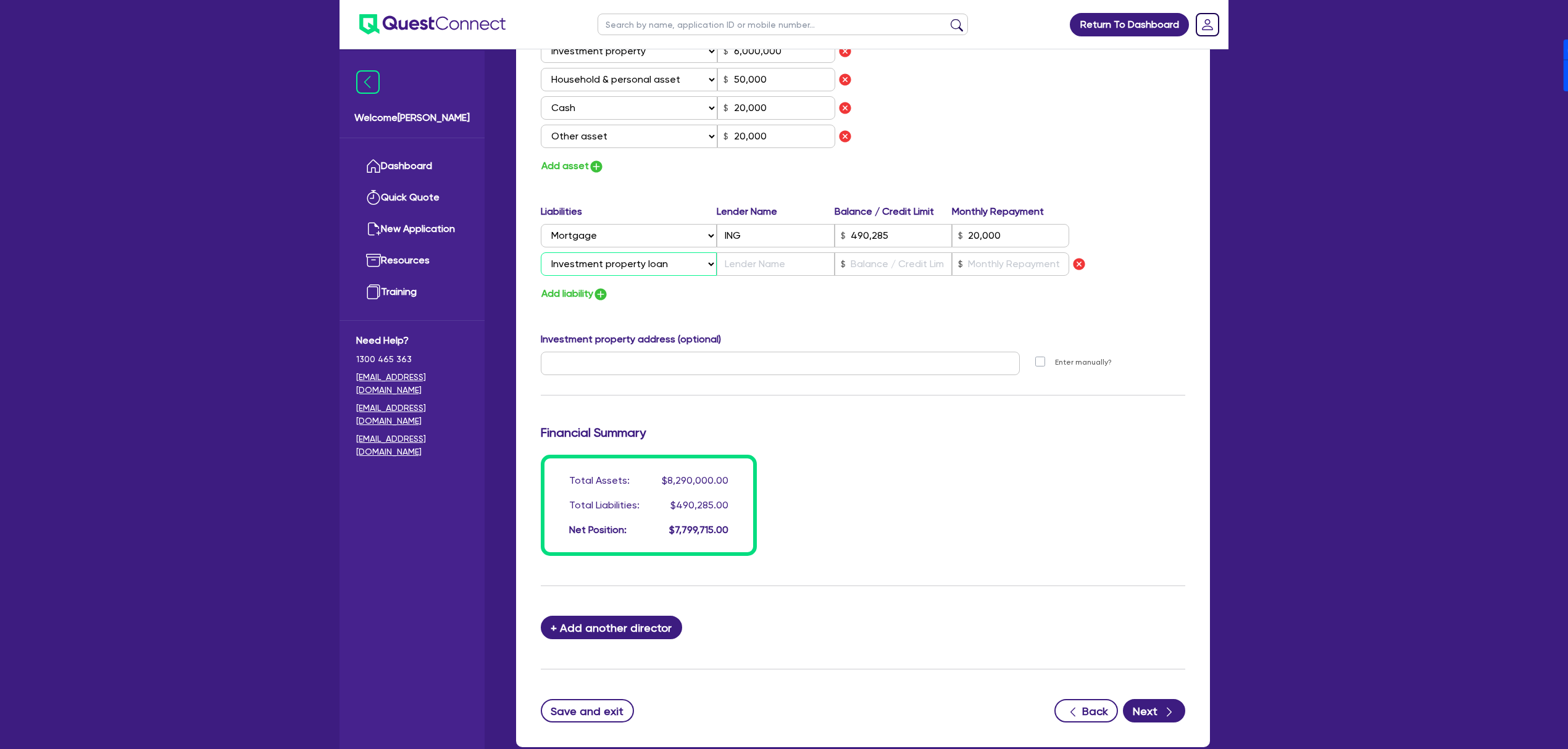
type input "20,000"
type input "490,285"
type input "20,000"
click at [620, 269] on select "Select Liability Credit card Mortgage Investment property loan Vehicle loan Tru…" at bounding box center [629, 264] width 176 height 24
select select "MORTGAGE"
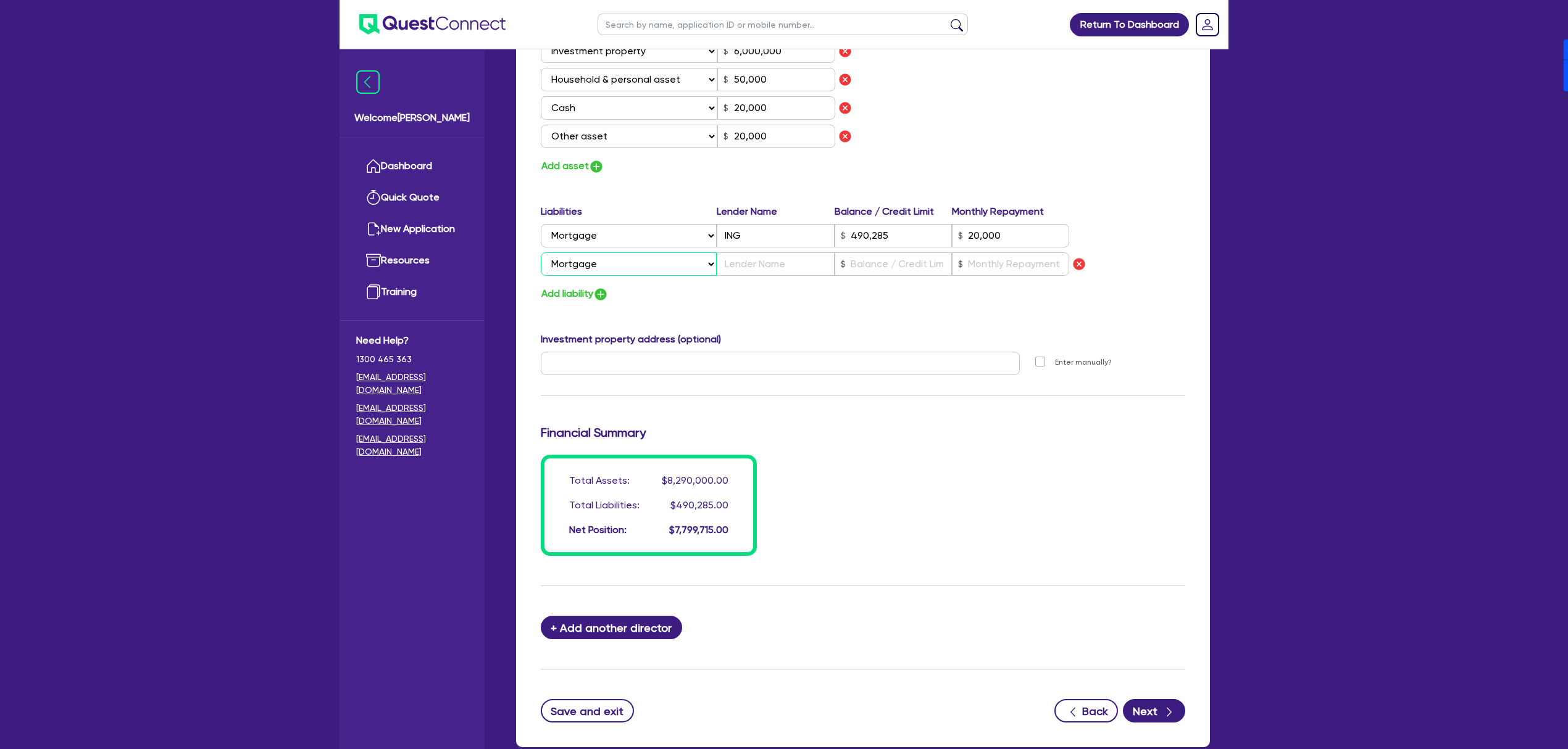
click at [541, 252] on select "Select Liability Credit card Mortgage Investment property loan Vehicle loan Tru…" at bounding box center [629, 264] width 176 height 24
type input "0"
type input "0418 591 812"
type input "2,200,000"
type input "6,000,000"
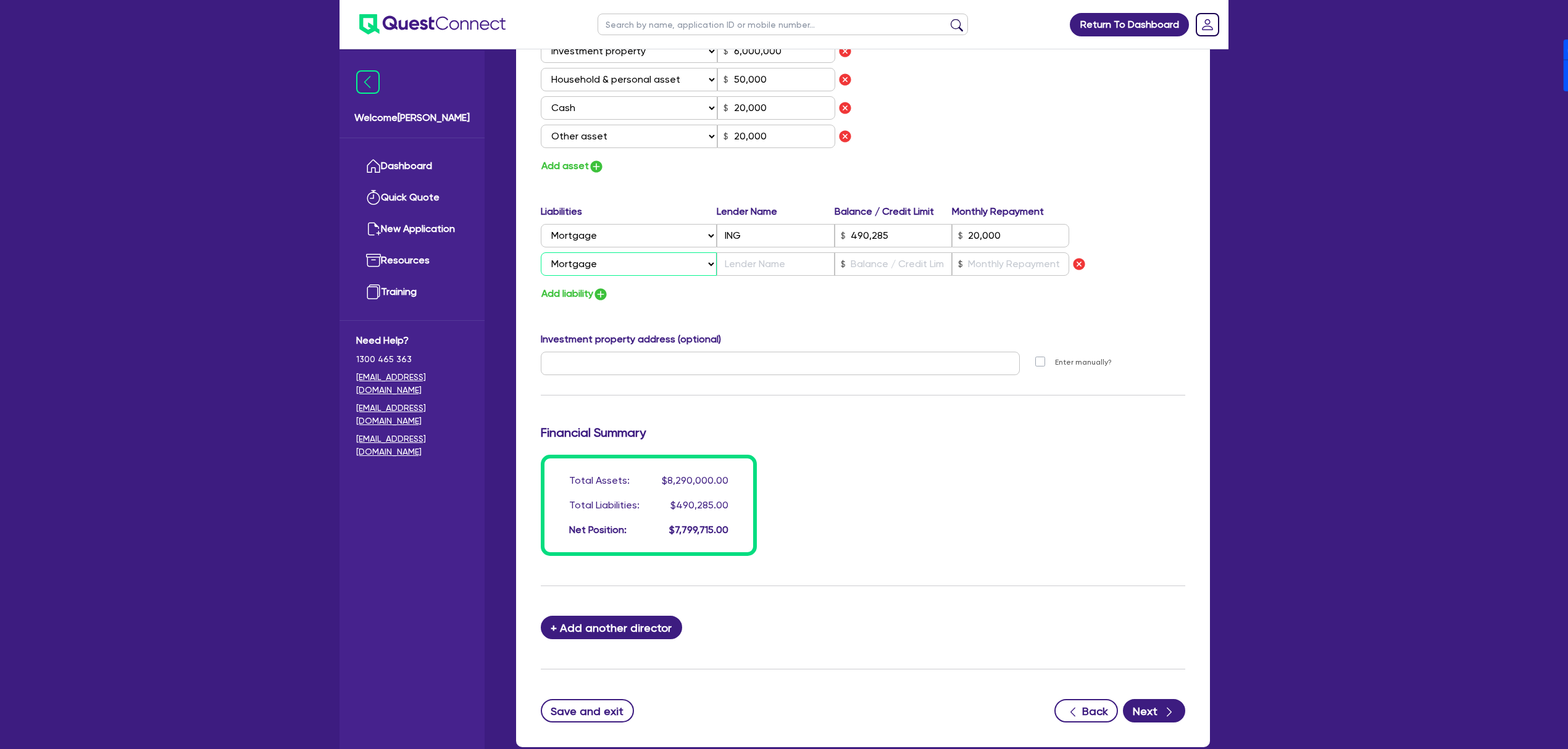
type input "50,000"
type input "20,000"
type input "490,285"
type input "20,000"
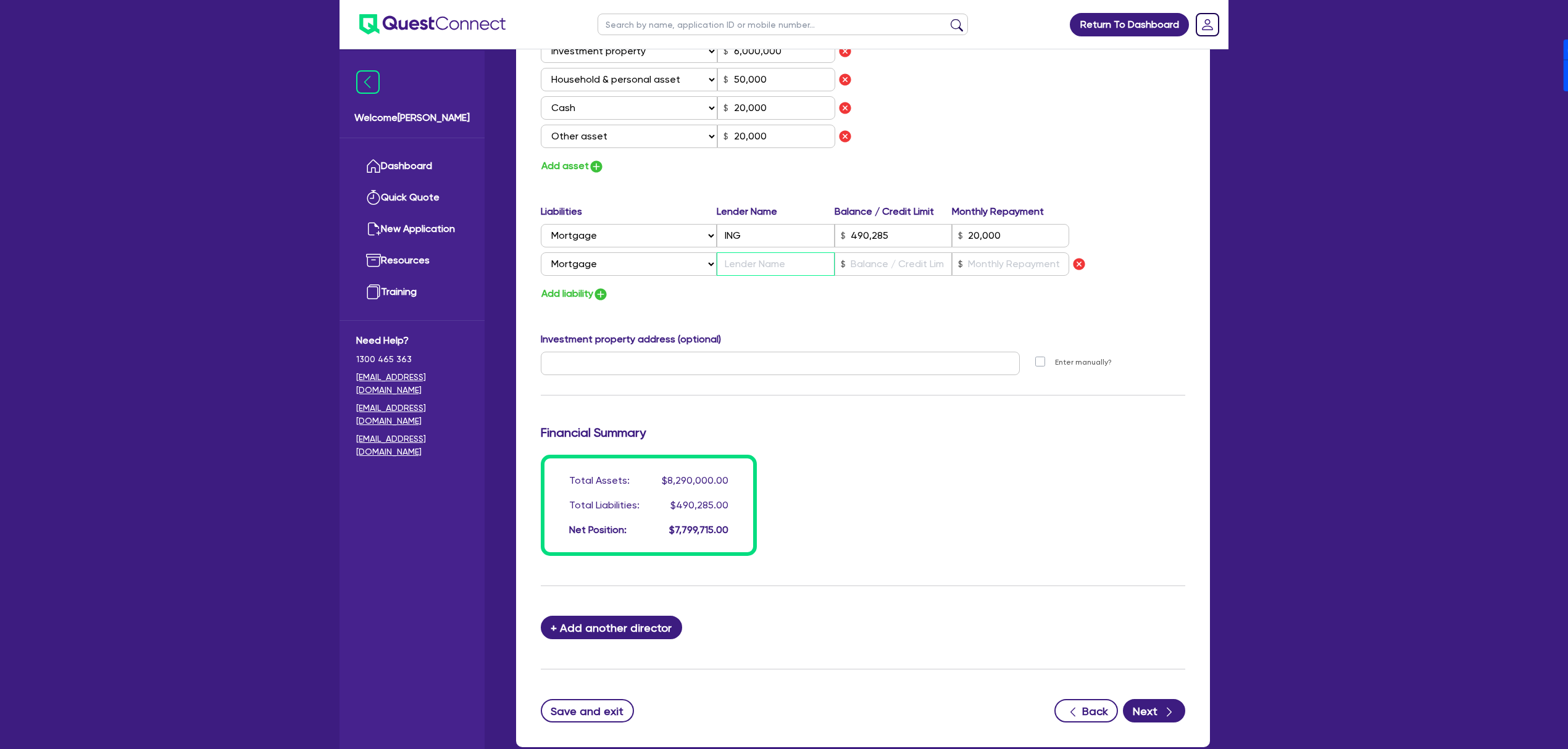
click at [754, 268] on input "text" at bounding box center [775, 264] width 118 height 24
type input "0"
type input "0418 591 812"
type input "2,200,000"
type input "6,000,000"
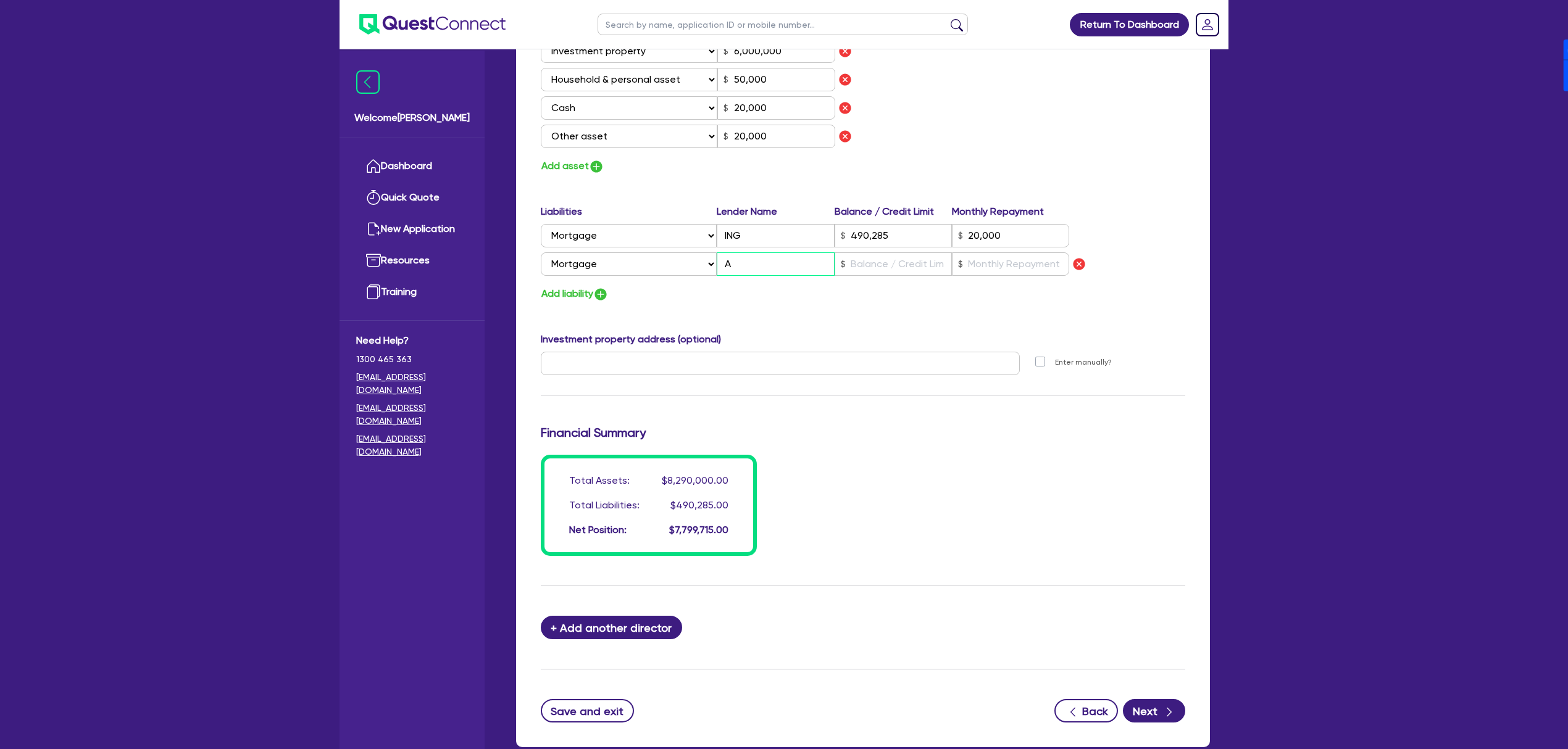
type input "50,000"
type input "20,000"
type input "490,285"
type input "20,000"
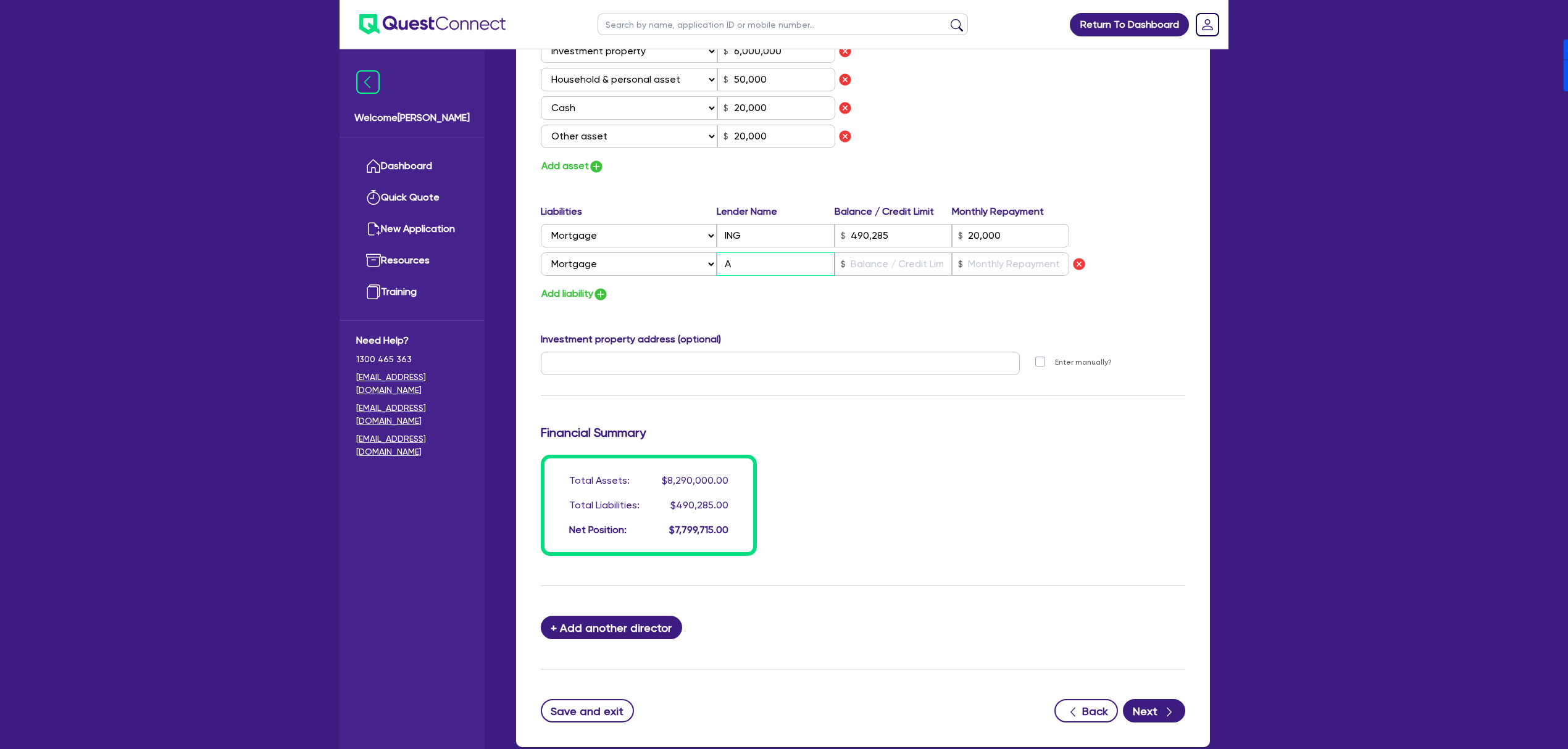
type input "A"
type input "0"
type input "0418 591 812"
type input "2,200,000"
type input "6,000,000"
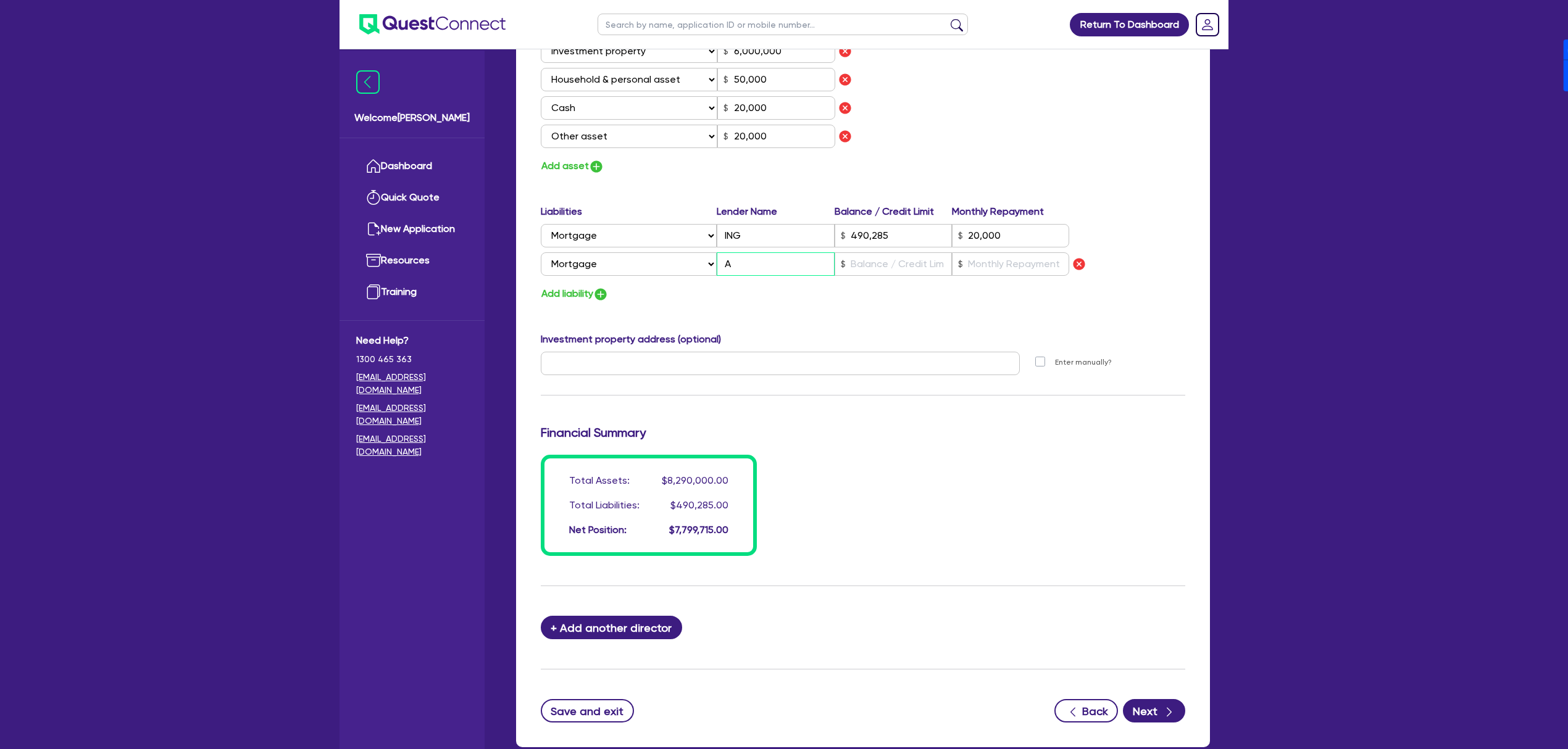
type input "50,000"
type input "20,000"
type input "490,285"
type input "20,000"
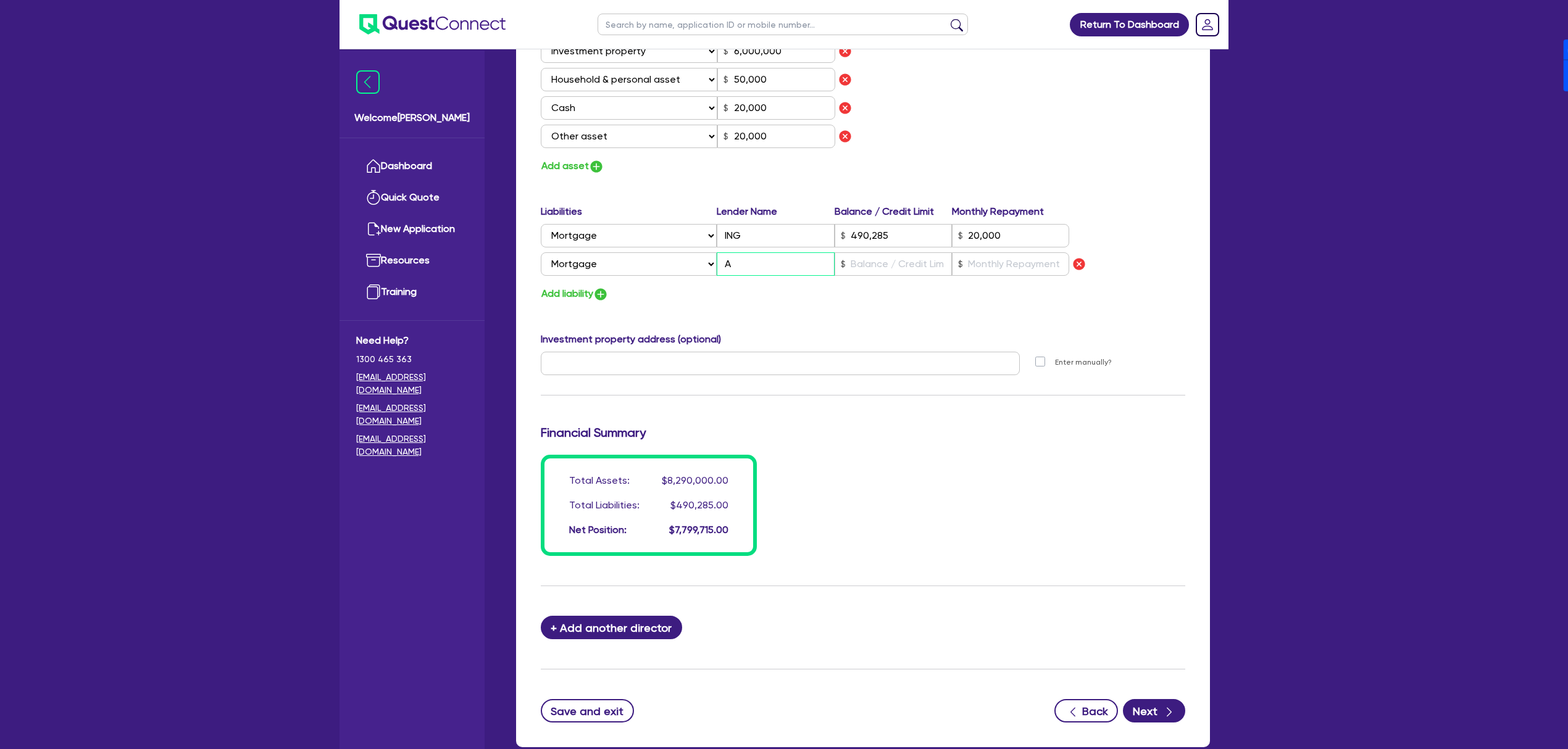
type input "As"
type input "0"
type input "0418 591 812"
type input "2,200,000"
type input "6,000,000"
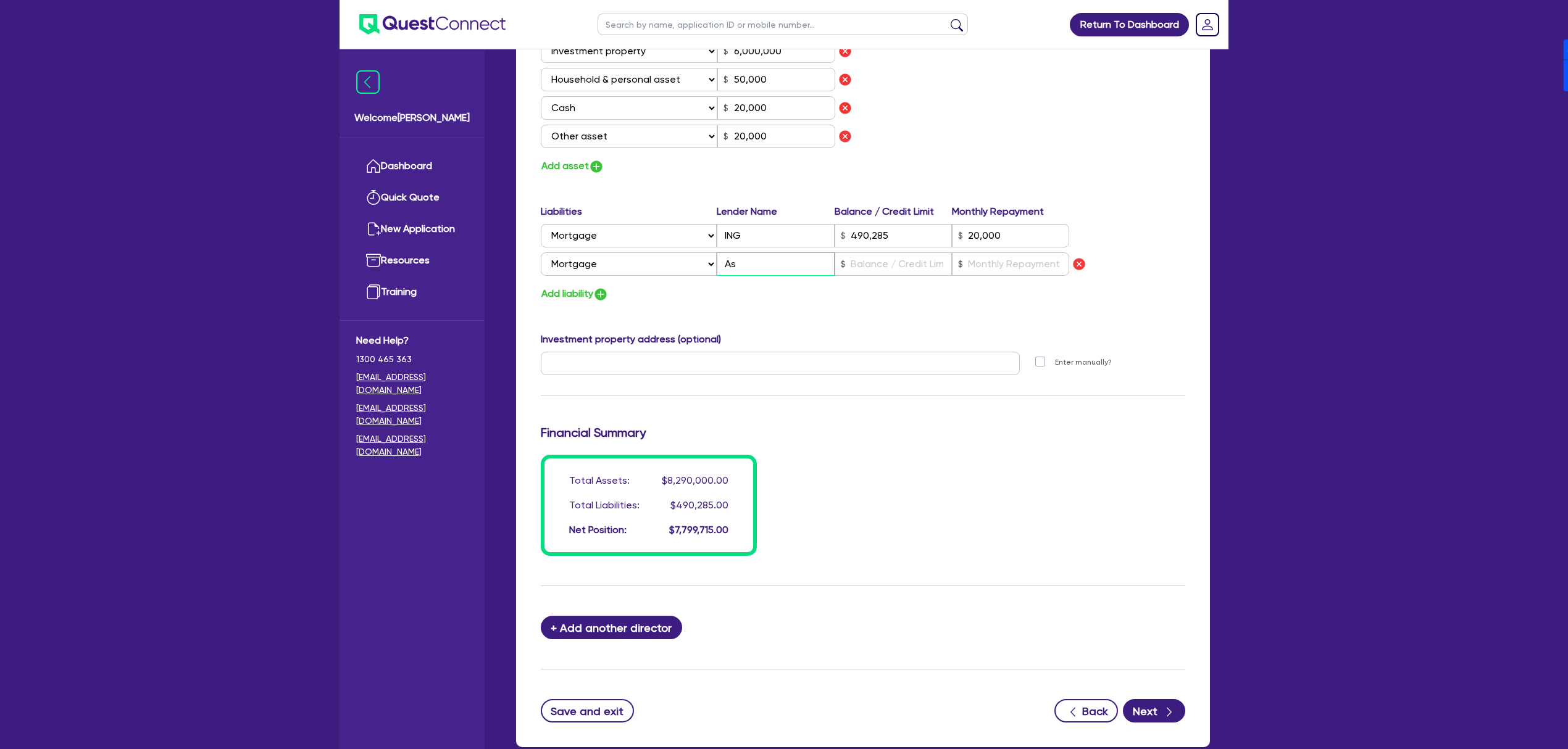
type input "50,000"
type input "20,000"
type input "490,285"
type input "20,000"
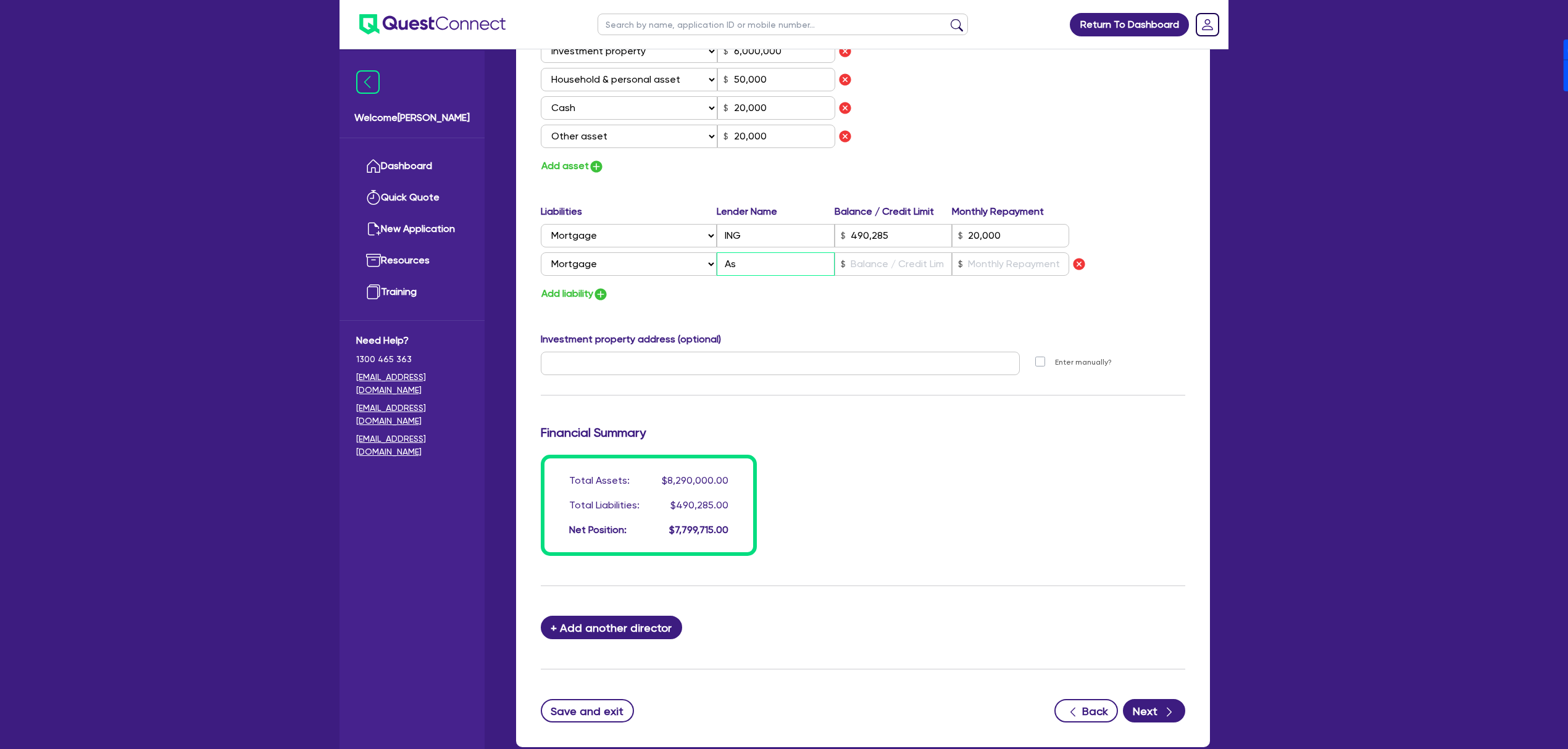
type input "Ass"
type input "0"
type input "0418 591 812"
type input "2,200,000"
type input "6,000,000"
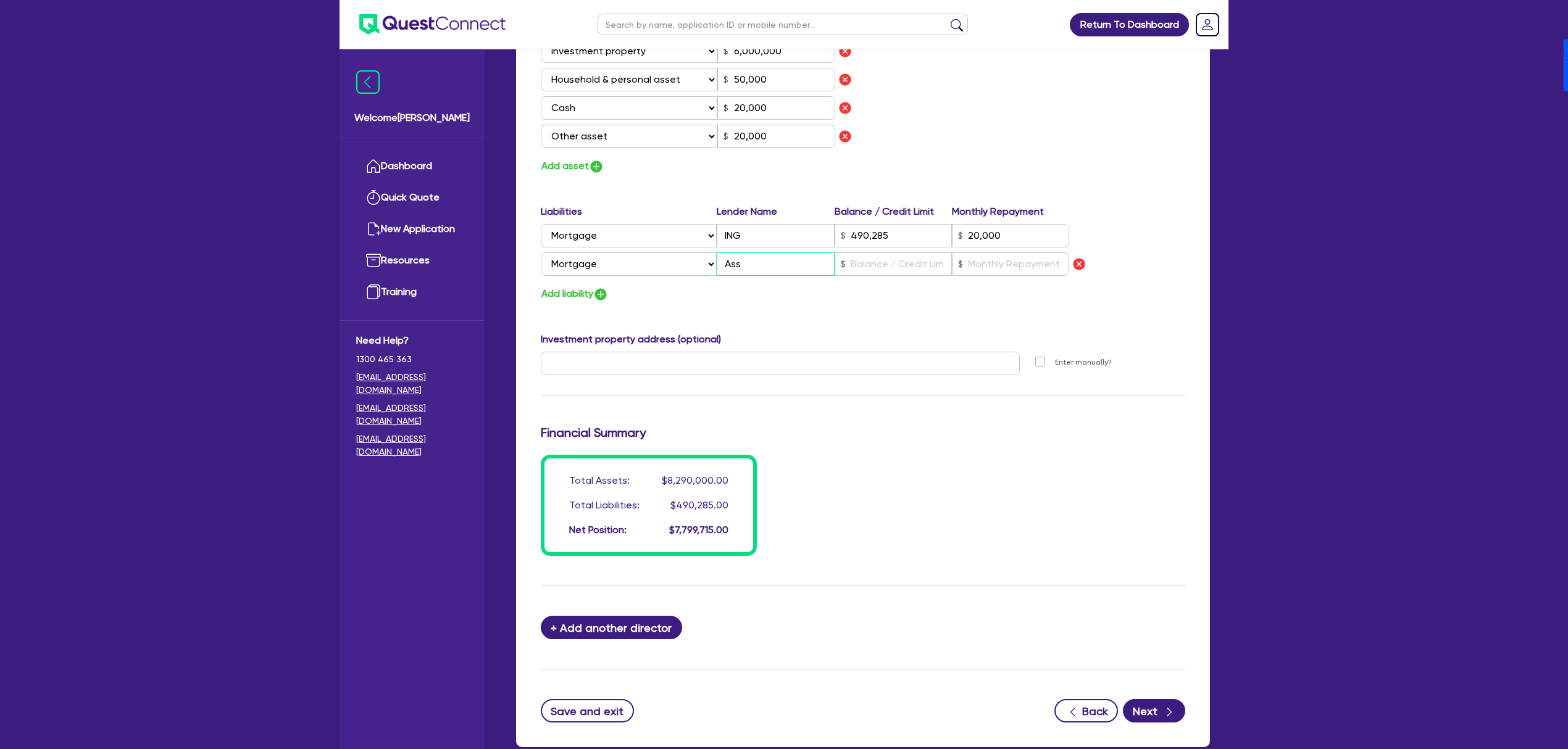
type input "50,000"
type input "20,000"
type input "490,285"
type input "20,000"
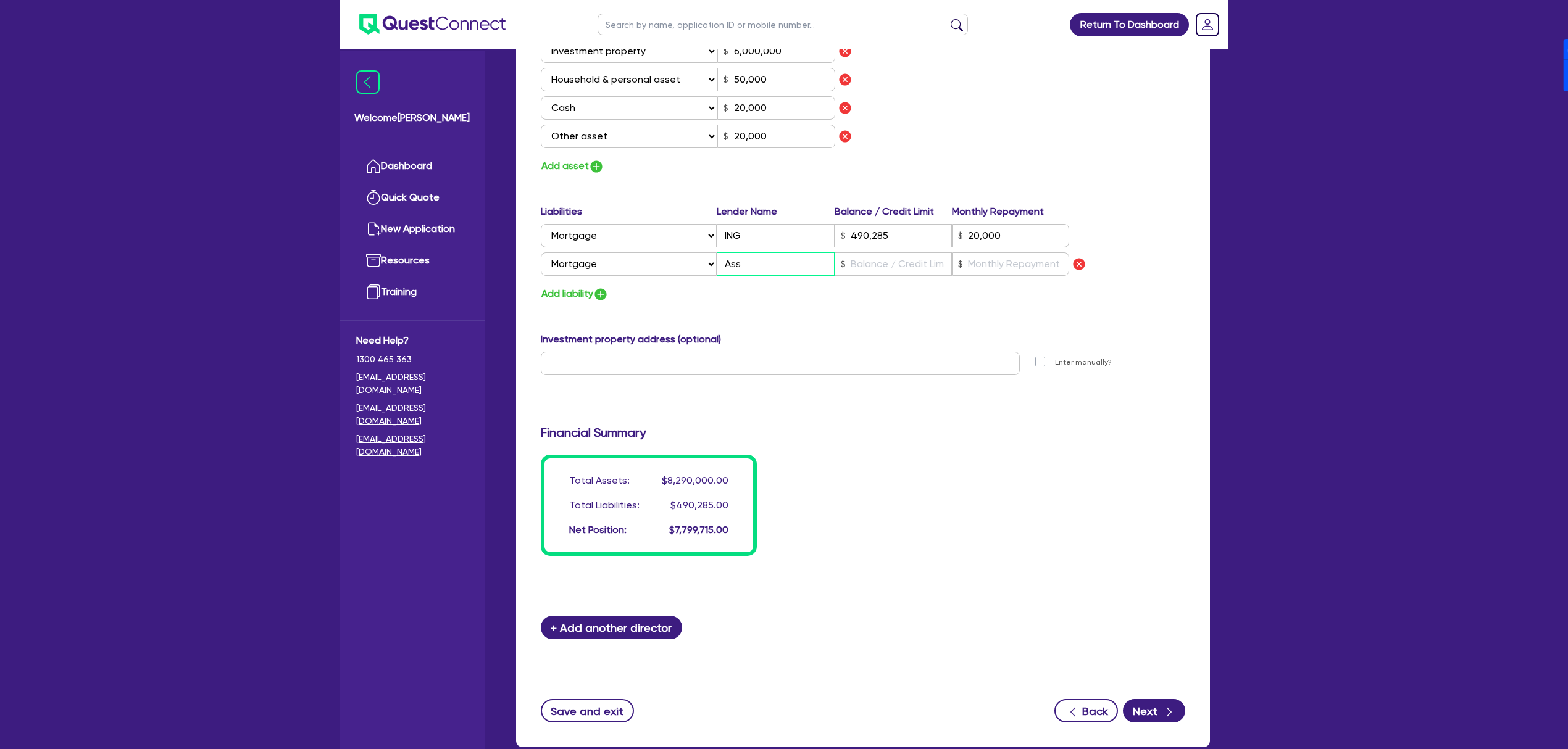
type input "Asse"
type input "0"
type input "0418 591 812"
type input "2,200,000"
type input "6,000,000"
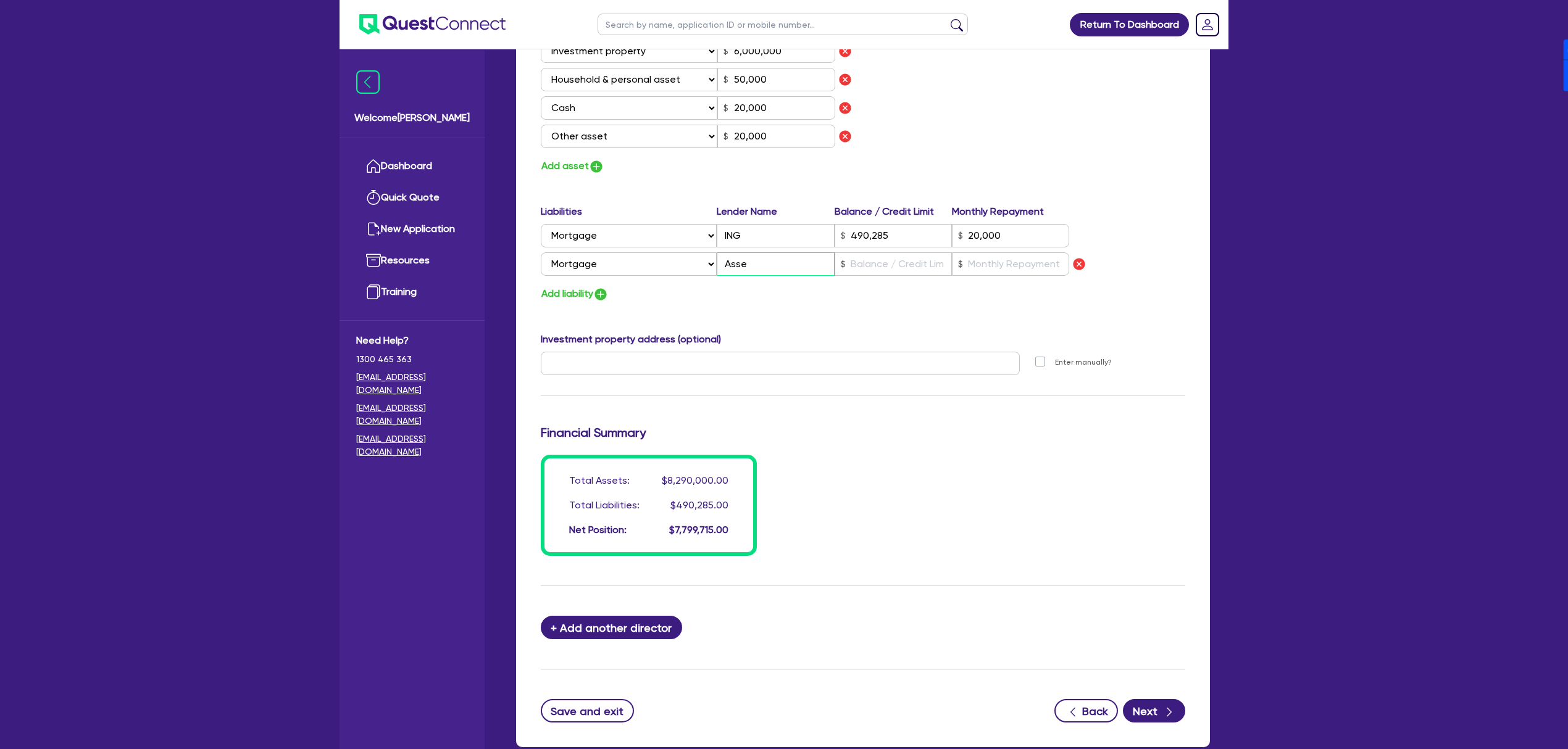
type input "50,000"
type input "20,000"
type input "490,285"
type input "20,000"
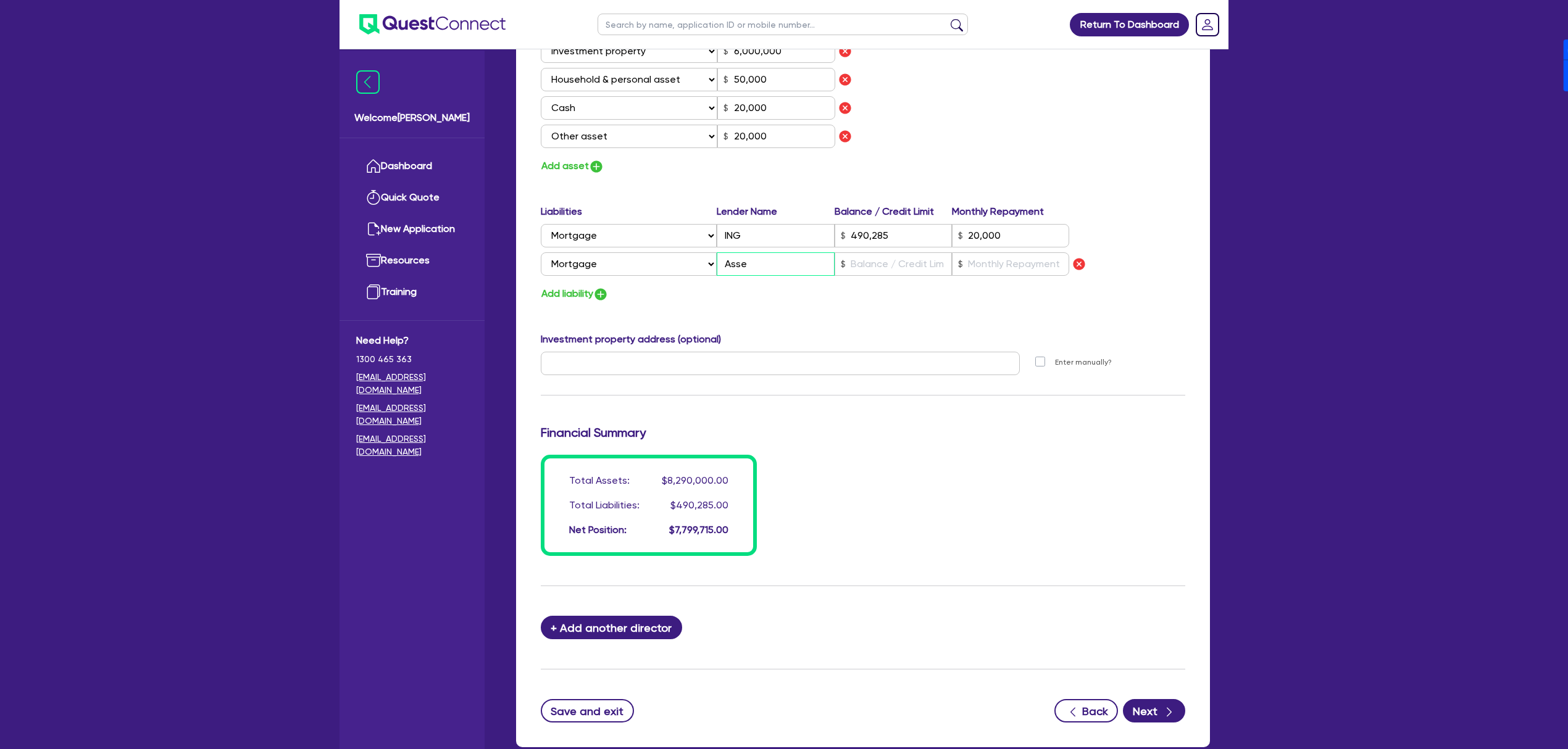
type input "Asset"
type input "0"
type input "0418 591 812"
type input "2,200,000"
type input "6,000,000"
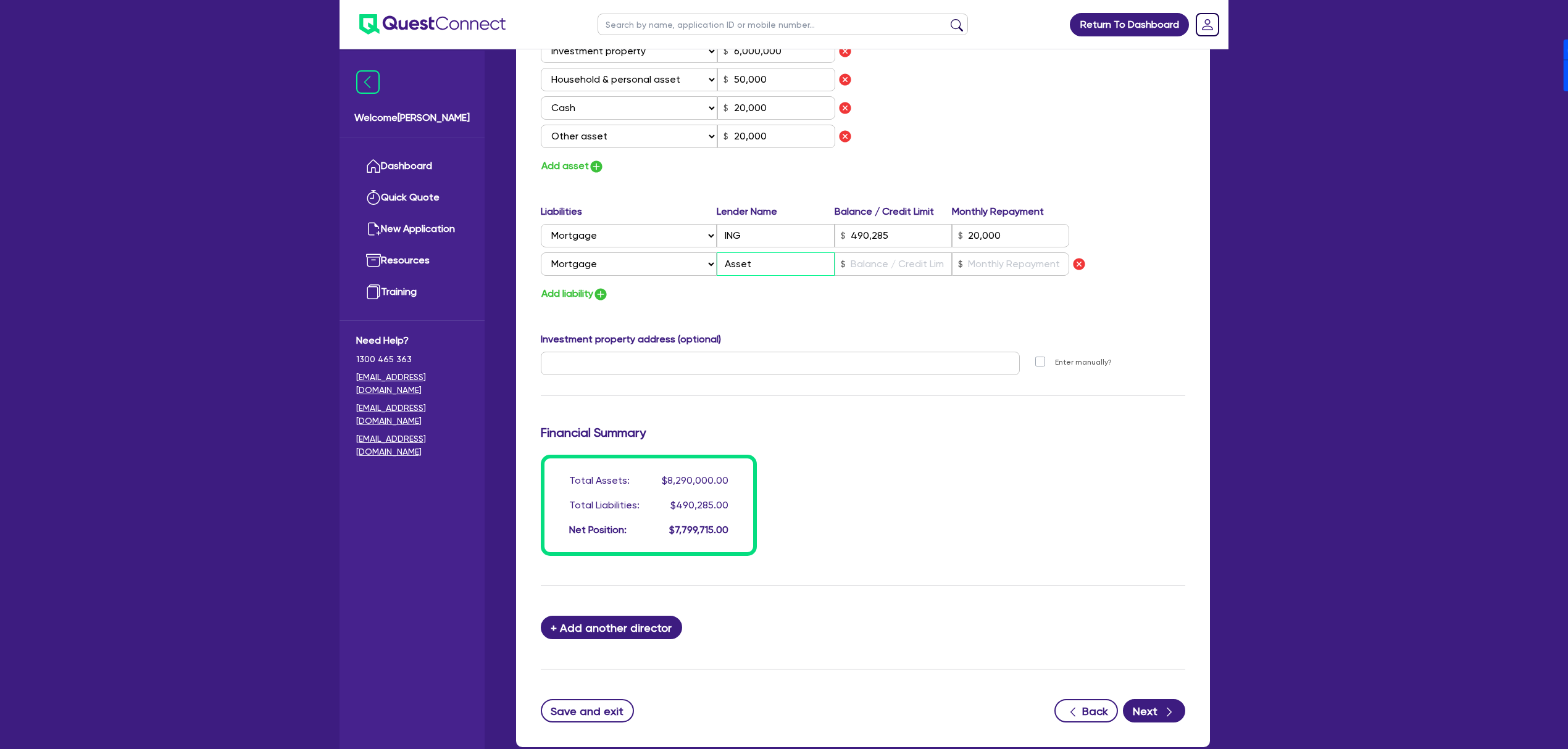
type input "50,000"
type input "20,000"
type input "490,285"
type input "20,000"
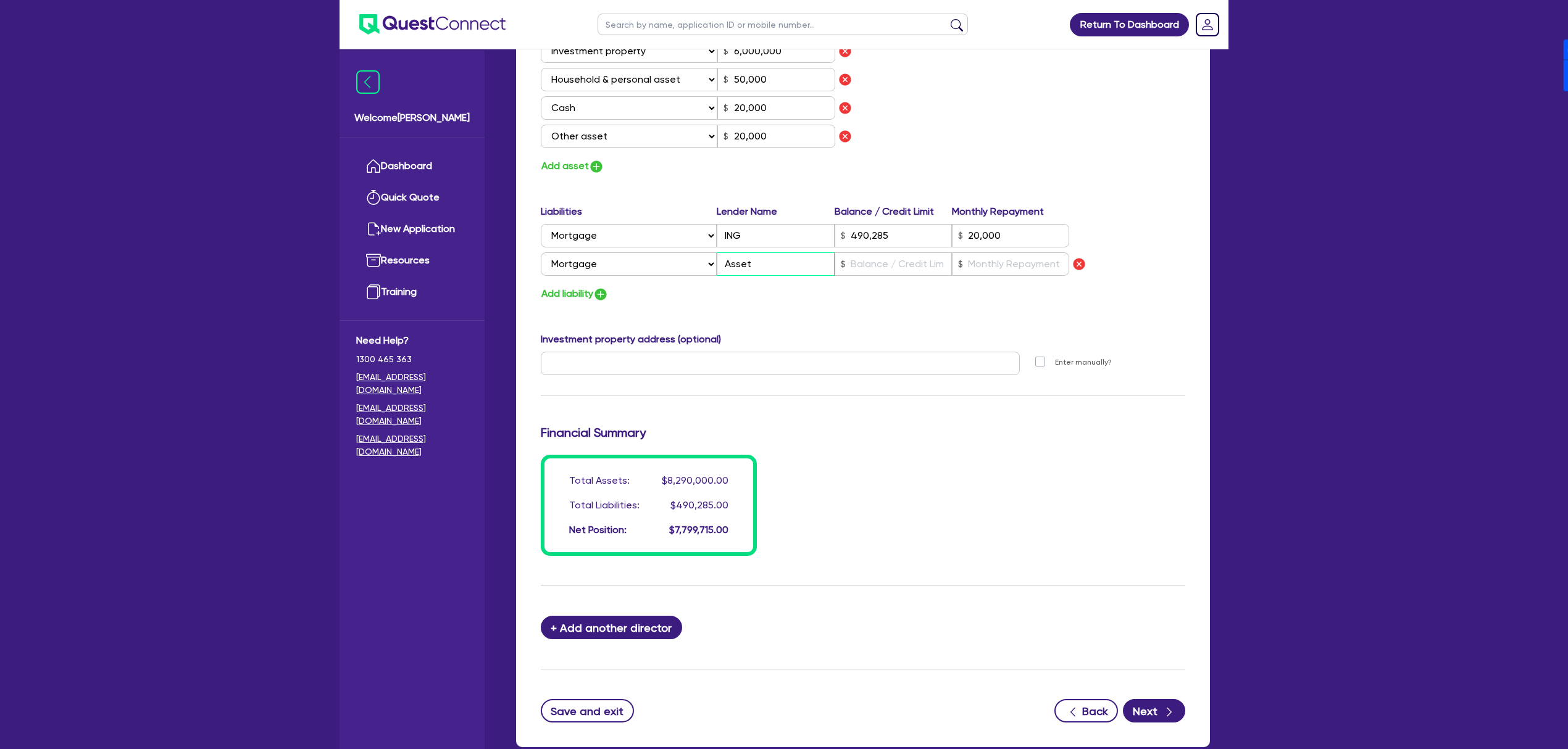
type input "Assetl"
type input "0"
type input "0418 591 812"
type input "2,200,000"
type input "6,000,000"
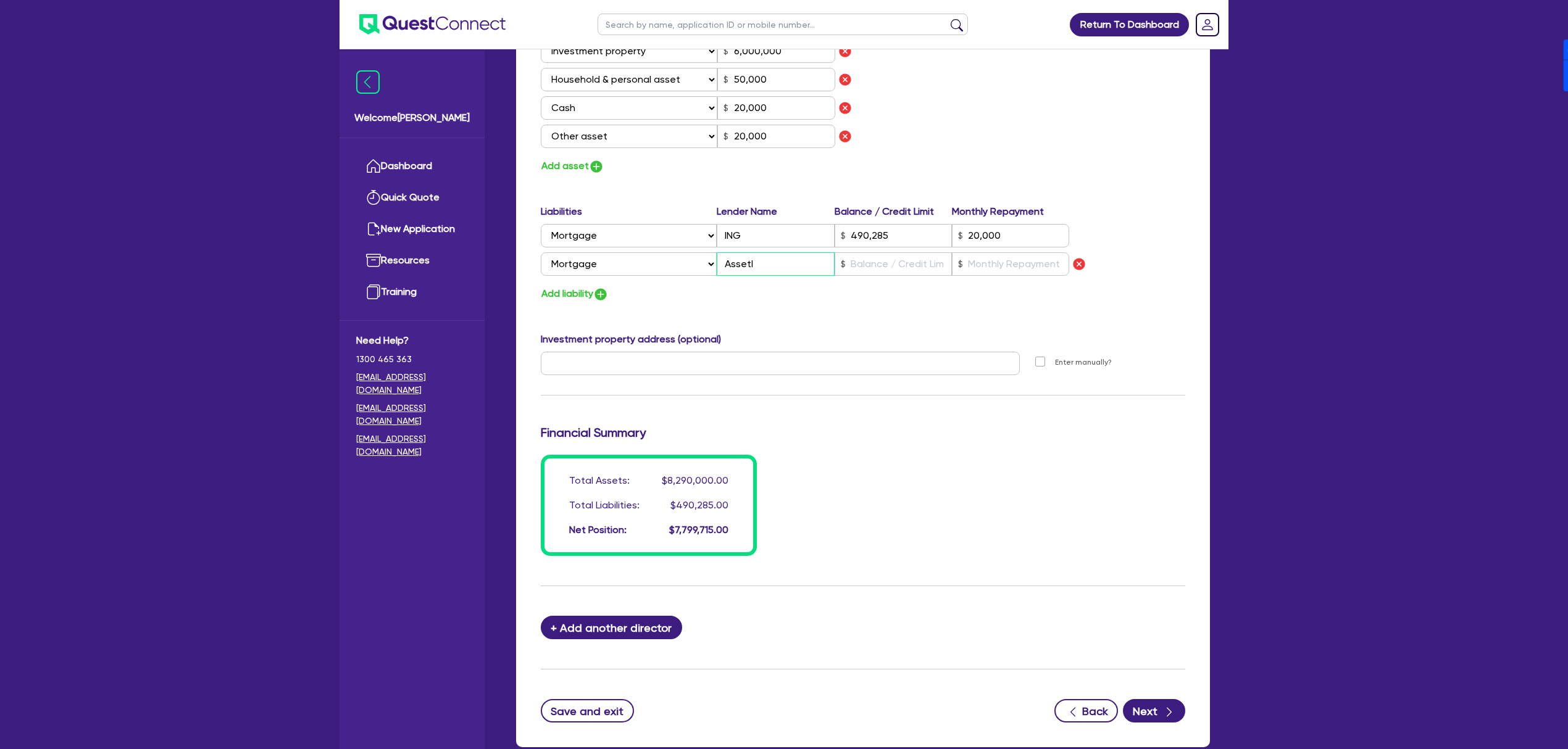
type input "50,000"
type input "20,000"
type input "490,285"
type input "20,000"
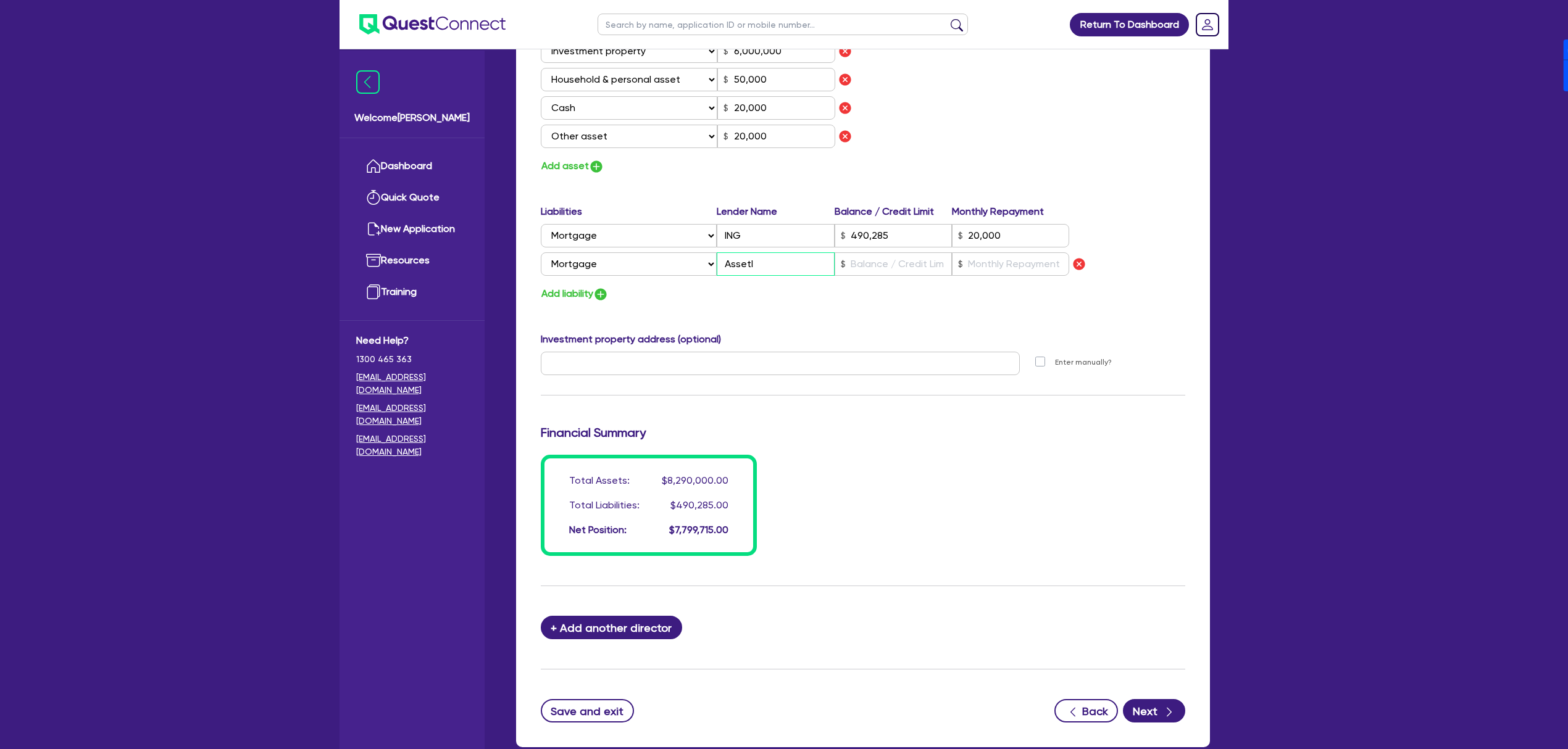
type input "Assetli"
type input "0"
type input "0418 591 812"
type input "2,200,000"
type input "6,000,000"
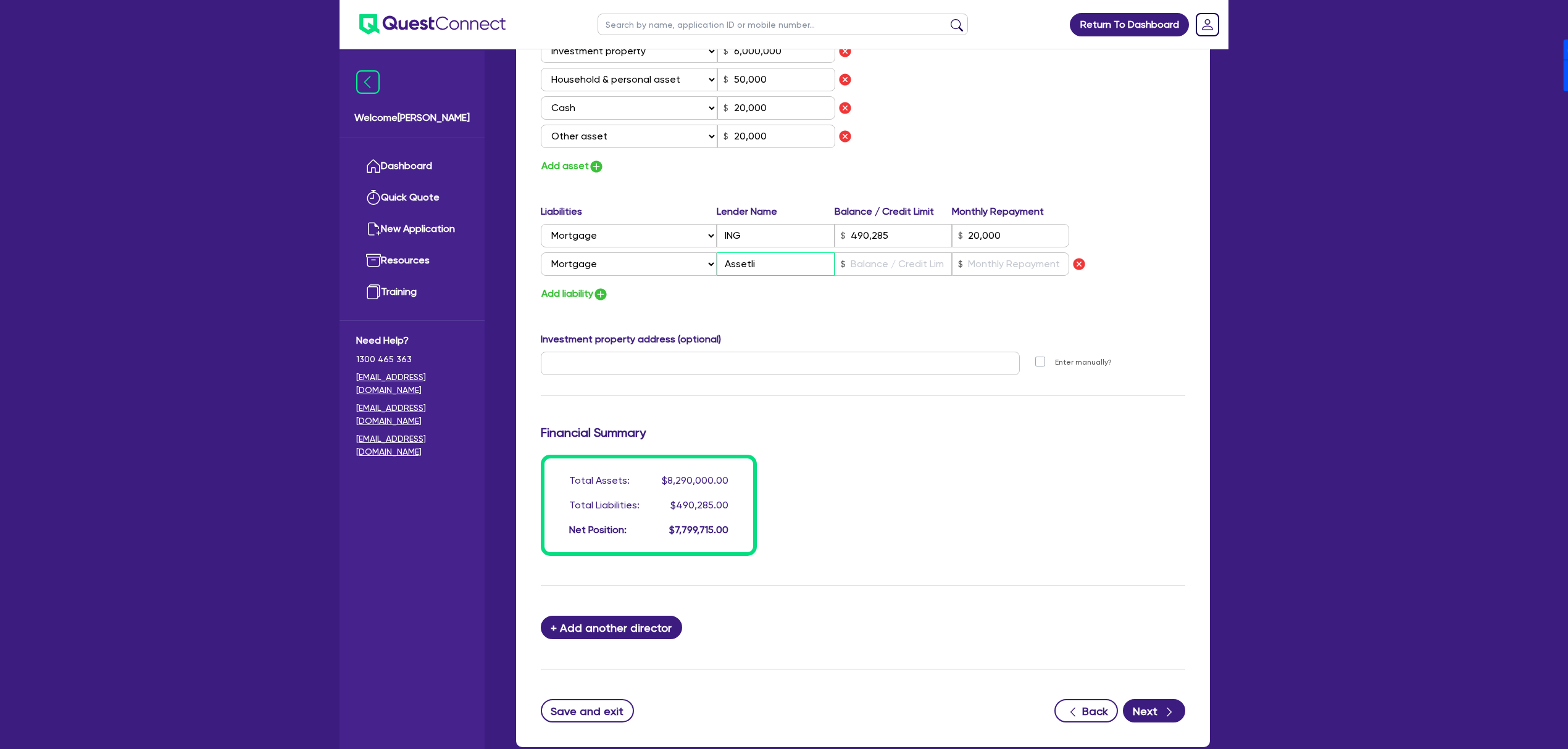
type input "50,000"
type input "20,000"
type input "490,285"
type input "20,000"
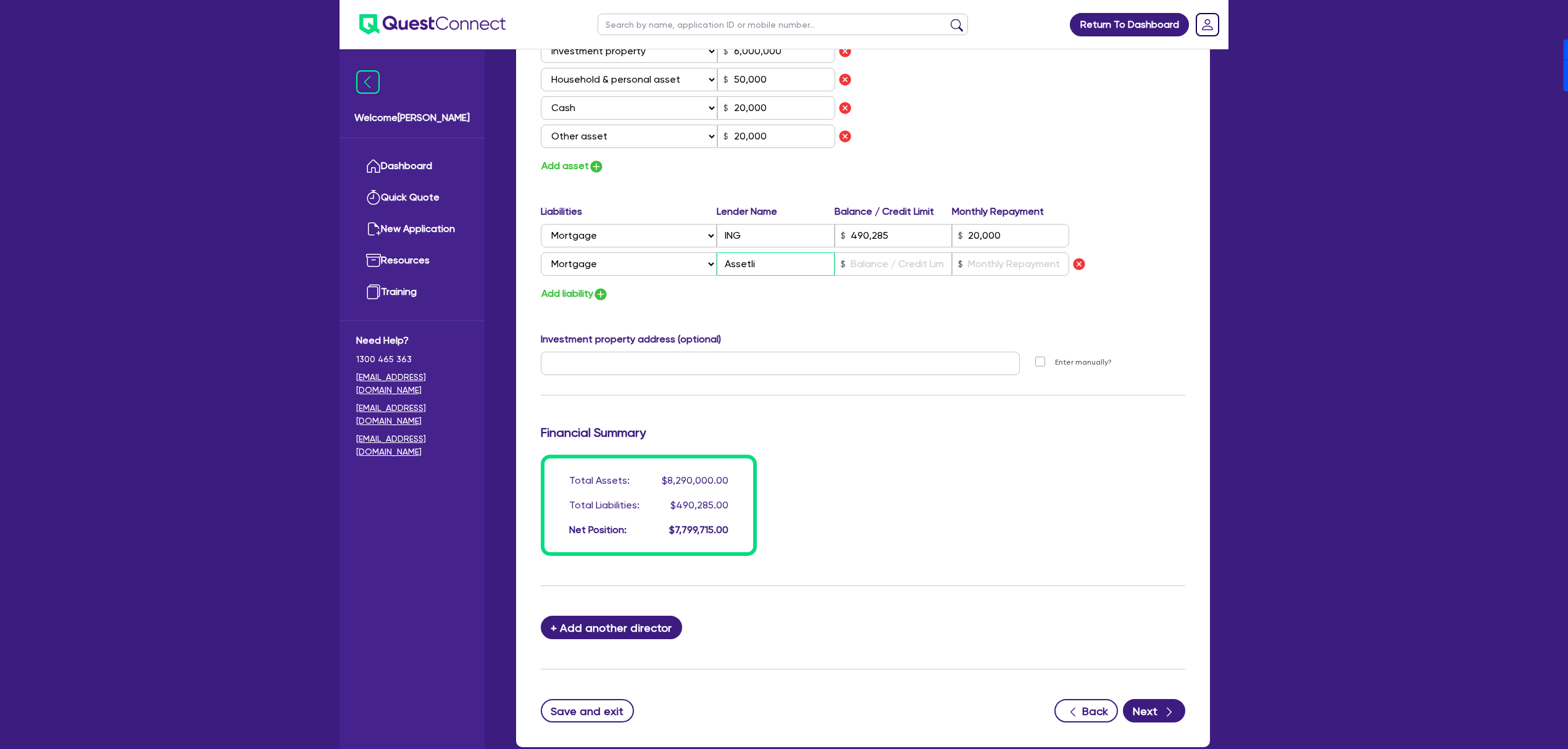
type input "Assetlin"
type input "0"
type input "0418 591 812"
type input "2,200,000"
type input "6,000,000"
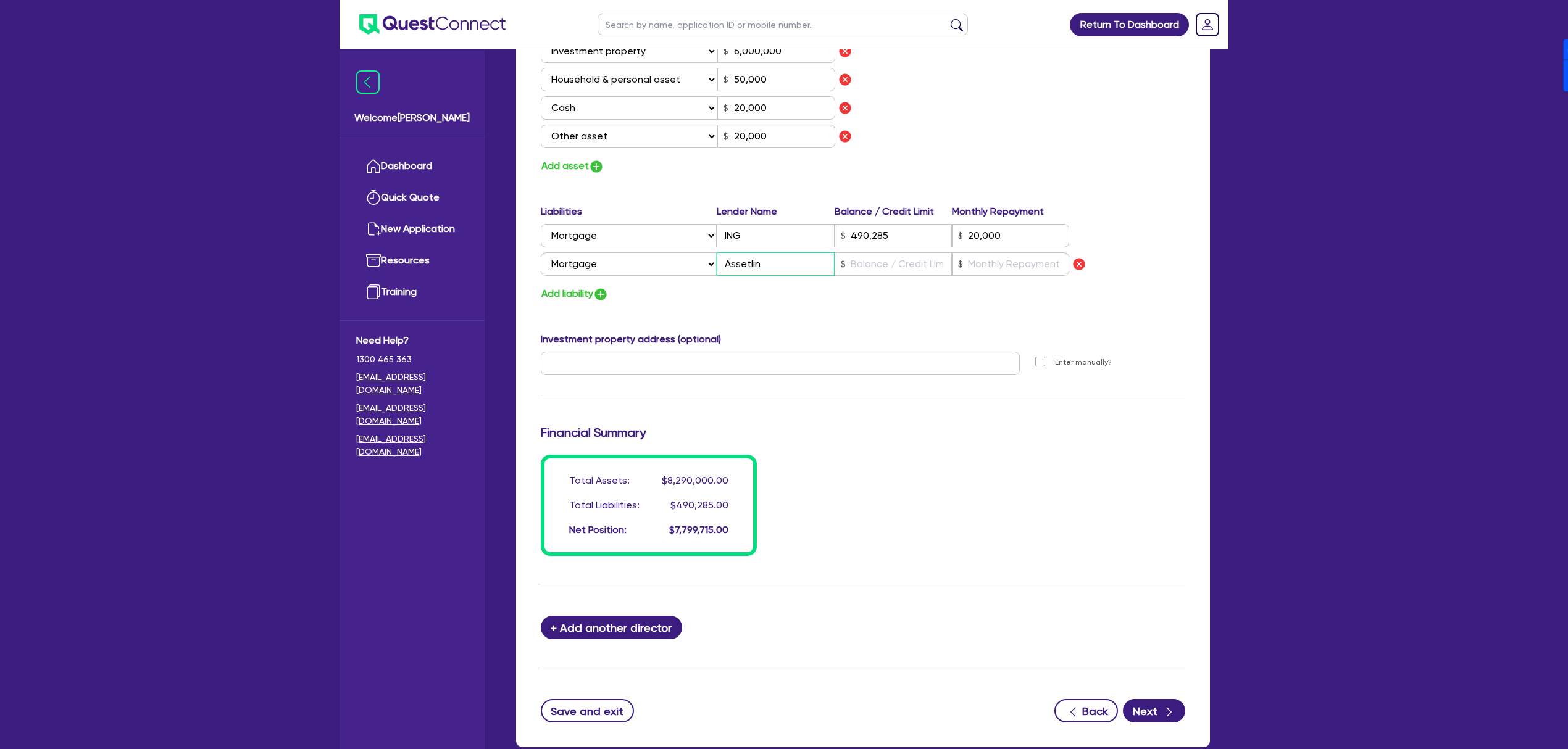
type input "50,000"
type input "20,000"
type input "490,285"
type input "20,000"
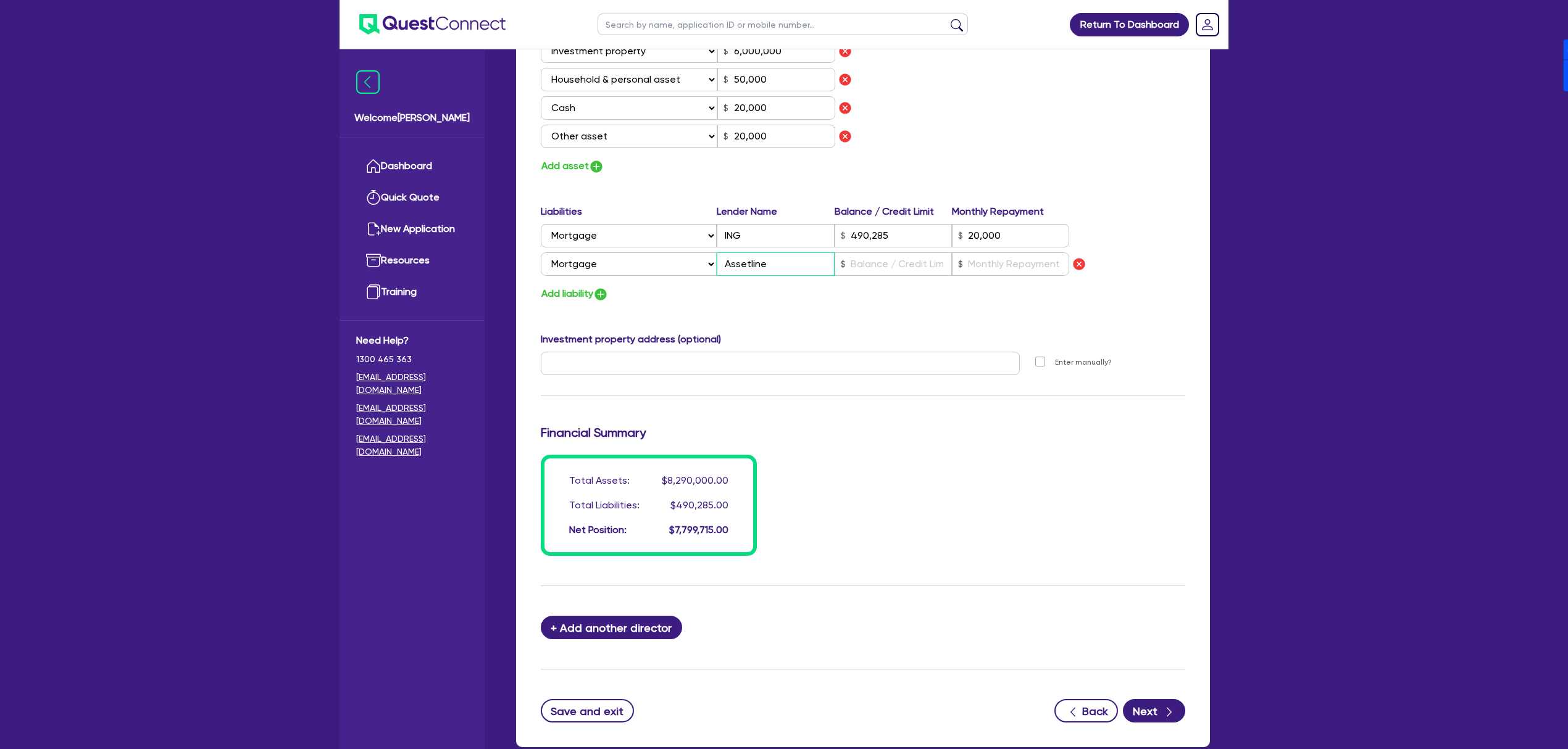
type input "Assetline"
type input "0"
type input "0418 591 812"
type input "2,200,000"
type input "6,000,000"
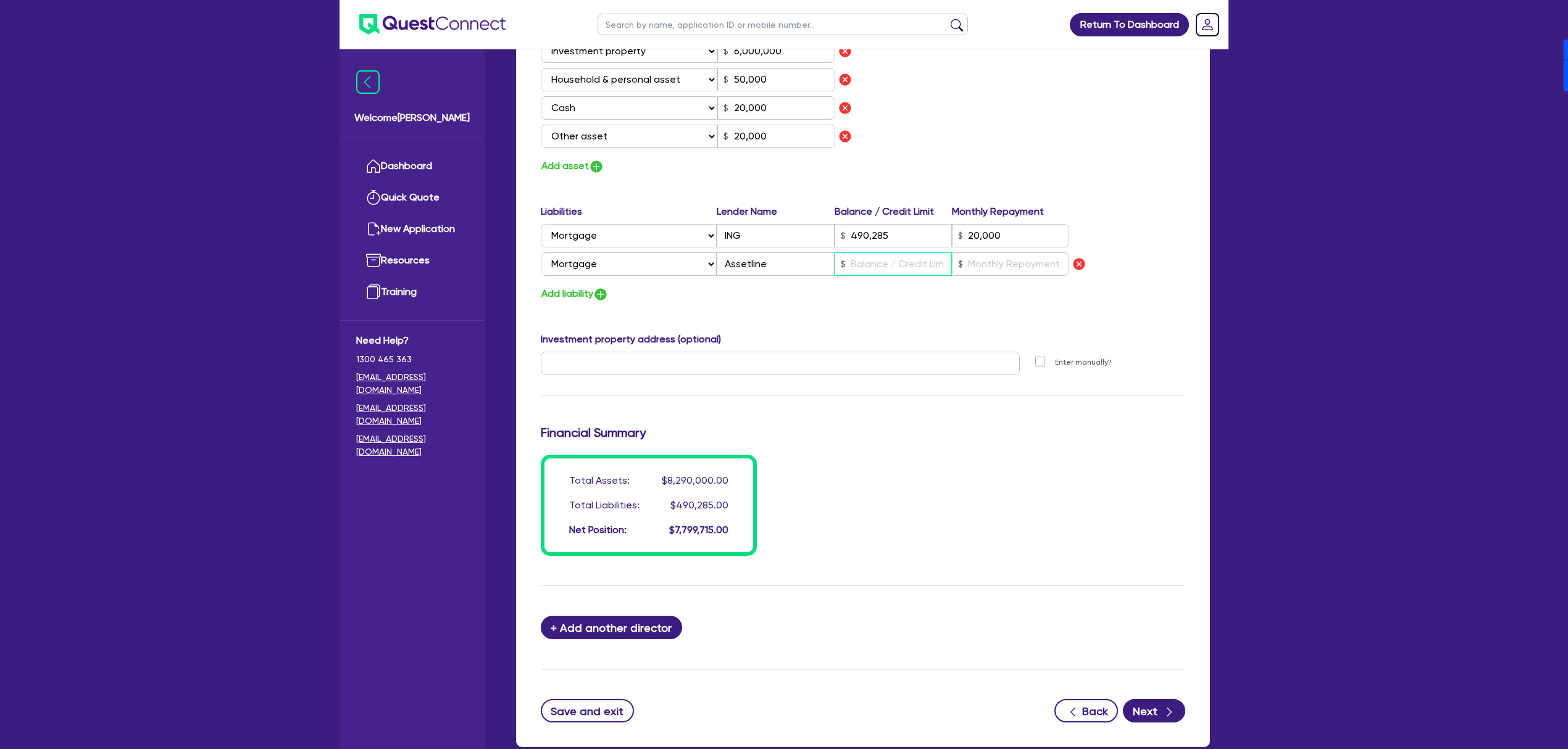
type input "50,000"
type input "20,000"
type input "490,285"
type input "20,000"
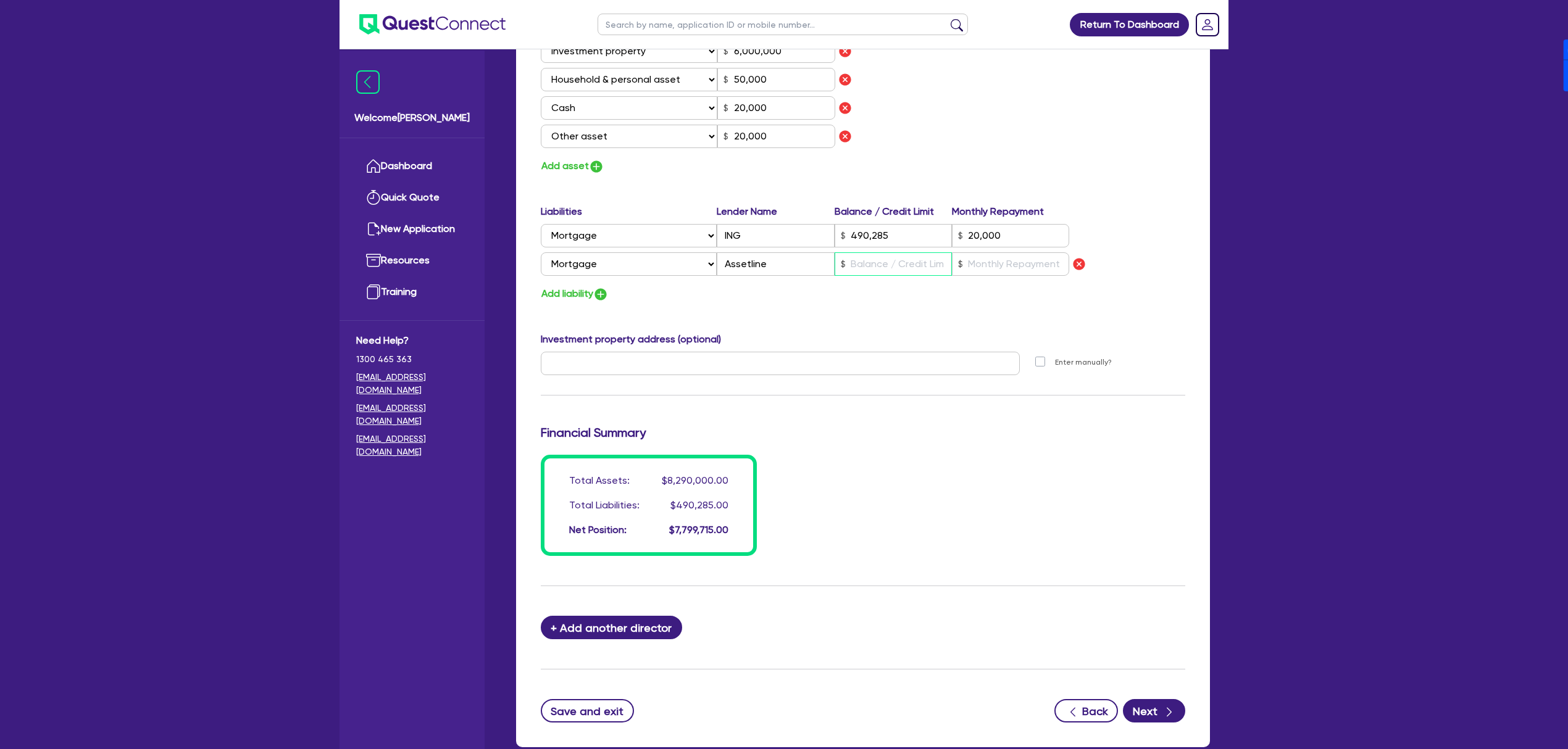
type input "4"
type input "0"
type input "0418 591 812"
type input "2,200,000"
type input "6,000,000"
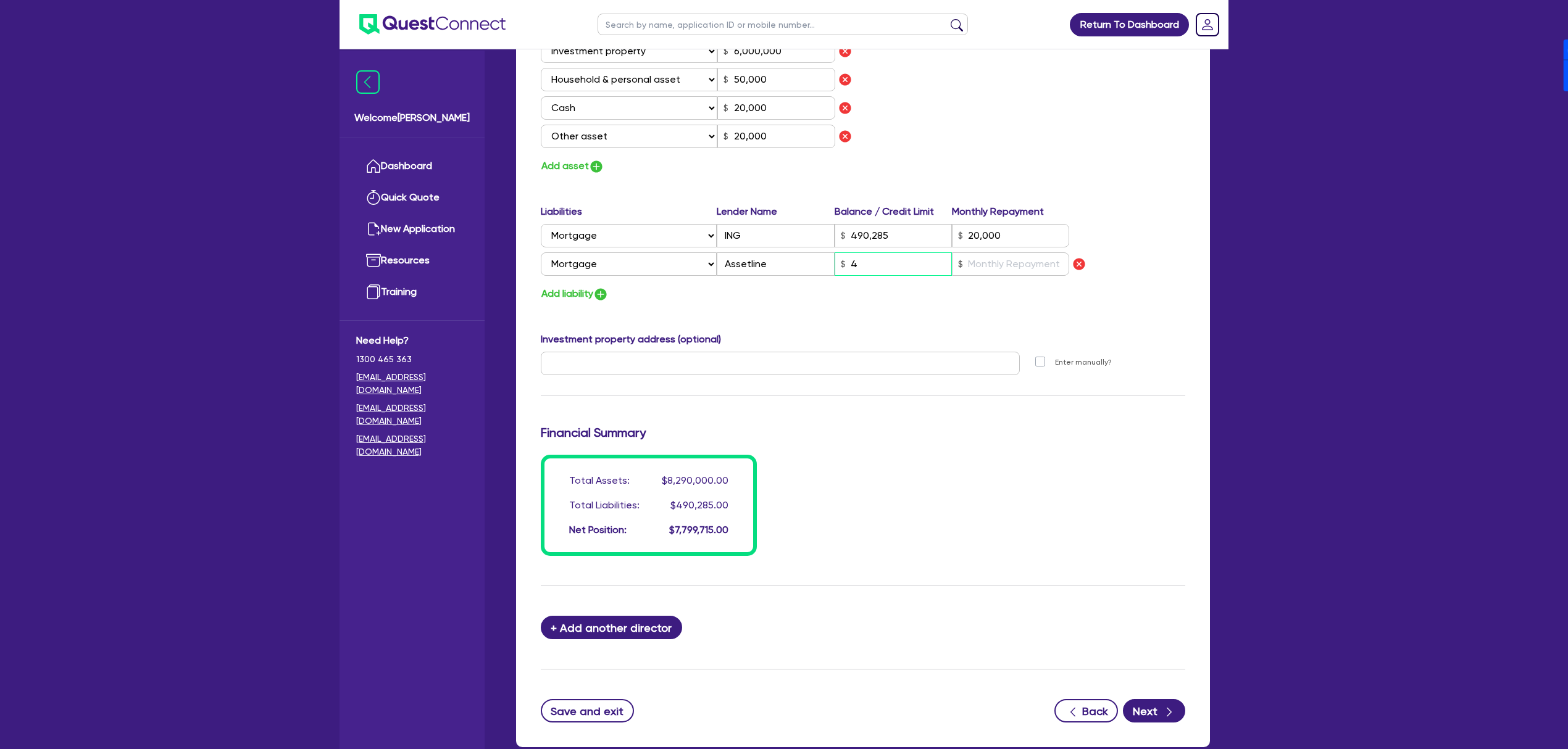
type input "50,000"
type input "20,000"
type input "490,285"
type input "20,000"
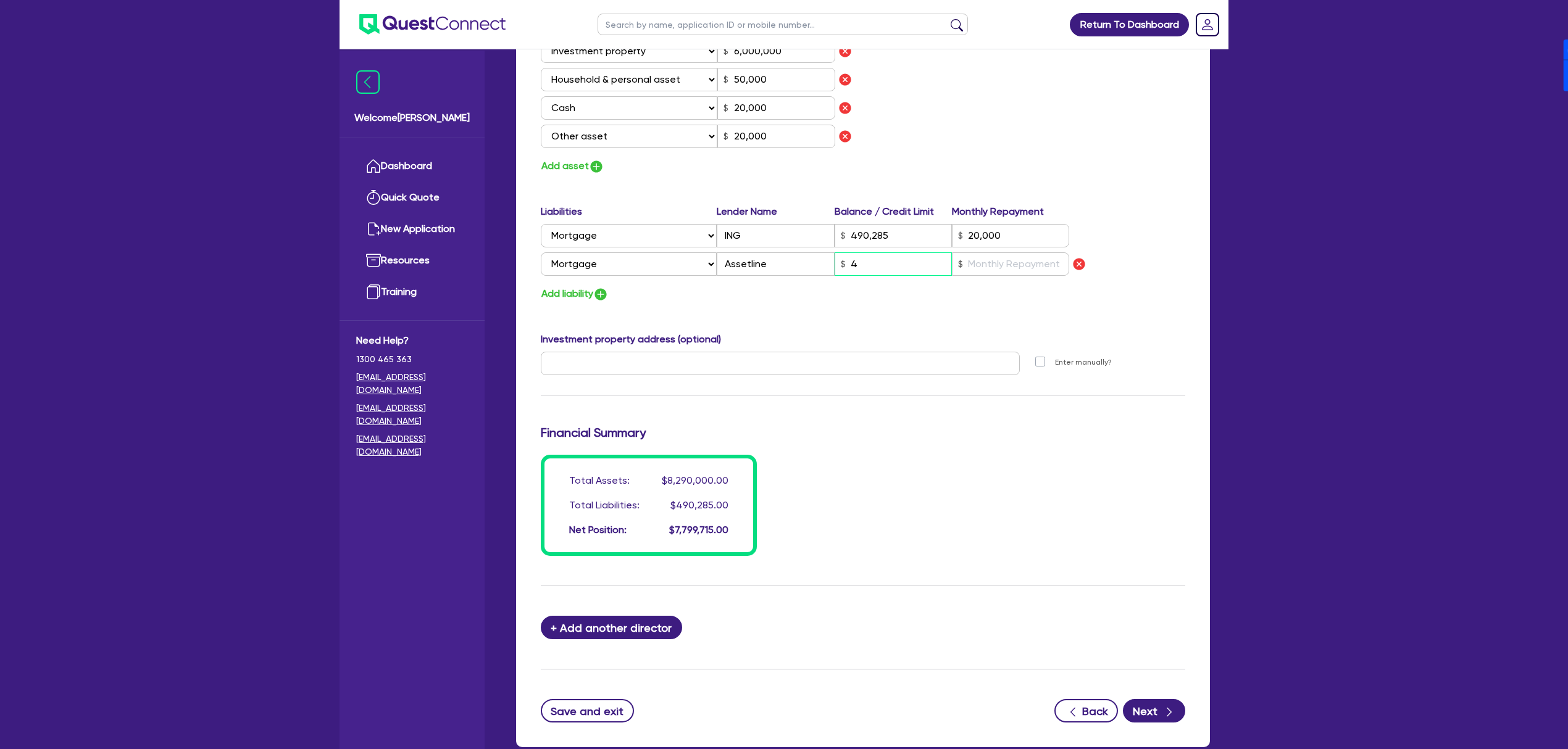
type input "45"
type input "0"
type input "0418 591 812"
type input "2,200,000"
type input "6,000,000"
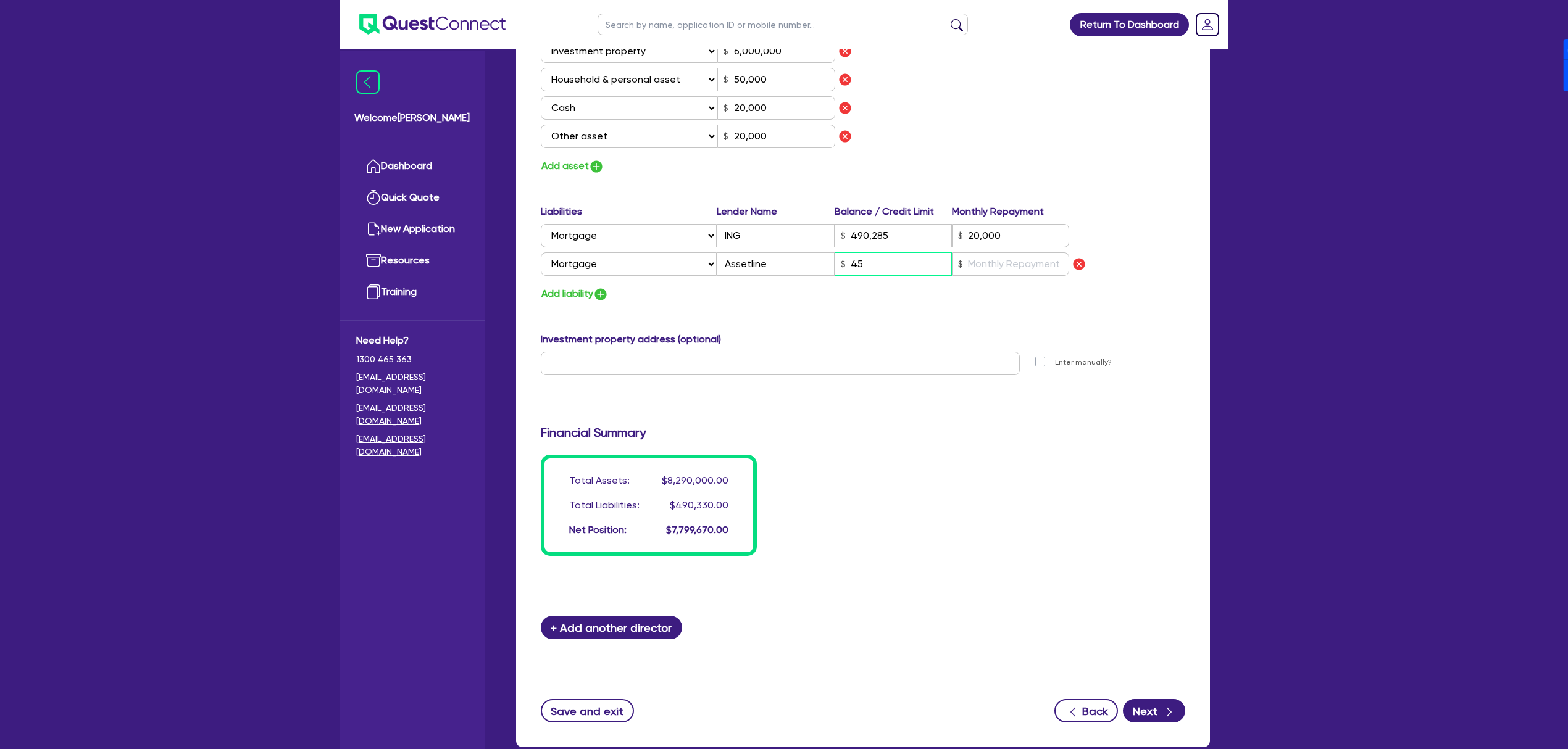
type input "50,000"
type input "20,000"
type input "490,285"
type input "20,000"
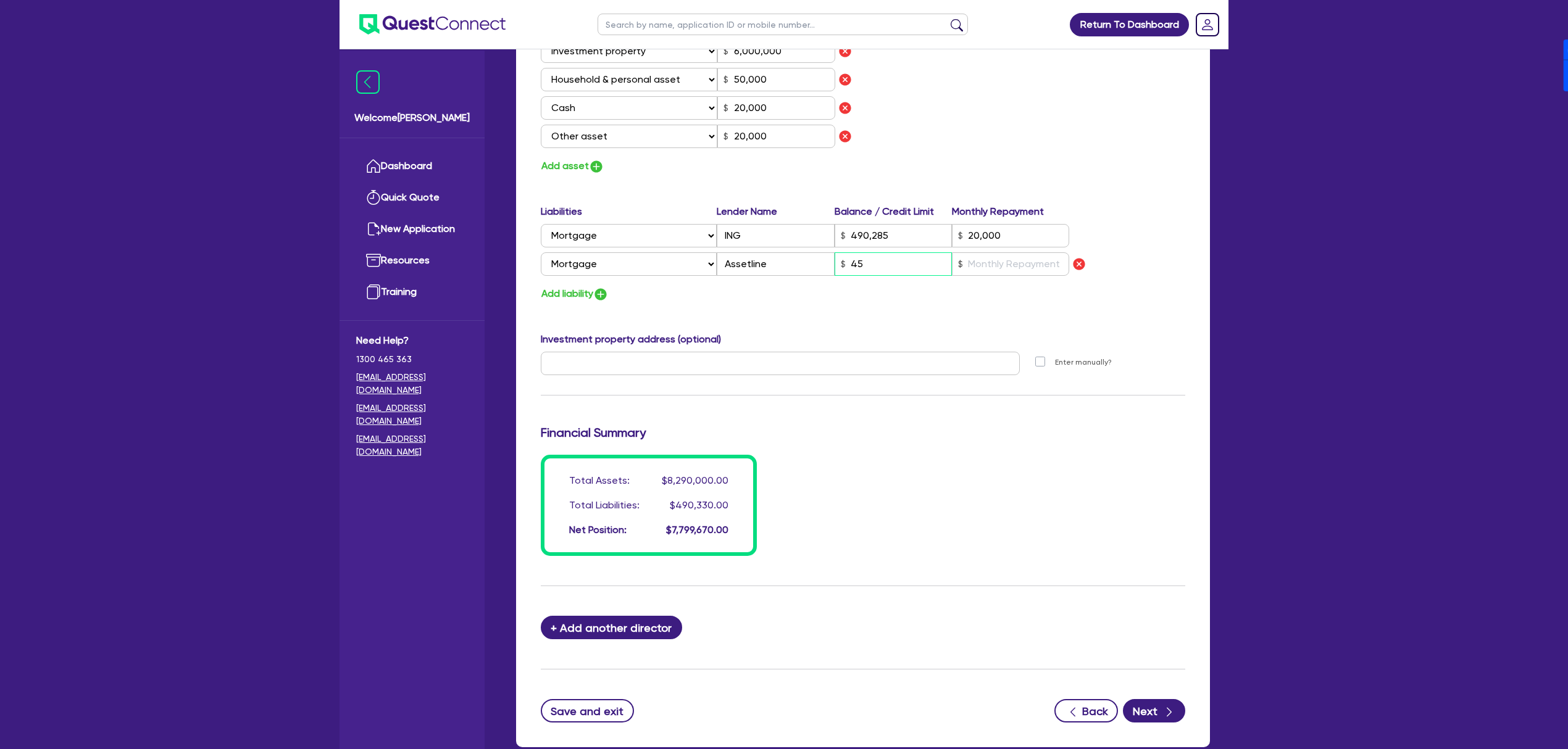
type input "450"
type input "0"
type input "0418 591 812"
type input "2,200,000"
type input "6,000,000"
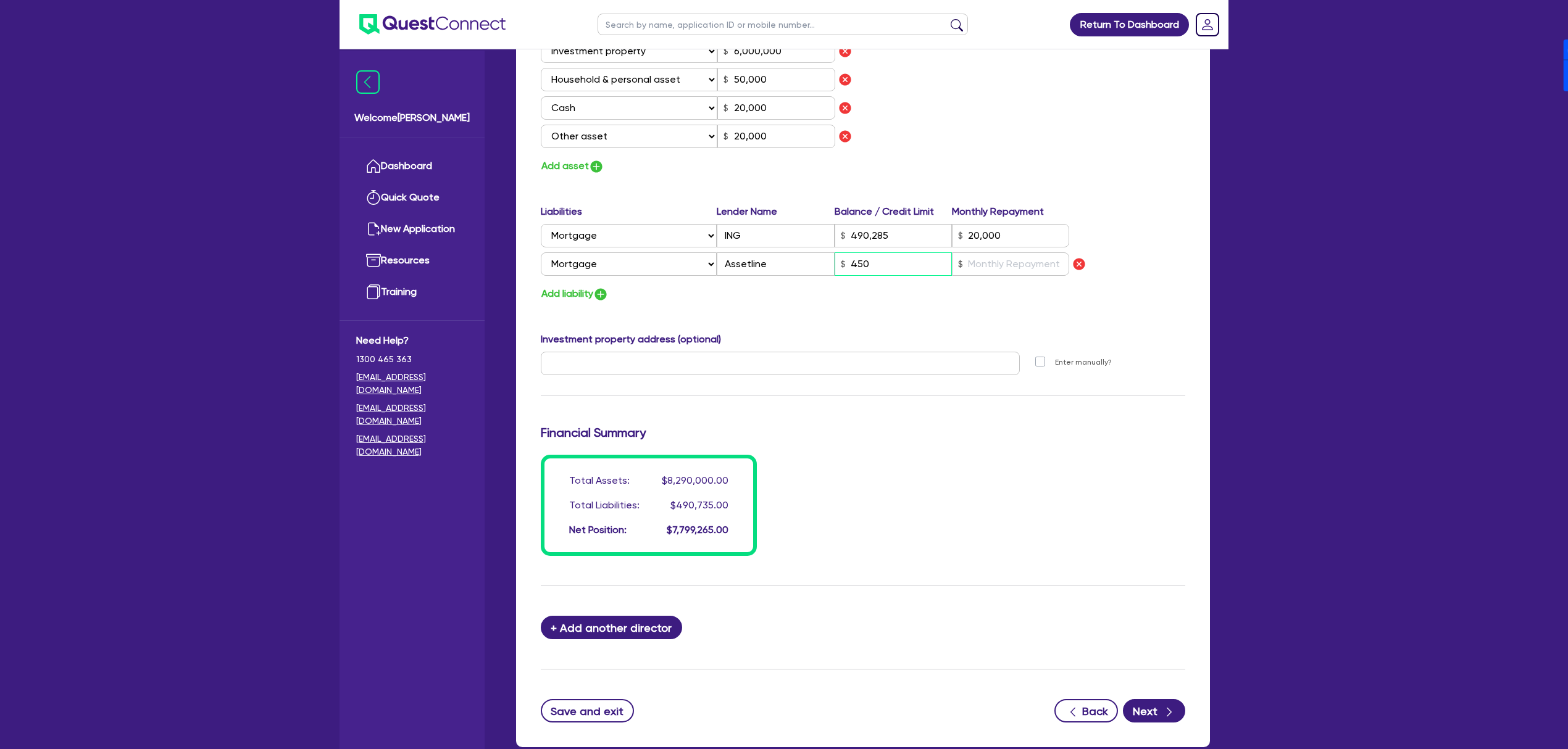
type input "50,000"
type input "20,000"
type input "490,285"
type input "20,000"
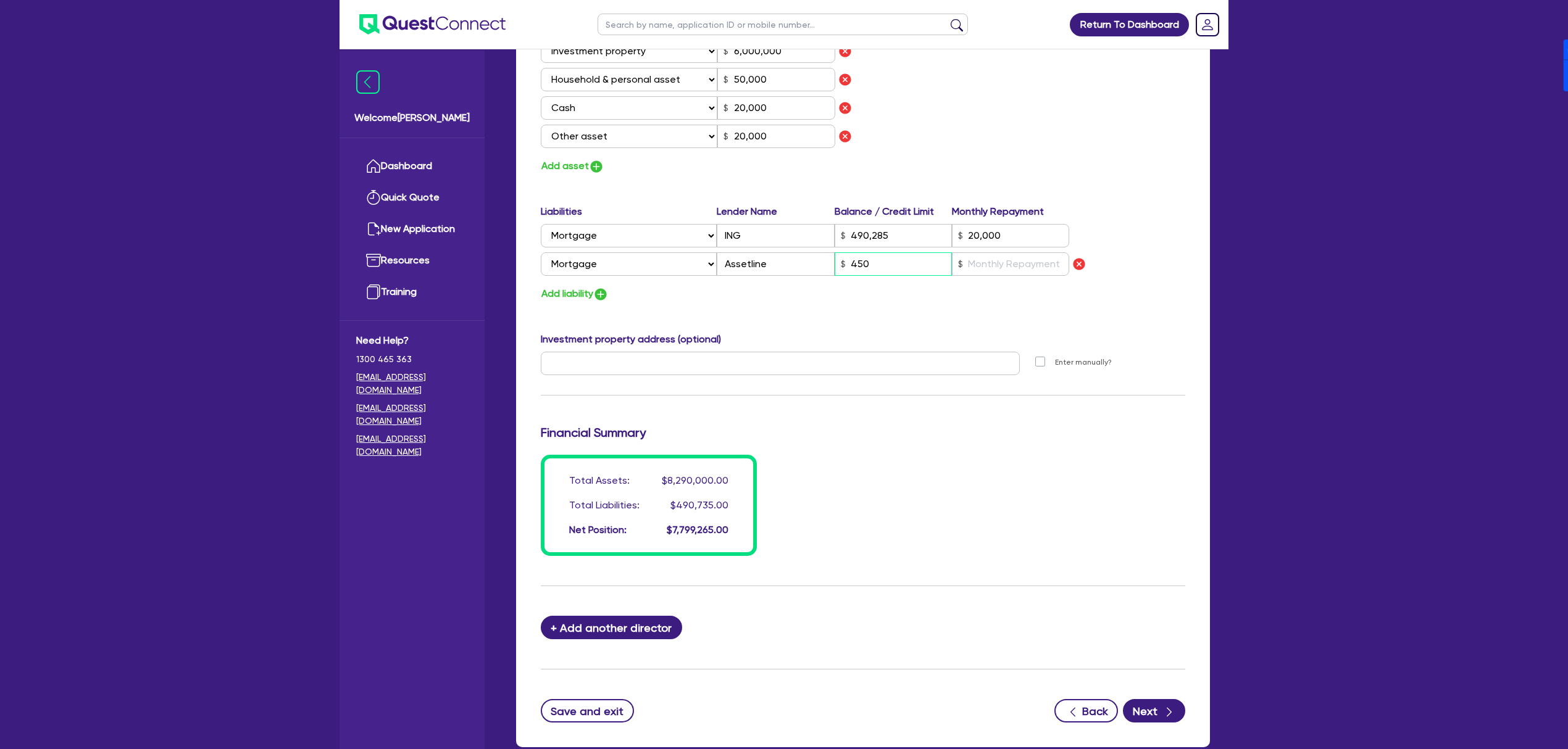
type input "4,500"
type input "0"
type input "0418 591 812"
type input "2,200,000"
type input "6,000,000"
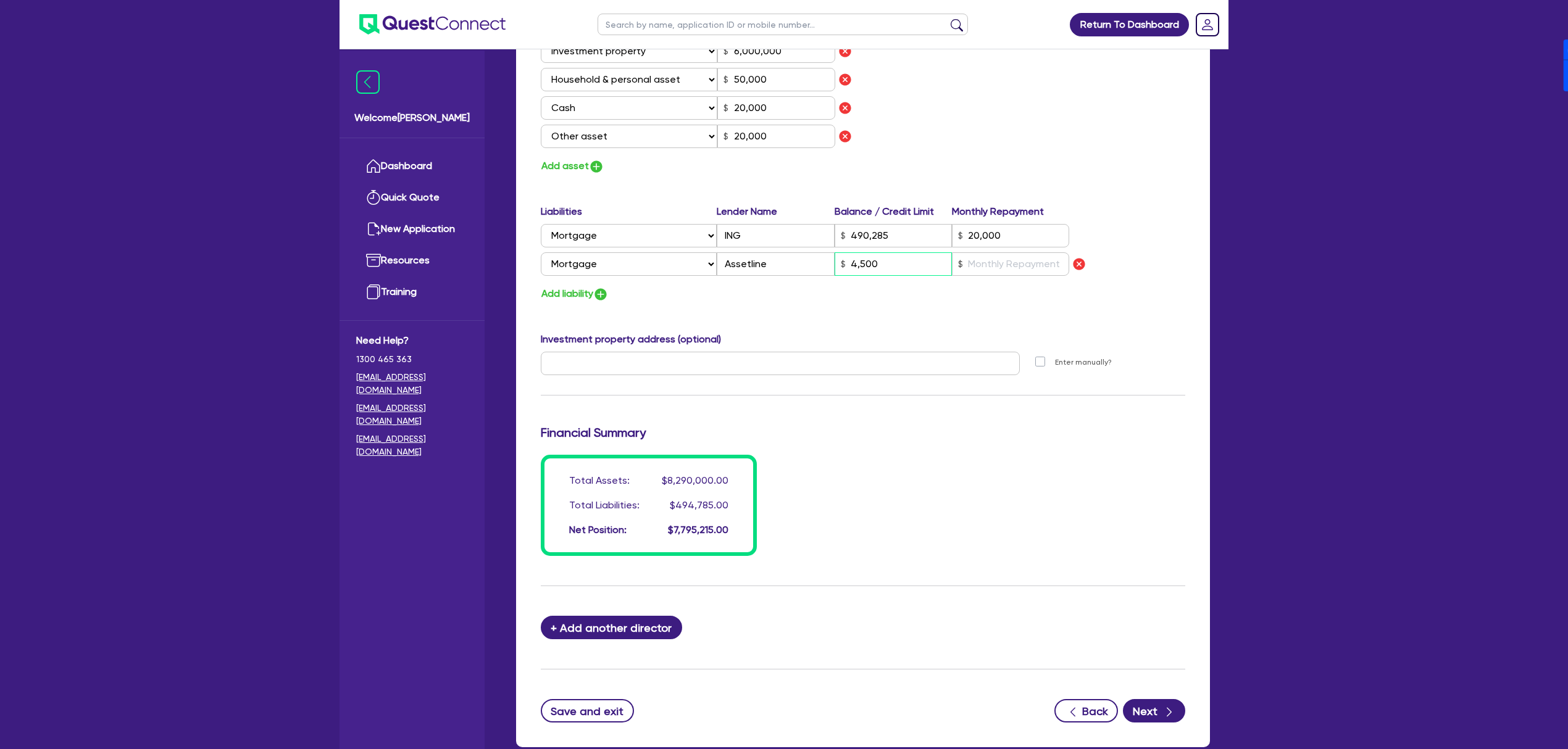
type input "50,000"
type input "20,000"
type input "490,285"
type input "20,000"
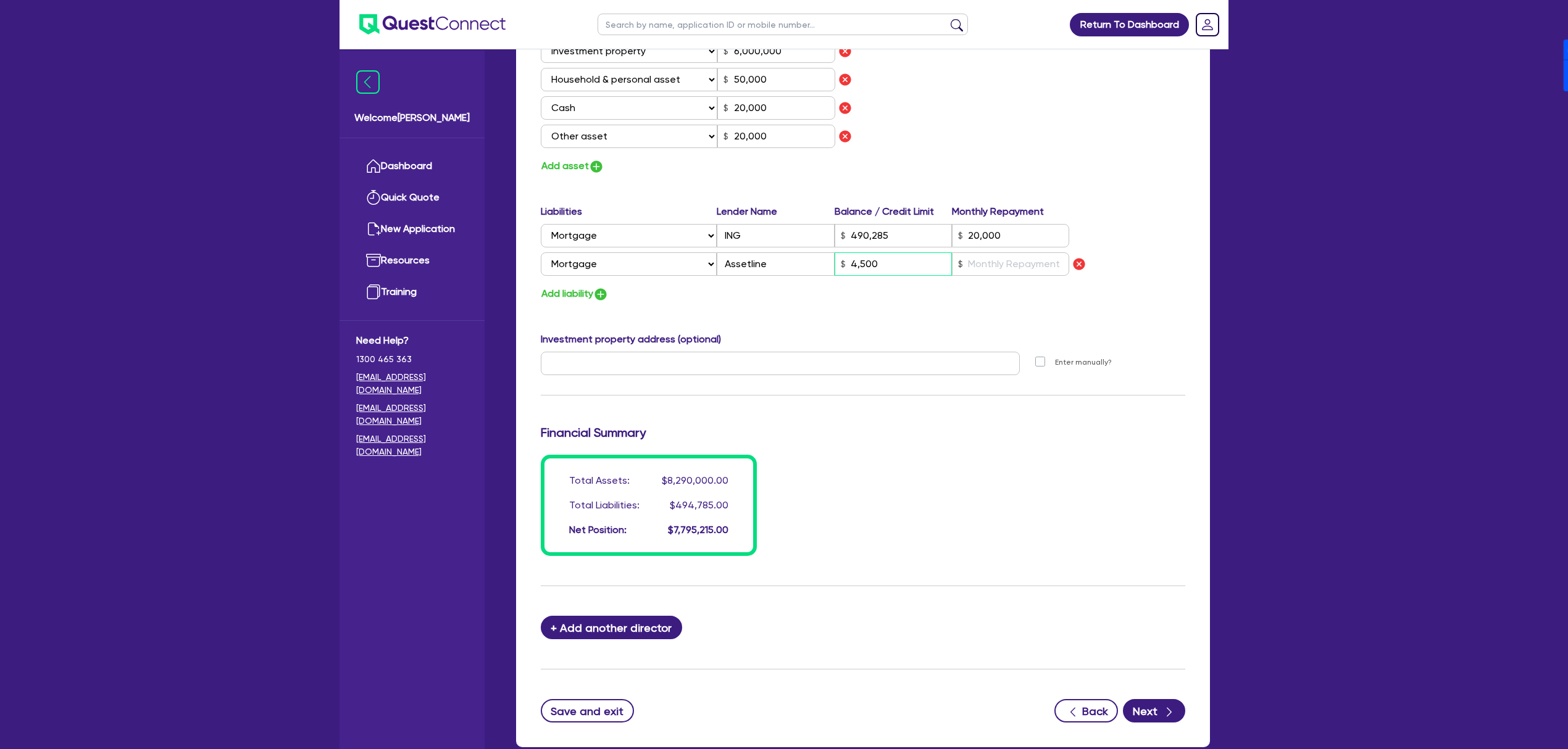
type input "45,000"
type input "0"
type input "0418 591 812"
type input "2,200,000"
type input "6,000,000"
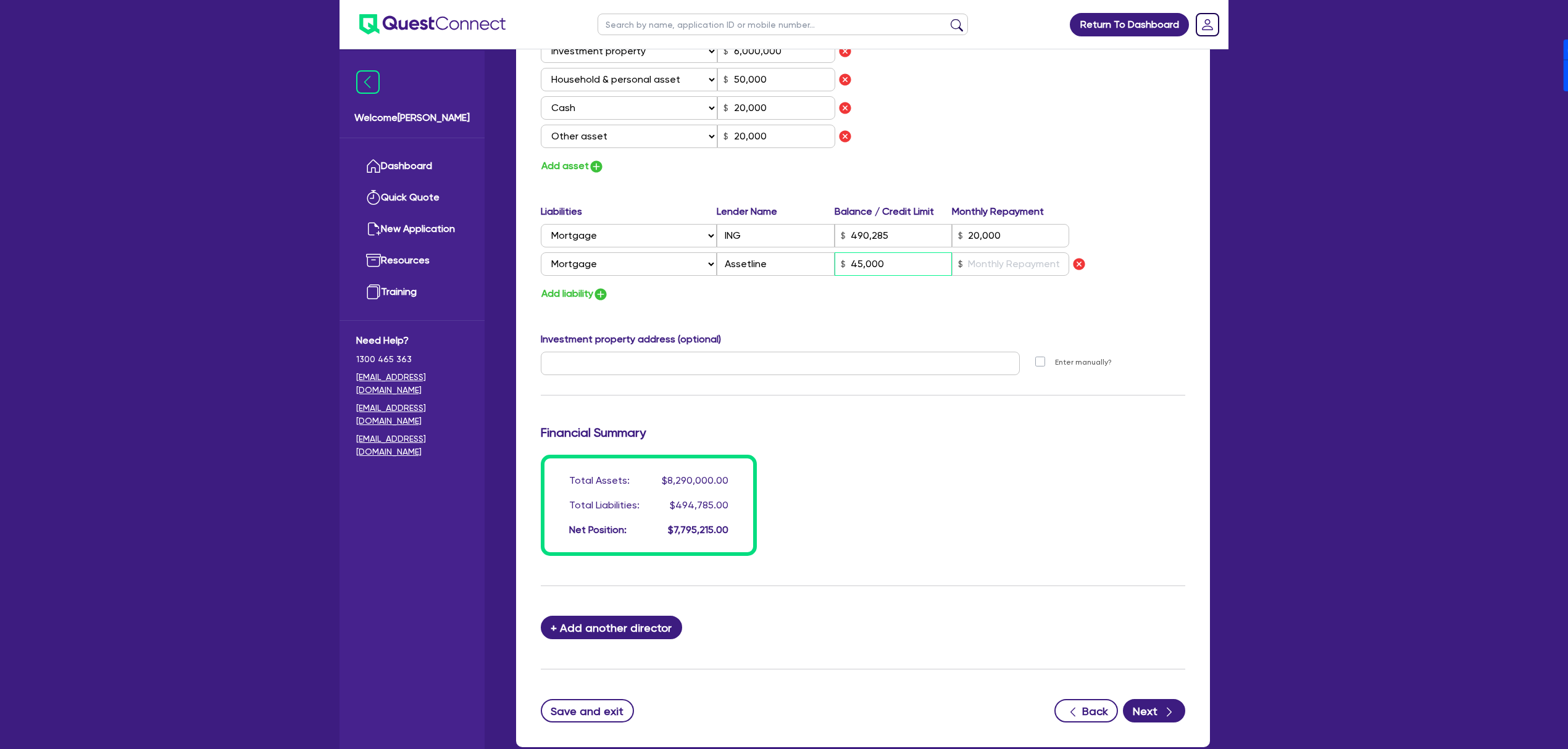
type input "50,000"
type input "20,000"
type input "490,285"
type input "20,000"
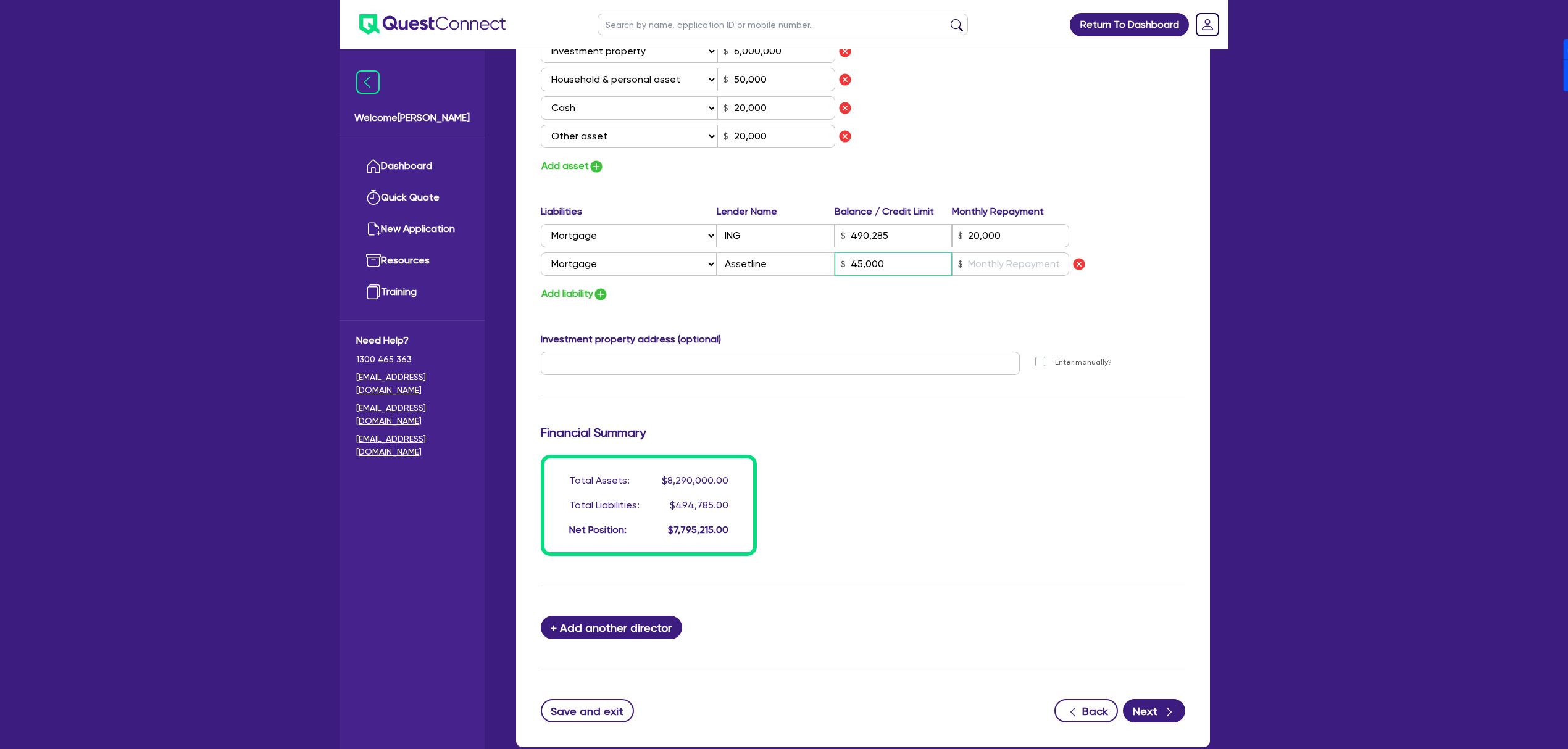
type input "450,000"
type input "0"
type input "0418 591 812"
type input "2,200,000"
type input "6,000,000"
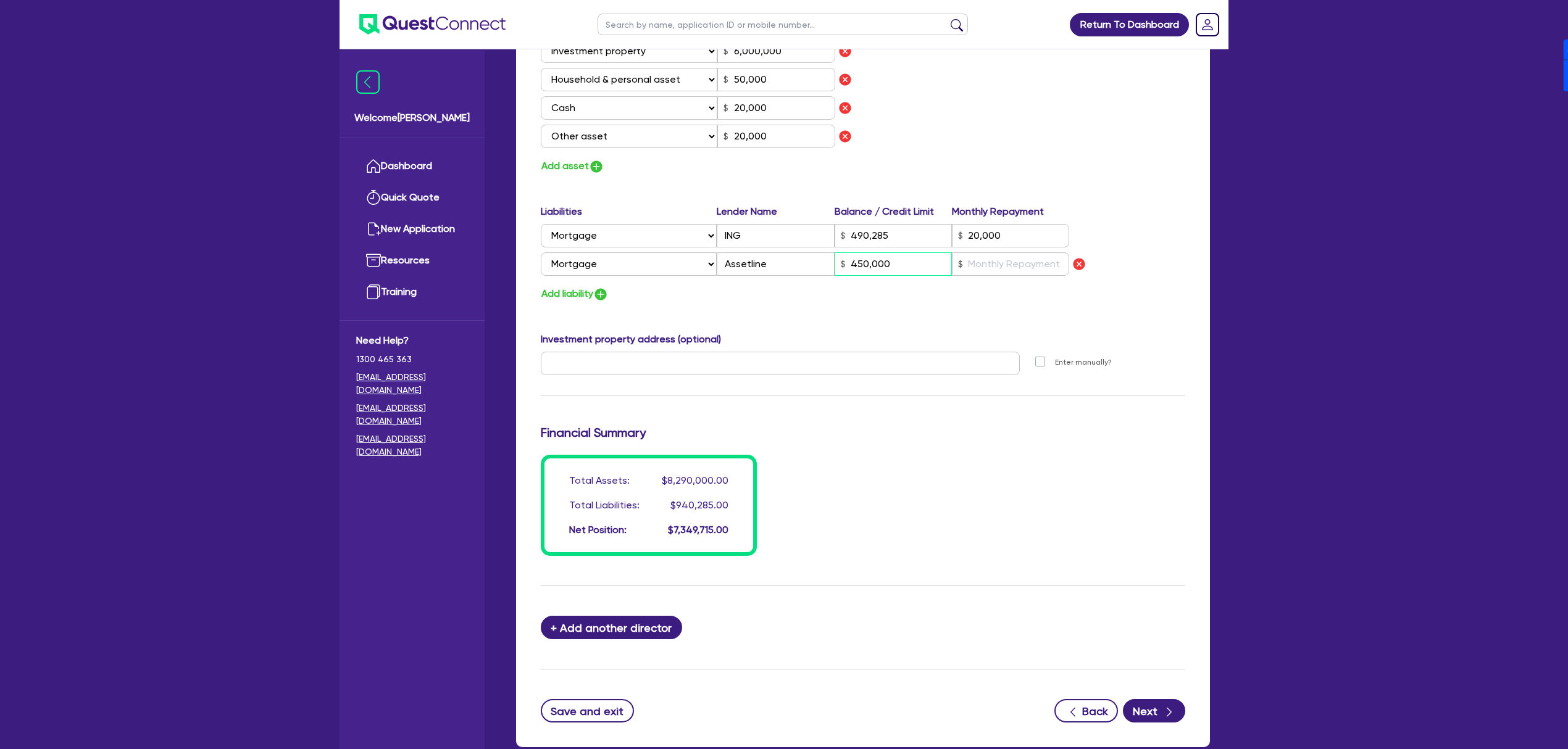
type input "50,000"
type input "20,000"
type input "490,285"
type input "20,000"
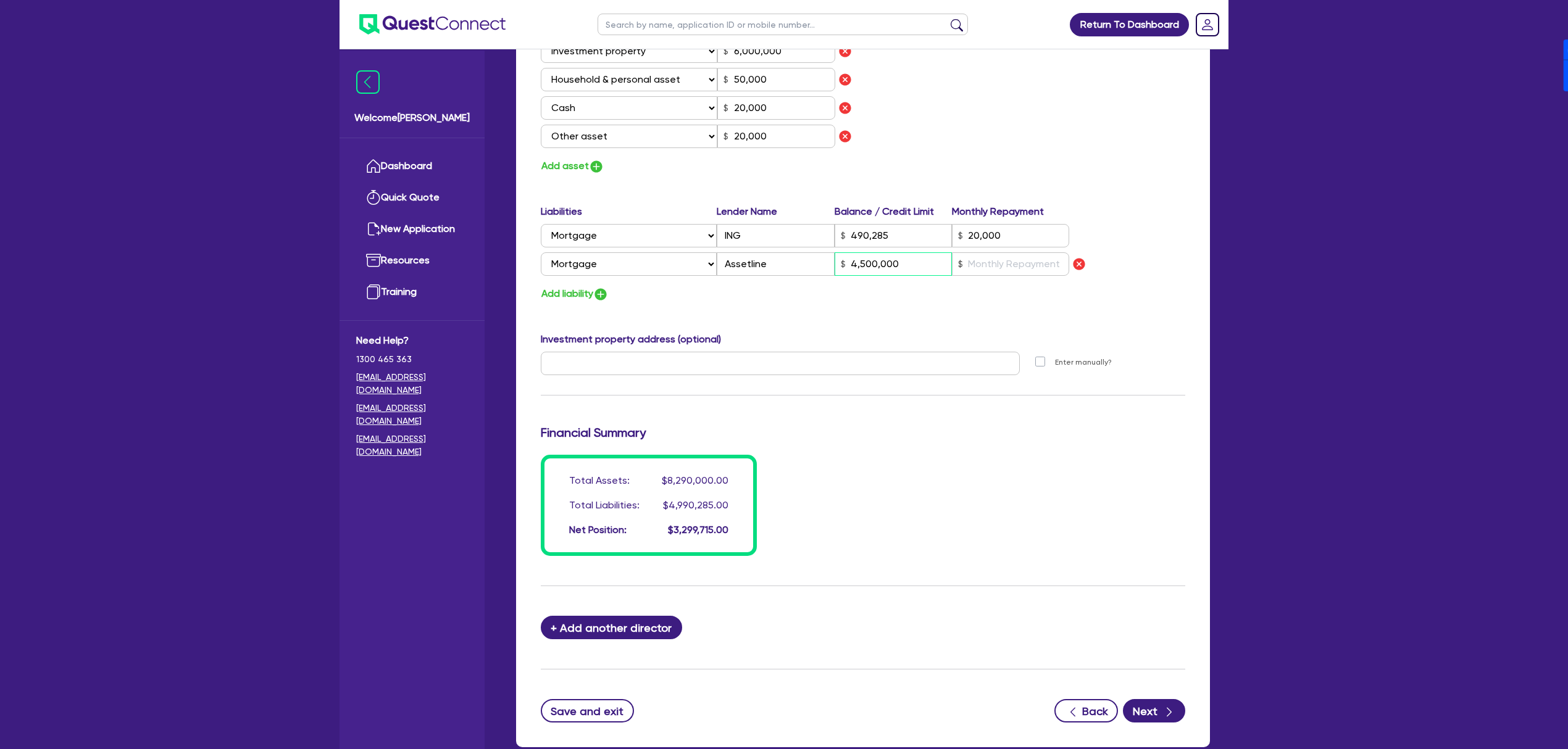
type input "4,500,000"
type input "0"
type input "0418 591 812"
click at [887, 301] on div "Add liability" at bounding box center [863, 293] width 663 height 17
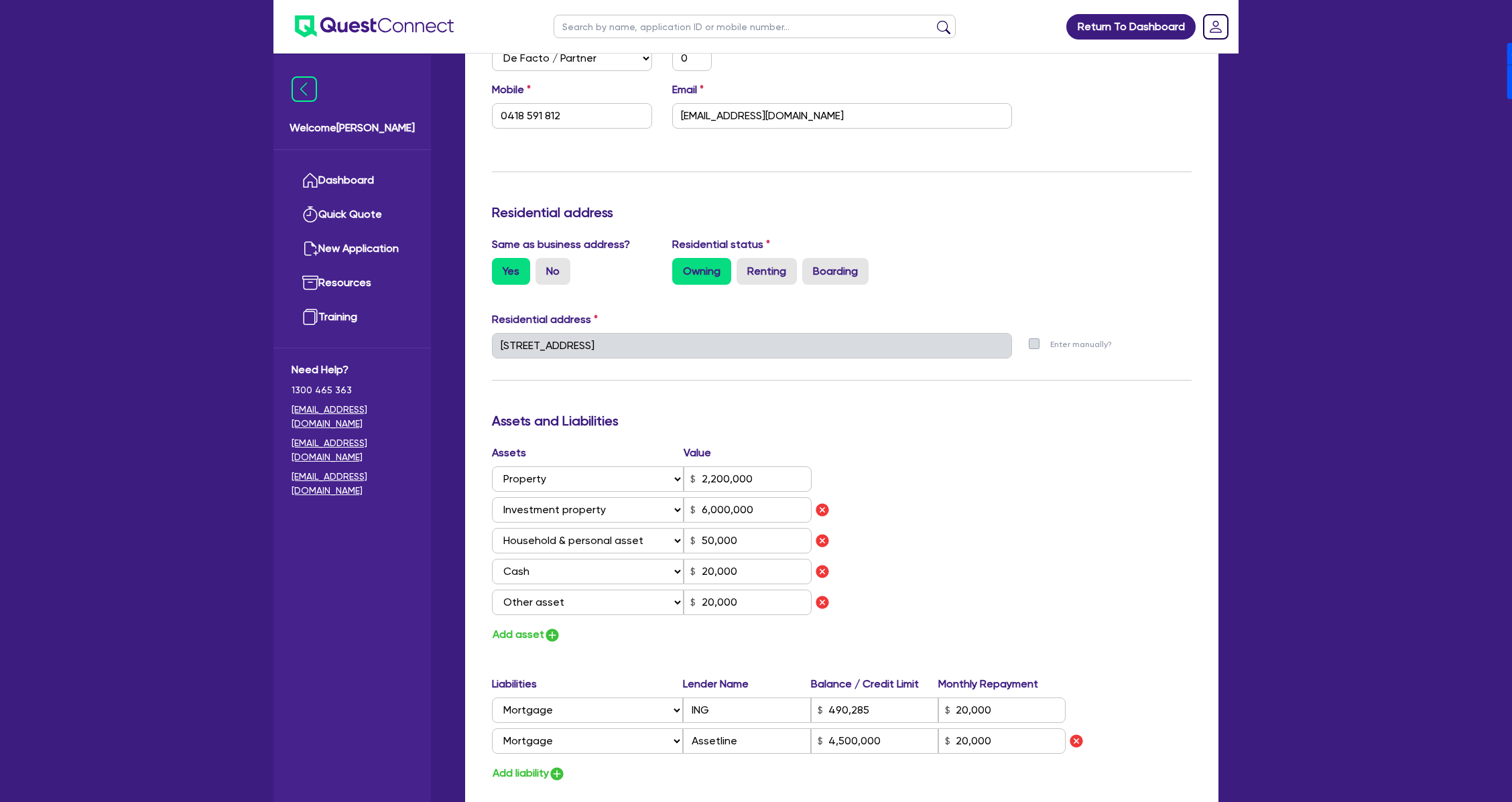
scroll to position [446, 0]
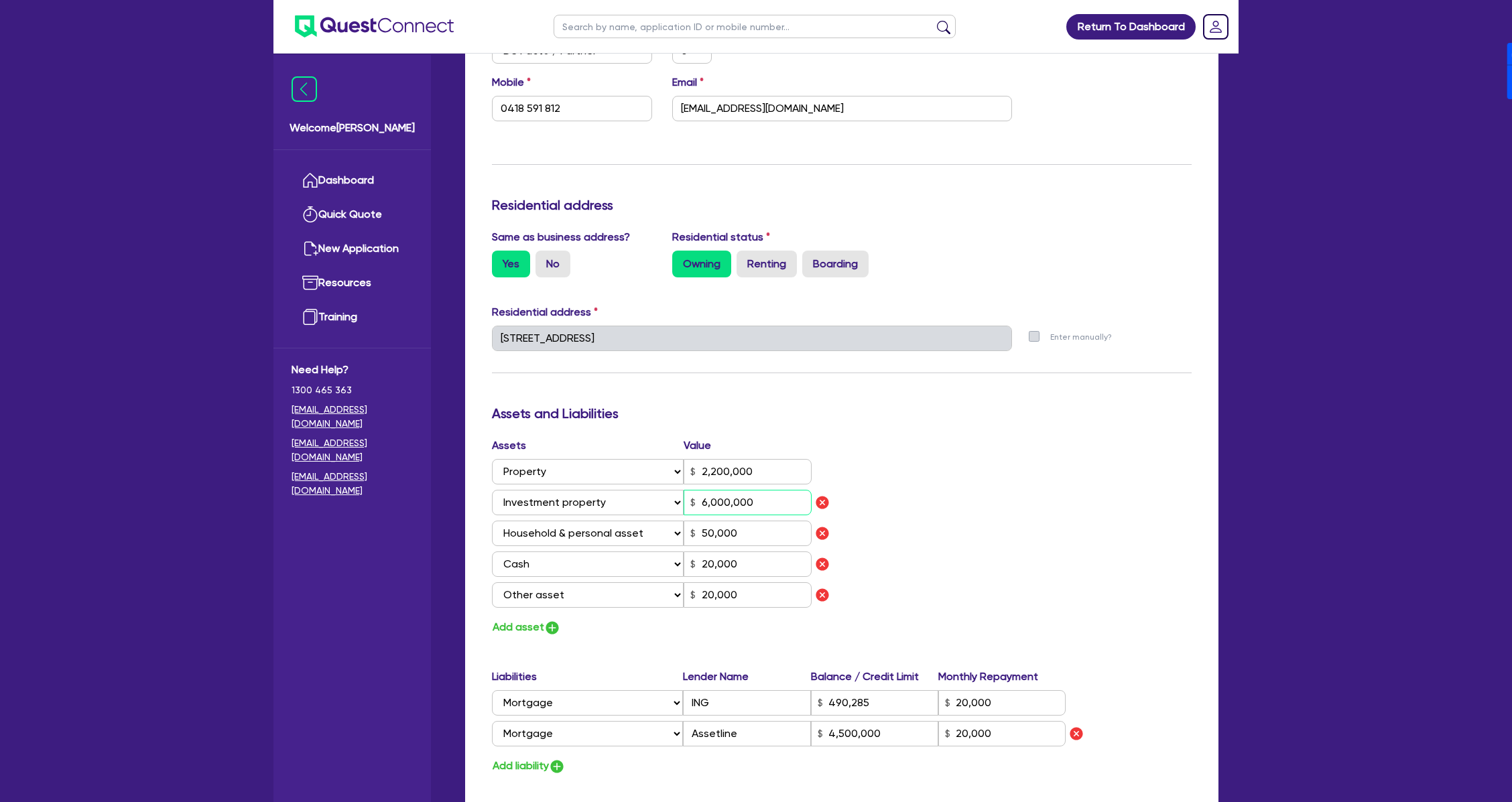
drag, startPoint x: 790, startPoint y: 506, endPoint x: 686, endPoint y: 507, distance: 104.0
click at [687, 507] on input "6,000,000" at bounding box center [747, 502] width 128 height 26
click at [714, 501] on input "6,000,000" at bounding box center [747, 502] width 128 height 26
click at [741, 507] on input "6,000,000" at bounding box center [747, 502] width 128 height 26
click at [718, 504] on input "6,000,000" at bounding box center [747, 502] width 128 height 26
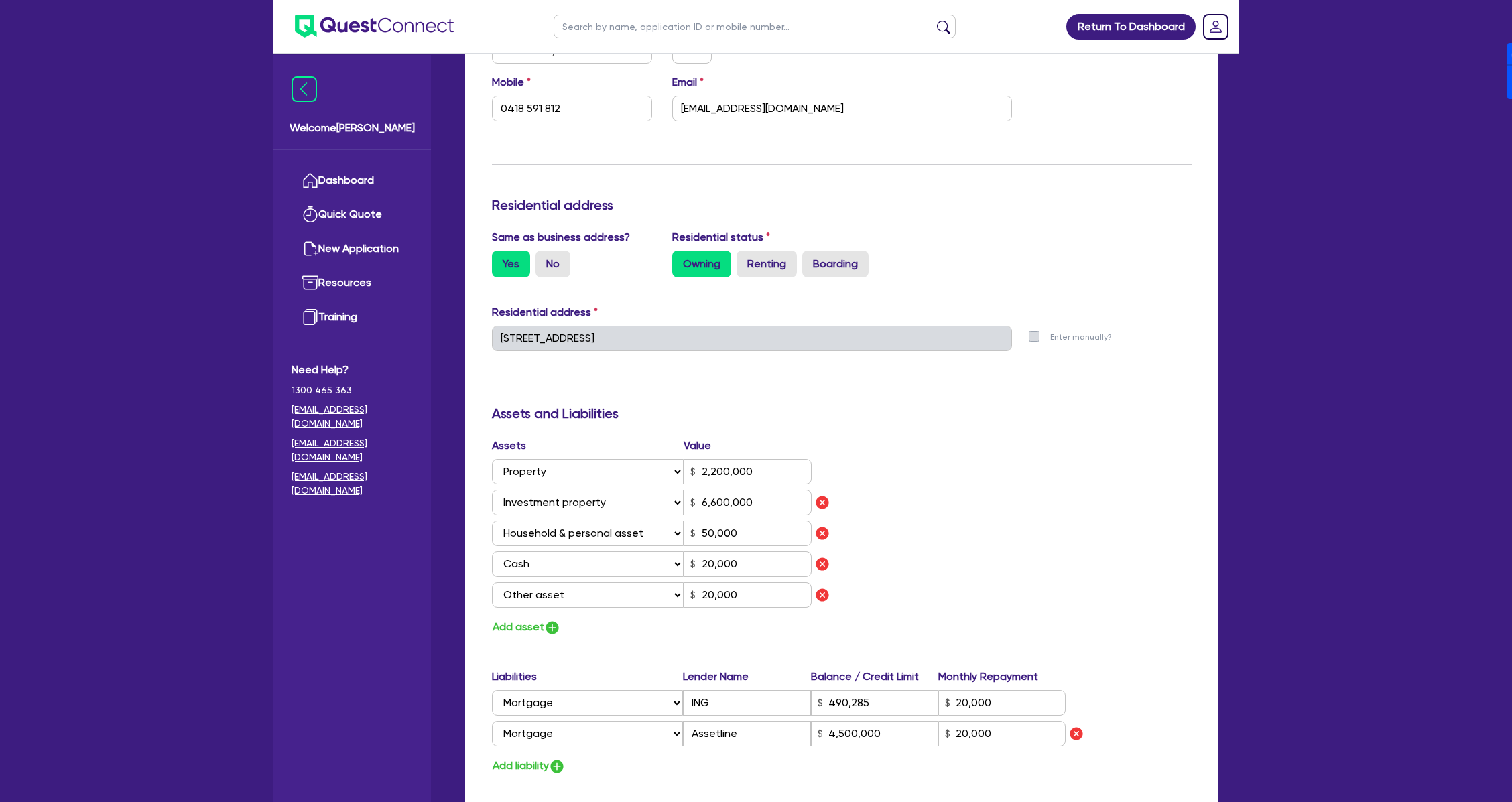
click at [965, 510] on div "Assets Value Select Asset Cash Property Investment property Vehicle Truck Trail…" at bounding box center [842, 537] width 720 height 199
click at [777, 734] on input "Assetline" at bounding box center [747, 734] width 128 height 26
click at [1134, 514] on div "Assets Value Select Asset Cash Property Investment property Vehicle Truck Trail…" at bounding box center [842, 537] width 720 height 199
drag, startPoint x: 906, startPoint y: 732, endPoint x: 785, endPoint y: 728, distance: 121.1
click at [785, 728] on div "Select Liability Credit card Mortgage Investment property loan Vehicle loan Tru…" at bounding box center [778, 734] width 574 height 26
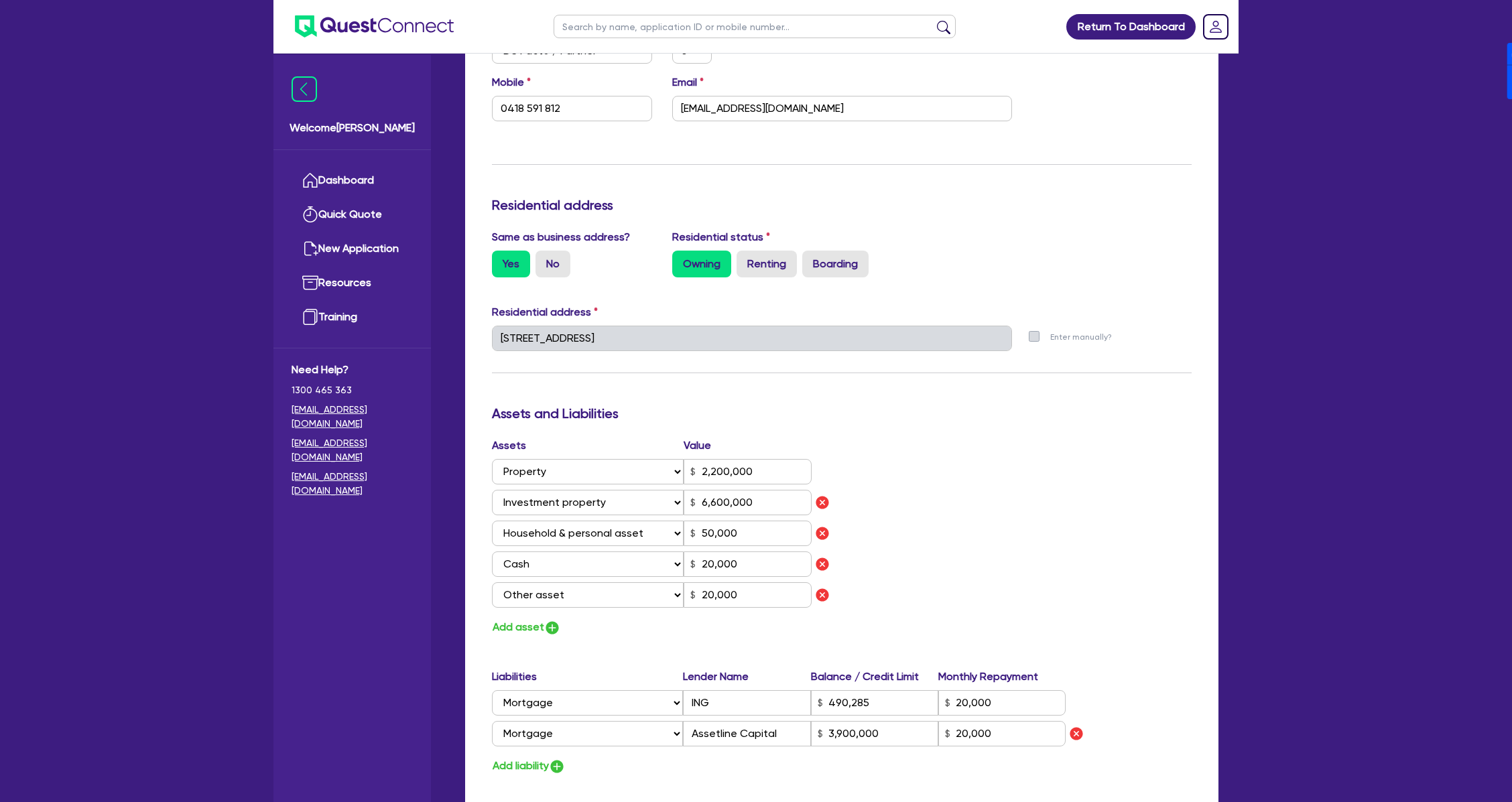
click at [911, 520] on div "Assets Value Select Asset Cash Property Investment property Vehicle Truck Trail…" at bounding box center [842, 537] width 720 height 199
drag, startPoint x: 1008, startPoint y: 735, endPoint x: 924, endPoint y: 735, distance: 84.0
click at [924, 735] on div "Select Liability Credit card Mortgage Investment property loan Vehicle loan Tru…" at bounding box center [778, 734] width 574 height 26
drag, startPoint x: 1003, startPoint y: 704, endPoint x: 886, endPoint y: 704, distance: 117.0
click at [875, 683] on div "Liabilities Lender Name Balance / Credit Limit Monthly Repayment Select Liabili…" at bounding box center [842, 710] width 720 height 83
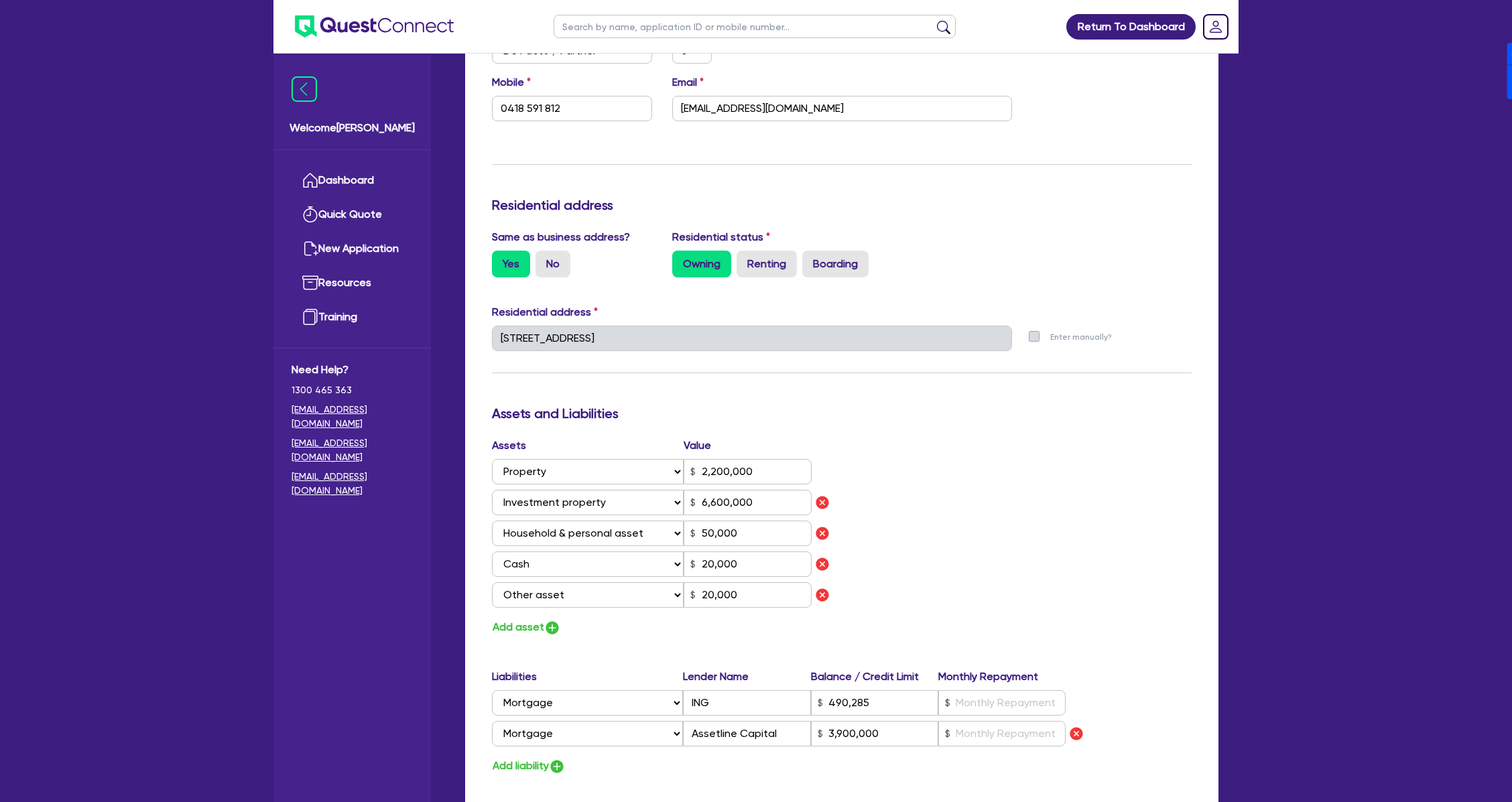
click at [944, 589] on div "Assets Value Select Asset Cash Property Investment property Vehicle Truck Trail…" at bounding box center [842, 537] width 720 height 199
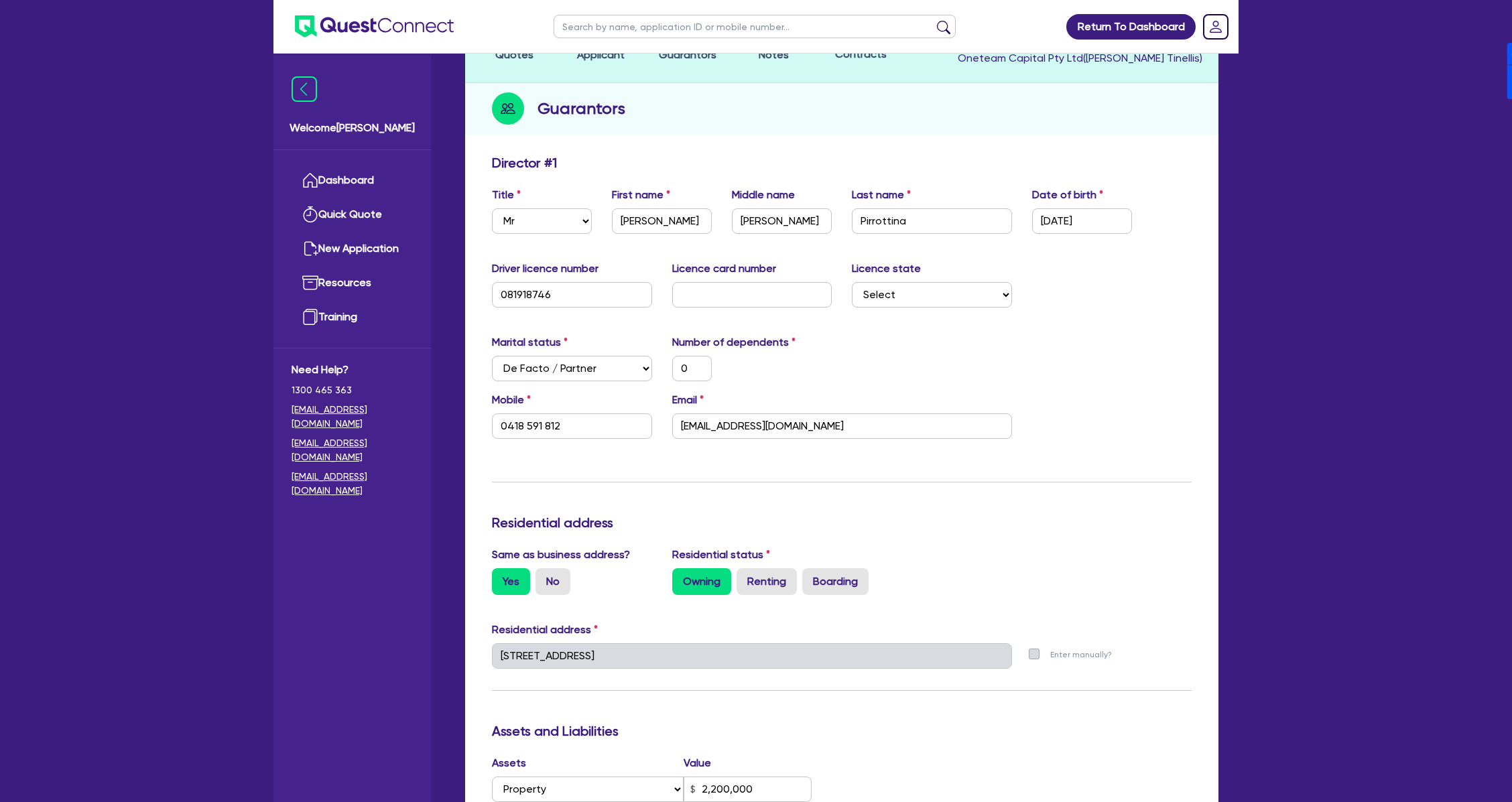
scroll to position [0, 0]
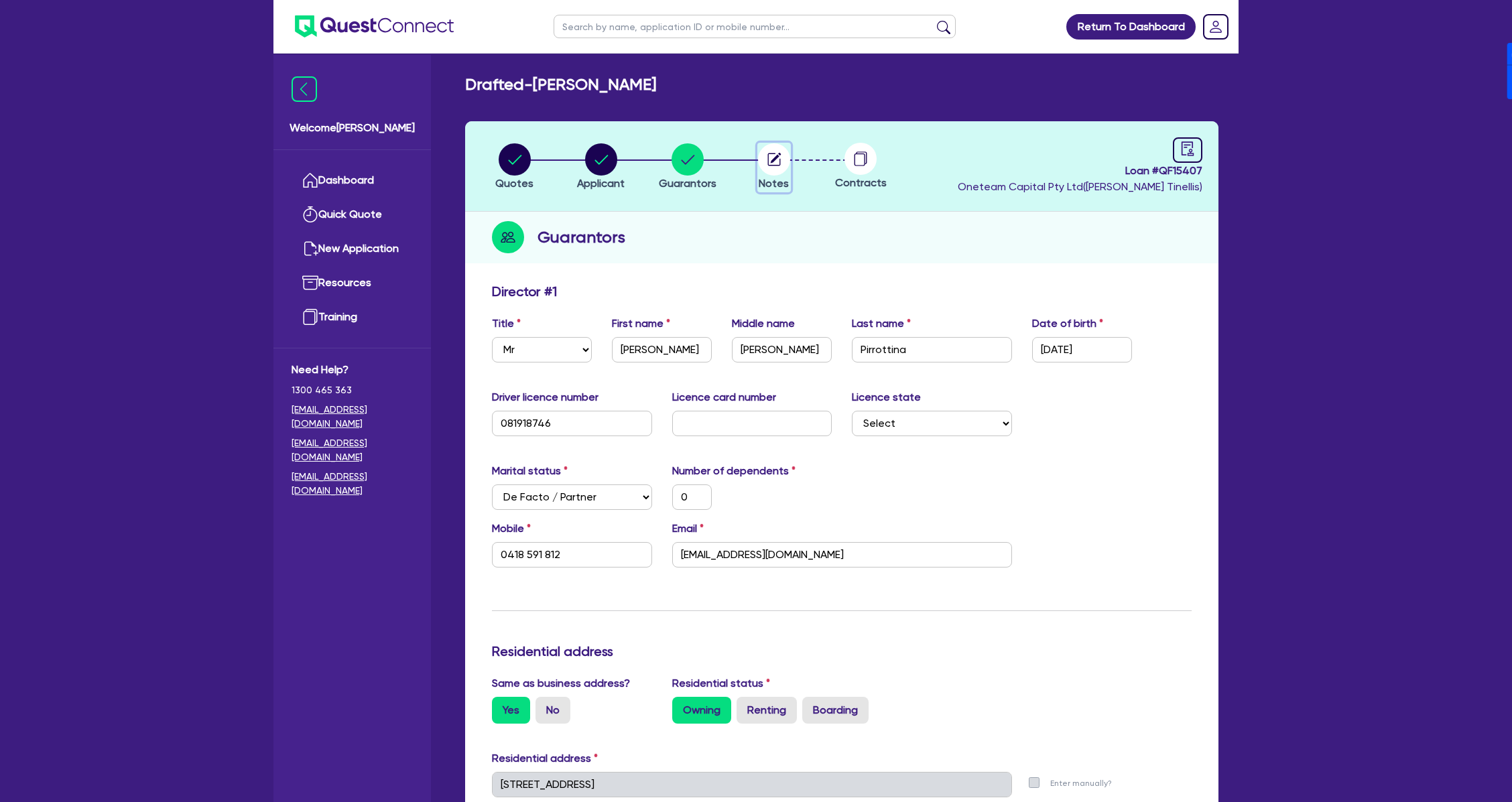
click at [789, 159] on circle "button" at bounding box center [774, 159] width 33 height 33
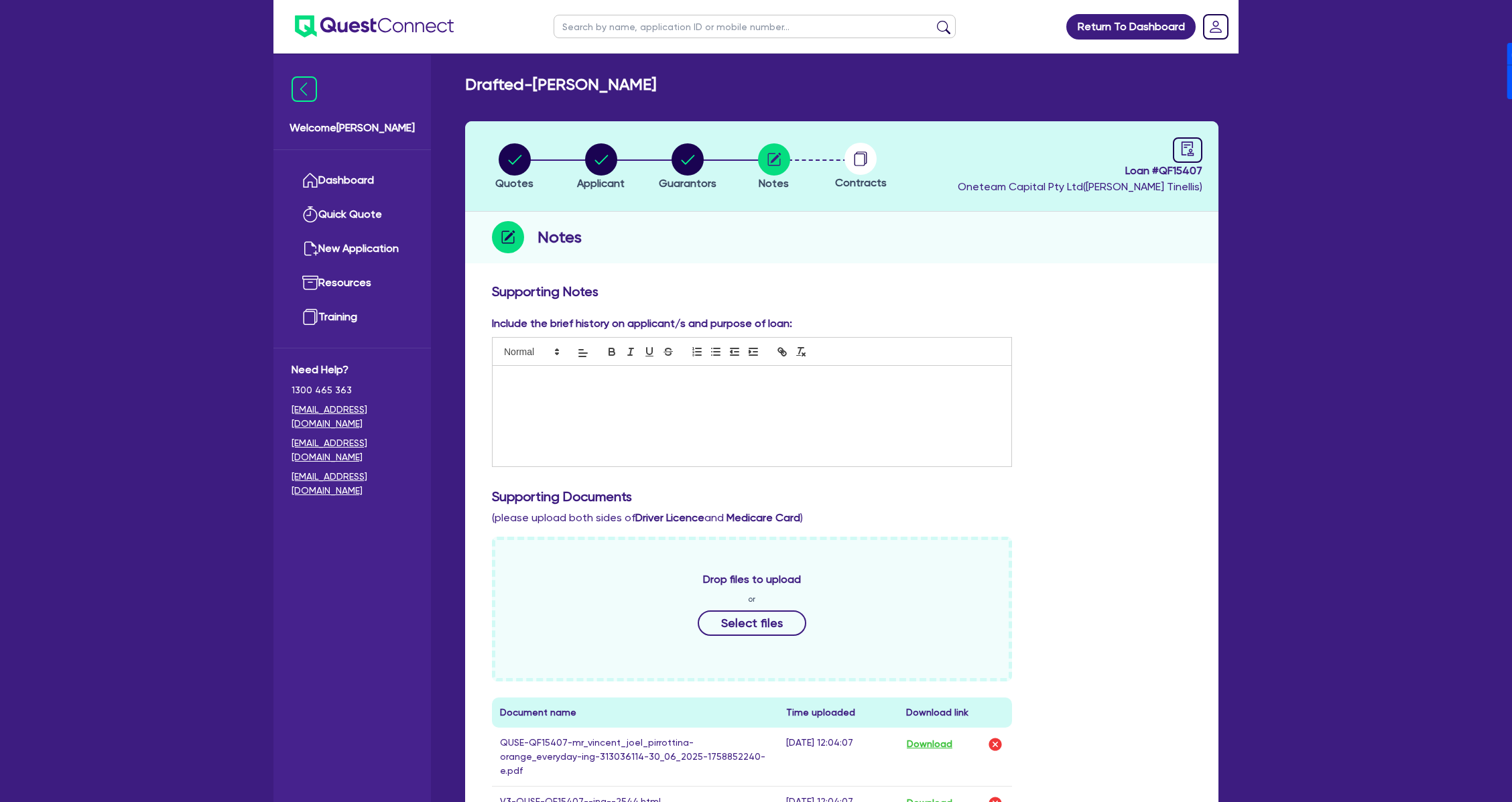
click at [603, 401] on div at bounding box center [752, 415] width 519 height 100
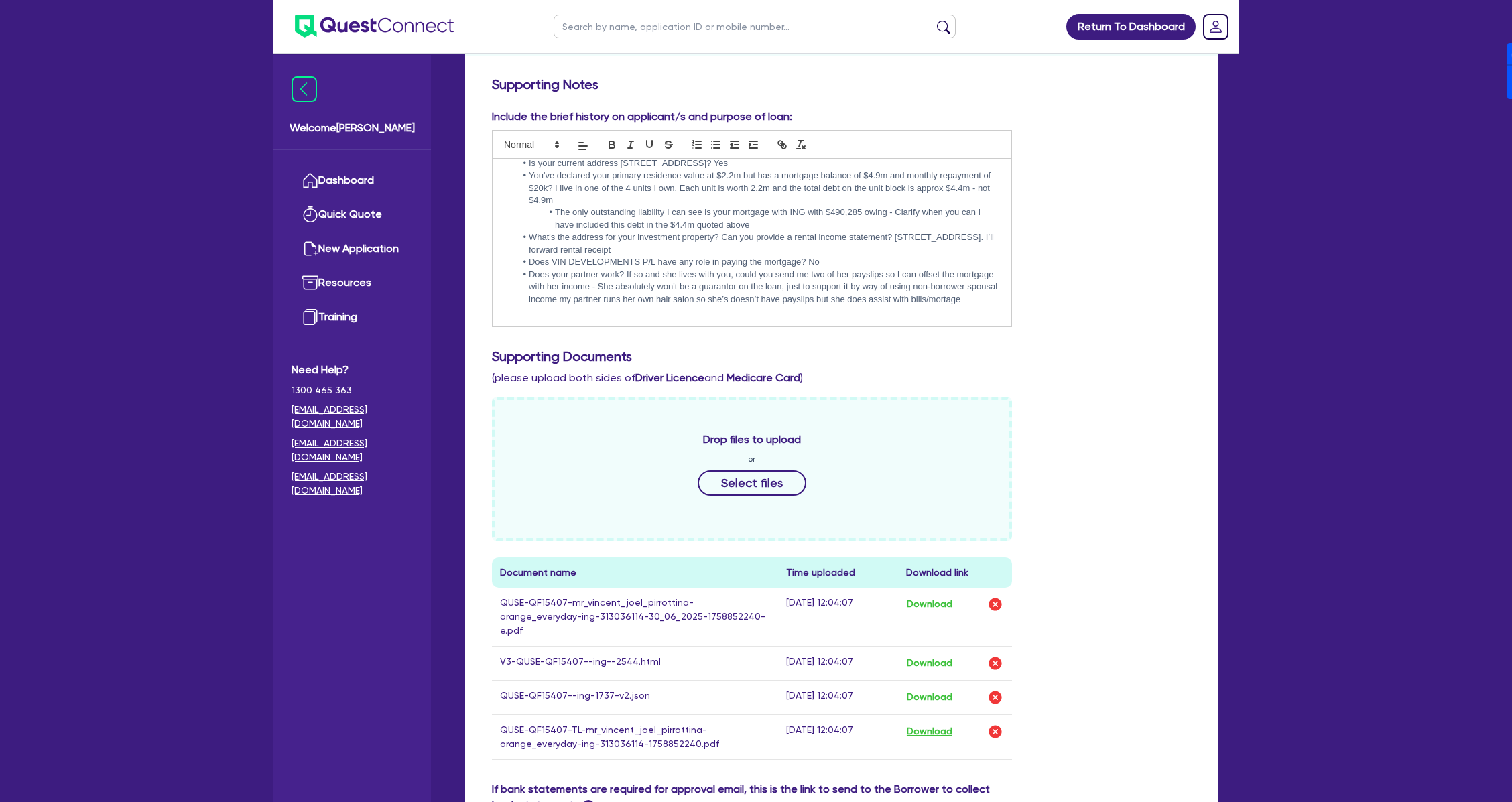
scroll to position [496, 0]
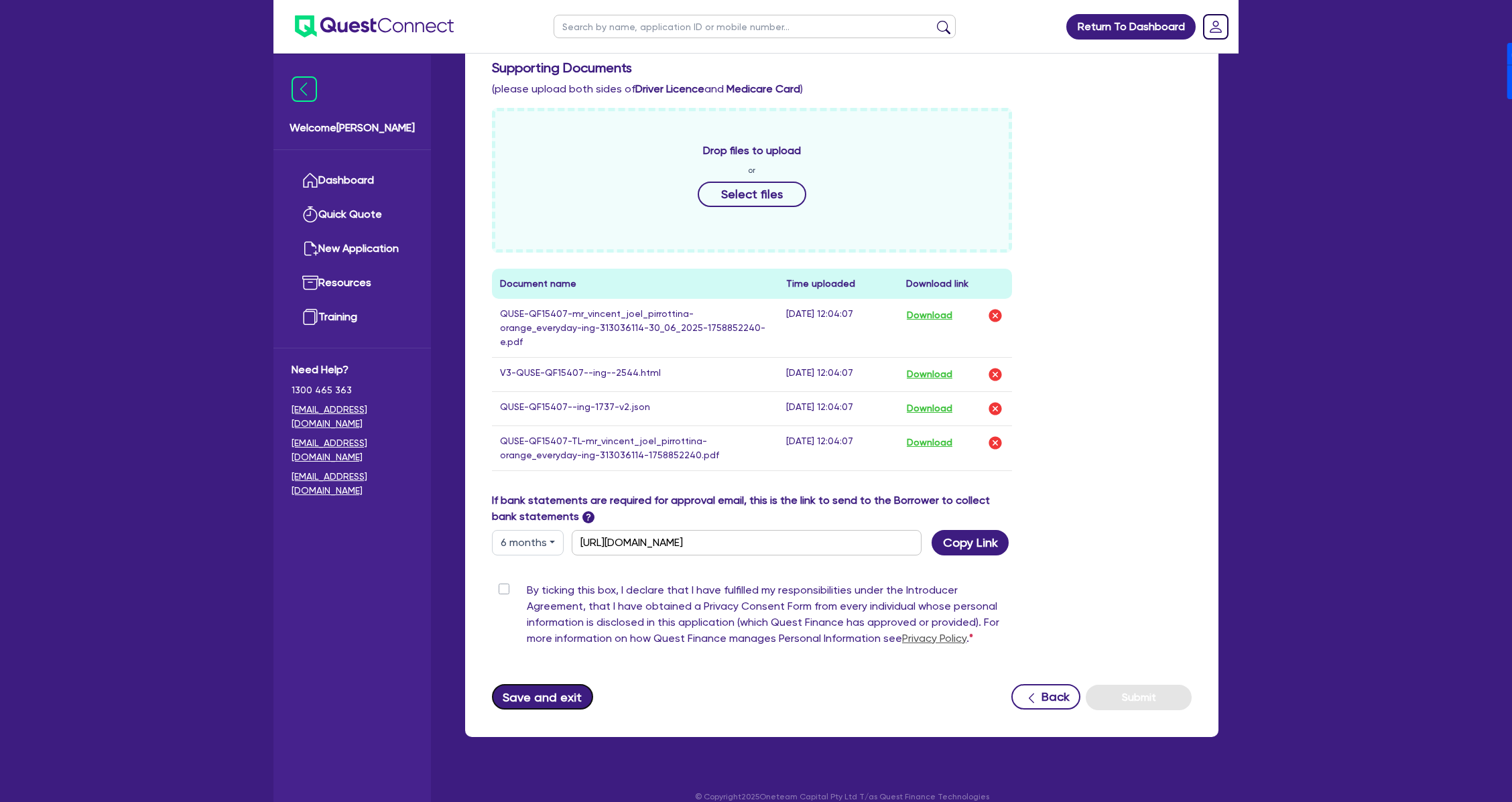
click at [533, 684] on button "Save and exit" at bounding box center [542, 697] width 101 height 26
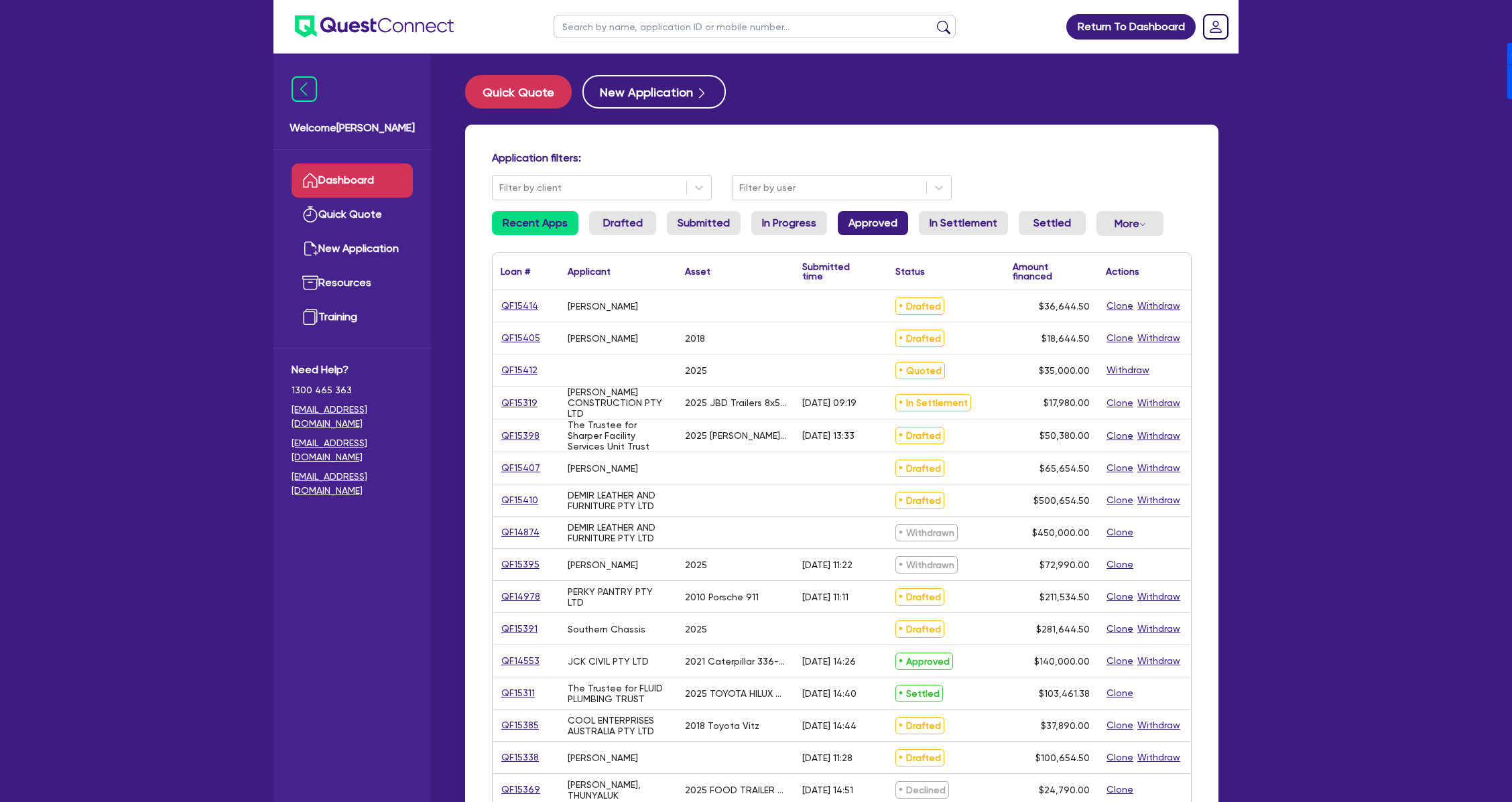
click at [857, 223] on link "Approved" at bounding box center [872, 223] width 70 height 24
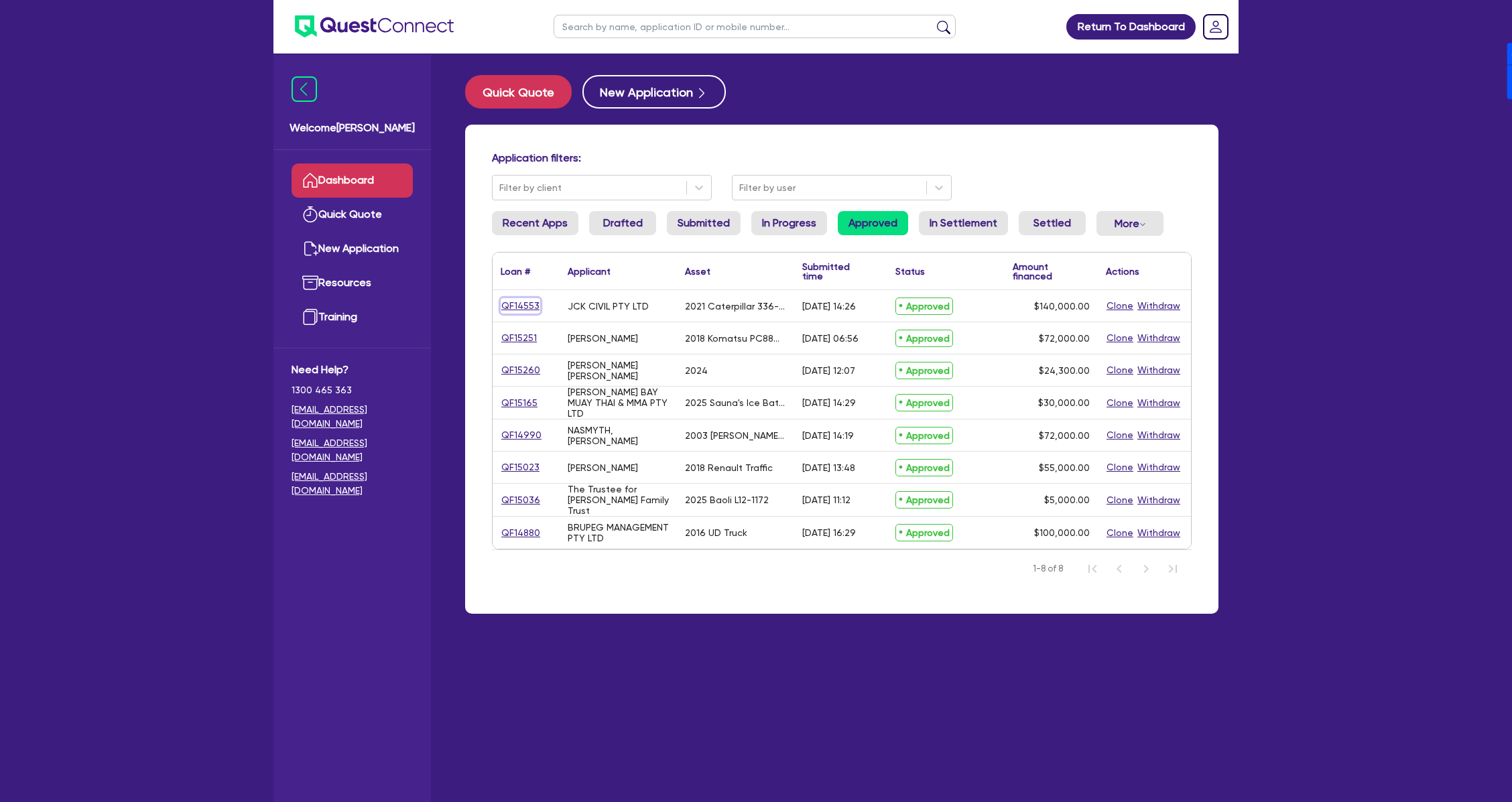
click at [532, 305] on link "QF14553" at bounding box center [521, 306] width 39 height 15
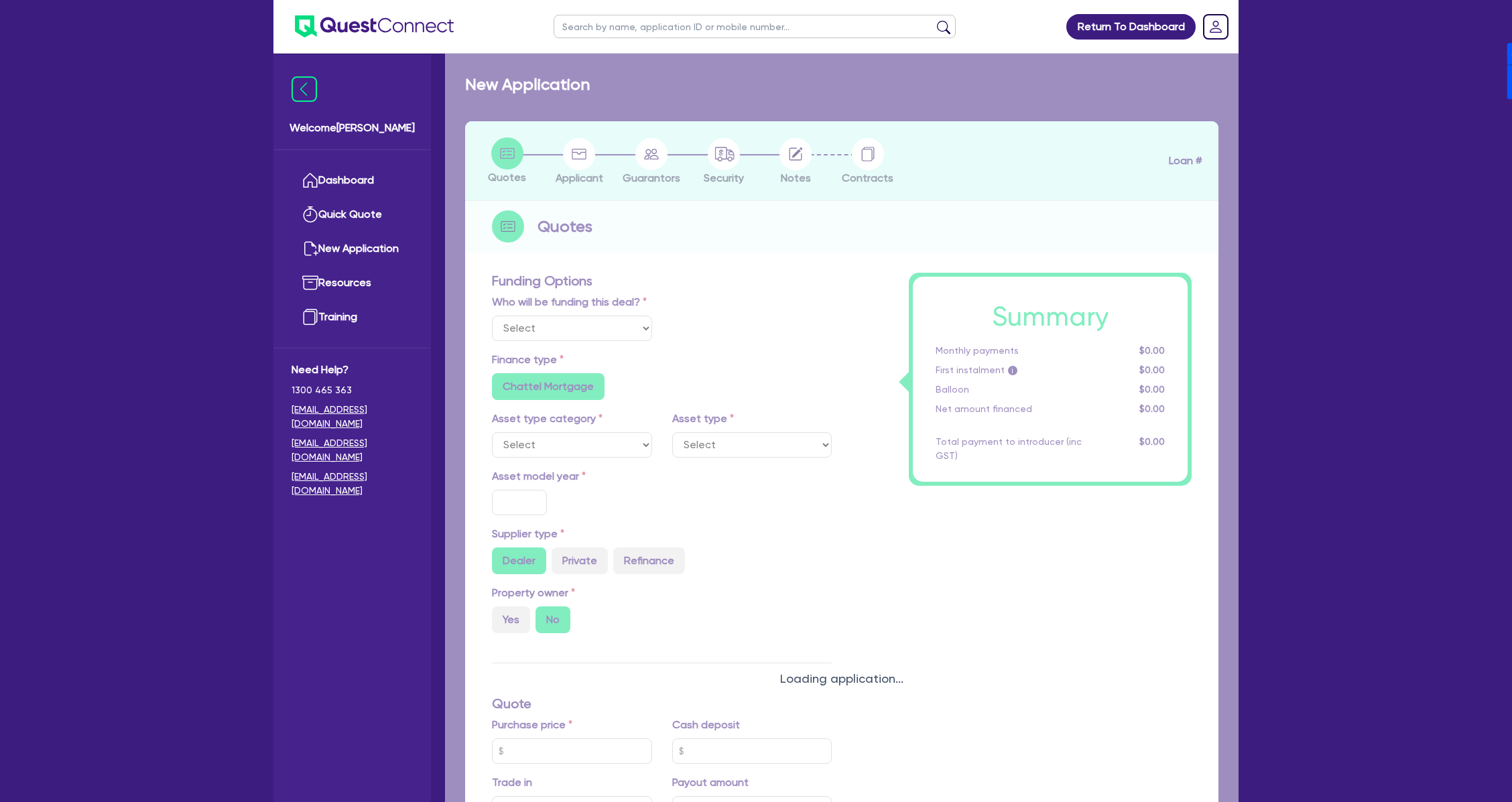
select select "Quest Finance - Own Book"
select select "PRIMARY_ASSETS"
type input "2021"
type input "264,000"
type input "124,000"
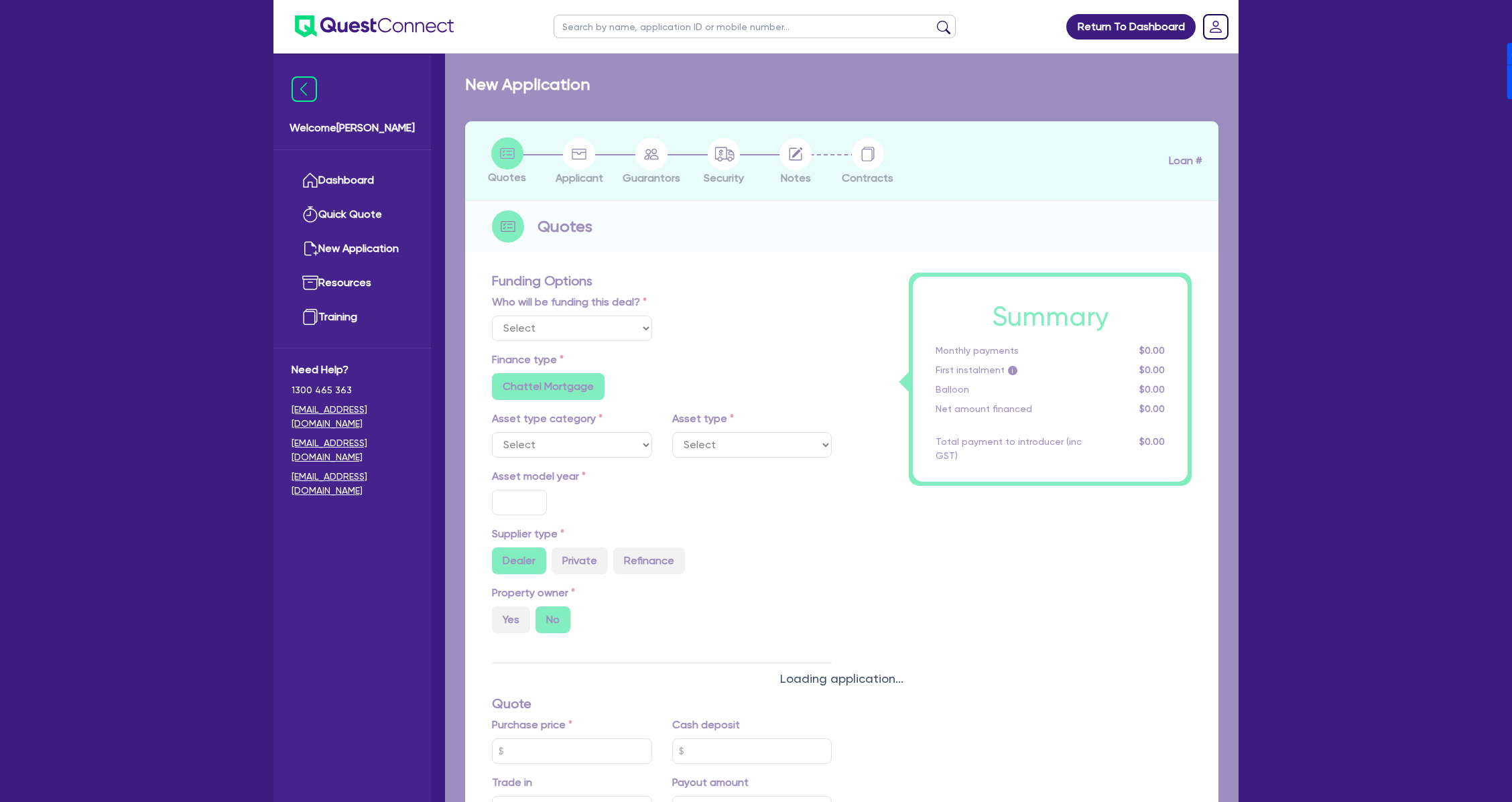
type input "30"
type input "79,200"
type input "7"
type input "9,800"
type input "17.95"
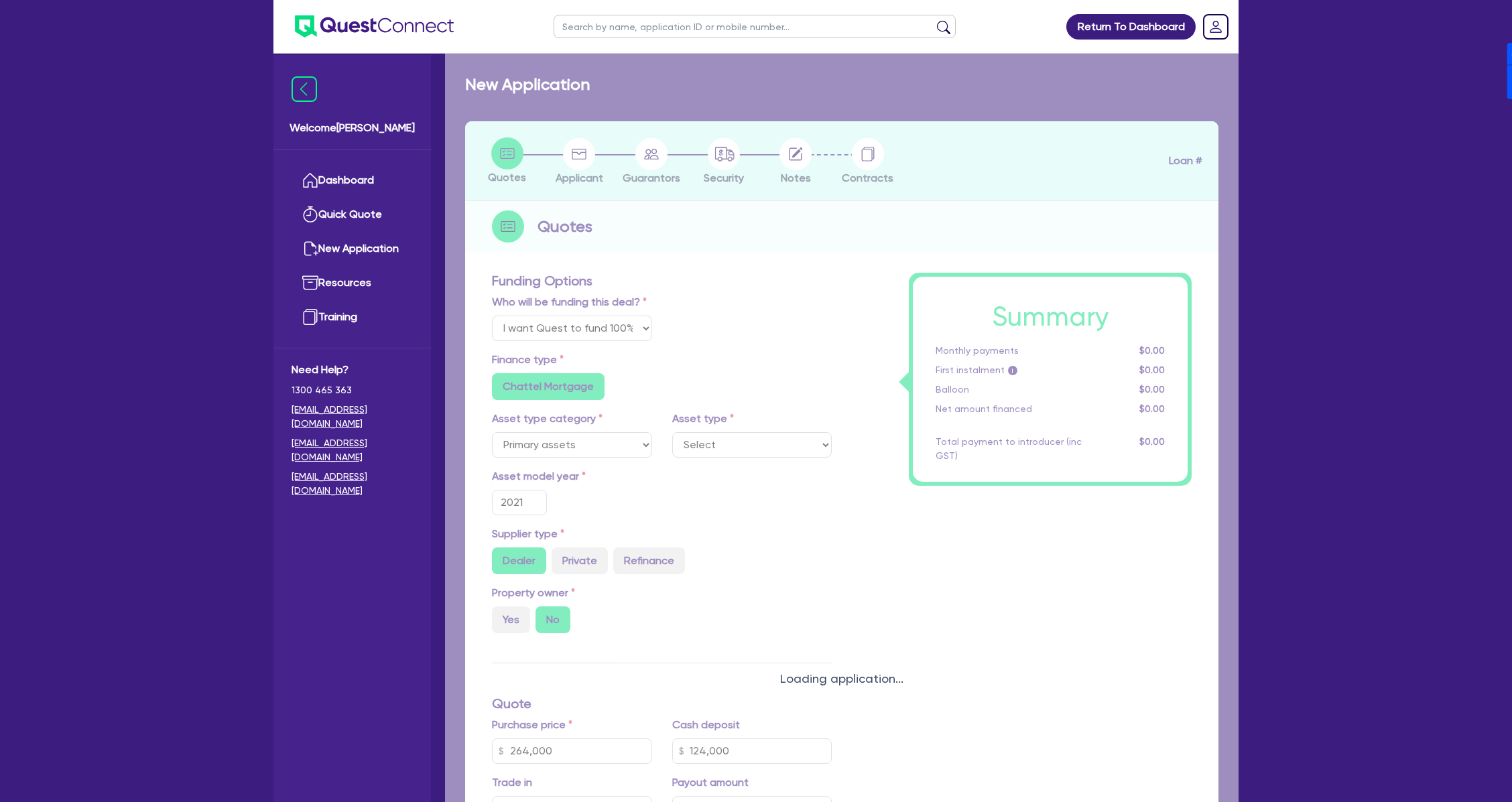
type input "900"
select select "YELLOW_GOODS_AND_EXCAVATORS"
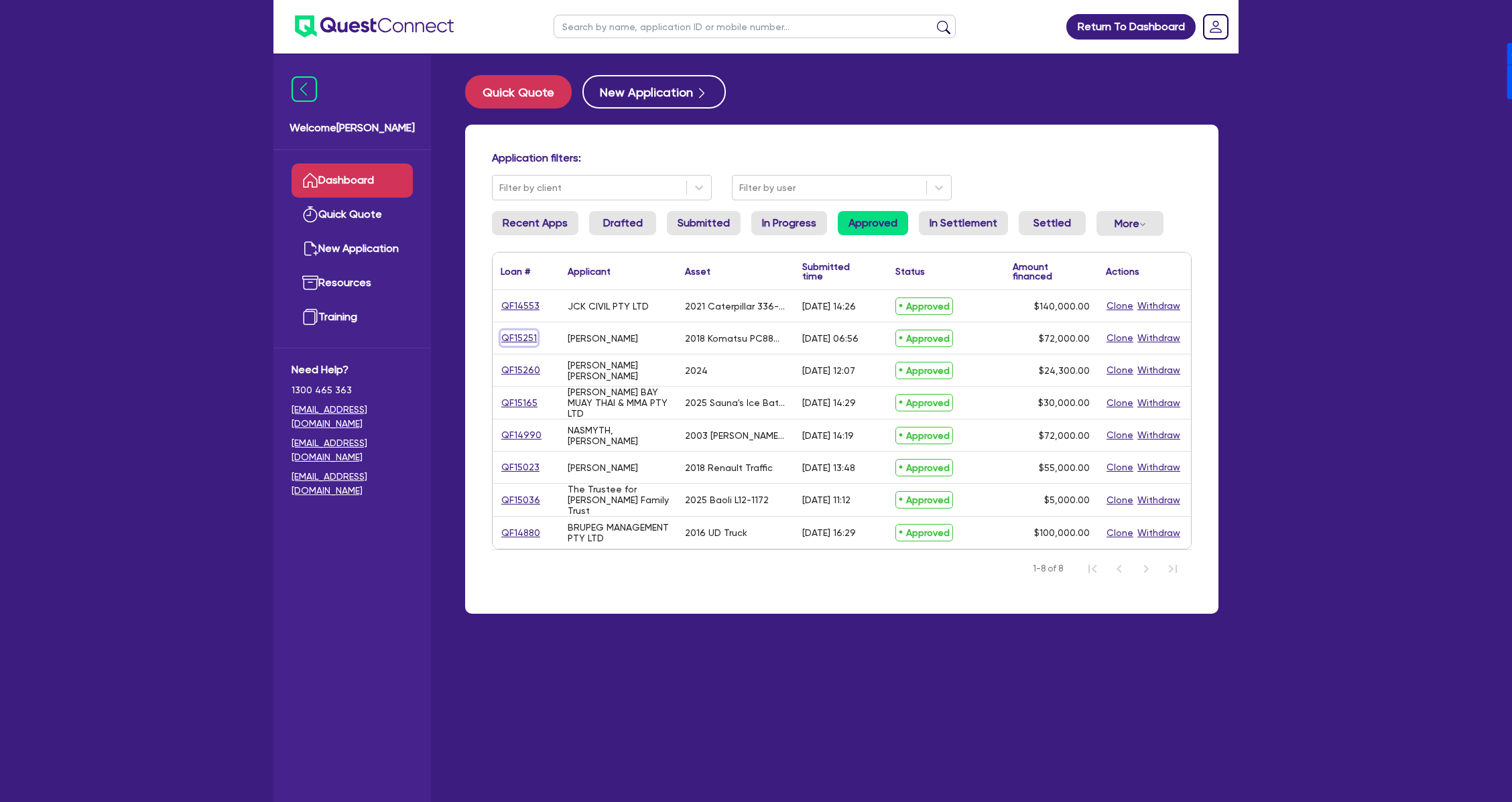
click at [529, 333] on link "QF15251" at bounding box center [519, 338] width 37 height 15
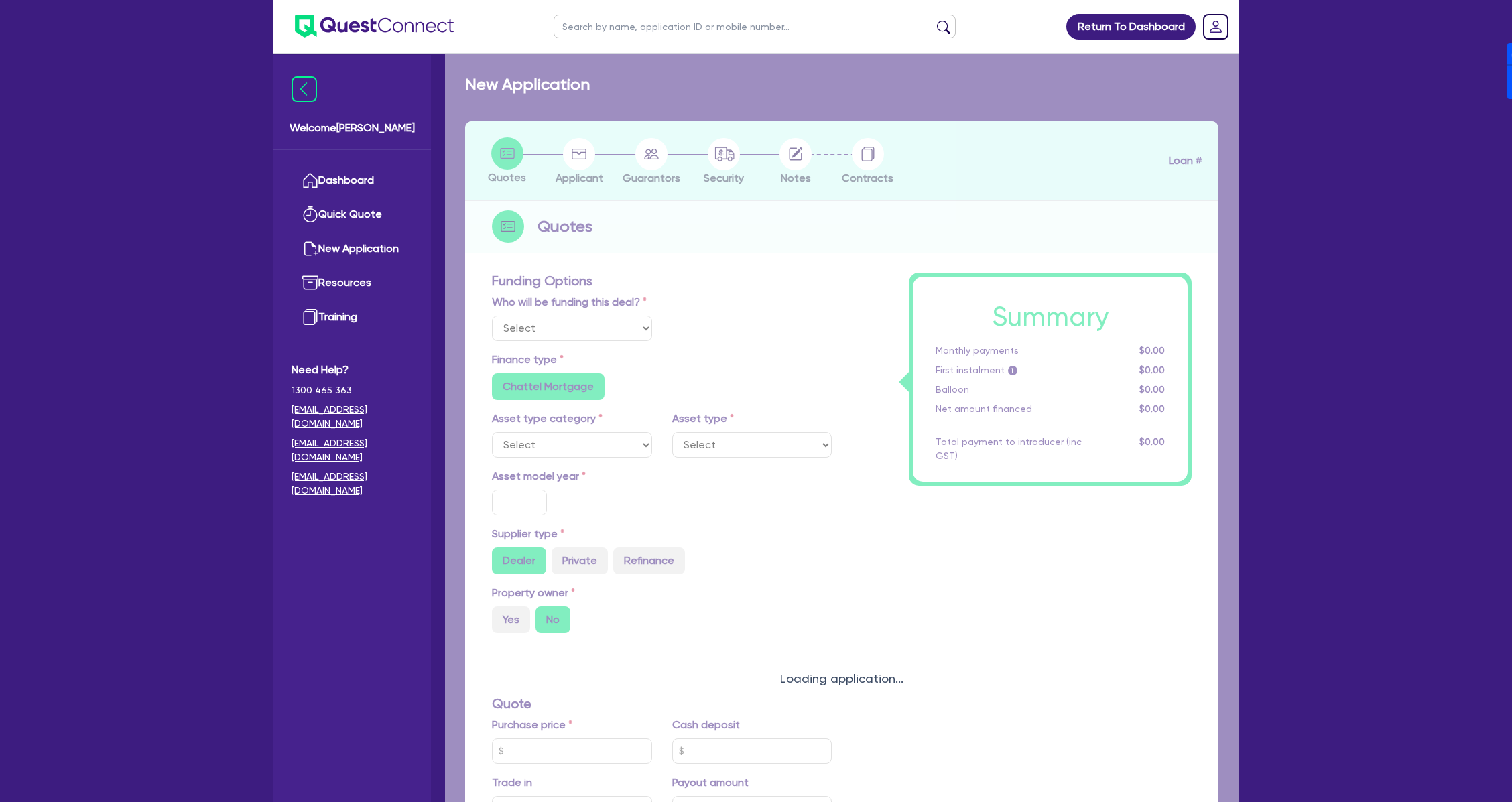
select select "Quest Finance - Own Book"
select select "PRIMARY_ASSETS"
type input "2018"
radio input "true"
type input "103,000"
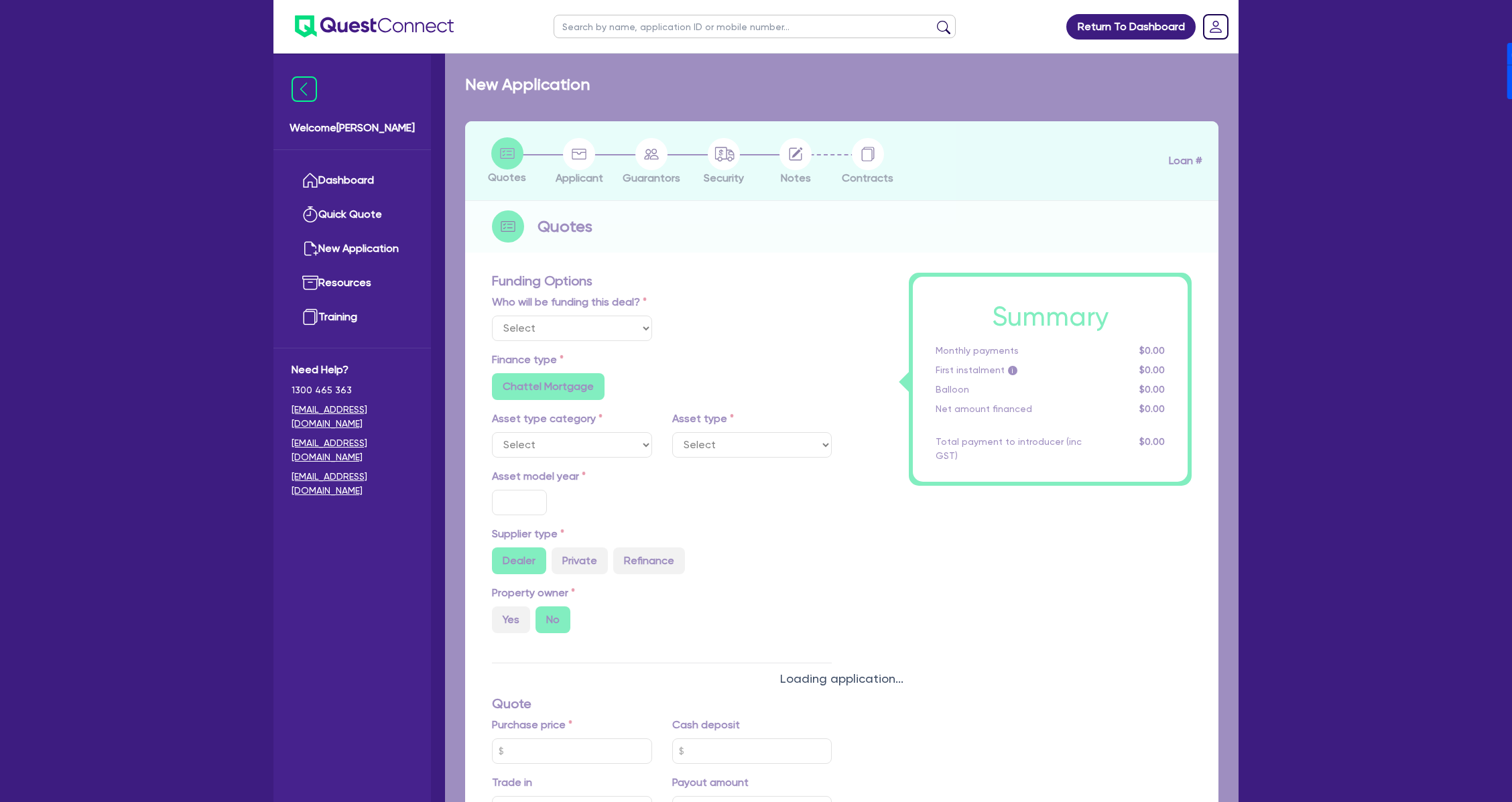
type input "31,000"
type input "8"
type input "5,760"
type input "17.95"
type input "990"
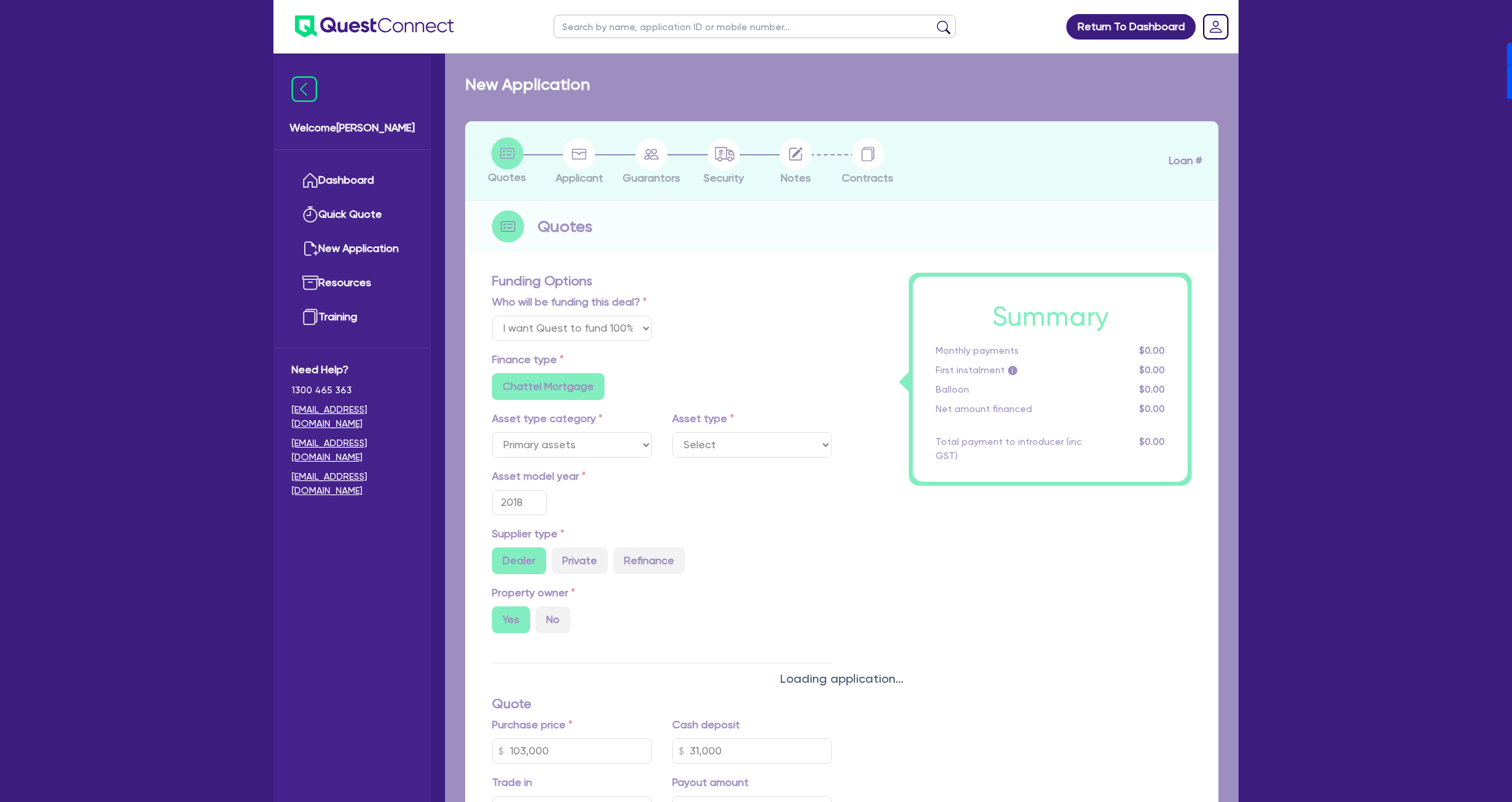
select select "YELLOW_GOODS_AND_EXCAVATORS"
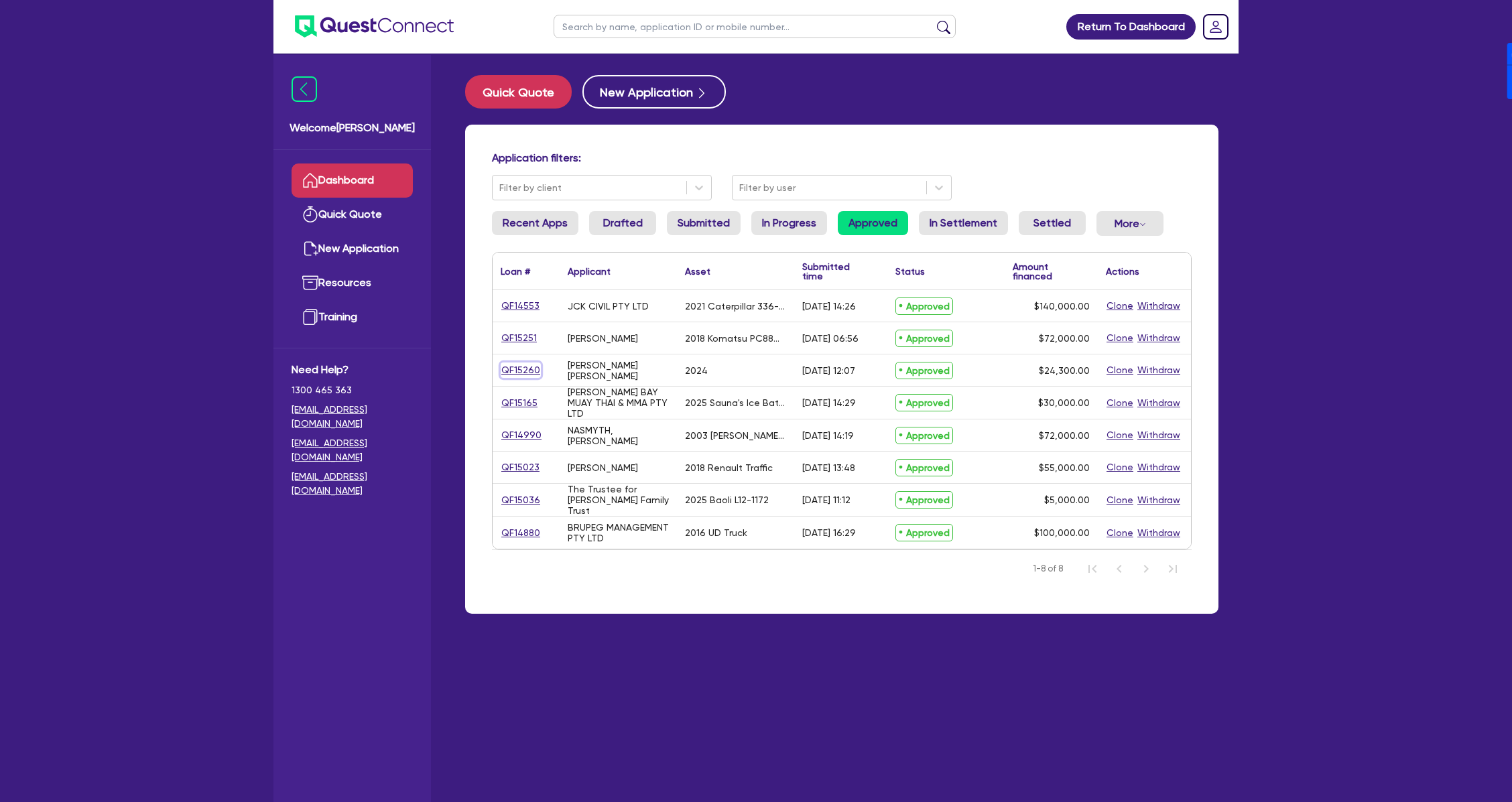
click at [506, 365] on link "QF15260" at bounding box center [521, 370] width 40 height 15
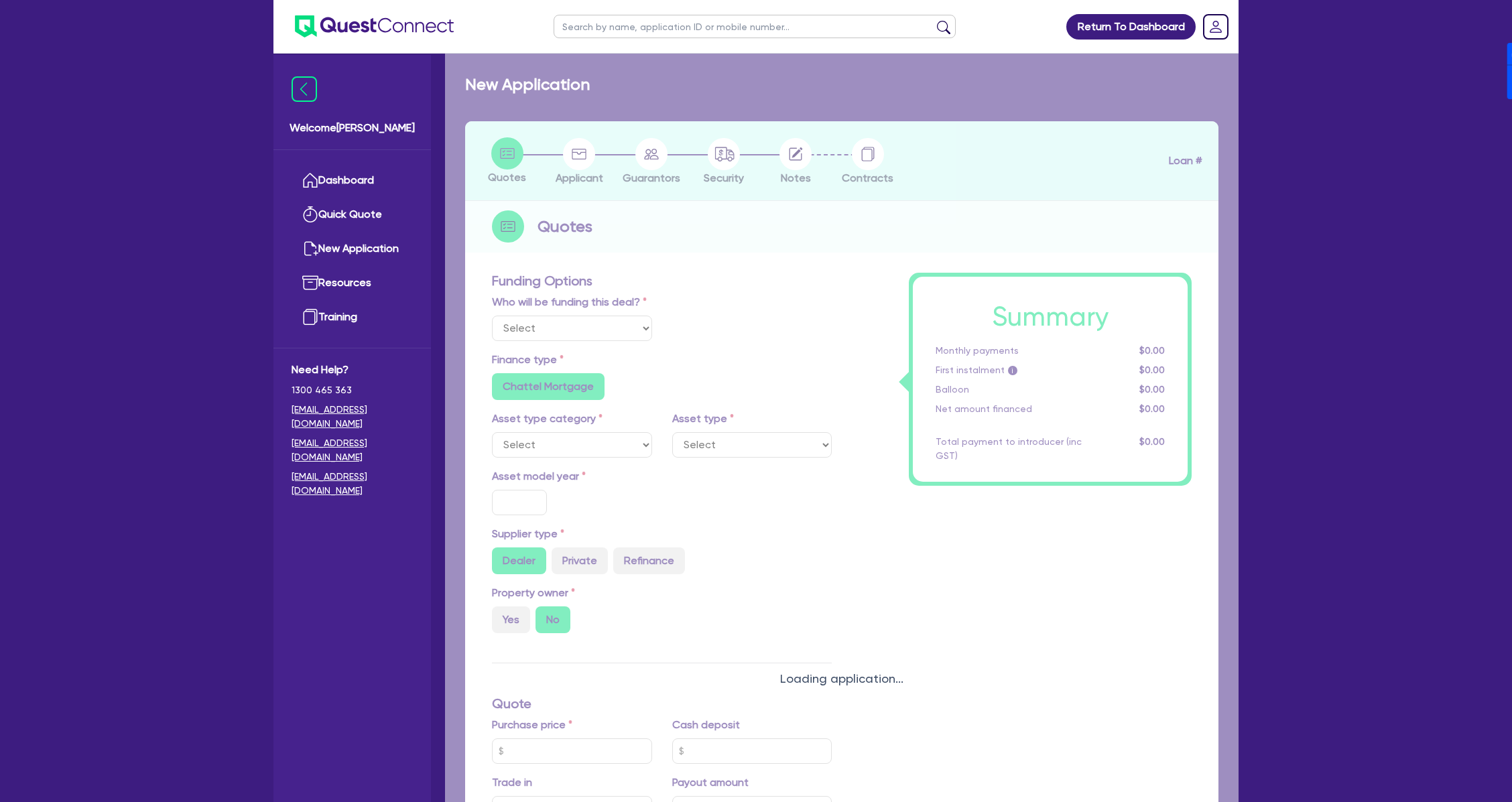
select select "Quest Finance - Own Book"
select select "CARS_AND_LIGHT_TRUCKS"
type input "2024"
type input "27,000"
type input "2,700"
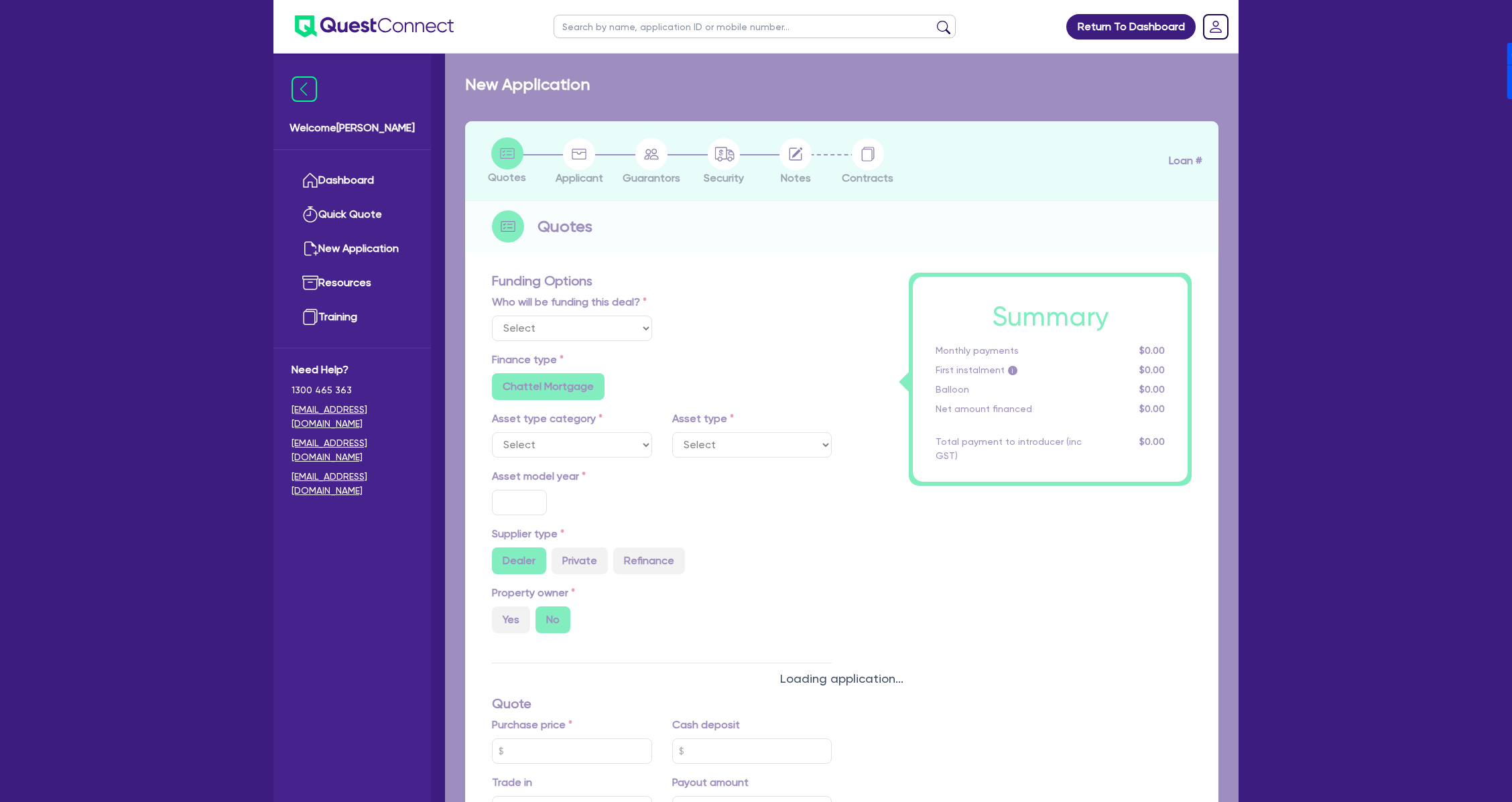
type input "35"
type input "9,450"
type input "10"
type input "2,430"
type input "17.95"
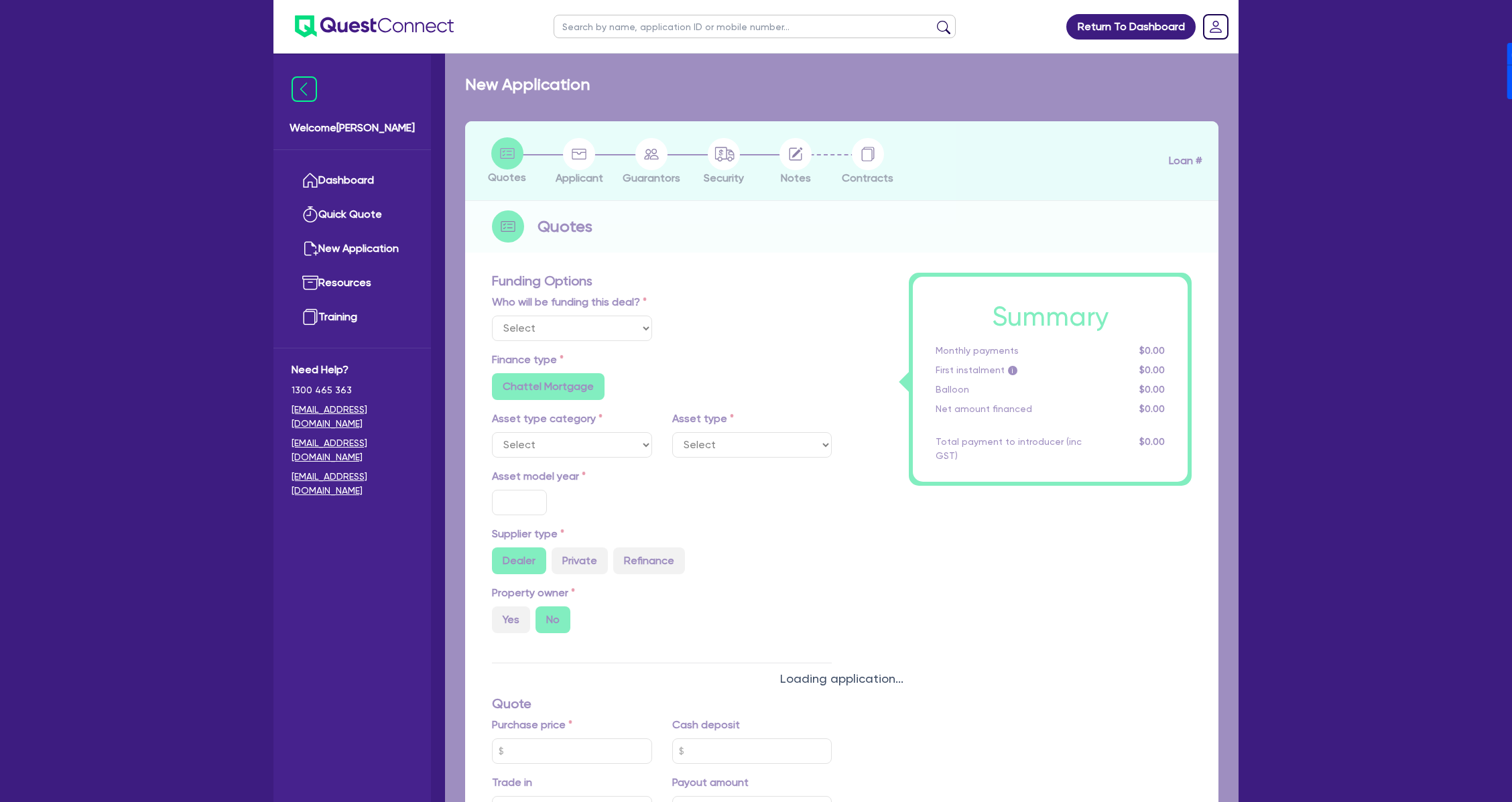
type input "900"
select select "PASSENGER_VEHICLES"
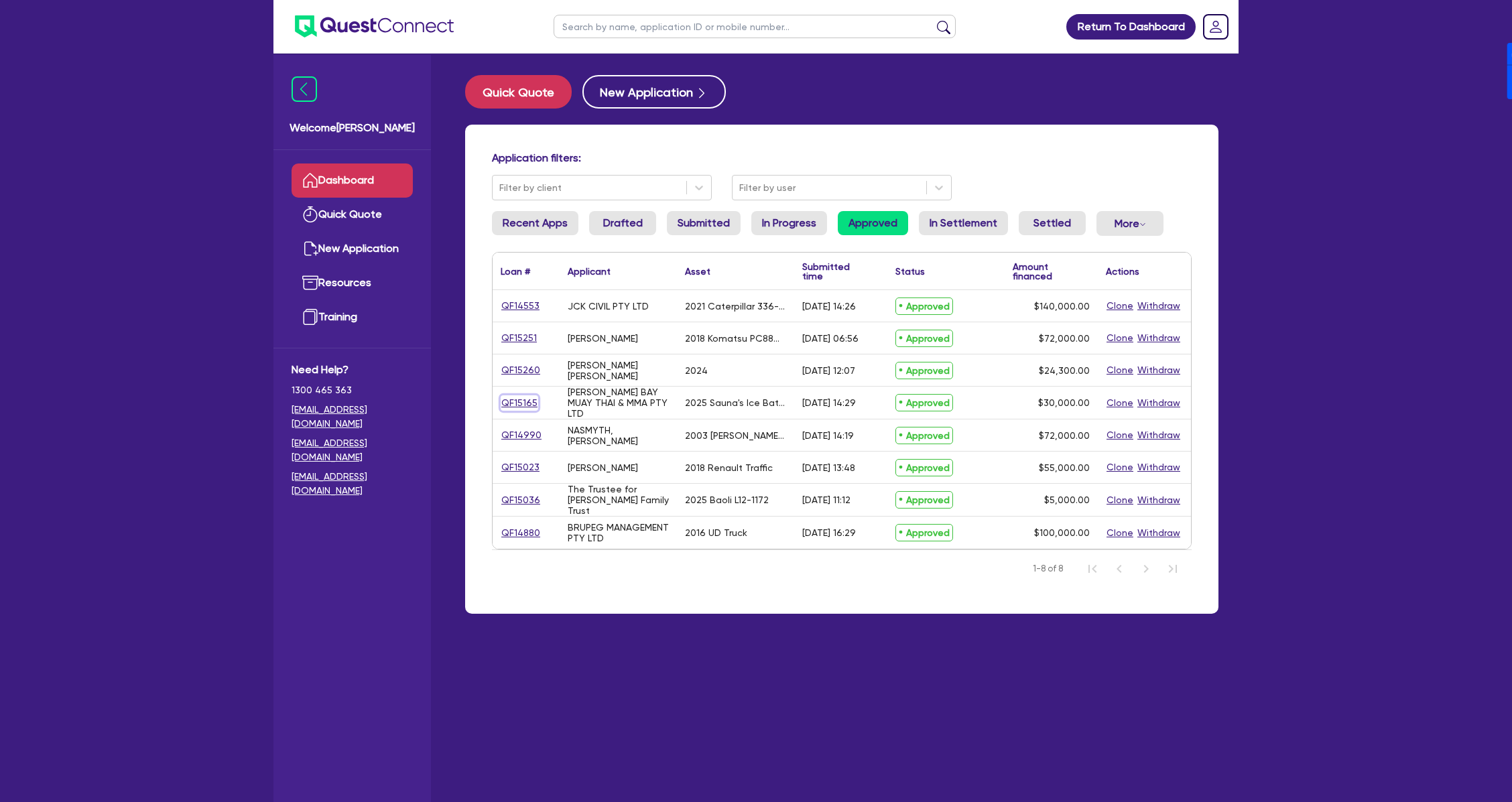
click at [526, 401] on link "QF15165" at bounding box center [520, 403] width 38 height 15
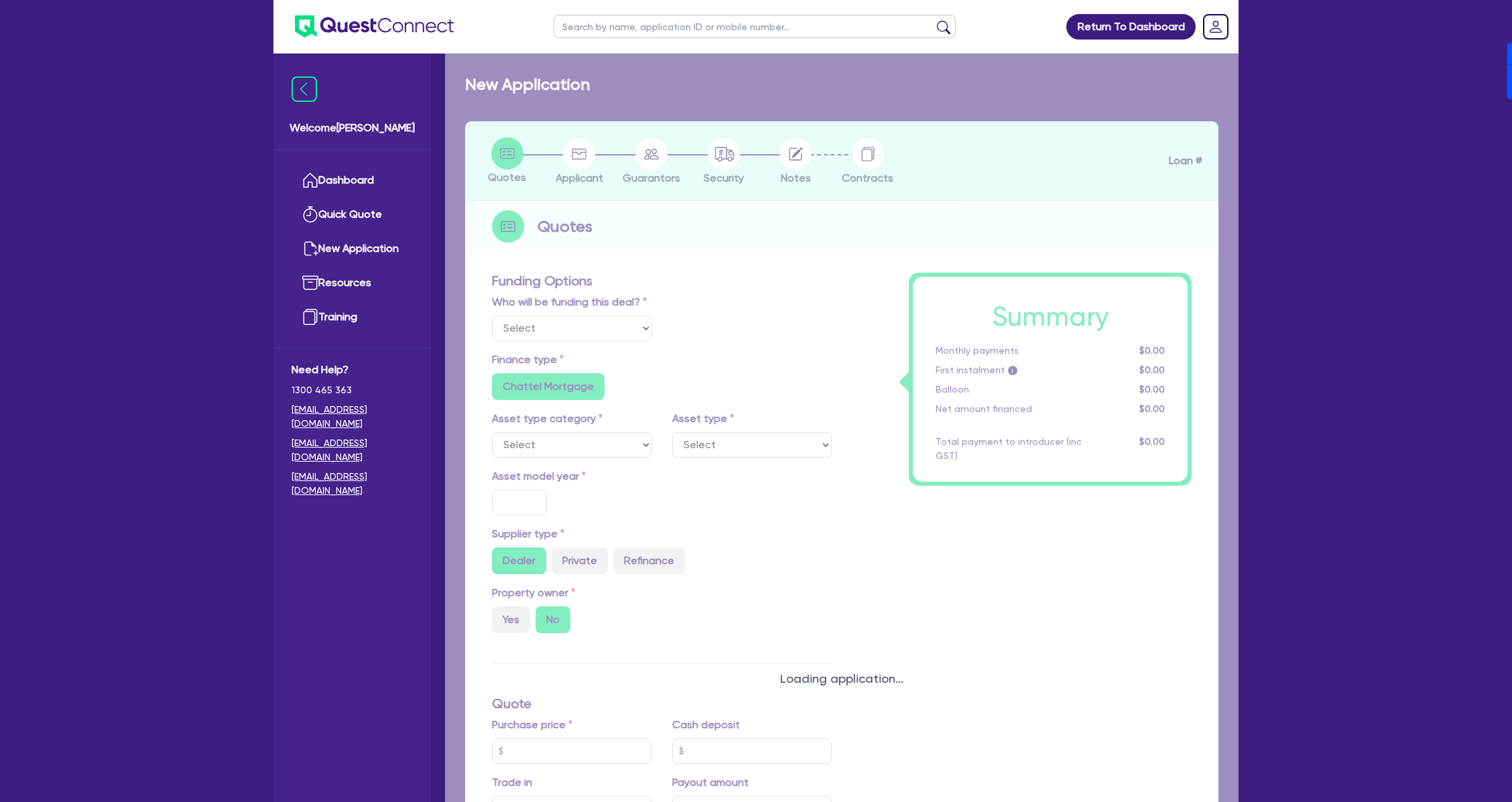
select select "Quest Finance - Own Book"
select select "SECONDARY_ASSETS"
type input "2025"
radio input "true"
type input "30,000"
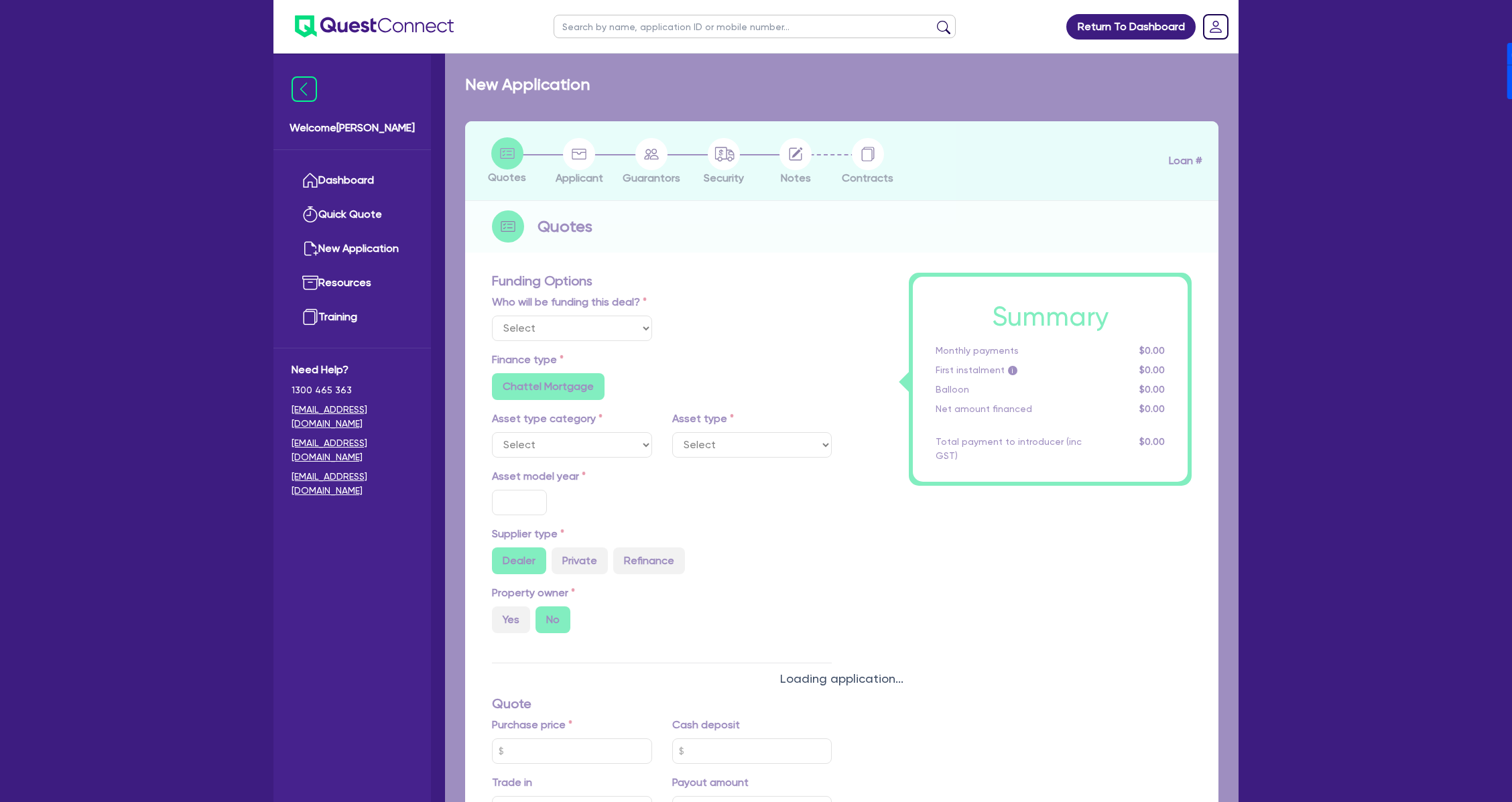
type input "7"
type input "2,100"
type input "17.95"
type input "850"
select select "OTHER"
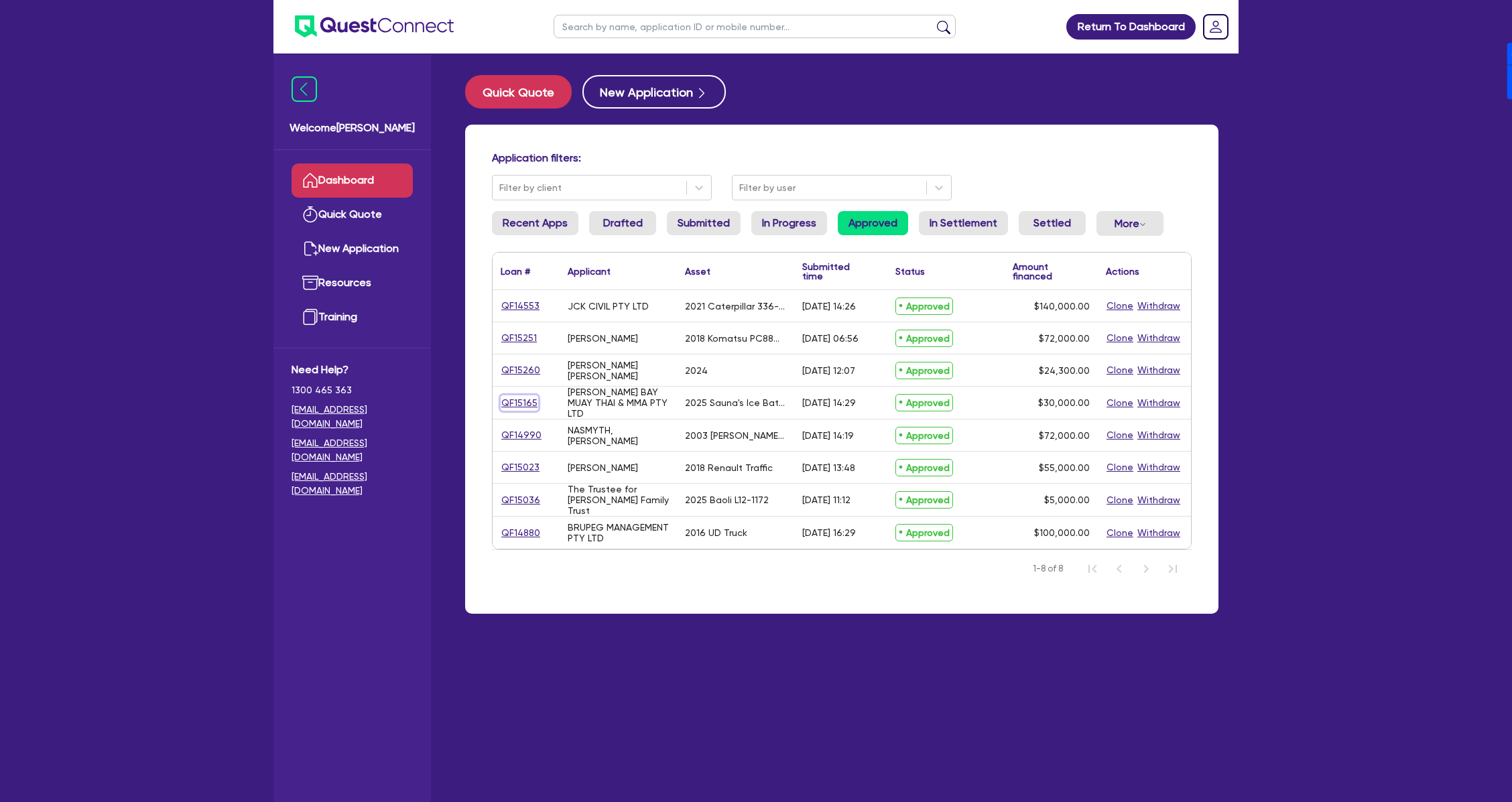
click at [527, 404] on link "QF15165" at bounding box center [520, 403] width 38 height 15
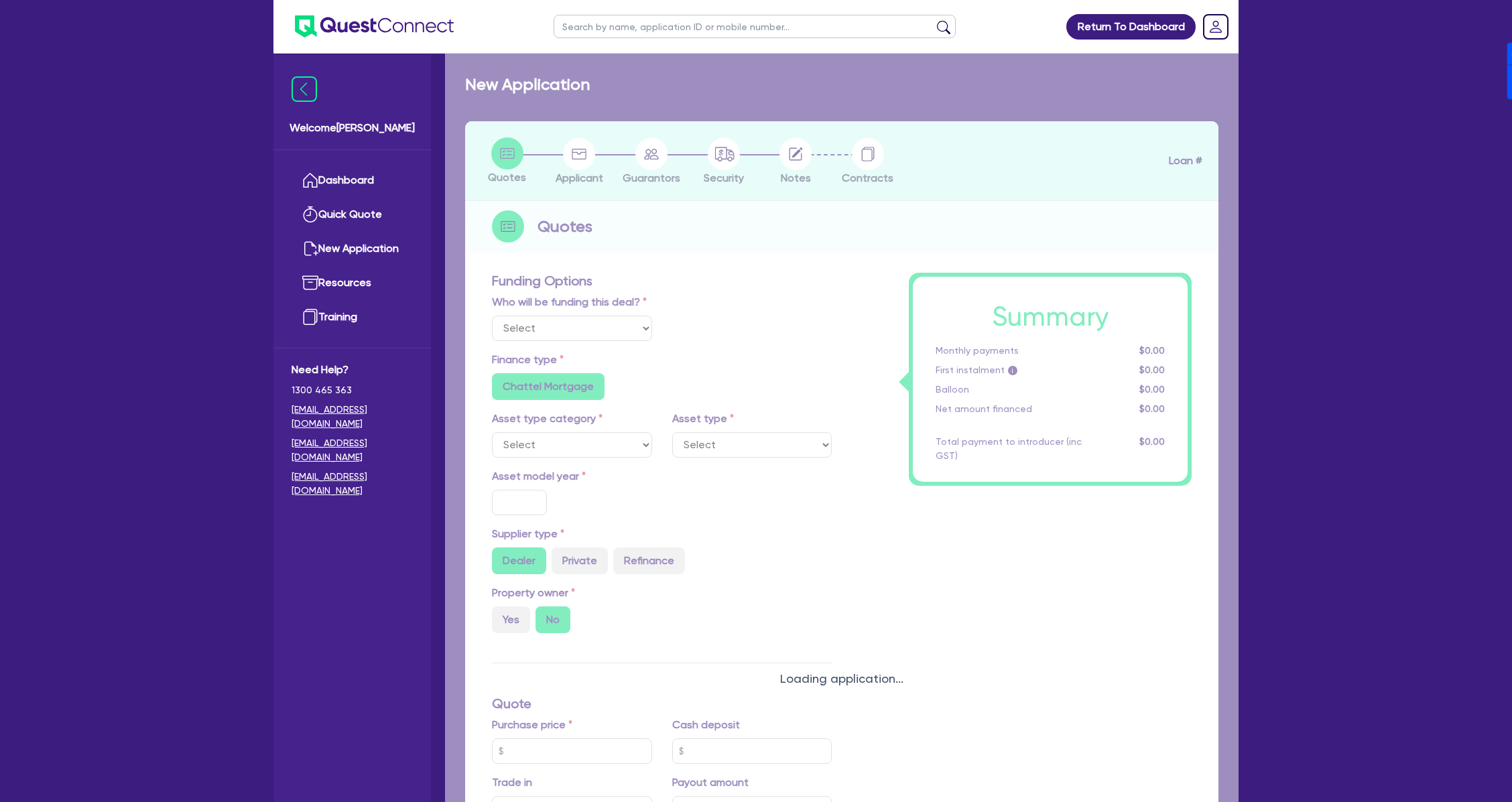
select select "Quest Finance - Own Book"
select select "SECONDARY_ASSETS"
type input "2025"
radio input "true"
type input "30,000"
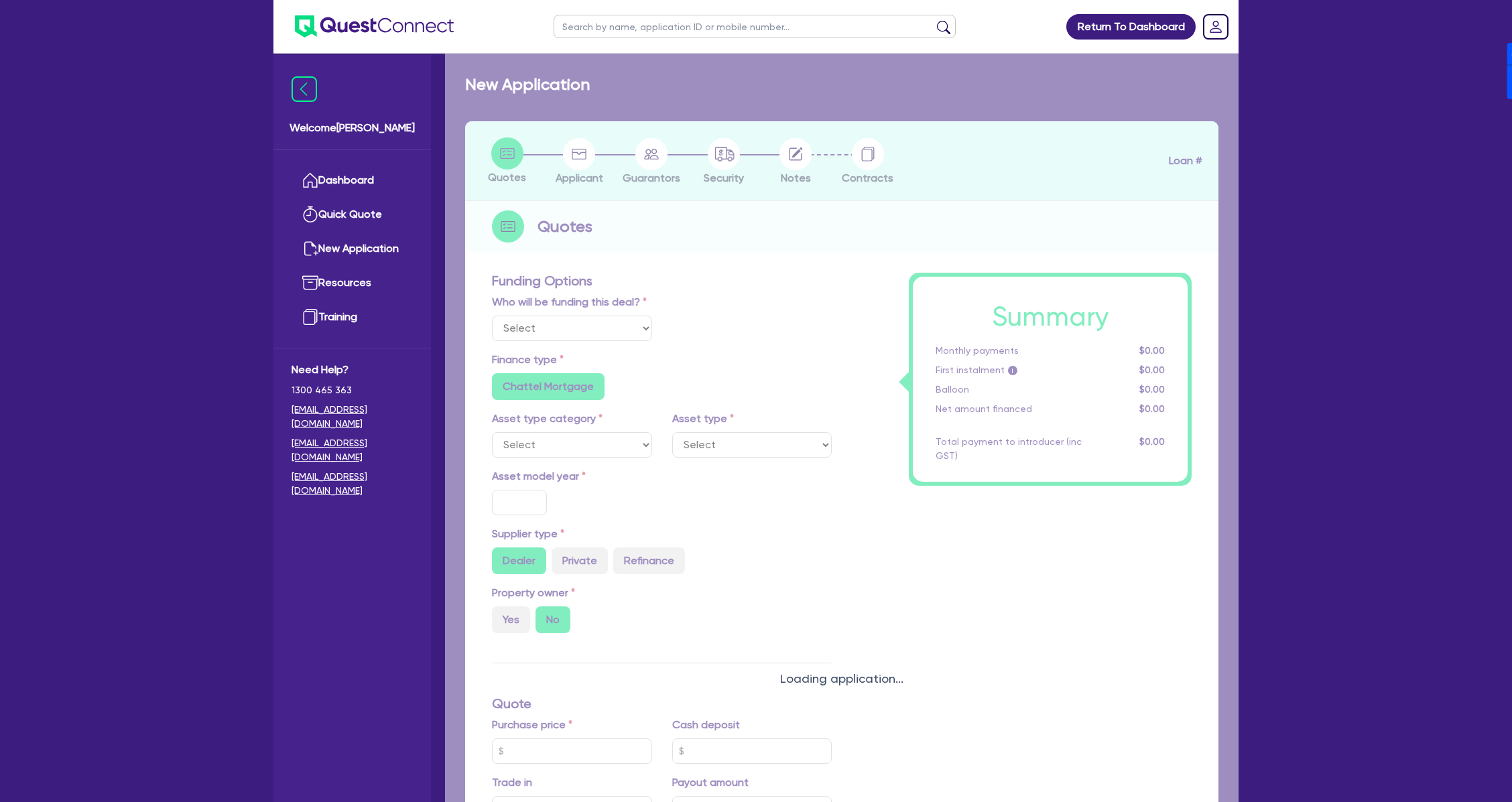
type input "7"
type input "2,100"
type input "17.95"
type input "850"
select select "OTHER"
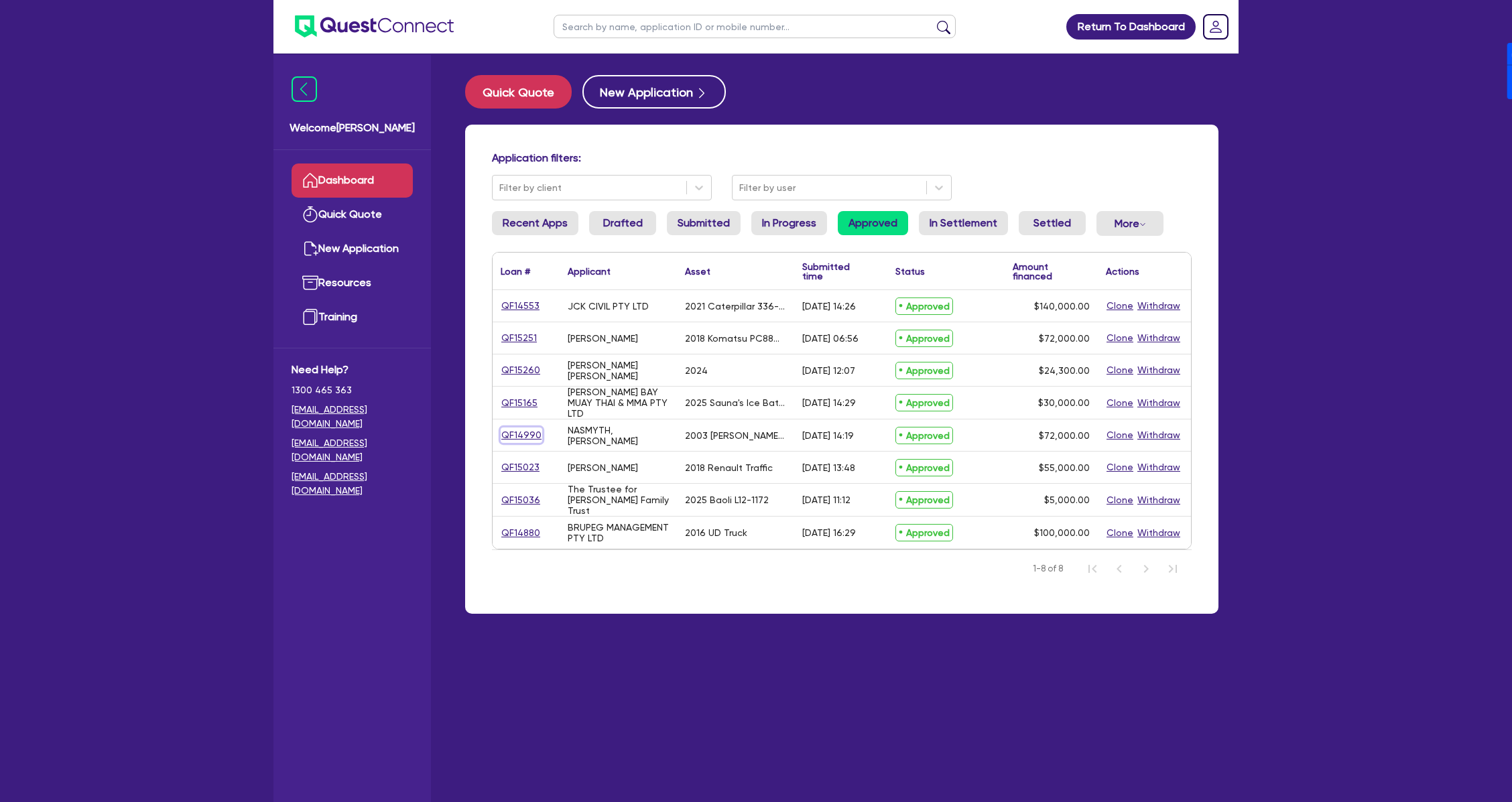
click at [515, 441] on link "QF14990" at bounding box center [521, 435] width 42 height 15
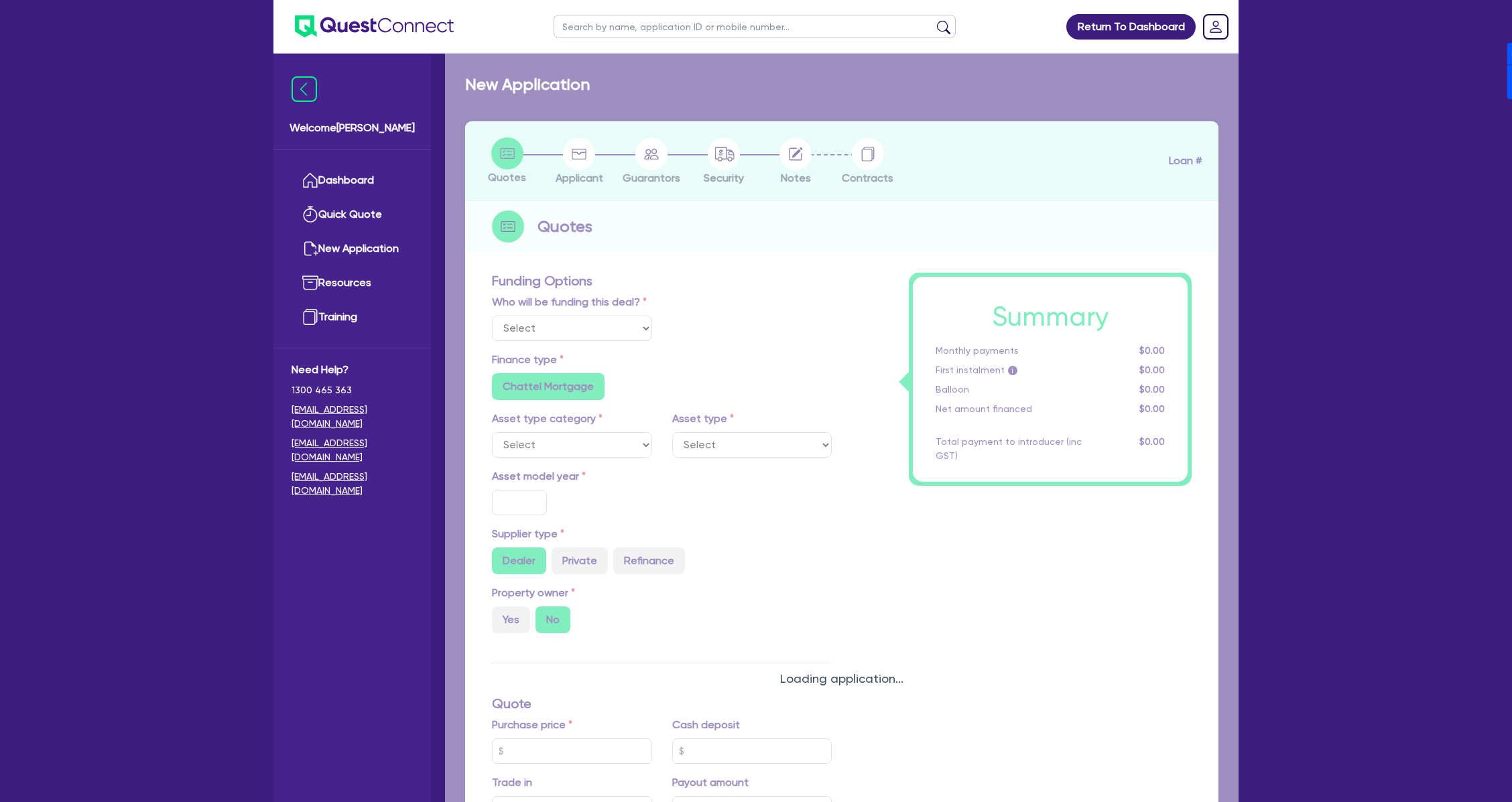
select select "Quest Finance - Own Book"
select select "PRIMARY_ASSETS"
type input "2003"
type input "72,000"
type input "14"
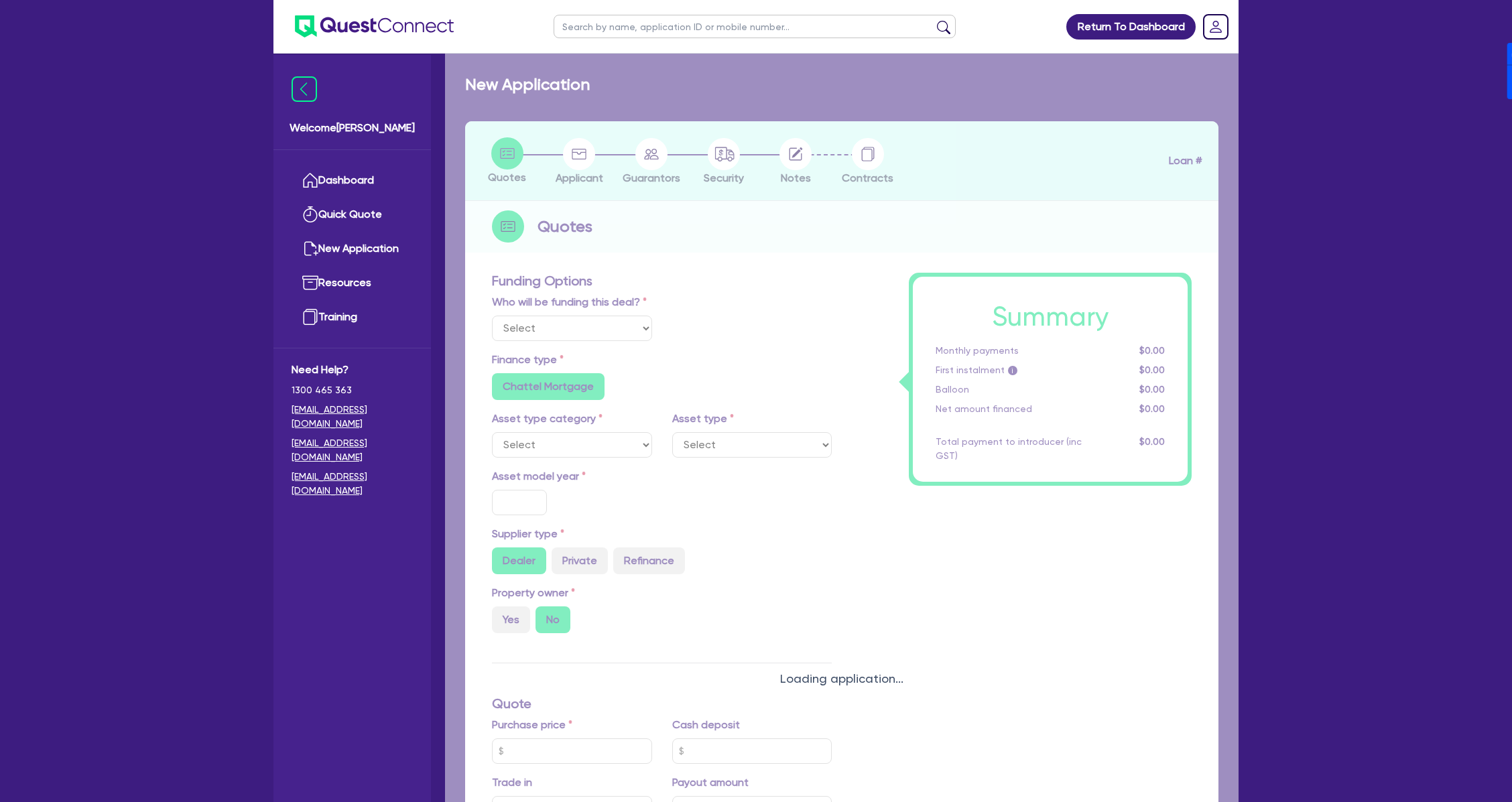
type input "10,080"
type input "14.95"
select select "HEAVY_TRUCKS"
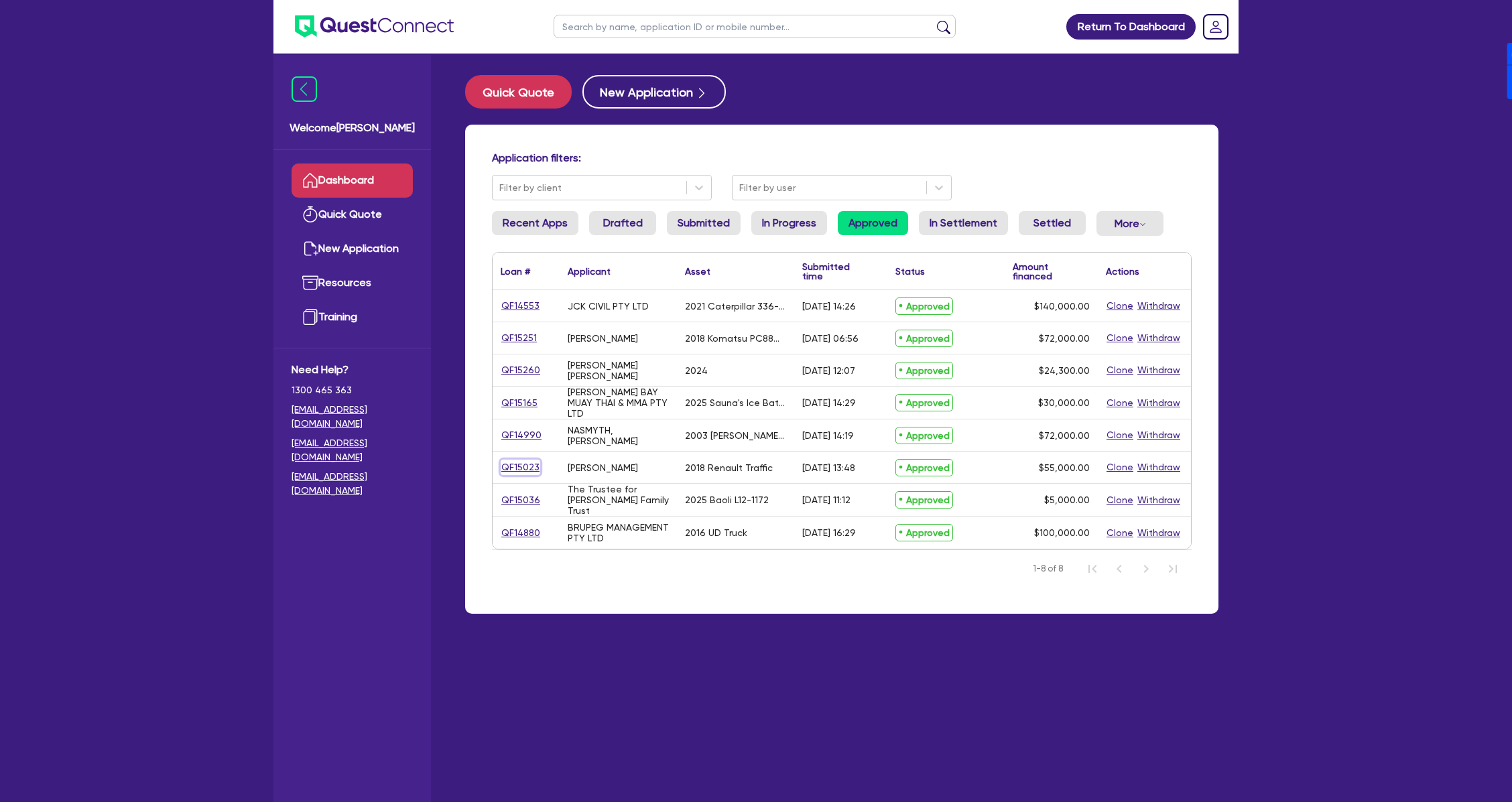
click at [531, 470] on link "QF15023" at bounding box center [521, 467] width 39 height 15
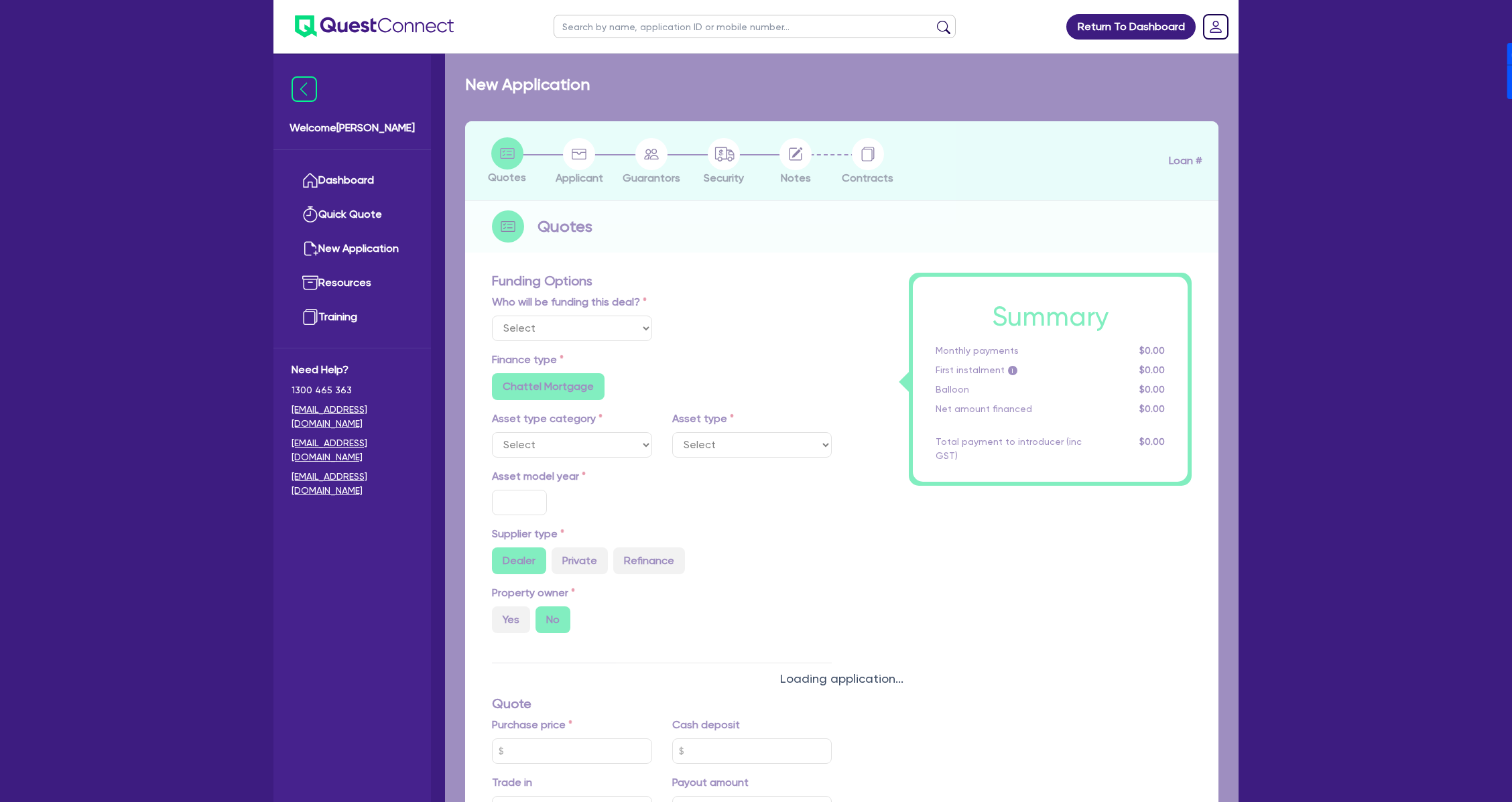
select select "Quest Finance - Own Book"
select select "CARS_AND_LIGHT_TRUCKS"
type input "2018"
radio input "false"
radio input "true"
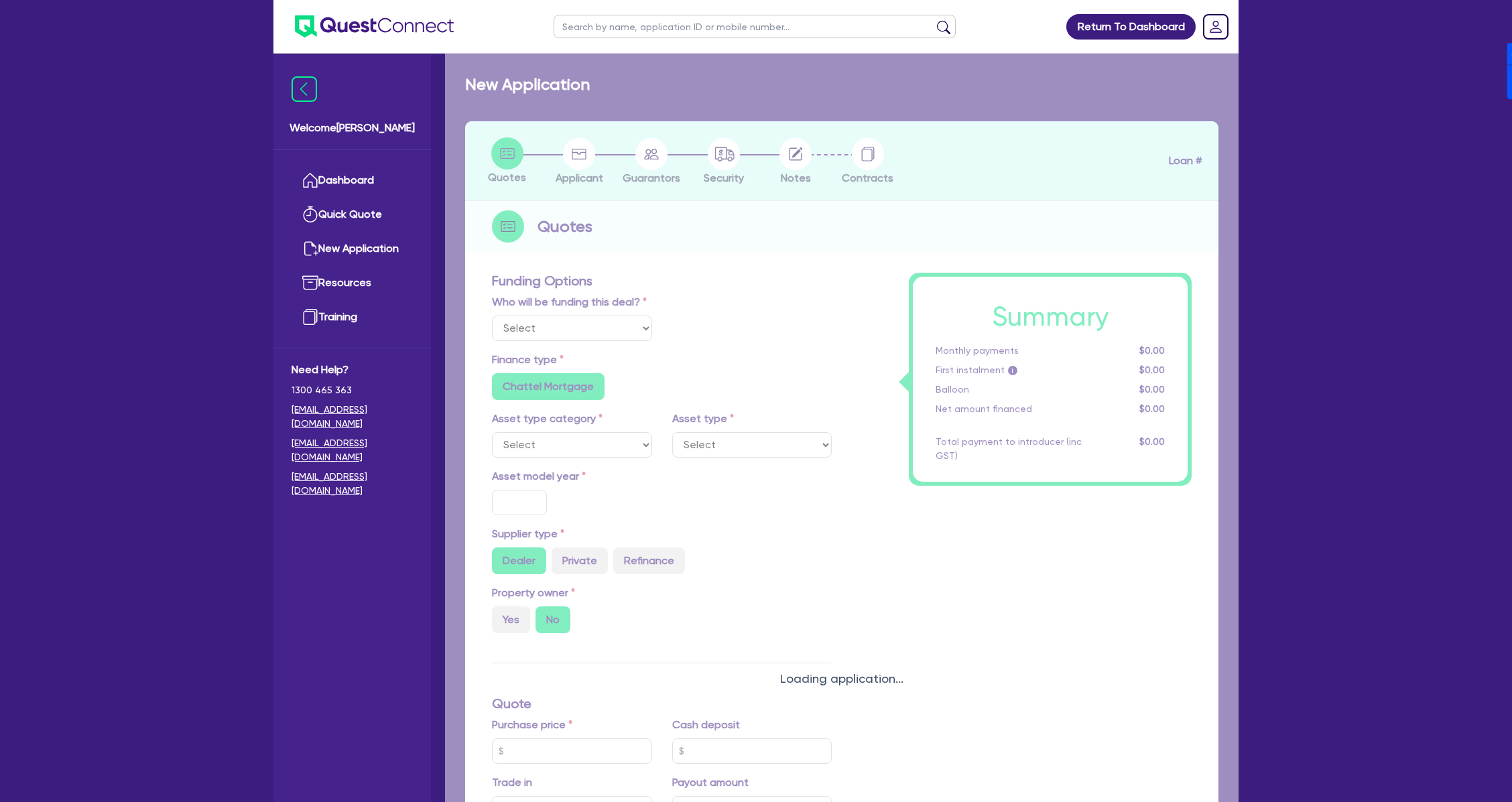
type input "55,000"
type input "9"
type input "4,950"
type input "17.95"
radio input "false"
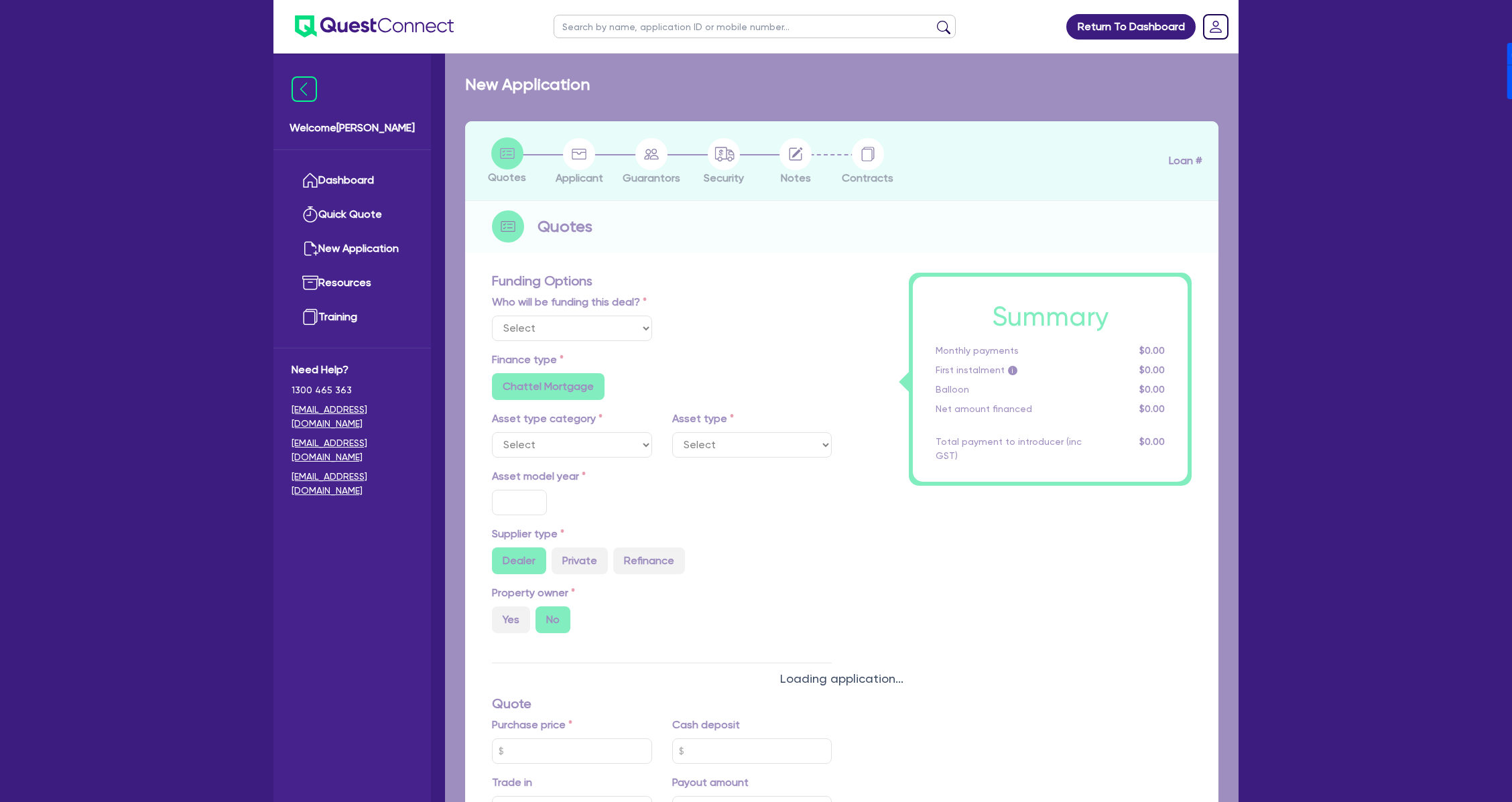
radio input "false"
select select "VANS_AND_UTES"
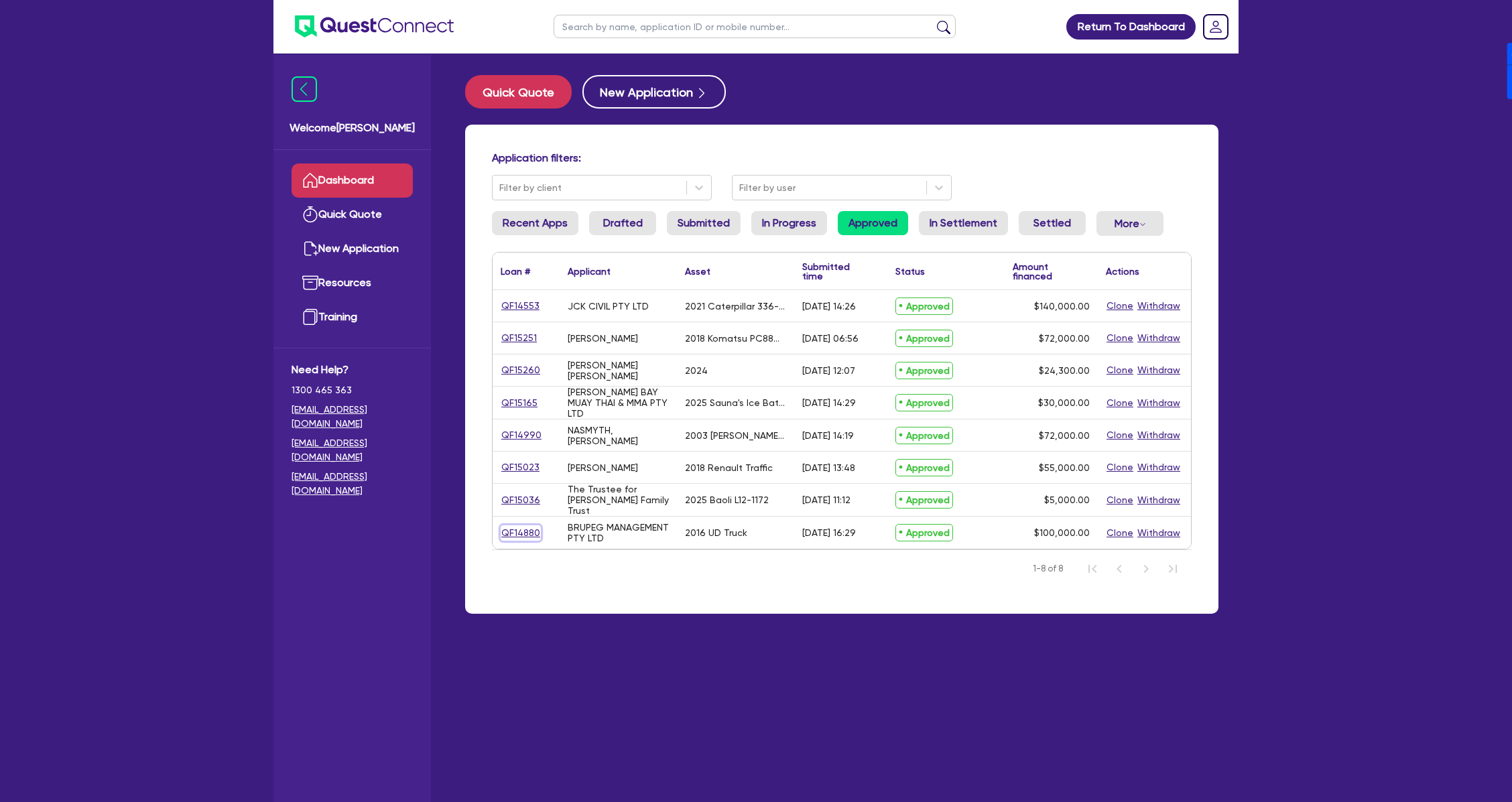
click at [520, 535] on link "QF14880" at bounding box center [521, 533] width 40 height 15
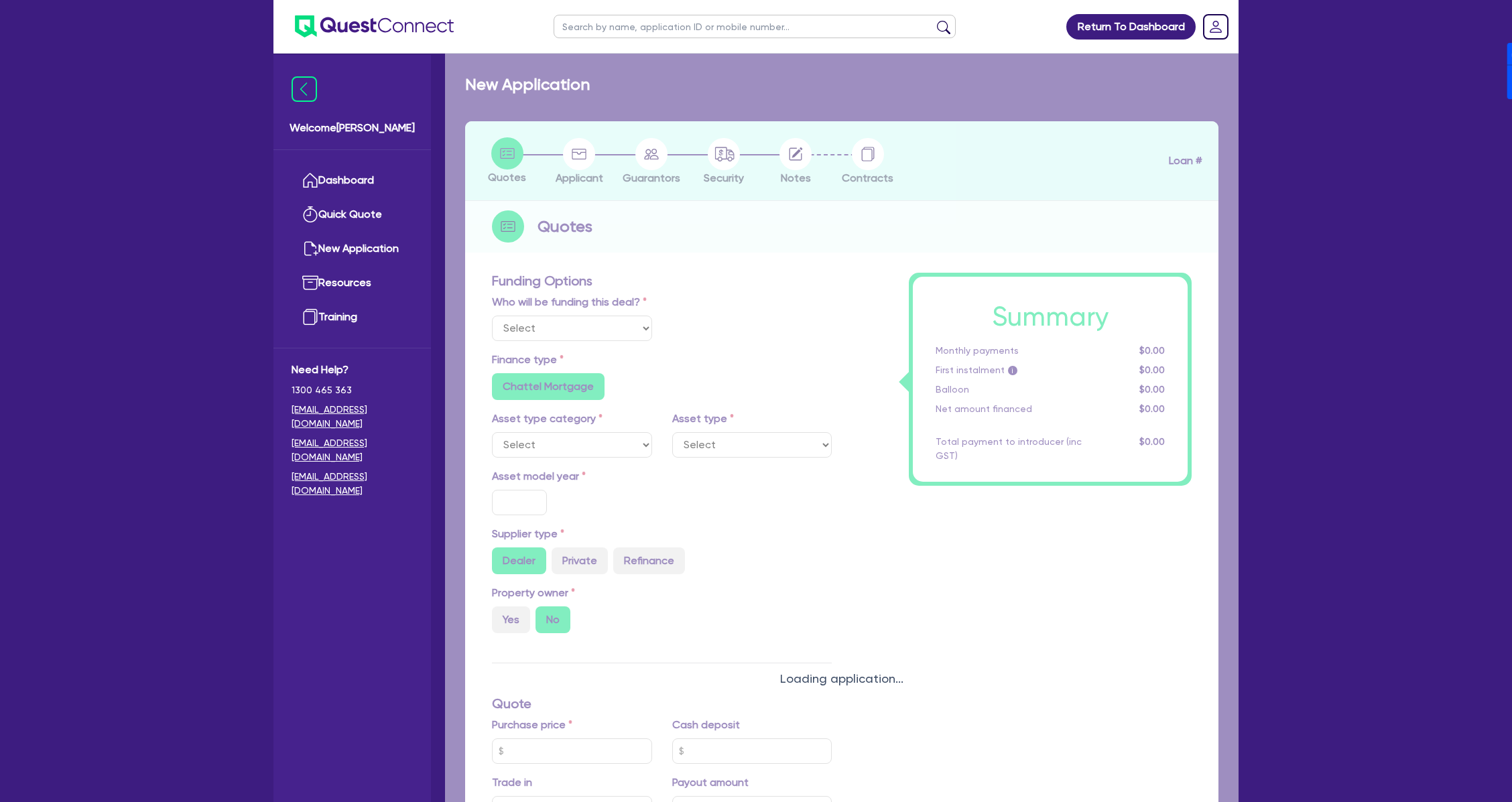
select select "Quest Finance - Own Book"
select select "PRIMARY_ASSETS"
type input "2016"
radio input "false"
radio input "true"
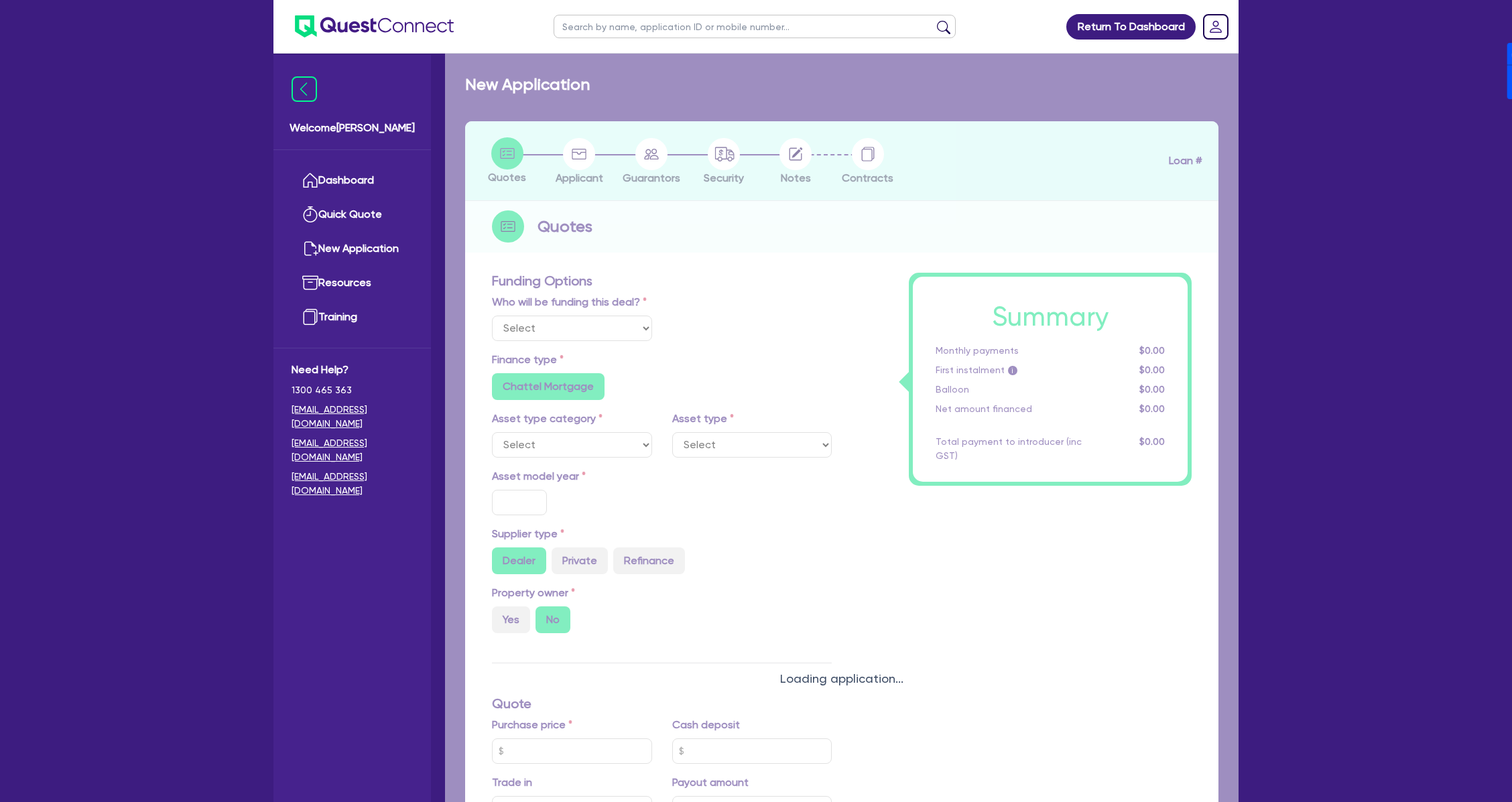
radio input "true"
type input "150,000"
type input "50,000"
type input "8"
type input "8,000"
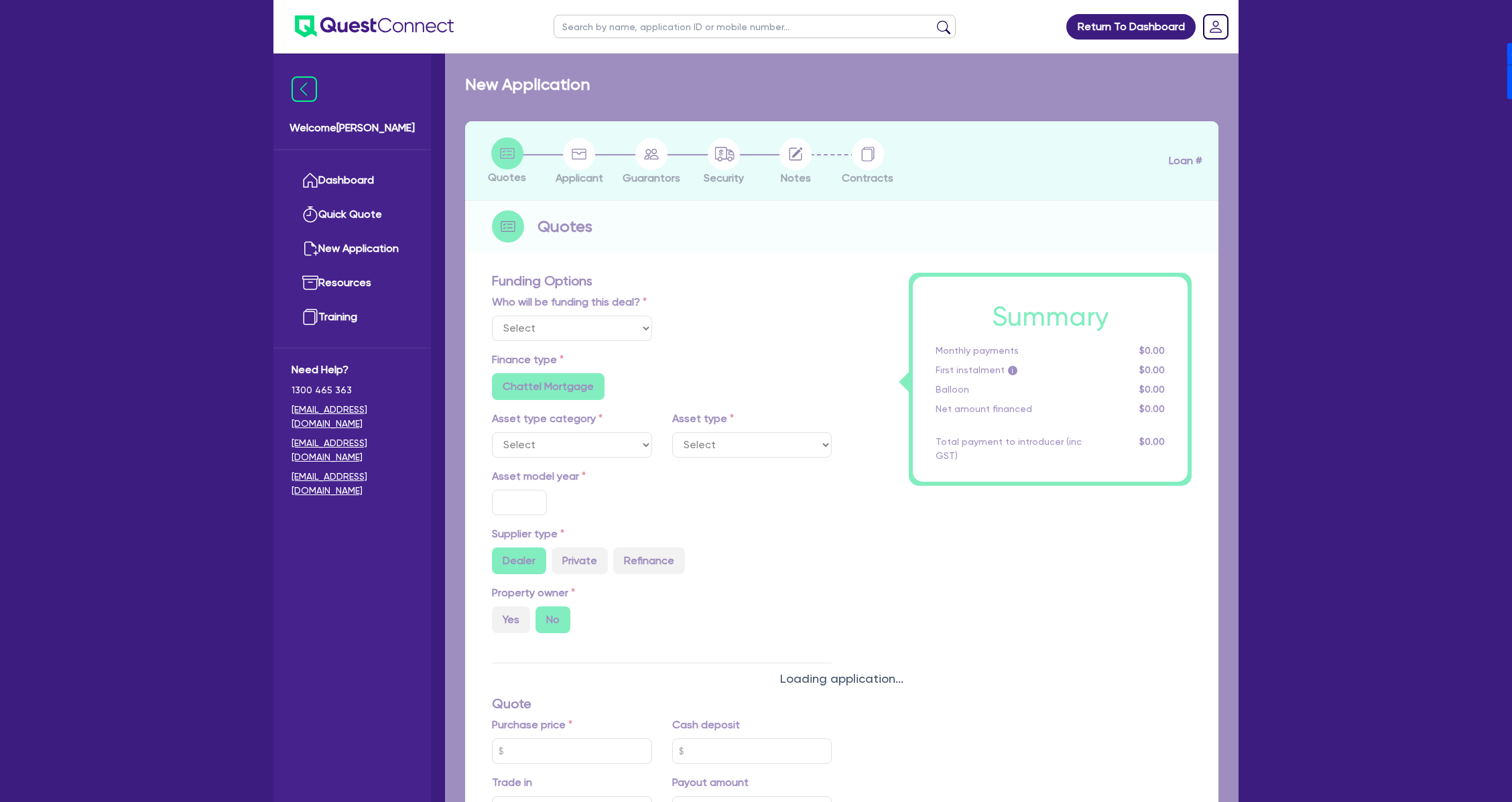
type input "17.95"
type input "1,200"
select select "HEAVY_TRUCKS"
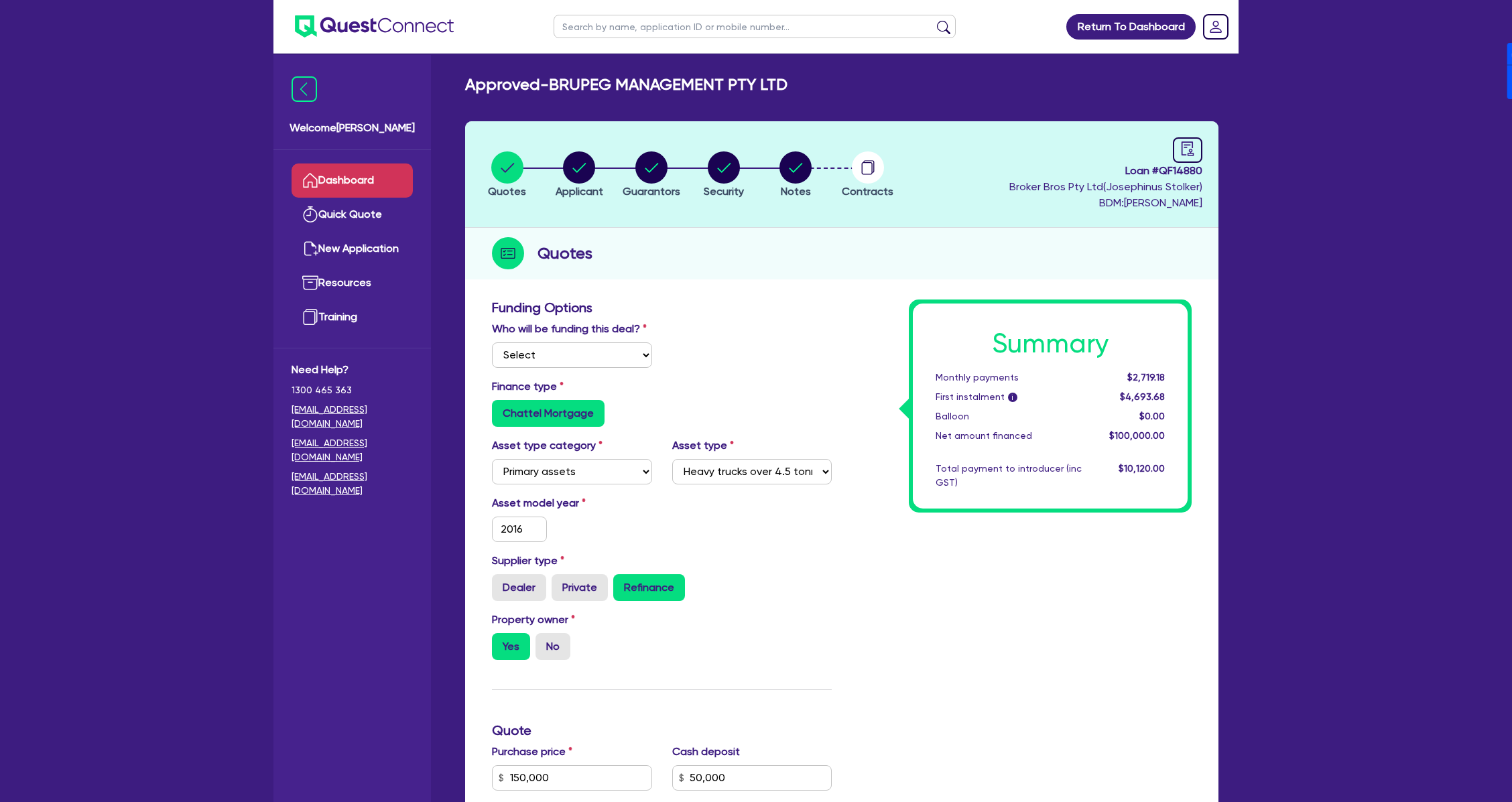
click at [378, 177] on link "Dashboard" at bounding box center [352, 181] width 122 height 34
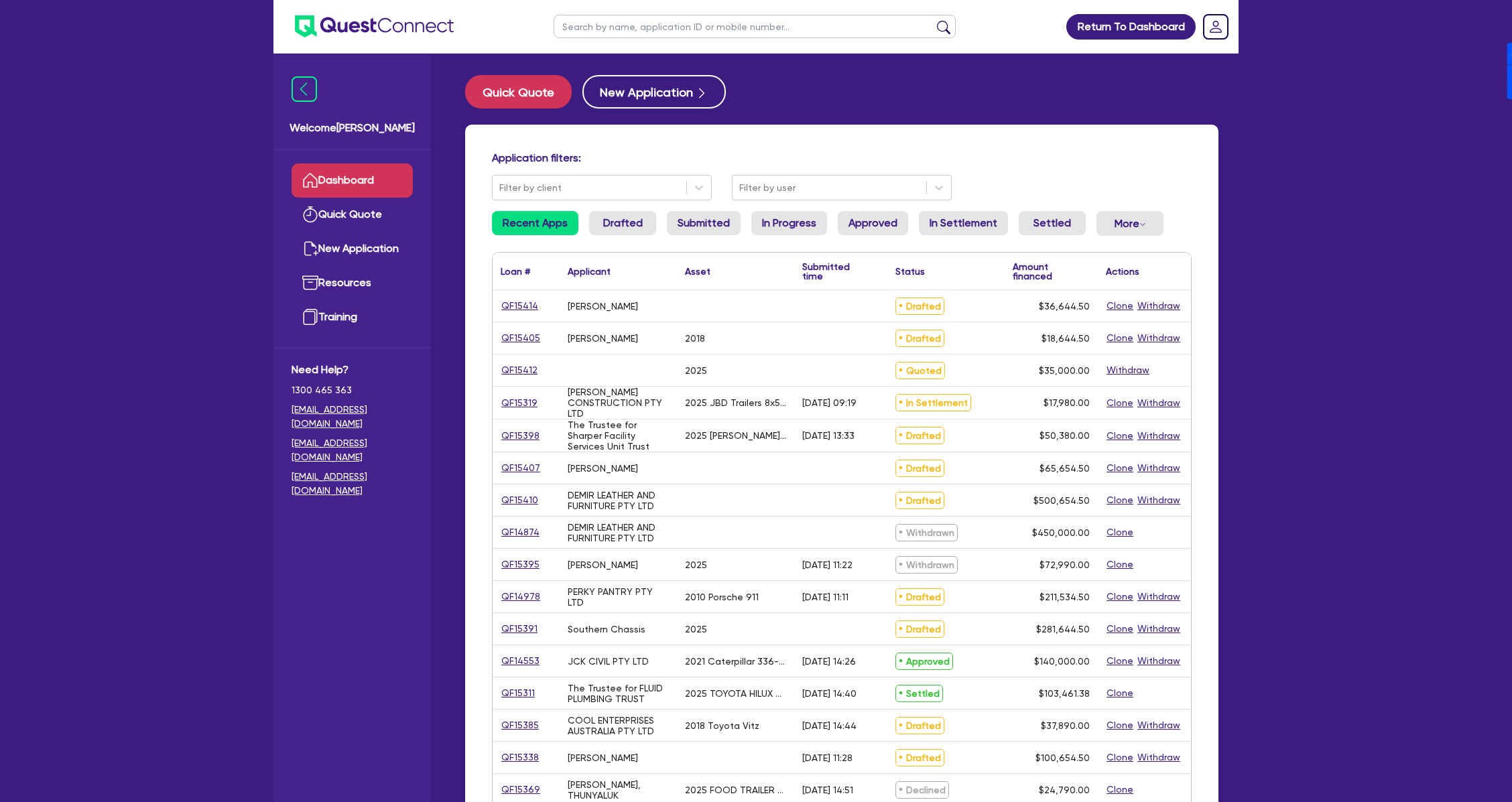
click at [900, 236] on li "Approved" at bounding box center [872, 229] width 70 height 35
click at [895, 233] on link "Approved" at bounding box center [872, 223] width 70 height 24
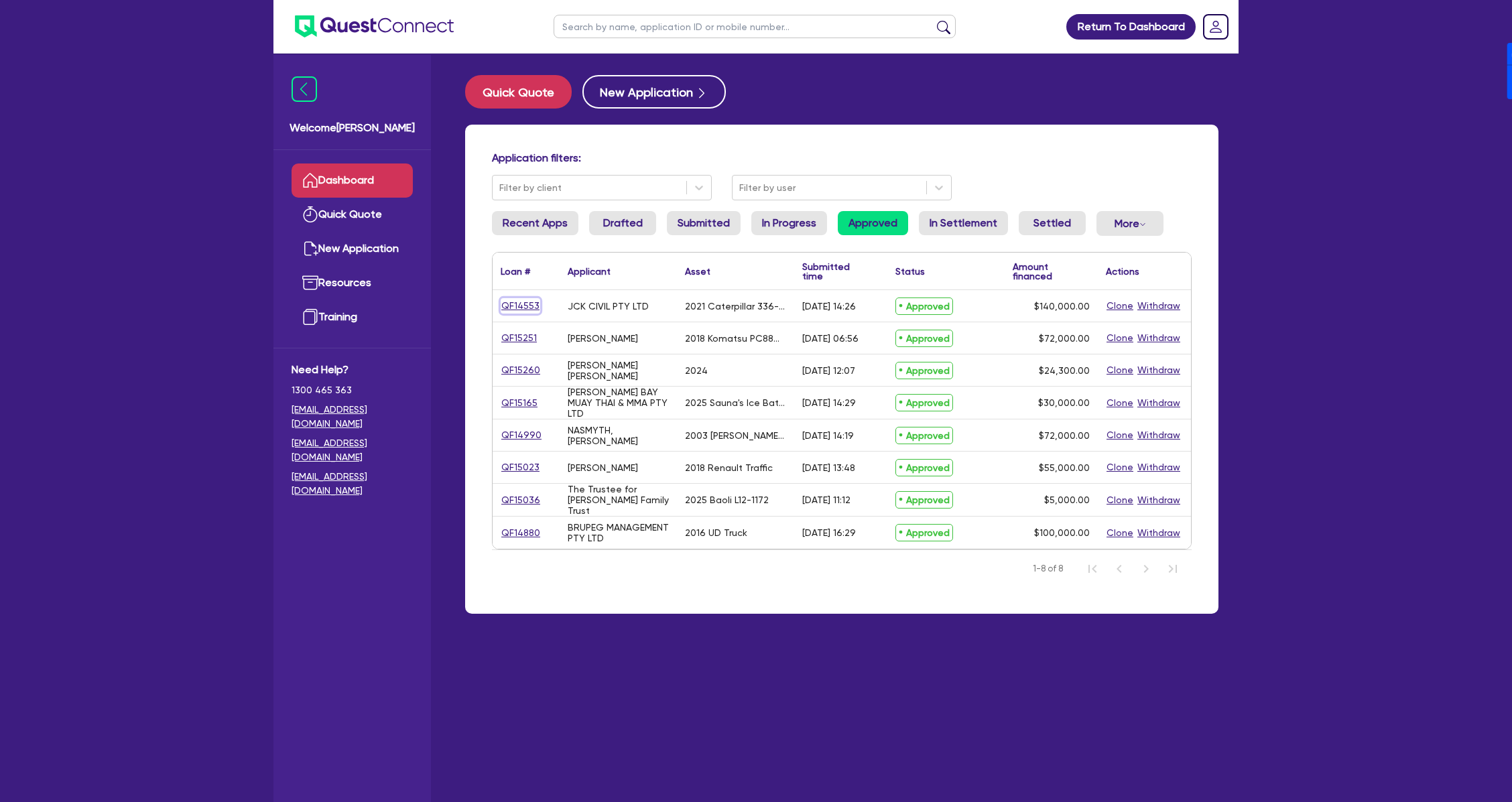
click at [535, 308] on link "QF14553" at bounding box center [521, 306] width 39 height 15
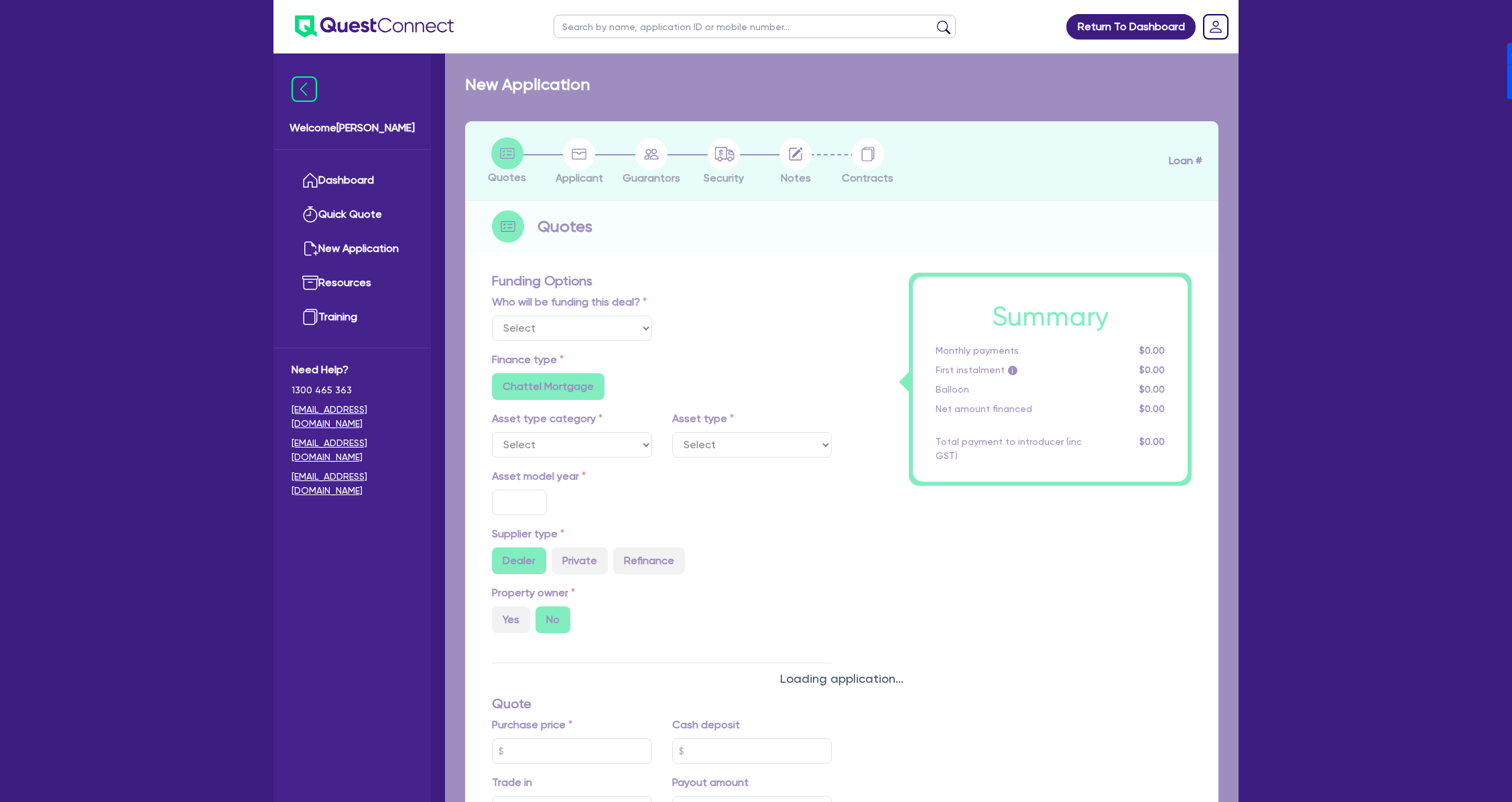
select select "Quest Finance - Own Book"
select select "PRIMARY_ASSETS"
type input "2021"
type input "264,000"
type input "124,000"
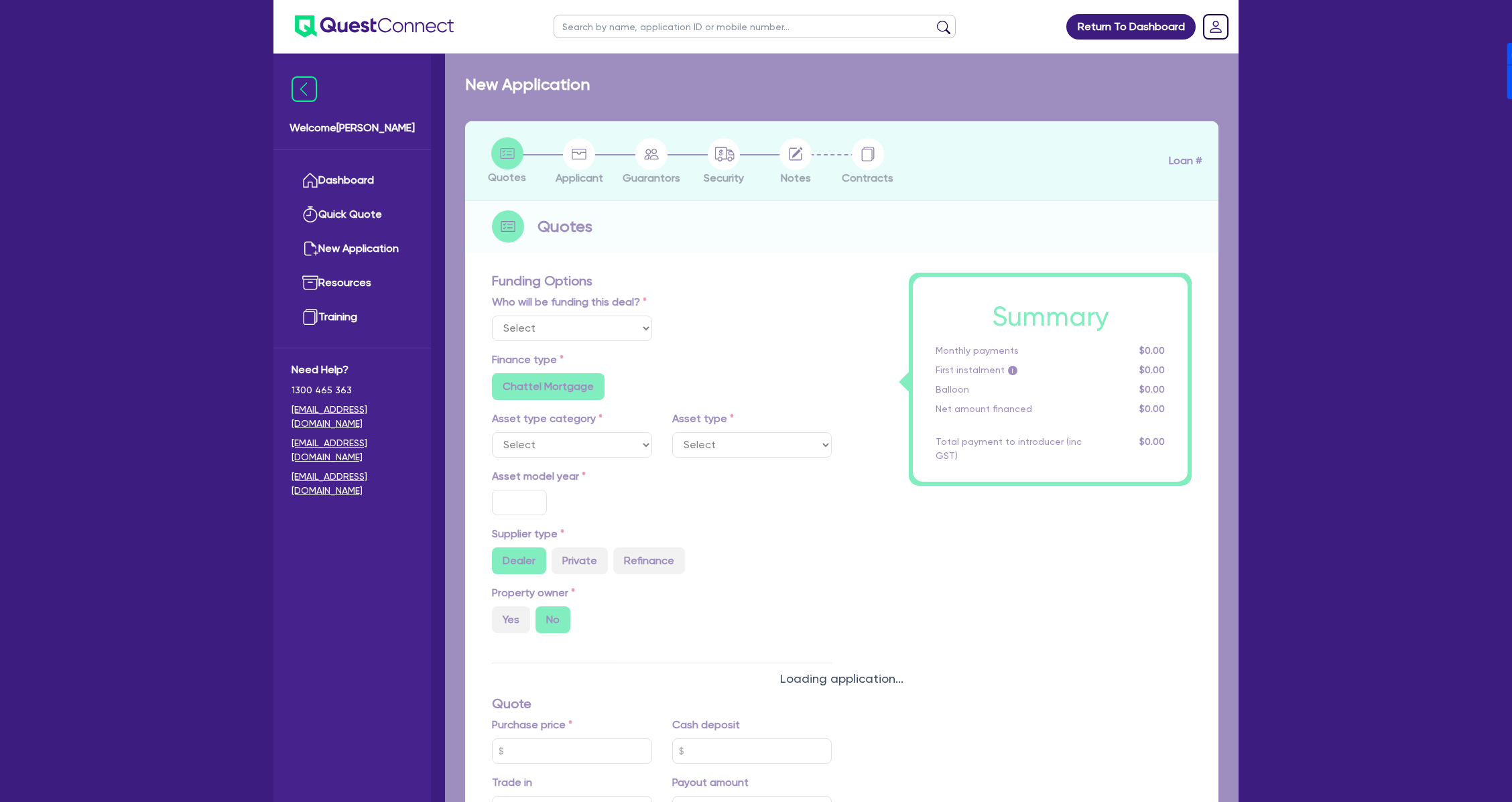
type input "30"
type input "79,200"
type input "7"
type input "9,800"
type input "17.95"
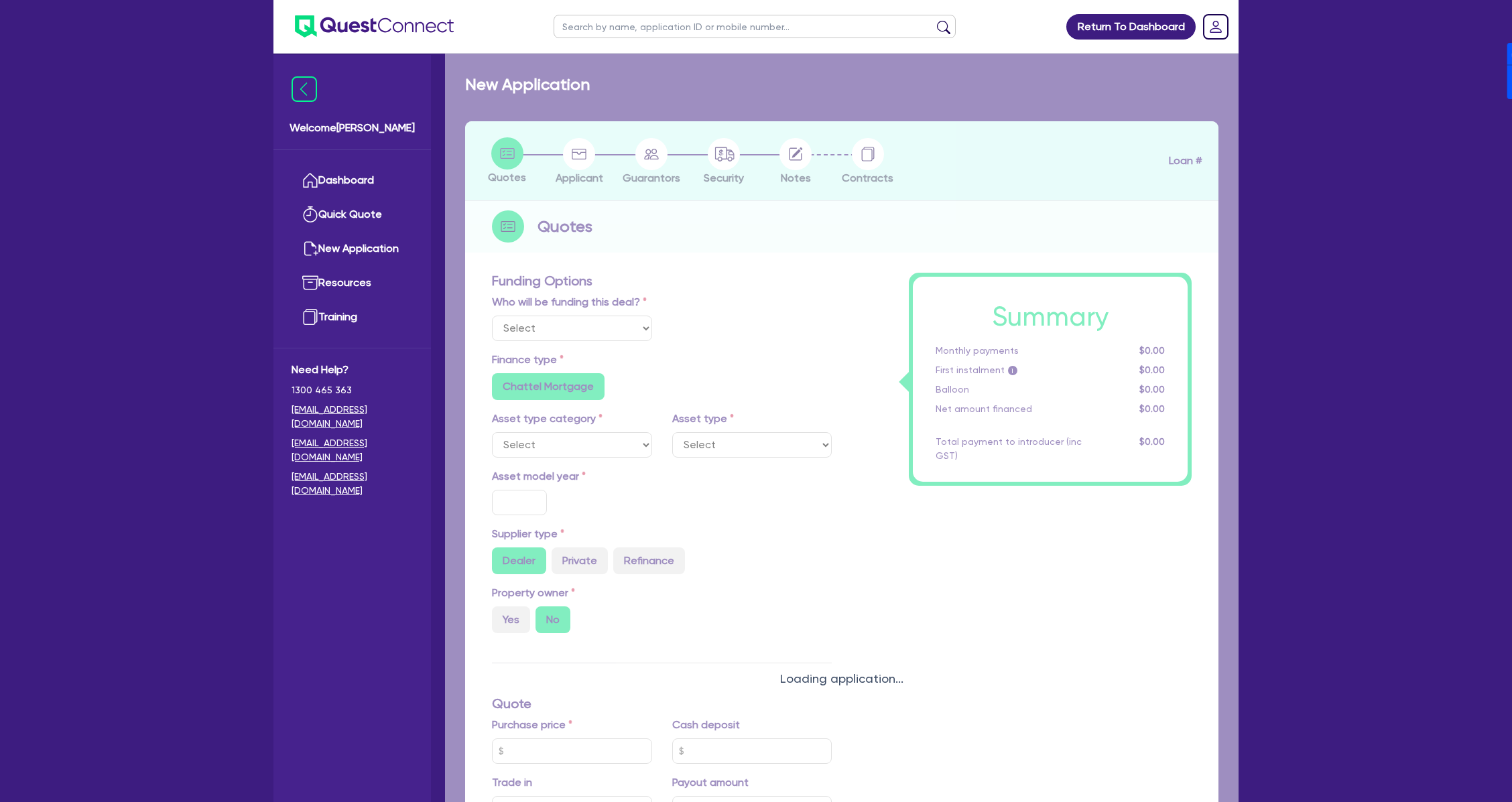
type input "900"
select select "YELLOW_GOODS_AND_EXCAVATORS"
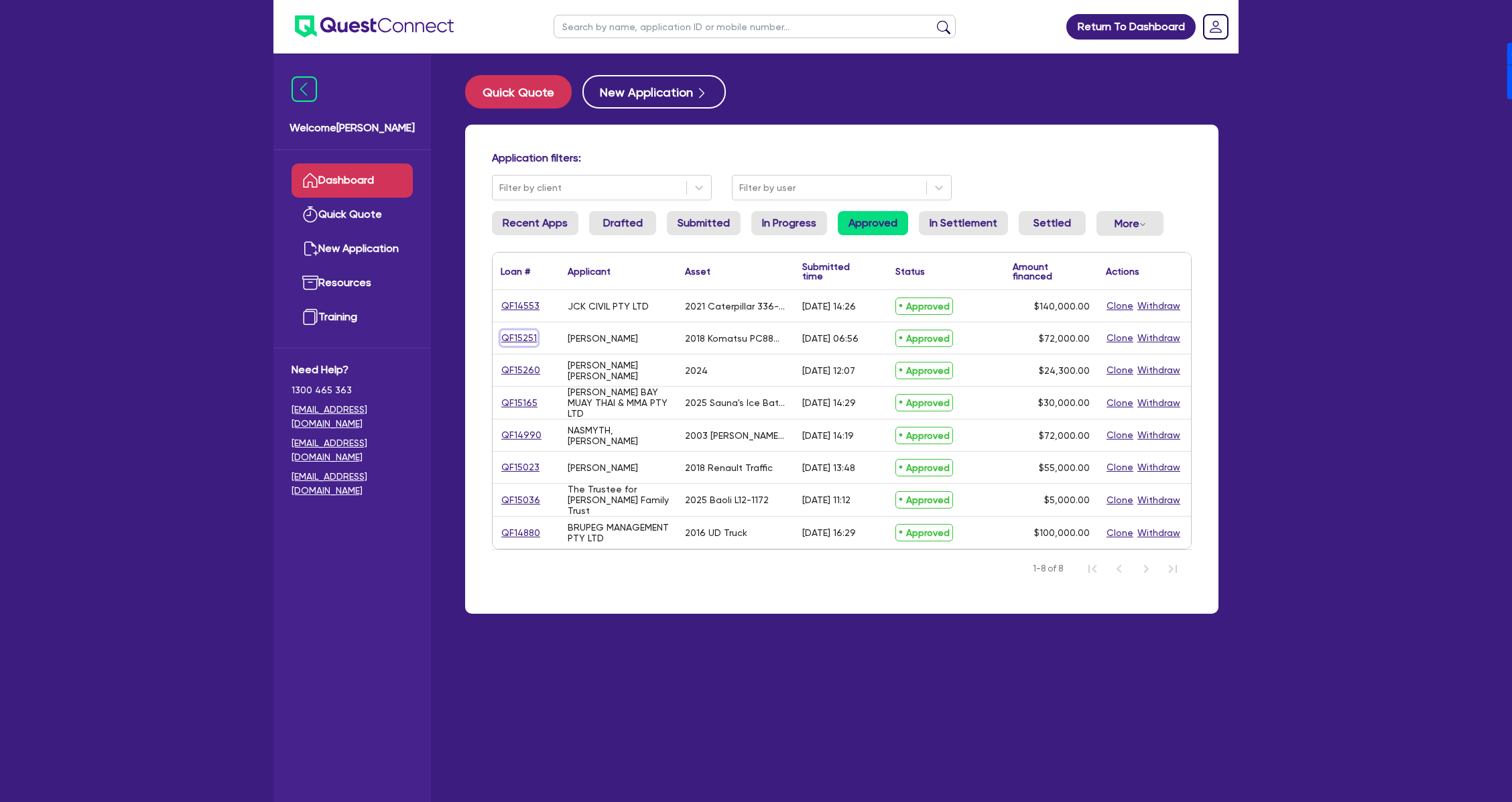
click at [523, 342] on link "QF15251" at bounding box center [519, 338] width 37 height 15
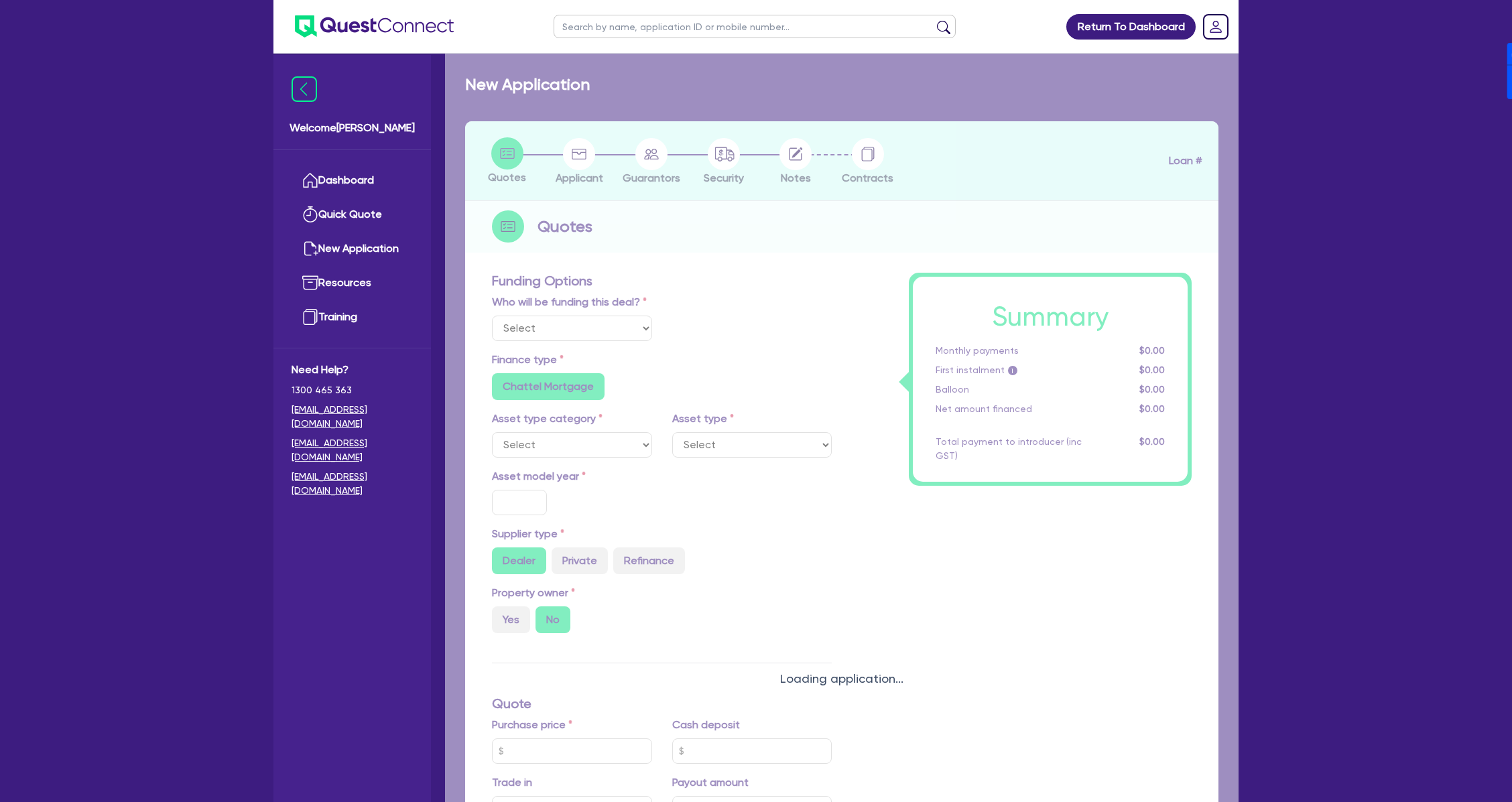
select select "Quest Finance - Own Book"
select select "PRIMARY_ASSETS"
type input "2018"
radio input "true"
type input "103,000"
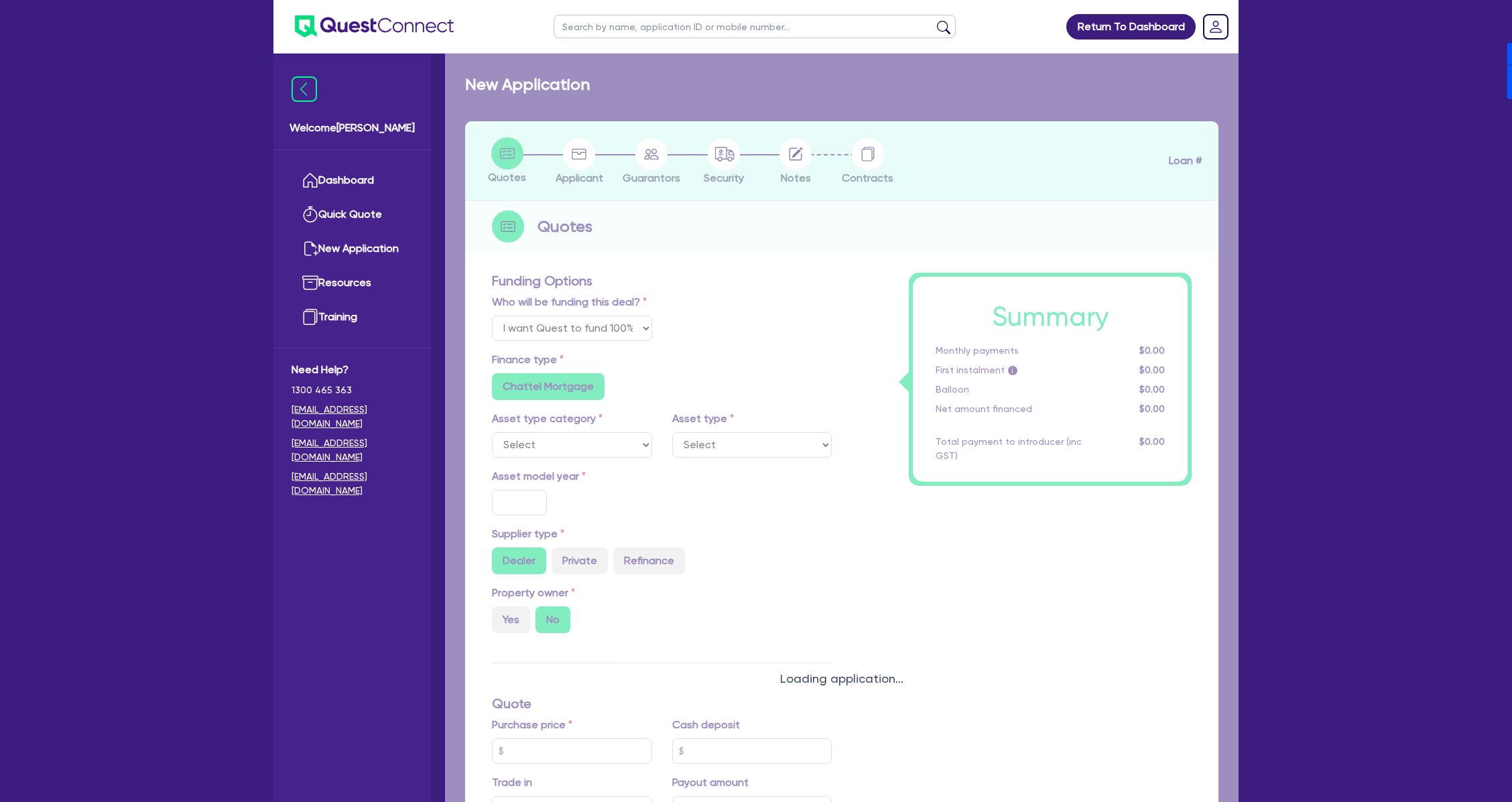
type input "31,000"
type input "8"
type input "5,760"
type input "17.95"
type input "990"
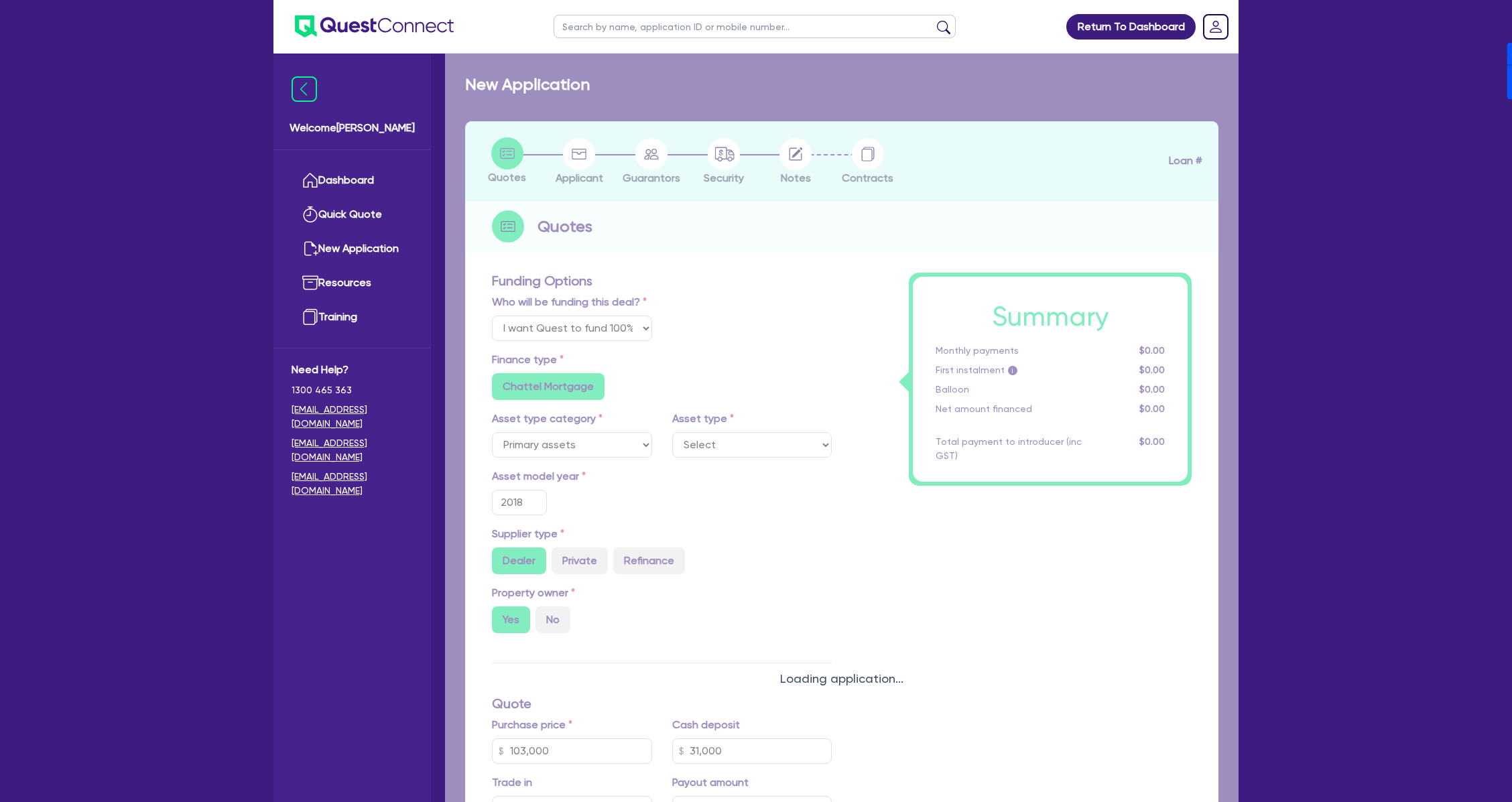
select select "YELLOW_GOODS_AND_EXCAVATORS"
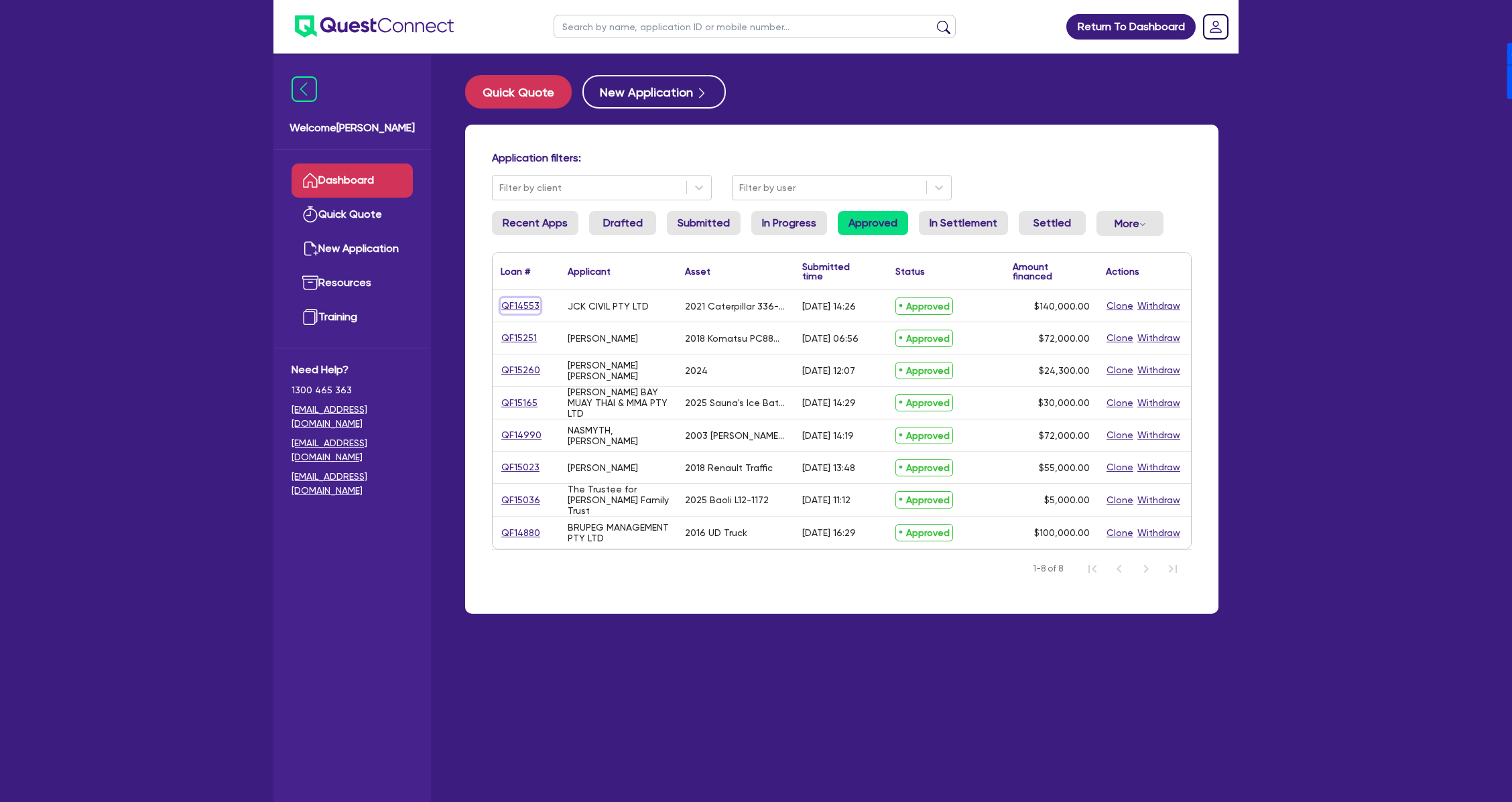
click at [527, 310] on link "QF14553" at bounding box center [521, 306] width 39 height 15
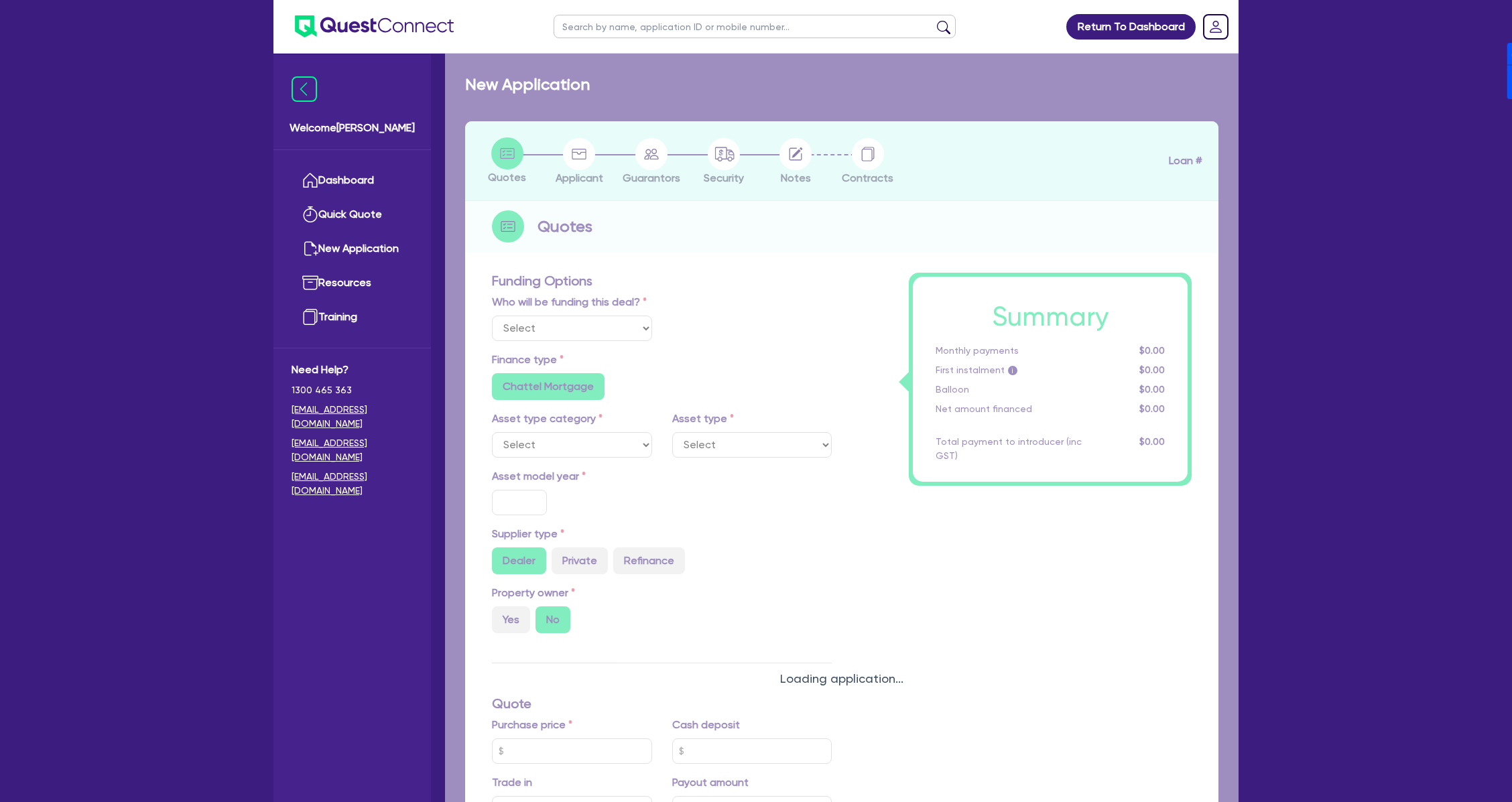
select select "Quest Finance - Own Book"
select select "PRIMARY_ASSETS"
type input "2021"
type input "264,000"
type input "124,000"
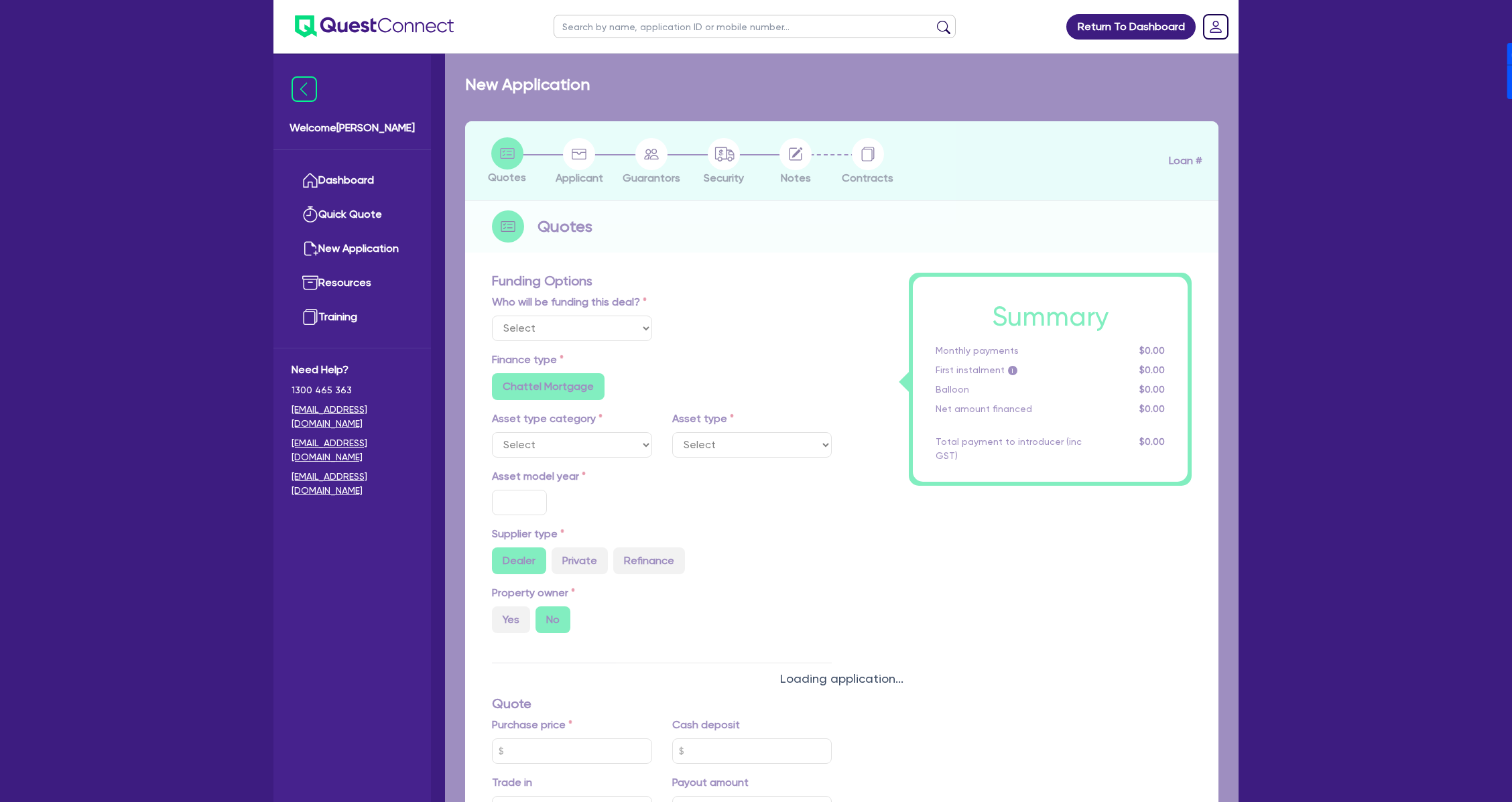
type input "30"
type input "79,200"
type input "7"
type input "9,800"
type input "17.95"
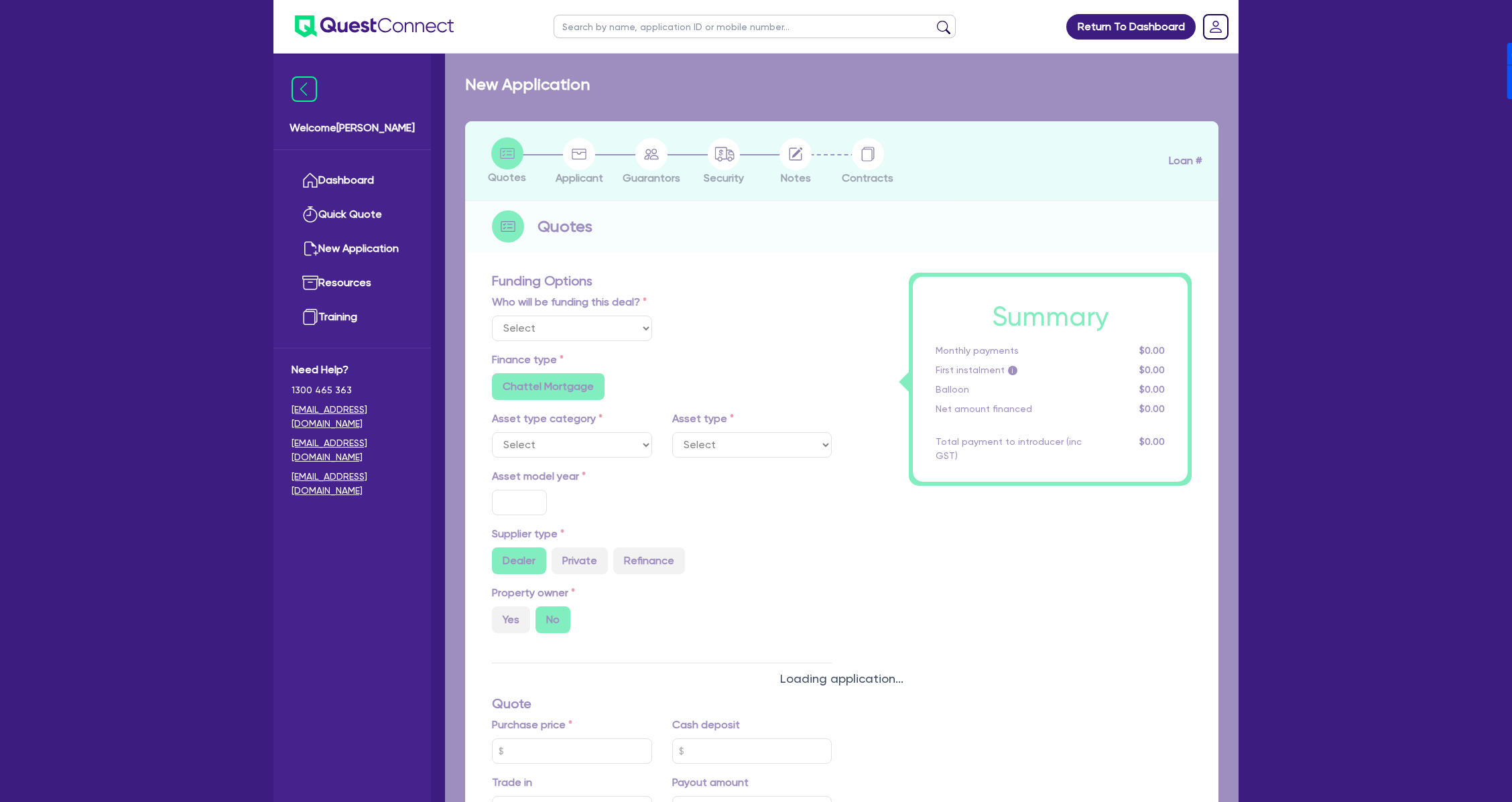
type input "900"
select select "YELLOW_GOODS_AND_EXCAVATORS"
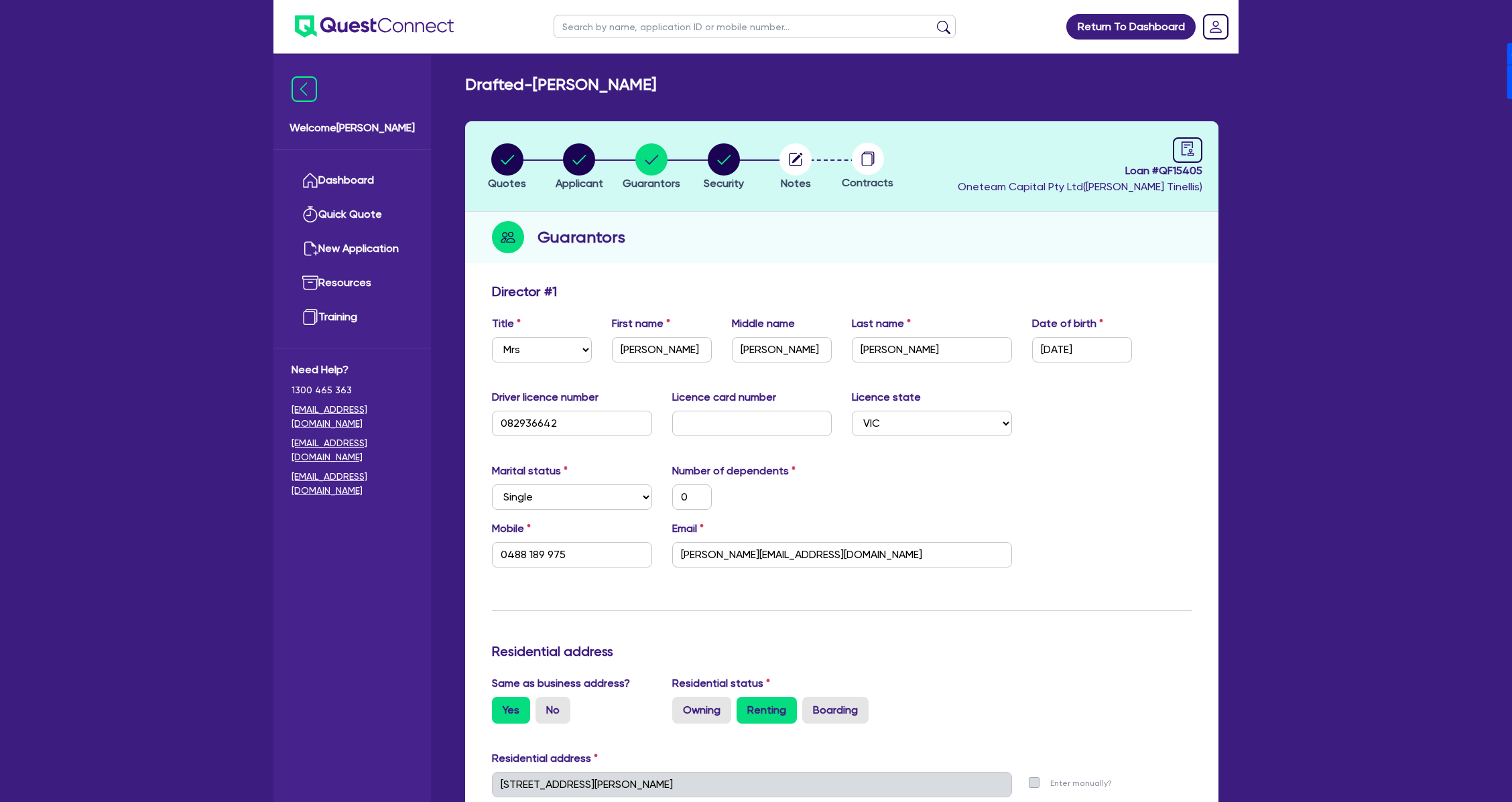
select select "MRS"
select select "VIC"
select select "SINGLE"
select select "HOUSEHOLD_PERSONAL"
select select "VEHICLE"
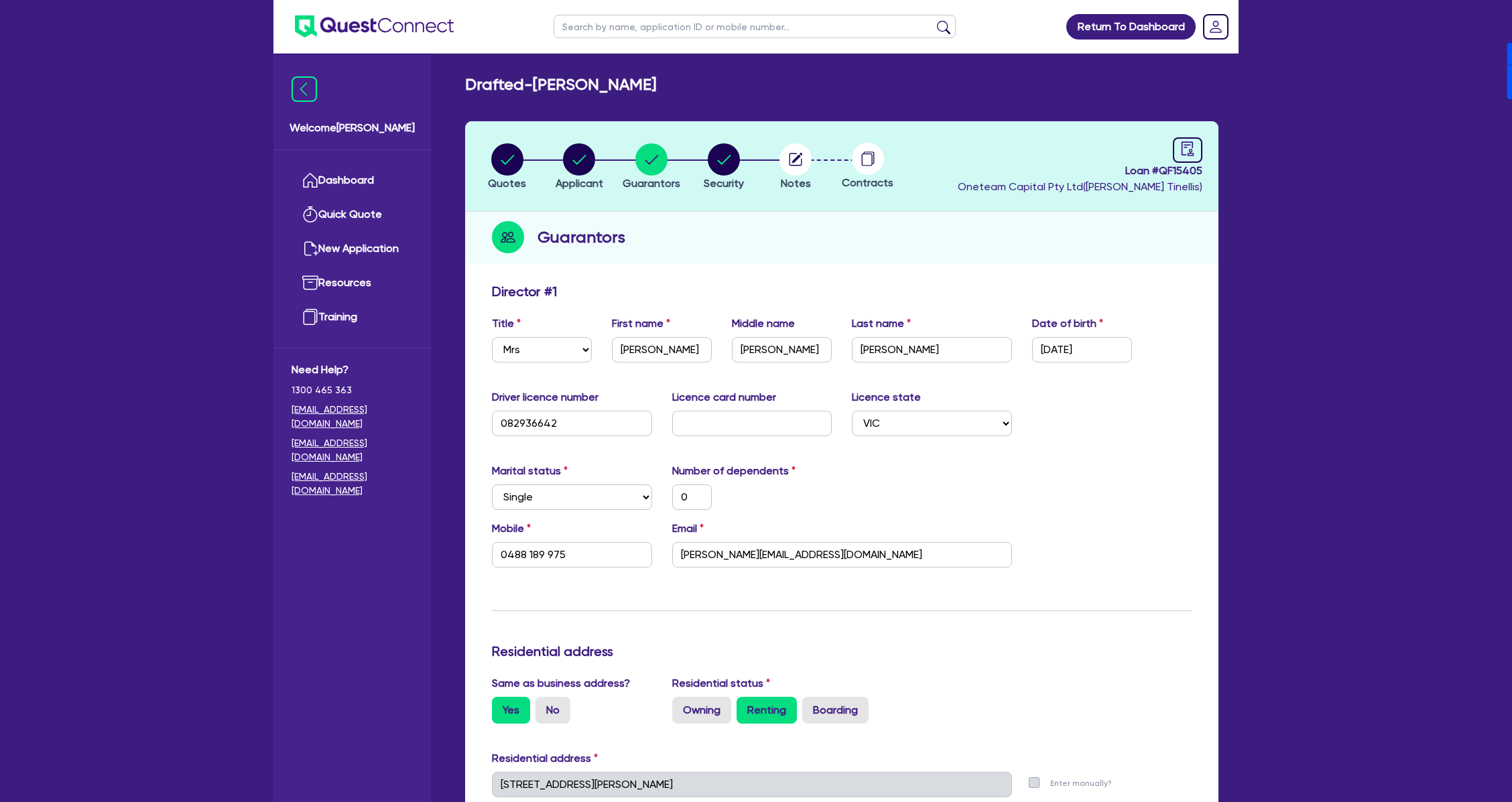
select select "CASH"
select select "OTHER"
